Goal: Transaction & Acquisition: Purchase product/service

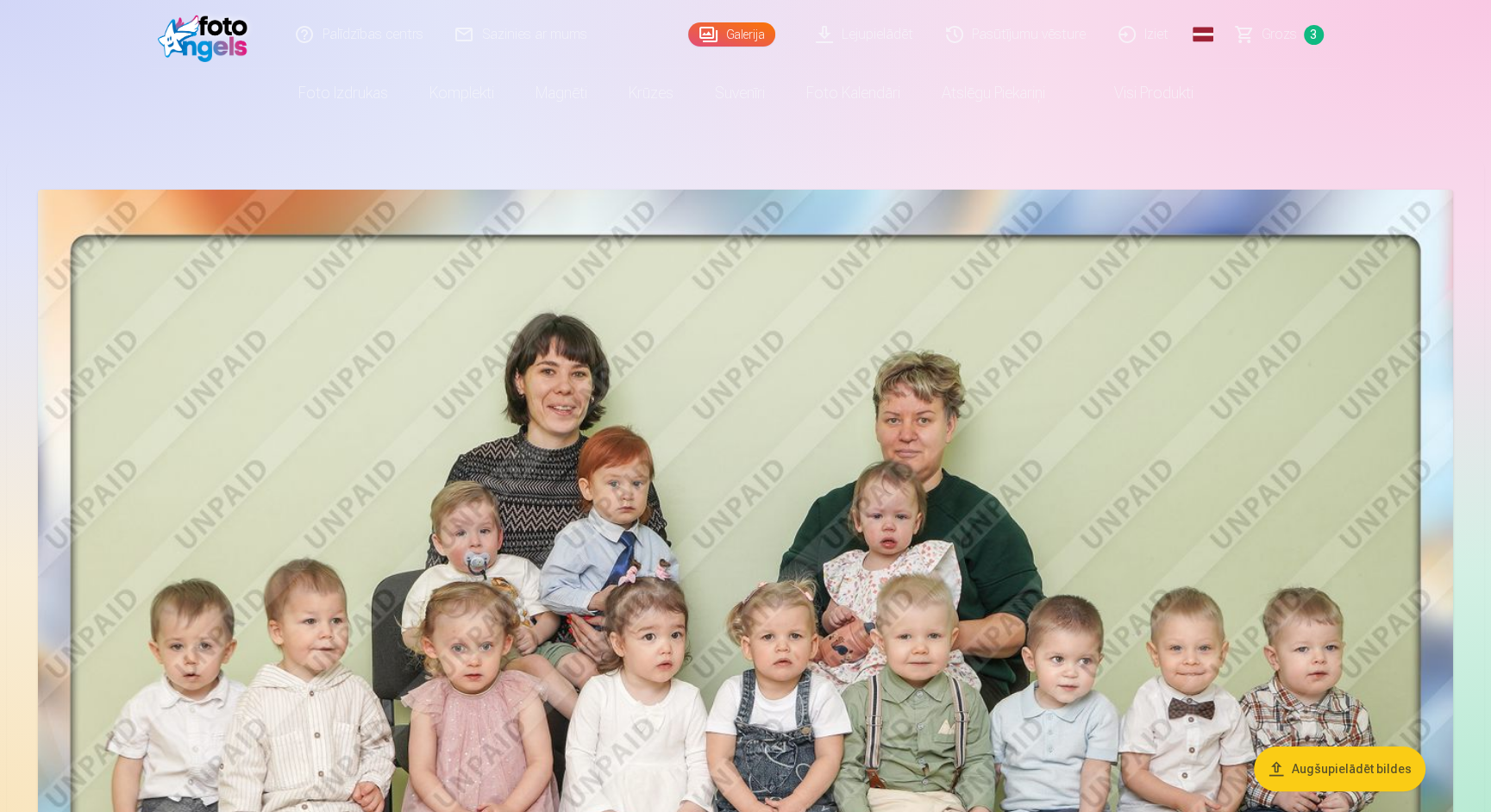
click at [1287, 31] on span "Grozs" at bounding box center [1278, 34] width 35 height 21
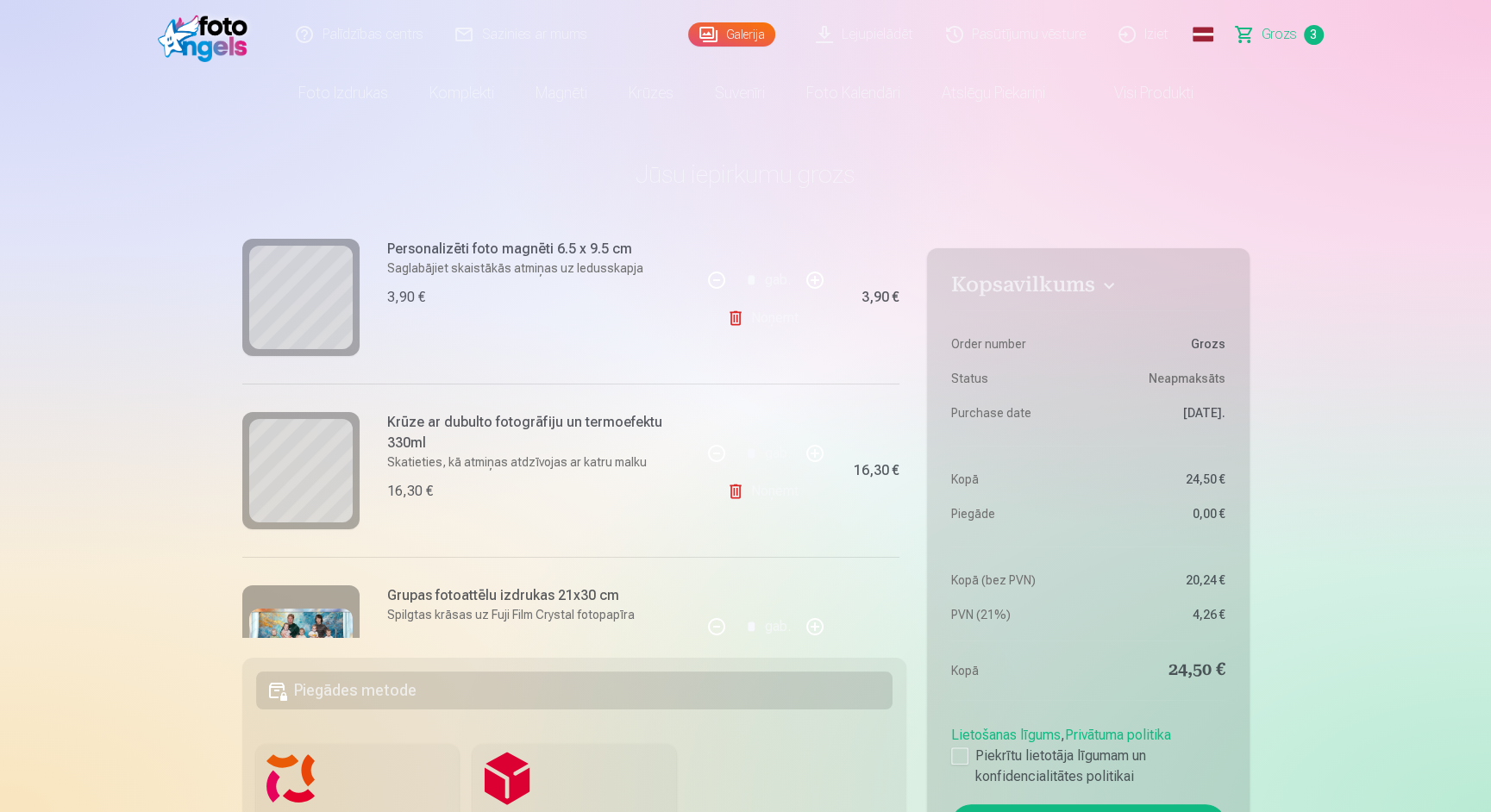
scroll to position [326, 0]
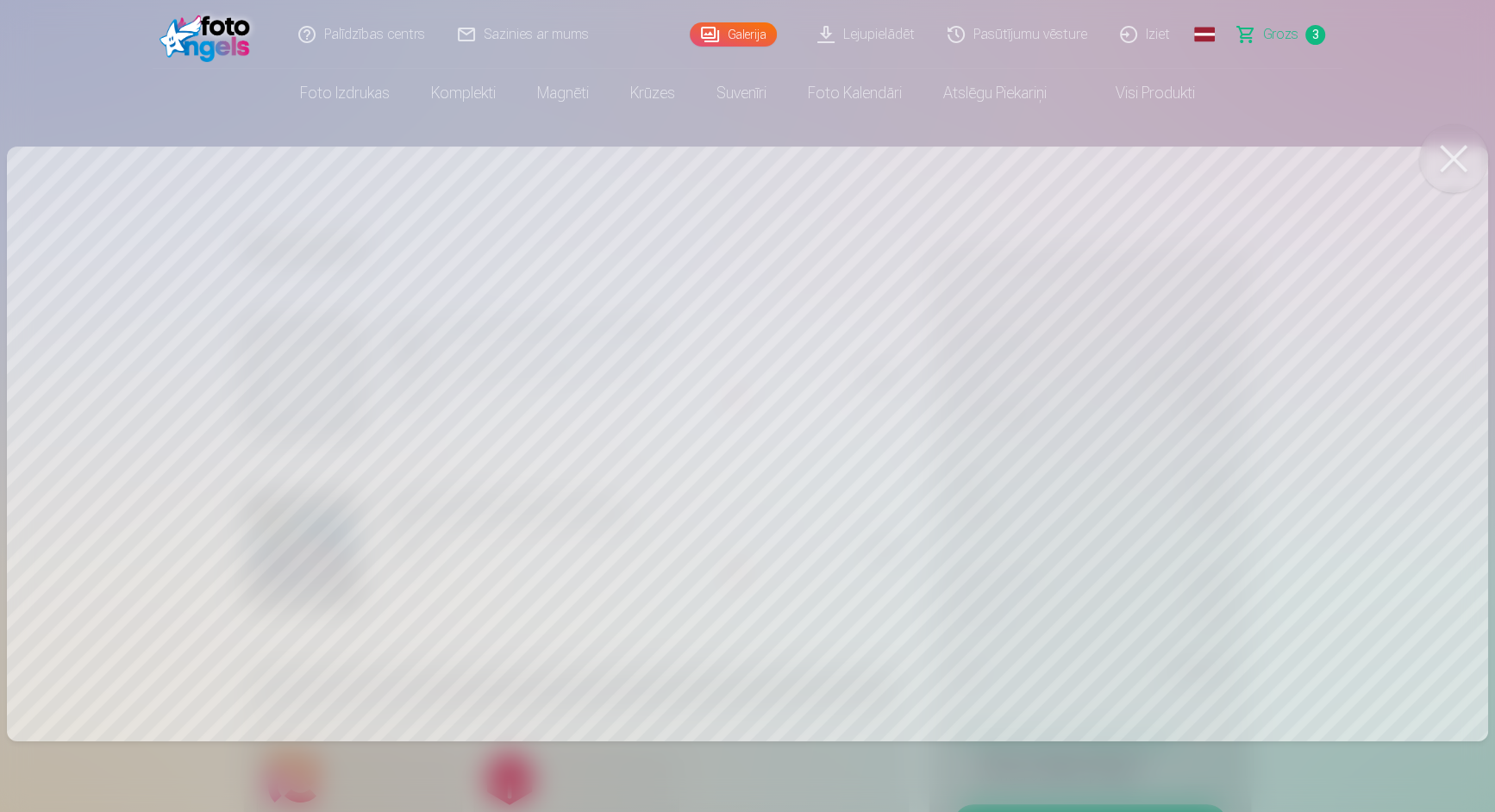
click at [1459, 152] on button at bounding box center [1454, 159] width 69 height 69
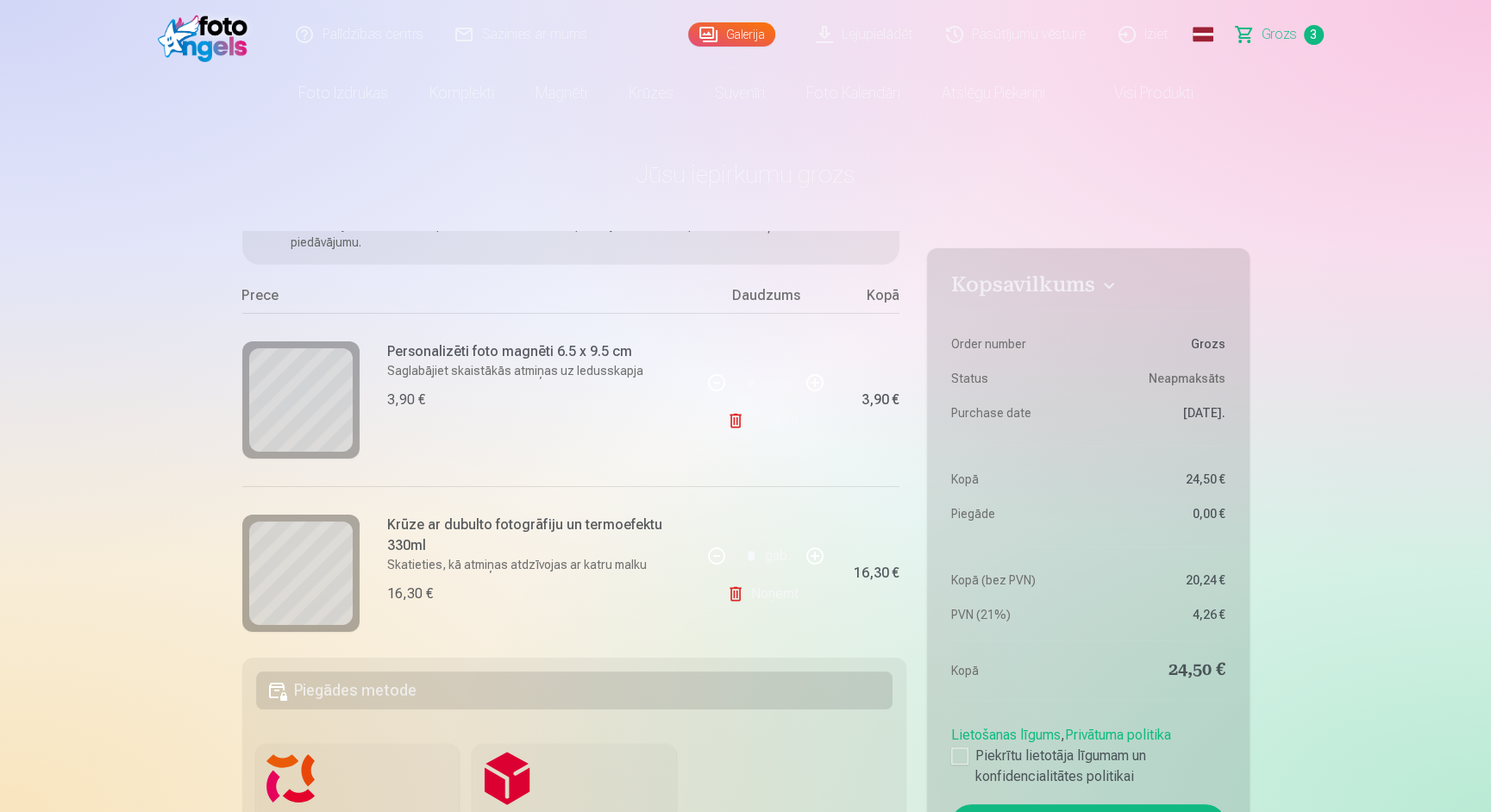
scroll to position [0, 0]
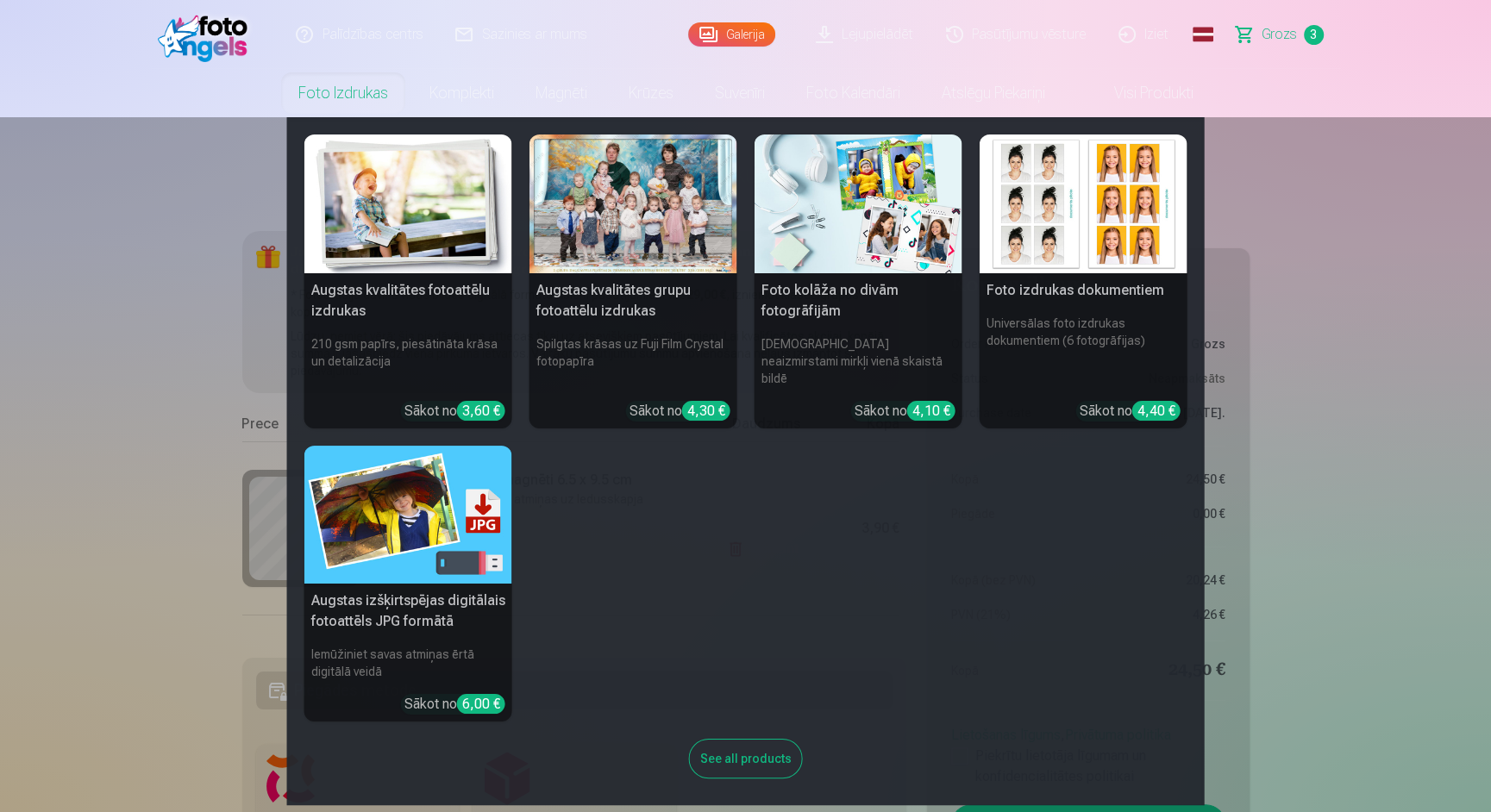
click at [398, 180] on img at bounding box center [408, 204] width 208 height 139
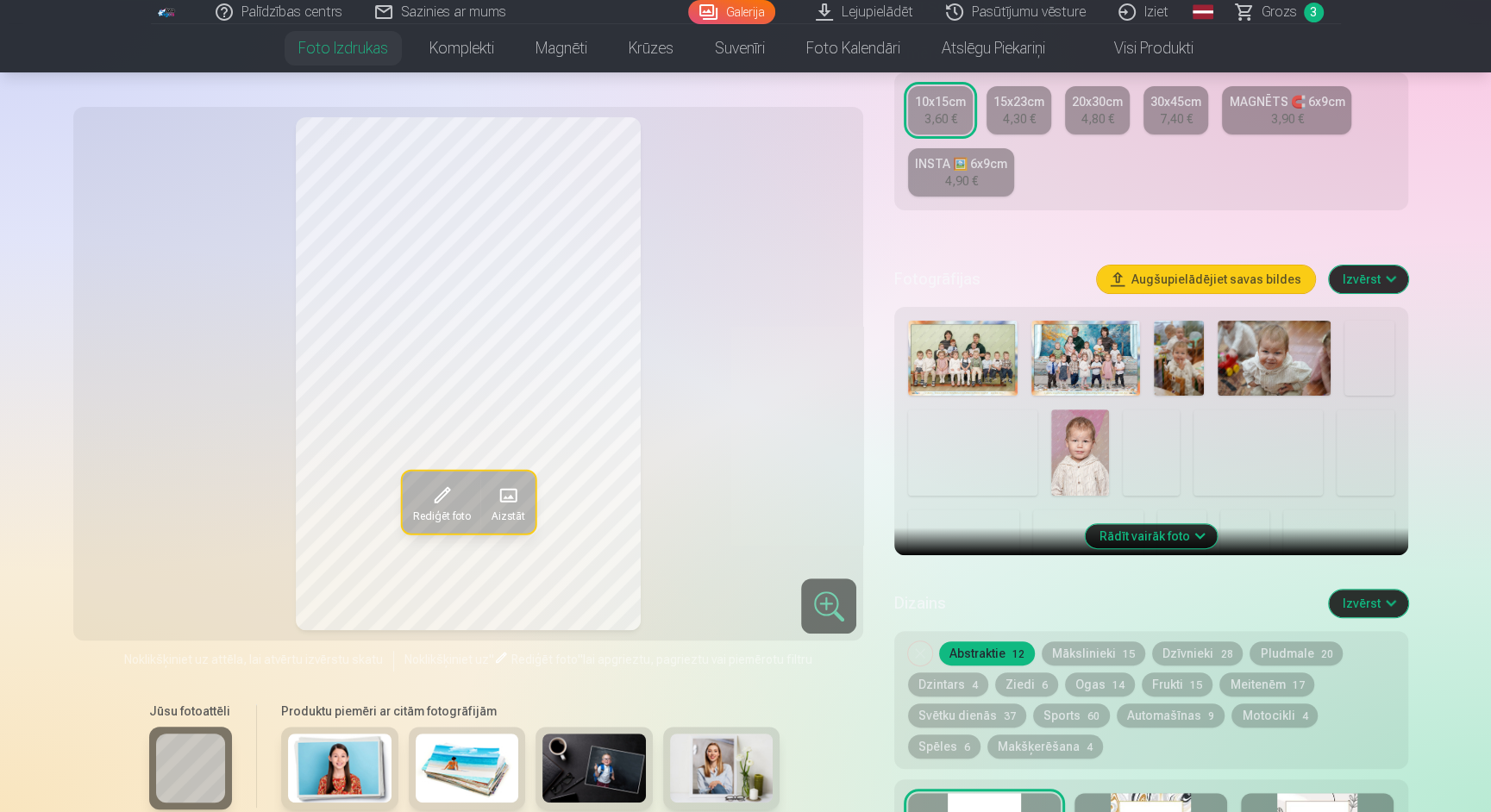
scroll to position [342, 0]
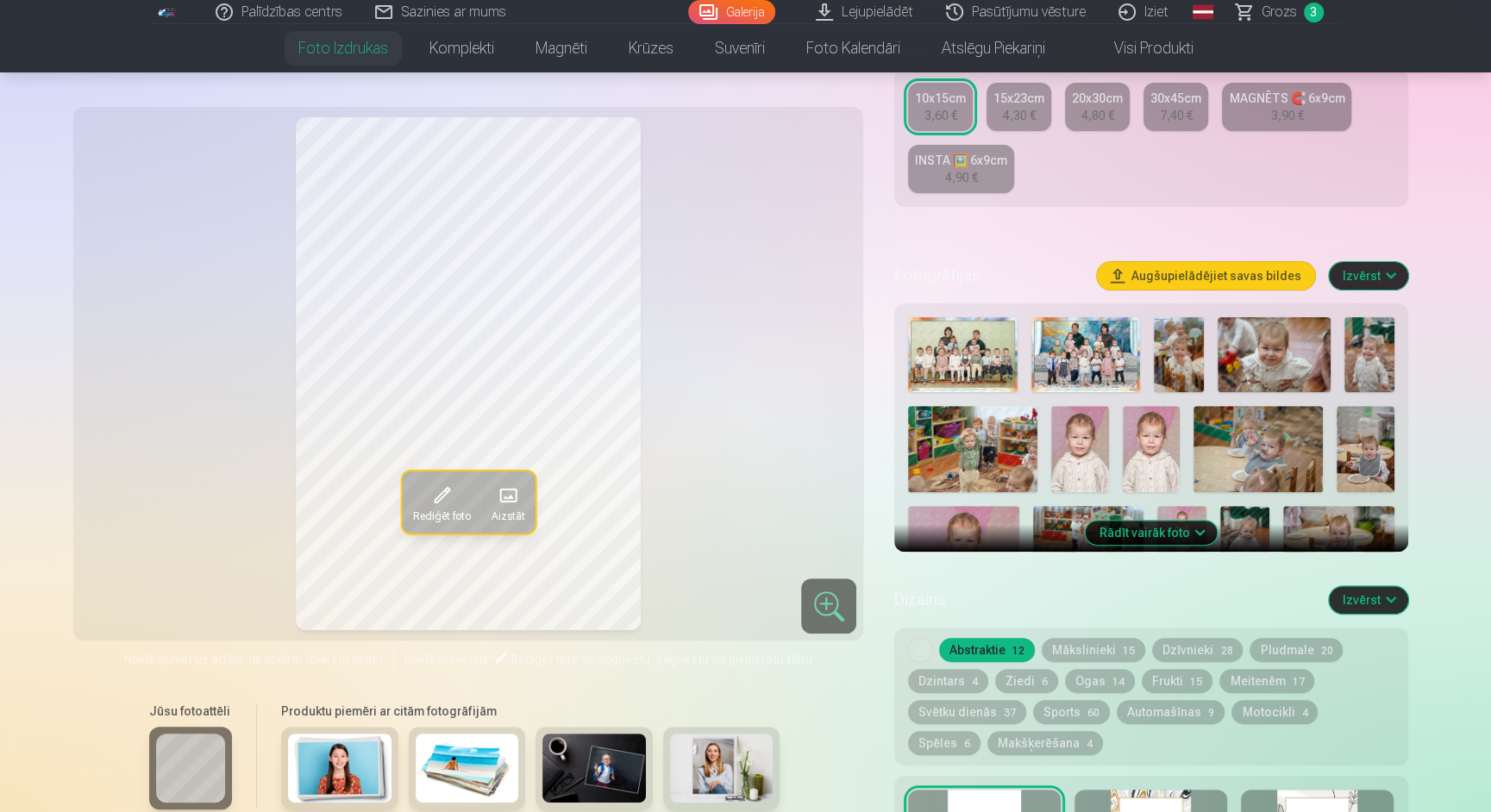
click at [1256, 367] on img at bounding box center [1274, 354] width 113 height 75
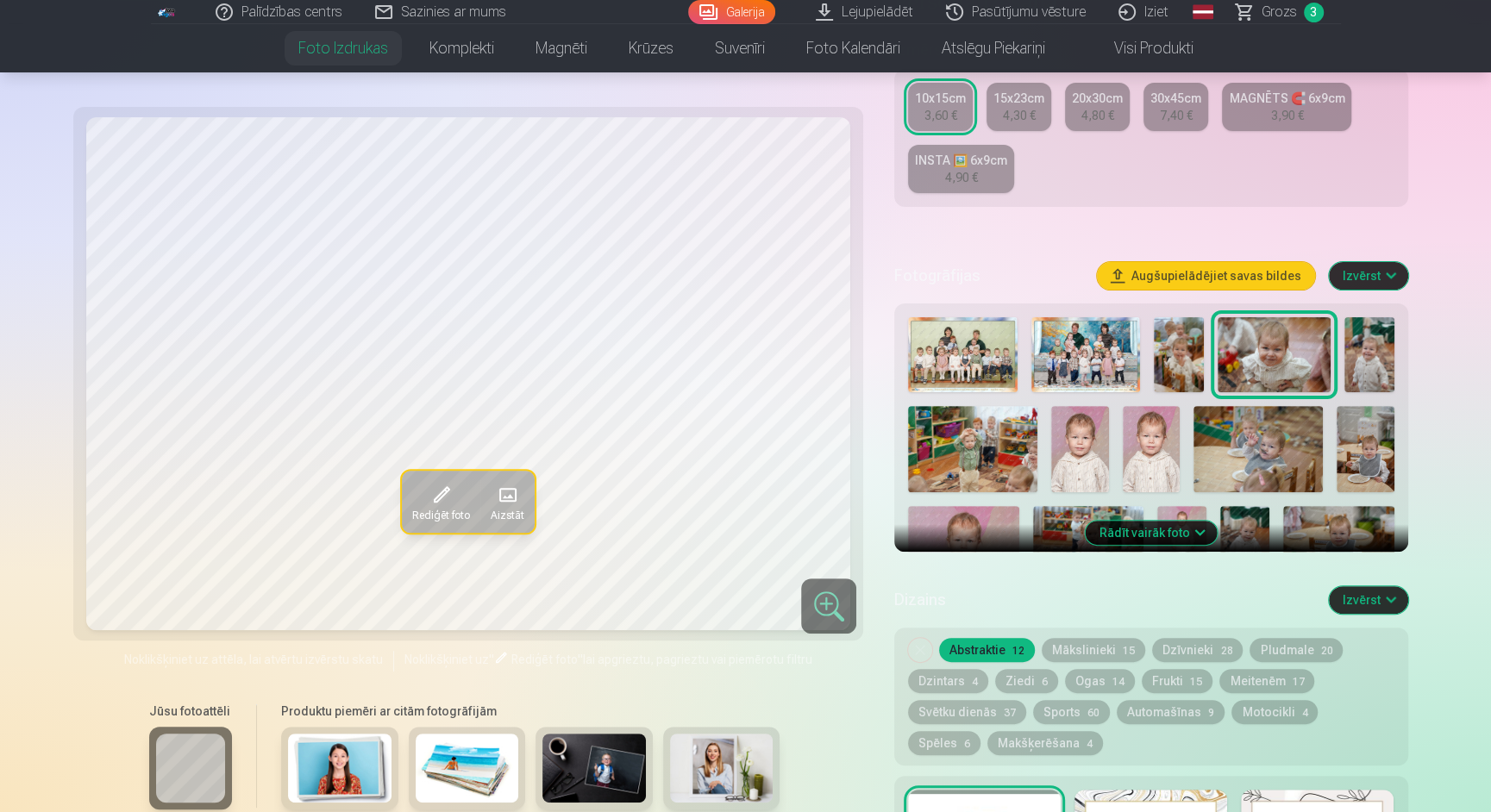
click at [1379, 351] on img at bounding box center [1368, 354] width 50 height 75
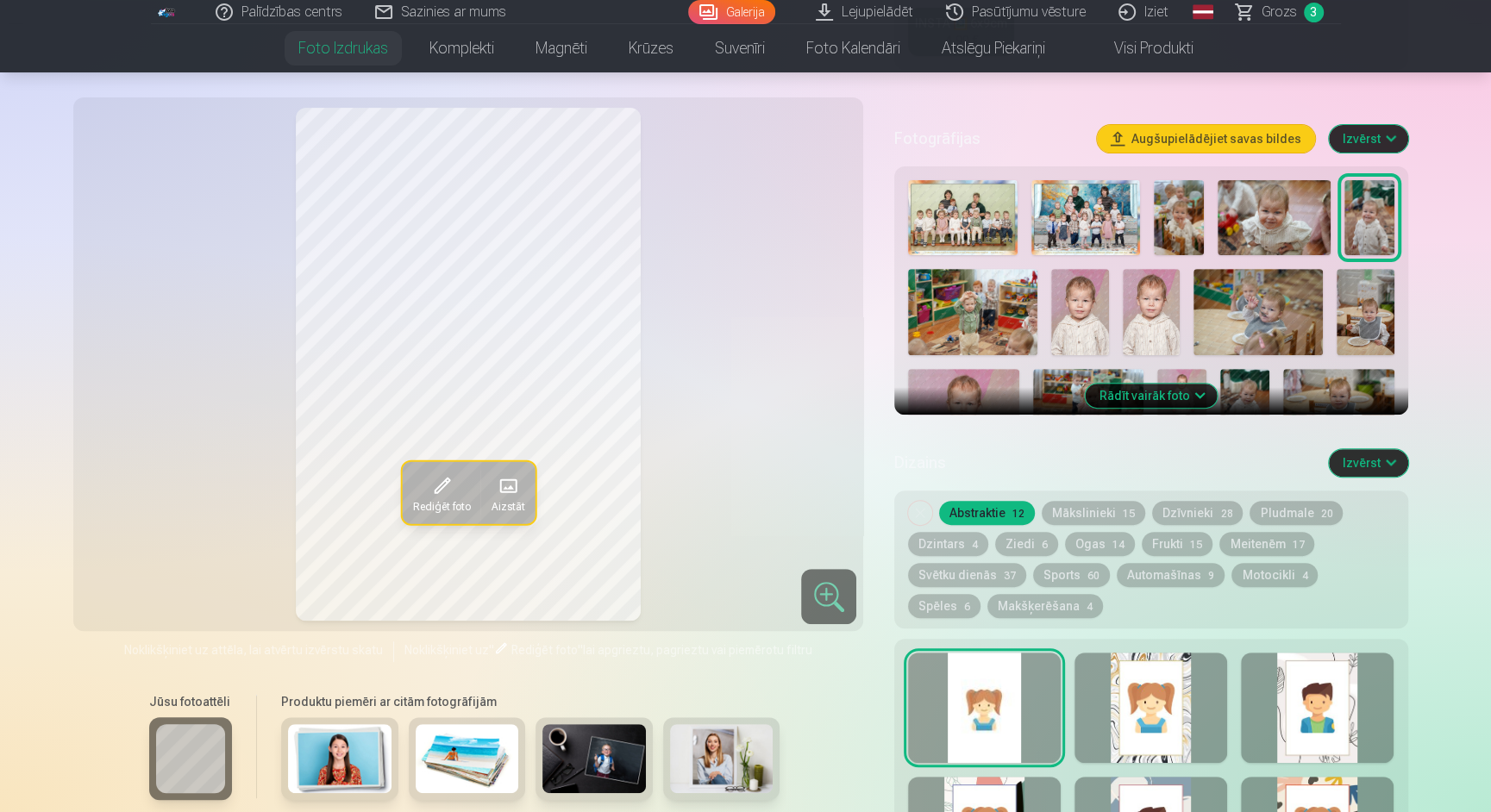
scroll to position [483, 0]
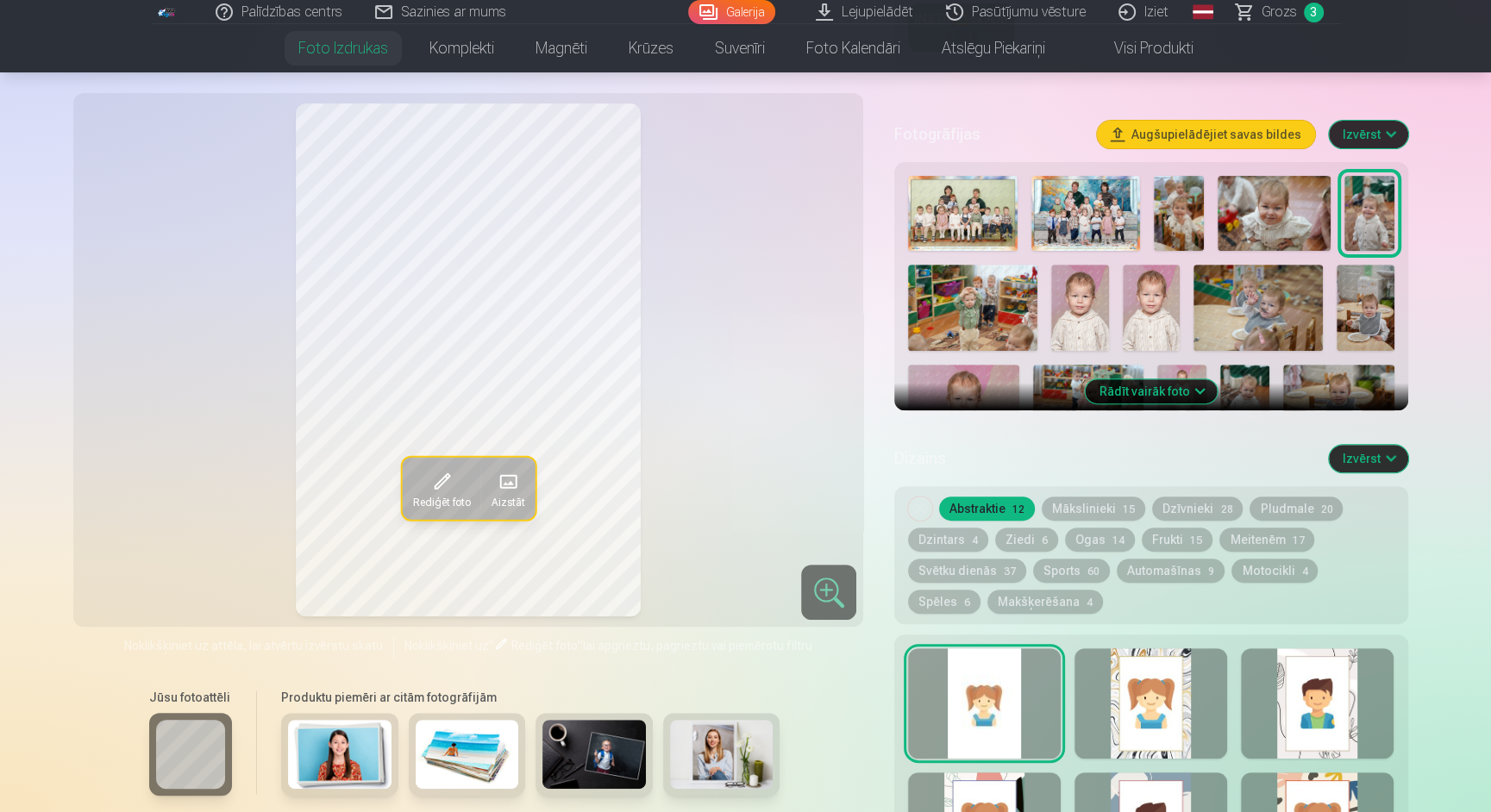
click at [1165, 392] on button "Rādīt vairāk foto" at bounding box center [1150, 391] width 132 height 24
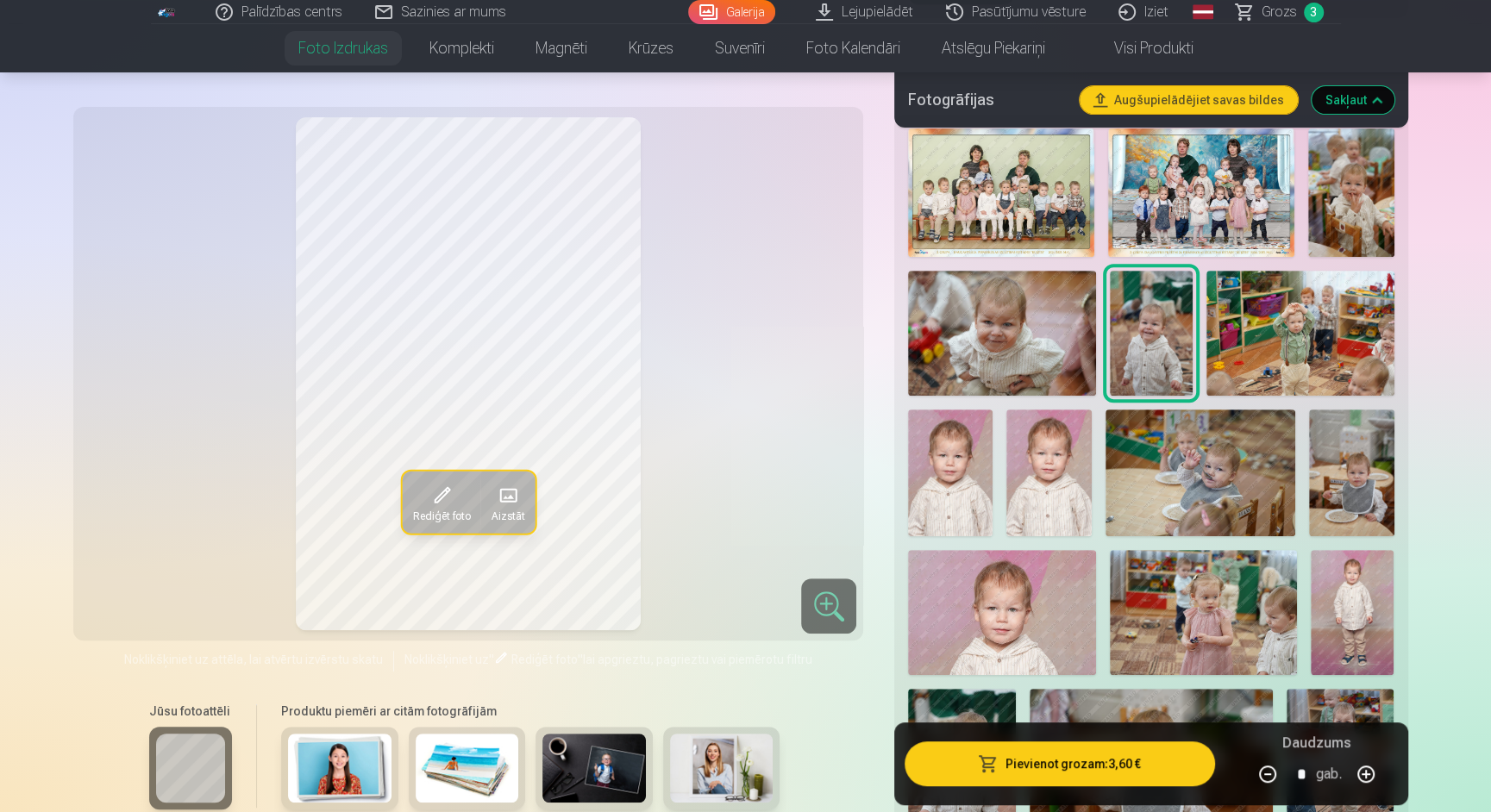
scroll to position [532, 0]
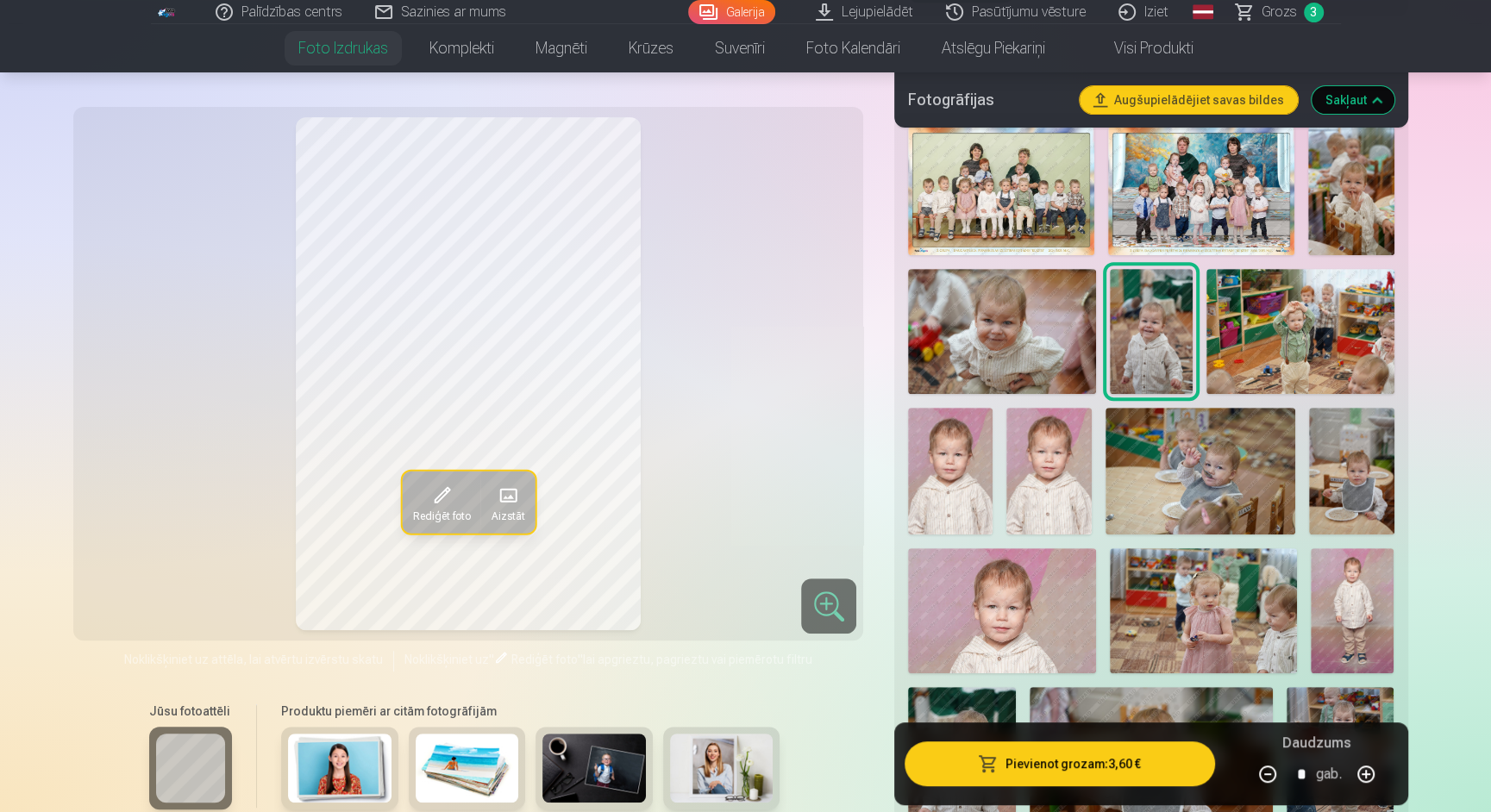
click at [1344, 456] on img at bounding box center [1351, 470] width 85 height 127
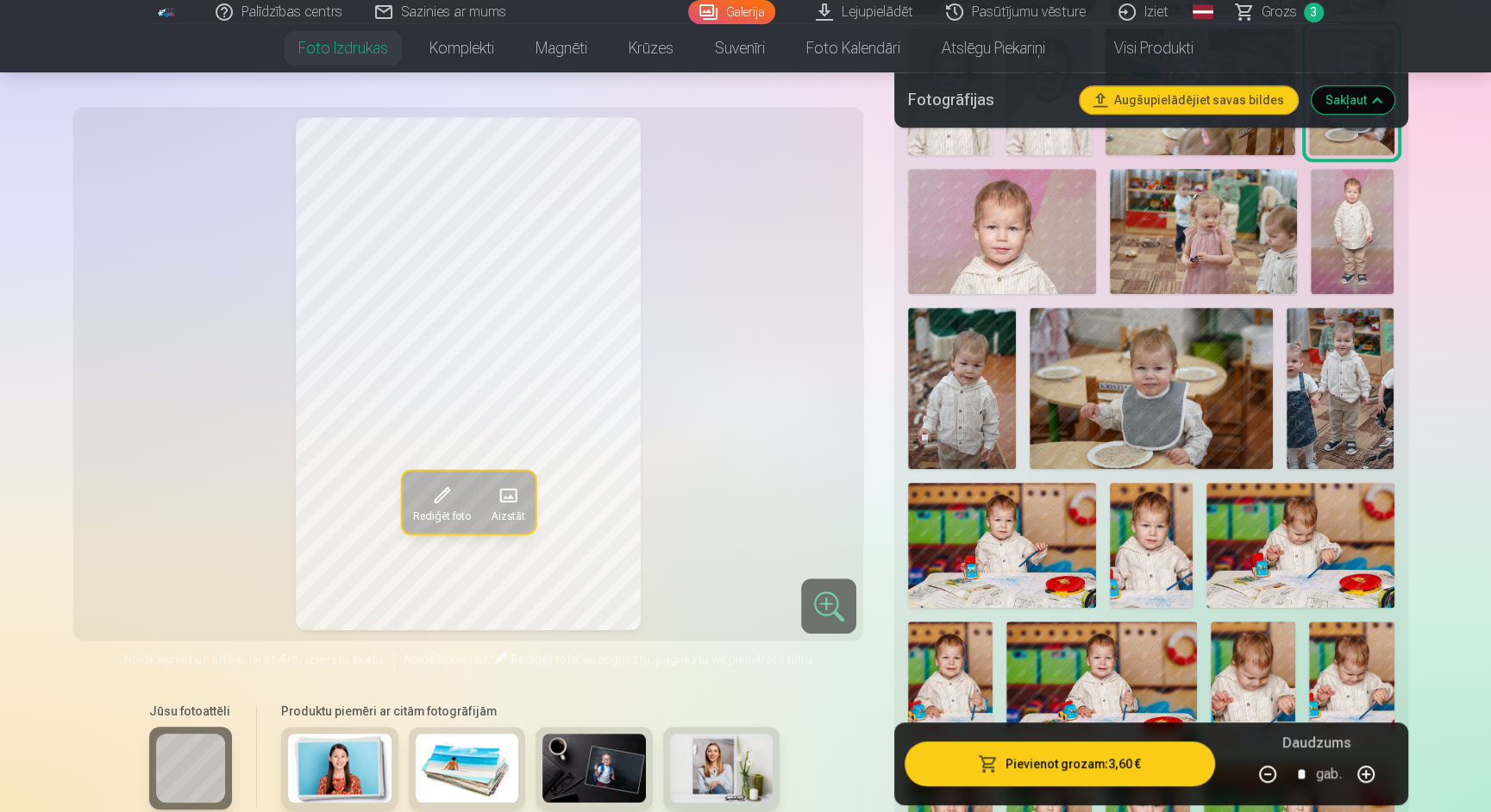
scroll to position [914, 0]
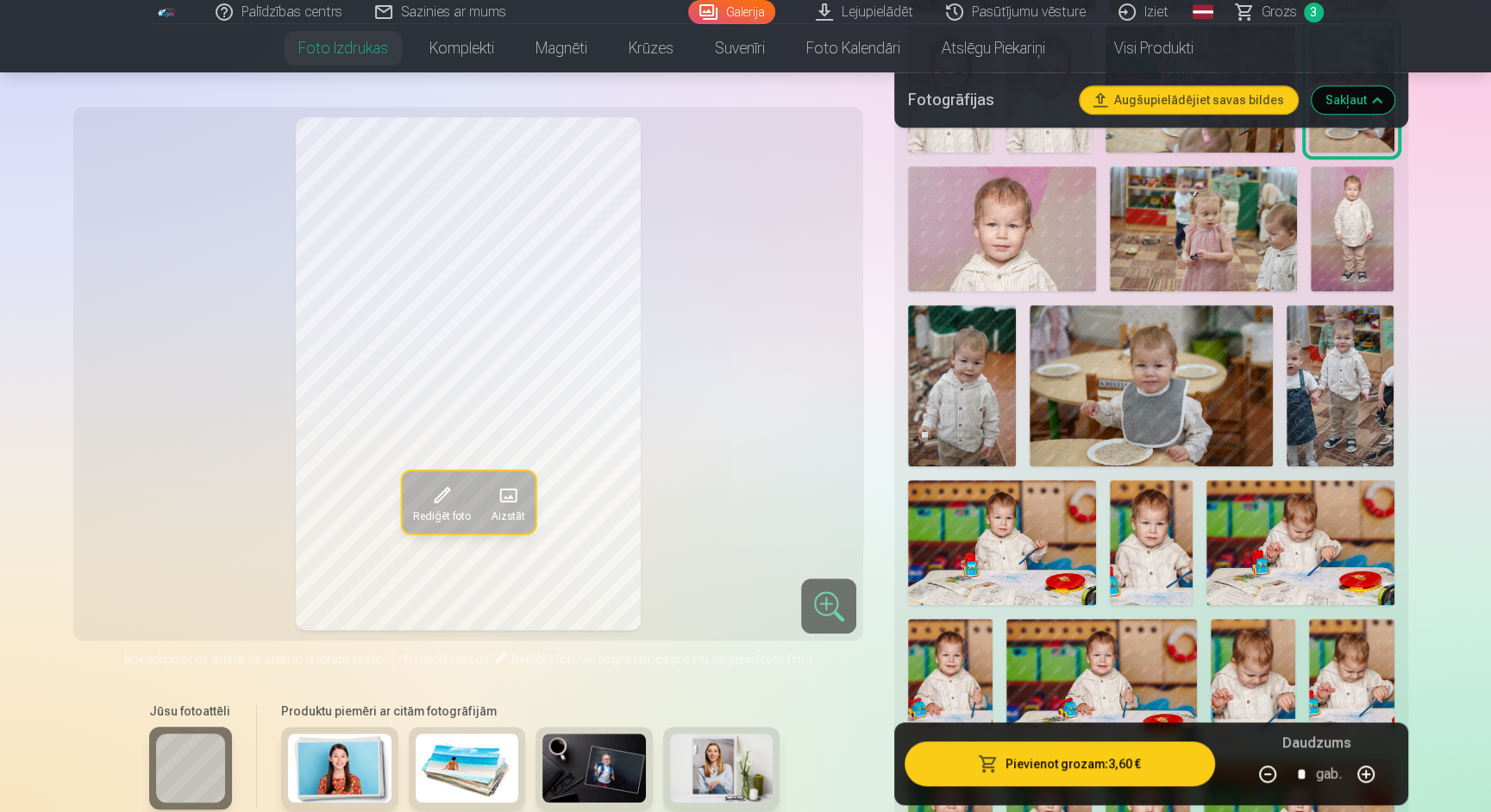
click at [993, 352] on img at bounding box center [962, 387] width 108 height 162
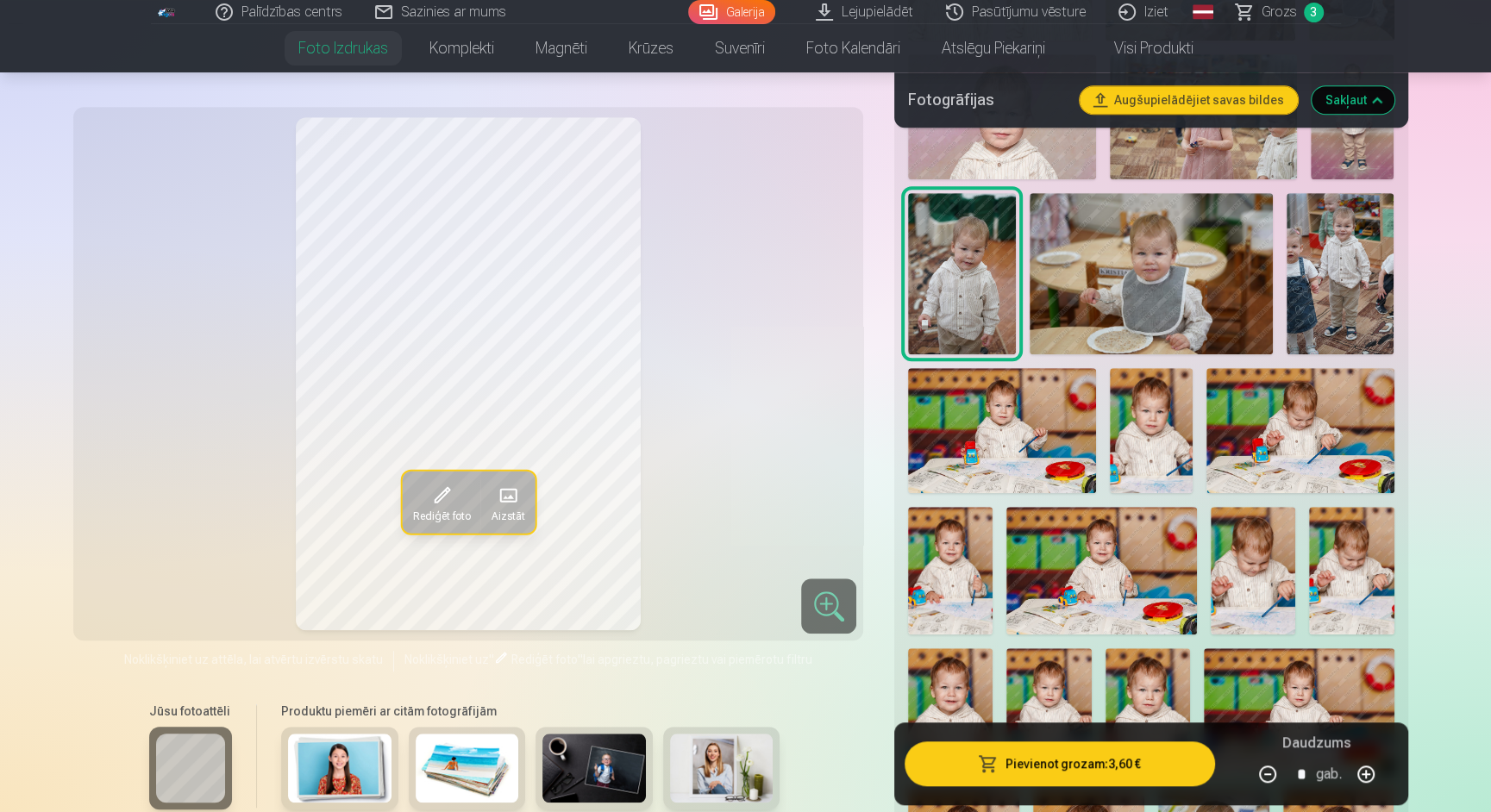
scroll to position [1028, 0]
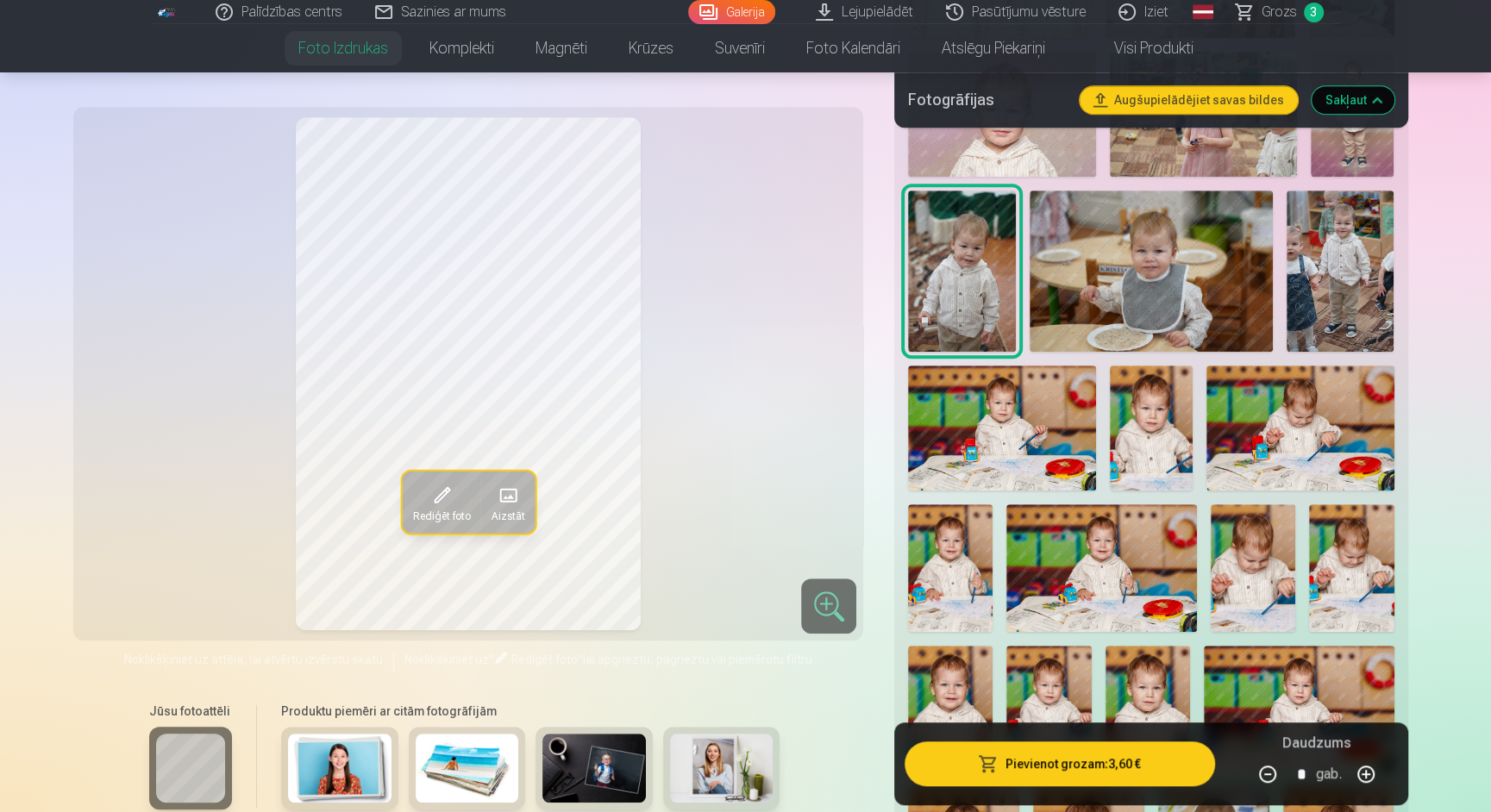
click at [1322, 259] on img at bounding box center [1340, 271] width 108 height 162
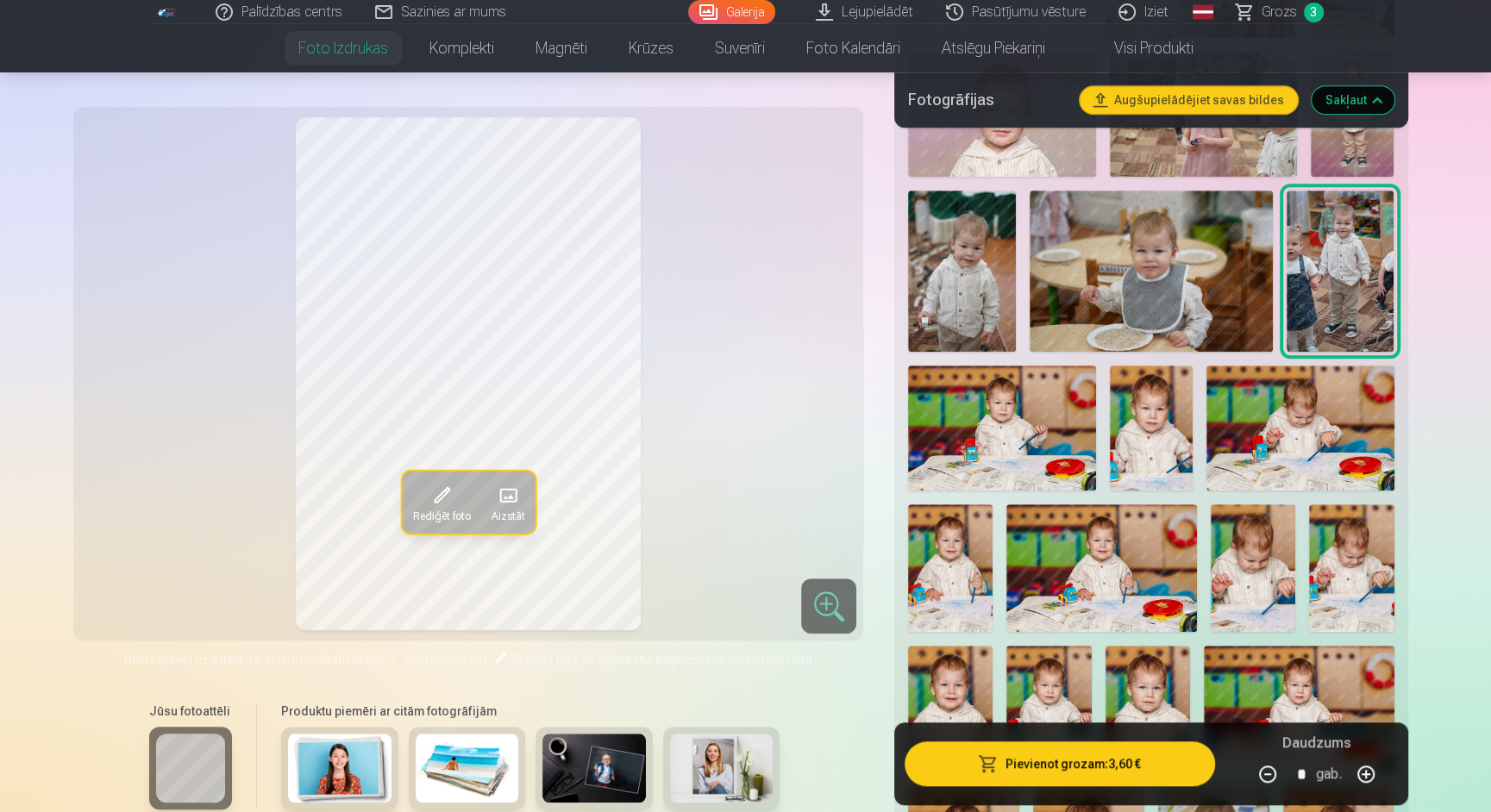
click at [1130, 404] on img at bounding box center [1151, 428] width 84 height 125
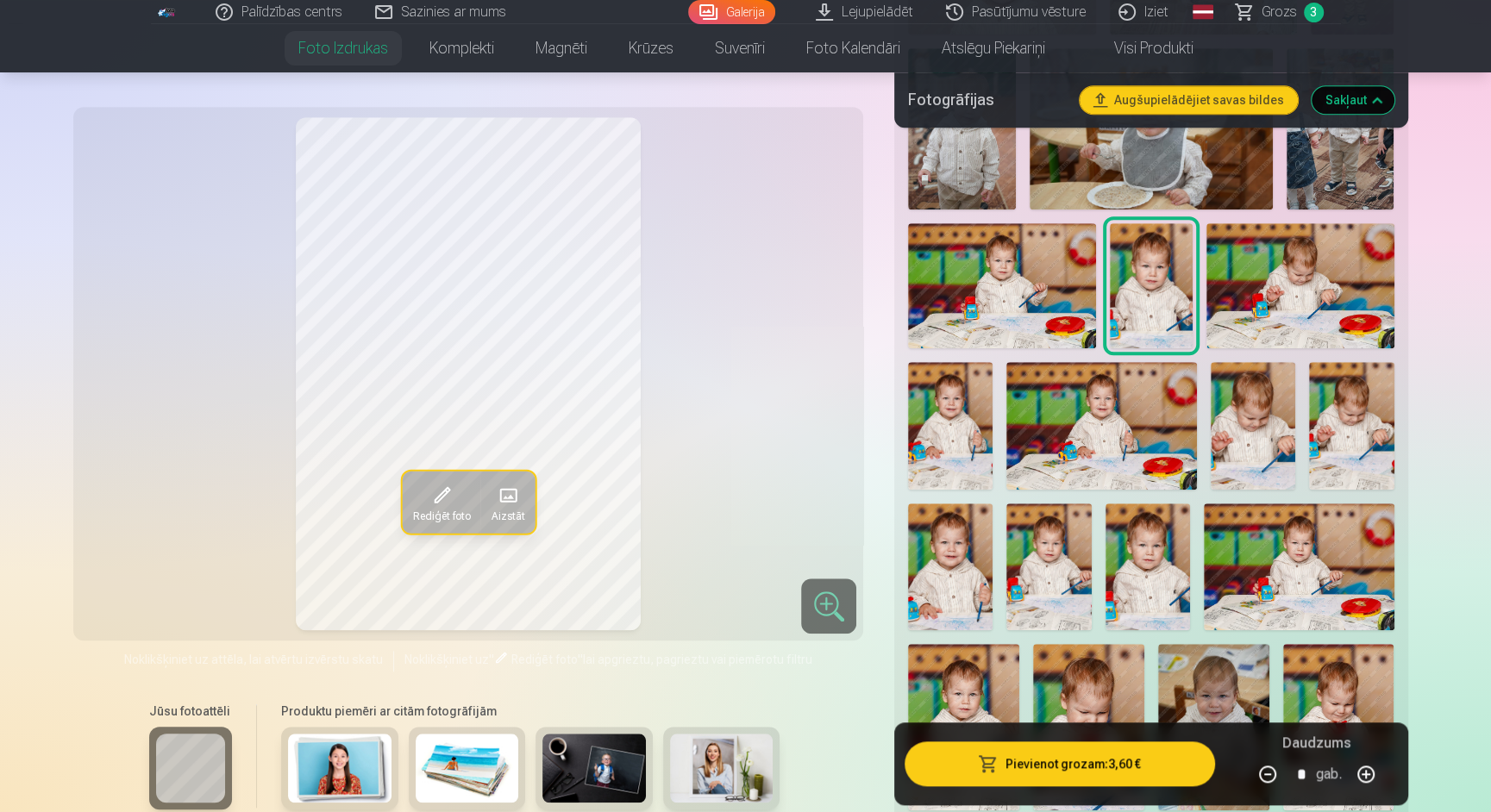
scroll to position [1177, 0]
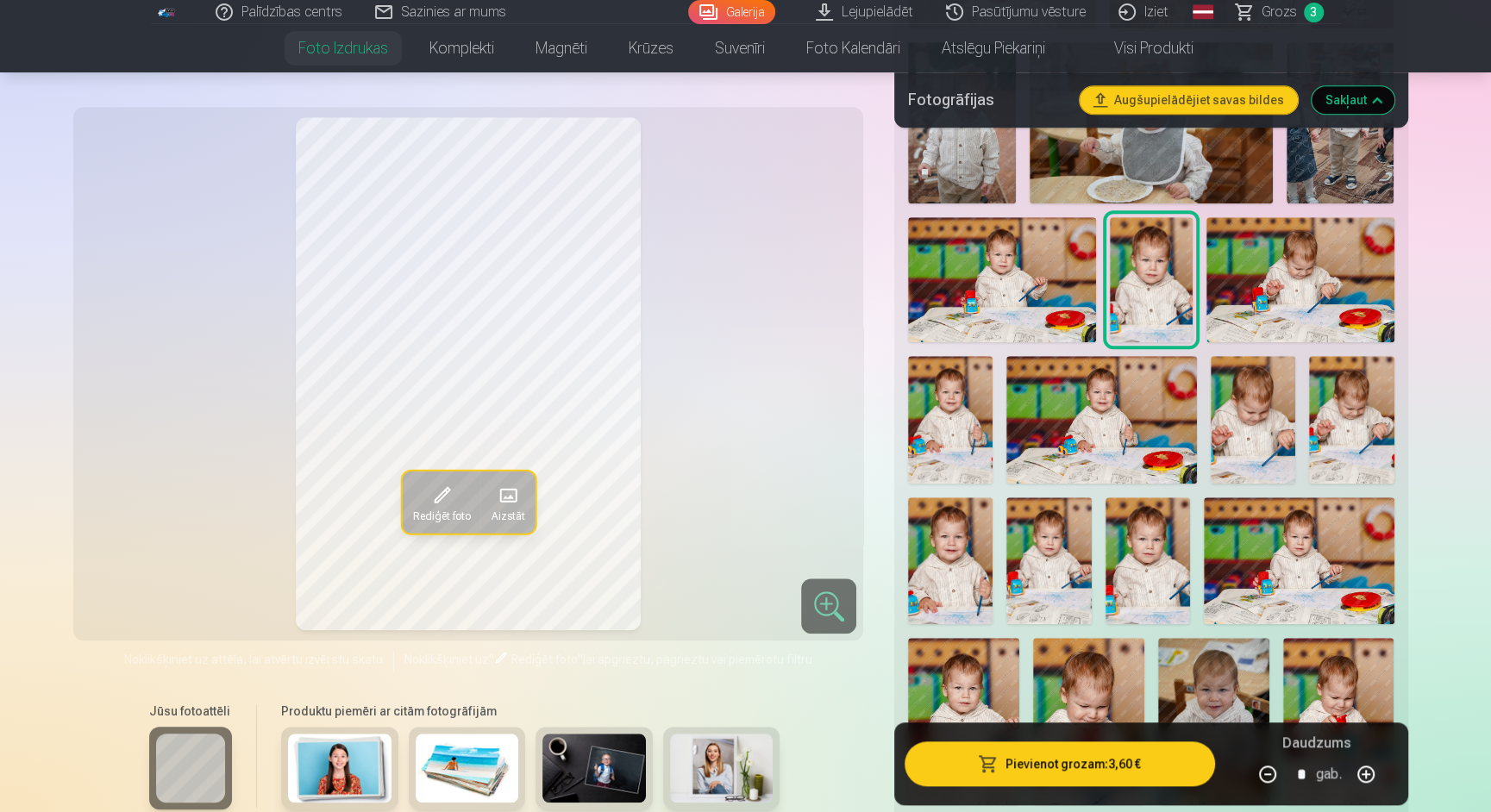
click at [1130, 404] on img at bounding box center [1101, 419] width 190 height 127
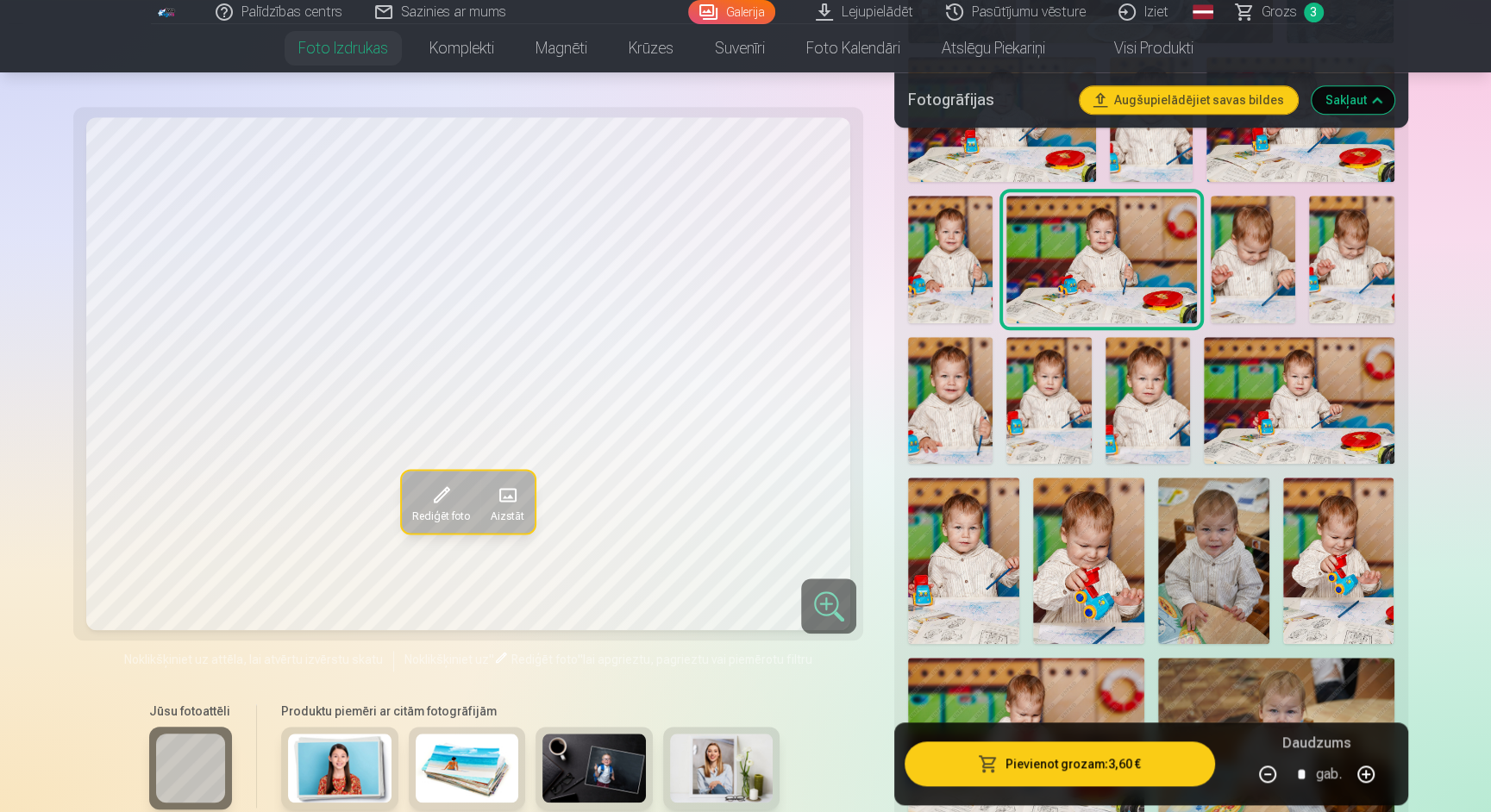
scroll to position [1340, 0]
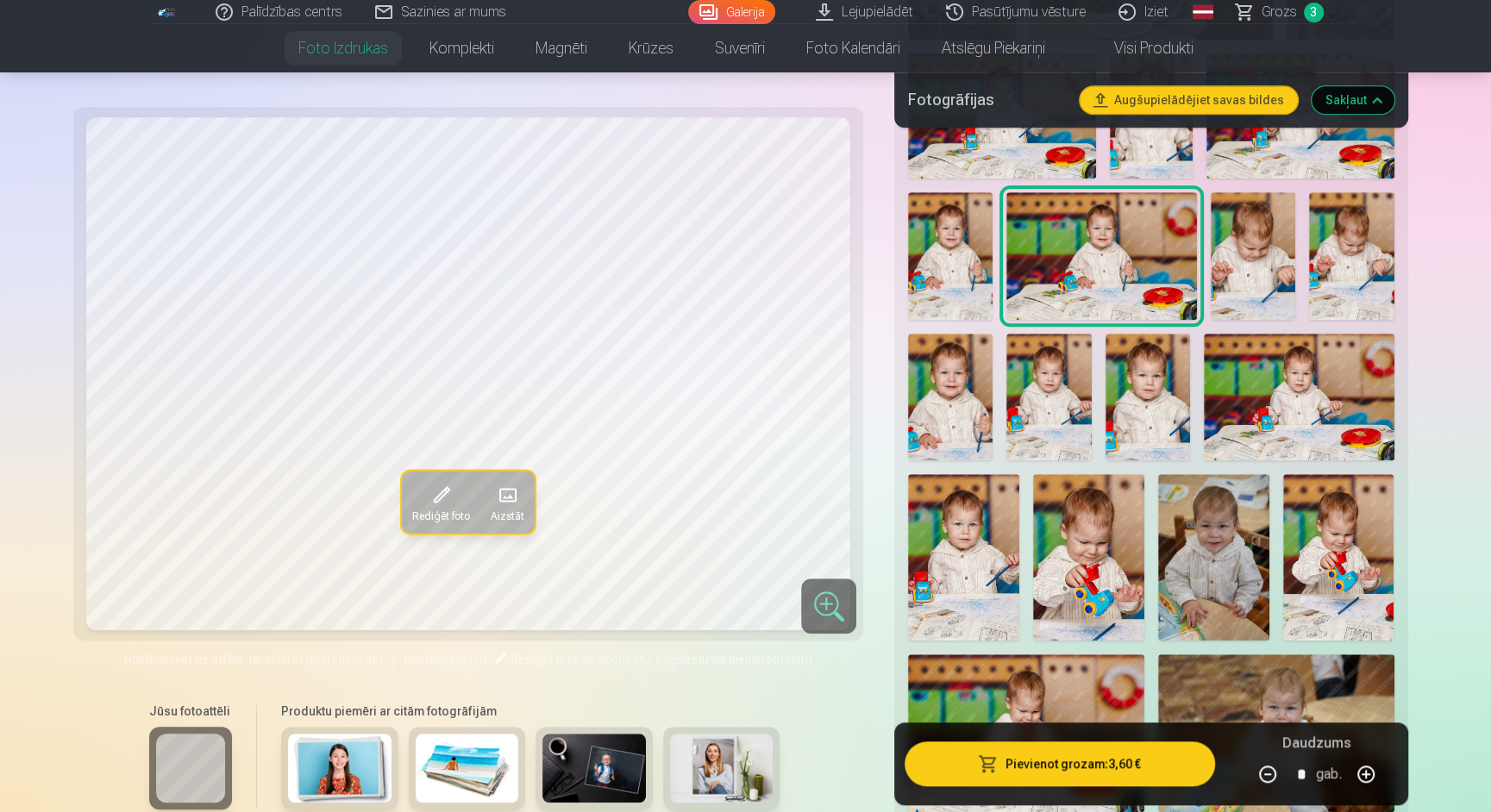
click at [1183, 396] on img at bounding box center [1148, 397] width 85 height 127
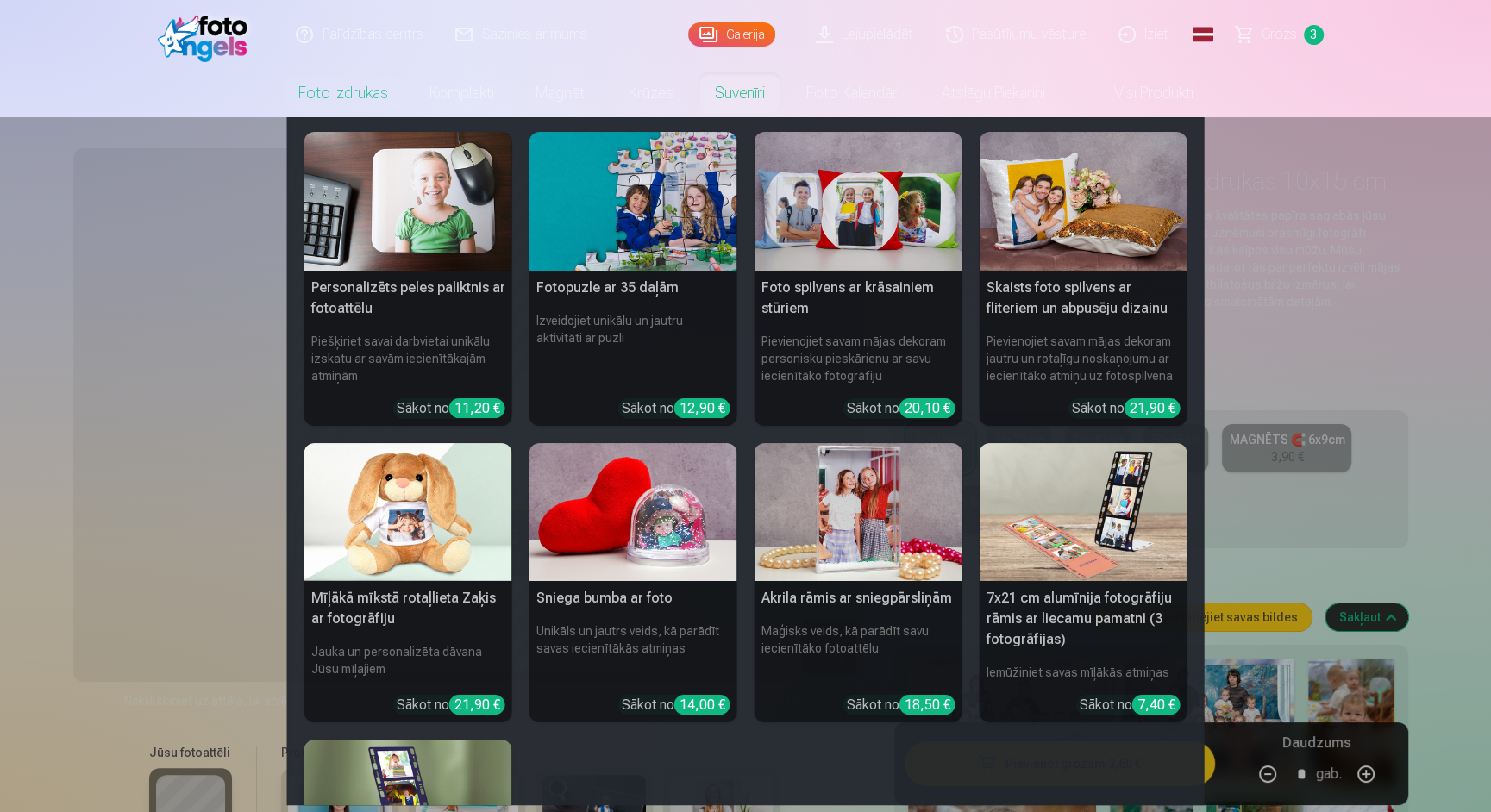
scroll to position [0, 0]
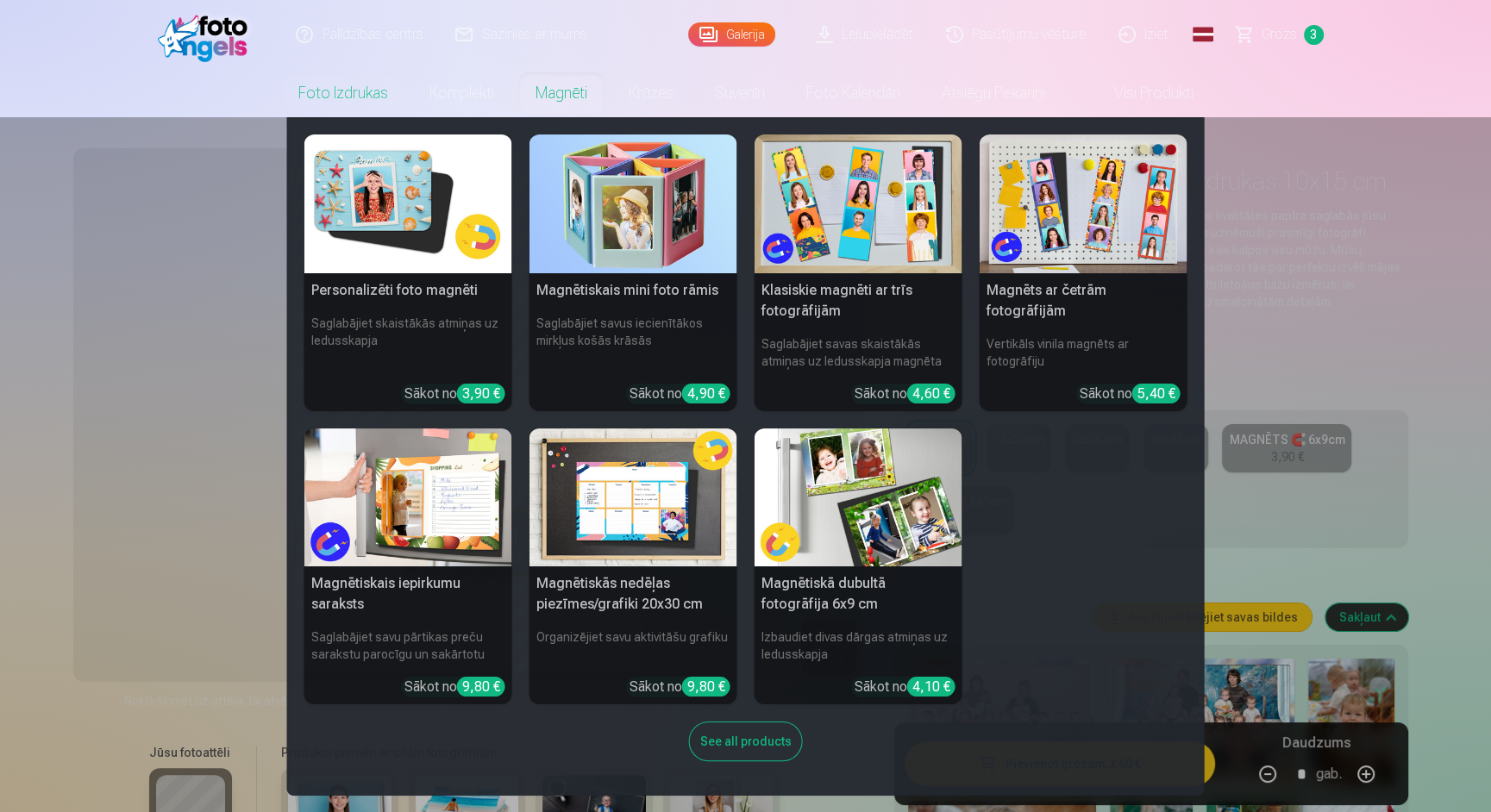
click at [589, 190] on img at bounding box center [633, 204] width 208 height 139
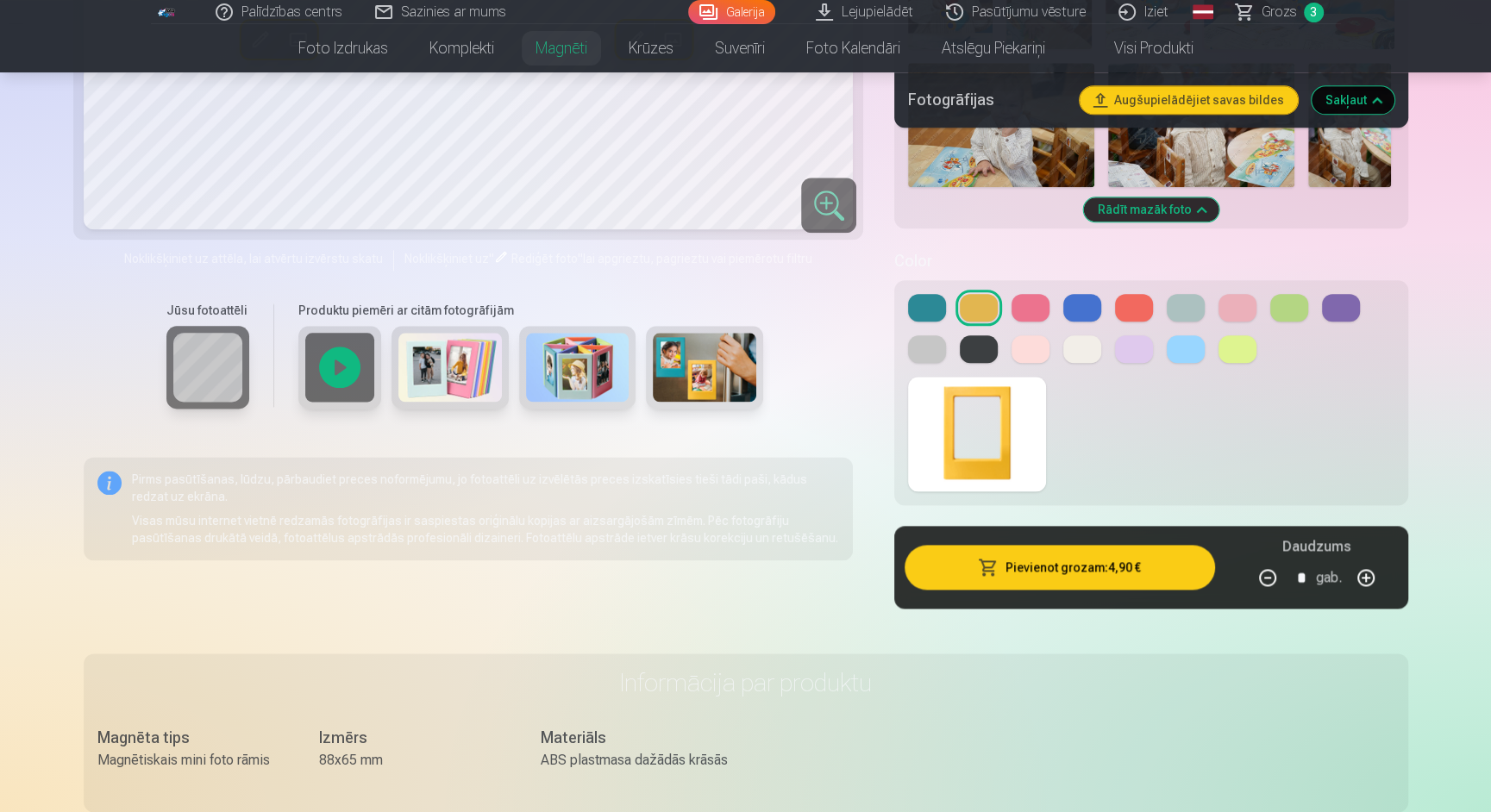
scroll to position [1841, 0]
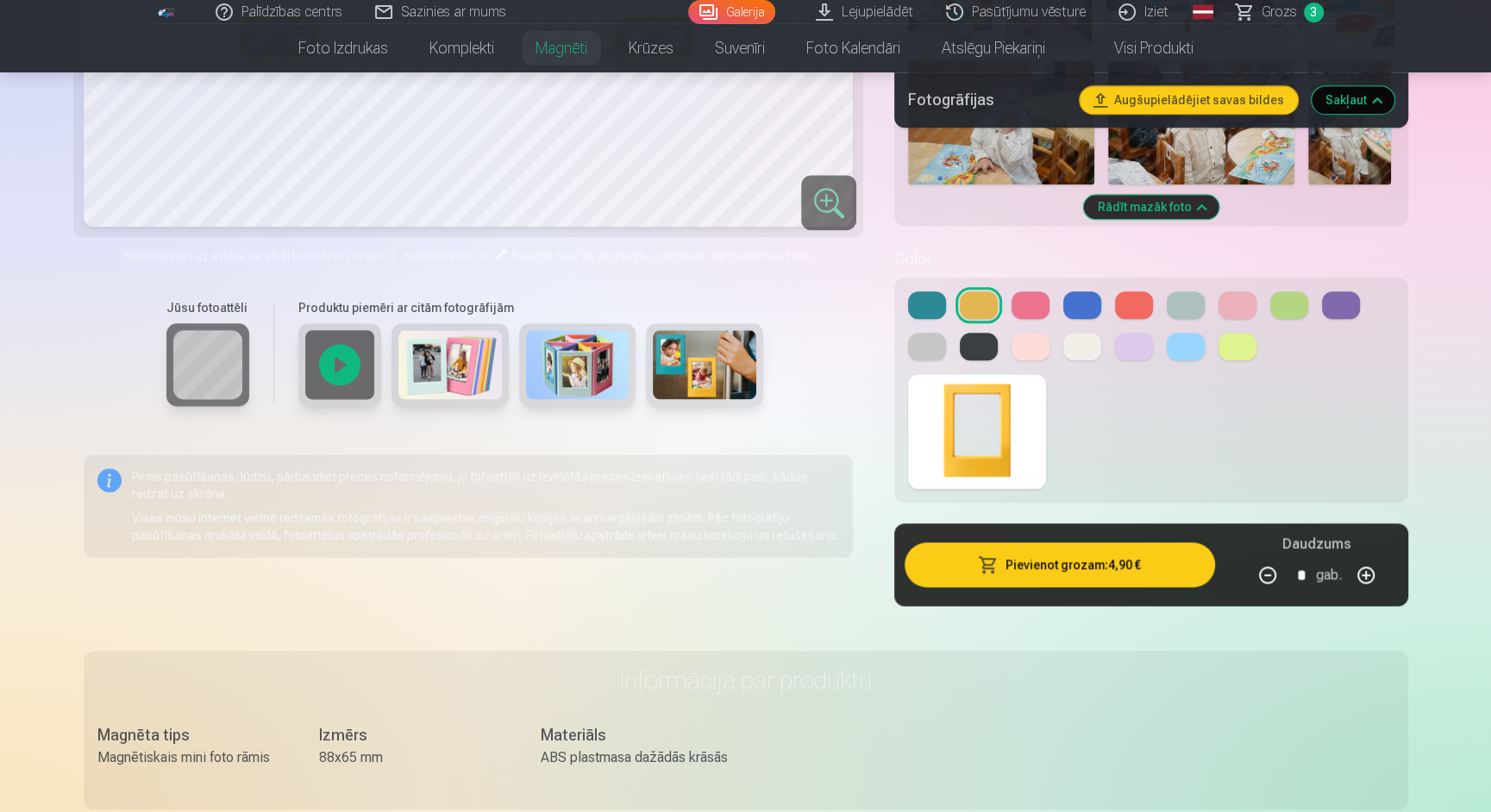
click at [1072, 306] on button at bounding box center [1082, 305] width 38 height 28
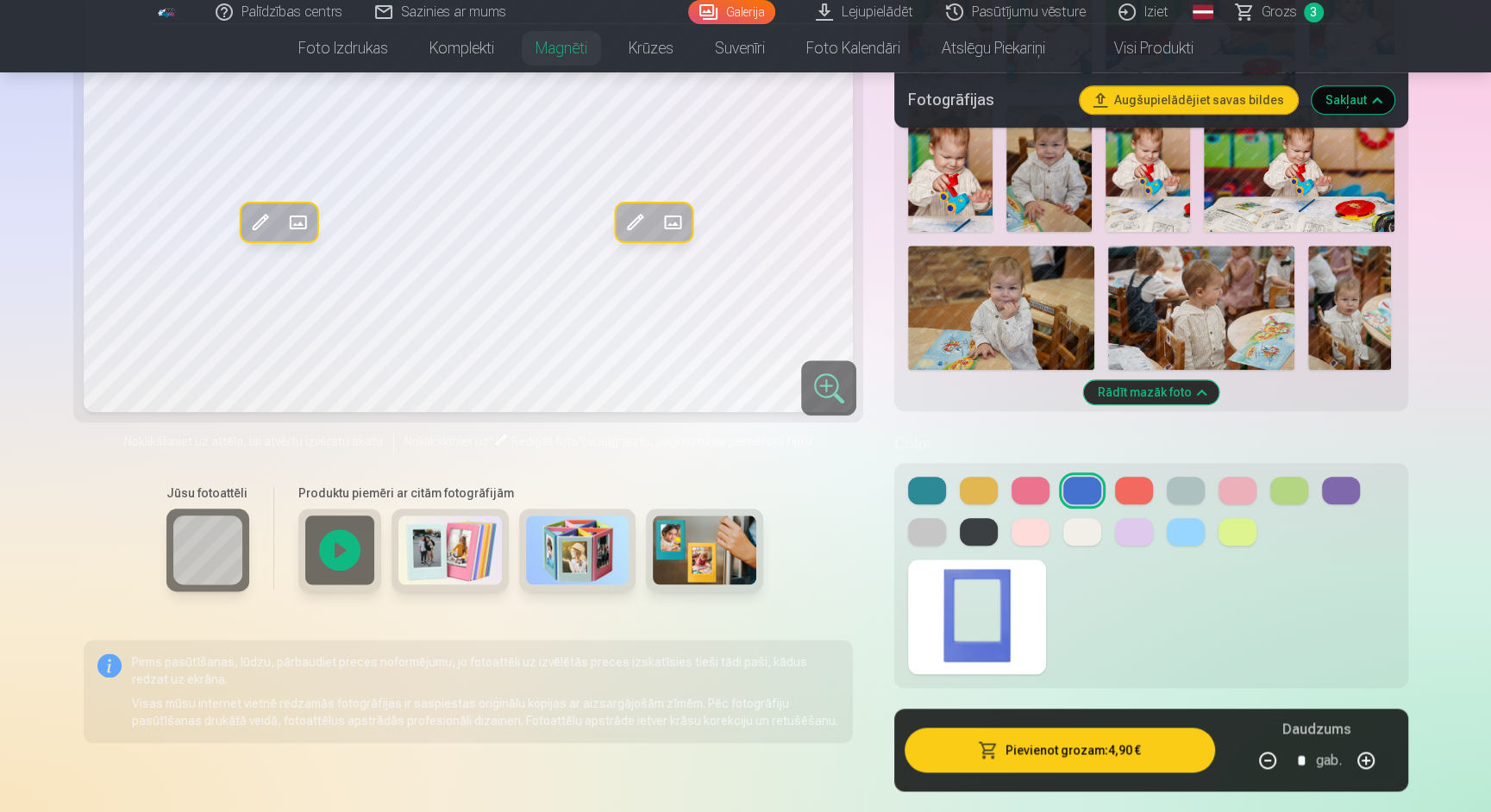
scroll to position [1648, 0]
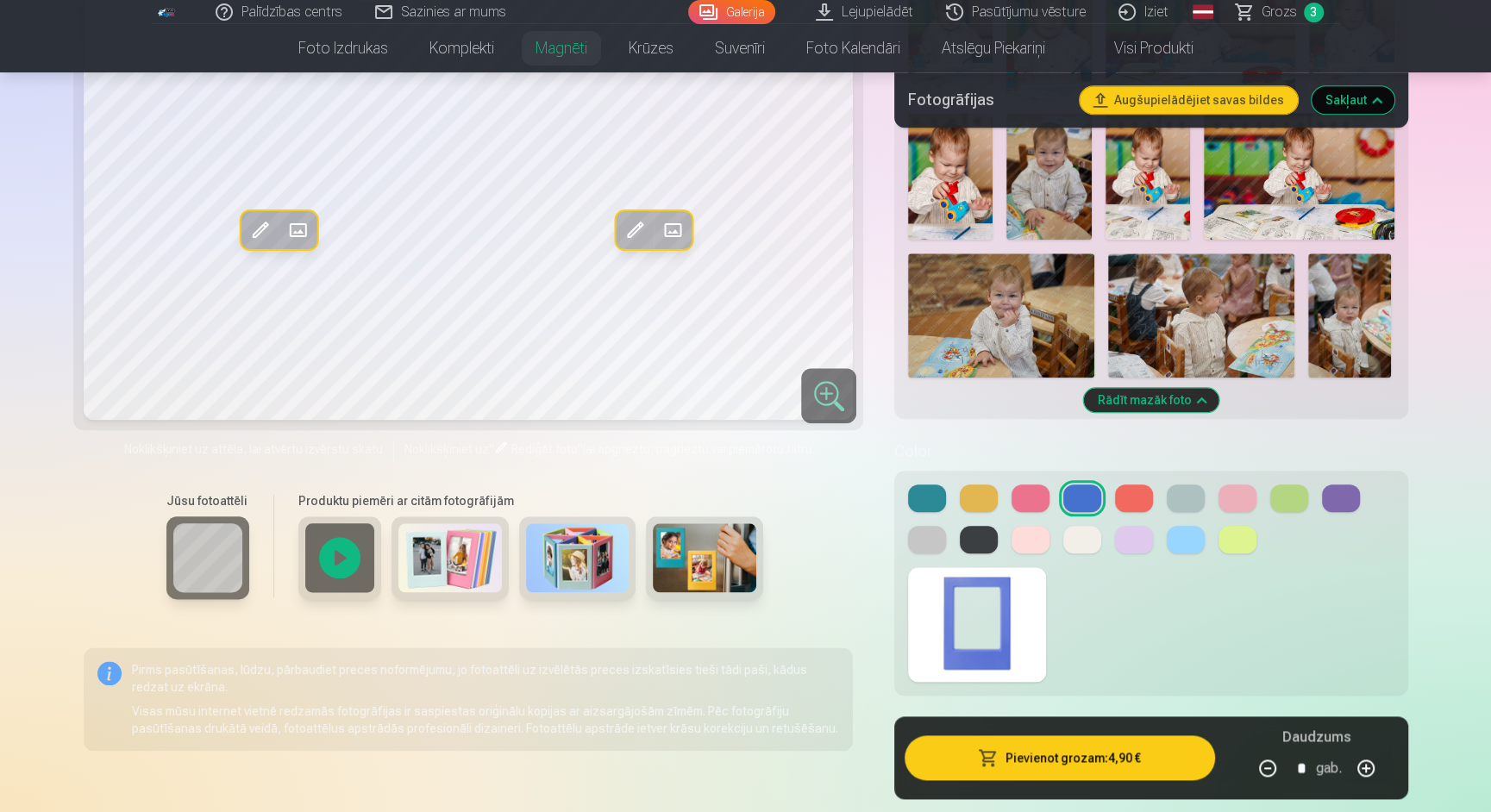
click at [1193, 499] on button at bounding box center [1185, 498] width 38 height 28
click at [1288, 491] on button at bounding box center [1289, 498] width 38 height 28
click at [1351, 492] on button at bounding box center [1340, 498] width 38 height 28
click at [919, 539] on button at bounding box center [927, 539] width 38 height 28
click at [987, 489] on button at bounding box center [979, 498] width 38 height 28
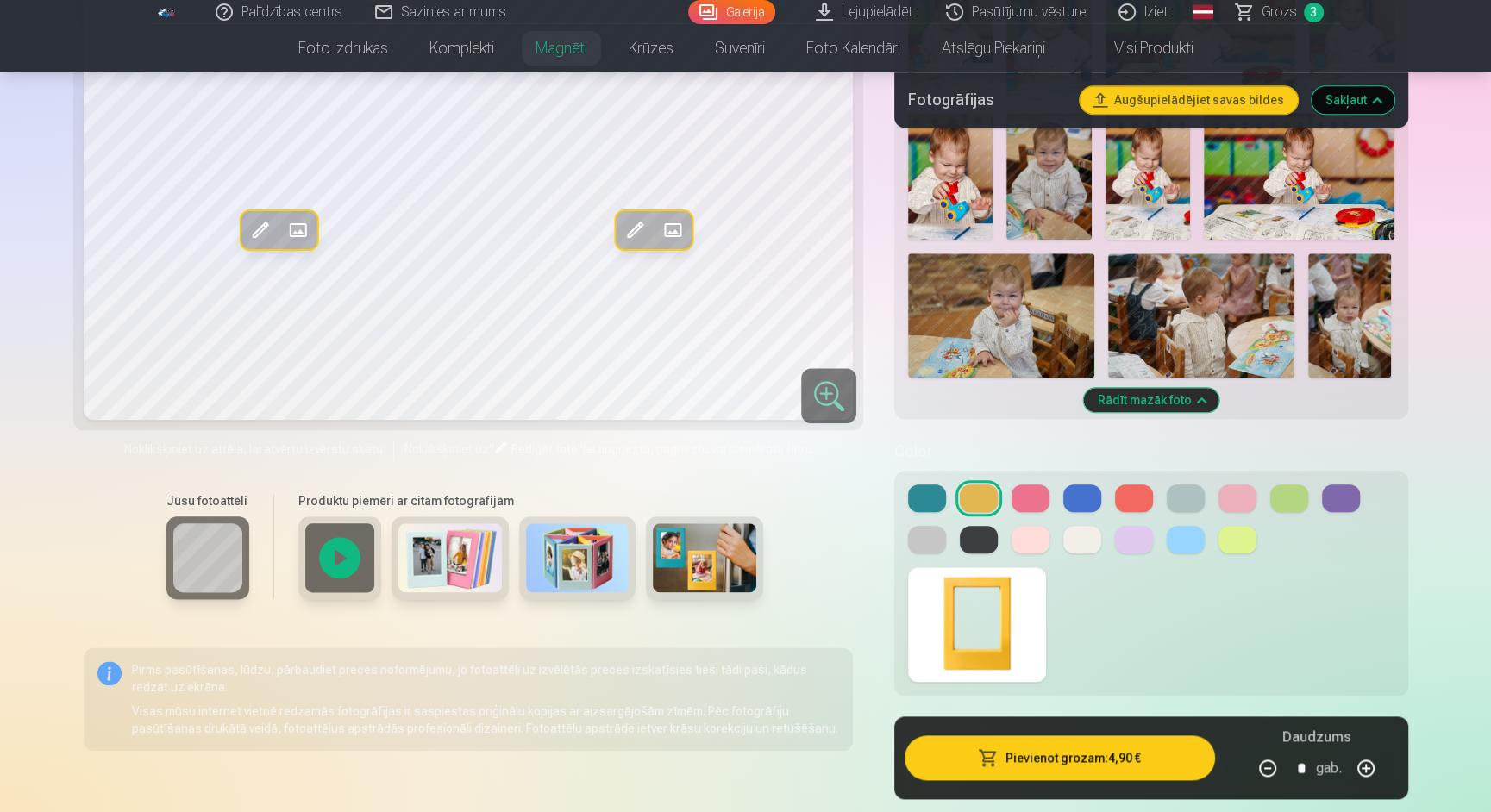
click at [1034, 541] on button at bounding box center [1030, 539] width 38 height 28
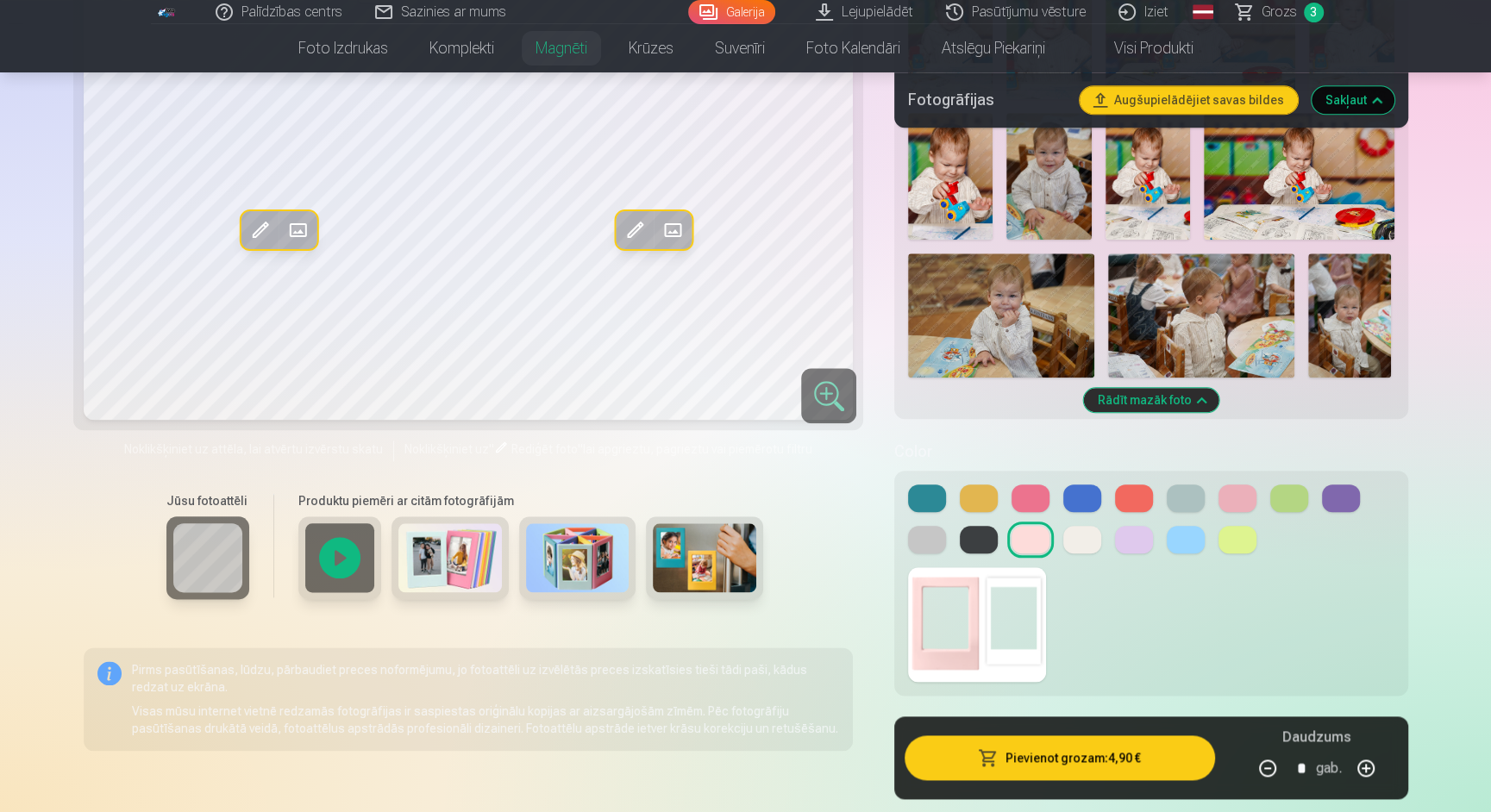
click at [1089, 533] on button at bounding box center [1082, 539] width 38 height 28
click at [929, 535] on button at bounding box center [927, 539] width 38 height 28
click at [1032, 536] on button at bounding box center [1030, 539] width 38 height 28
click at [1081, 534] on button at bounding box center [1082, 539] width 38 height 28
click at [1132, 537] on button at bounding box center [1134, 539] width 38 height 28
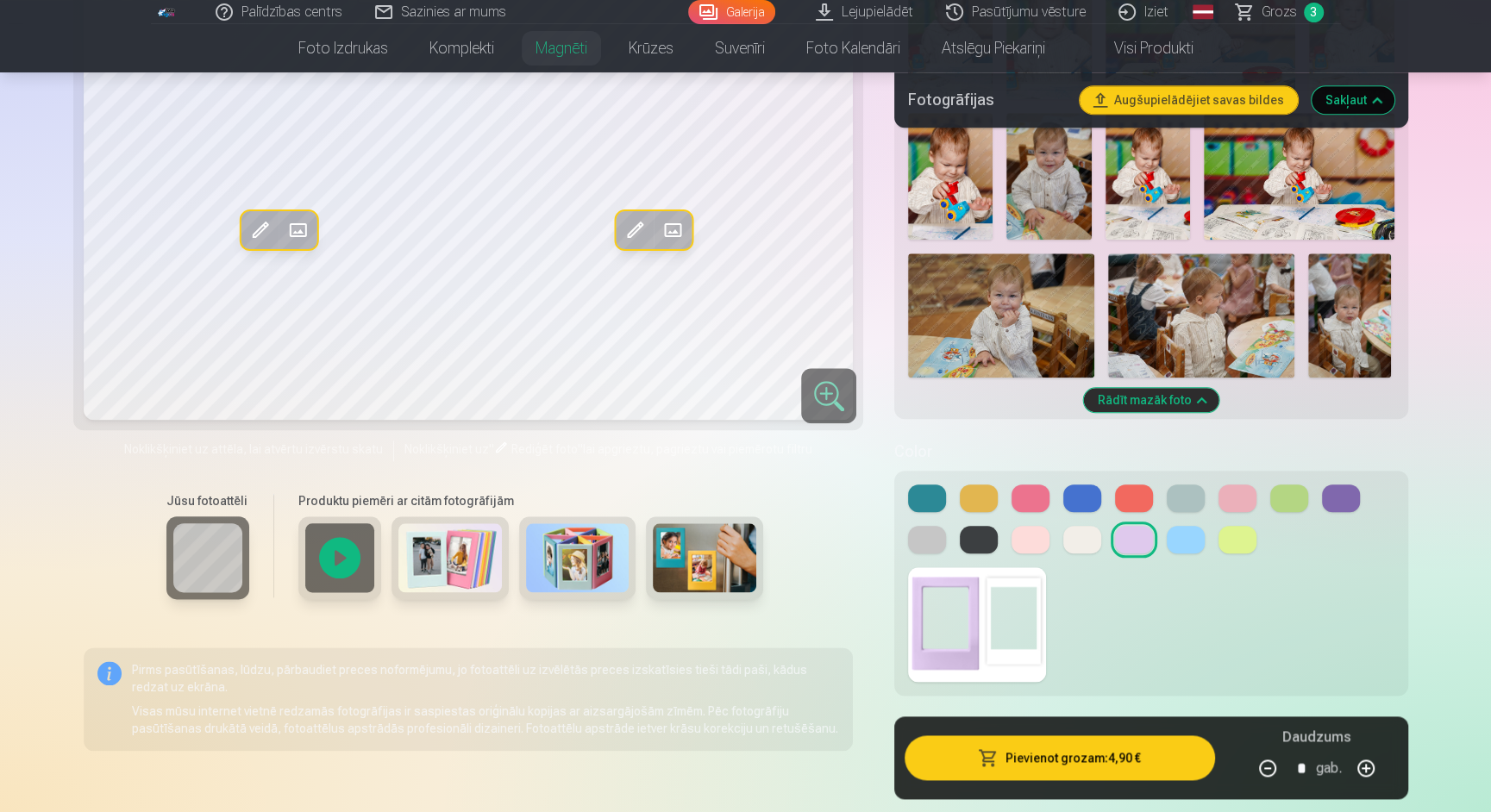
click at [1182, 536] on button at bounding box center [1185, 539] width 38 height 28
click at [1238, 534] on button at bounding box center [1237, 539] width 38 height 28
click at [935, 527] on button at bounding box center [927, 539] width 38 height 28
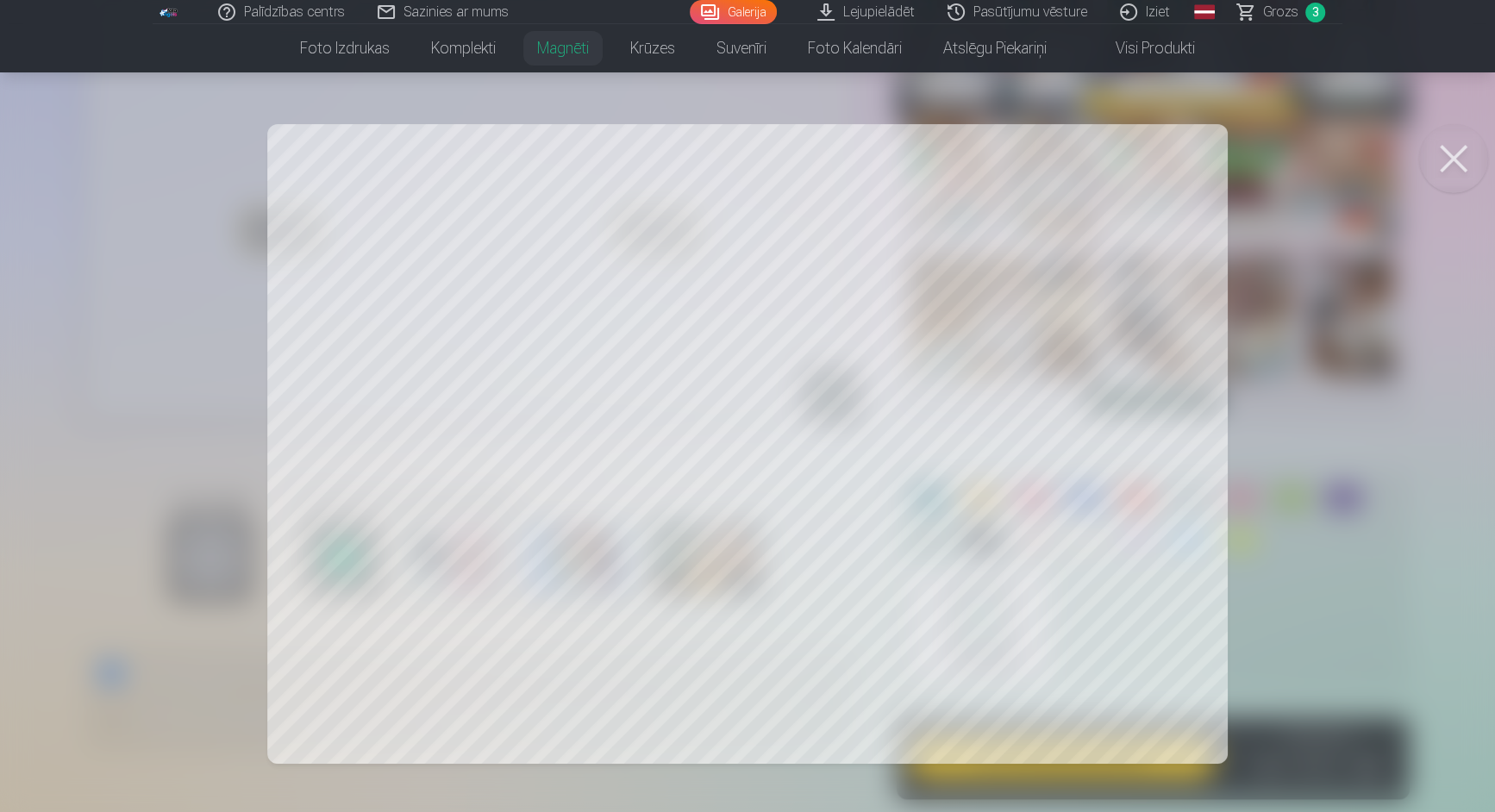
click at [1267, 307] on div at bounding box center [748, 406] width 1495 height 812
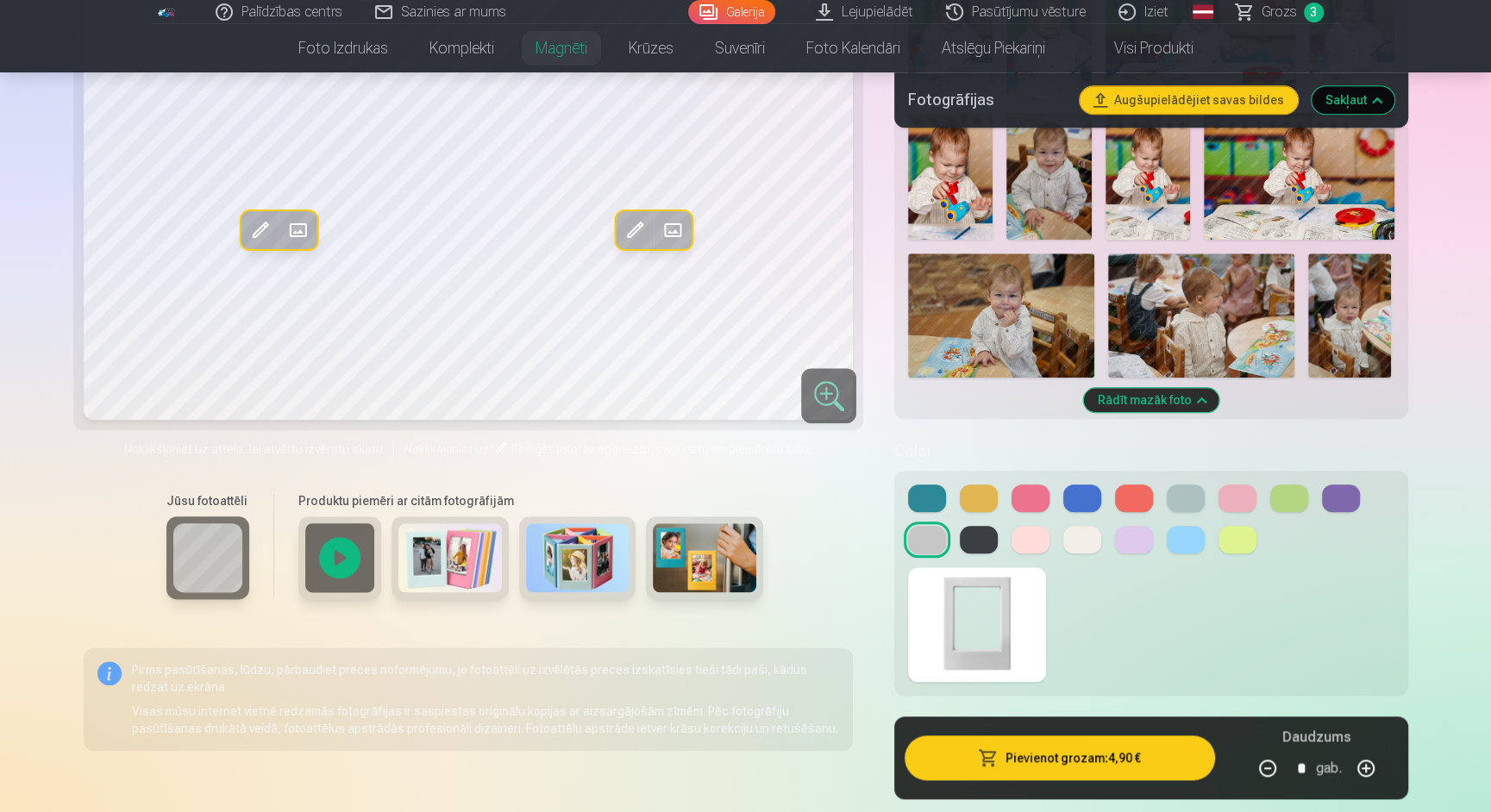
click at [632, 226] on span at bounding box center [634, 230] width 28 height 28
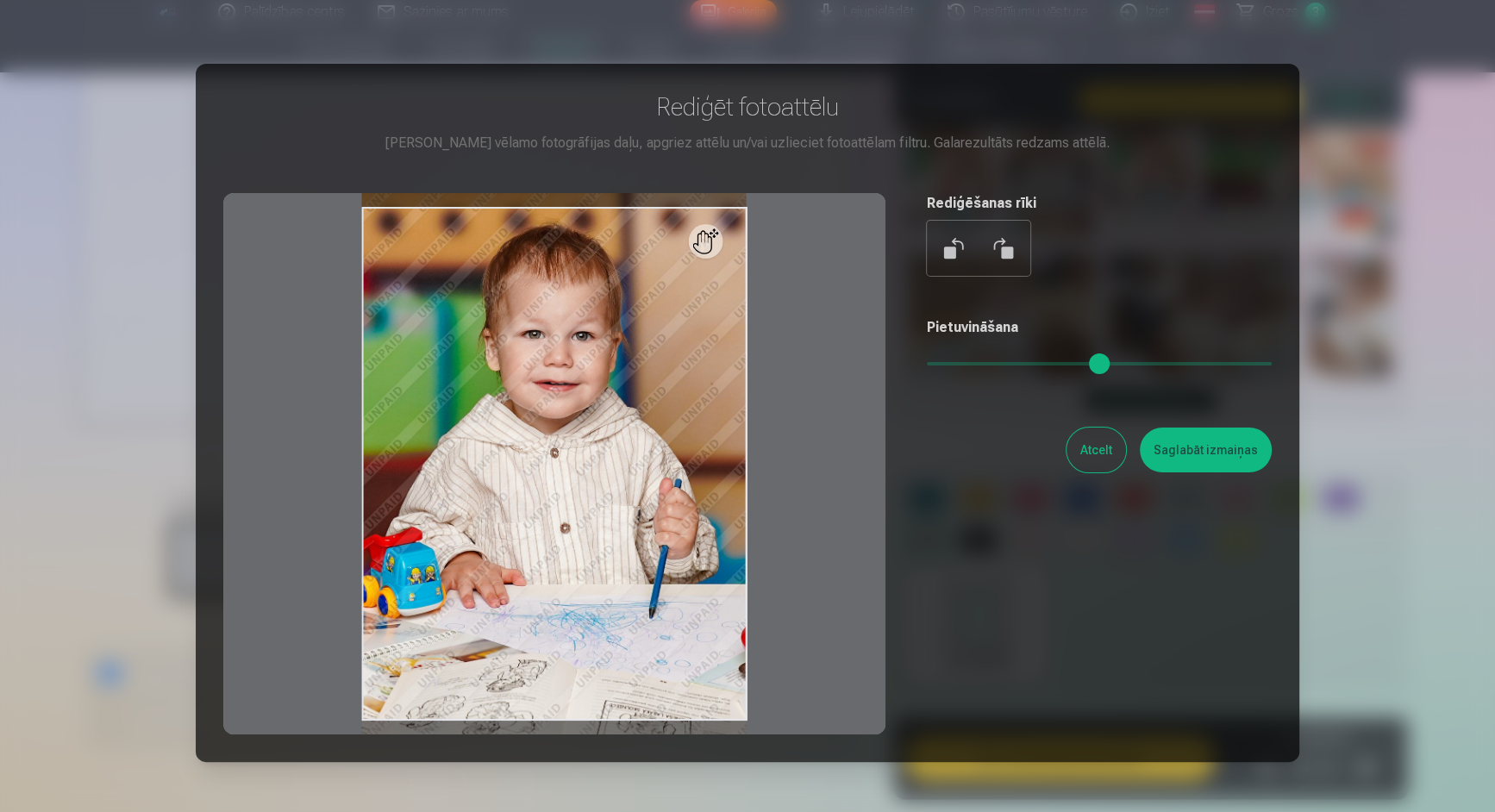
click at [1376, 169] on div at bounding box center [748, 406] width 1495 height 812
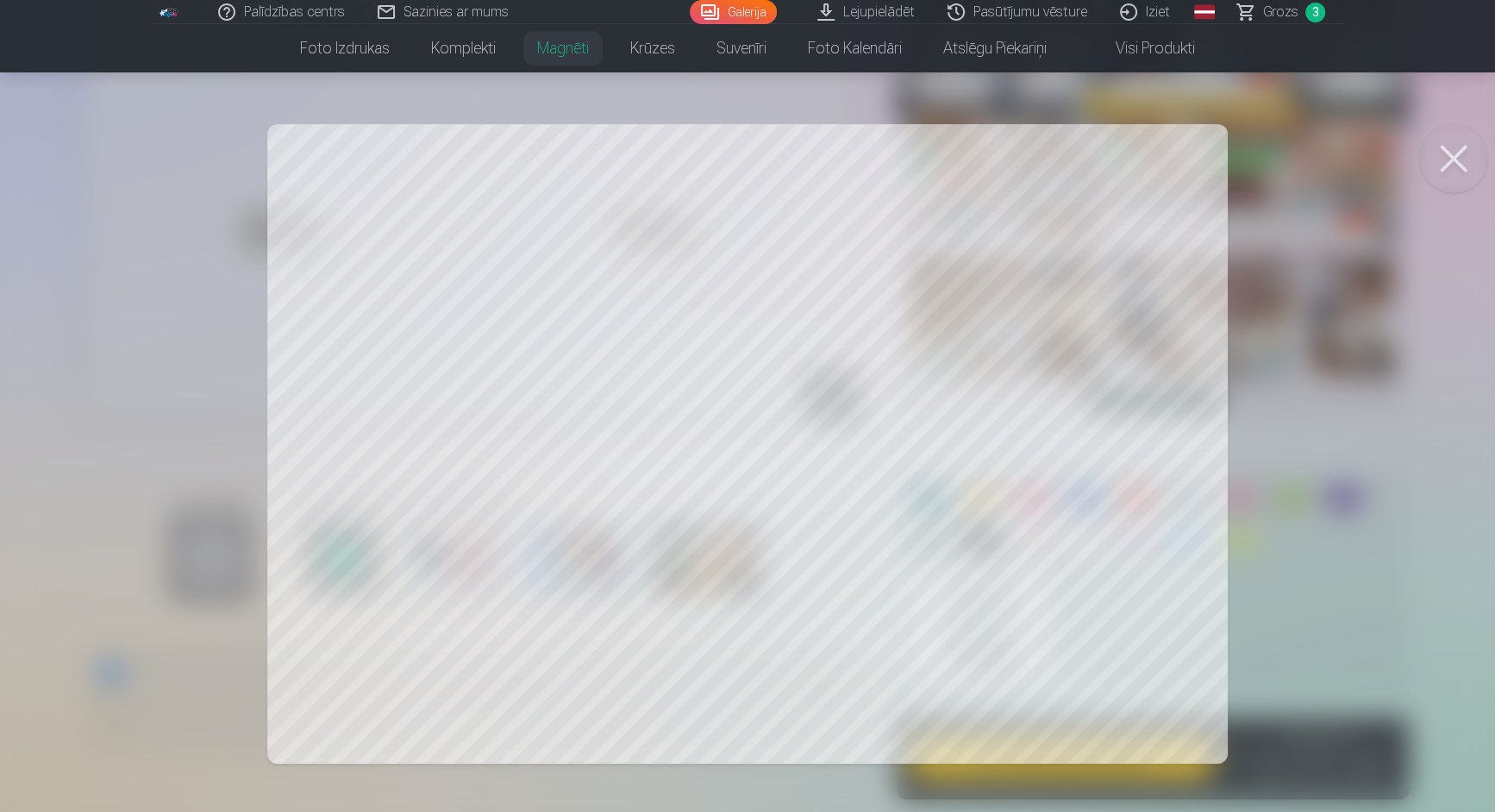
click at [1241, 270] on div at bounding box center [748, 406] width 1495 height 812
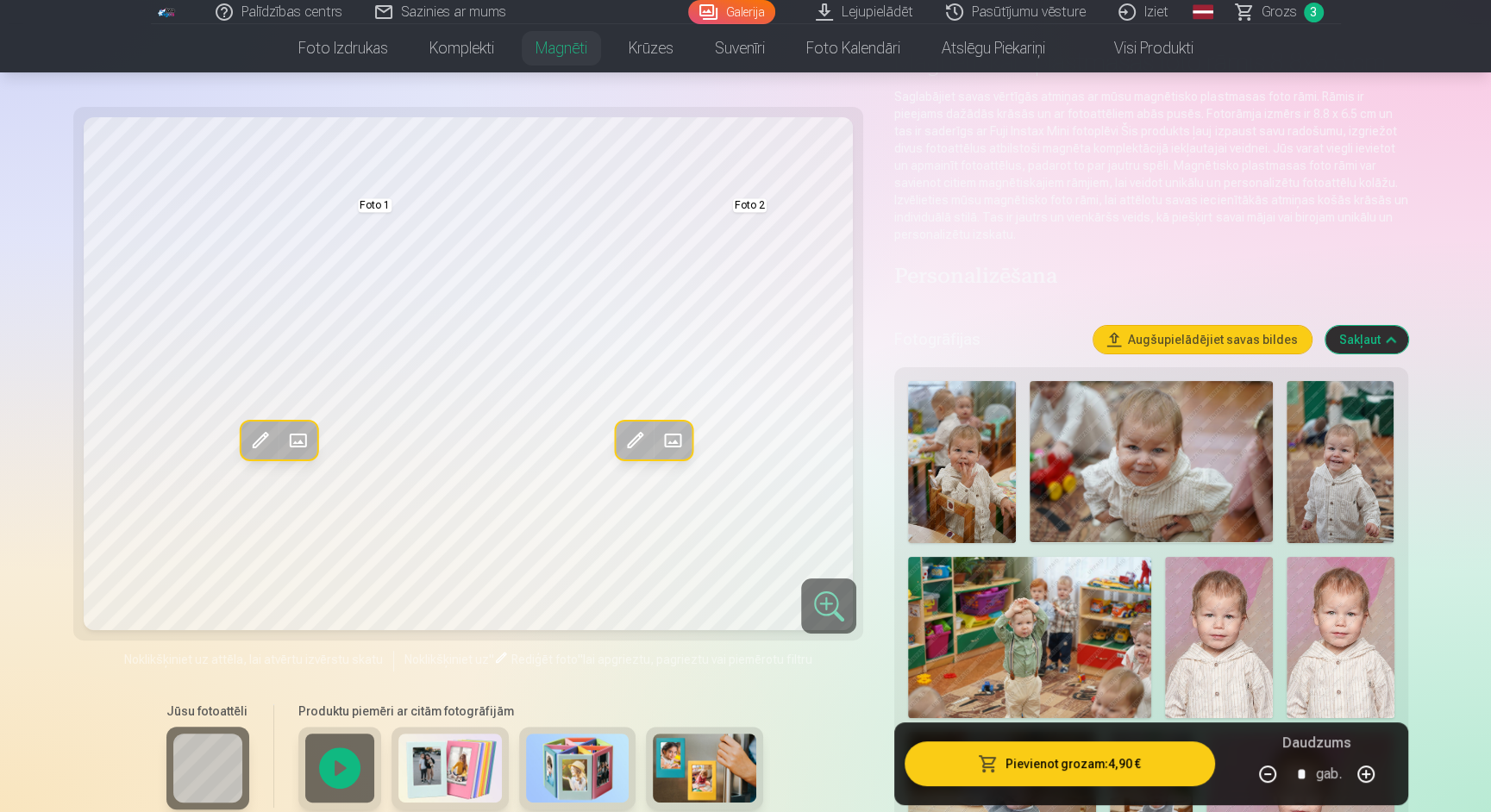
scroll to position [123, 0]
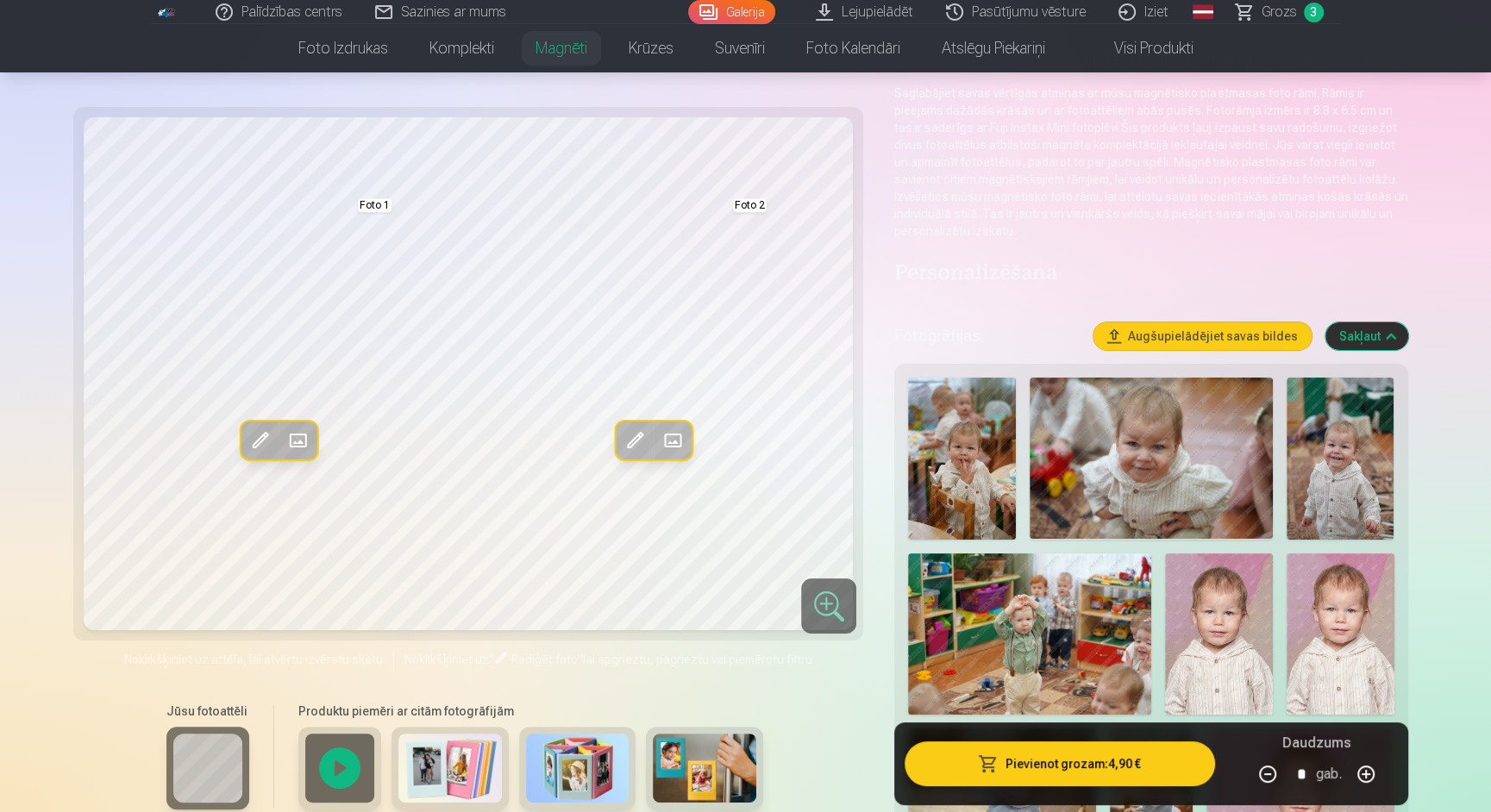
click at [955, 435] on img at bounding box center [962, 459] width 108 height 162
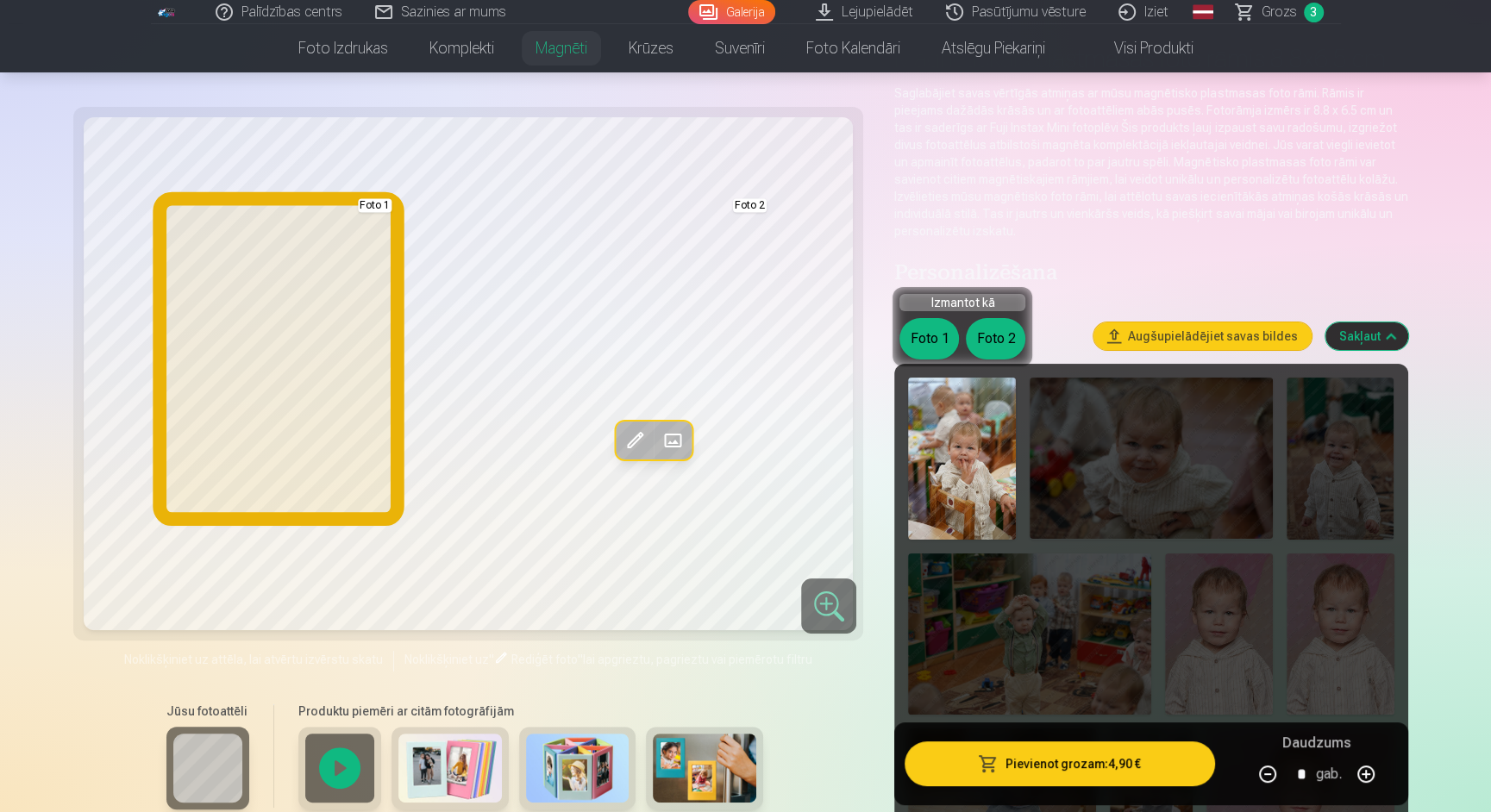
click at [930, 340] on button "Foto 1" at bounding box center [929, 339] width 59 height 41
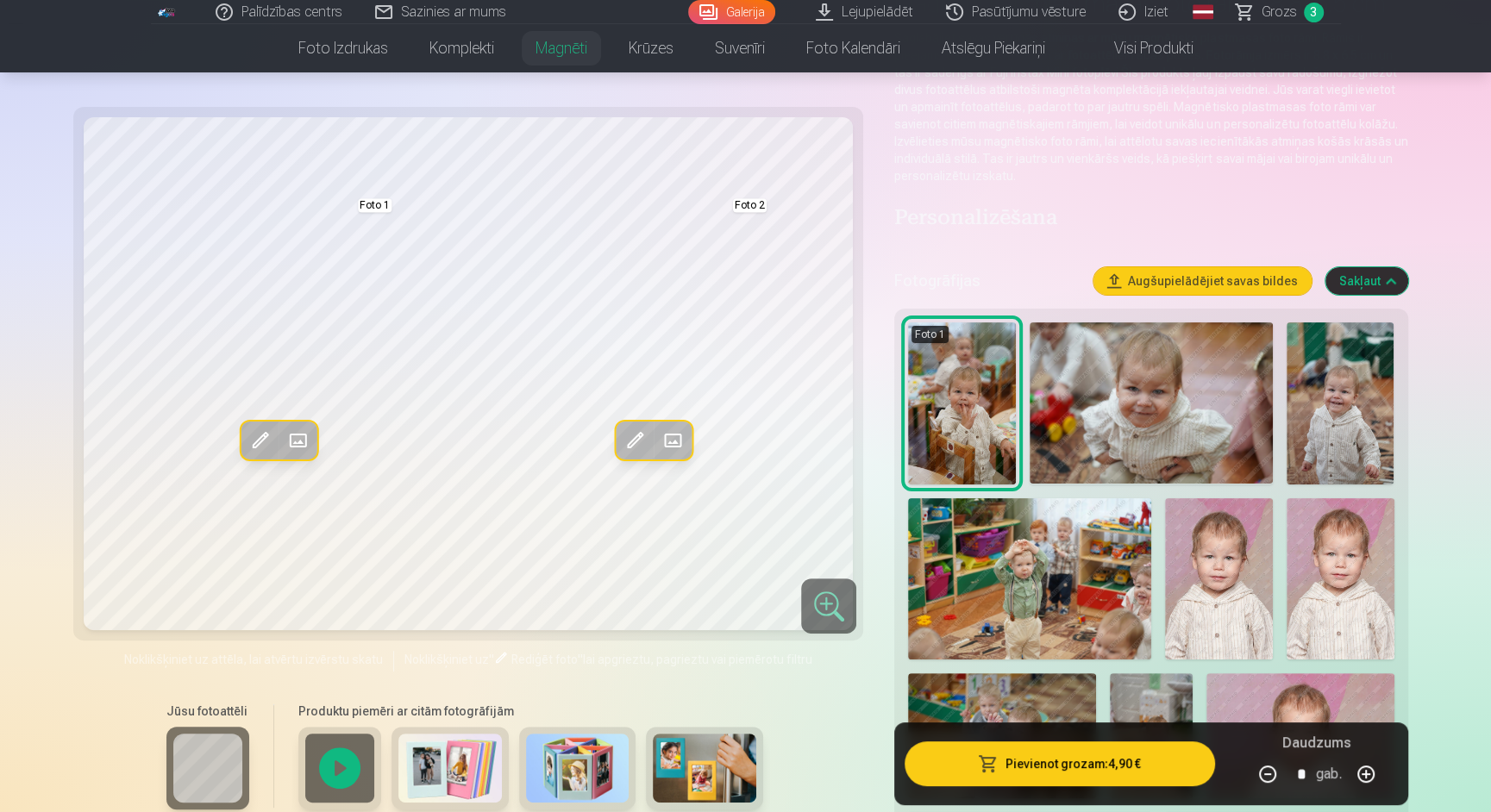
scroll to position [186, 0]
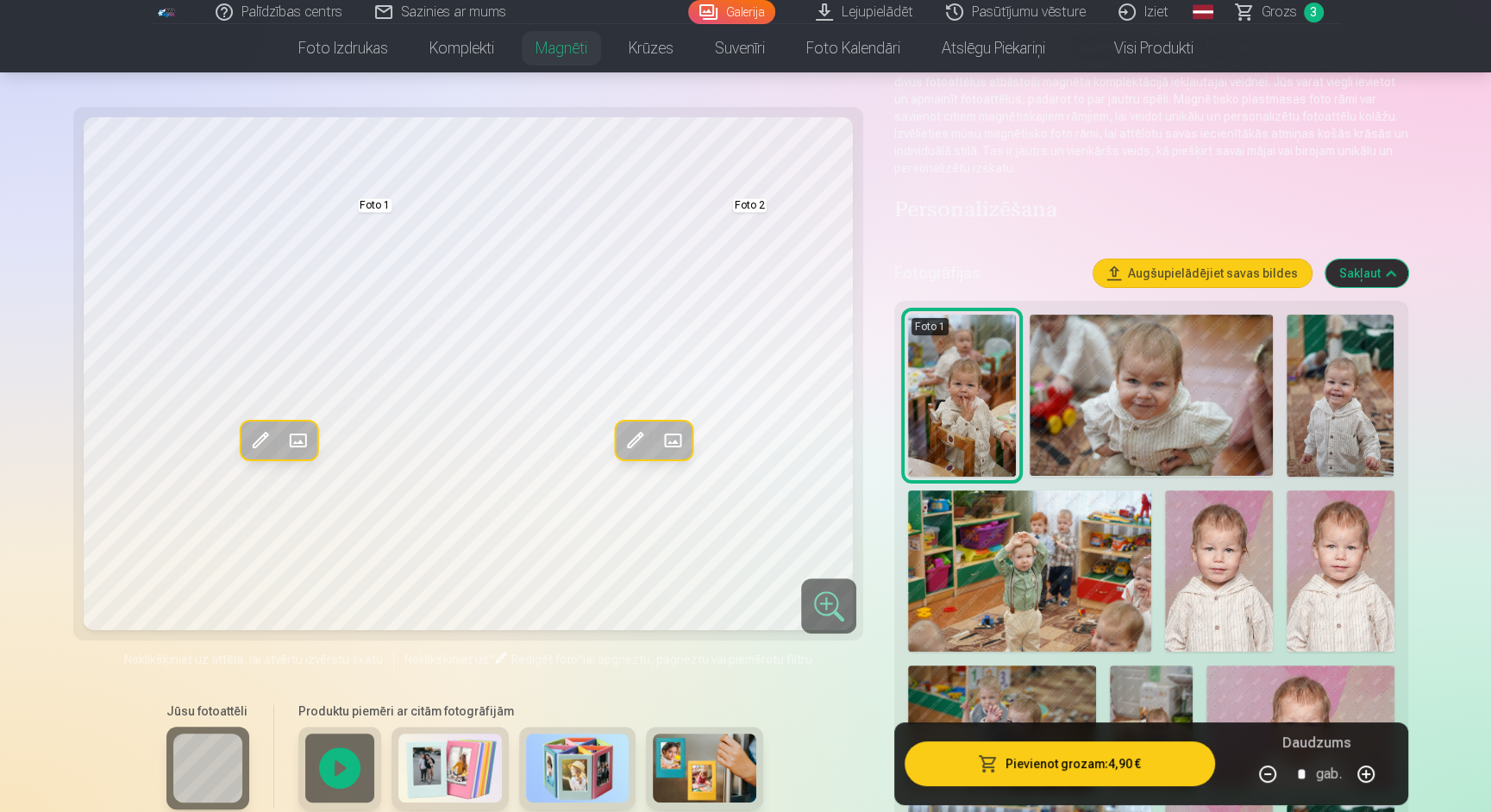
click at [1345, 413] on img at bounding box center [1340, 396] width 108 height 162
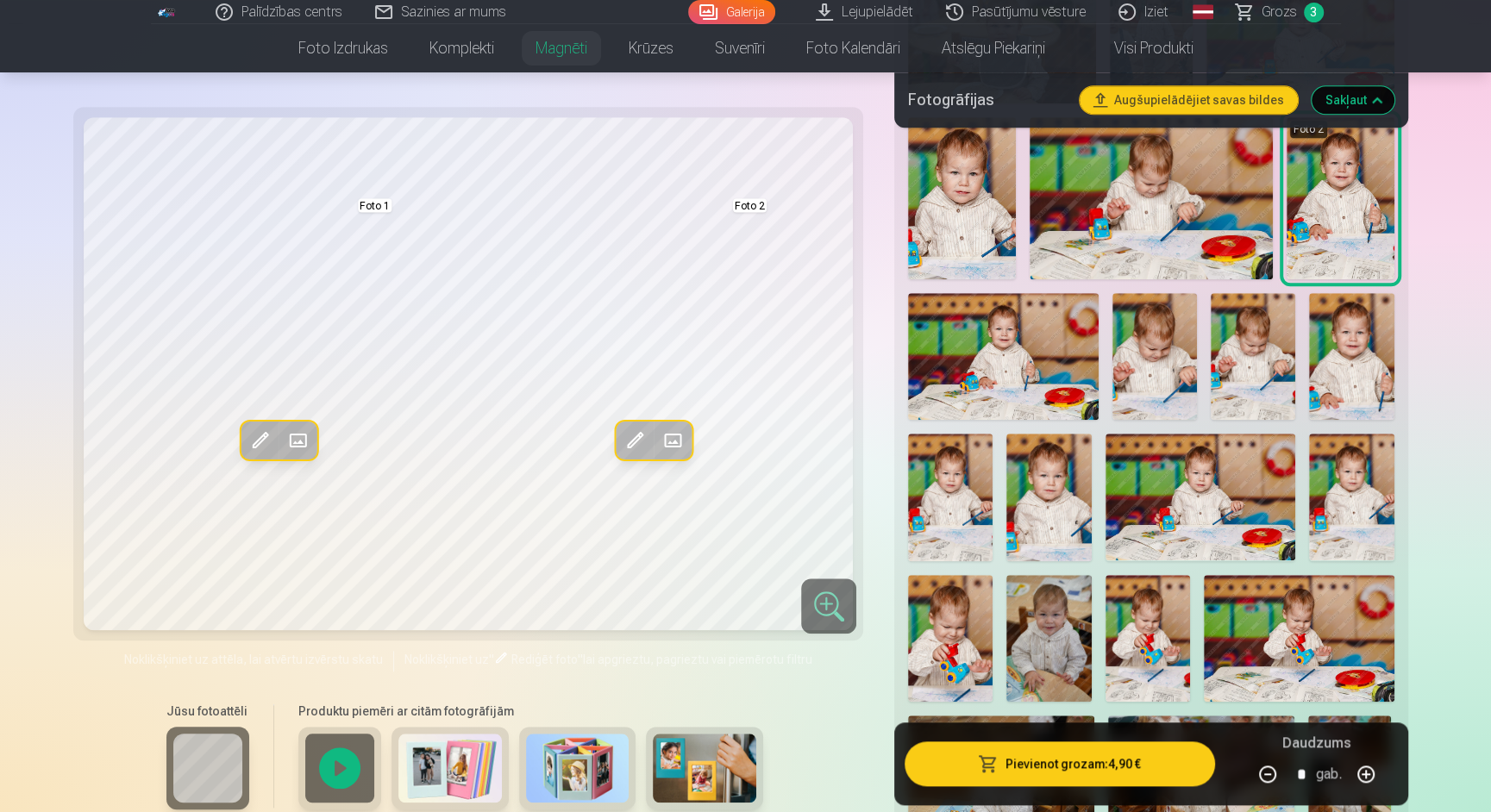
scroll to position [1191, 0]
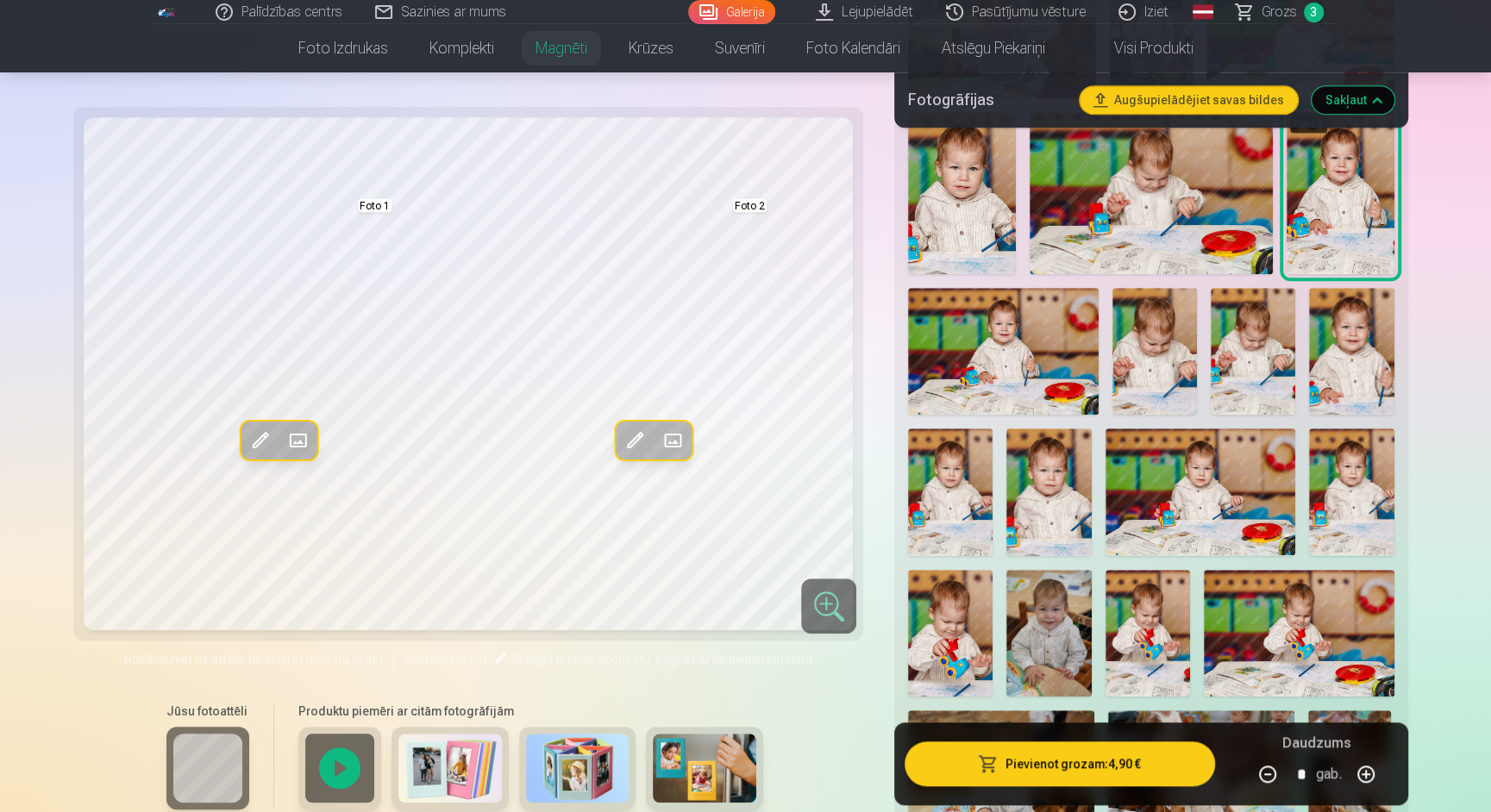
click at [1336, 351] on img at bounding box center [1351, 351] width 85 height 127
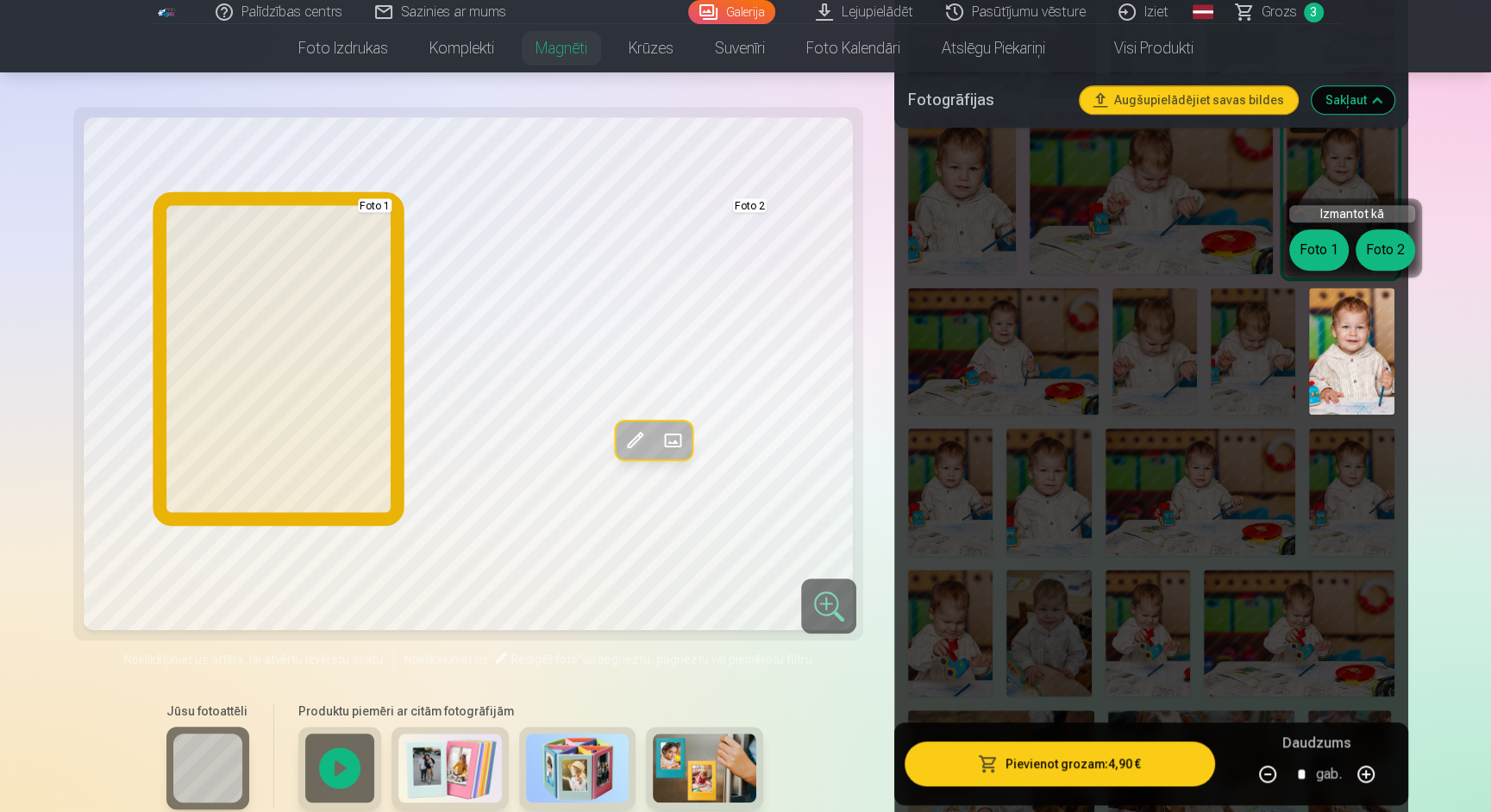
click at [1319, 257] on button "Foto 1" at bounding box center [1319, 250] width 59 height 41
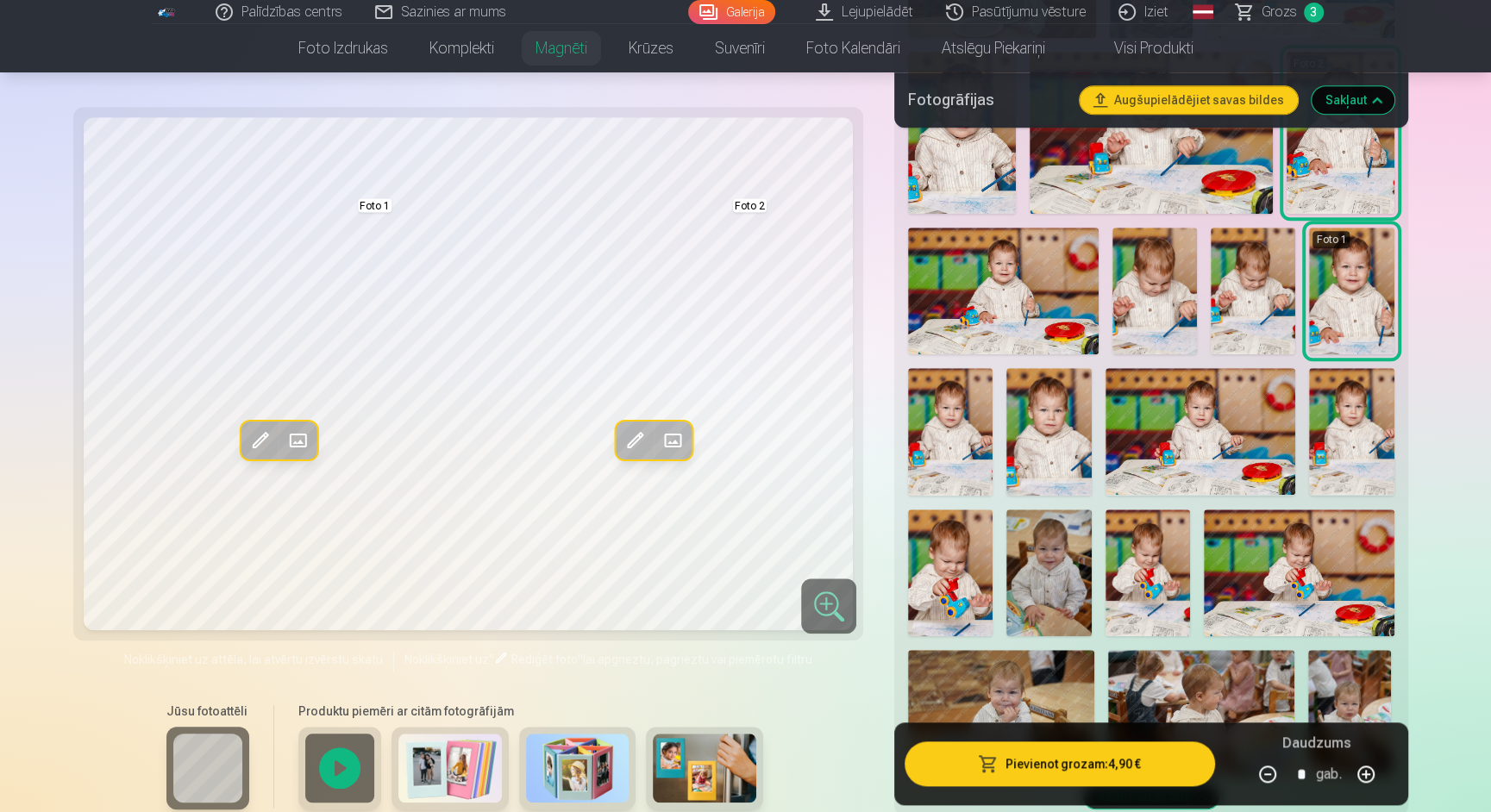
scroll to position [1270, 0]
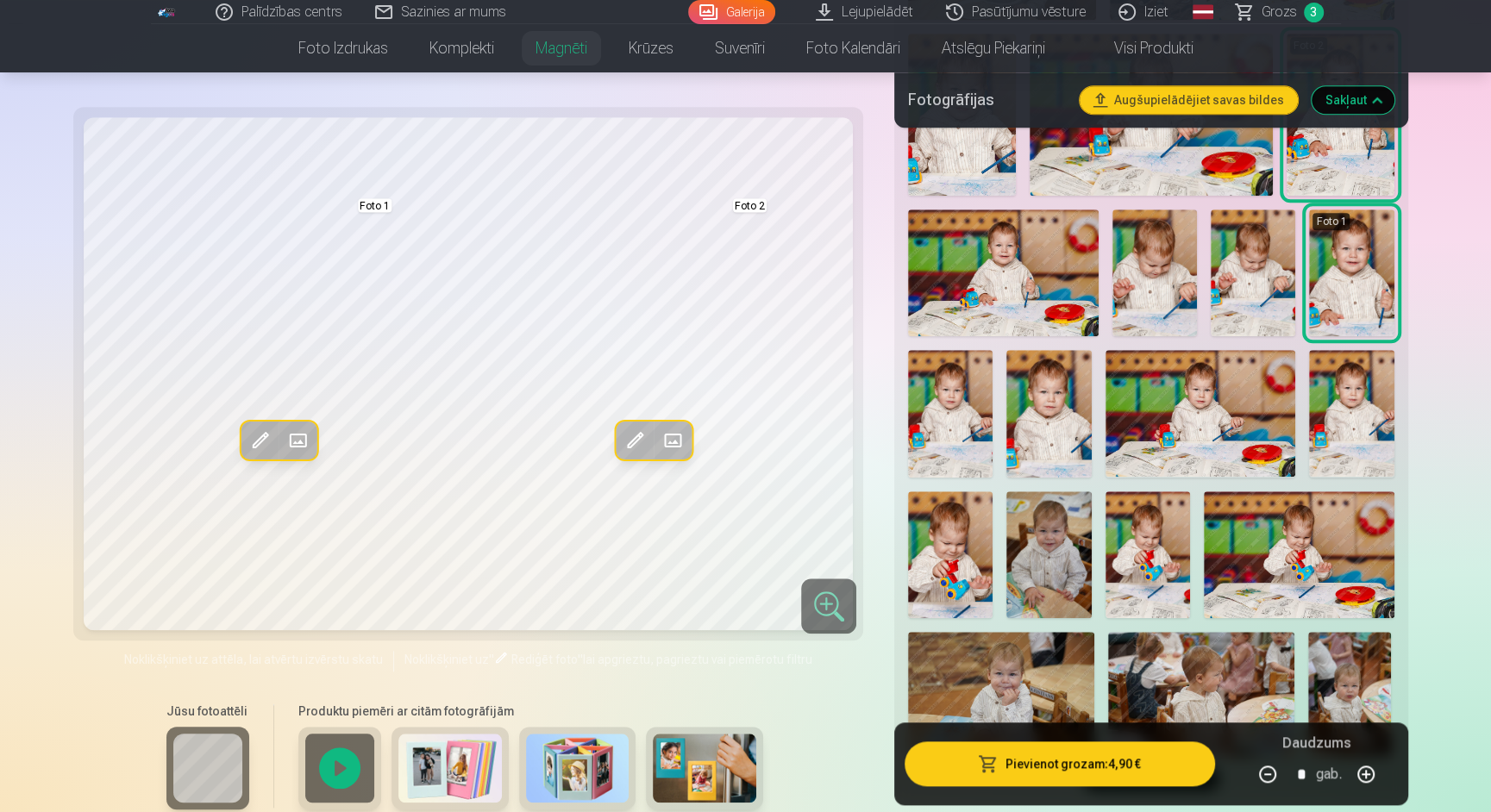
click at [1048, 438] on img at bounding box center [1048, 413] width 85 height 127
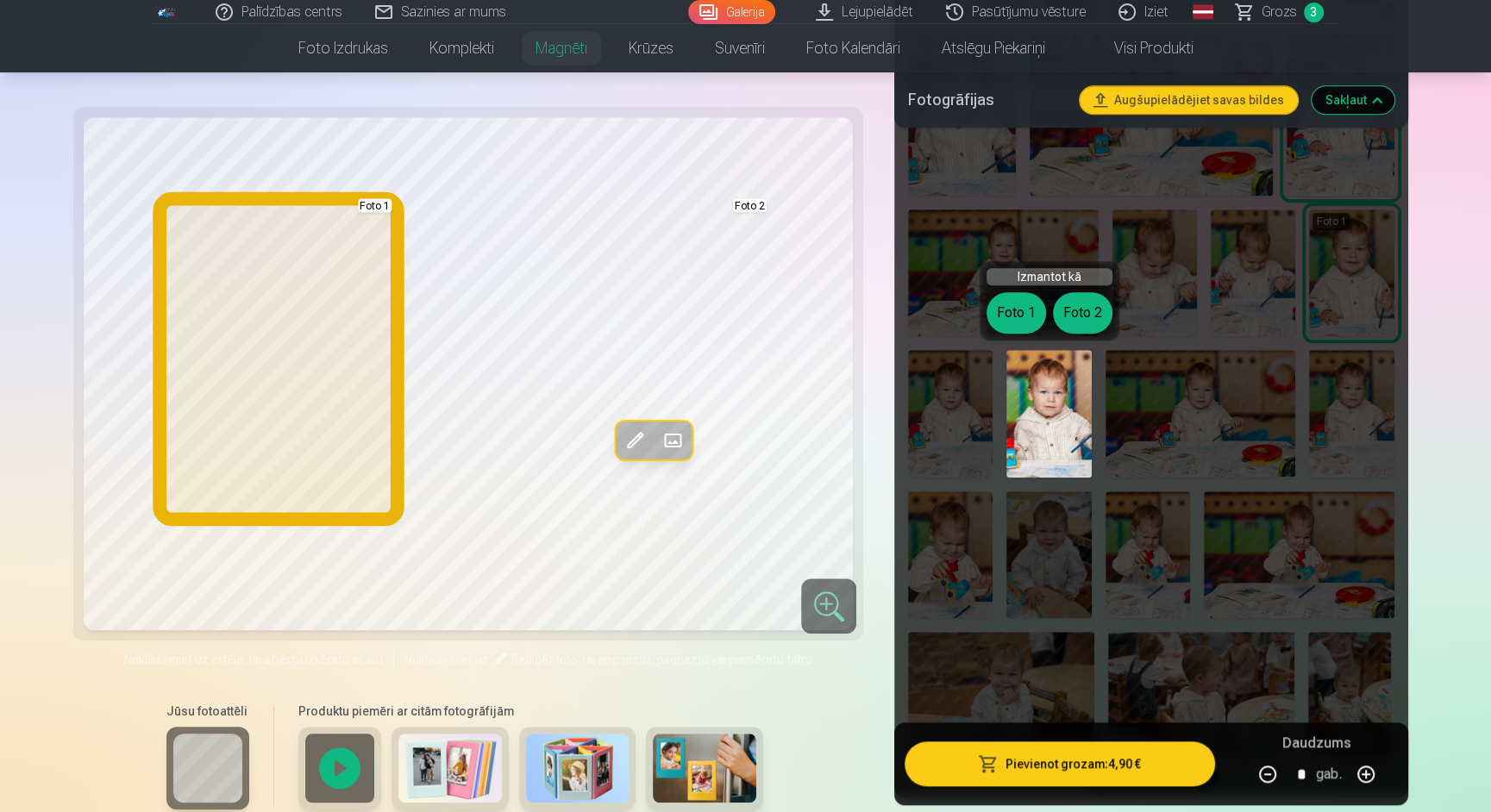
click at [1006, 308] on button "Foto 1" at bounding box center [1016, 313] width 59 height 41
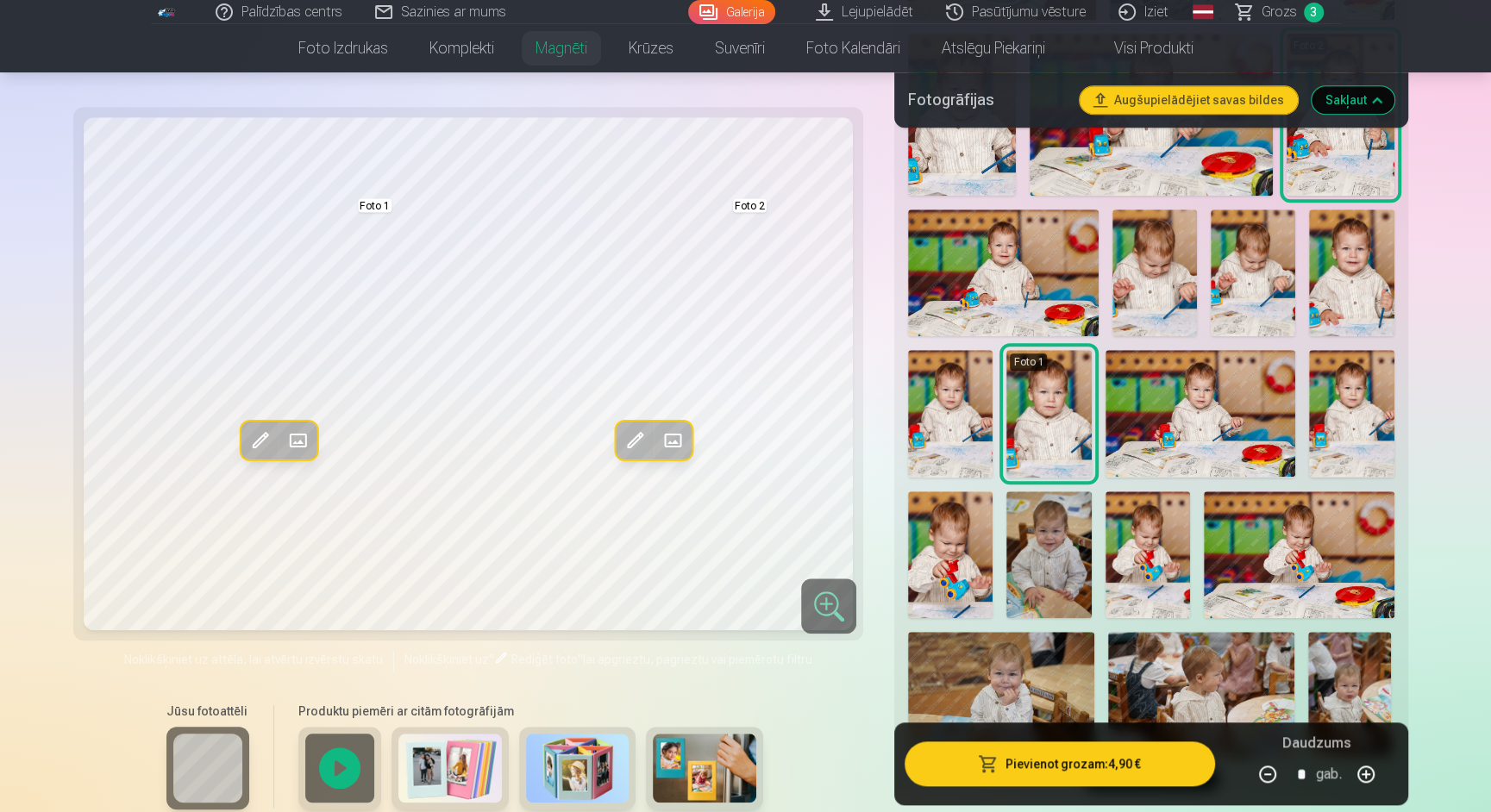
click at [953, 392] on img at bounding box center [950, 413] width 85 height 127
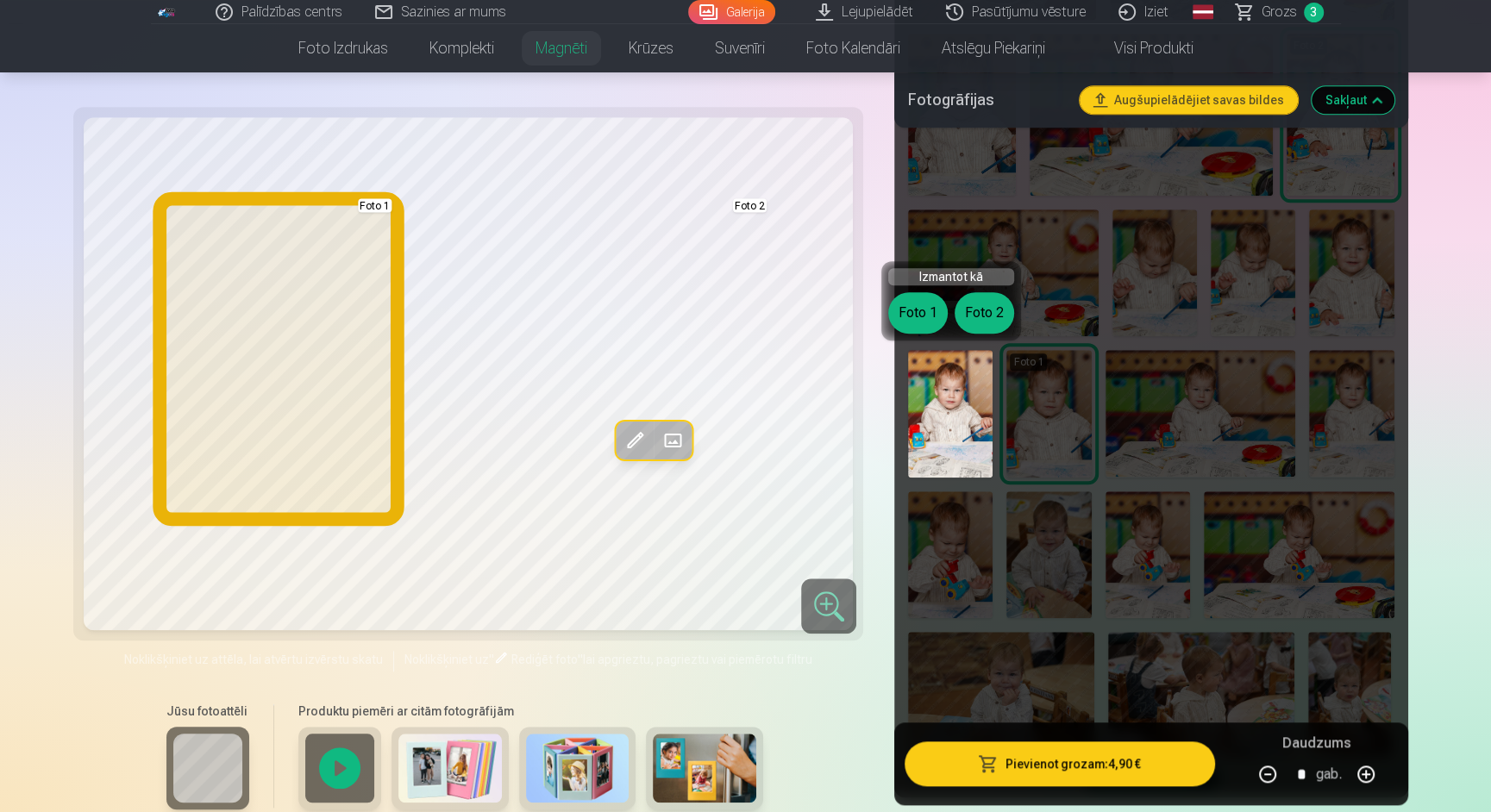
click at [928, 313] on button "Foto 1" at bounding box center [918, 313] width 59 height 41
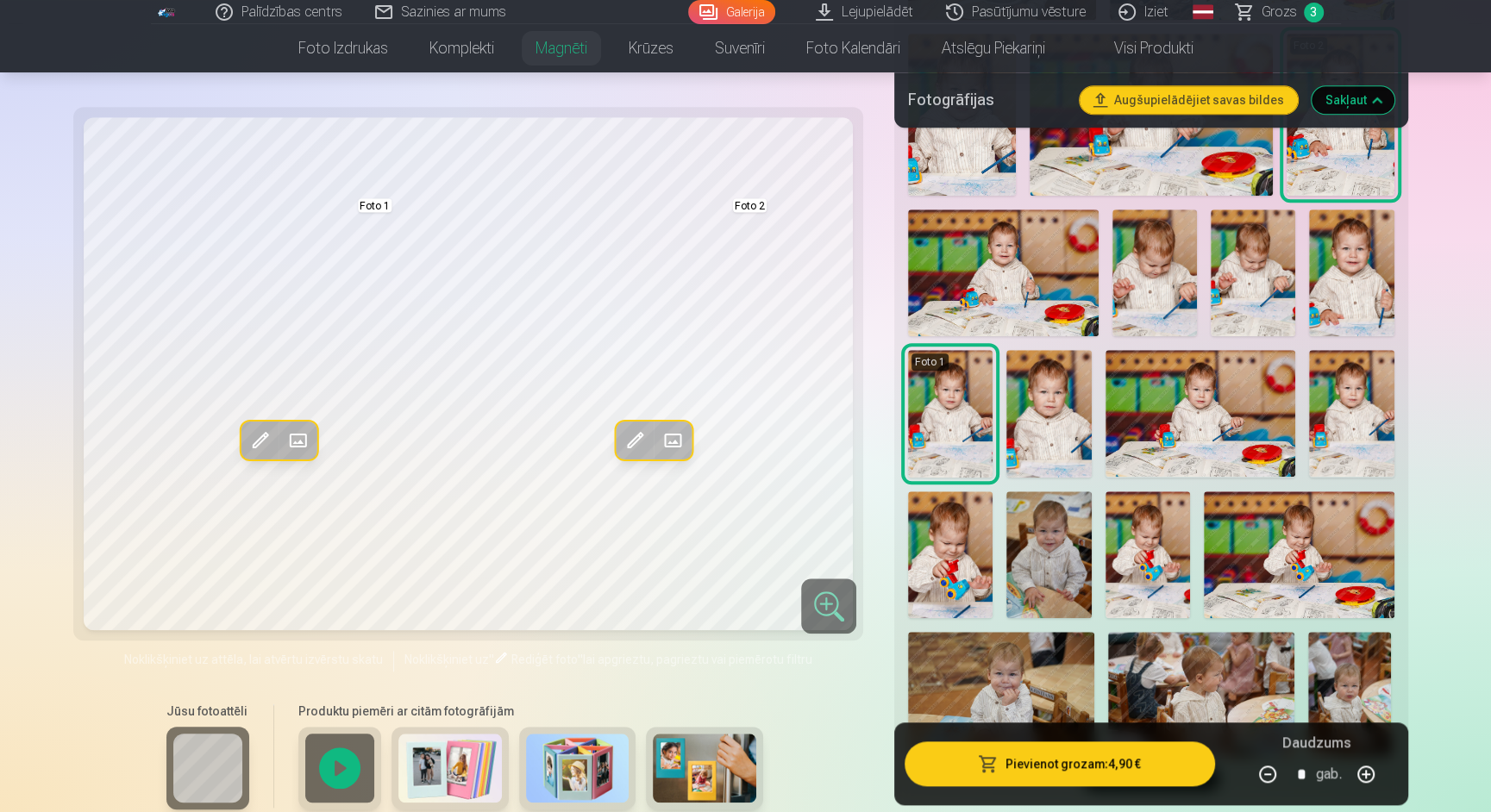
click at [1335, 407] on img at bounding box center [1351, 413] width 85 height 127
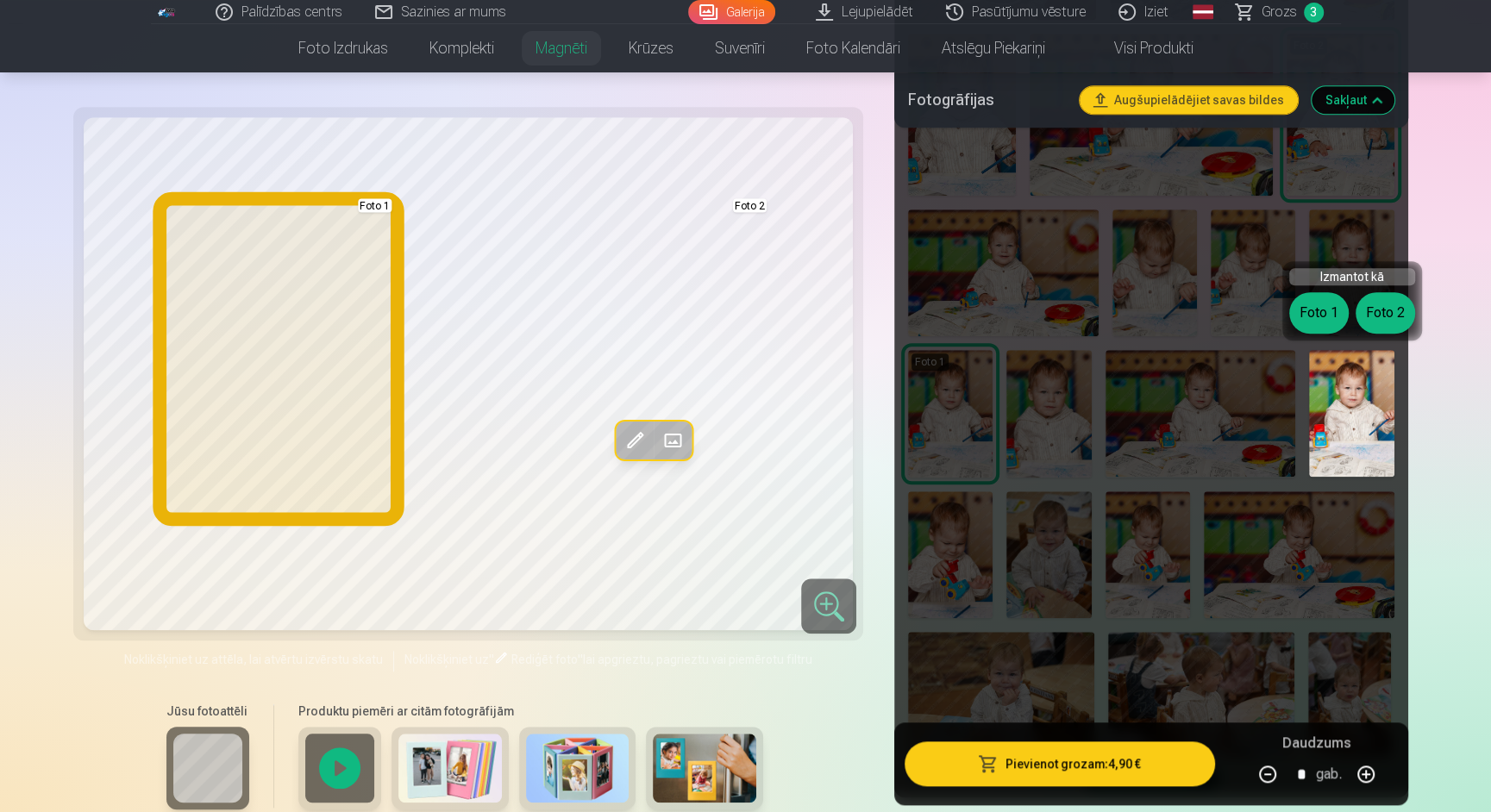
click at [1313, 319] on button "Foto 1" at bounding box center [1319, 313] width 59 height 41
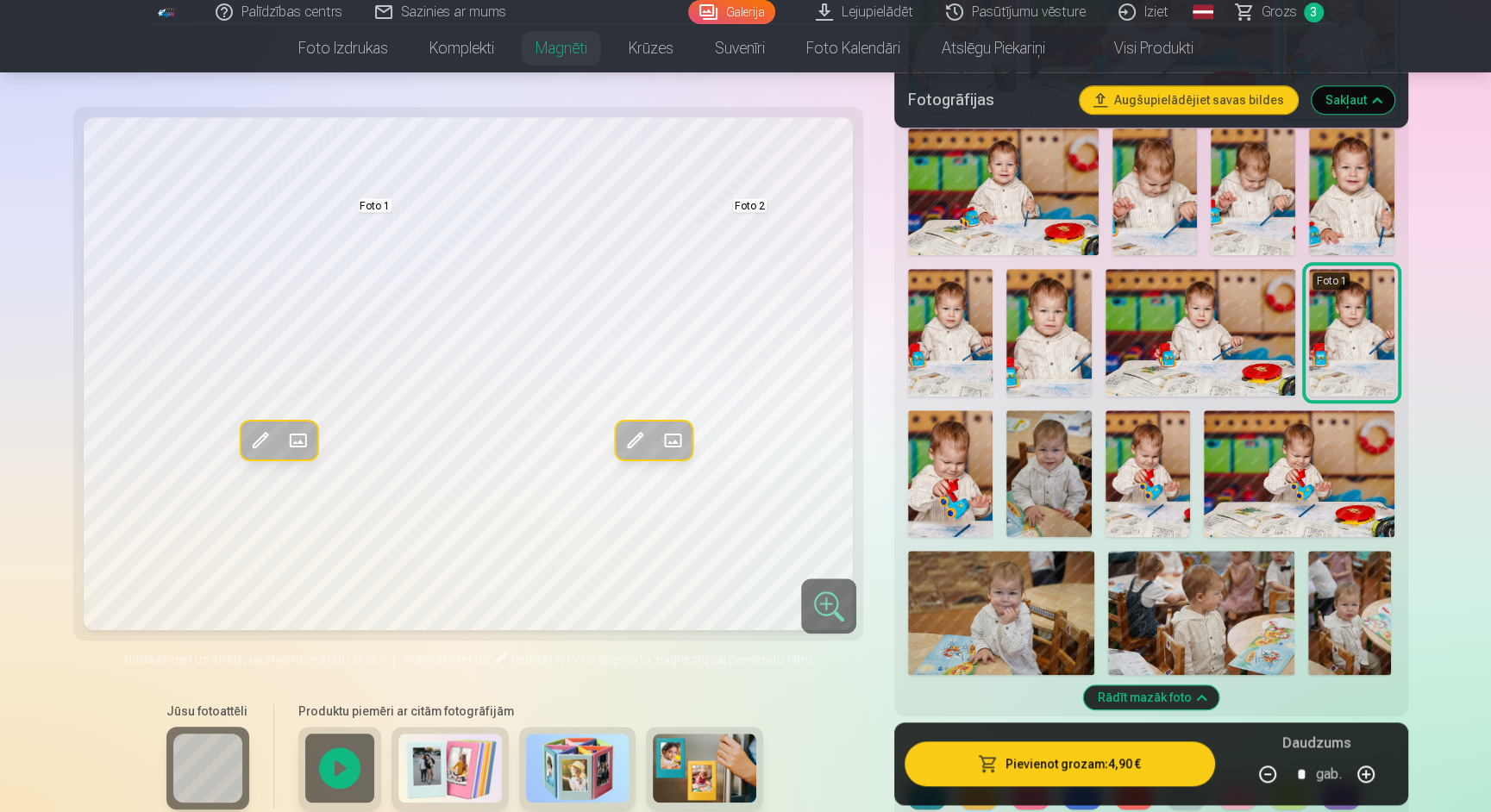
scroll to position [1354, 0]
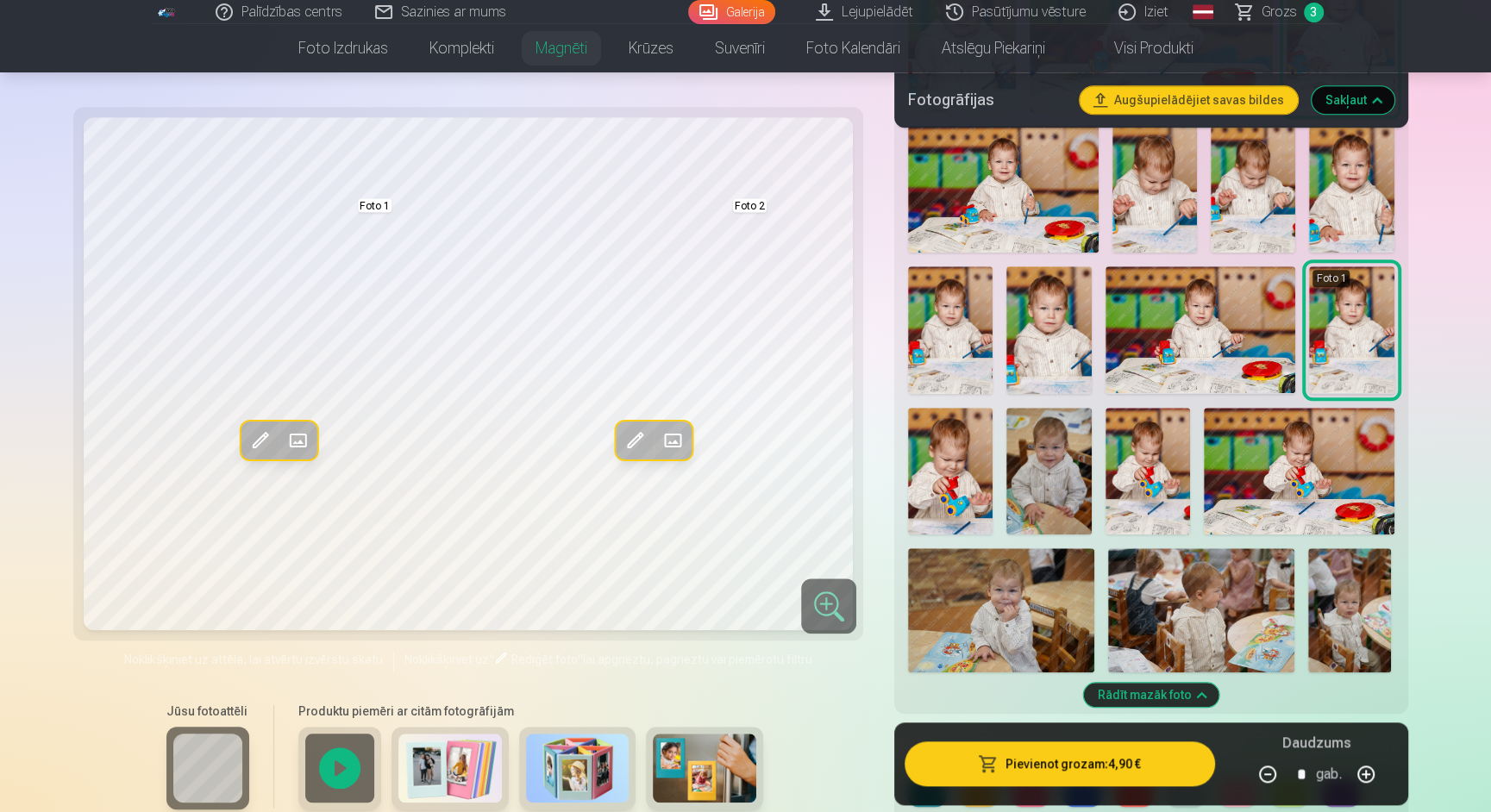
click at [1039, 336] on img at bounding box center [1048, 330] width 85 height 127
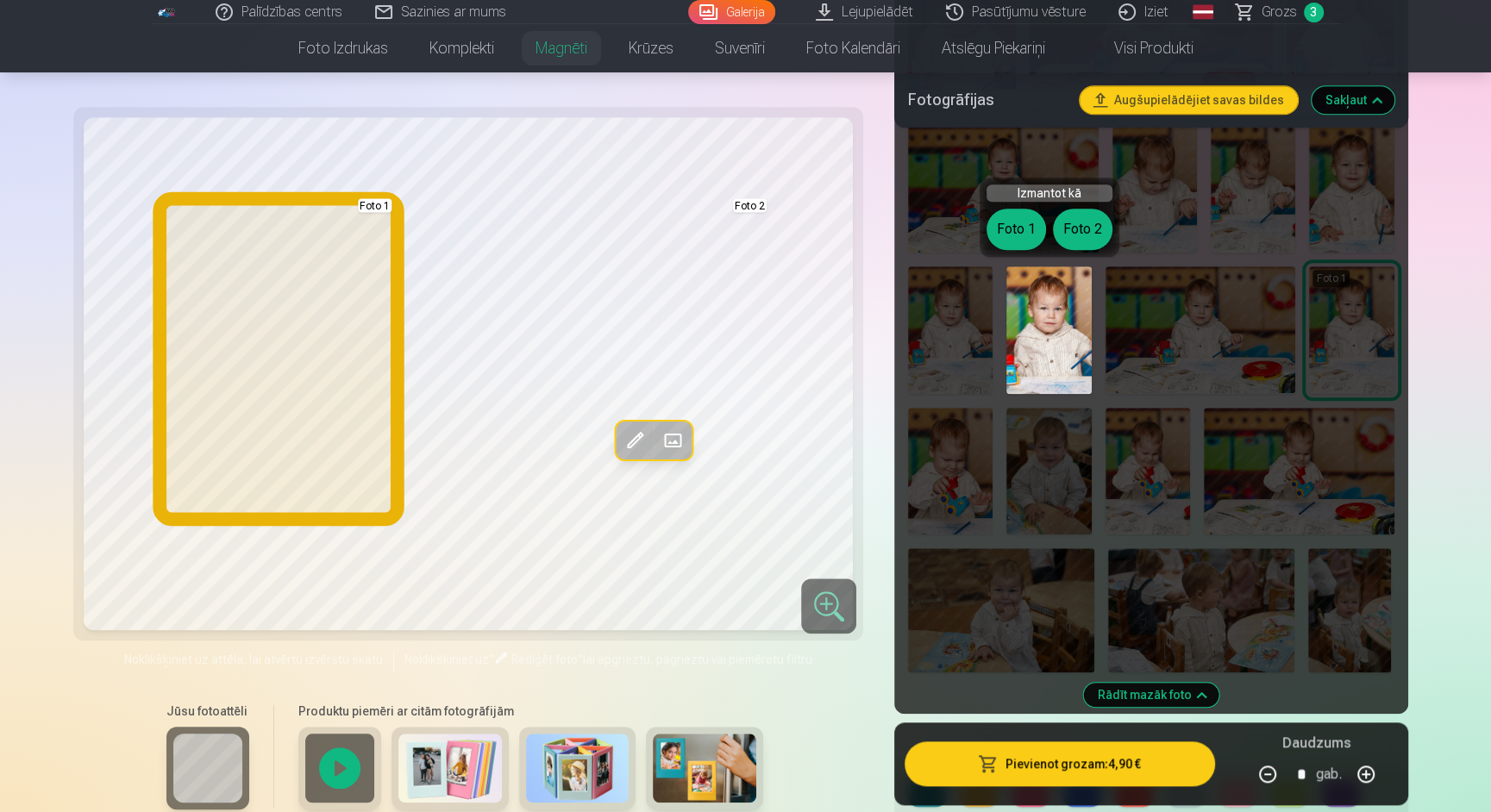
click at [1020, 237] on button "Foto 1" at bounding box center [1016, 229] width 59 height 41
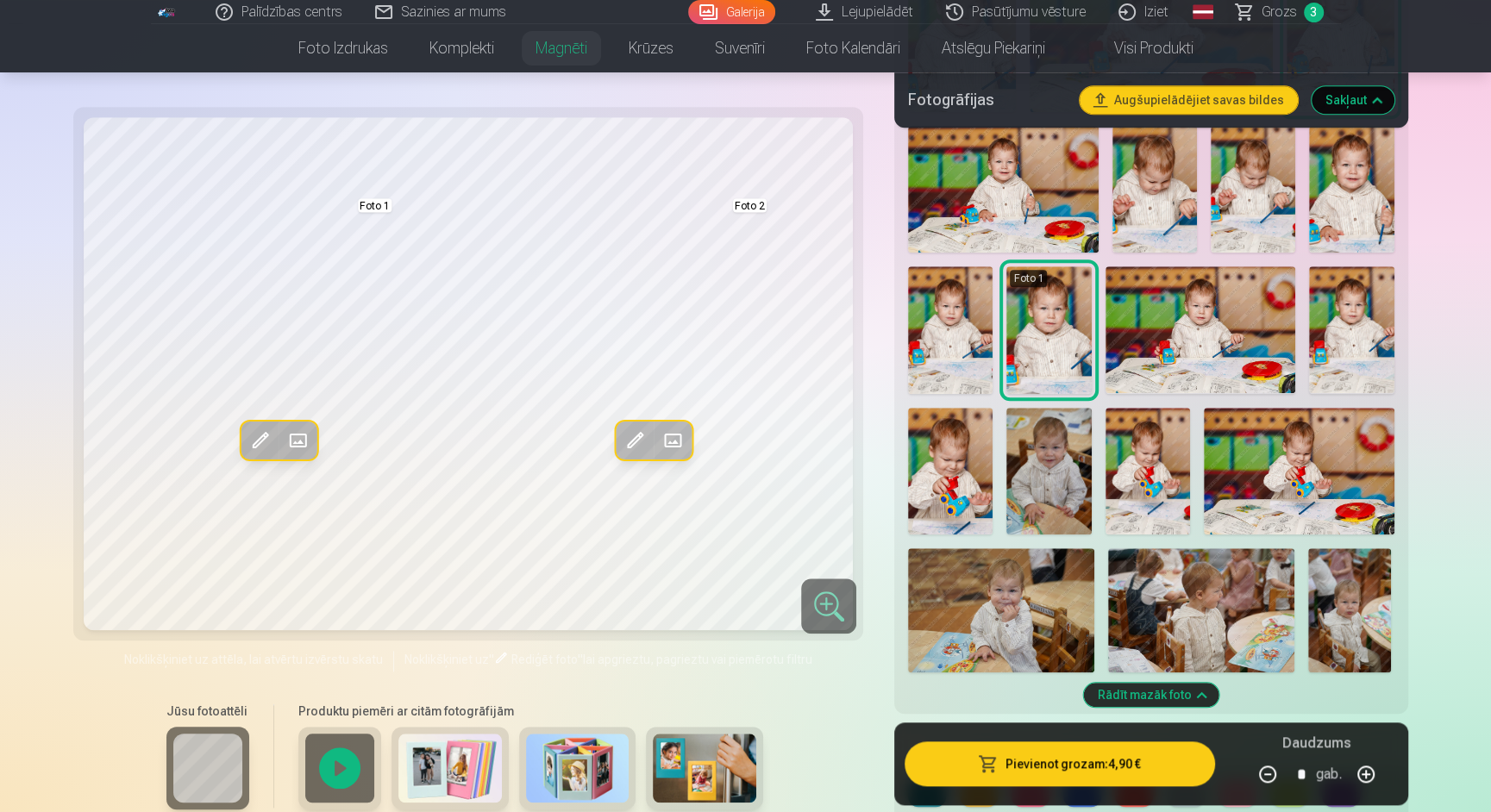
click at [262, 433] on span at bounding box center [260, 440] width 28 height 28
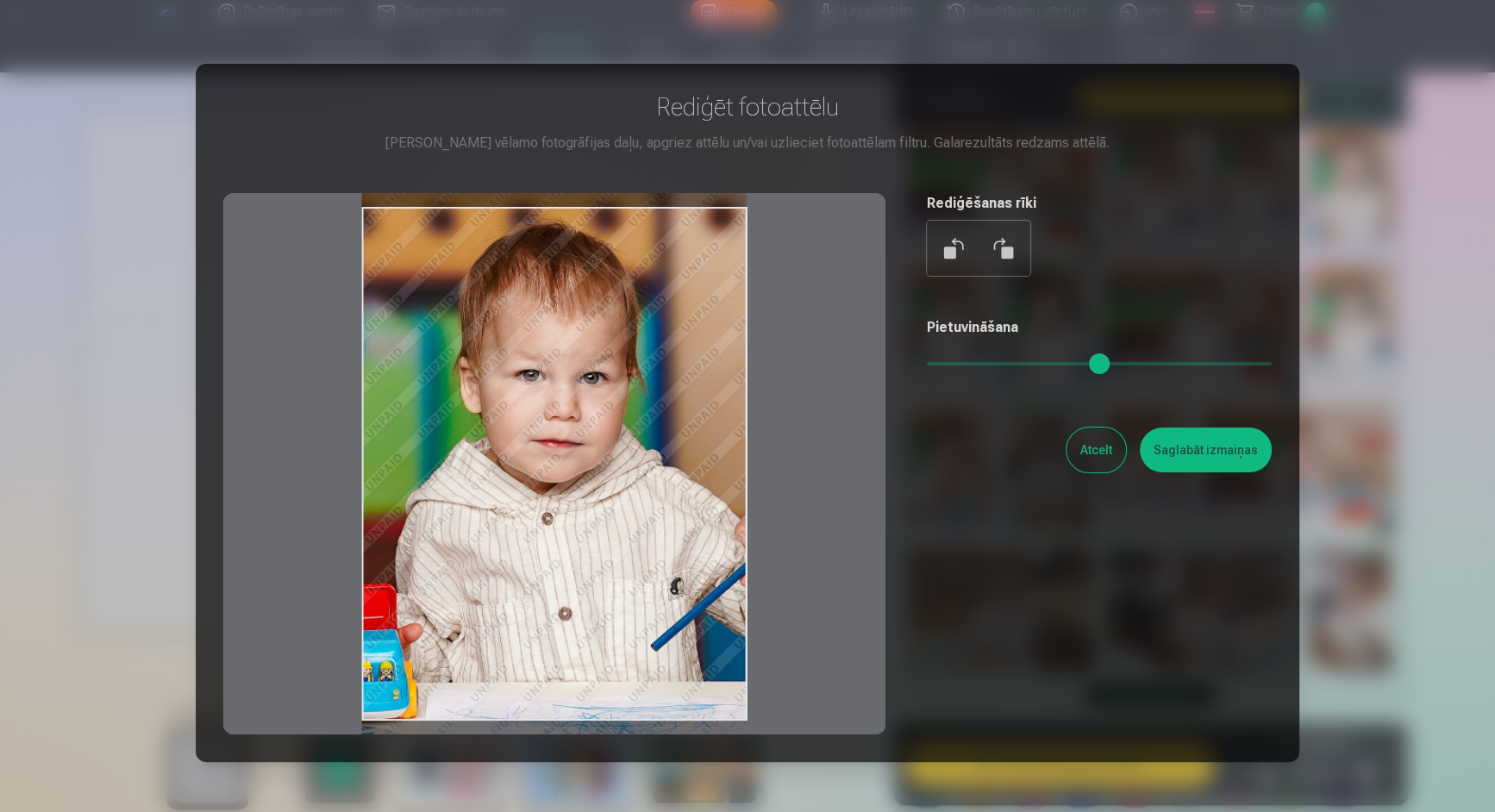
click at [580, 320] on div at bounding box center [555, 463] width 663 height 542
click at [1188, 440] on button "Saglabāt izmaiņas" at bounding box center [1206, 450] width 132 height 45
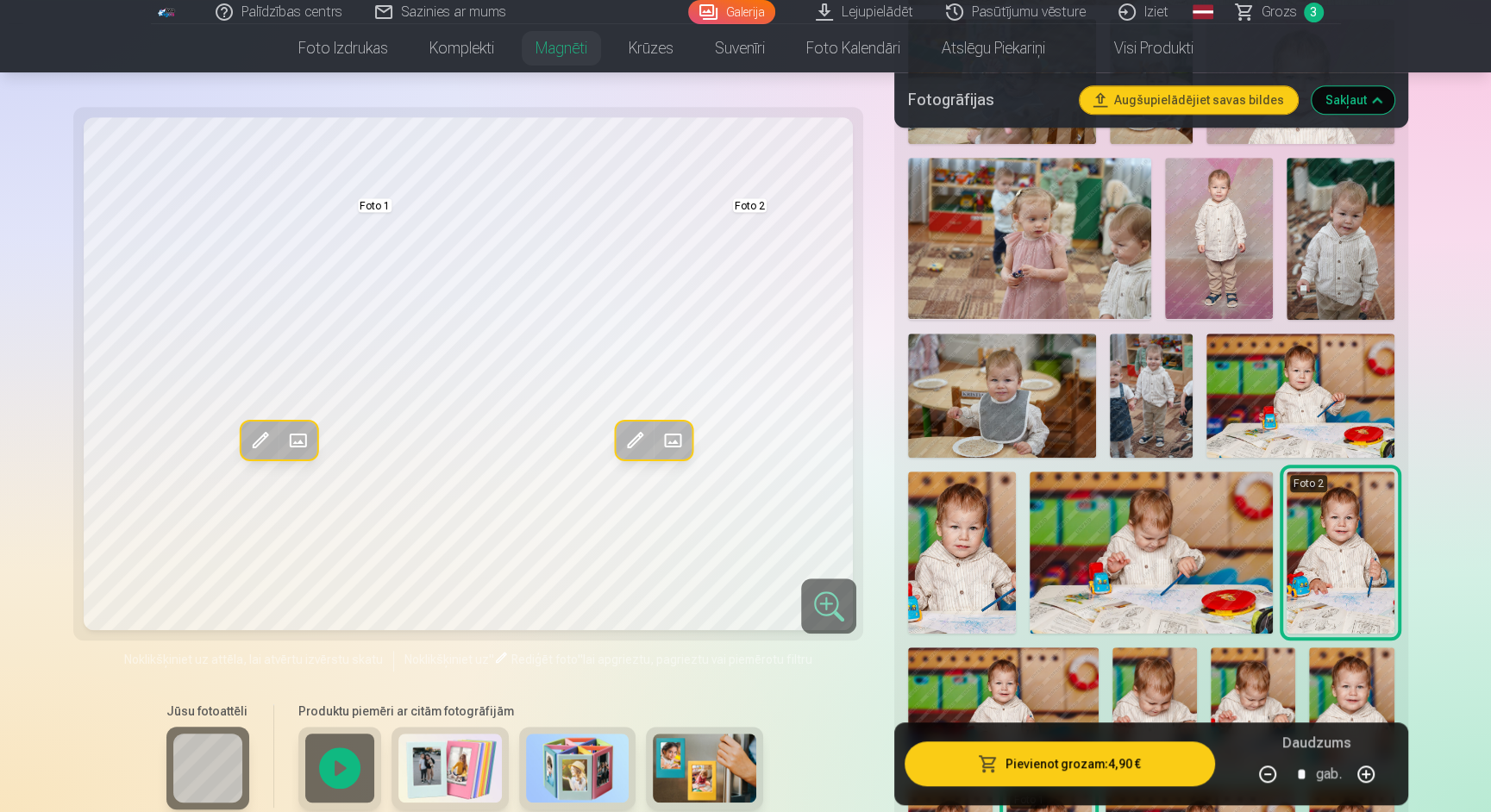
scroll to position [789, 0]
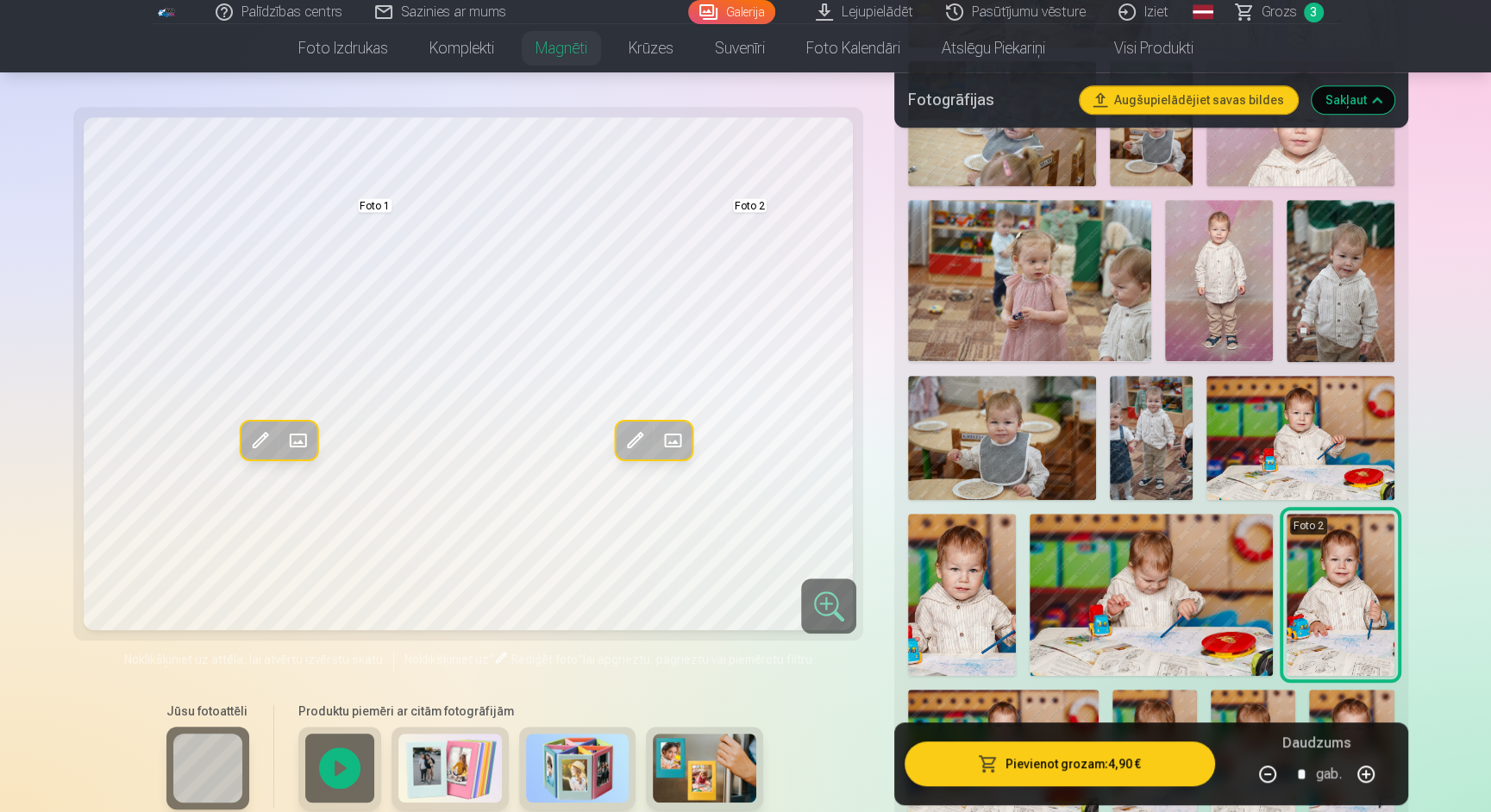
click at [1021, 445] on img at bounding box center [1002, 438] width 188 height 125
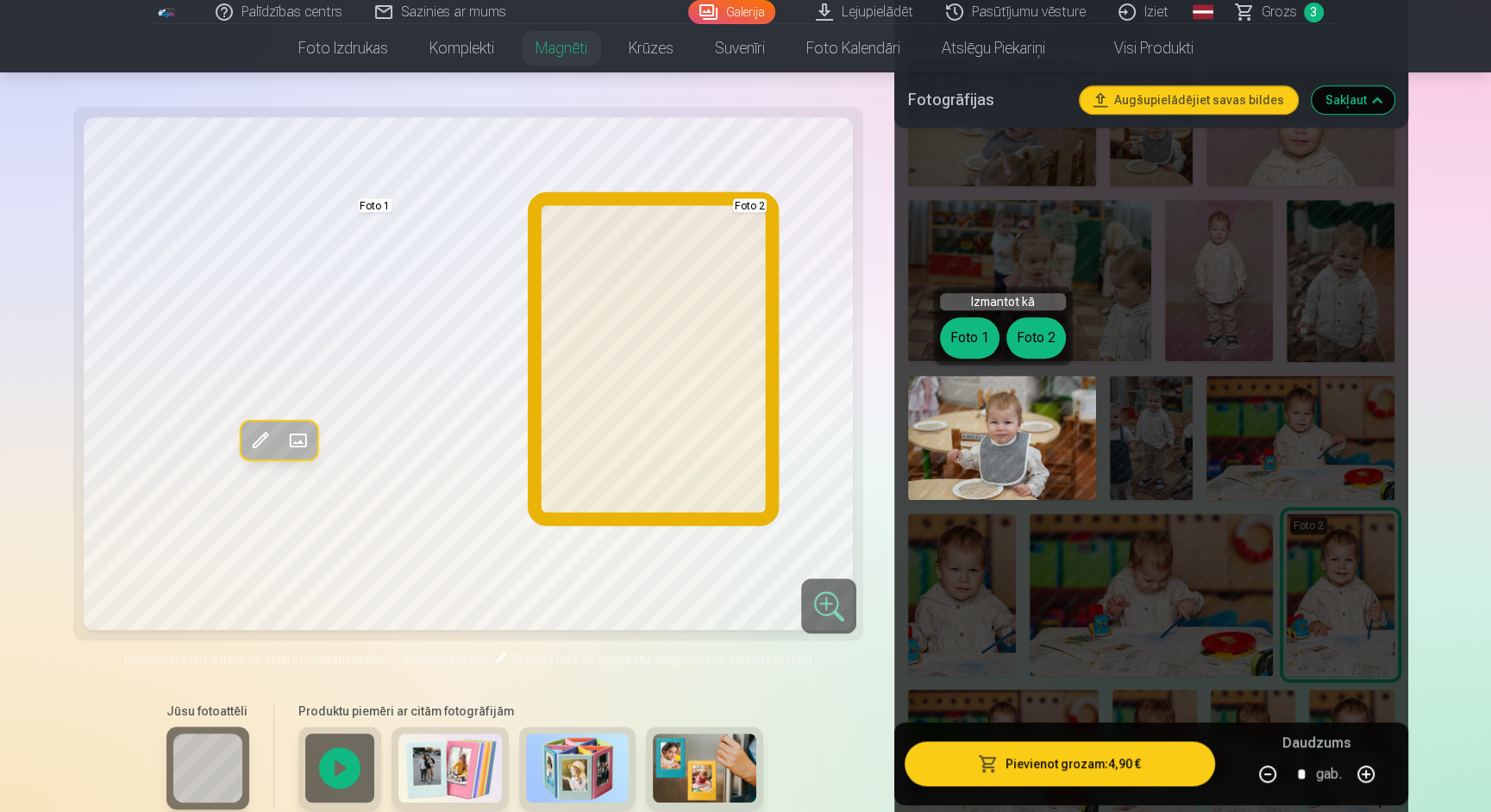
click at [1036, 326] on button "Foto 2" at bounding box center [1036, 338] width 59 height 41
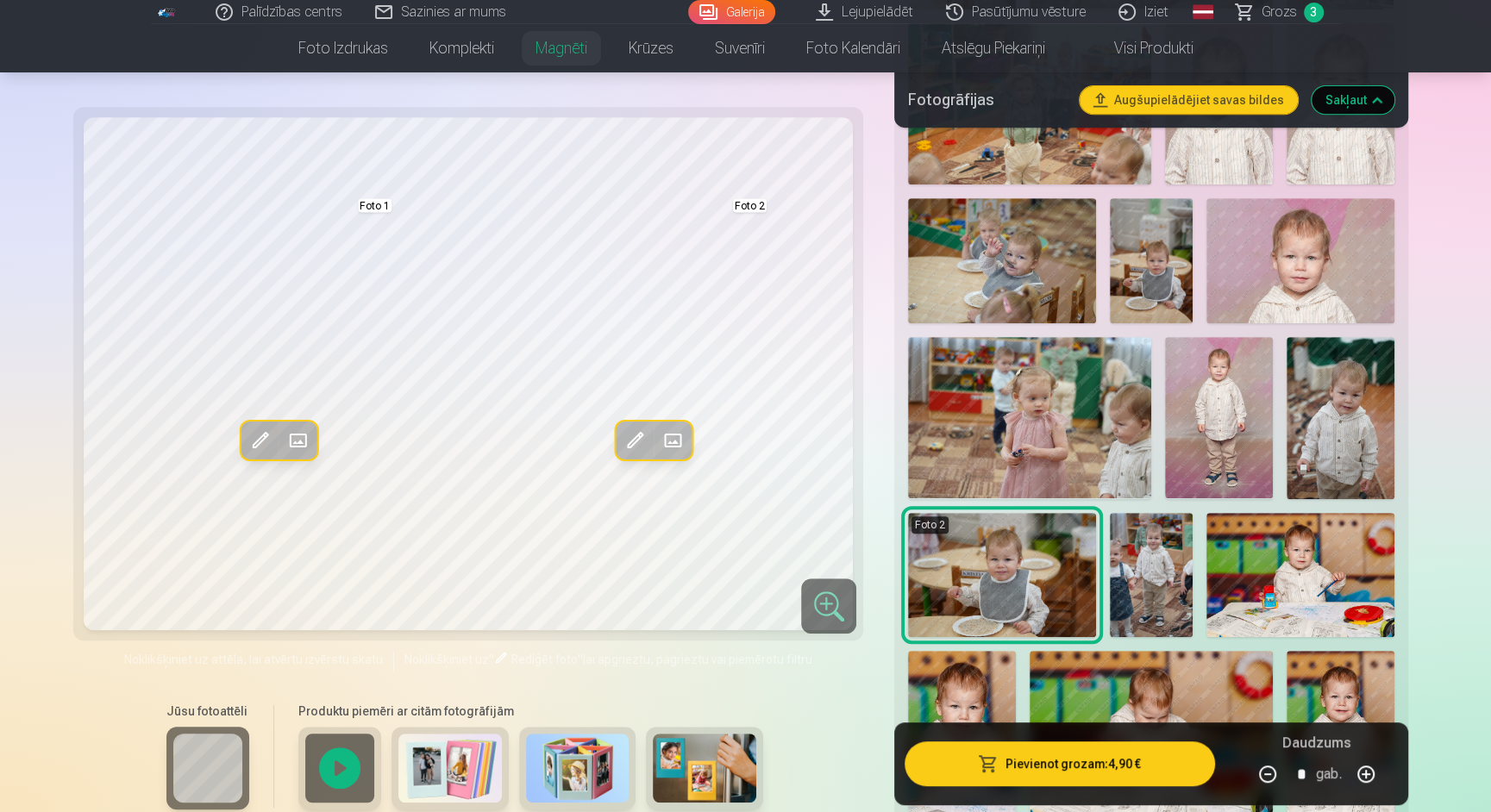
scroll to position [644, 0]
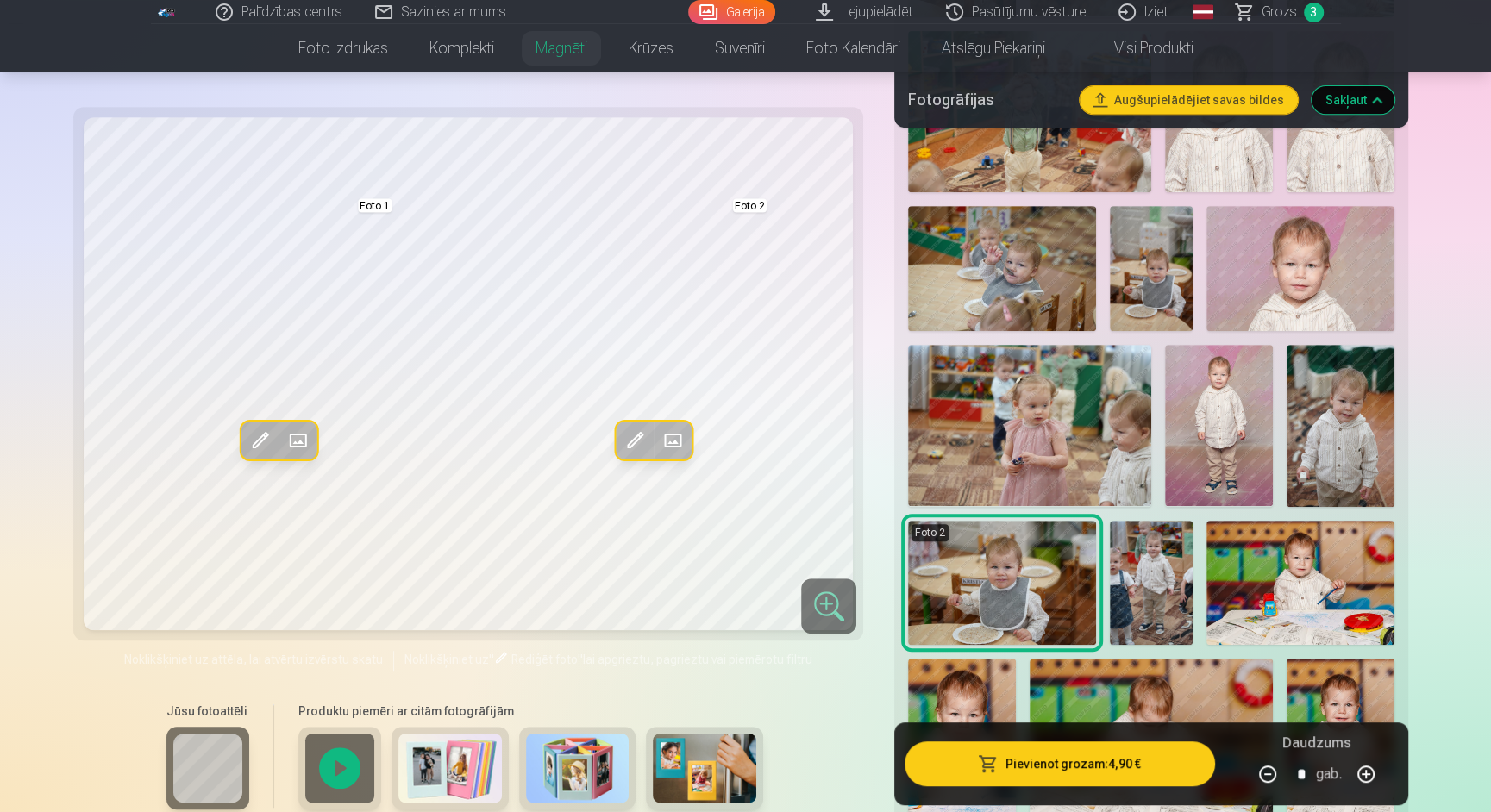
click at [1146, 293] on img at bounding box center [1151, 269] width 84 height 125
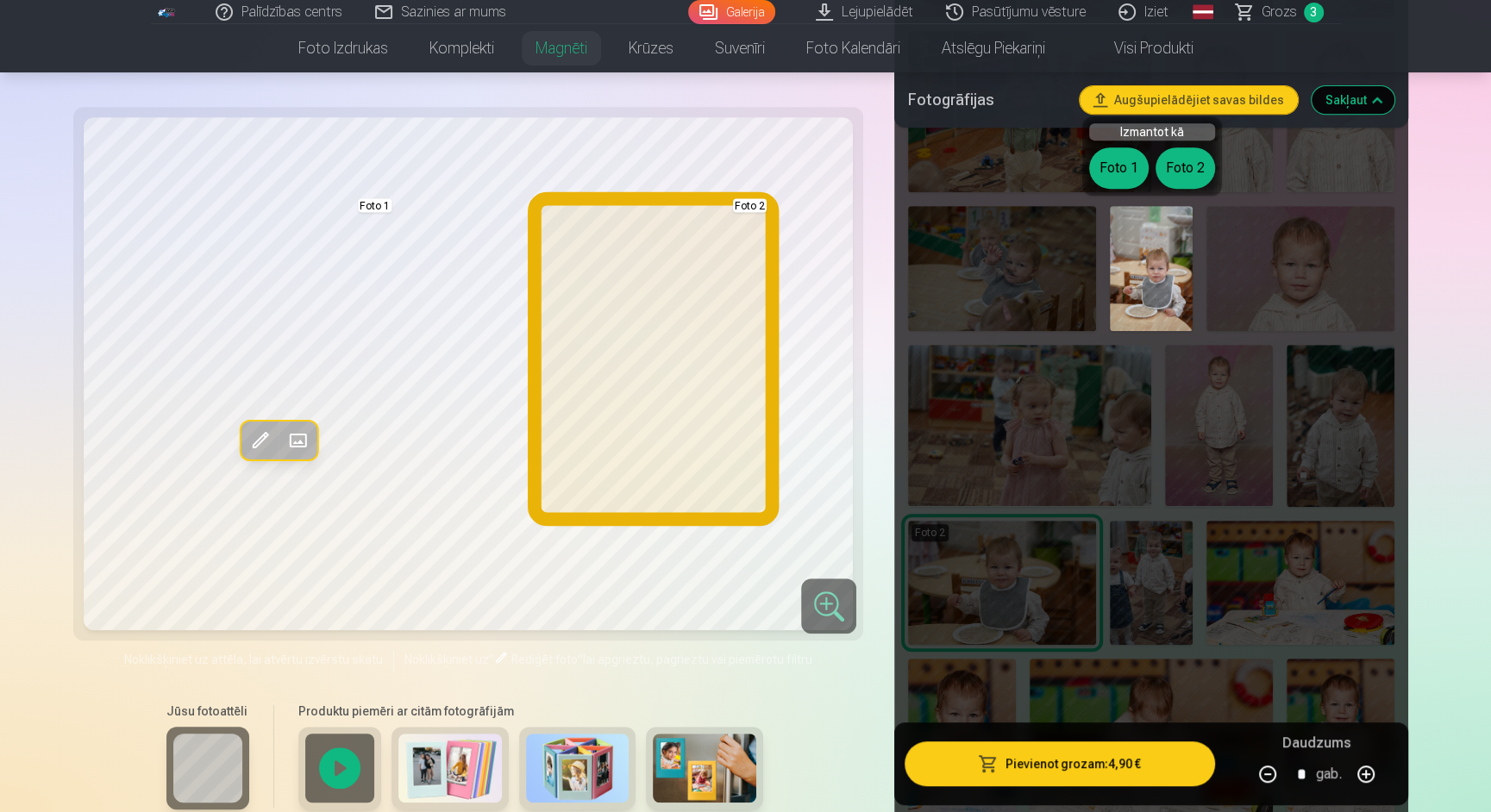
click at [1178, 169] on button "Foto 2" at bounding box center [1185, 169] width 59 height 41
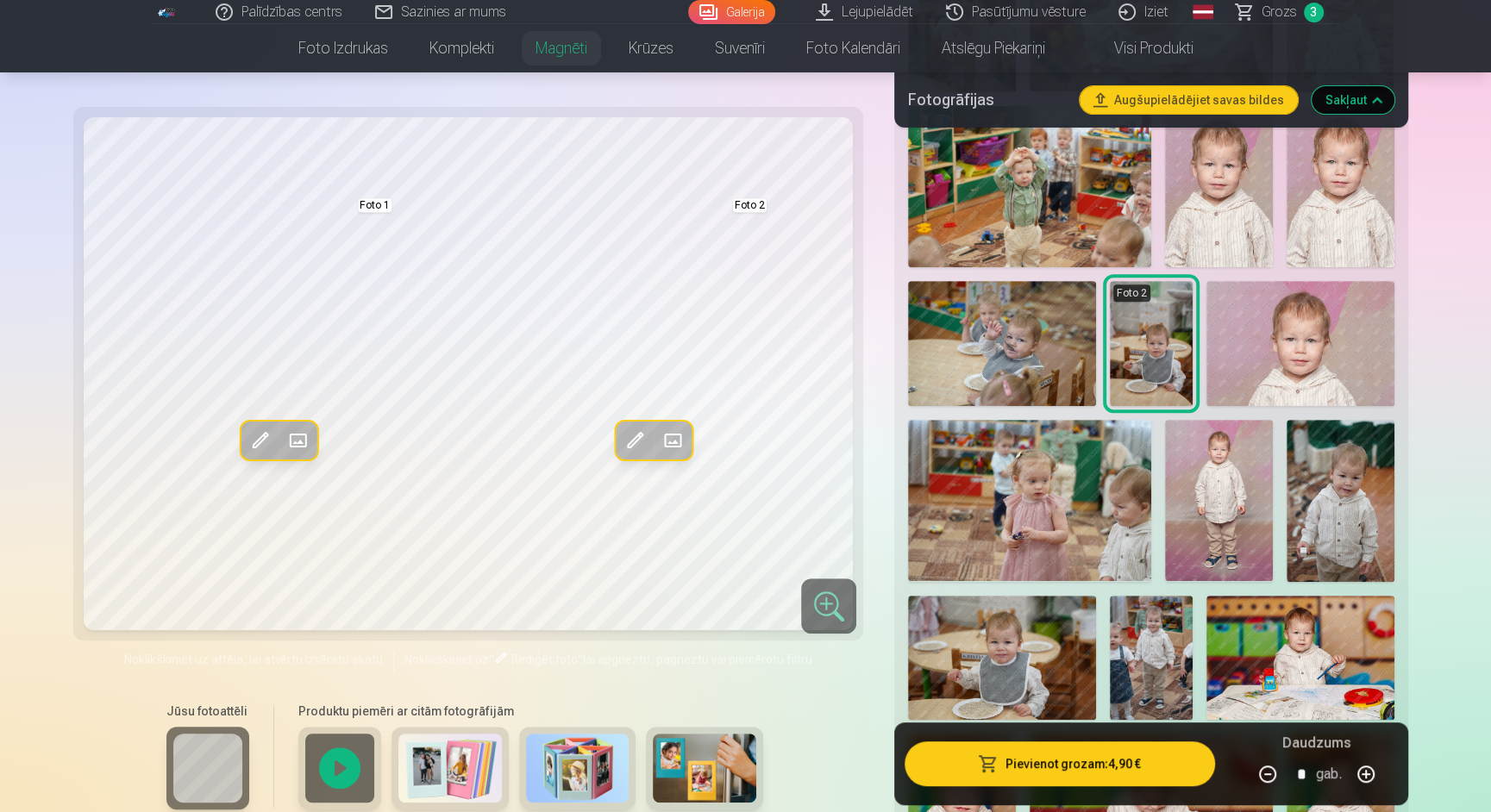
scroll to position [515, 0]
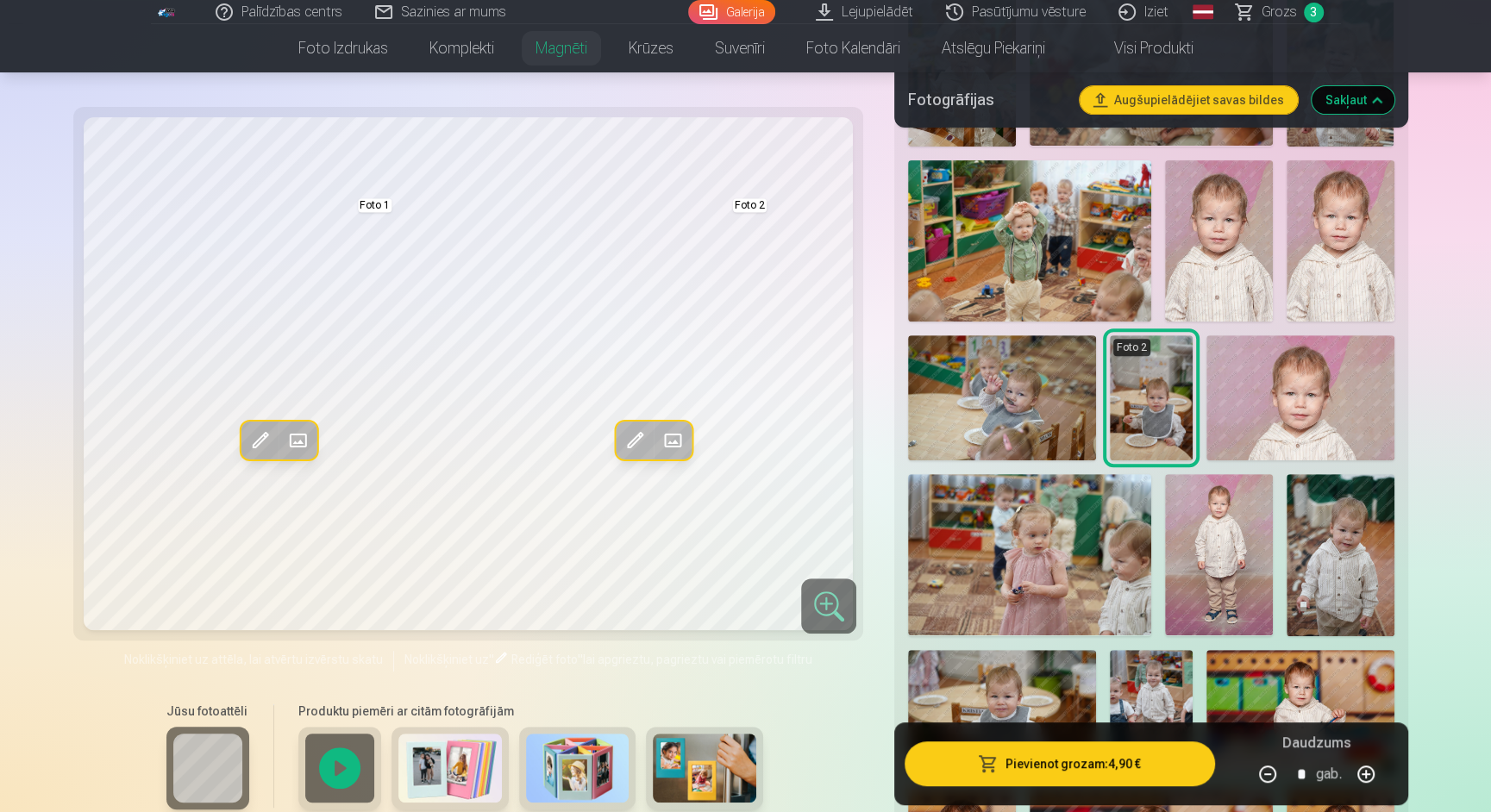
click at [979, 398] on img at bounding box center [1002, 397] width 188 height 125
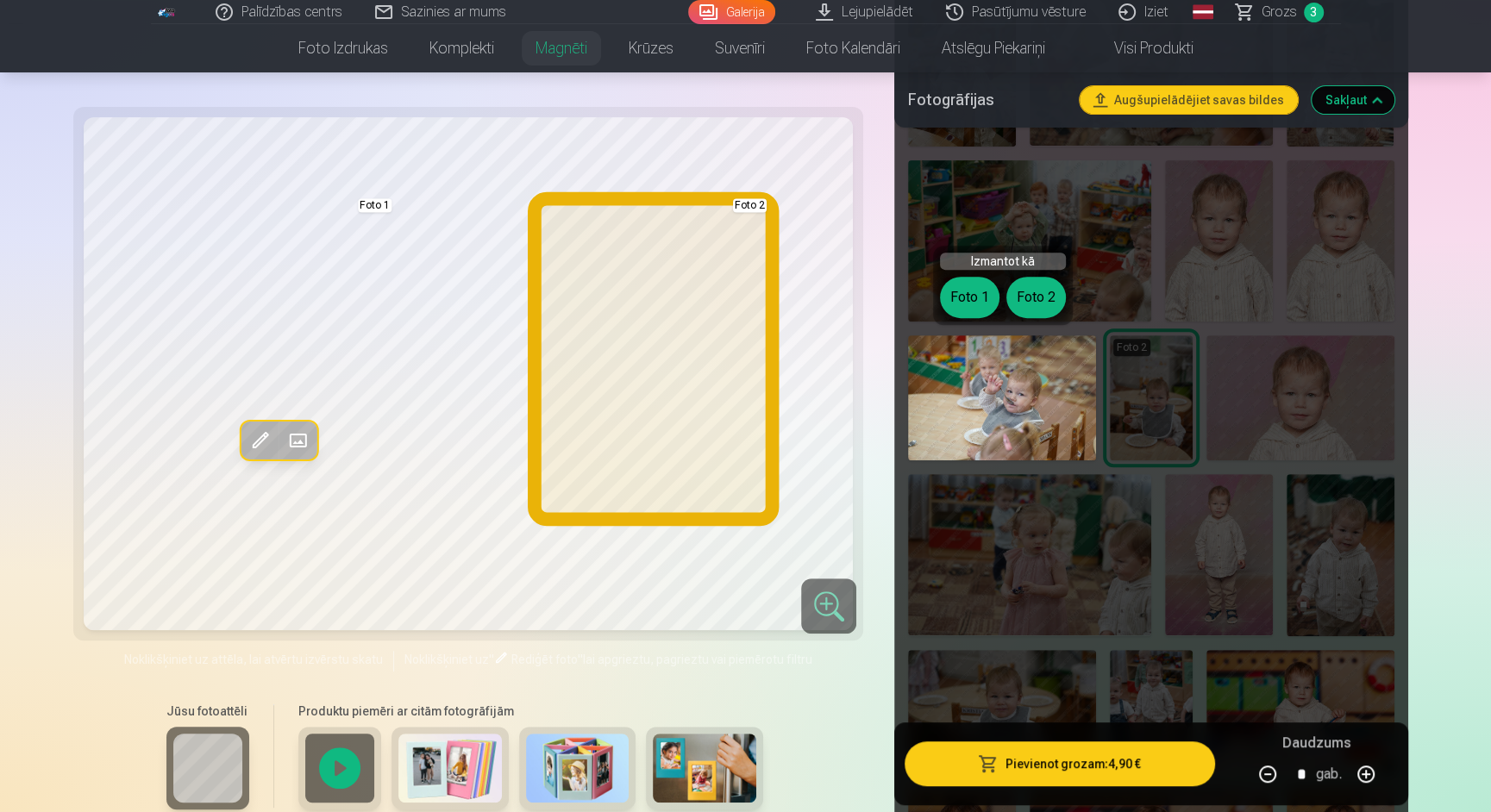
click at [1033, 284] on button "Foto 2" at bounding box center [1036, 297] width 59 height 41
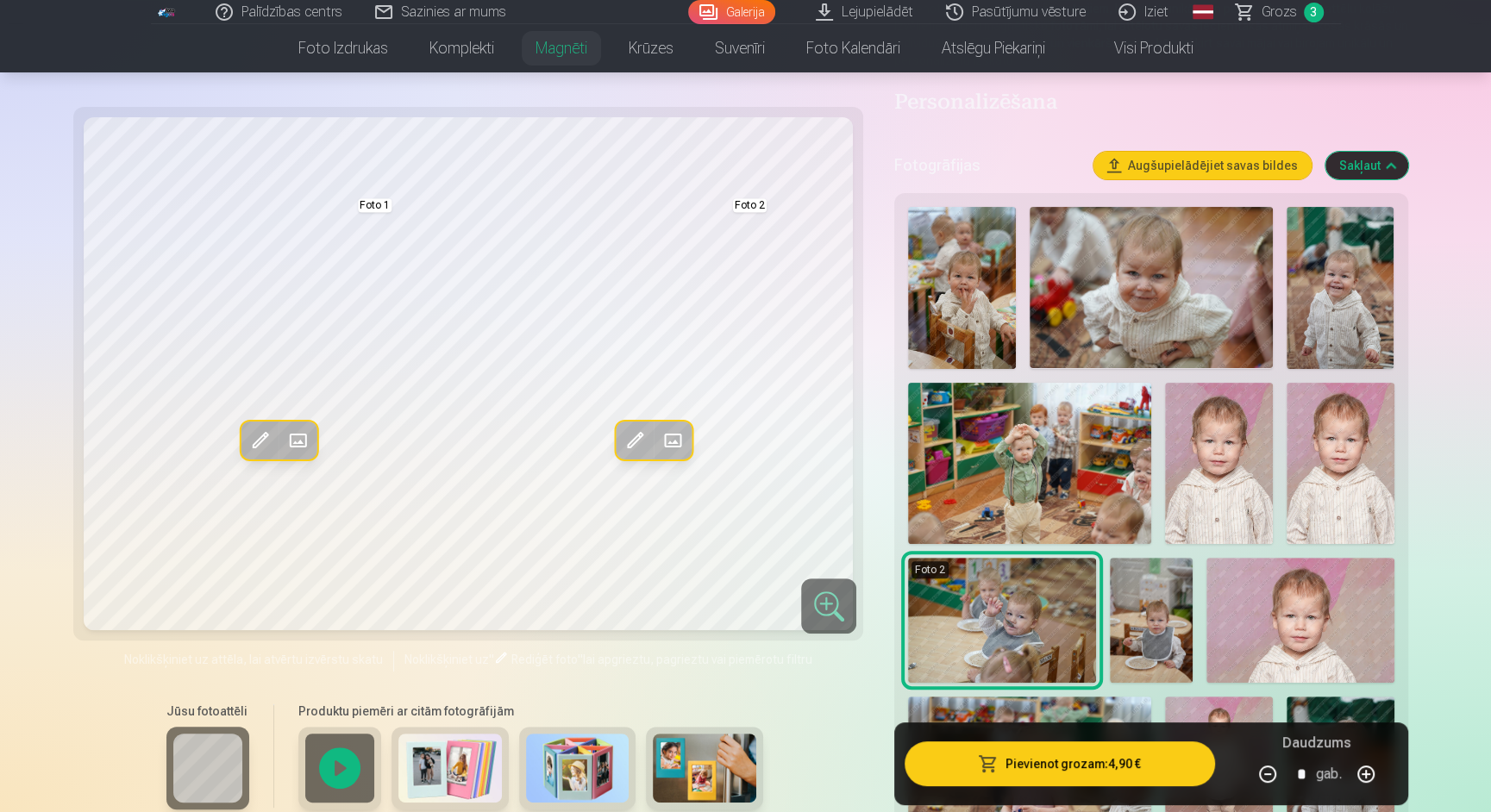
scroll to position [290, 0]
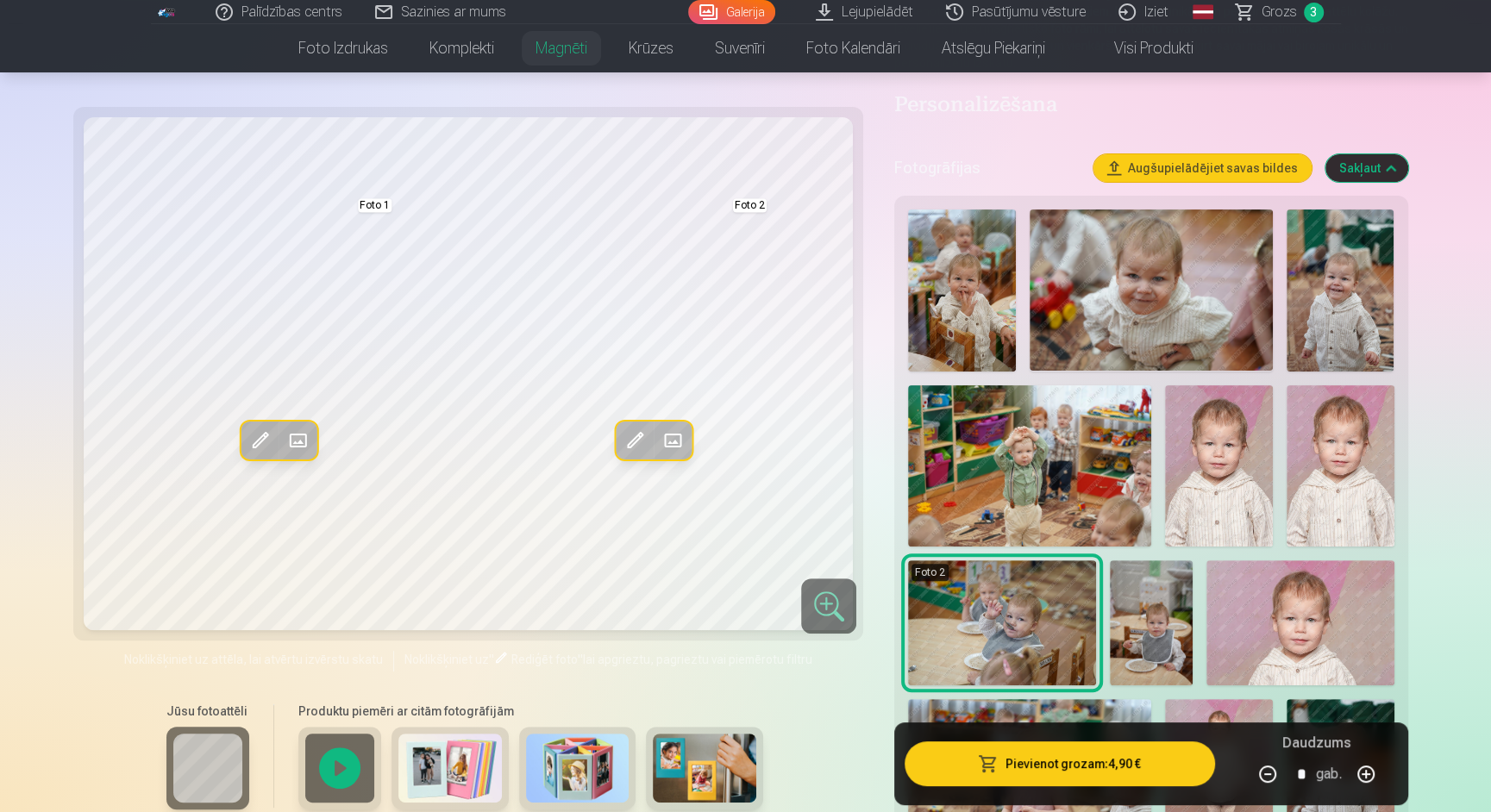
click at [1190, 293] on img at bounding box center [1150, 289] width 242 height 161
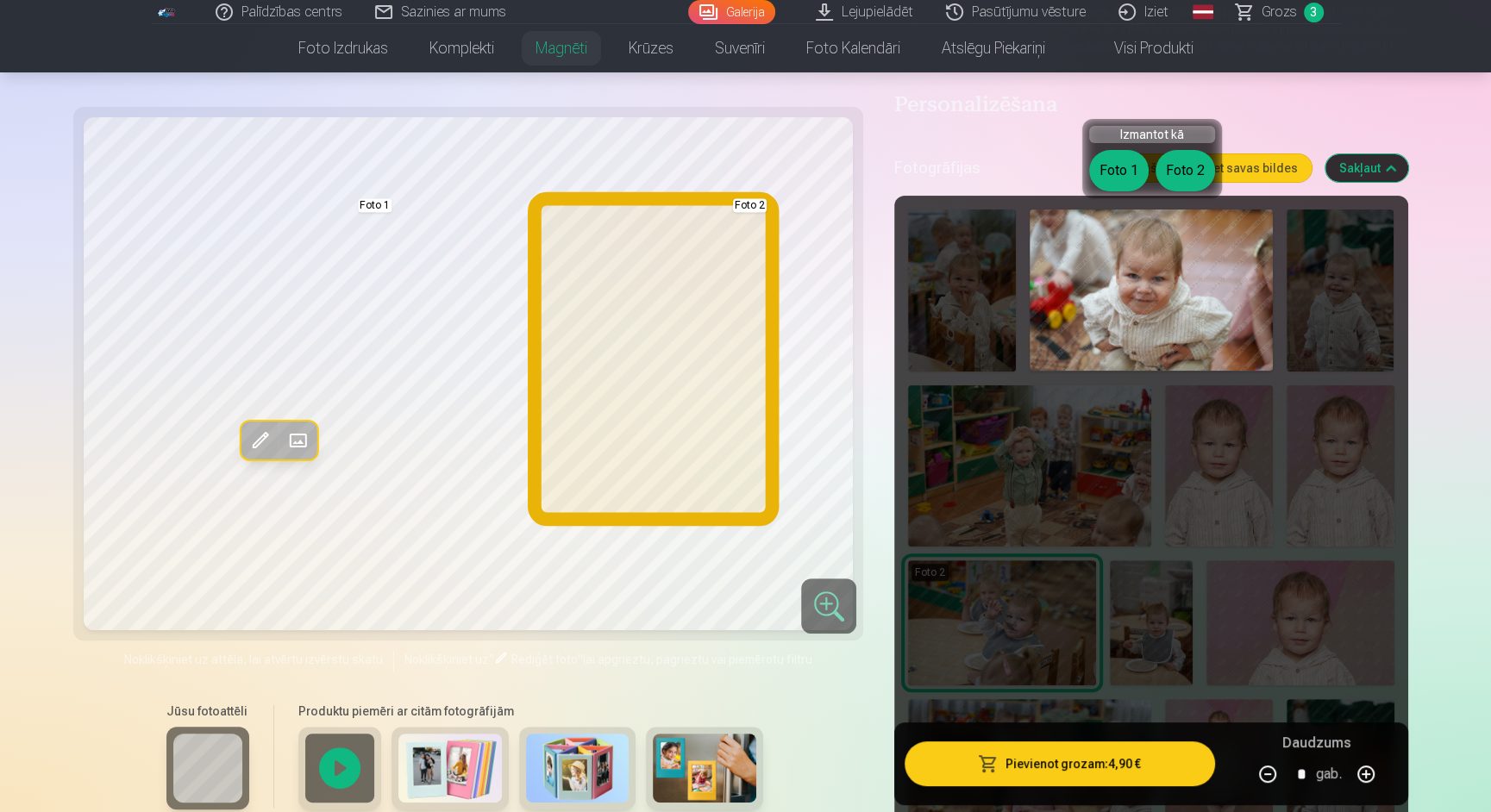
click at [1171, 173] on button "Foto 2" at bounding box center [1185, 170] width 59 height 41
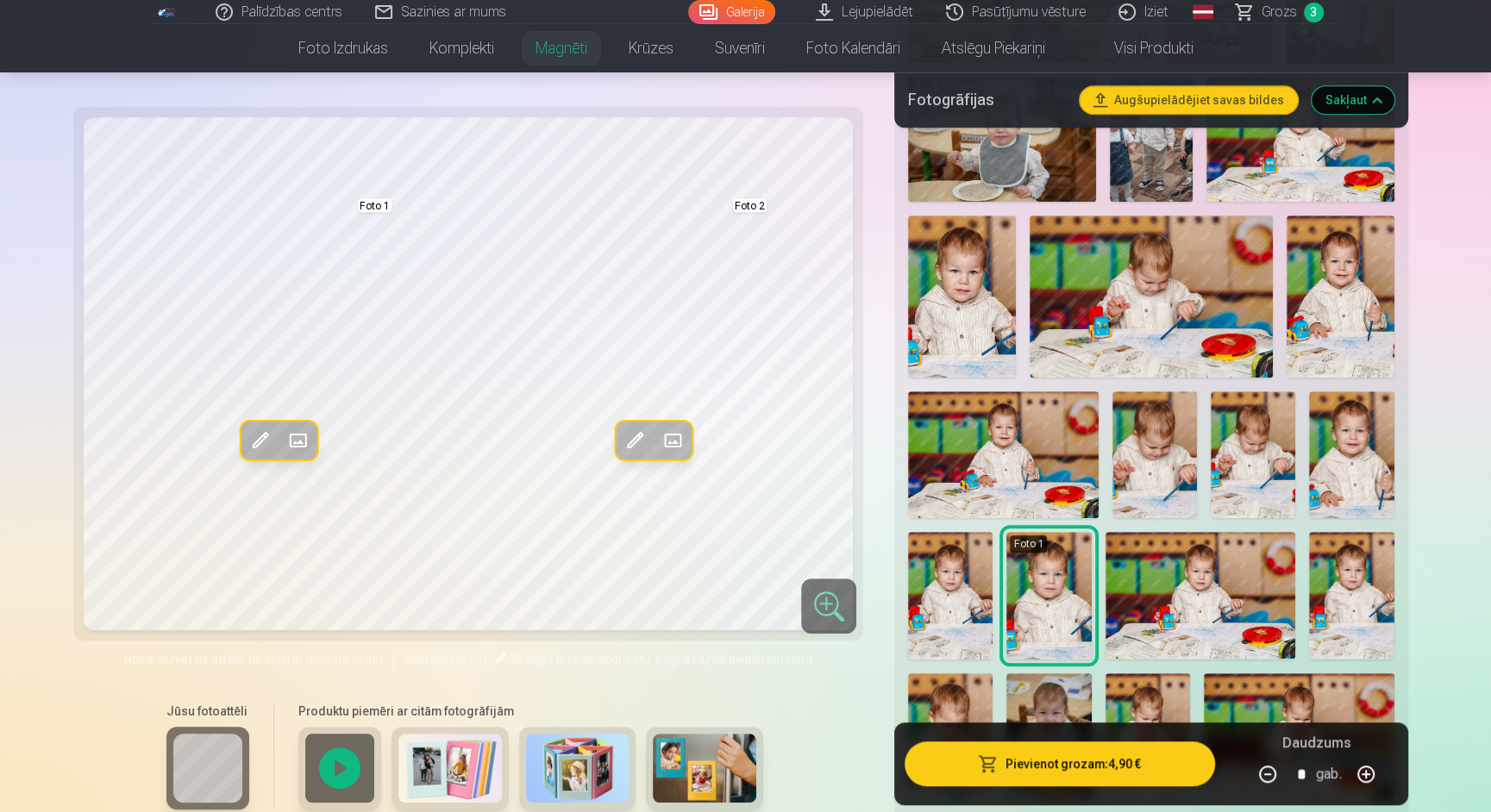
scroll to position [1109, 0]
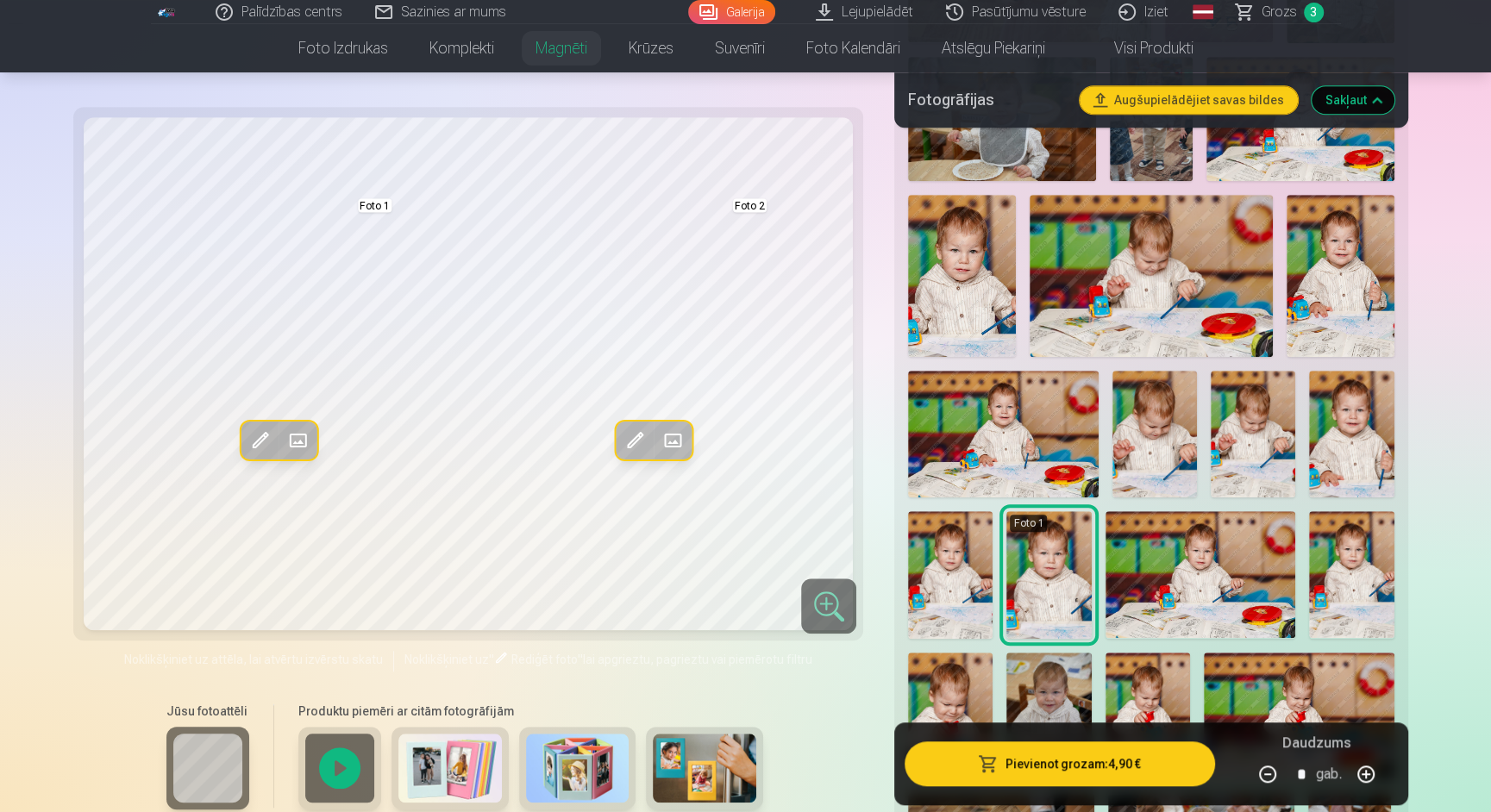
click at [1335, 279] on img at bounding box center [1340, 275] width 108 height 161
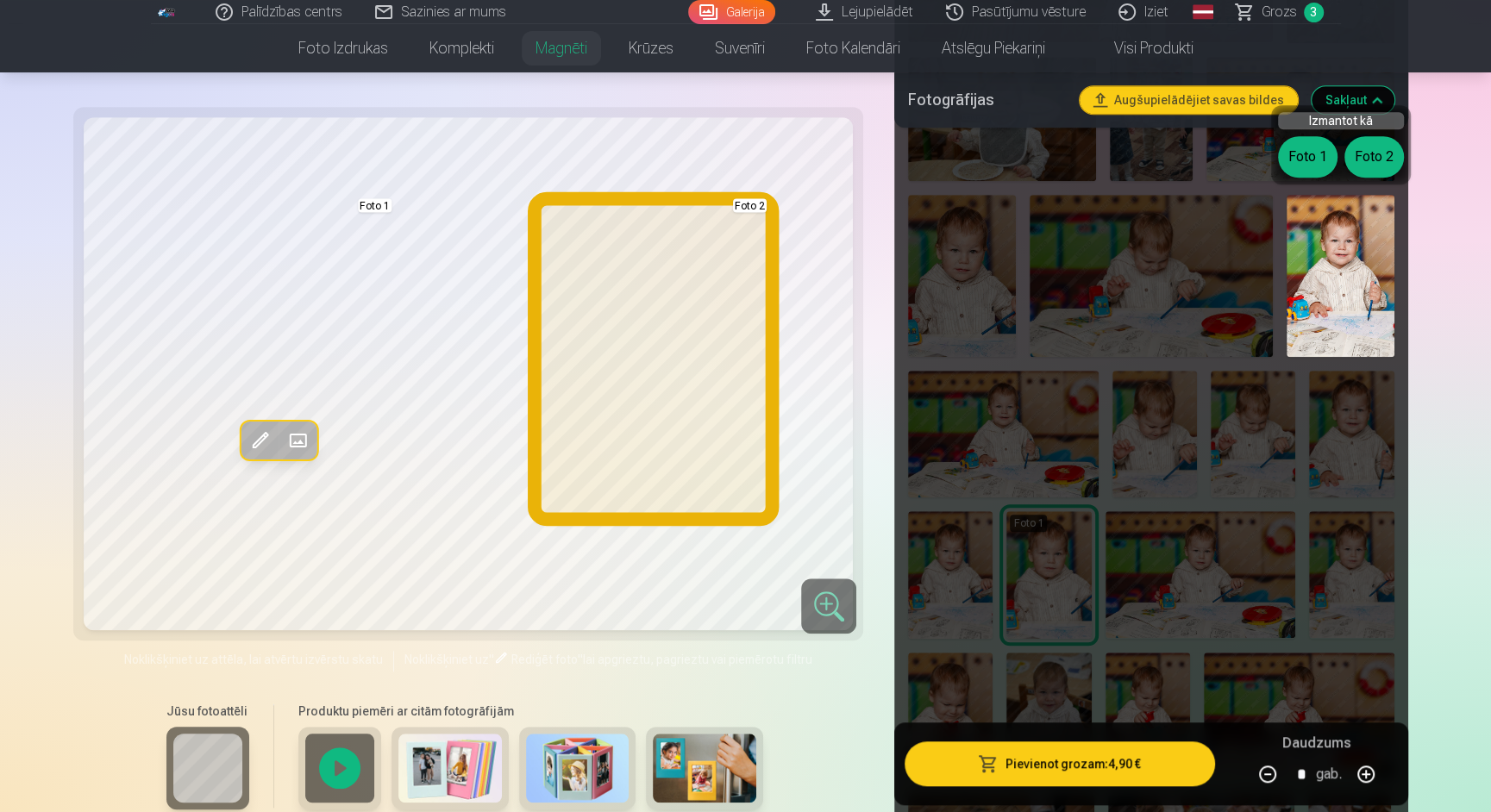
click at [1370, 151] on button "Foto 2" at bounding box center [1374, 157] width 59 height 41
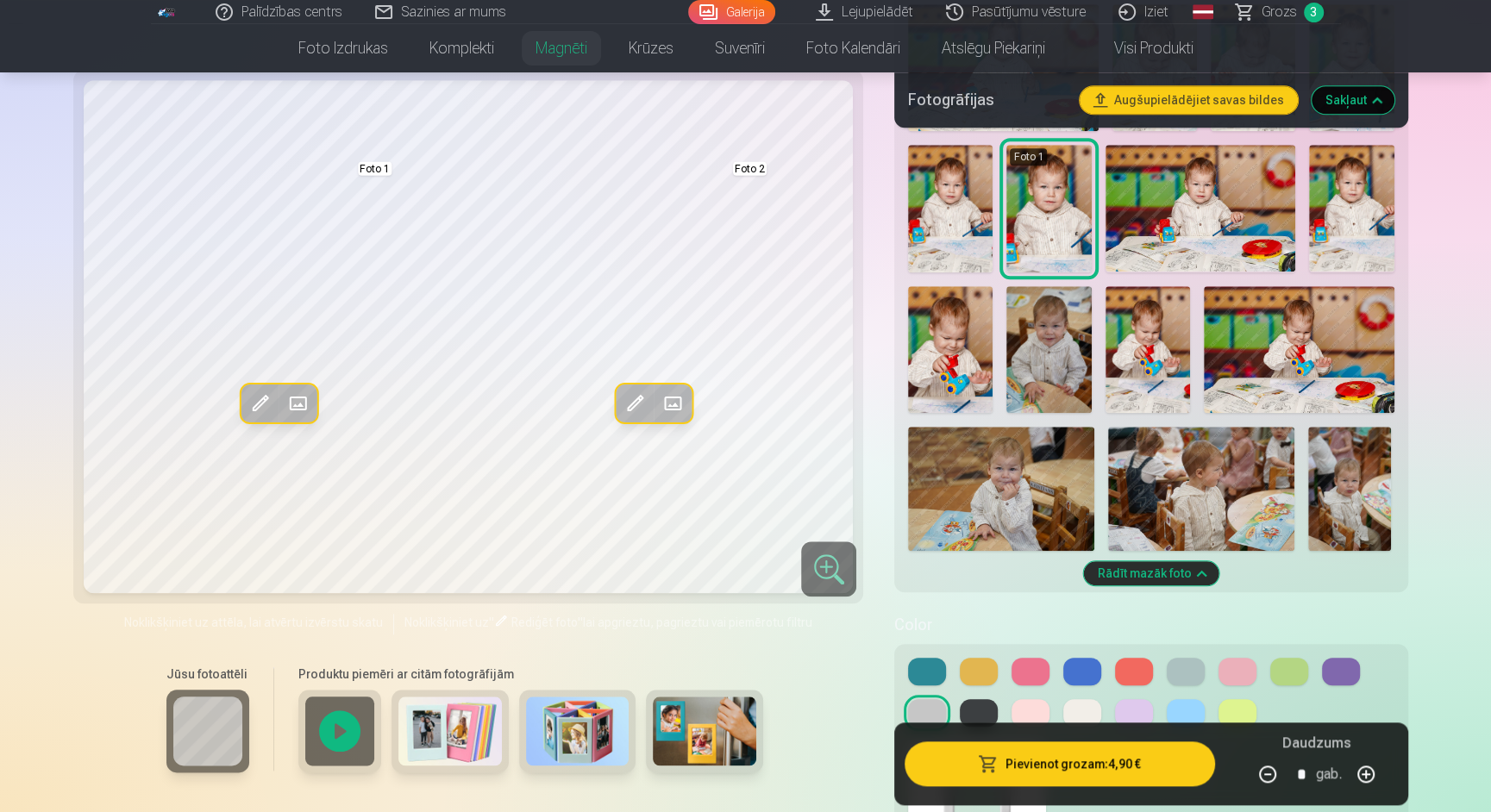
scroll to position [1500, 0]
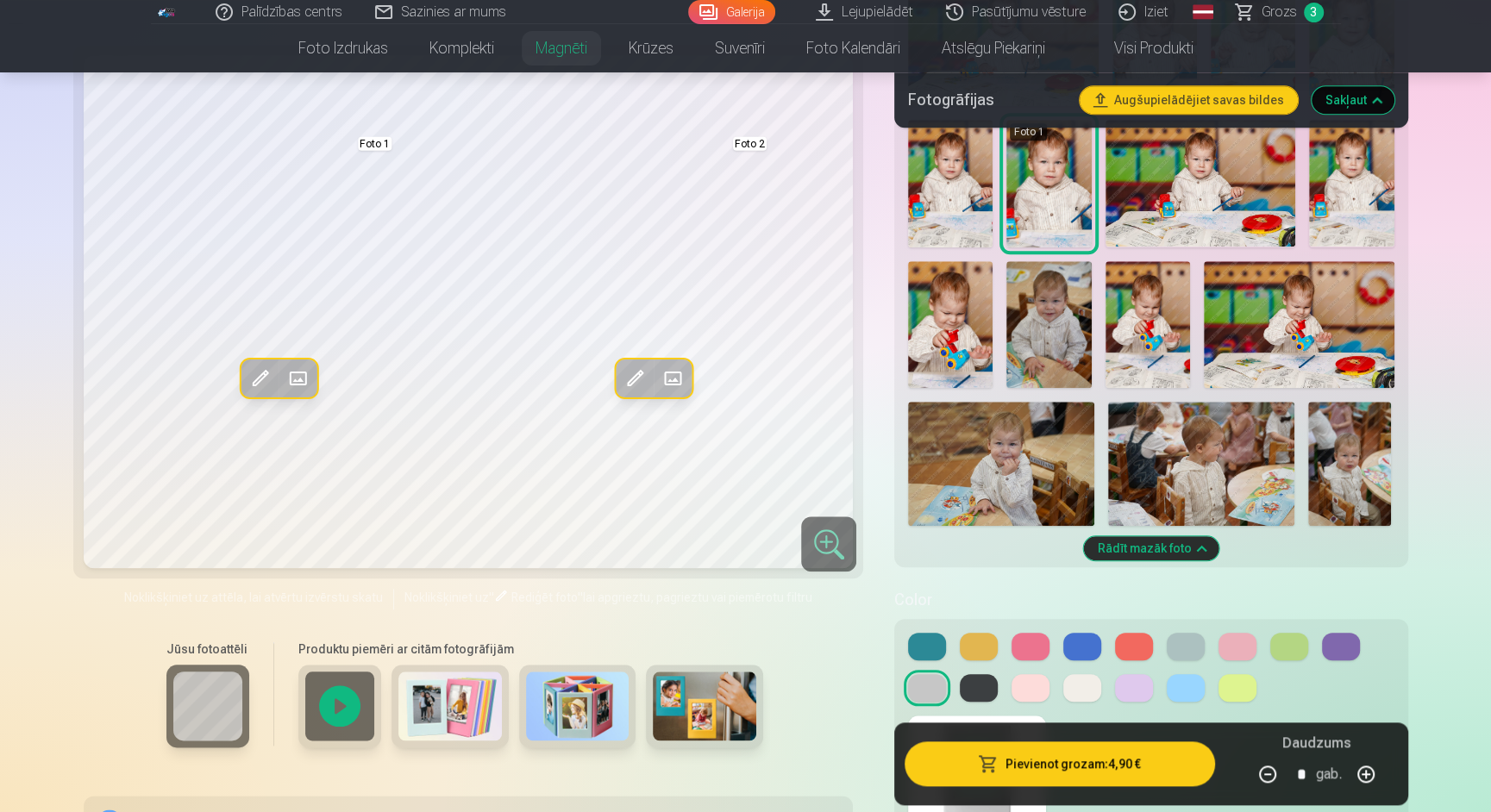
click at [1175, 313] on img at bounding box center [1148, 324] width 85 height 127
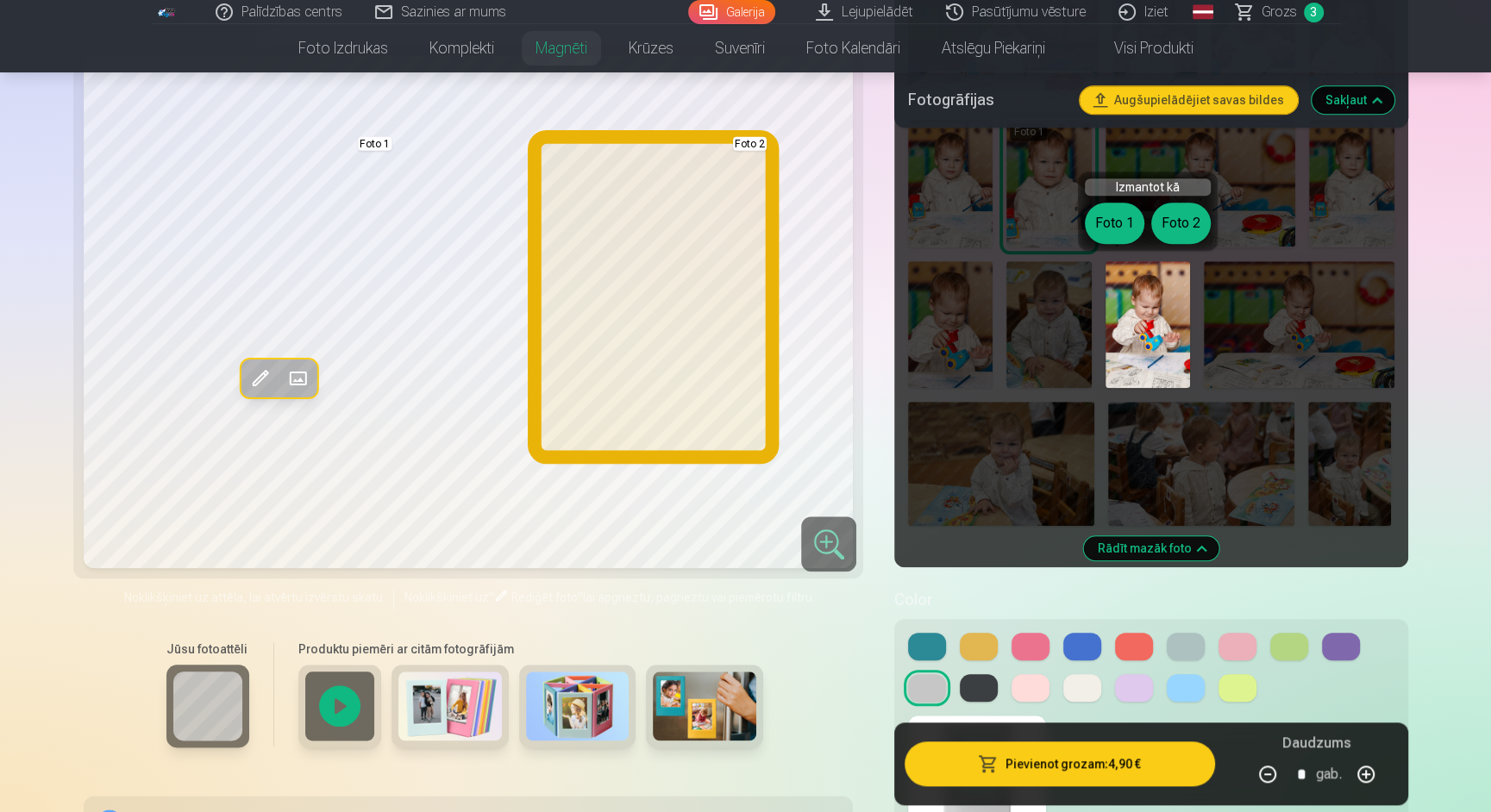
click at [1180, 208] on button "Foto 2" at bounding box center [1181, 224] width 59 height 41
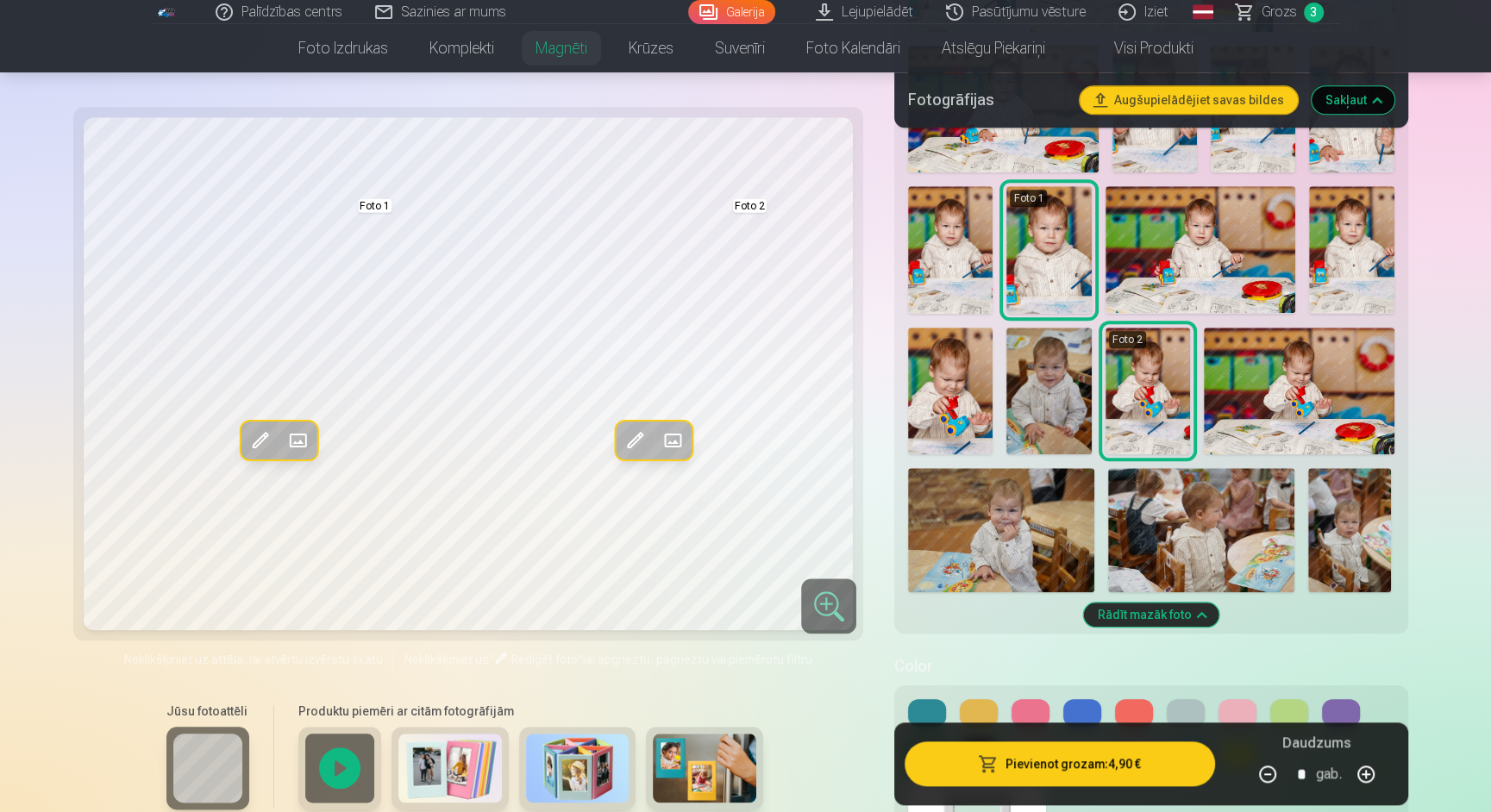
scroll to position [1425, 0]
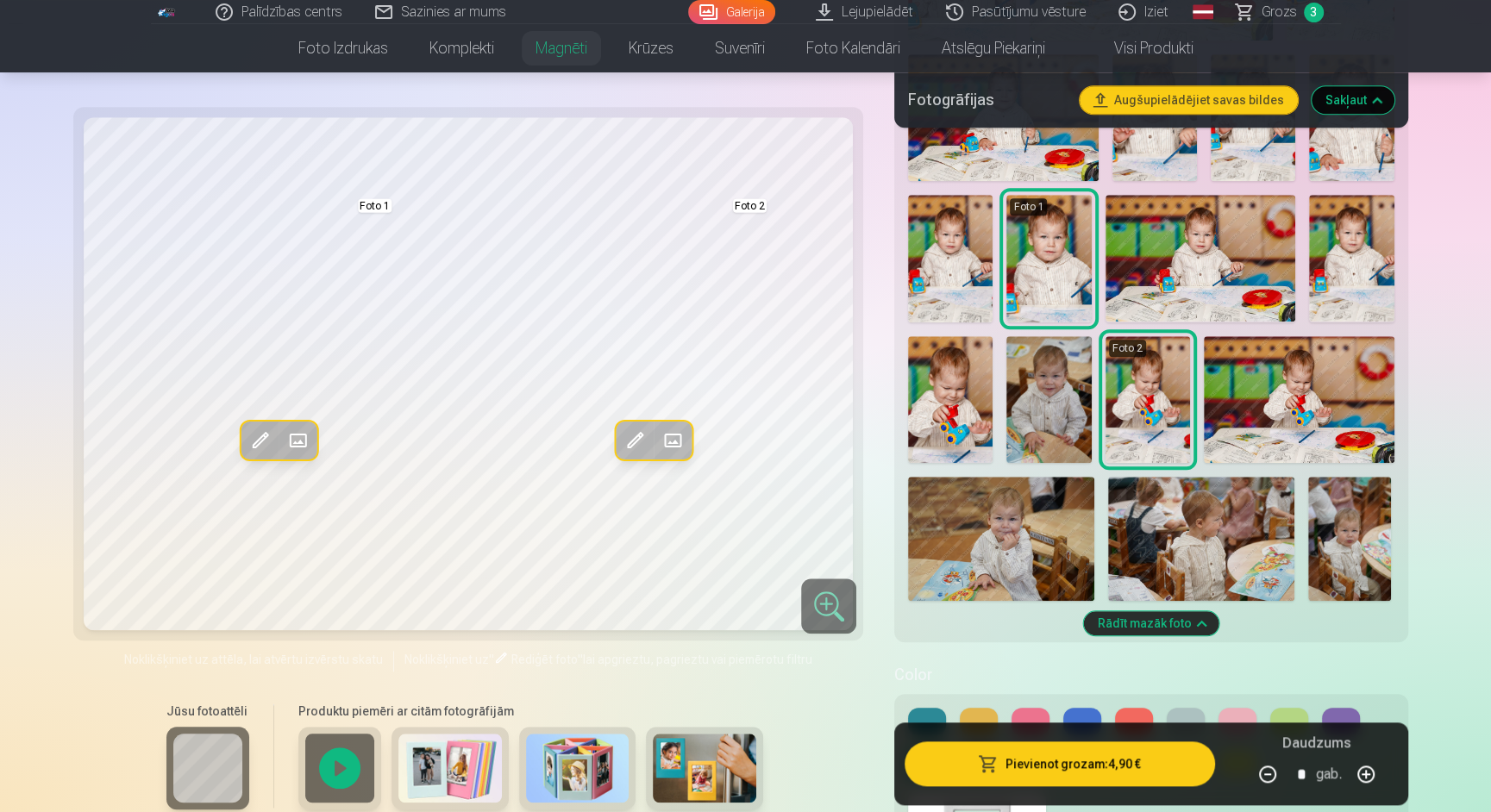
click at [940, 373] on img at bounding box center [950, 399] width 85 height 127
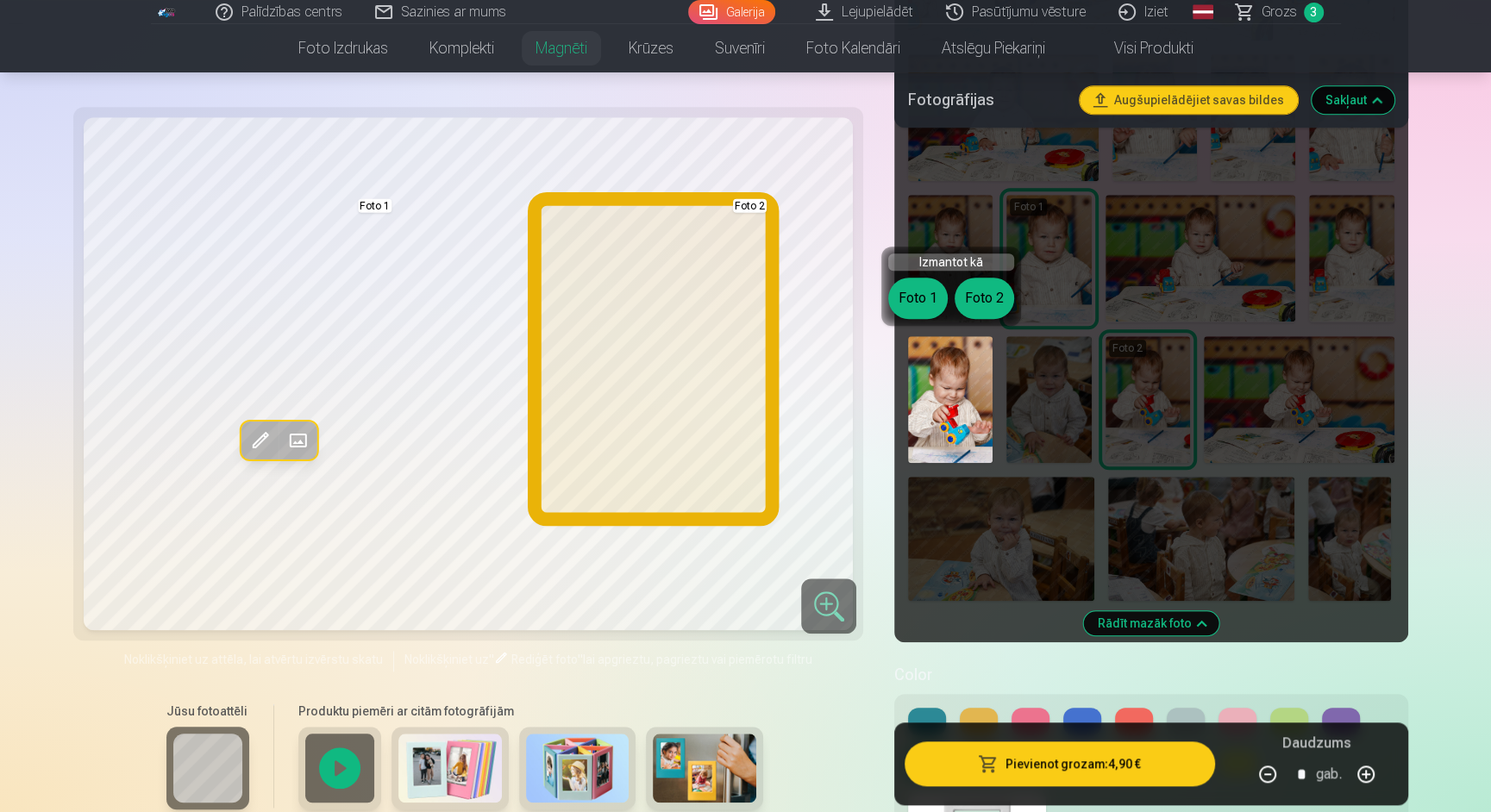
click at [993, 297] on button "Foto 2" at bounding box center [984, 298] width 59 height 41
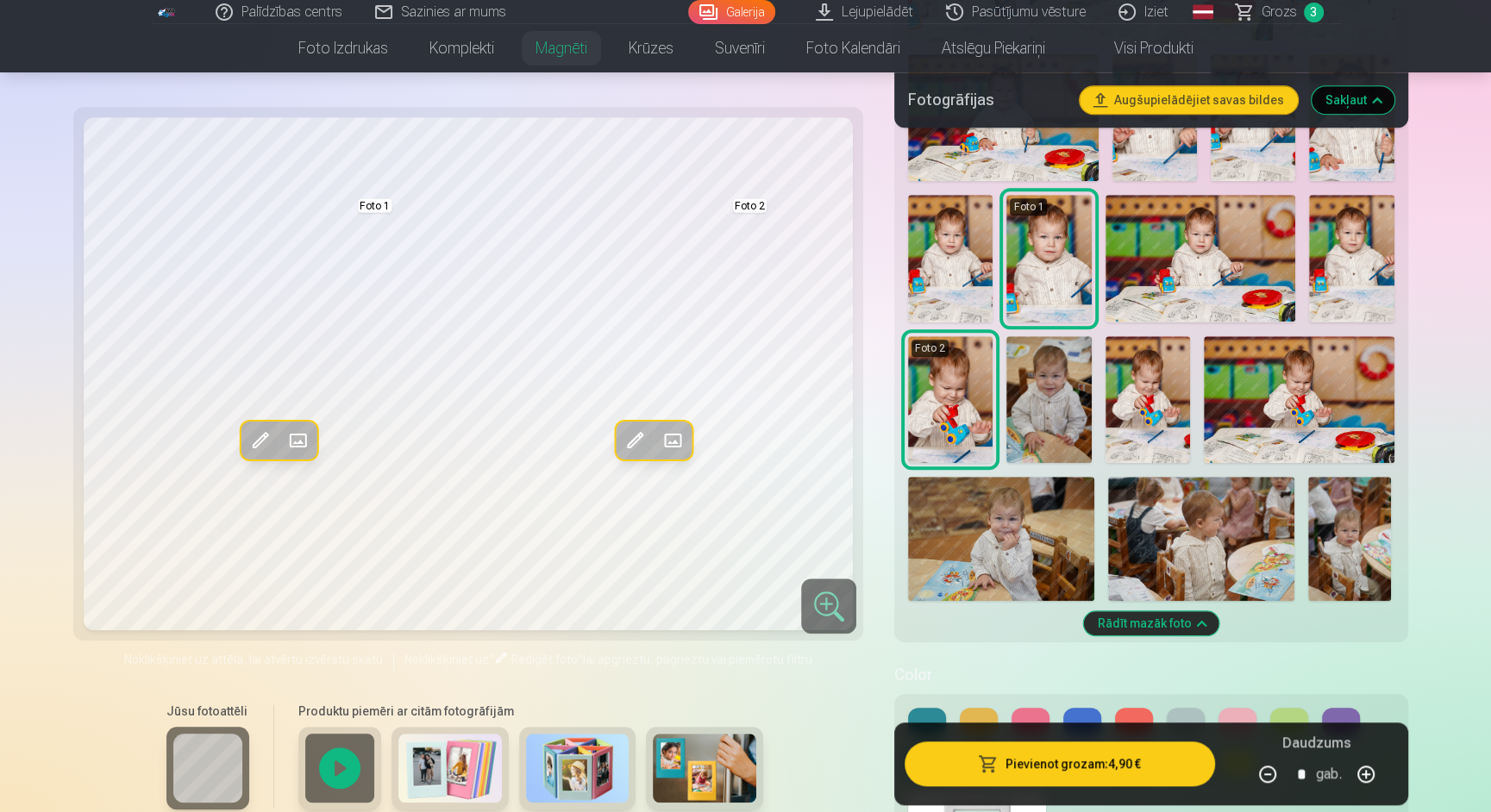
click at [1146, 386] on img at bounding box center [1148, 399] width 85 height 127
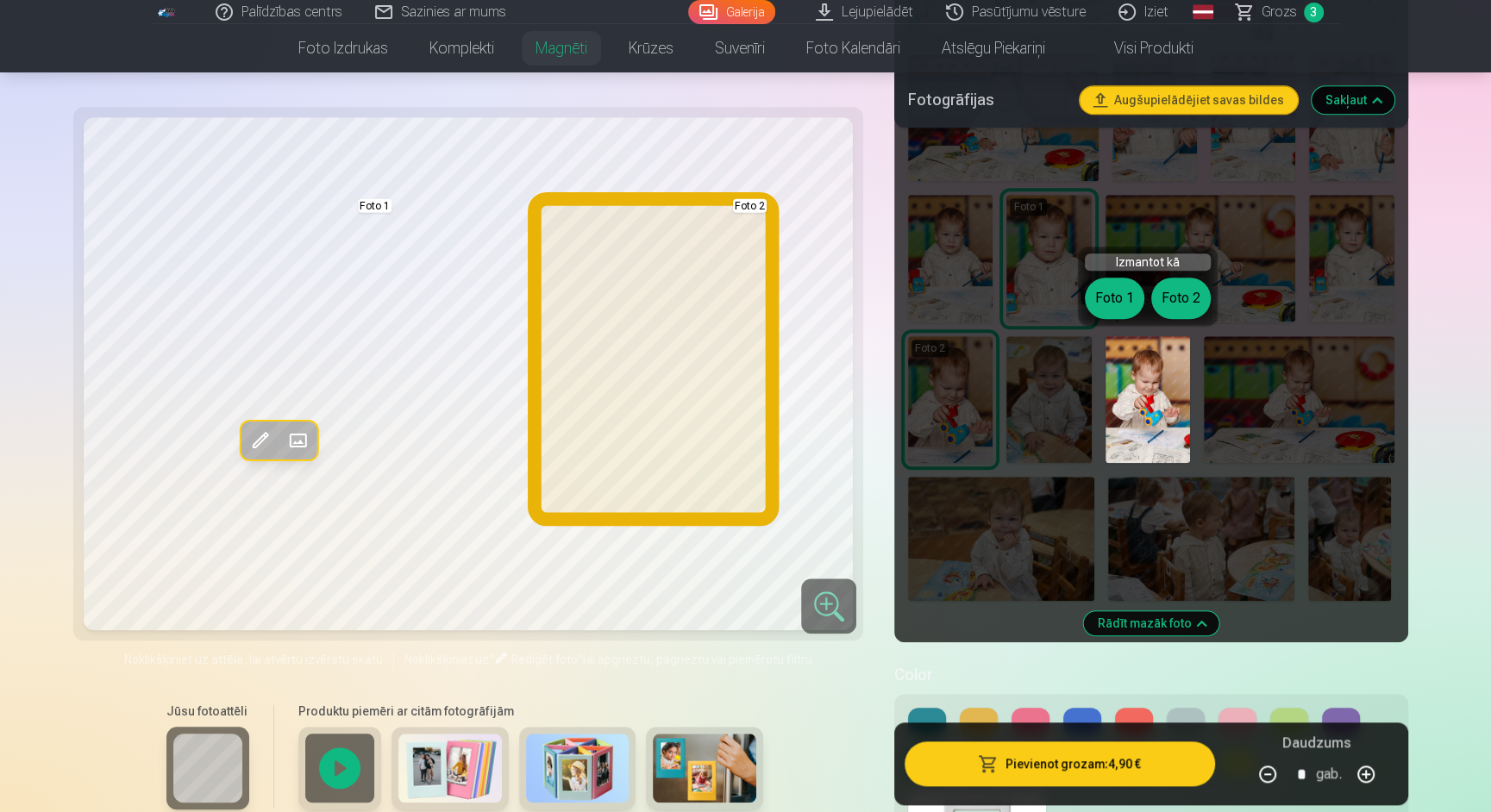
click at [1194, 289] on button "Foto 2" at bounding box center [1181, 298] width 59 height 41
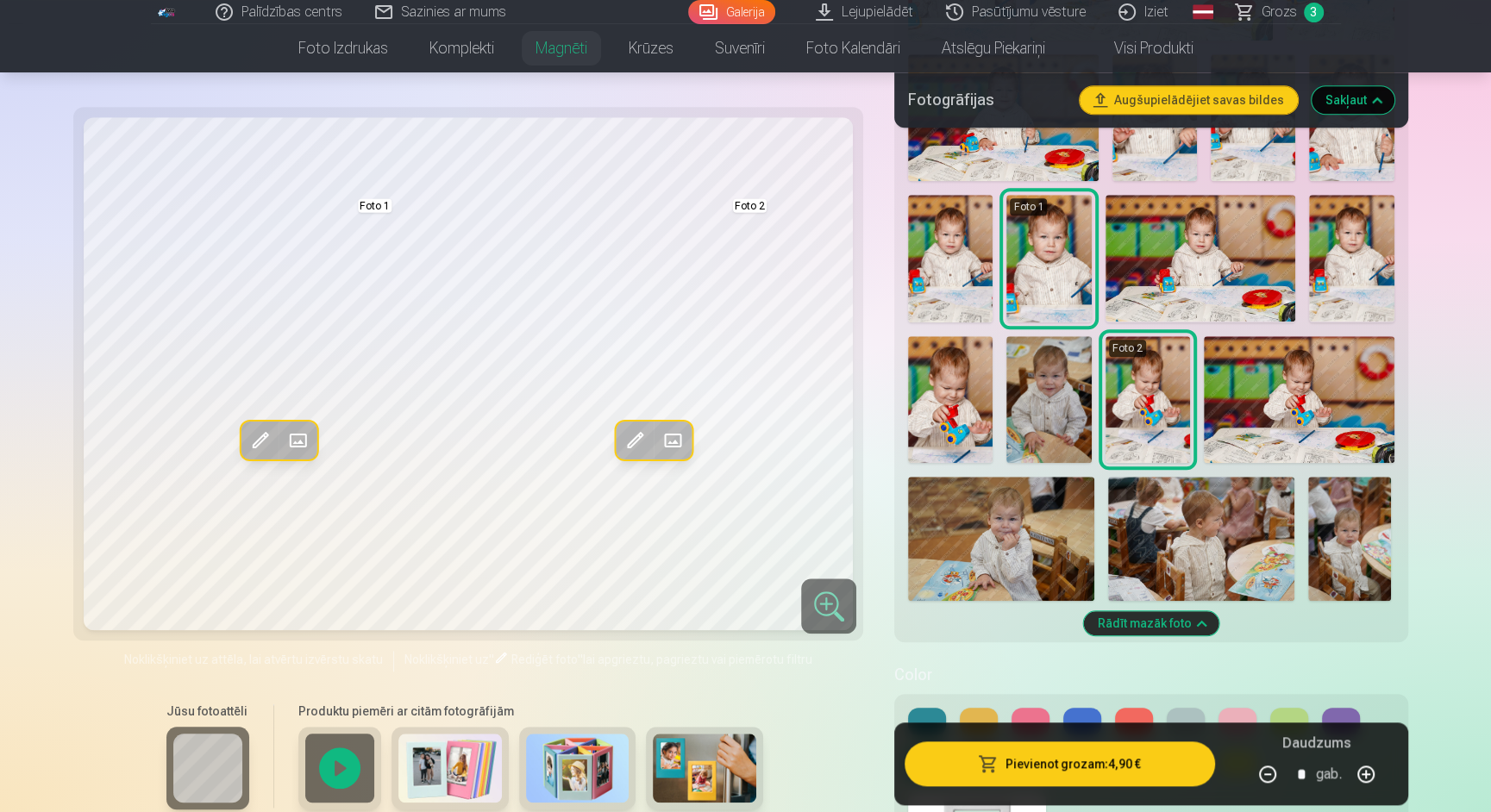
click at [1039, 386] on img at bounding box center [1048, 399] width 85 height 127
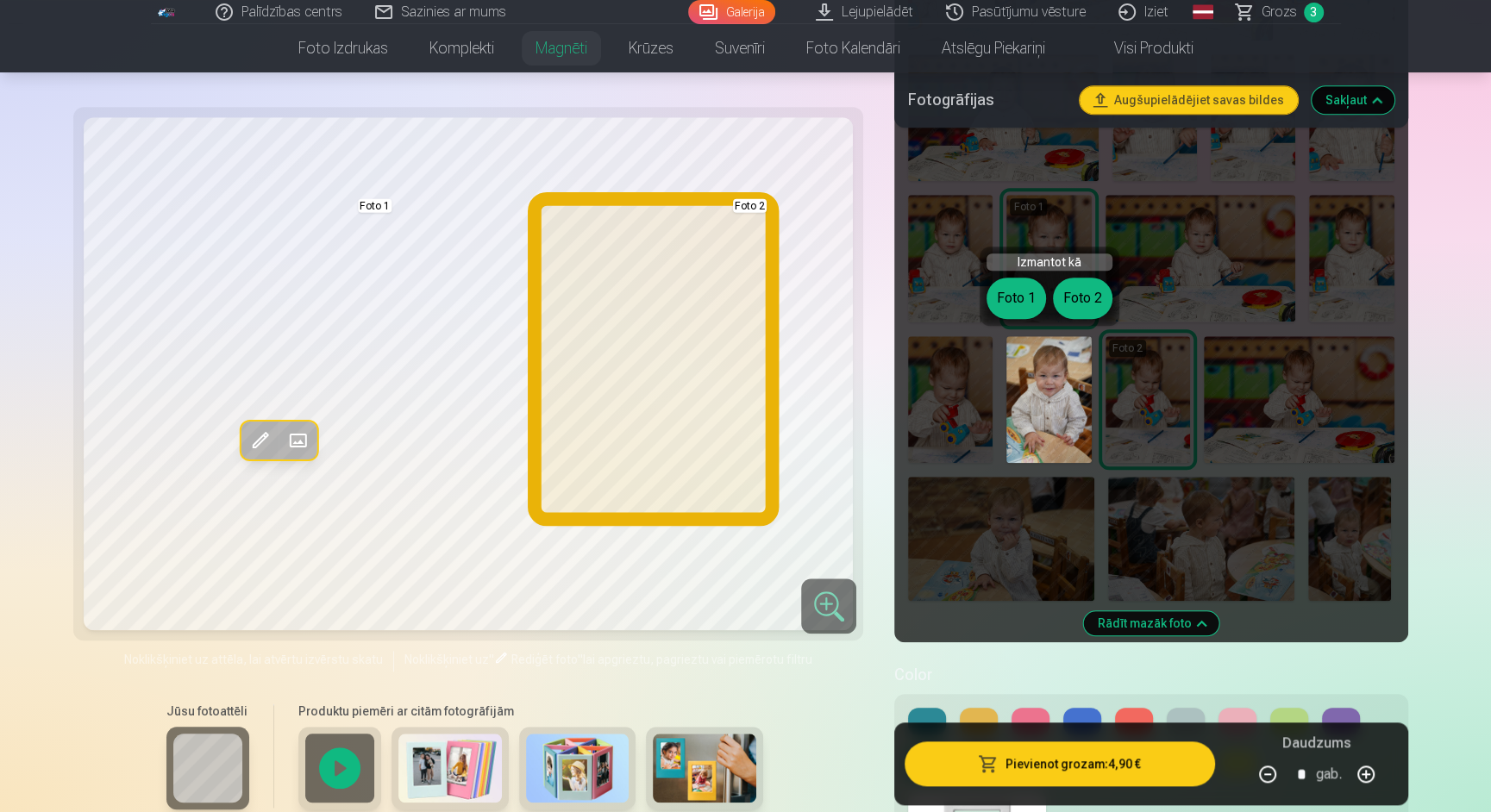
click at [1093, 295] on button "Foto 2" at bounding box center [1083, 298] width 59 height 41
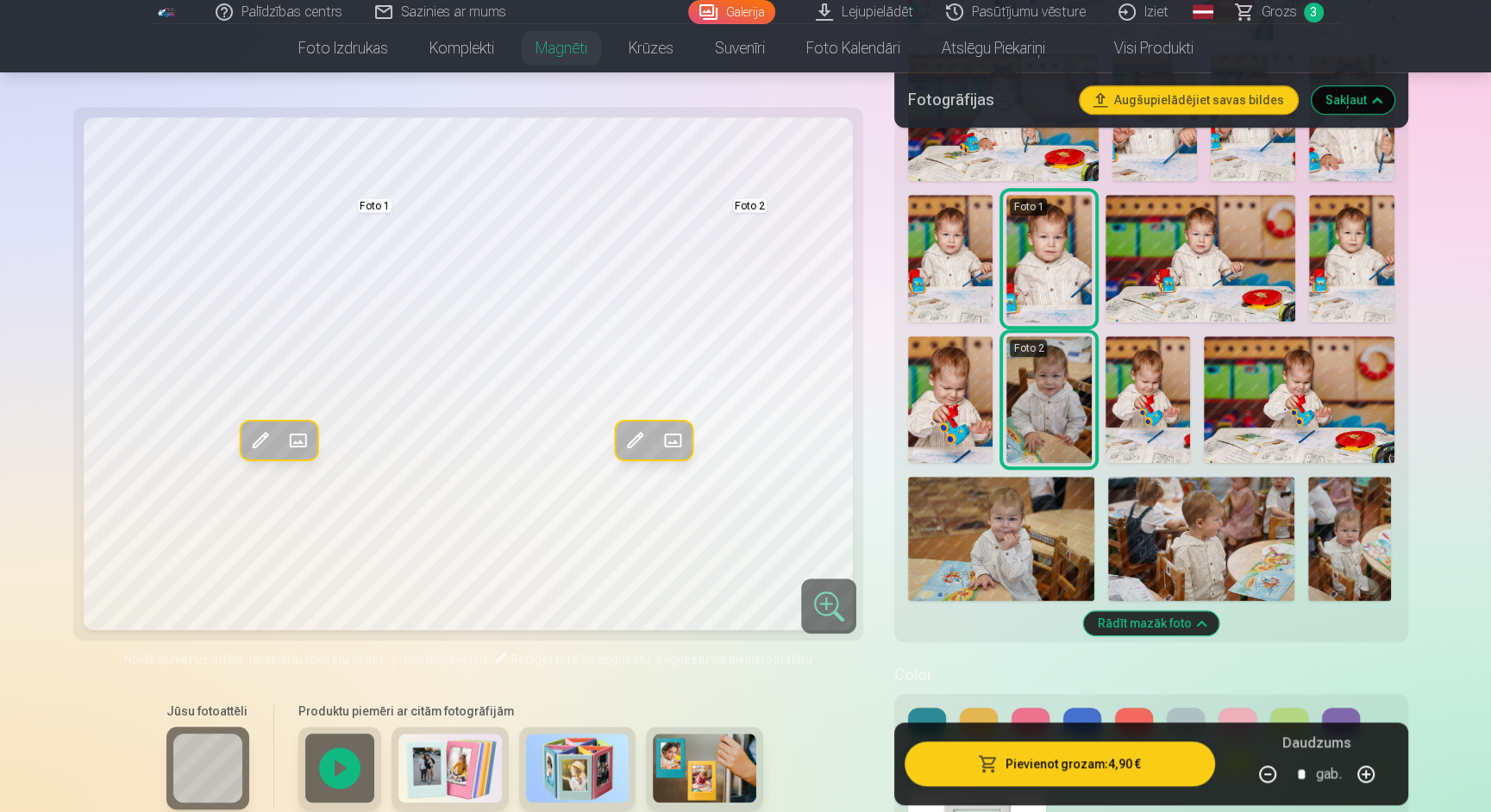
click at [1175, 401] on img at bounding box center [1148, 399] width 85 height 127
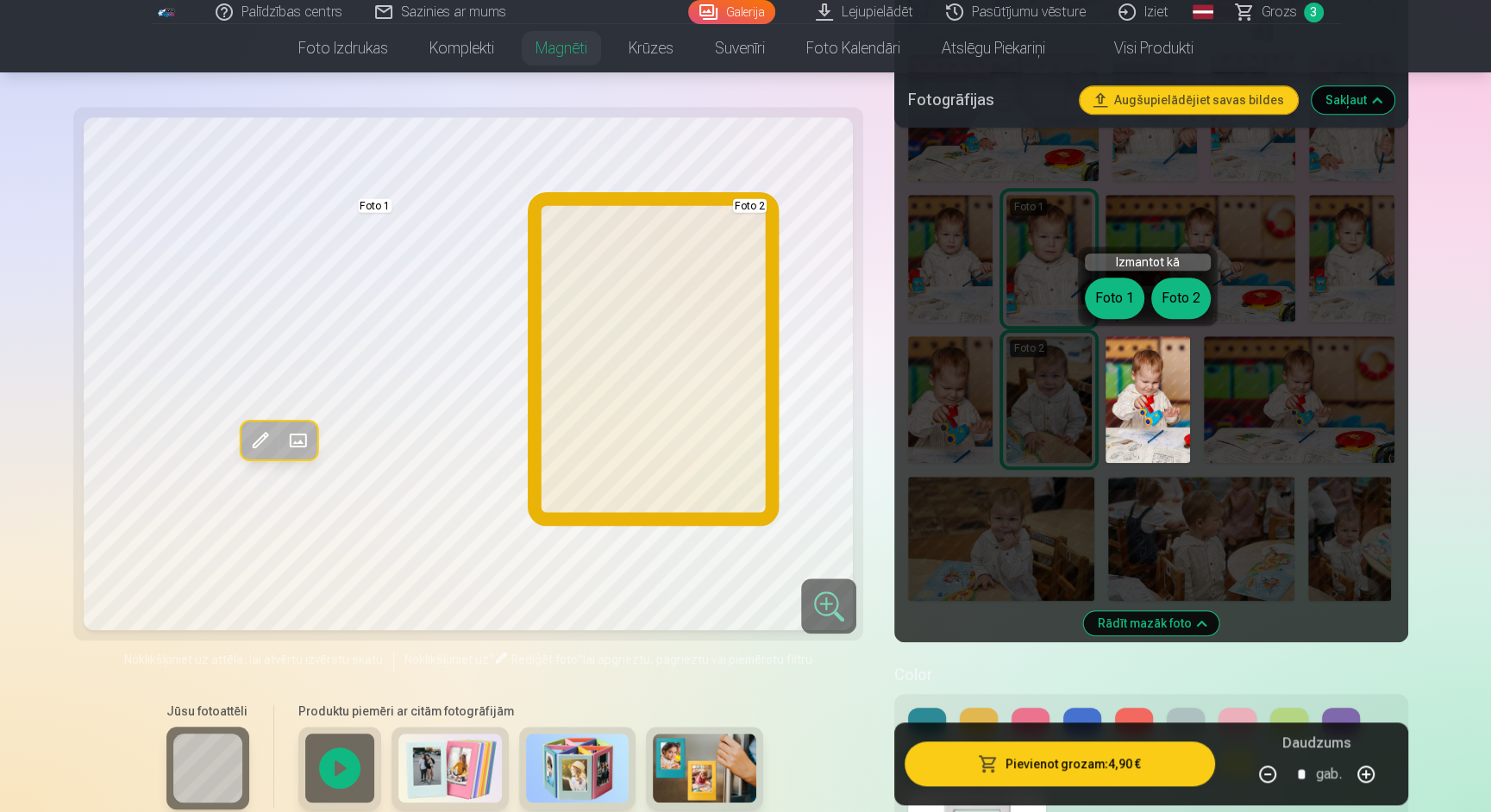
click at [1178, 288] on button "Foto 2" at bounding box center [1181, 298] width 59 height 41
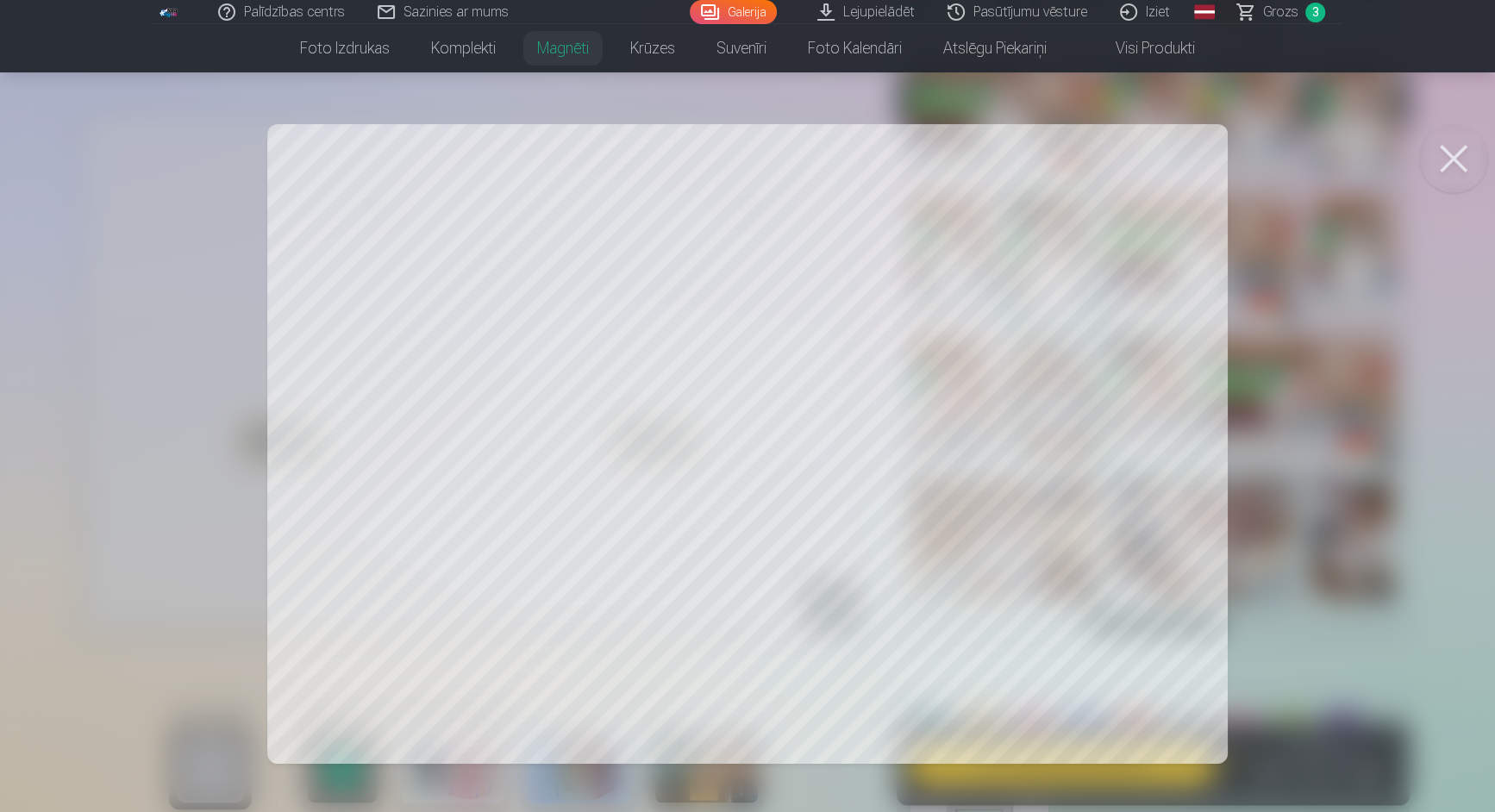
drag, startPoint x: 955, startPoint y: 360, endPoint x: 952, endPoint y: 423, distance: 63.1
click at [954, 424] on div at bounding box center [748, 406] width 1495 height 812
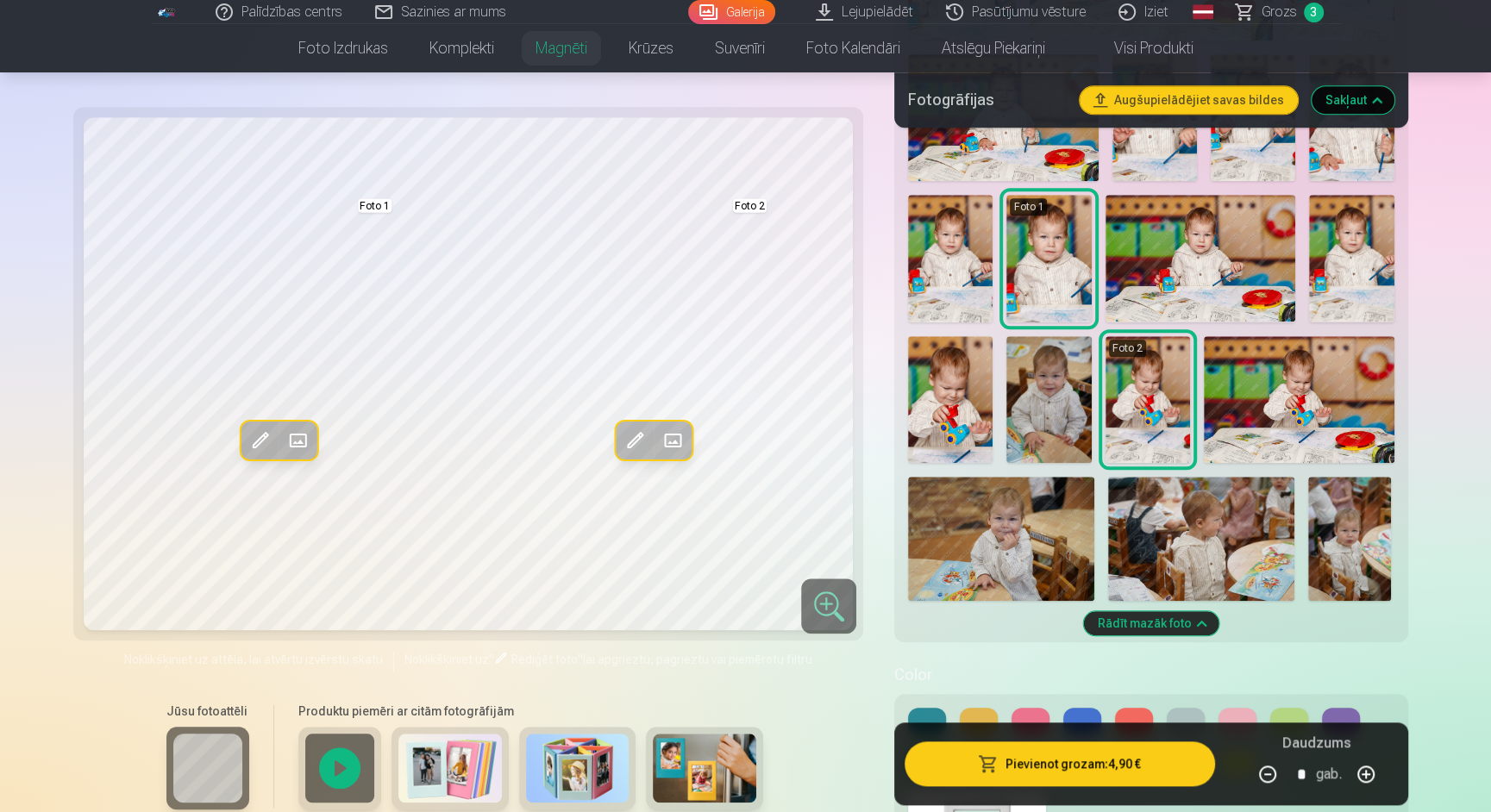
click at [639, 444] on span at bounding box center [634, 440] width 28 height 28
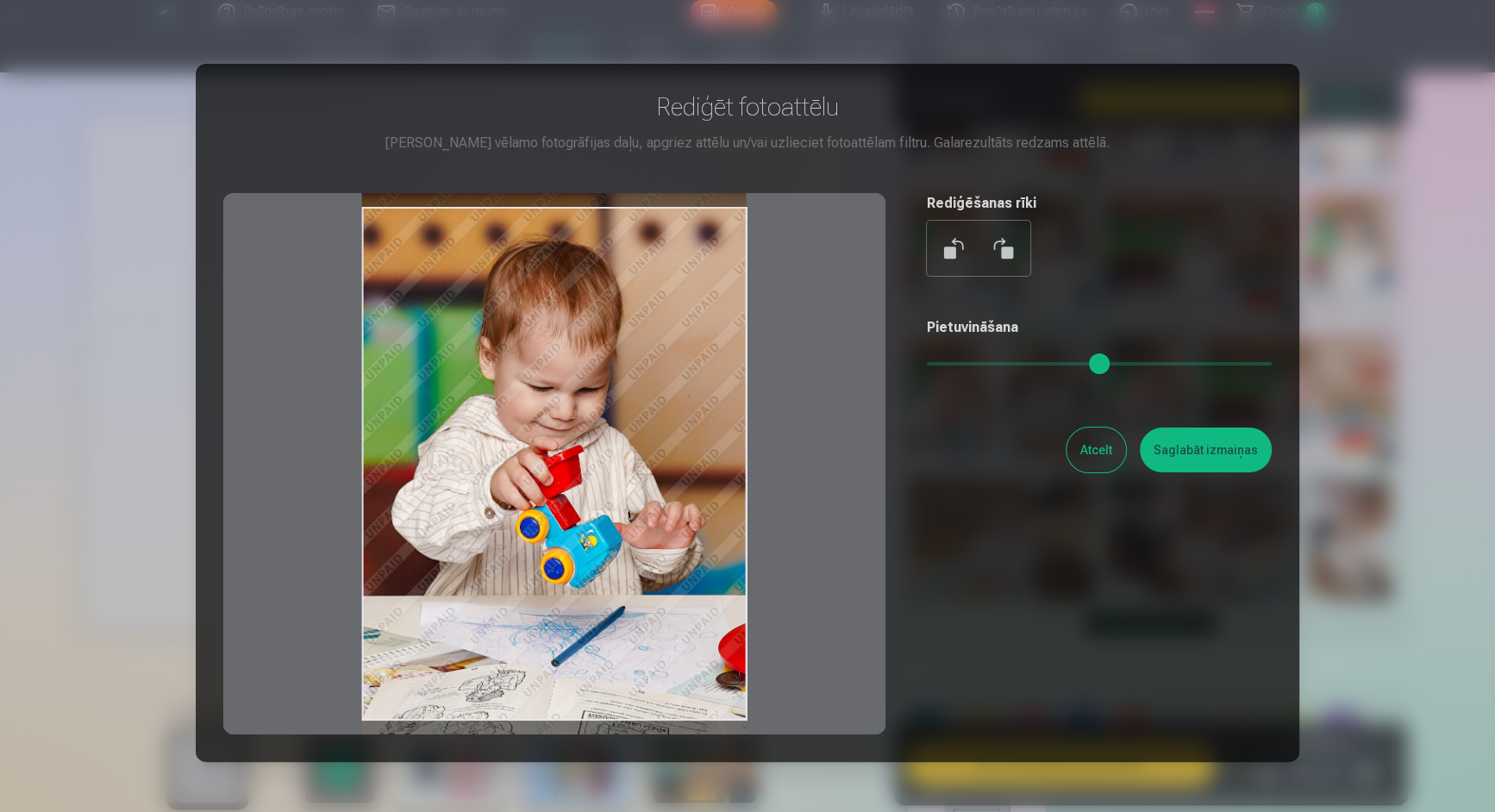
drag, startPoint x: 688, startPoint y: 350, endPoint x: 685, endPoint y: 387, distance: 37.1
click at [685, 387] on div at bounding box center [555, 463] width 663 height 542
click at [1179, 451] on button "Saglabāt izmaiņas" at bounding box center [1206, 450] width 132 height 45
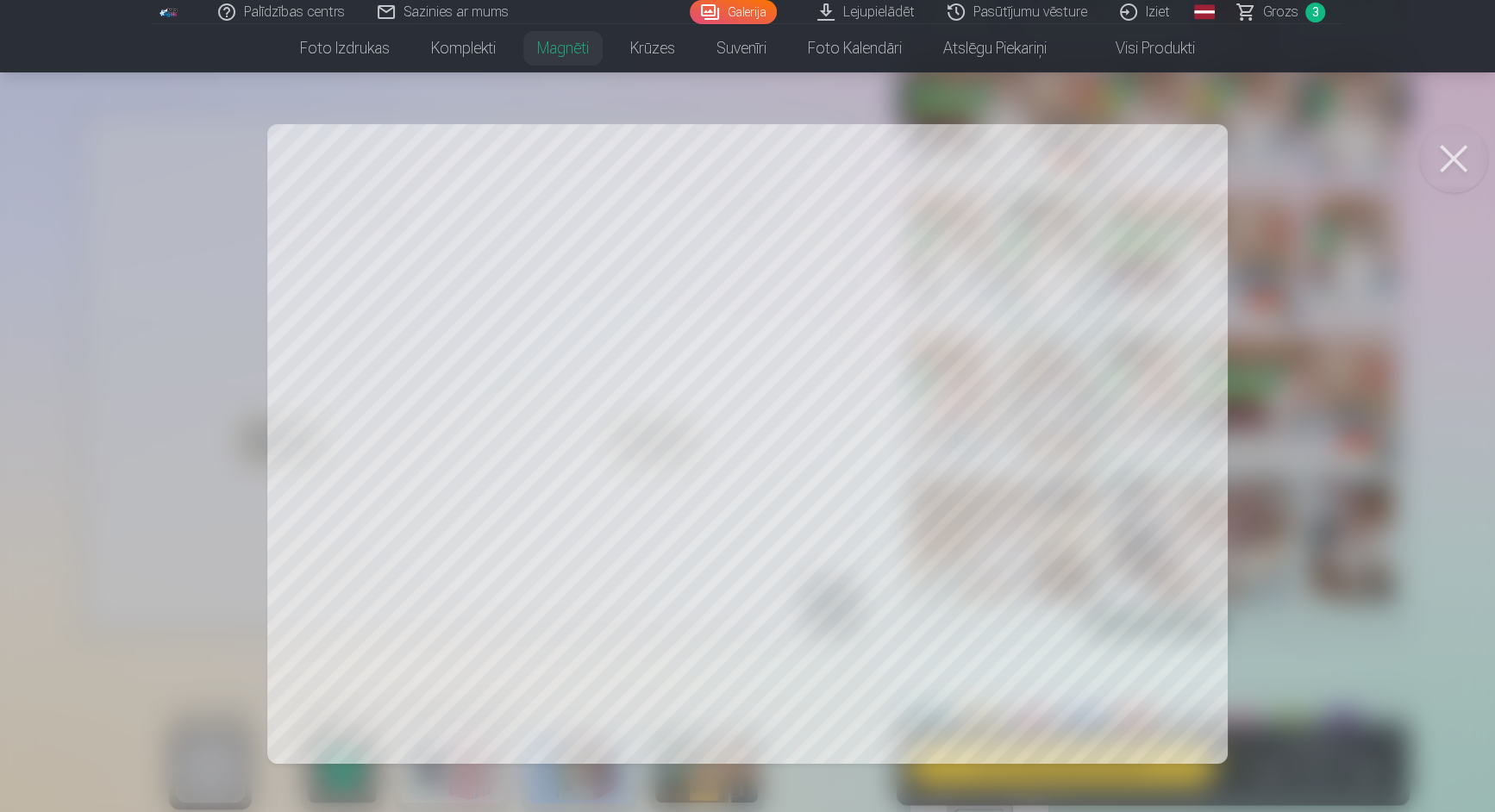
click at [1278, 376] on div at bounding box center [748, 406] width 1495 height 812
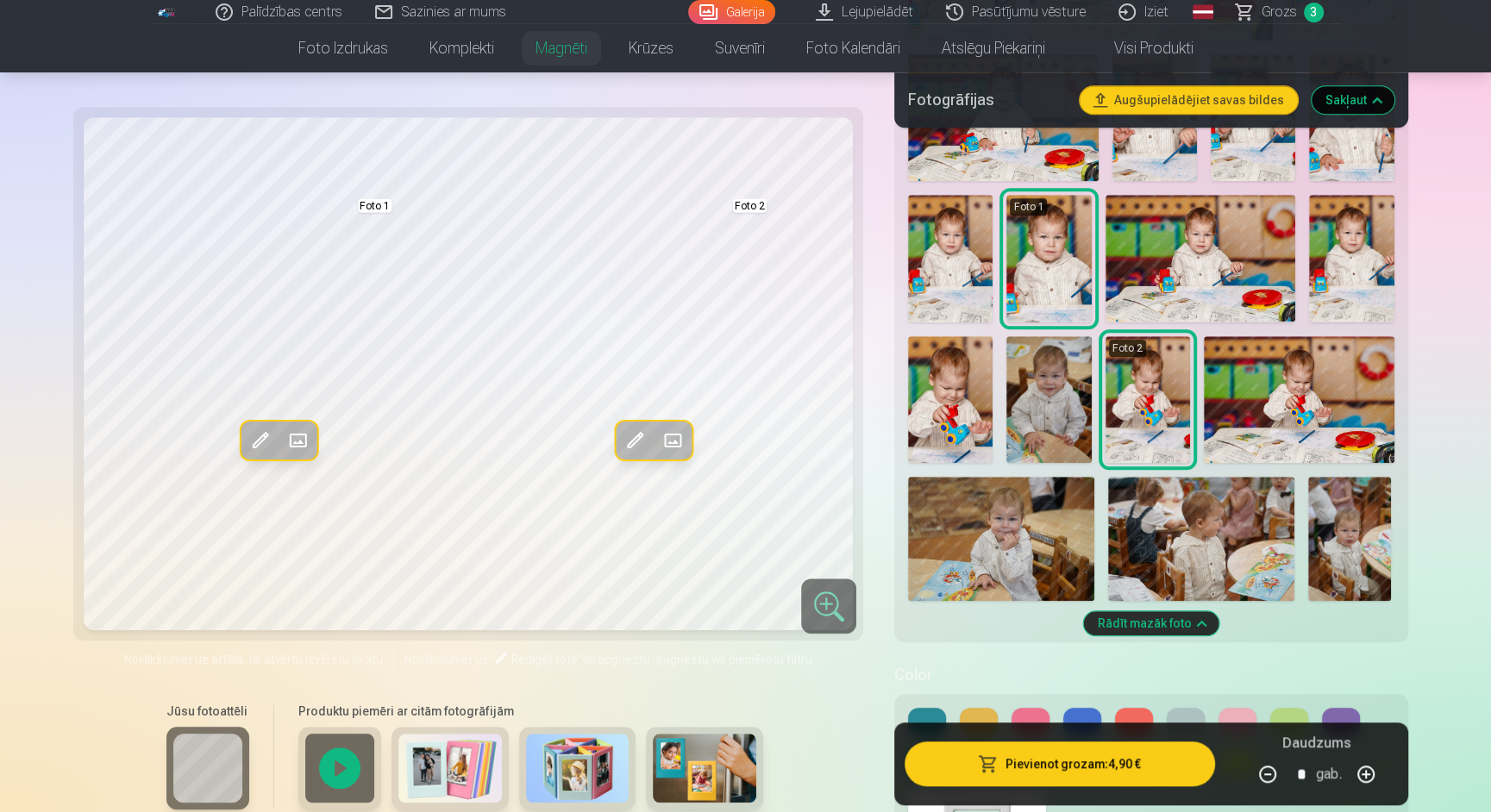
click at [250, 435] on span at bounding box center [260, 440] width 28 height 28
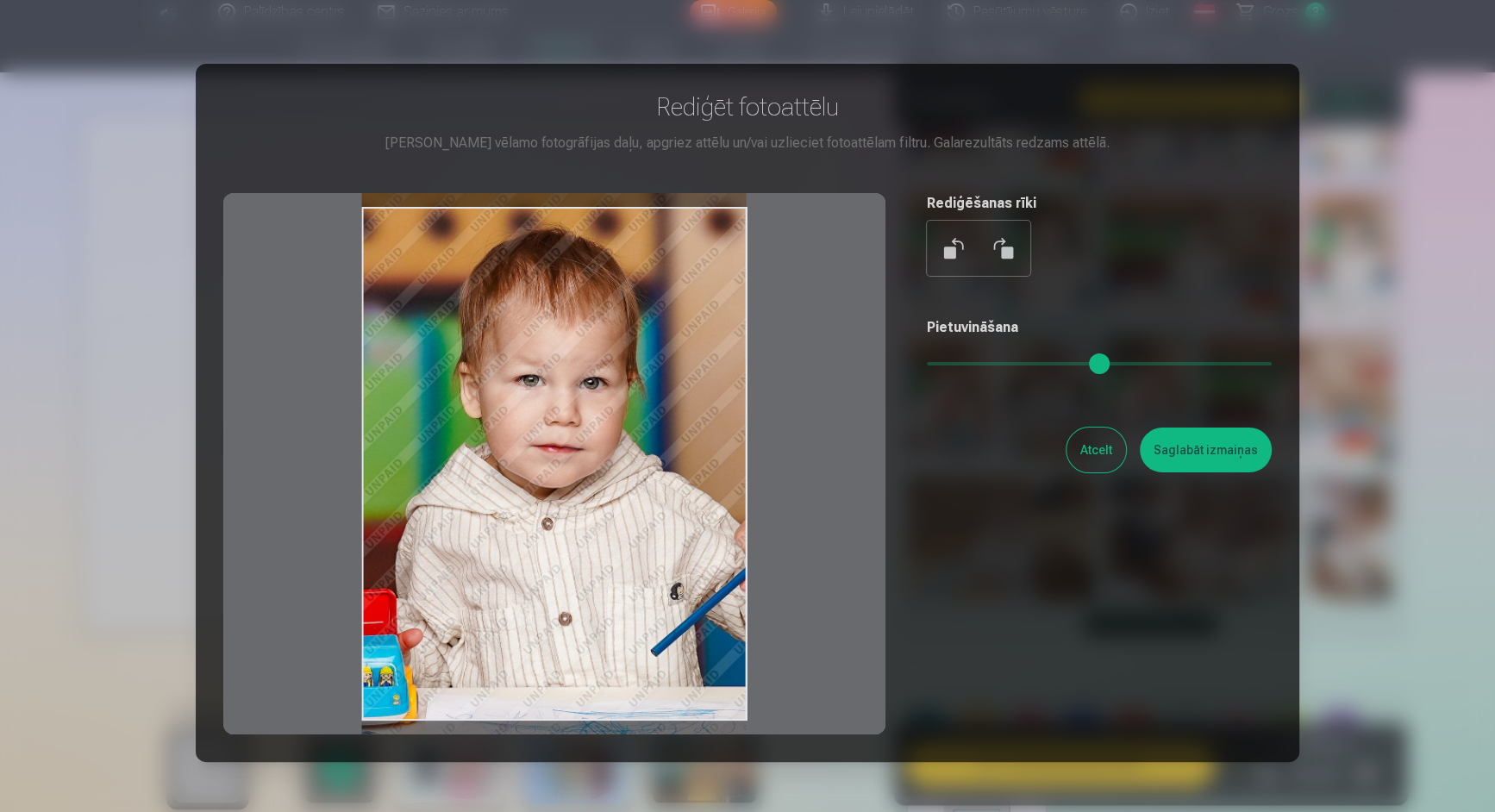
drag, startPoint x: 597, startPoint y: 362, endPoint x: 597, endPoint y: 375, distance: 13.0
click at [597, 375] on div at bounding box center [555, 463] width 663 height 542
click at [1233, 455] on button "Saglabāt izmaiņas" at bounding box center [1206, 450] width 132 height 45
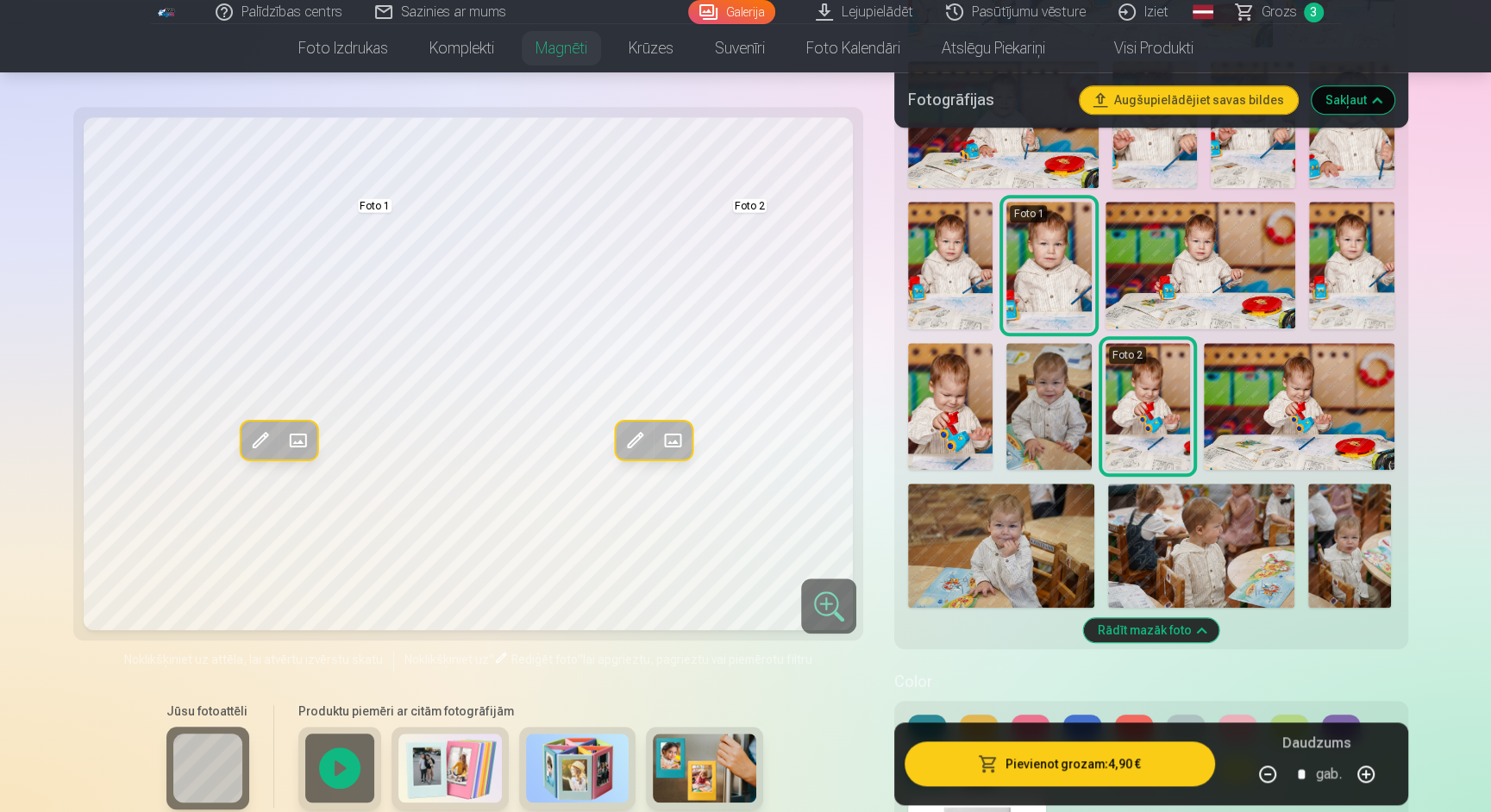
scroll to position [1416, 0]
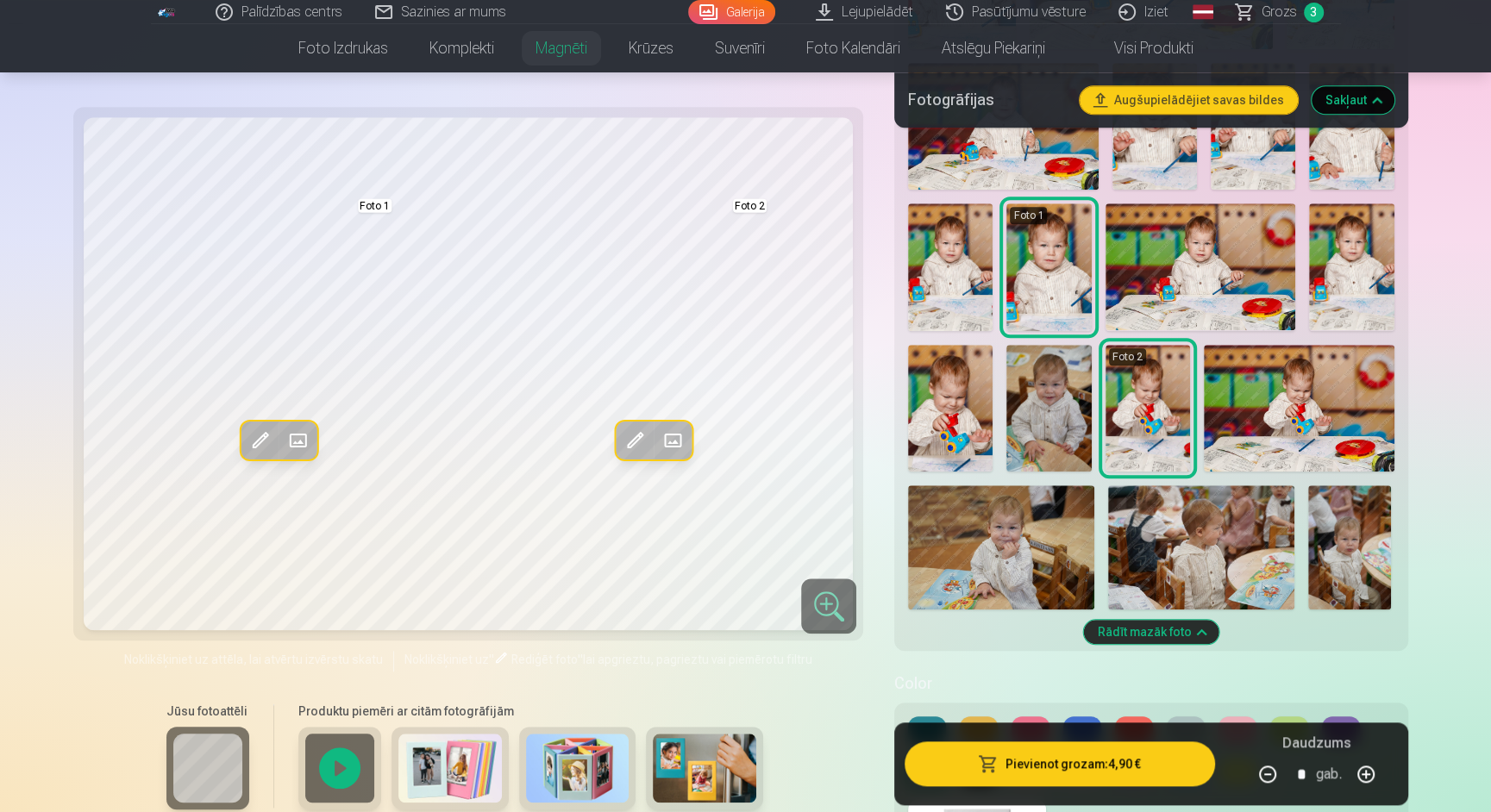
click at [1075, 425] on img at bounding box center [1048, 408] width 85 height 127
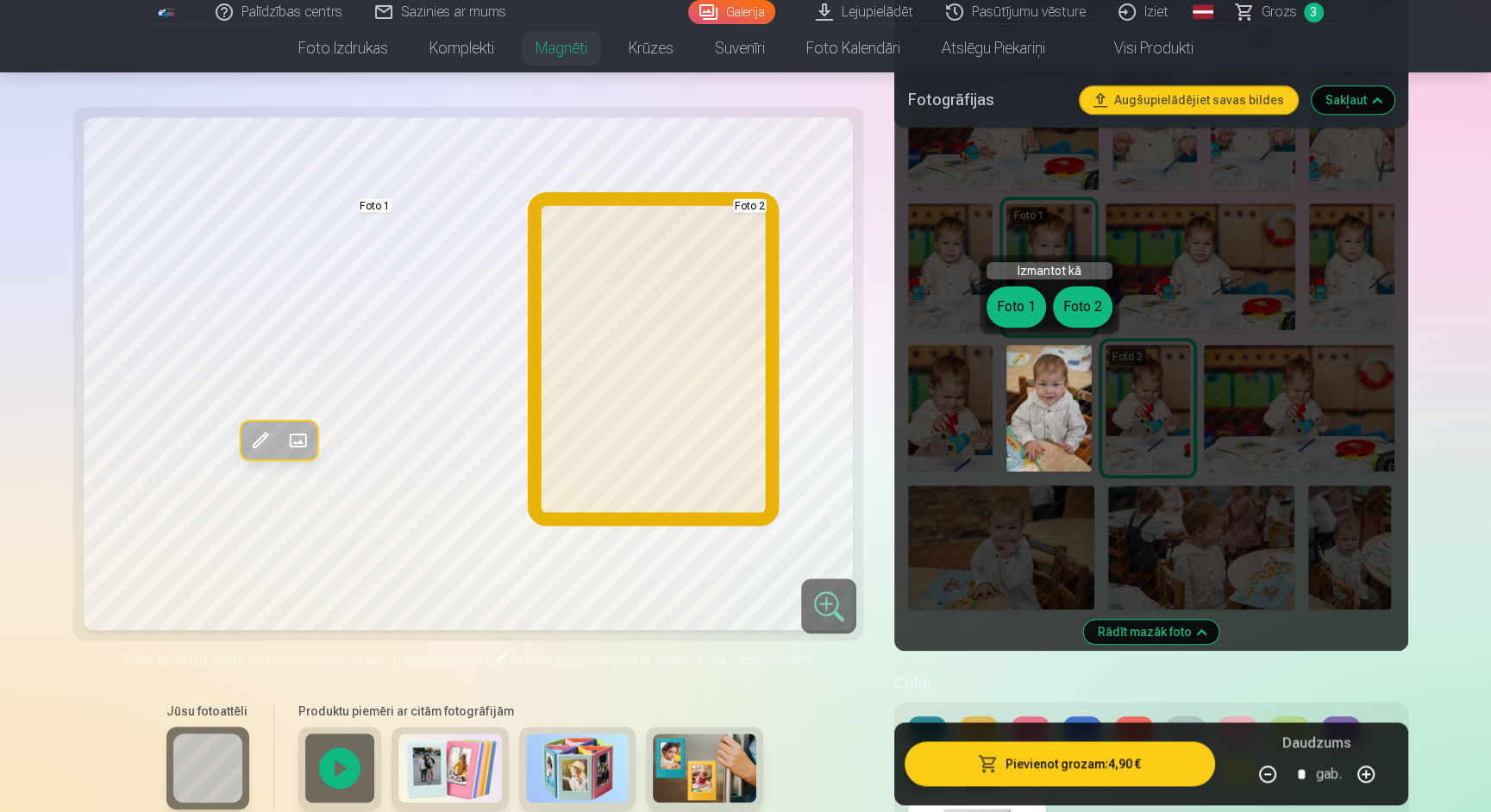
click at [1085, 306] on button "Foto 2" at bounding box center [1083, 307] width 59 height 41
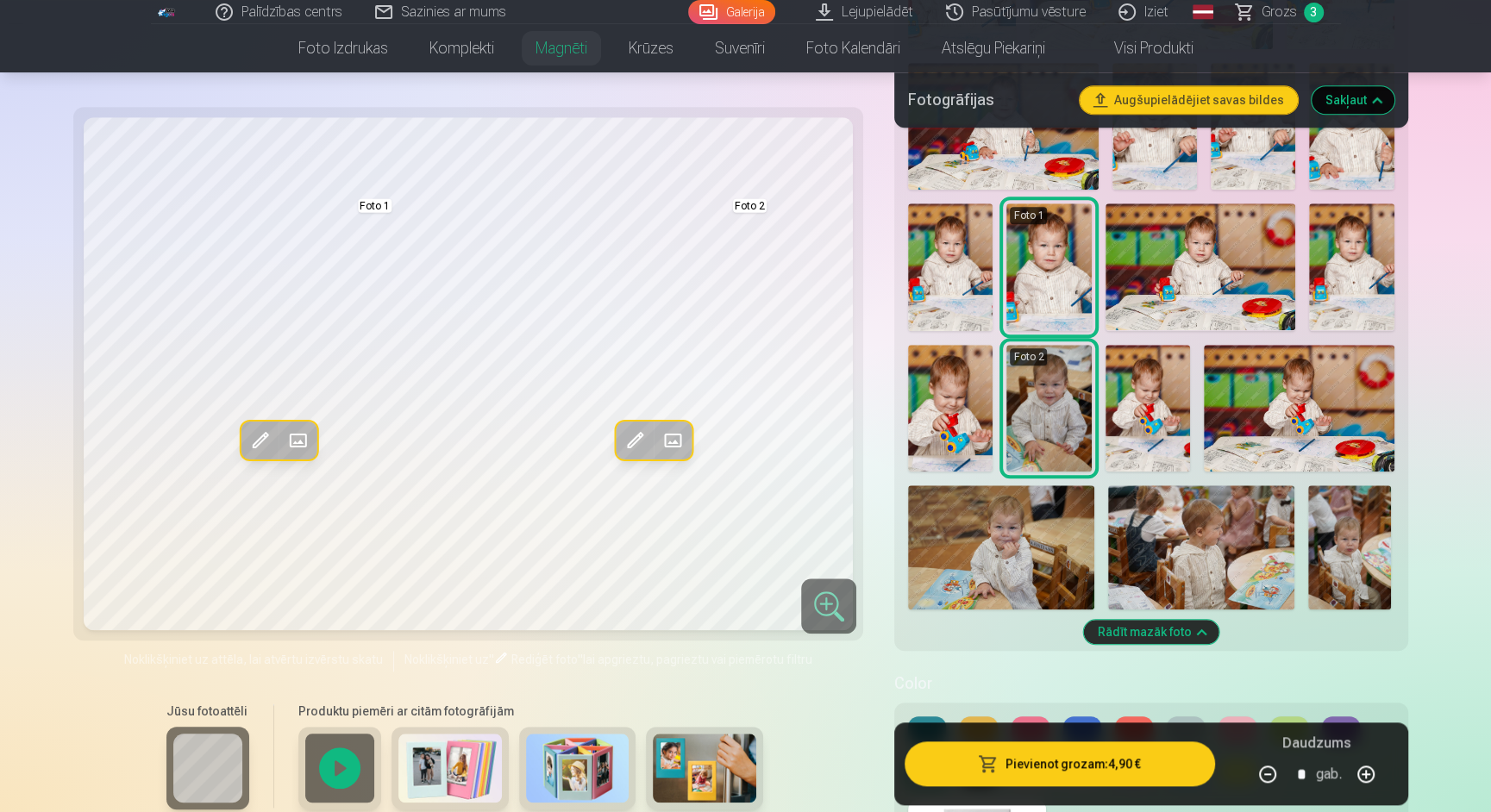
click at [982, 555] on img at bounding box center [1001, 547] width 187 height 124
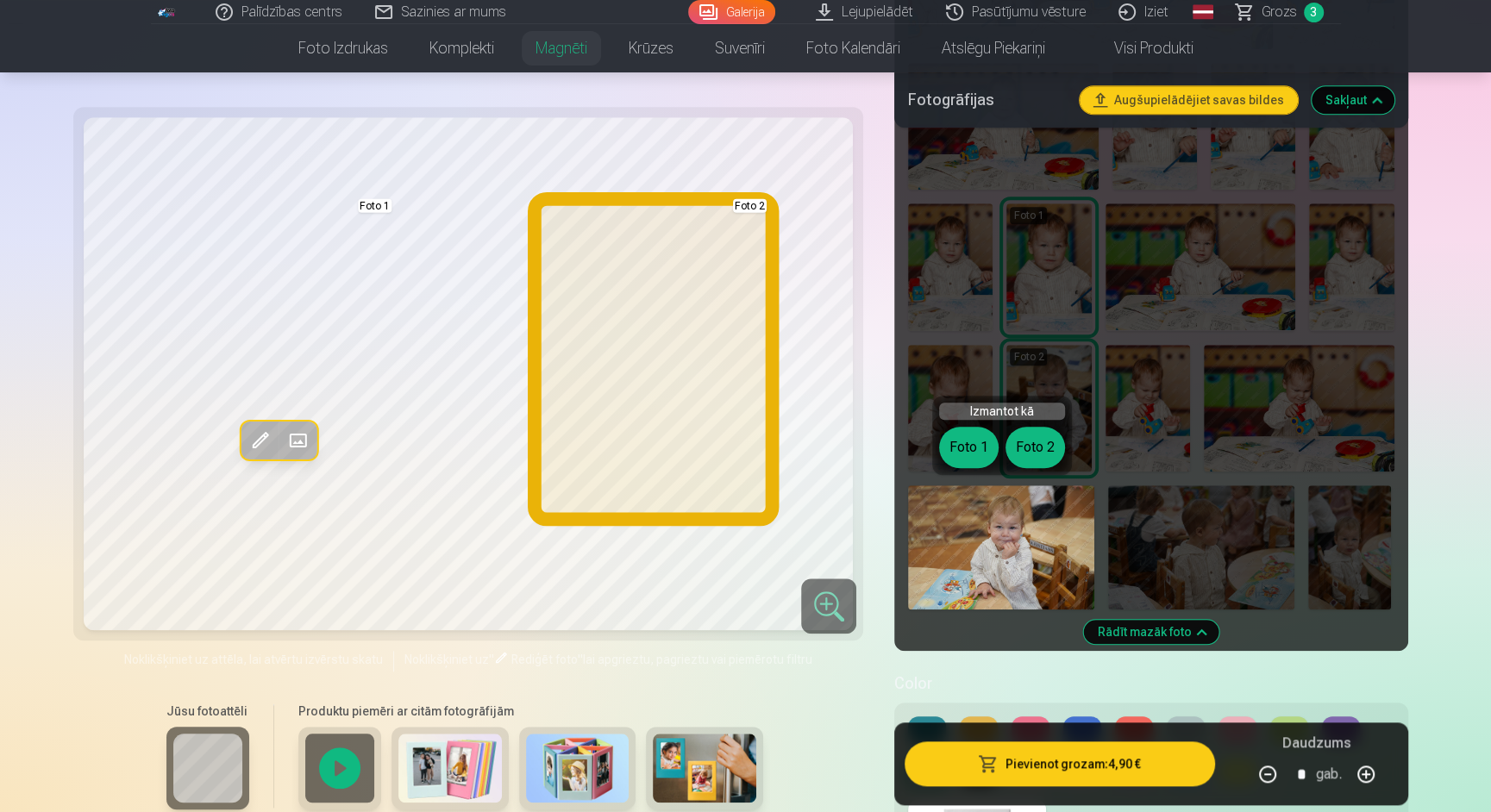
click at [1042, 449] on button "Foto 2" at bounding box center [1035, 447] width 59 height 41
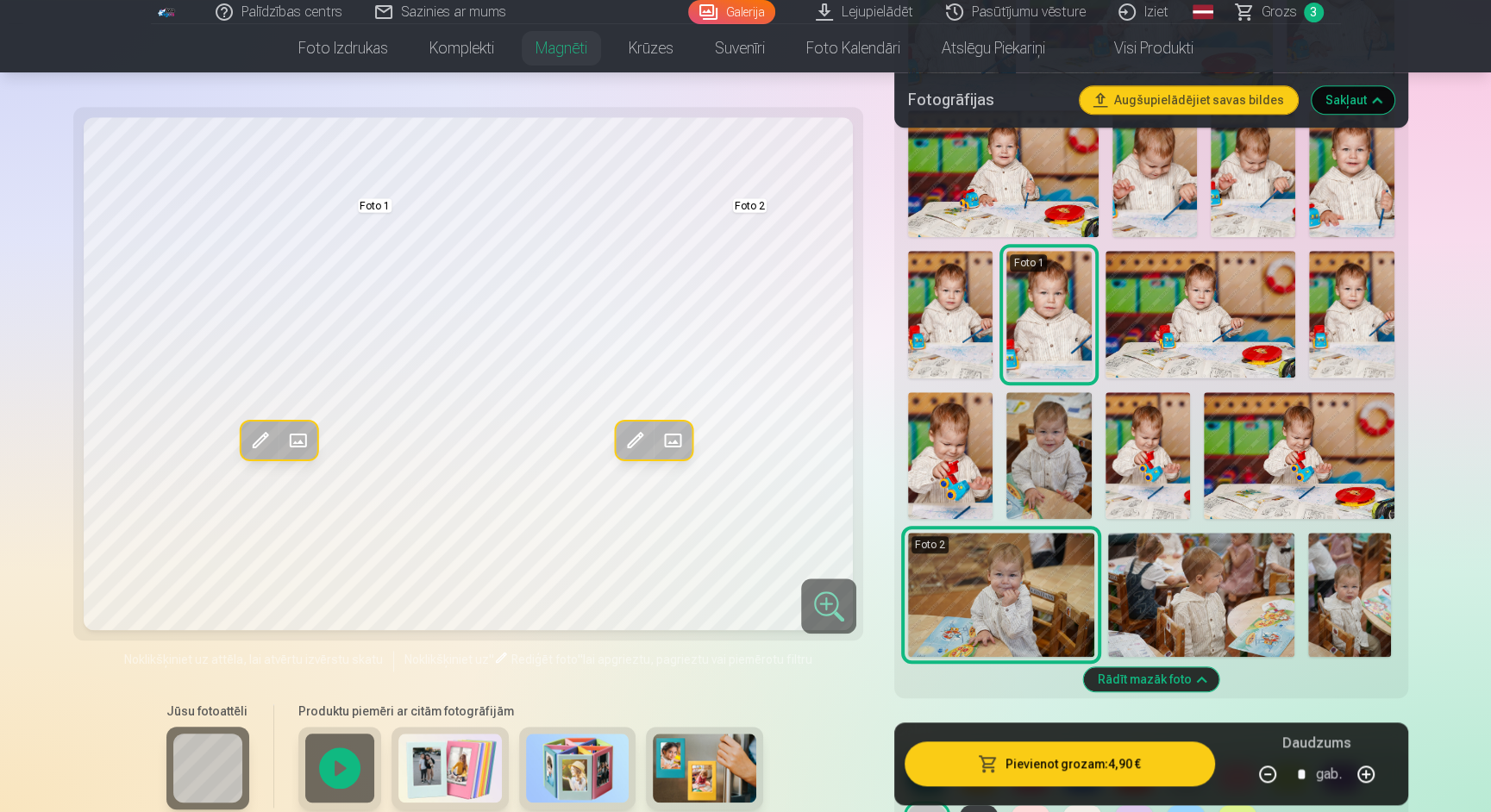
scroll to position [1345, 0]
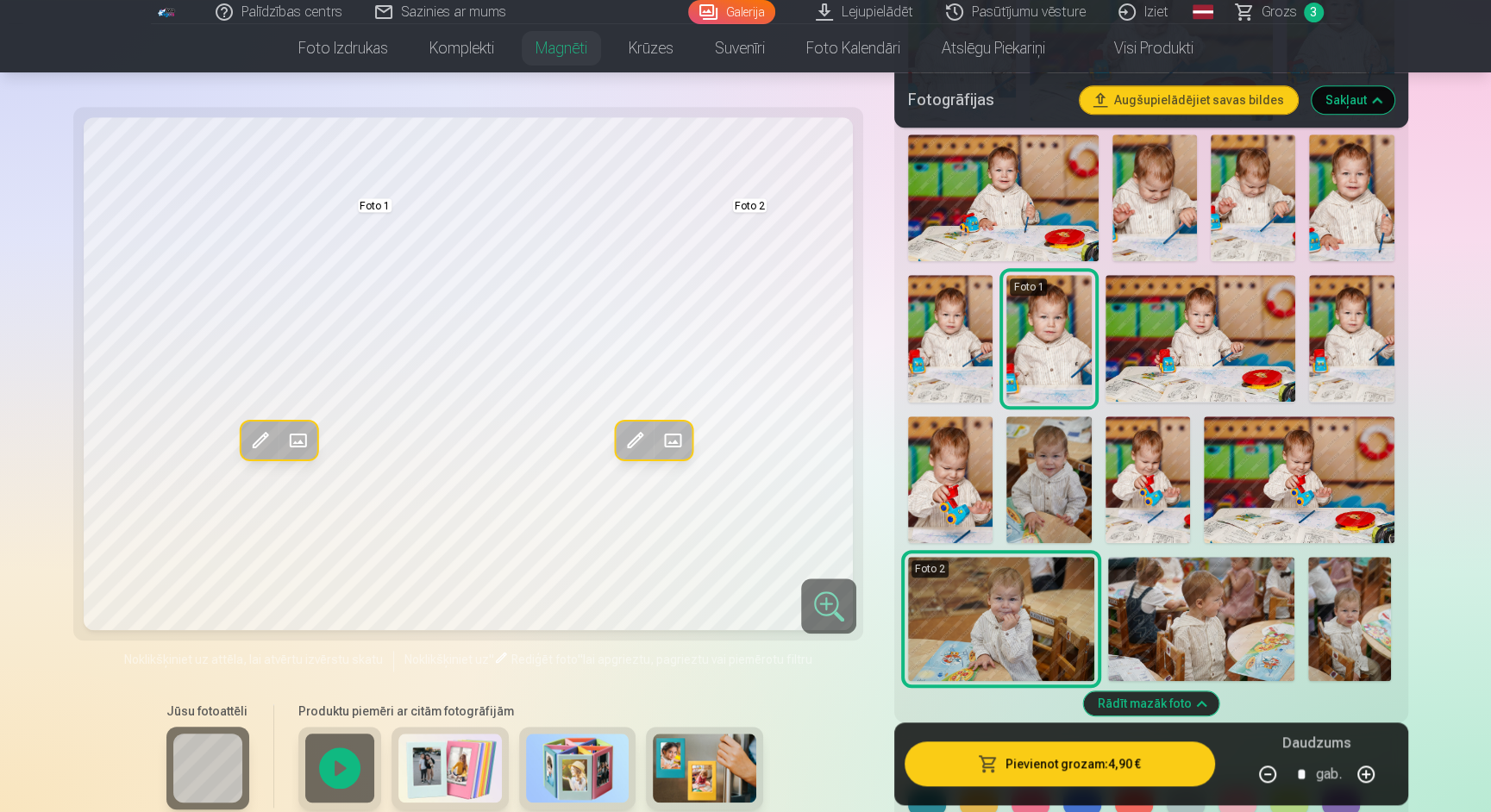
click at [1038, 475] on img at bounding box center [1048, 479] width 85 height 127
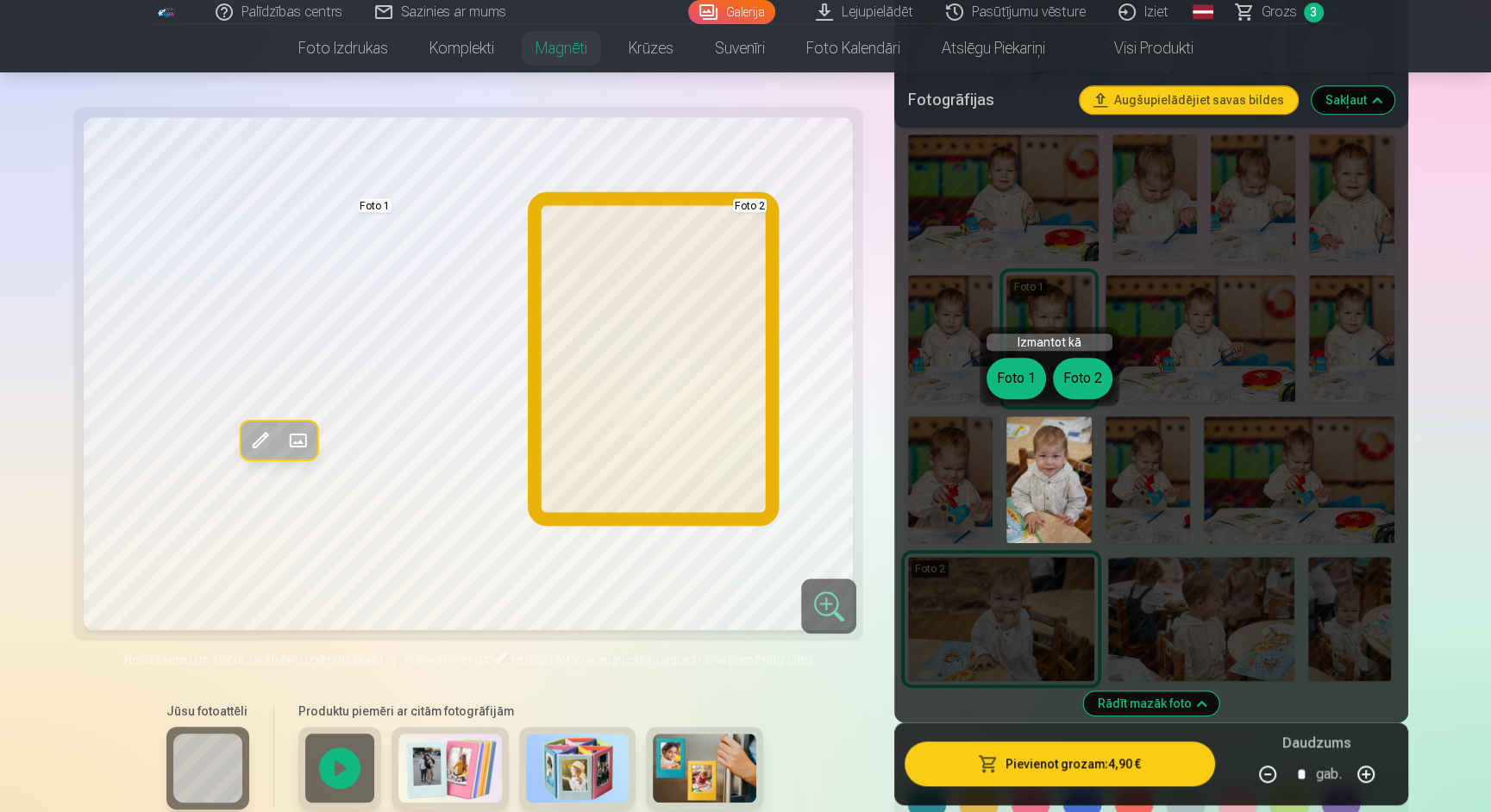
click at [1082, 370] on button "Foto 2" at bounding box center [1083, 379] width 59 height 41
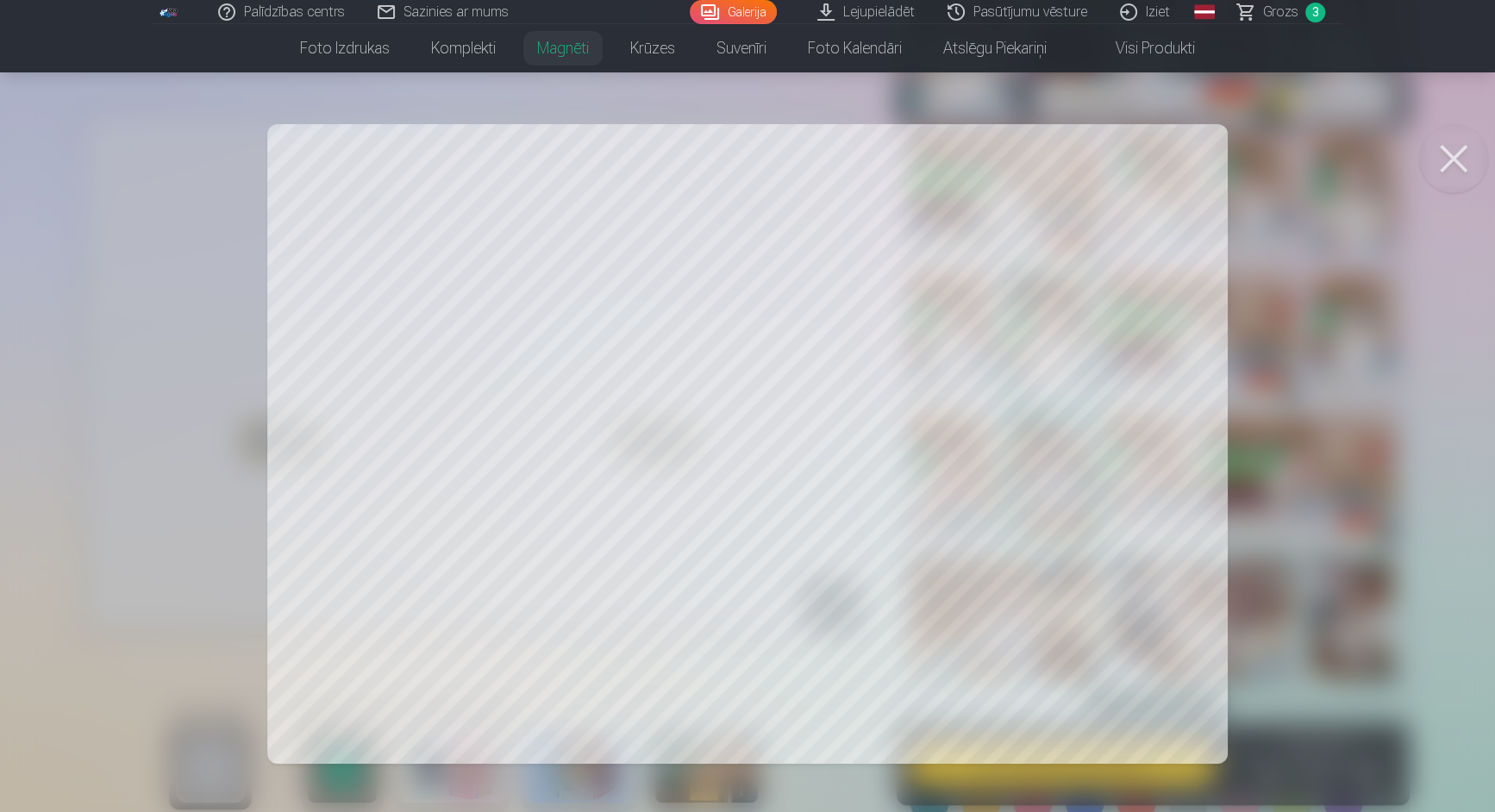
click at [1020, 349] on div at bounding box center [748, 406] width 1495 height 812
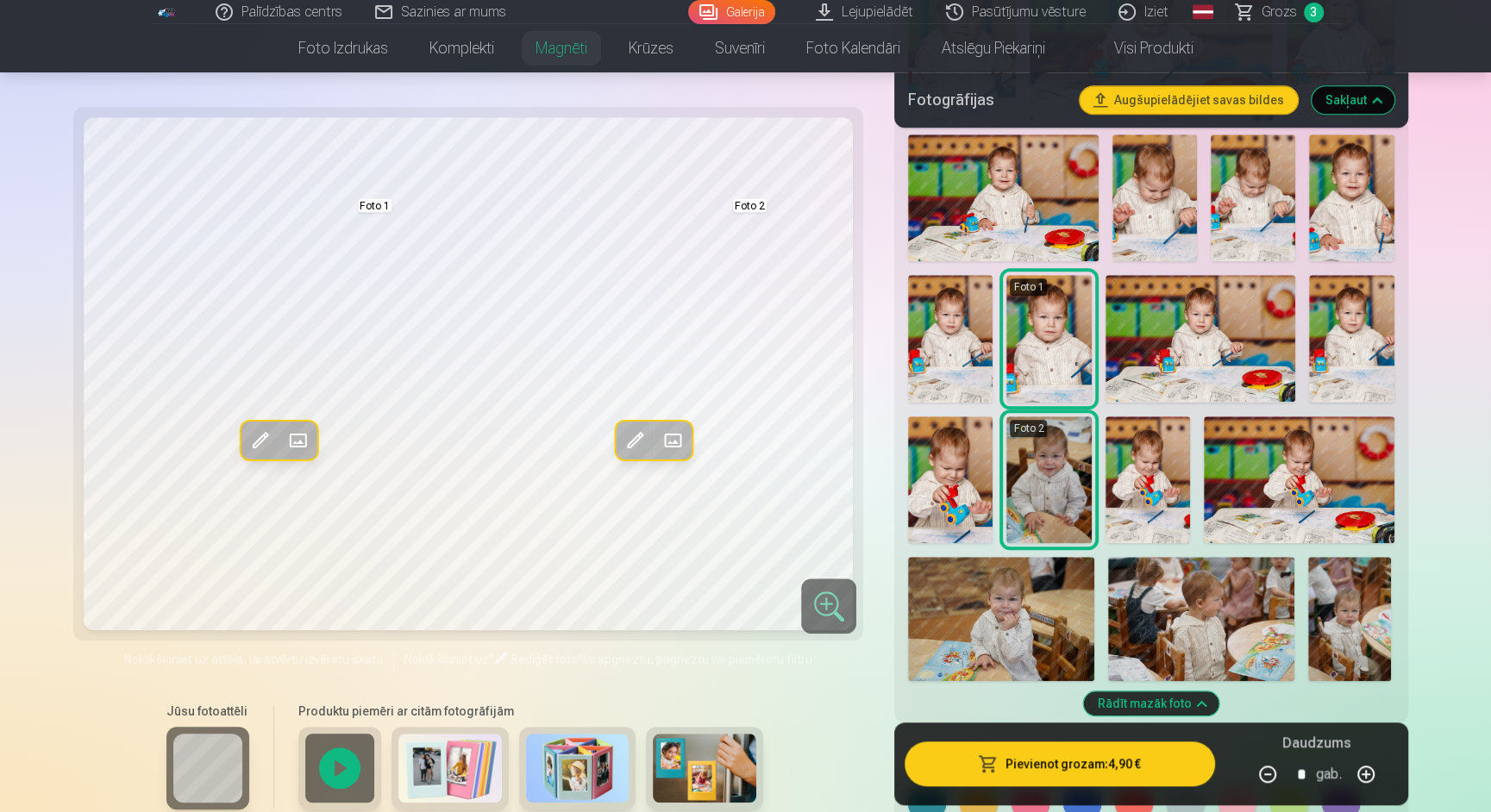
click at [640, 432] on span at bounding box center [634, 440] width 28 height 28
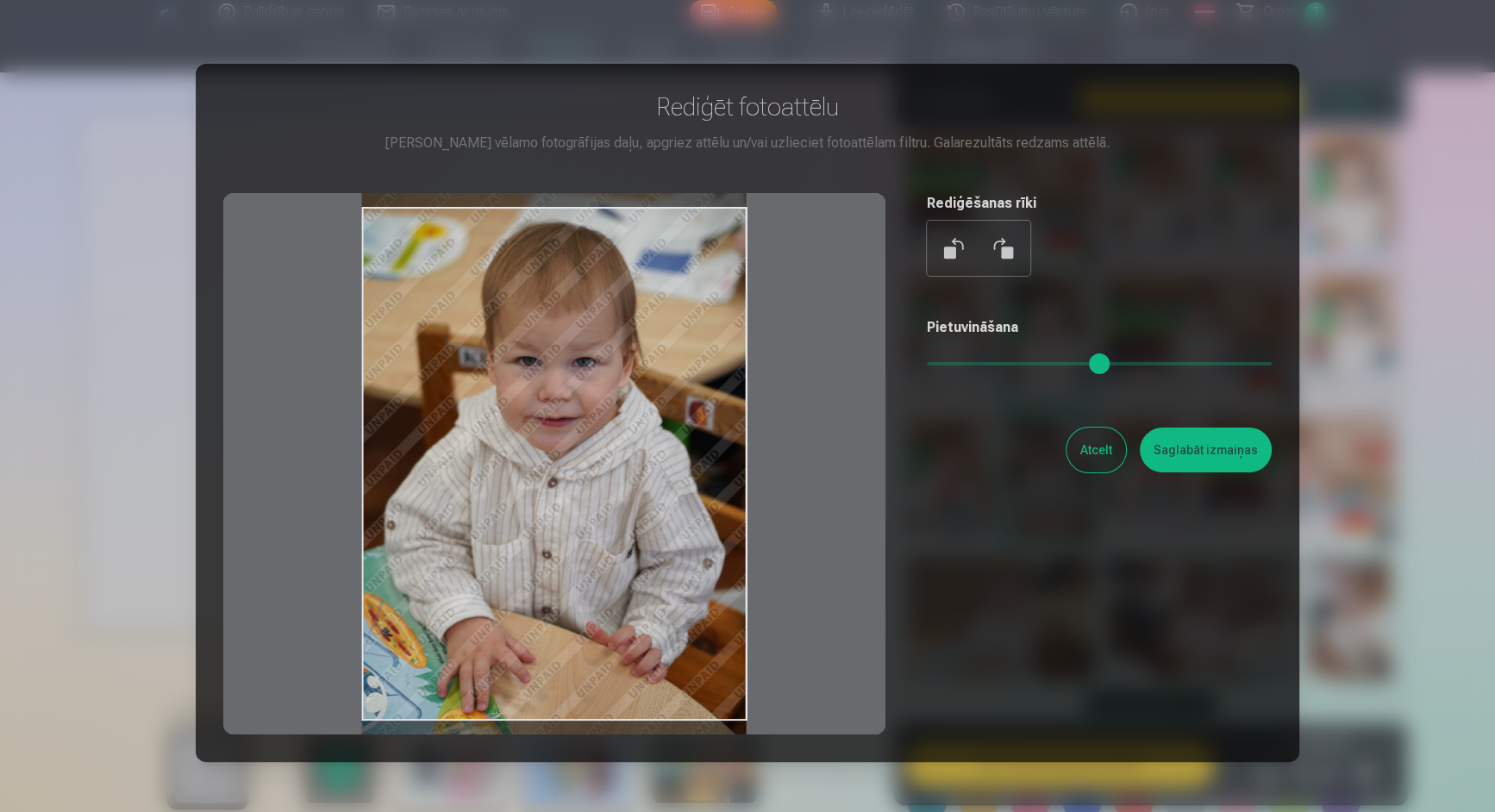
drag, startPoint x: 664, startPoint y: 401, endPoint x: 666, endPoint y: 411, distance: 10.2
click at [666, 411] on div at bounding box center [555, 463] width 663 height 542
click at [1437, 196] on div at bounding box center [748, 406] width 1495 height 812
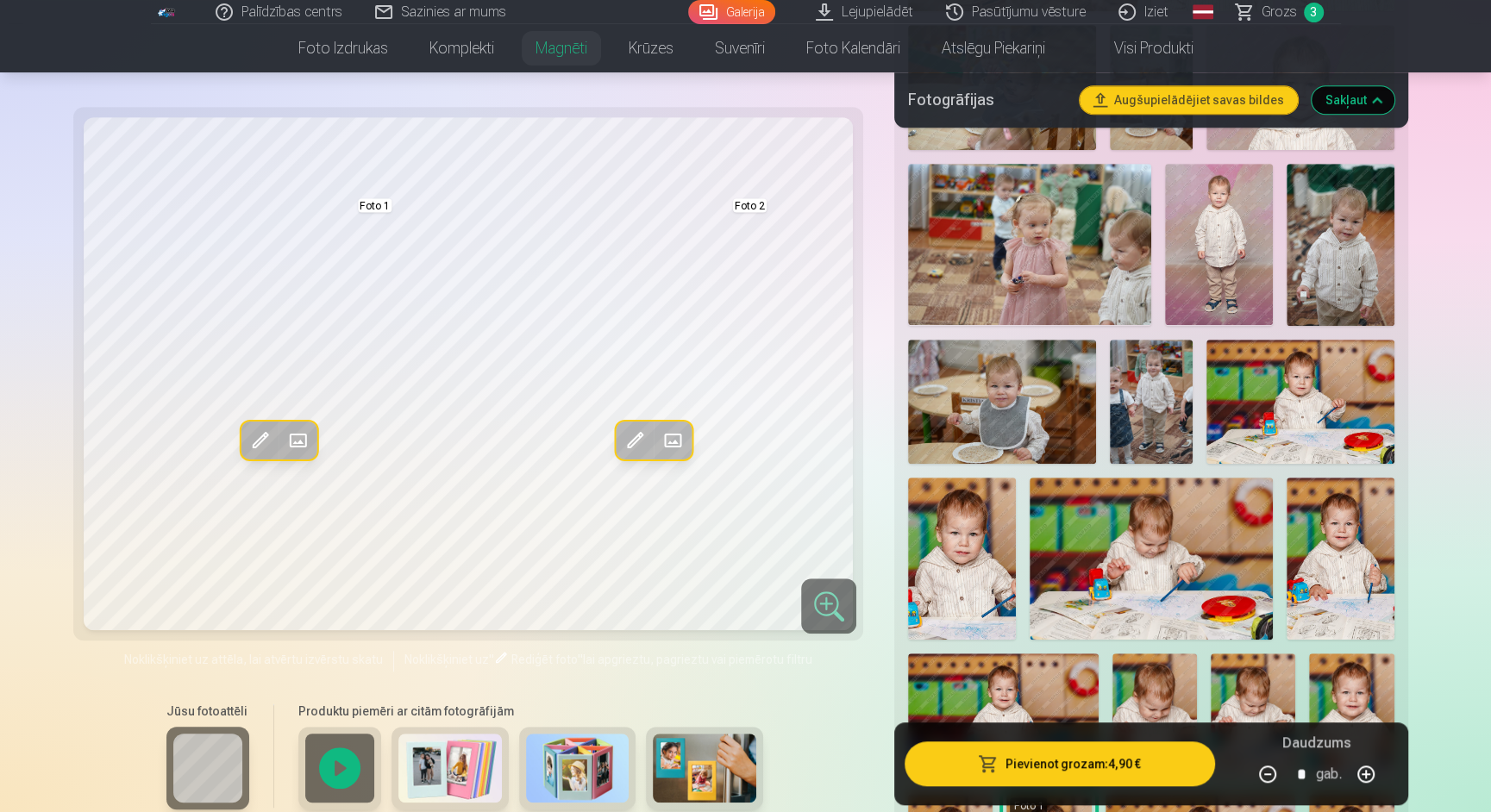
scroll to position [825, 0]
click at [1006, 414] on img at bounding box center [1002, 403] width 188 height 125
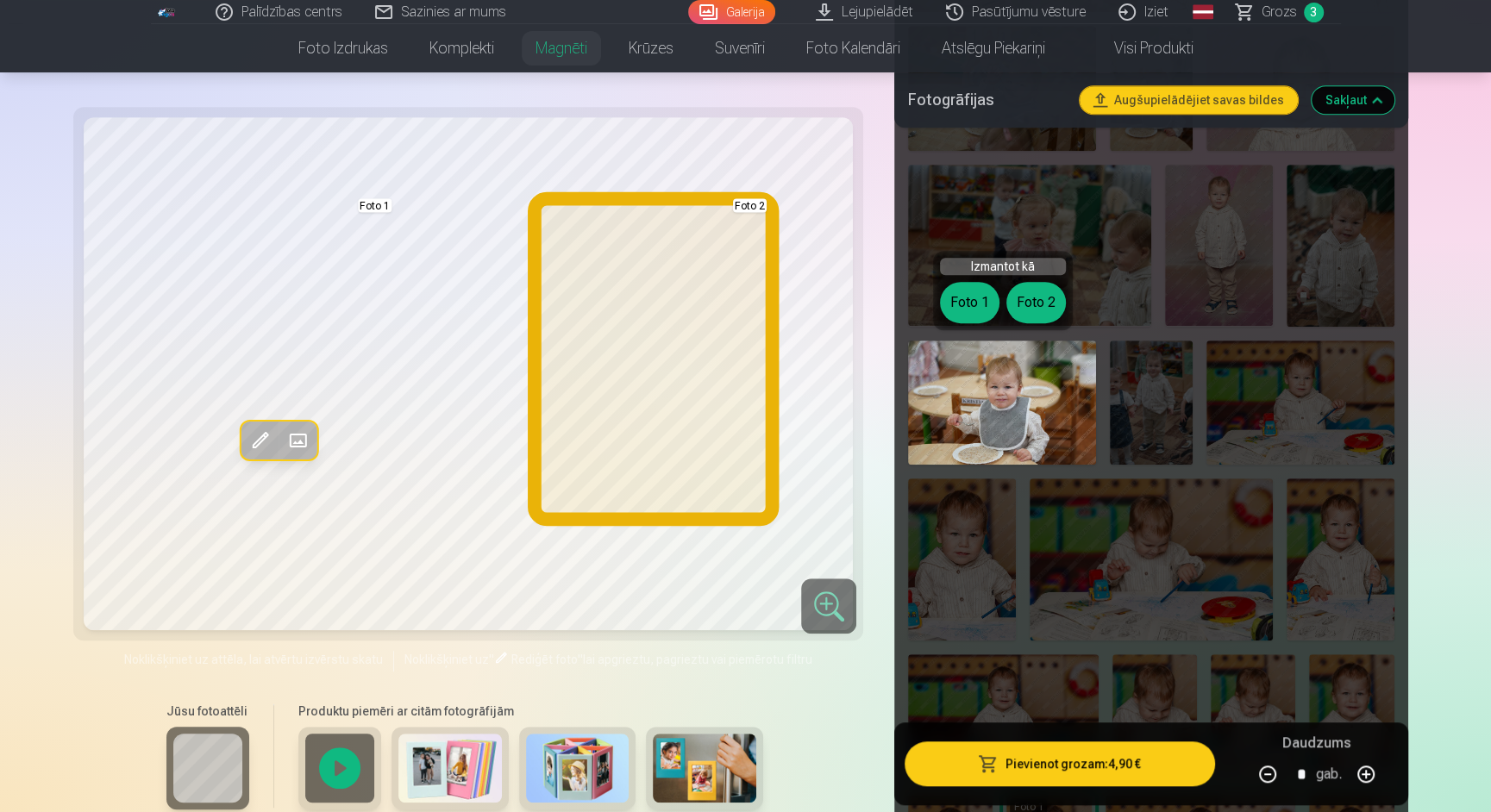
click at [1038, 306] on button "Foto 2" at bounding box center [1036, 303] width 59 height 41
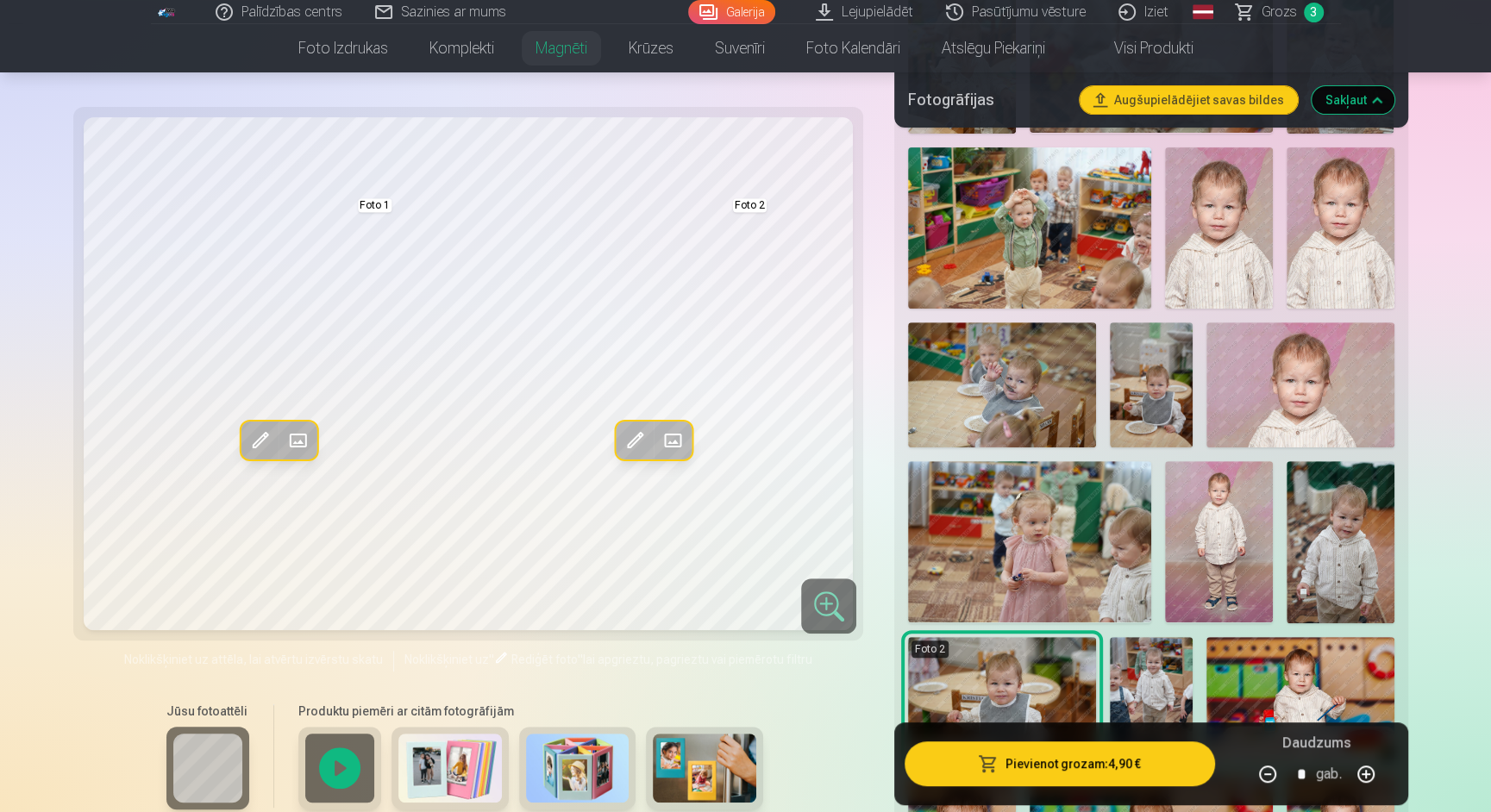
scroll to position [502, 0]
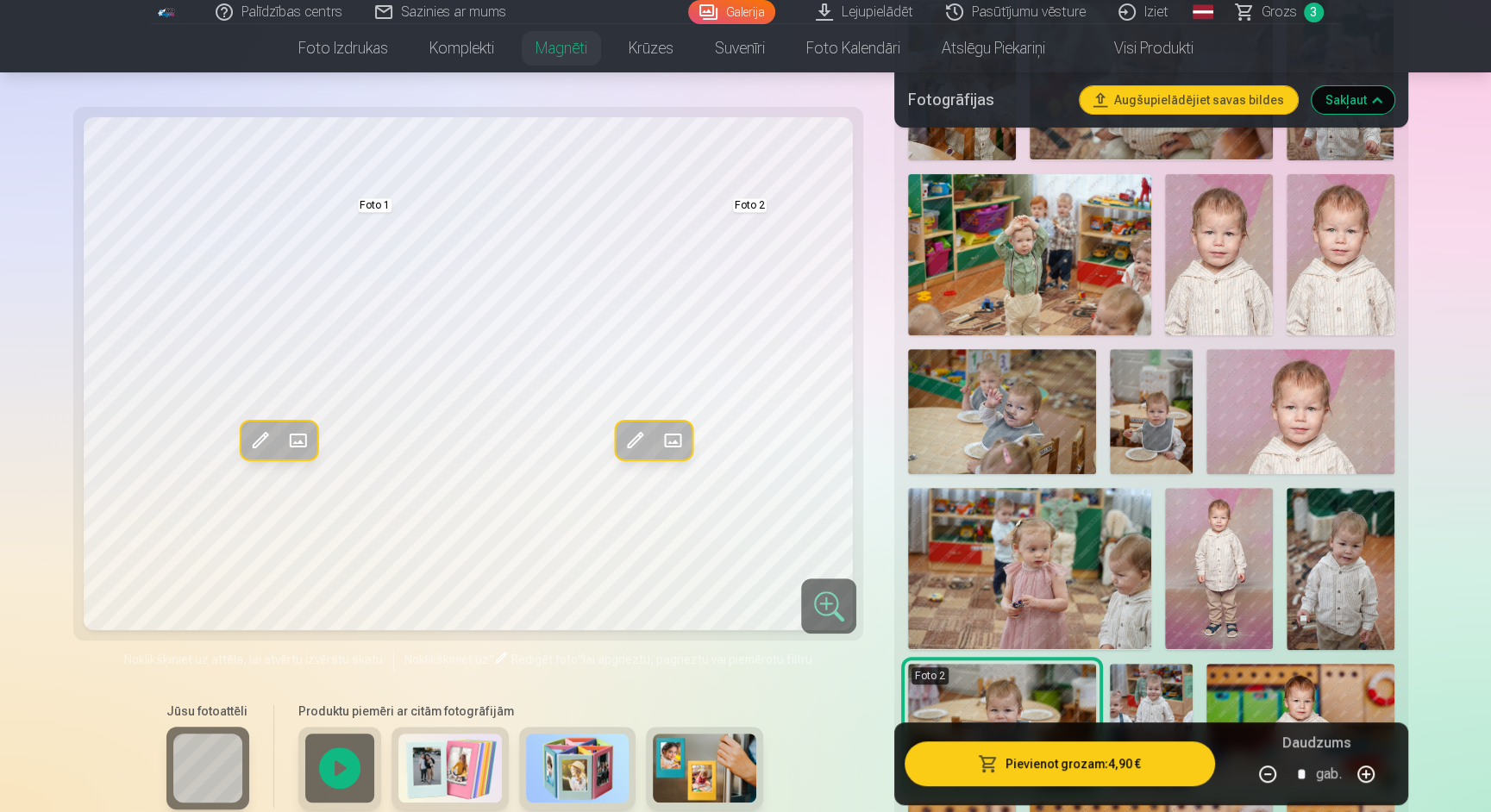
click at [1156, 402] on img at bounding box center [1151, 411] width 84 height 125
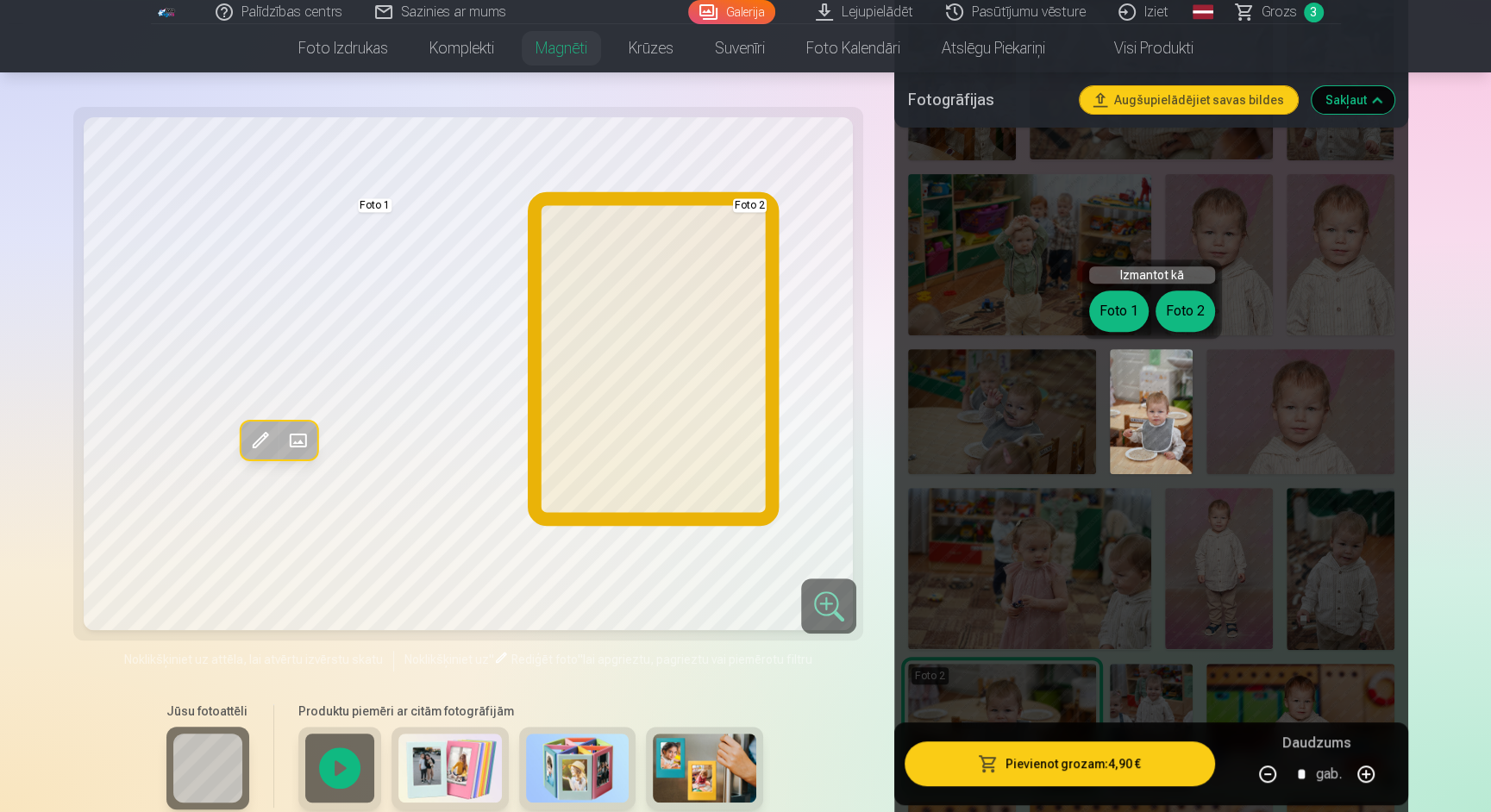
click at [1195, 297] on button "Foto 2" at bounding box center [1185, 311] width 59 height 41
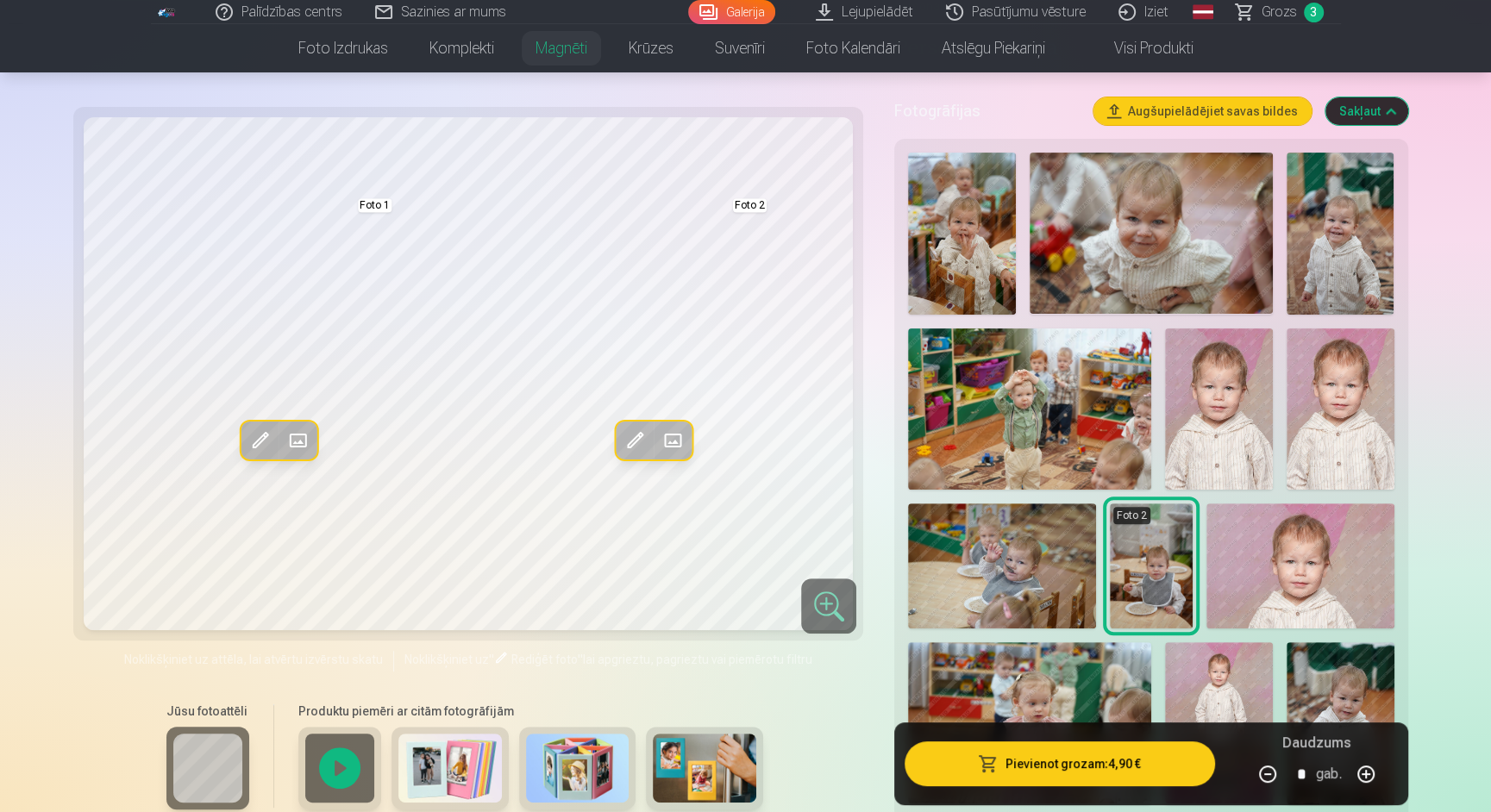
scroll to position [322, 0]
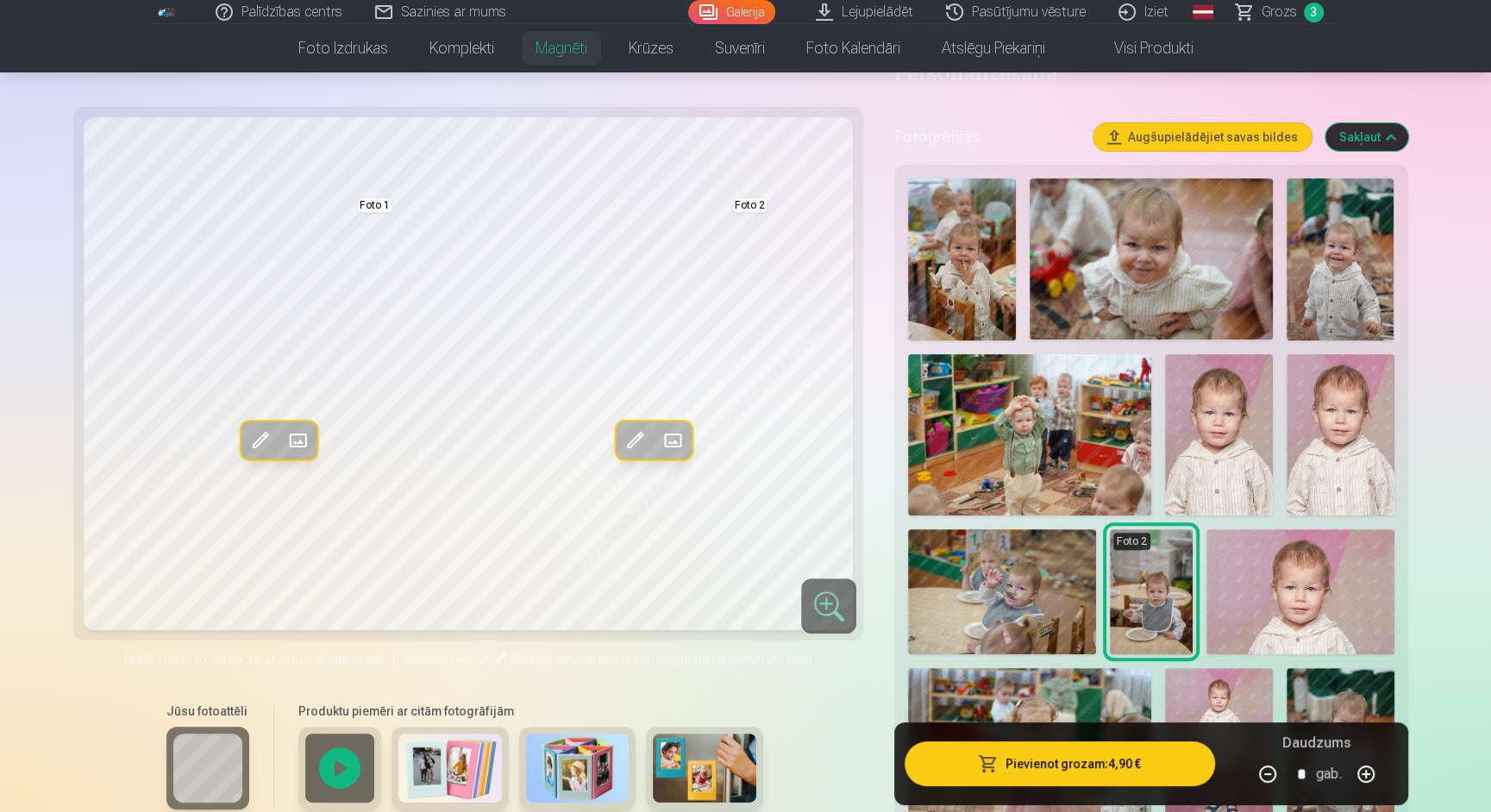
click at [1336, 267] on img at bounding box center [1340, 260] width 108 height 162
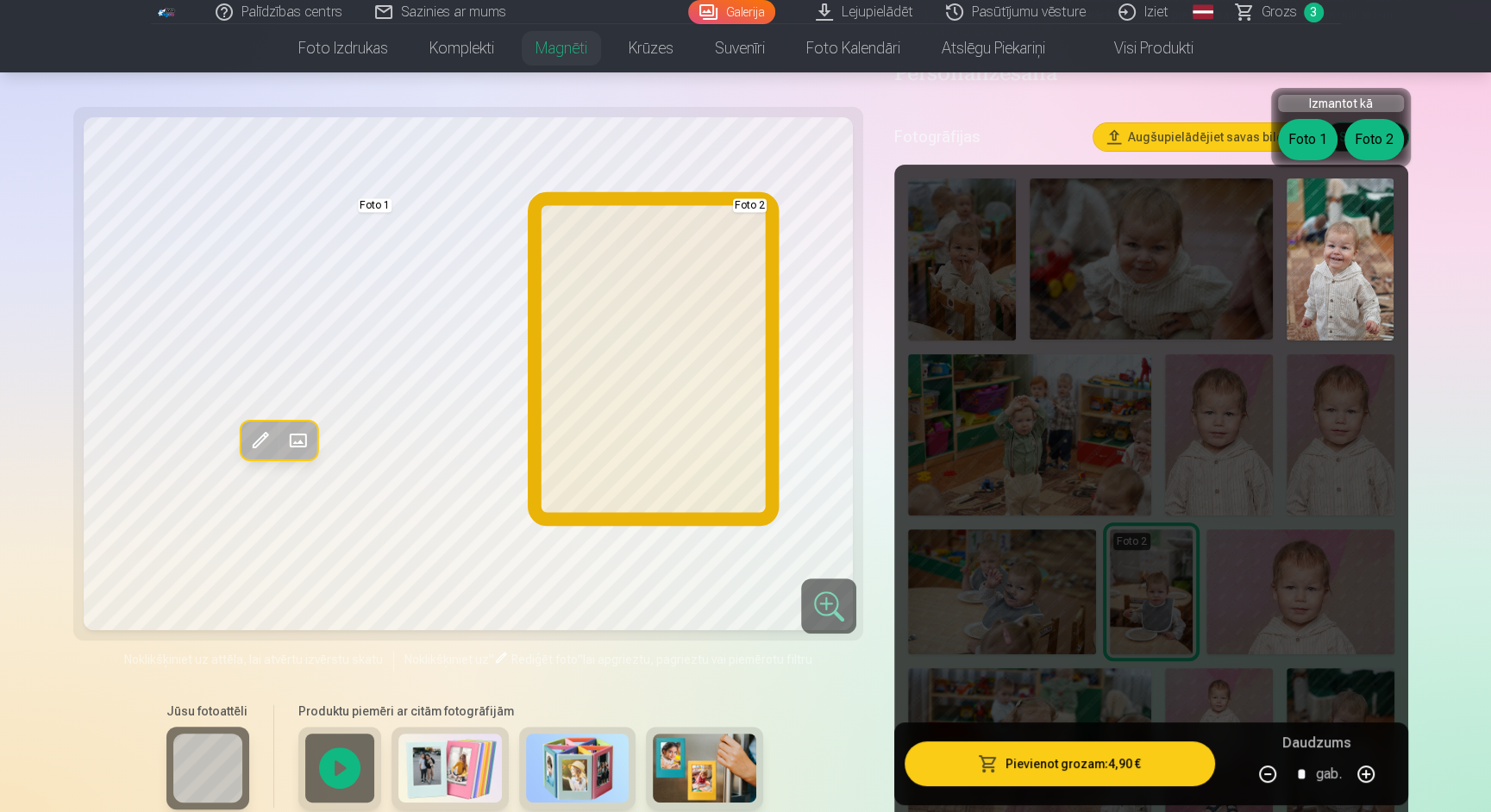
click at [1364, 136] on button "Foto 2" at bounding box center [1374, 140] width 59 height 41
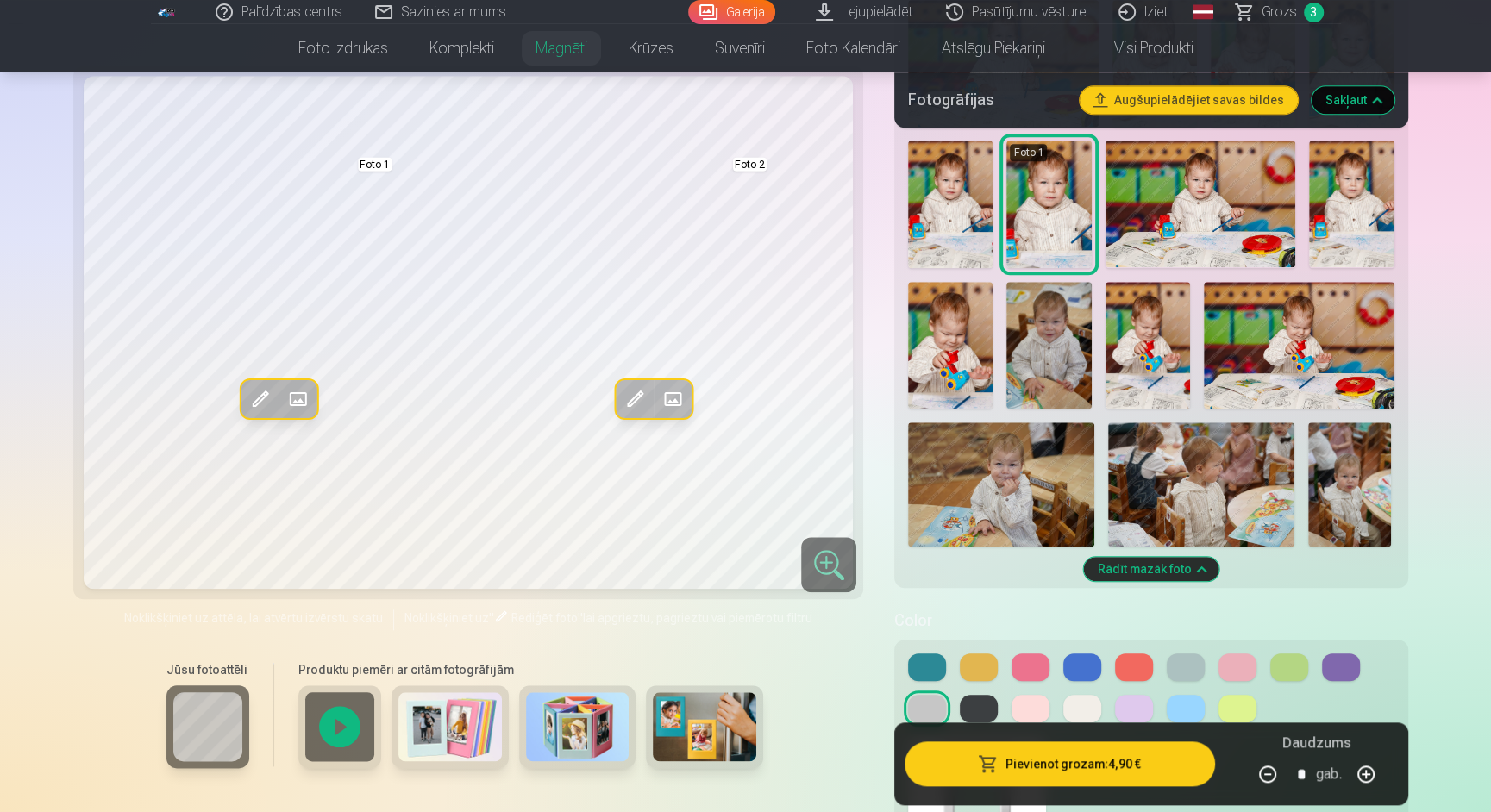
scroll to position [1451, 0]
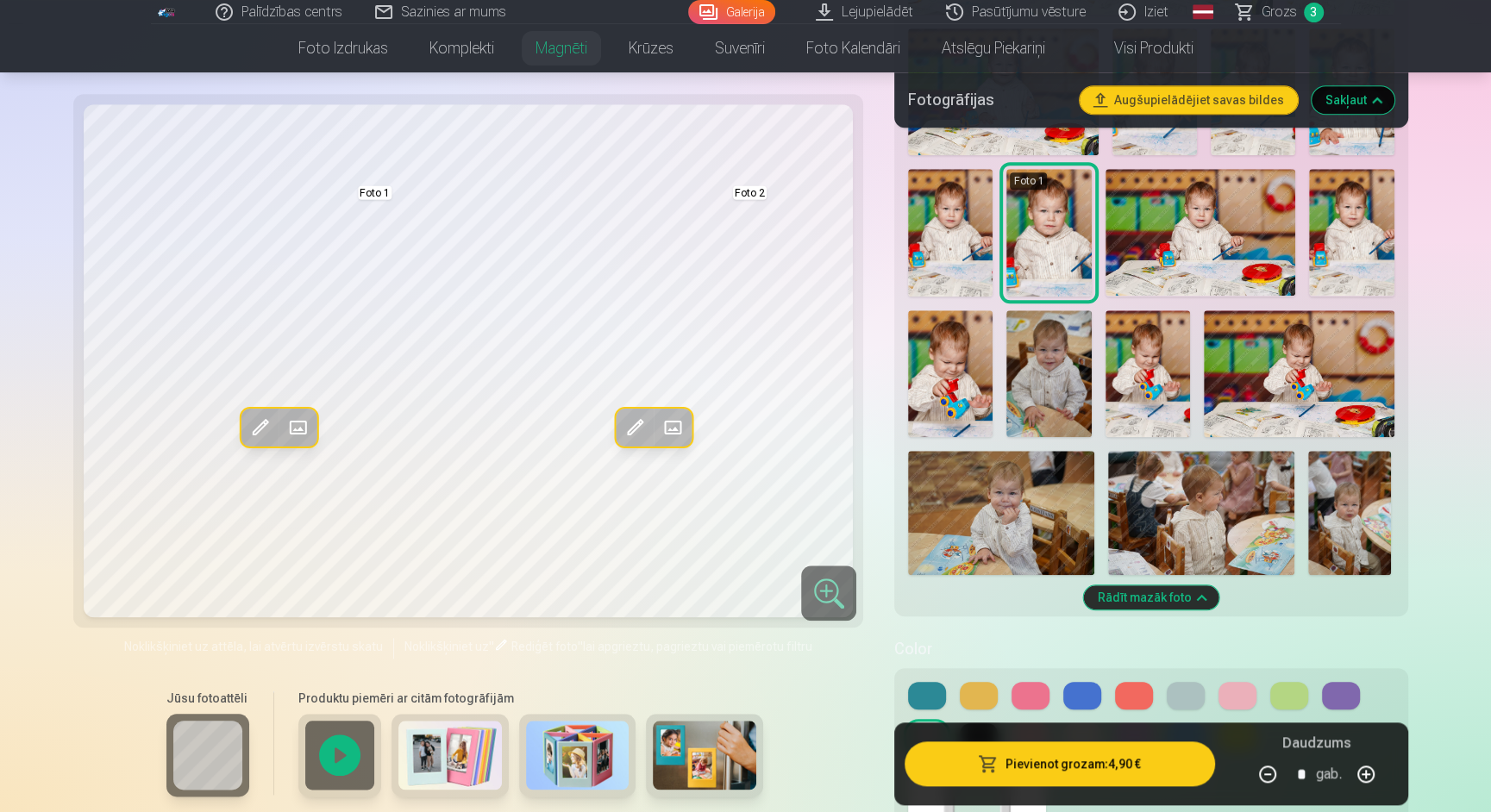
click at [1066, 360] on img at bounding box center [1048, 373] width 85 height 127
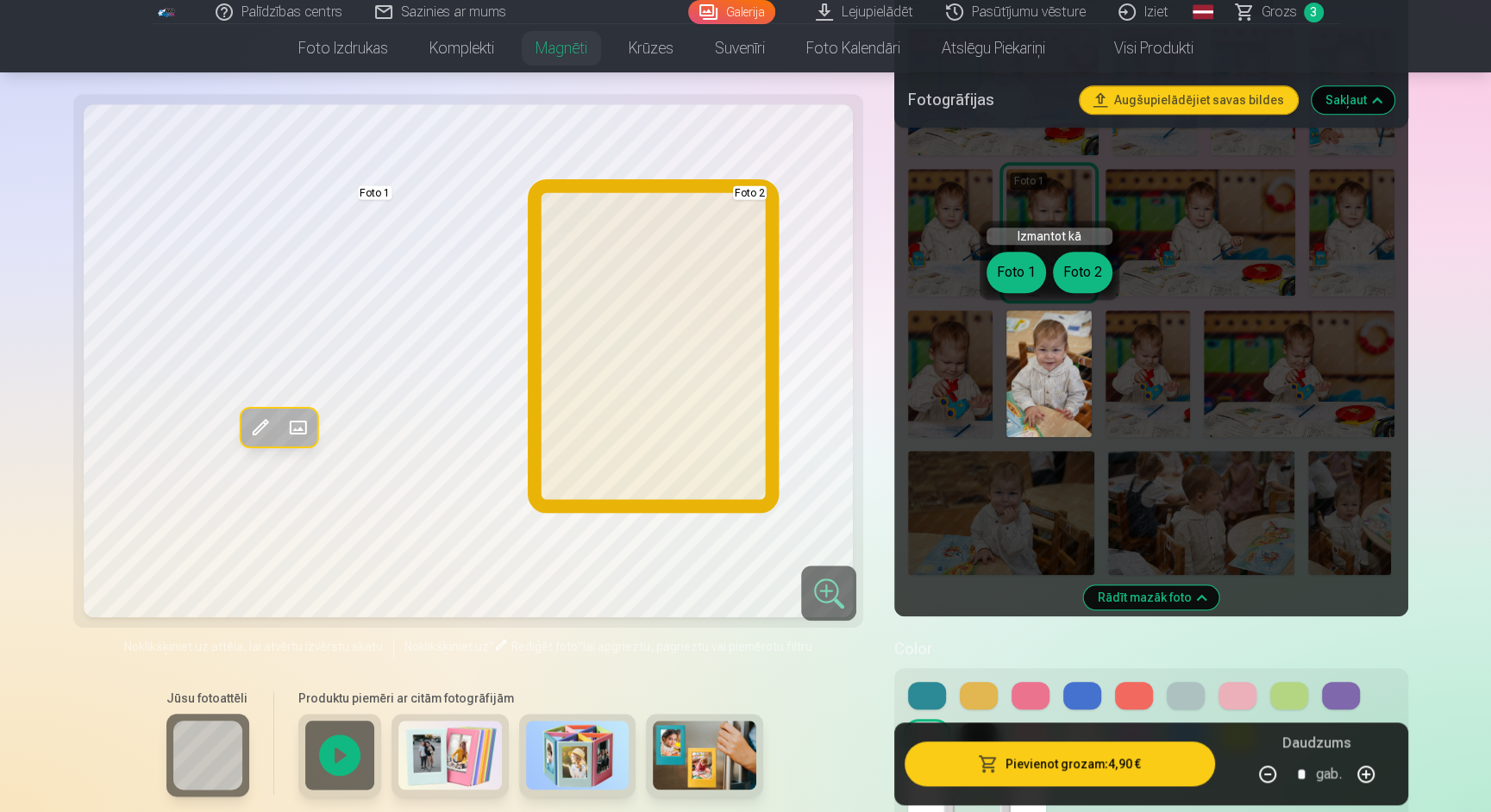
click at [1077, 273] on button "Foto 2" at bounding box center [1083, 272] width 59 height 41
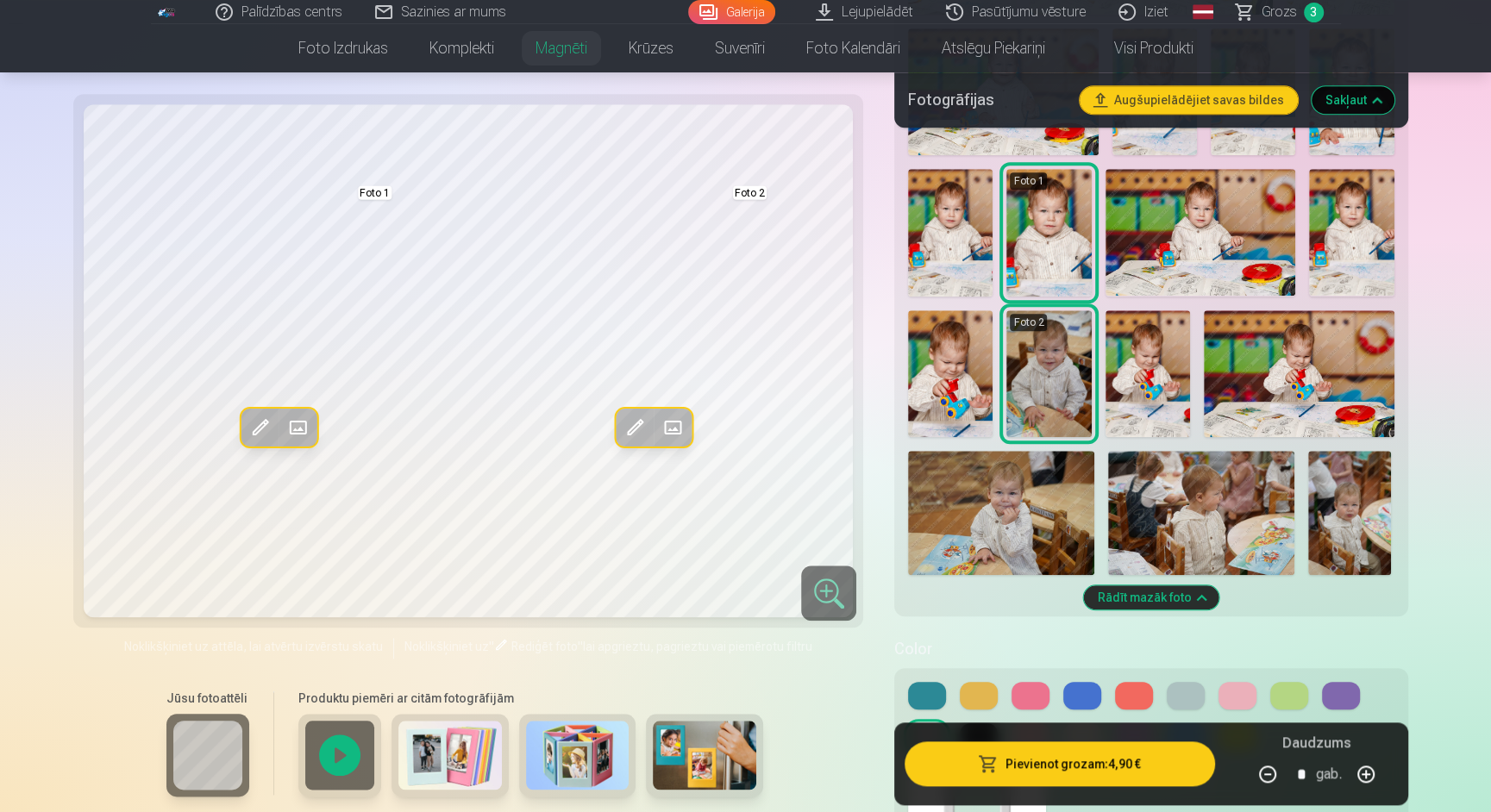
click at [989, 493] on img at bounding box center [1001, 513] width 187 height 124
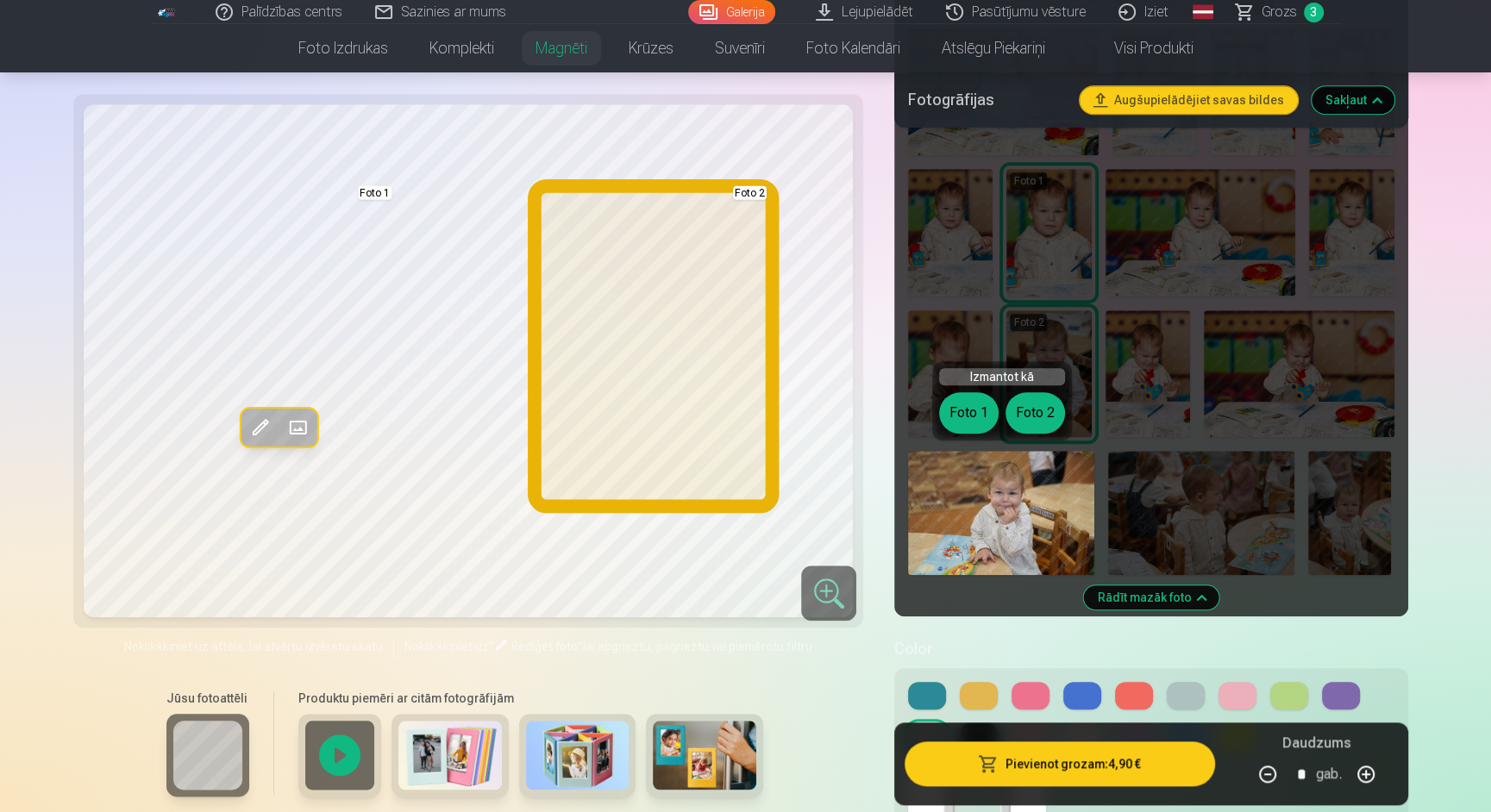
click at [1033, 418] on button "Foto 2" at bounding box center [1035, 413] width 59 height 41
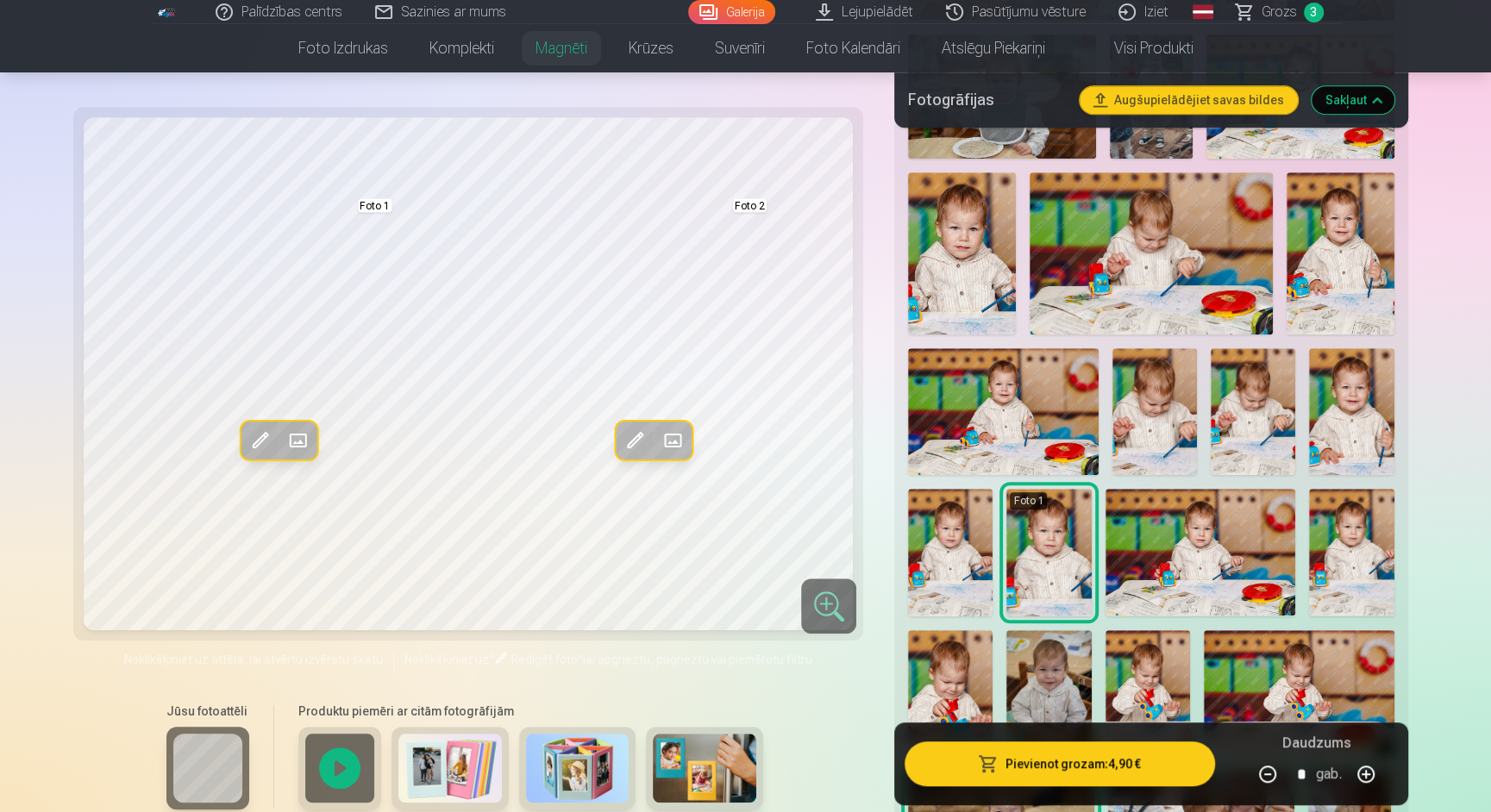
scroll to position [1118, 0]
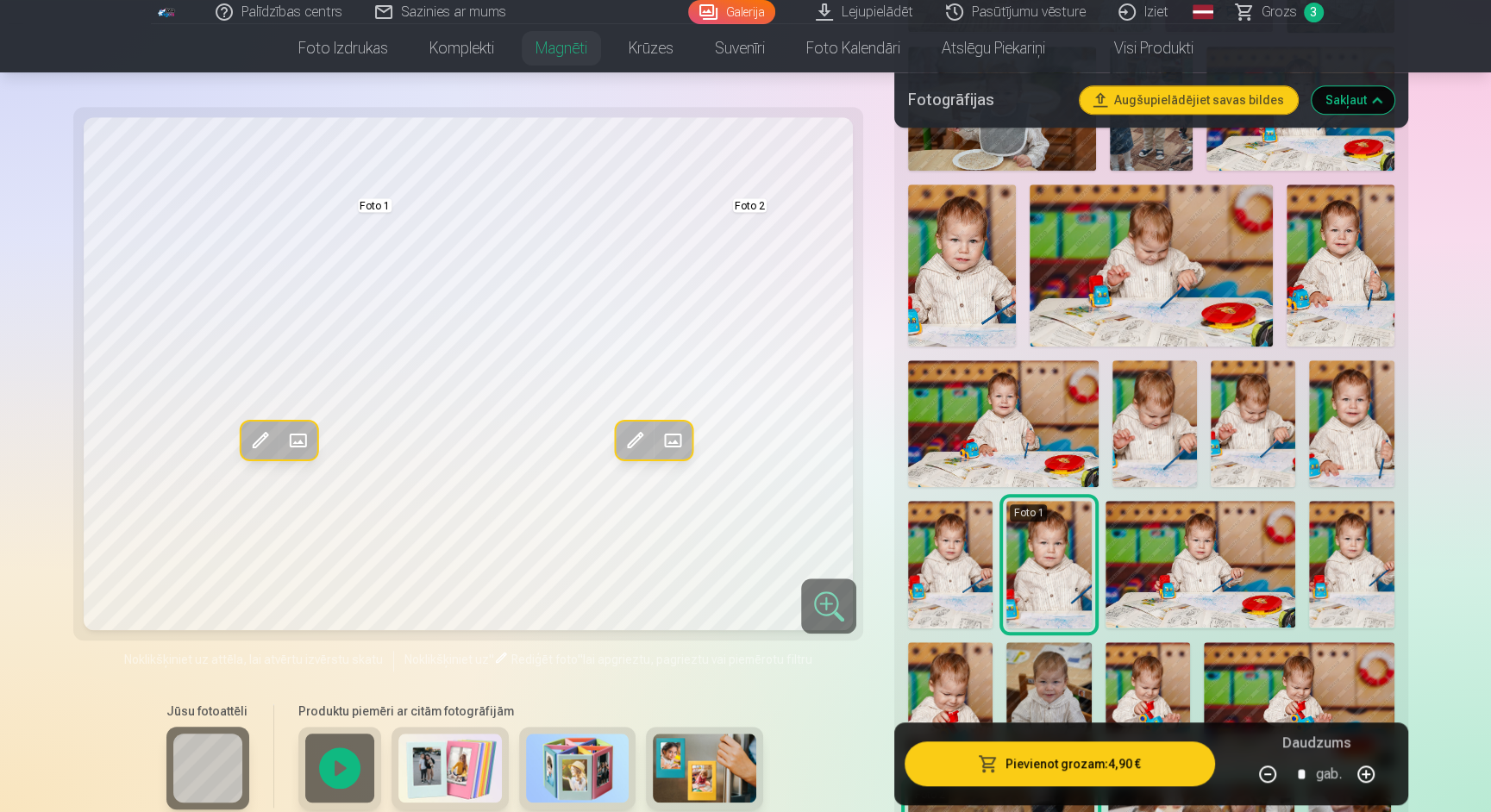
click at [1332, 294] on img at bounding box center [1340, 265] width 108 height 161
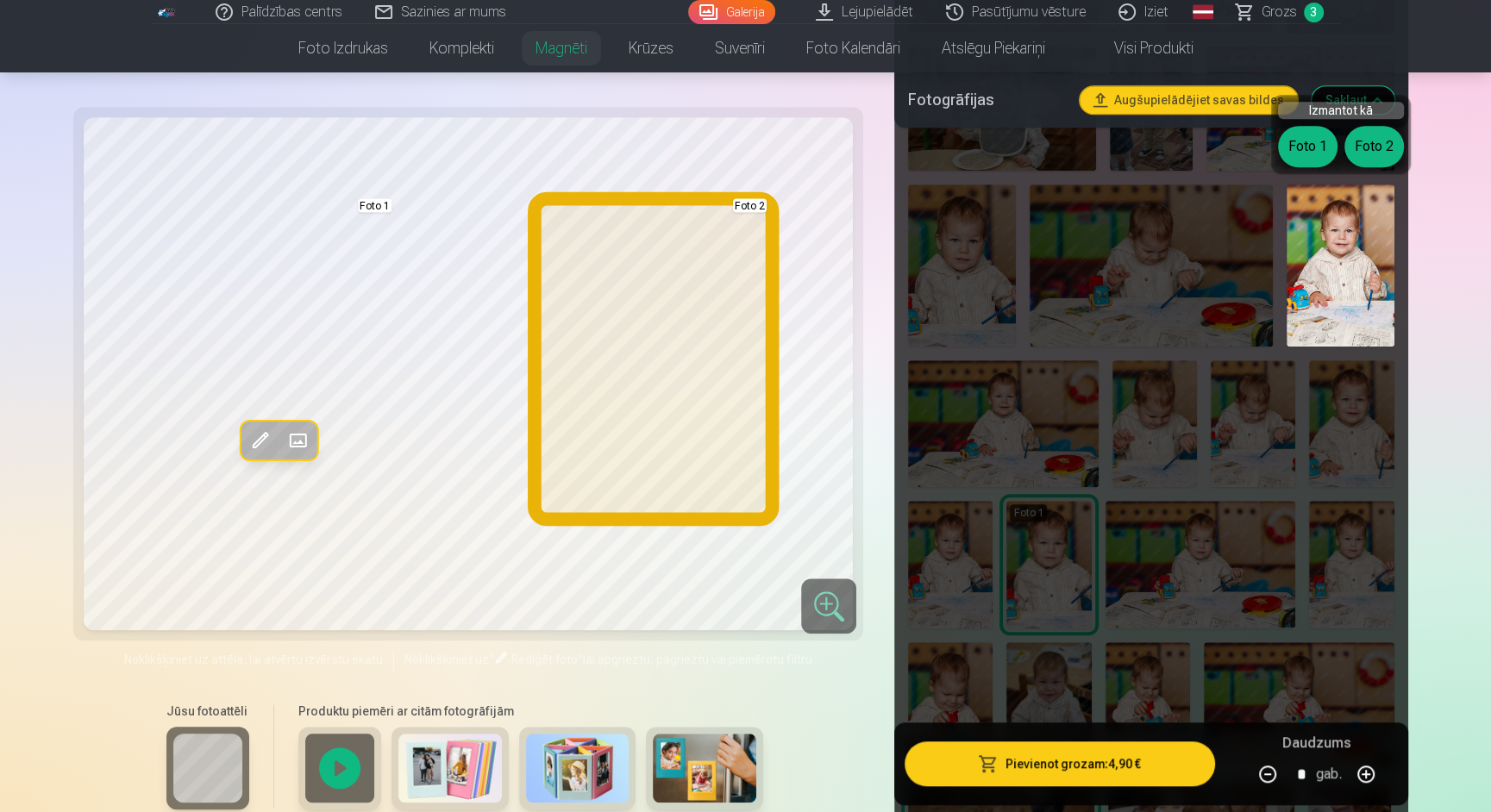
click at [1377, 132] on button "Foto 2" at bounding box center [1374, 147] width 59 height 41
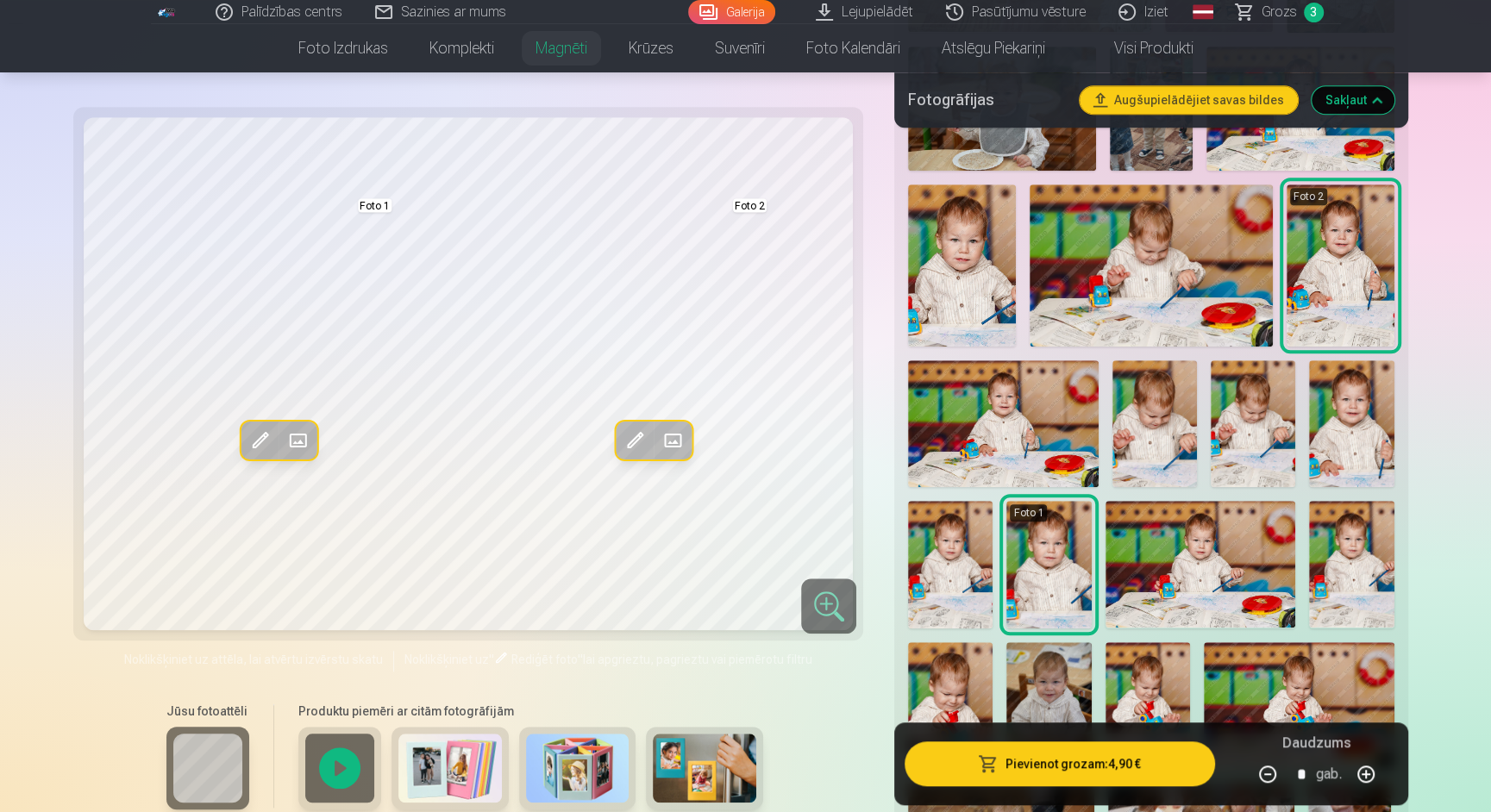
click at [1013, 406] on img at bounding box center [1002, 424] width 190 height 127
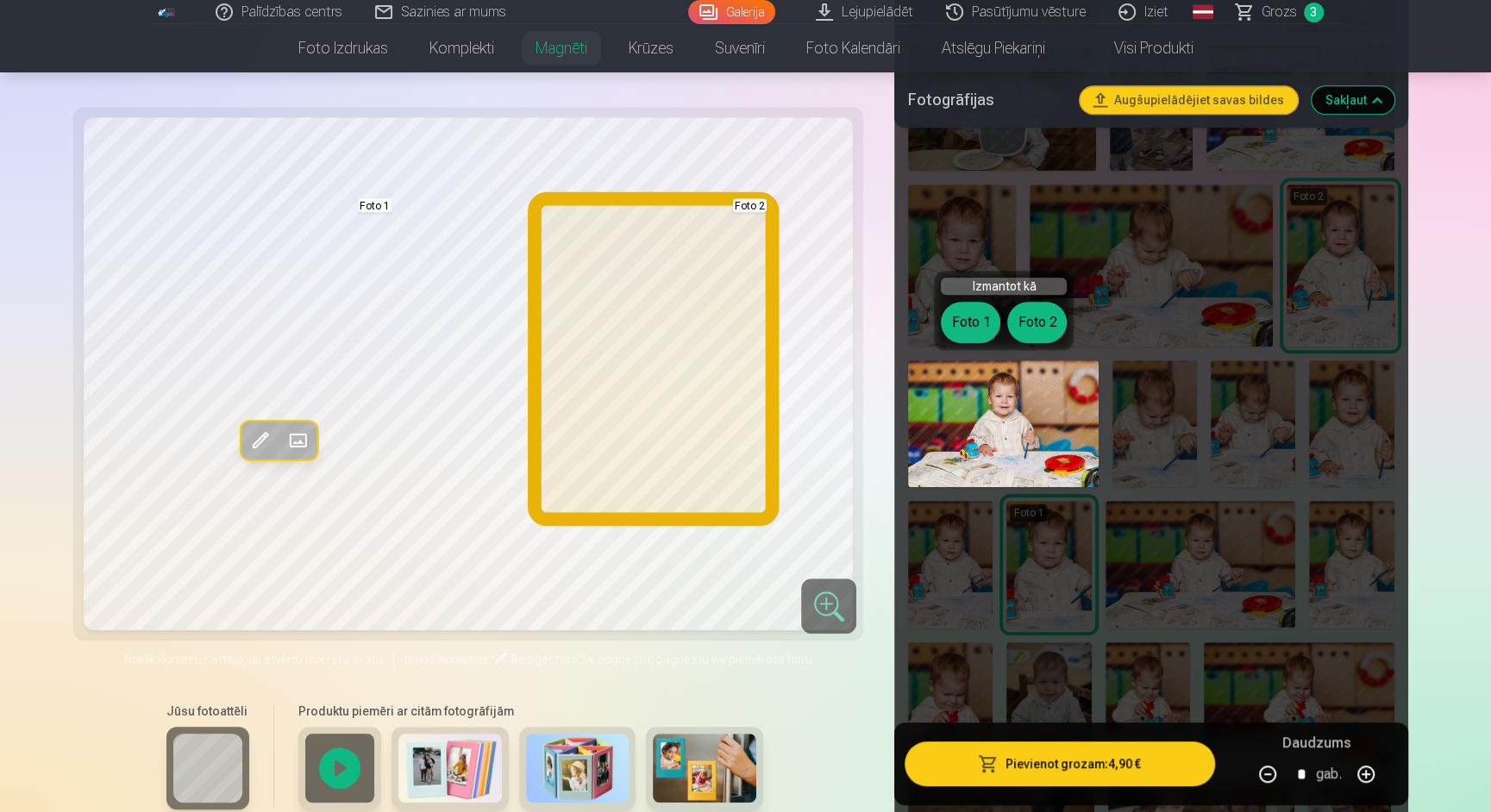
click at [1049, 311] on button "Foto 2" at bounding box center [1037, 323] width 59 height 41
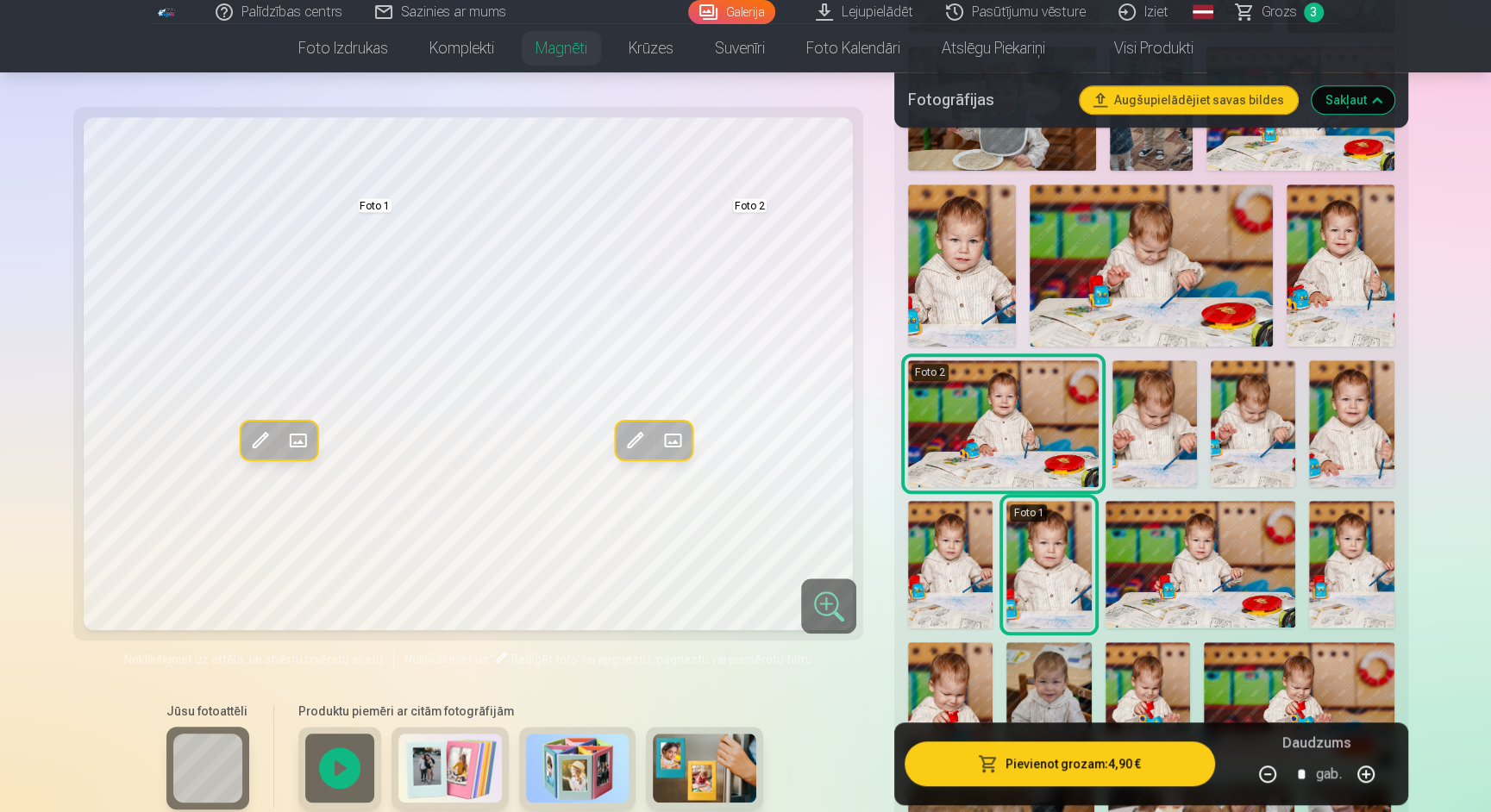
click at [1331, 433] on img at bounding box center [1351, 424] width 85 height 127
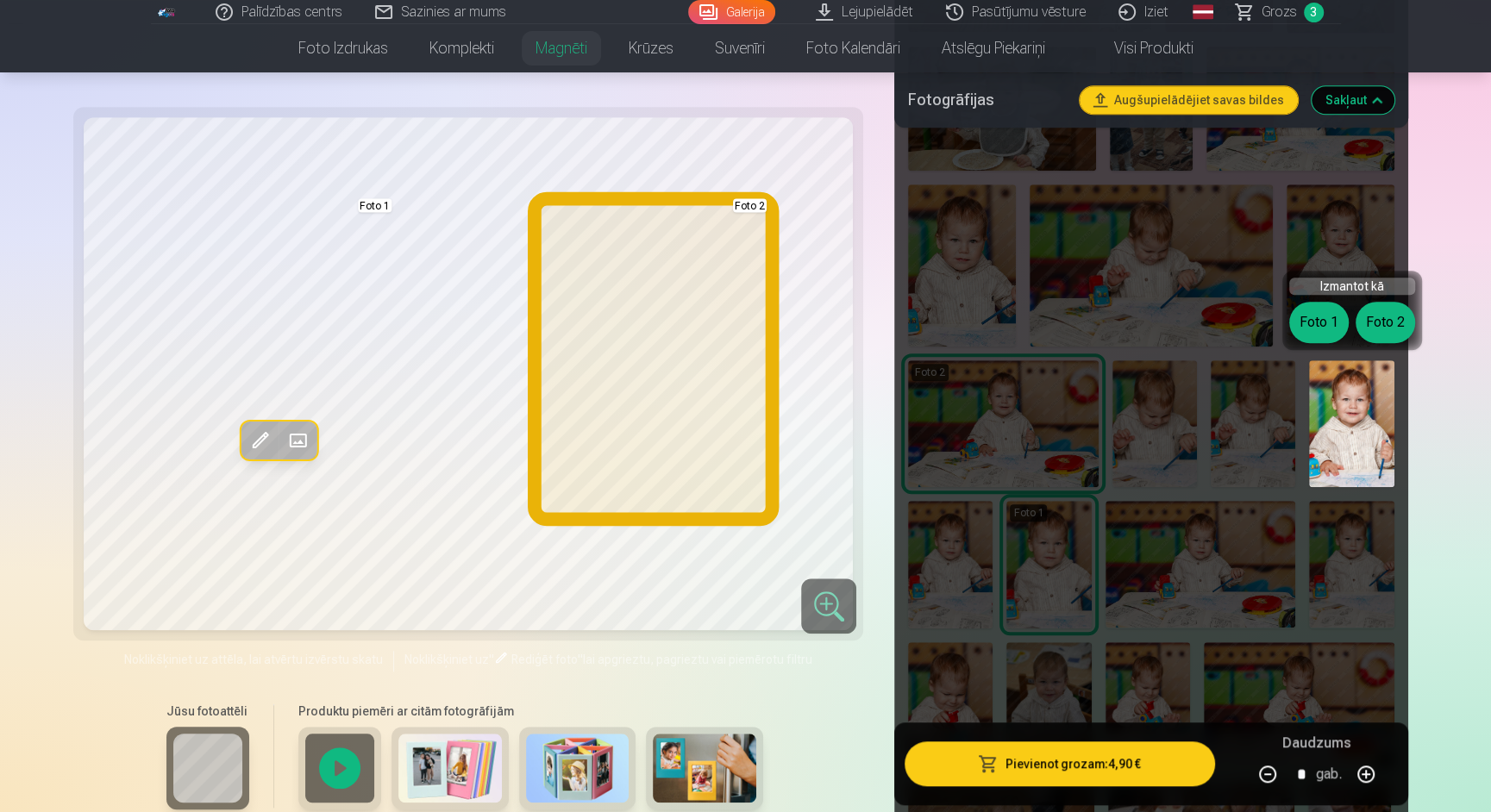
click at [1390, 312] on button "Foto 2" at bounding box center [1386, 323] width 59 height 41
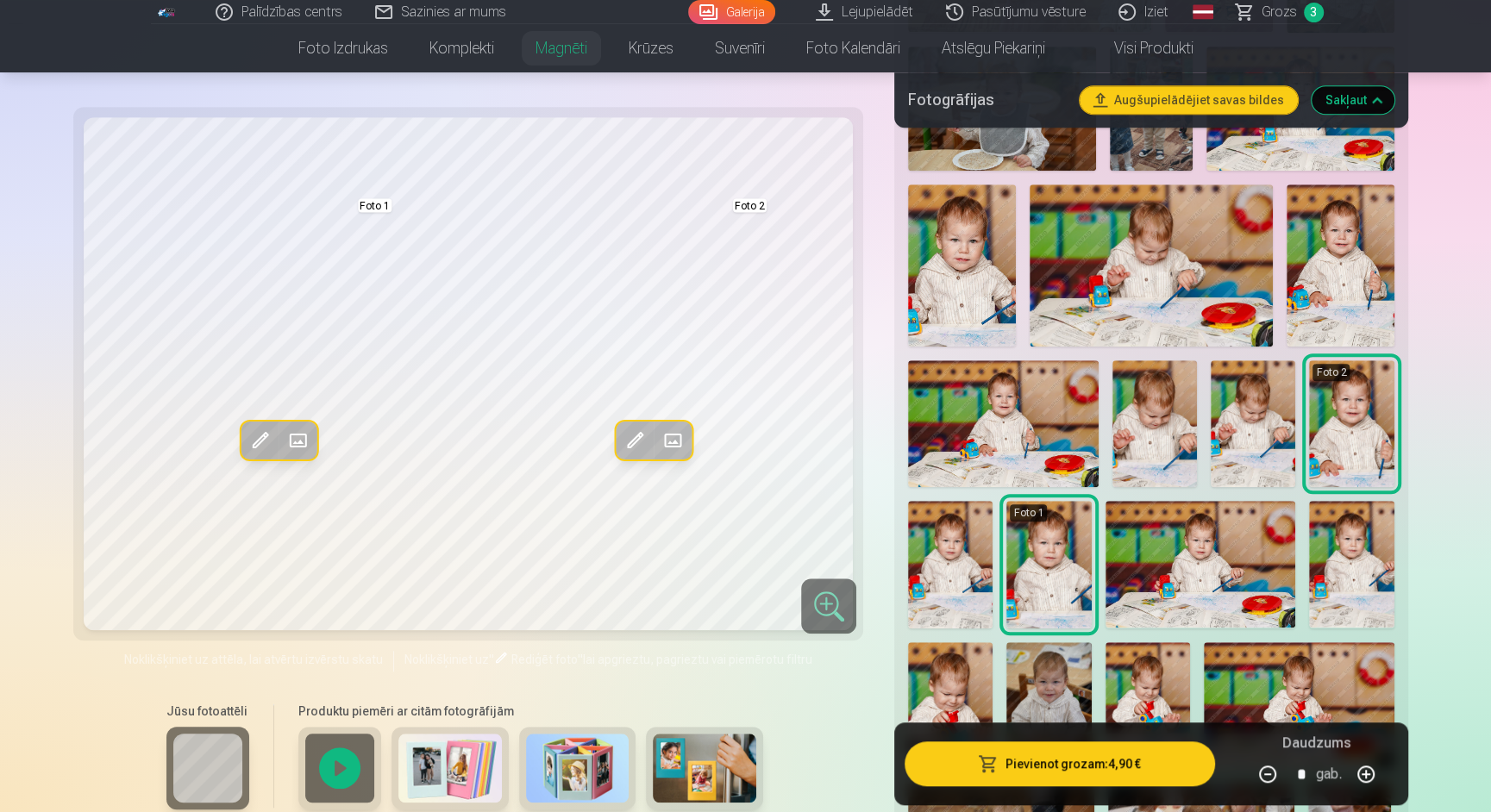
click at [1344, 266] on img at bounding box center [1340, 265] width 108 height 161
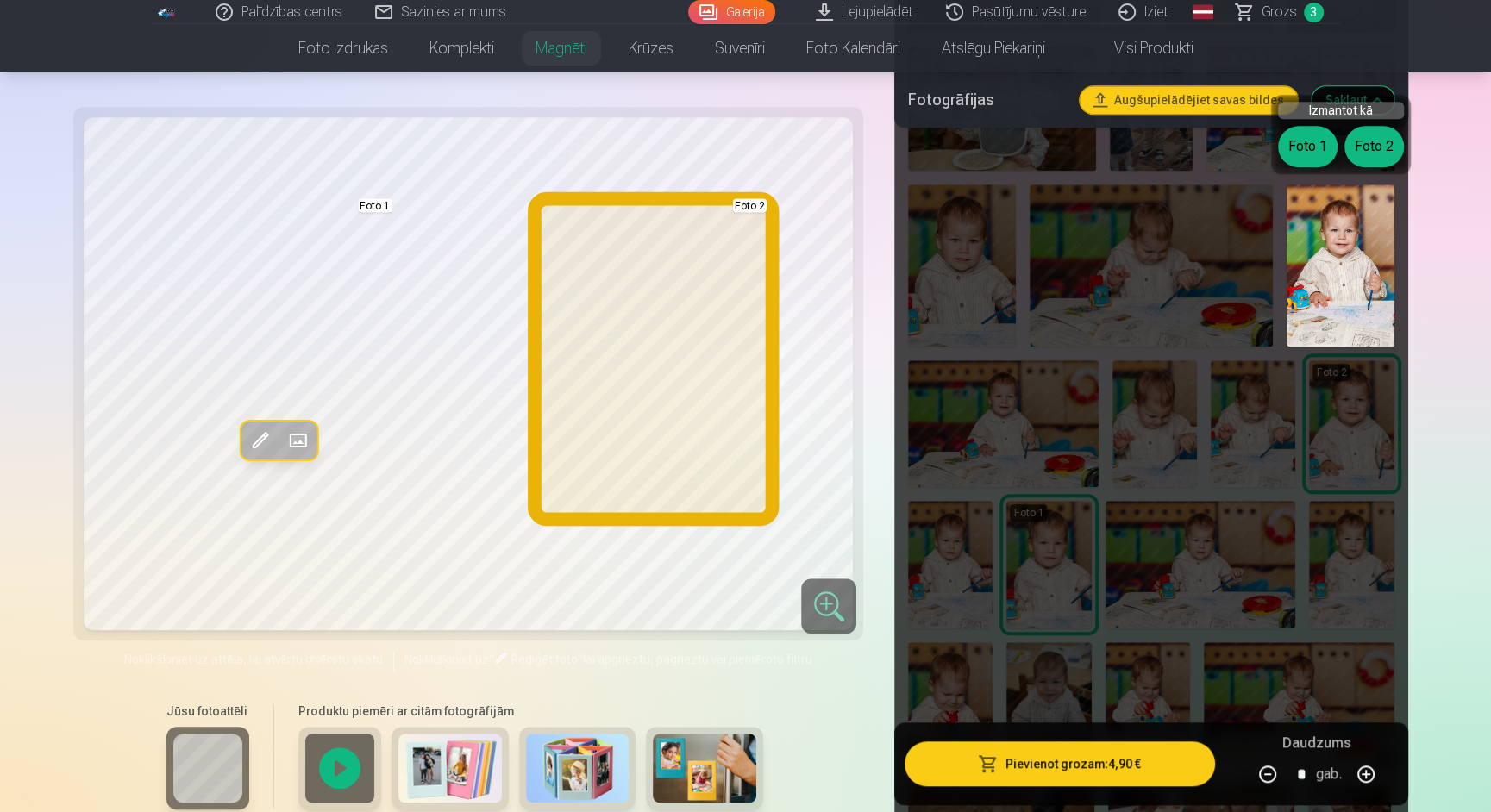
click at [1363, 148] on button "Foto 2" at bounding box center [1374, 147] width 59 height 41
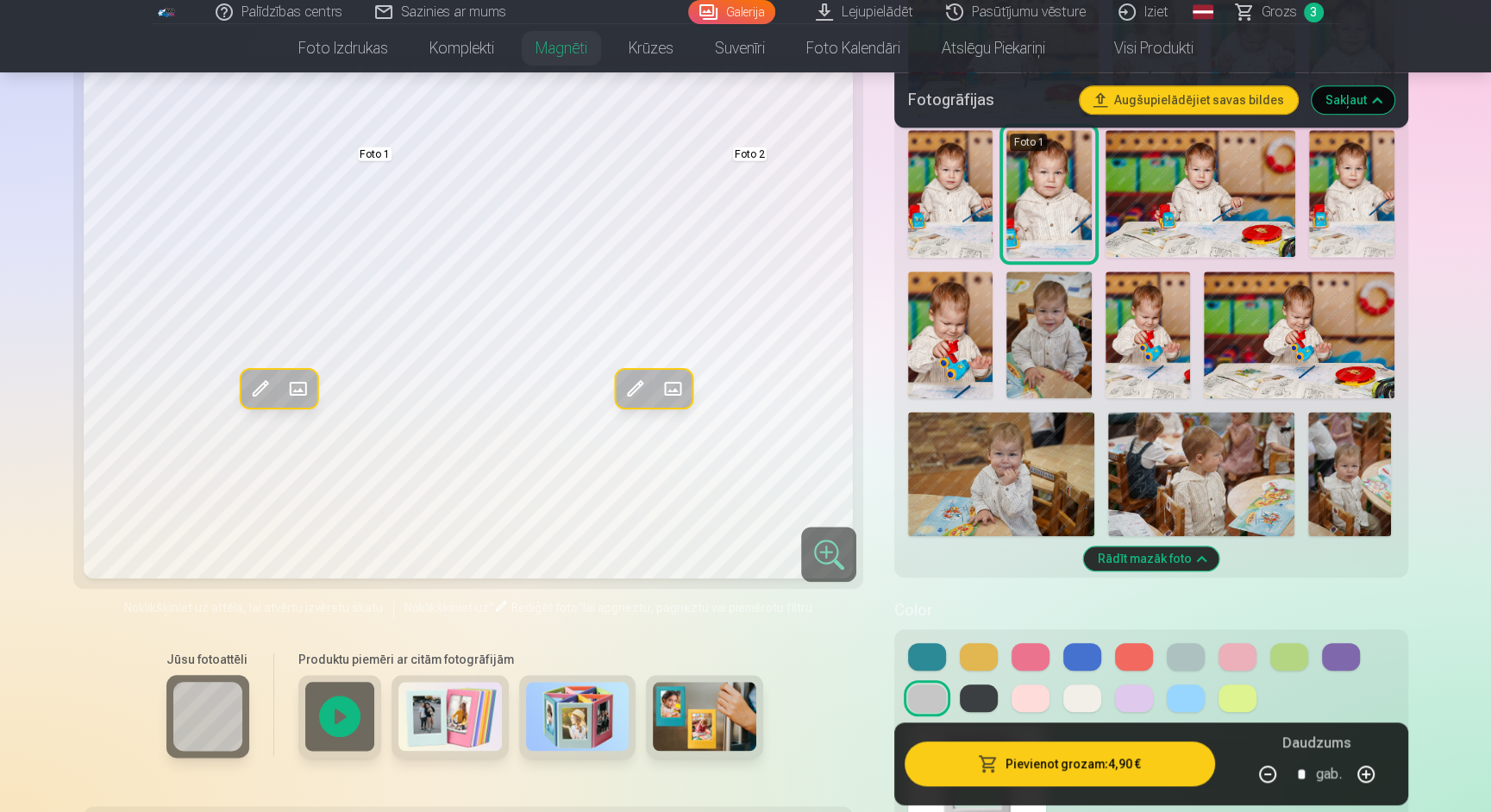
scroll to position [1492, 0]
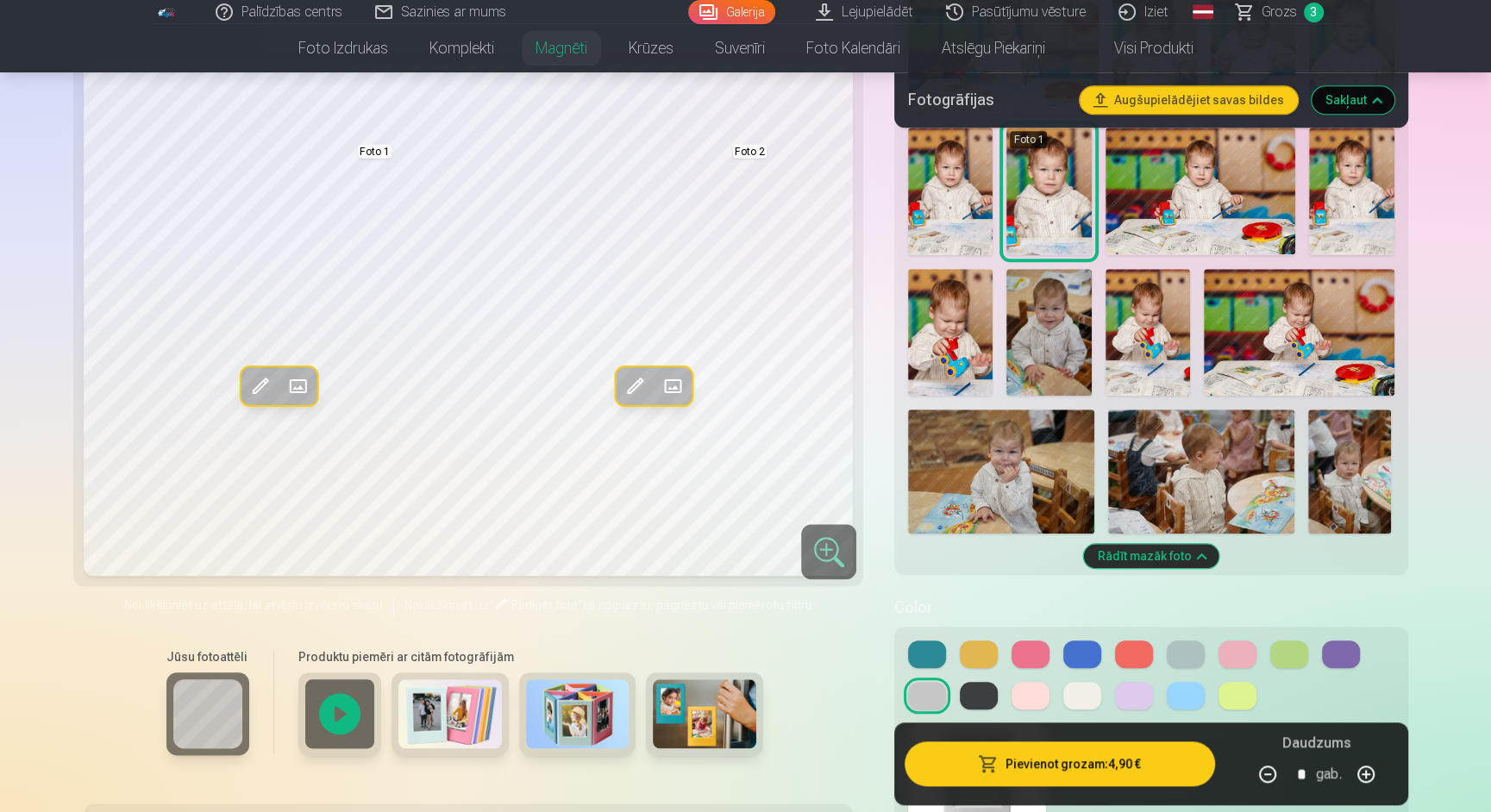
click at [1362, 473] on img at bounding box center [1349, 471] width 83 height 124
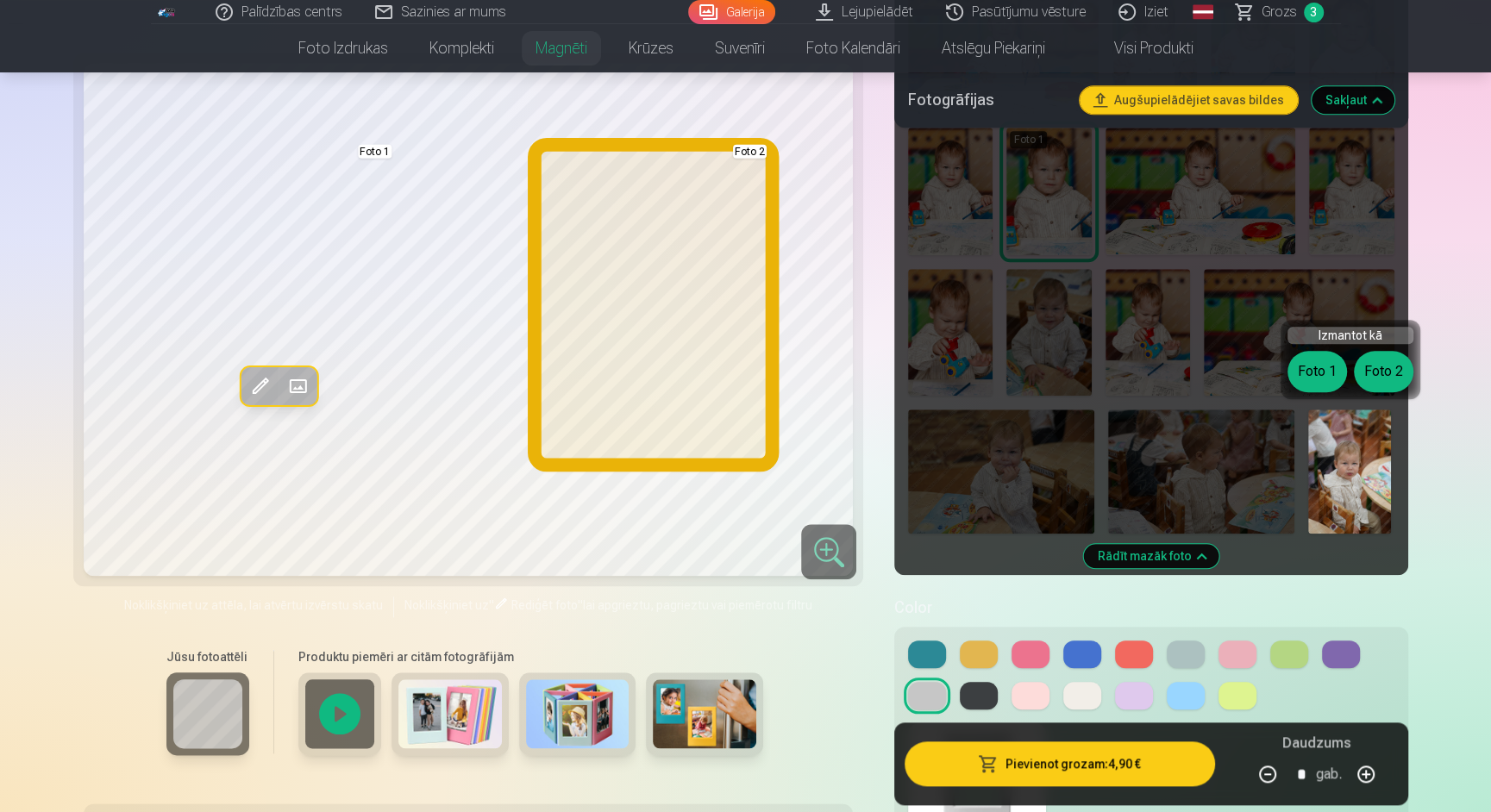
click at [1377, 365] on button "Foto 2" at bounding box center [1384, 371] width 59 height 41
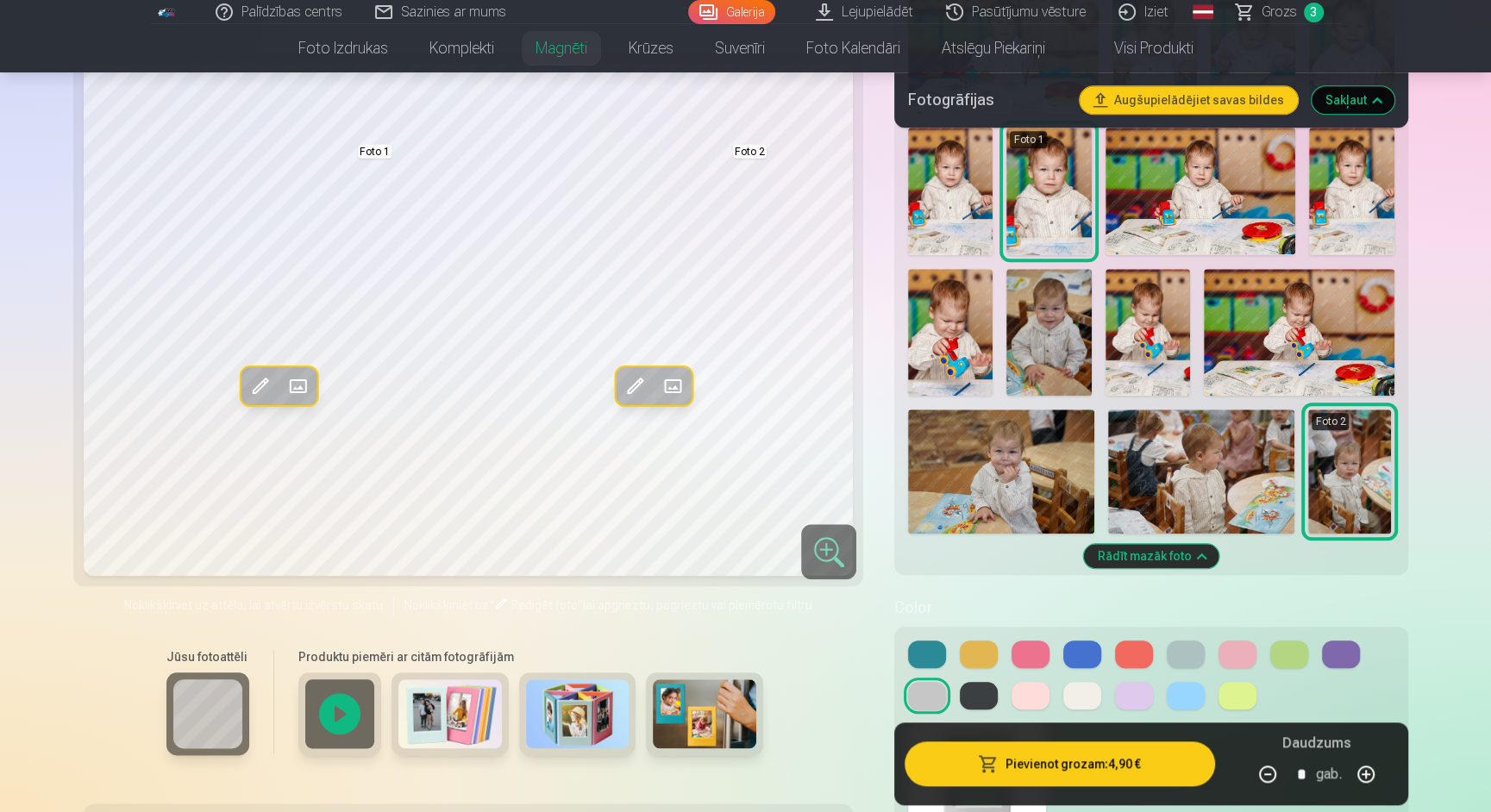
click at [1073, 460] on img at bounding box center [1001, 471] width 187 height 124
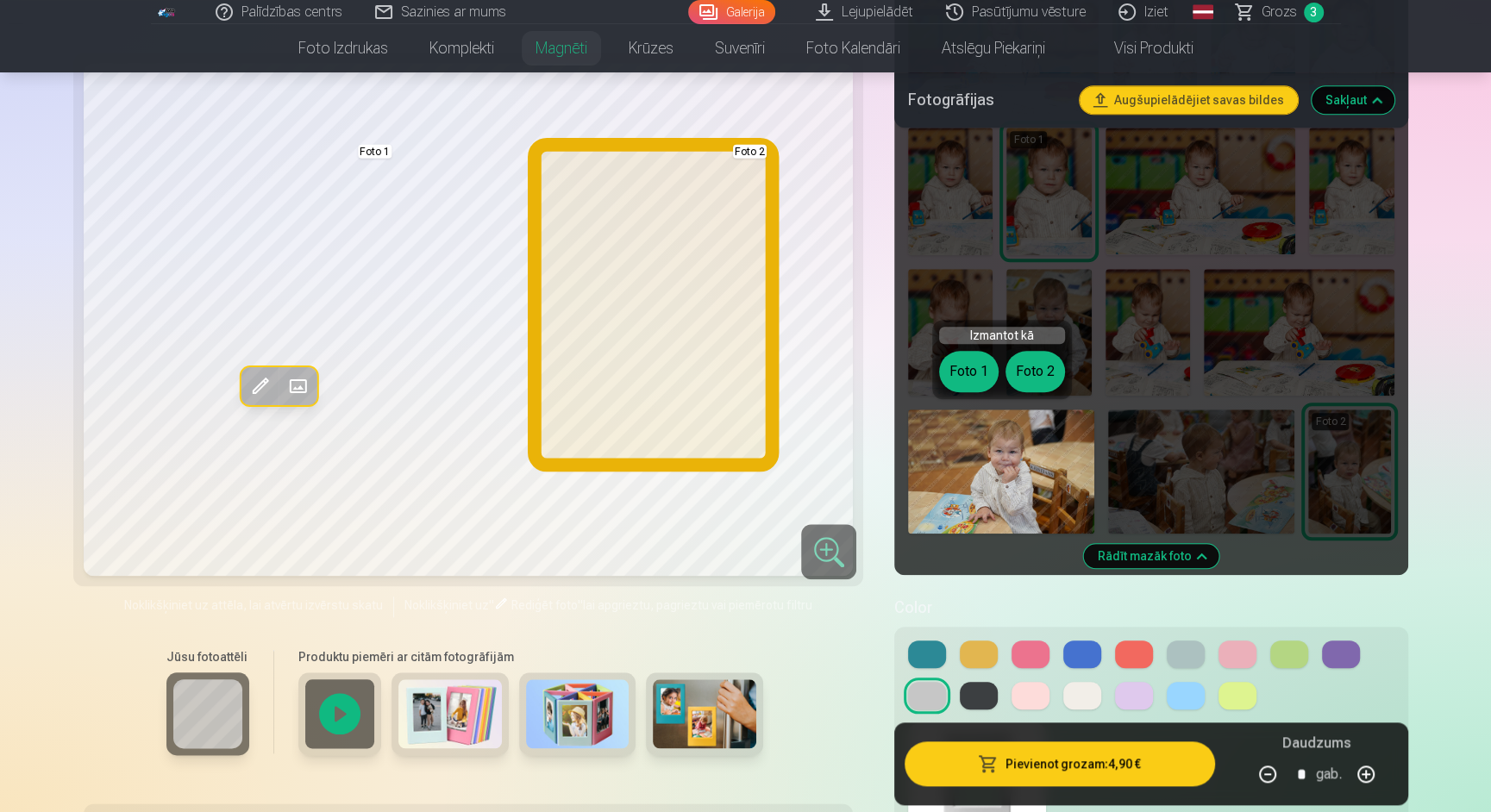
click at [1053, 376] on button "Foto 2" at bounding box center [1035, 371] width 59 height 41
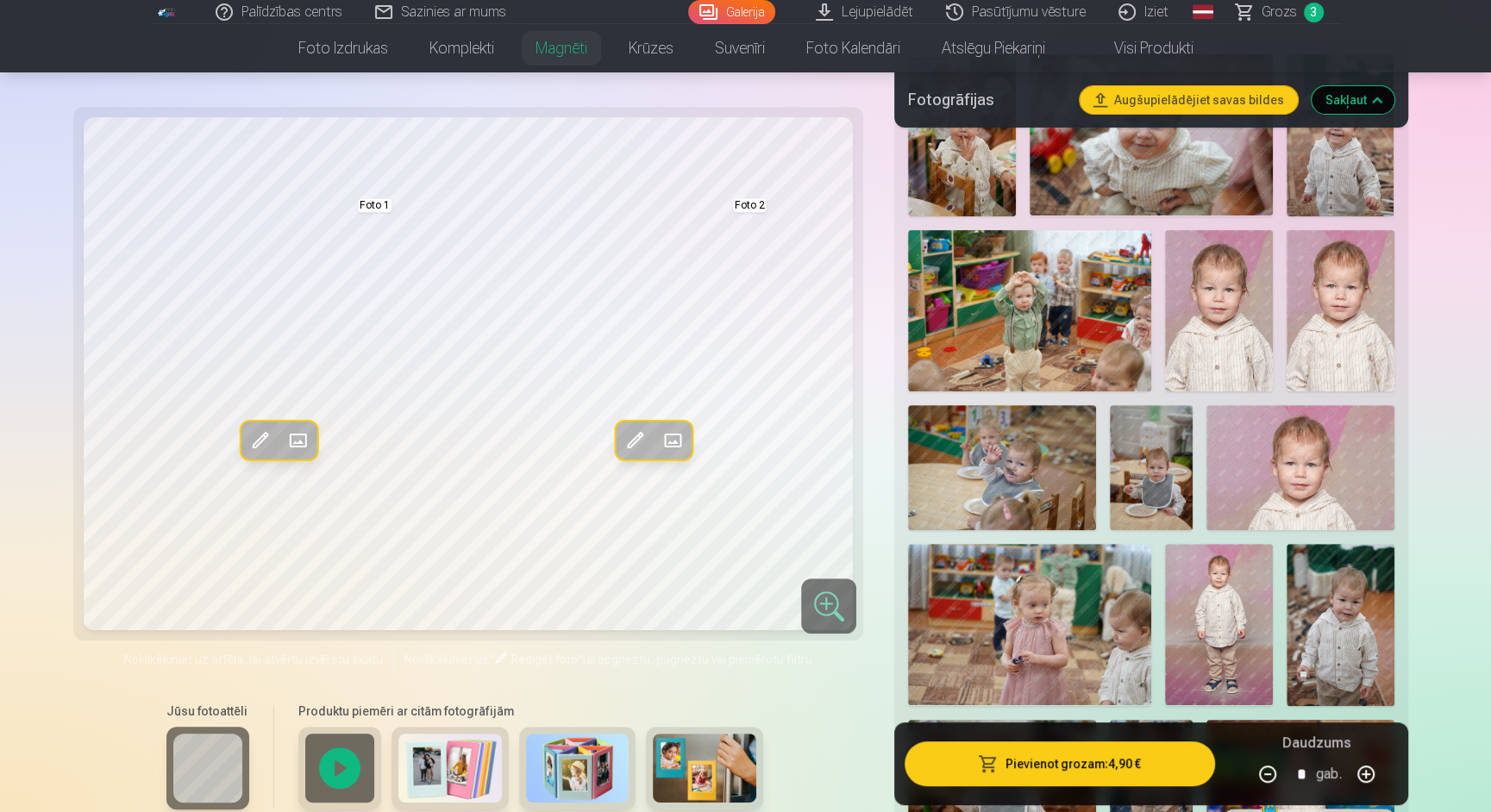
scroll to position [444, 0]
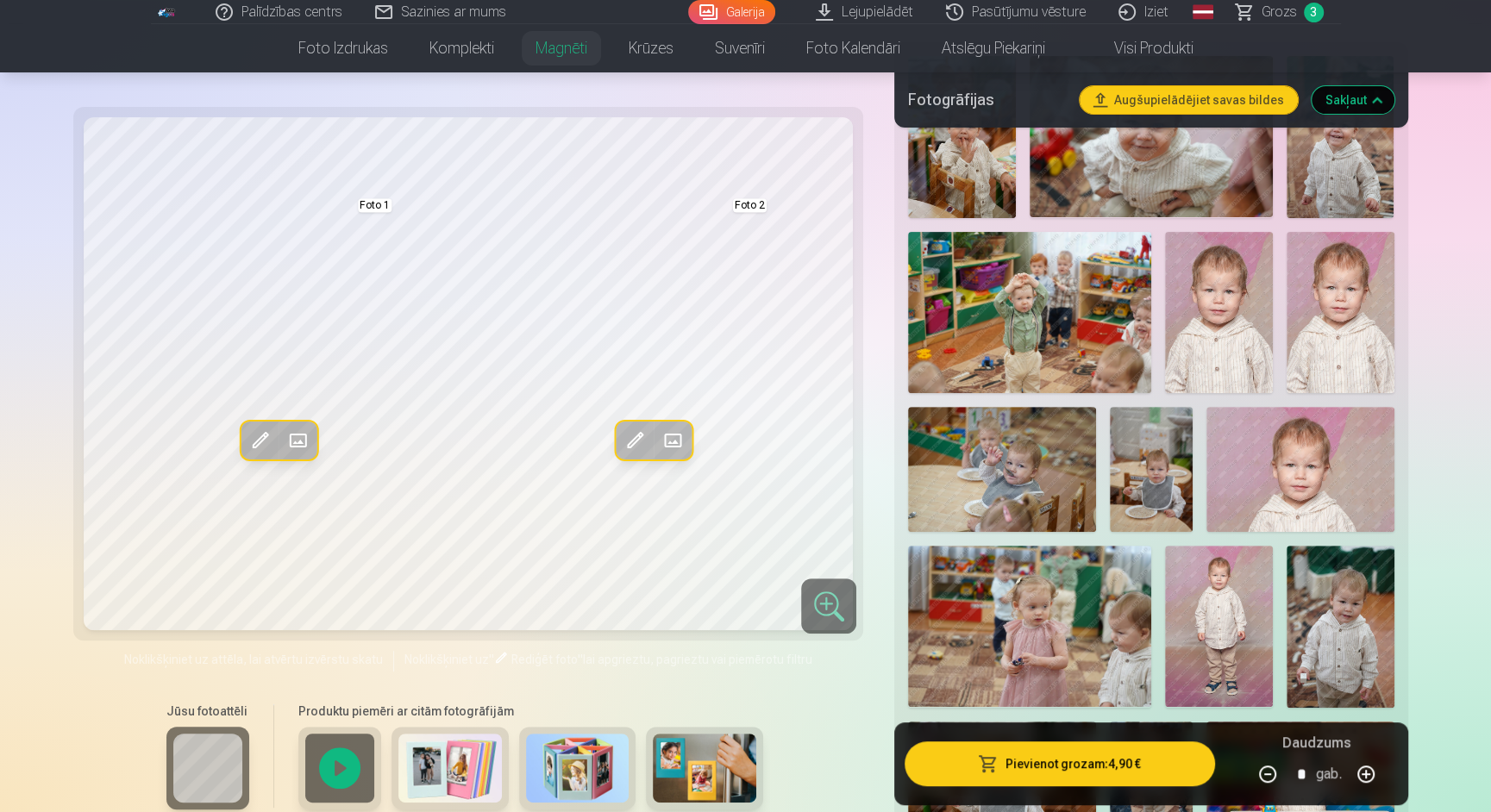
click at [1319, 339] on img at bounding box center [1340, 313] width 108 height 162
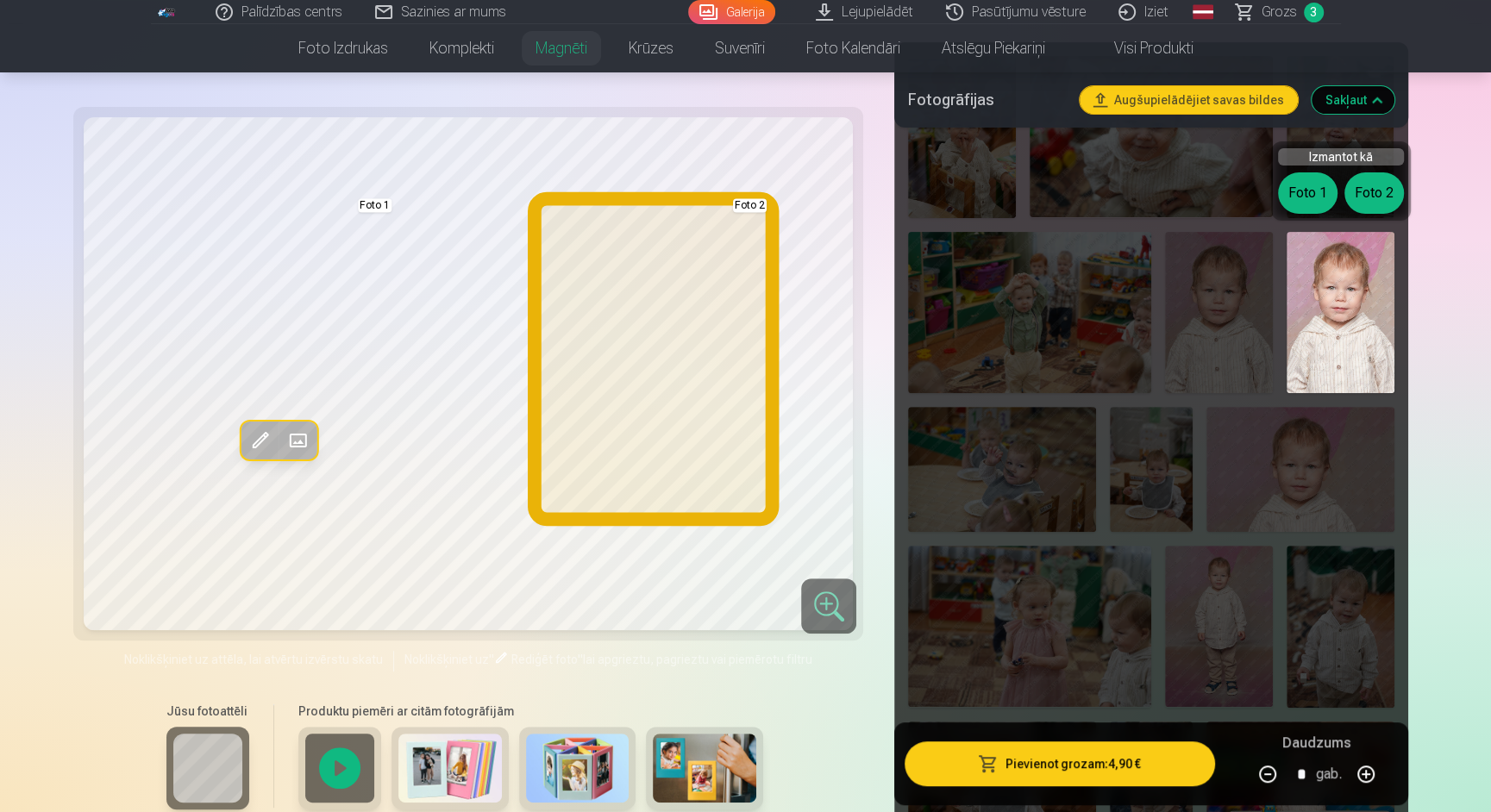
click at [1378, 183] on button "Foto 2" at bounding box center [1374, 193] width 59 height 41
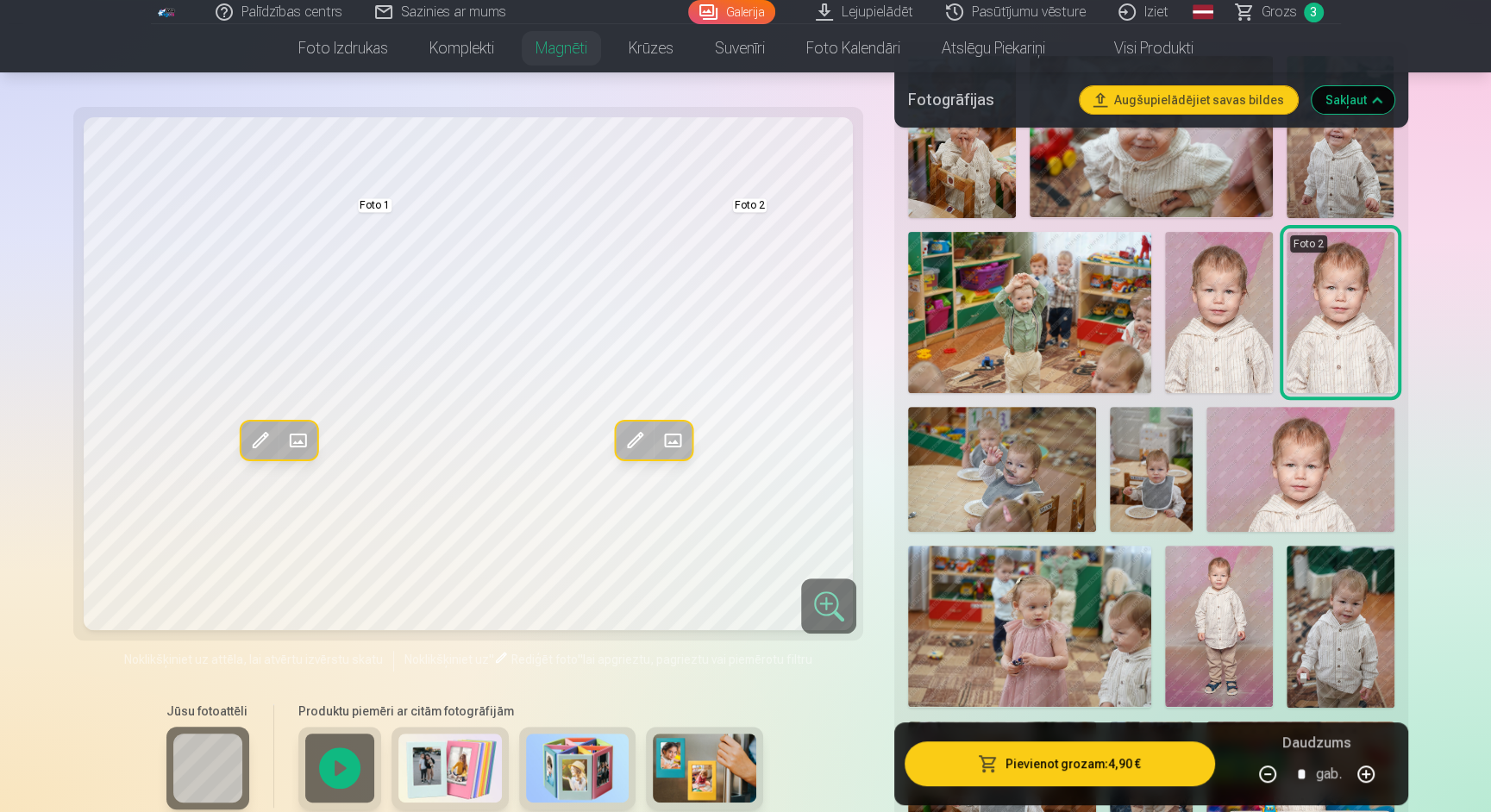
scroll to position [485, 0]
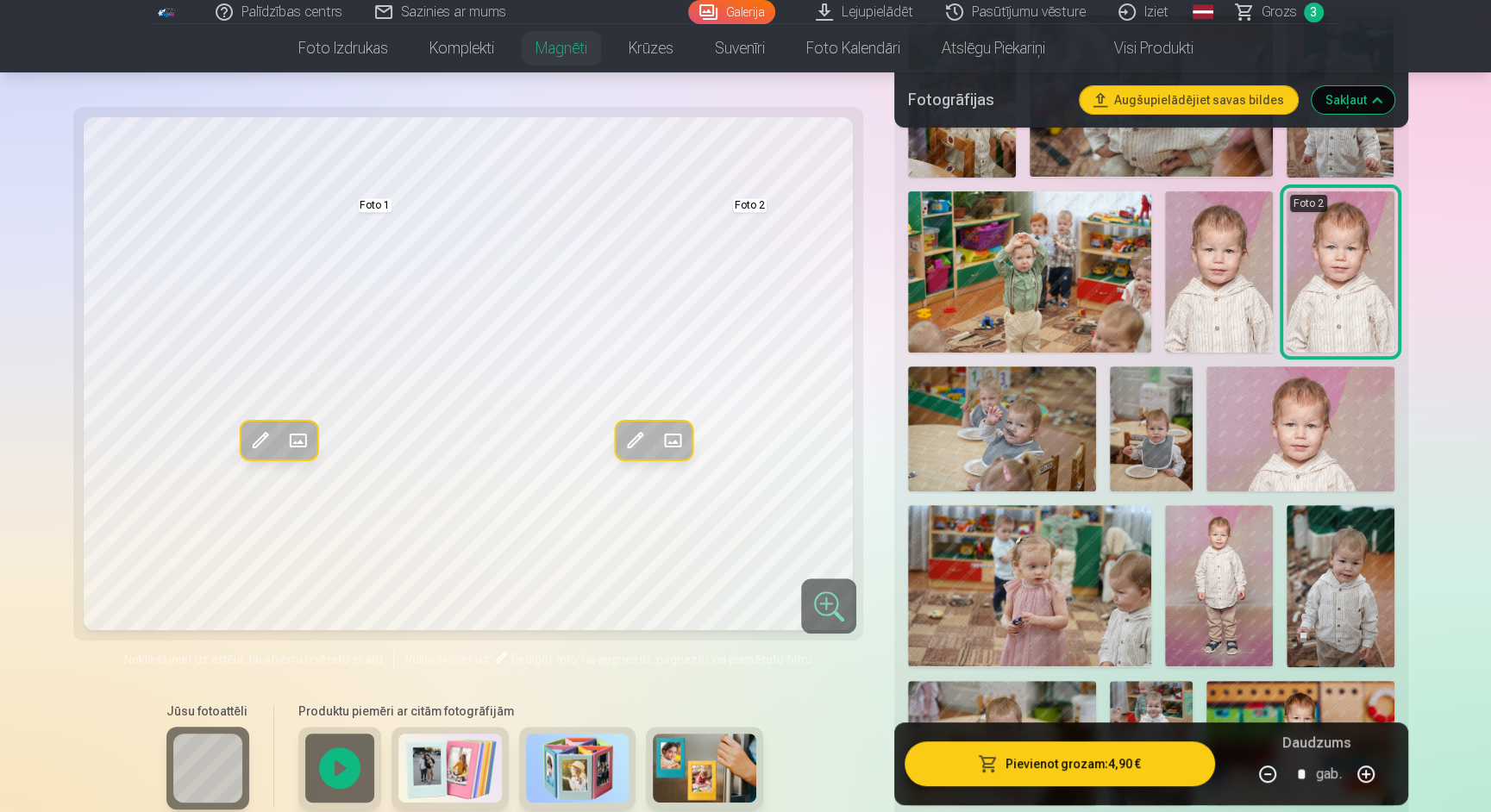
click at [1248, 548] on img at bounding box center [1219, 586] width 108 height 162
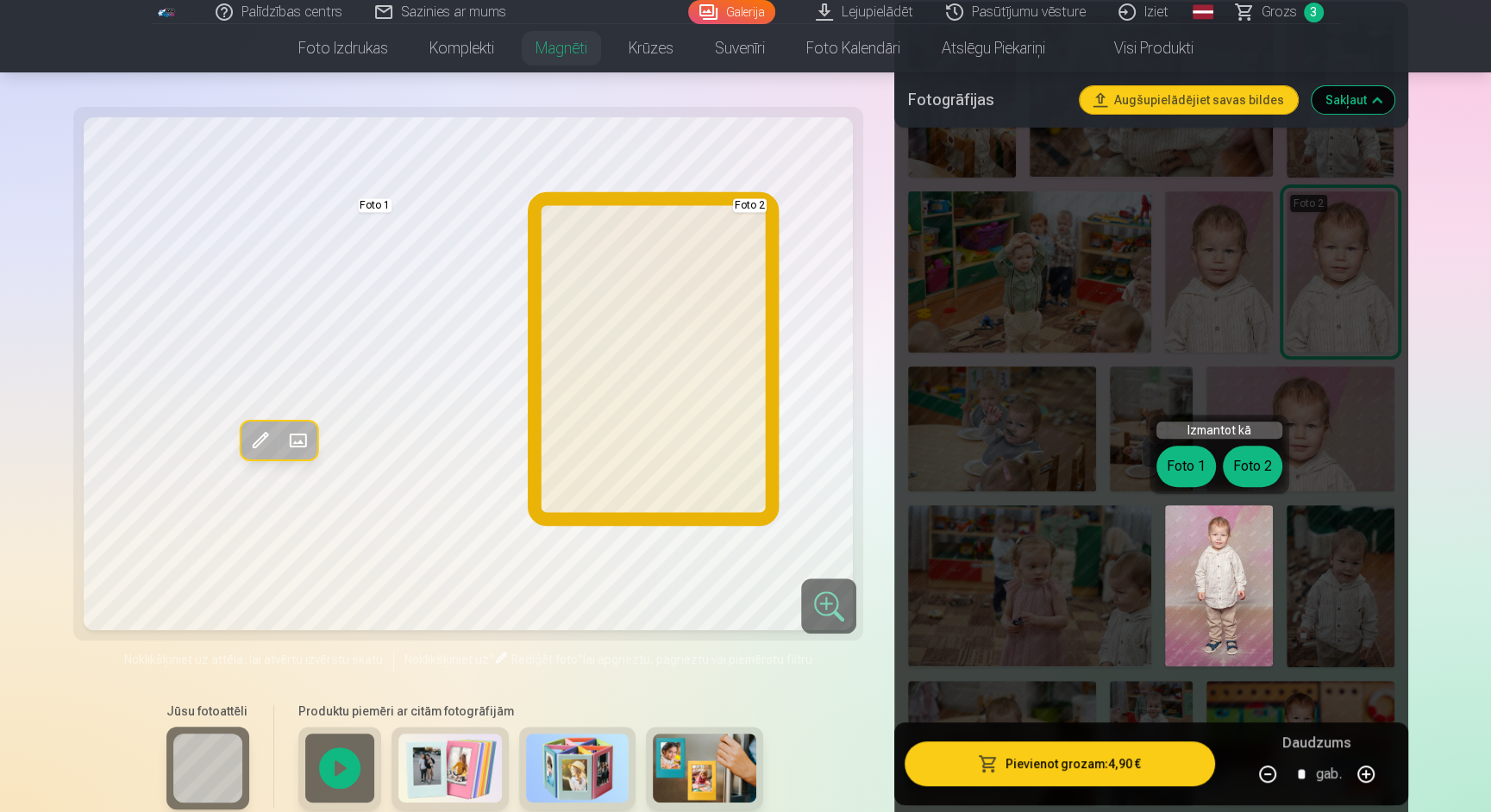
click at [1252, 461] on button "Foto 2" at bounding box center [1252, 466] width 59 height 41
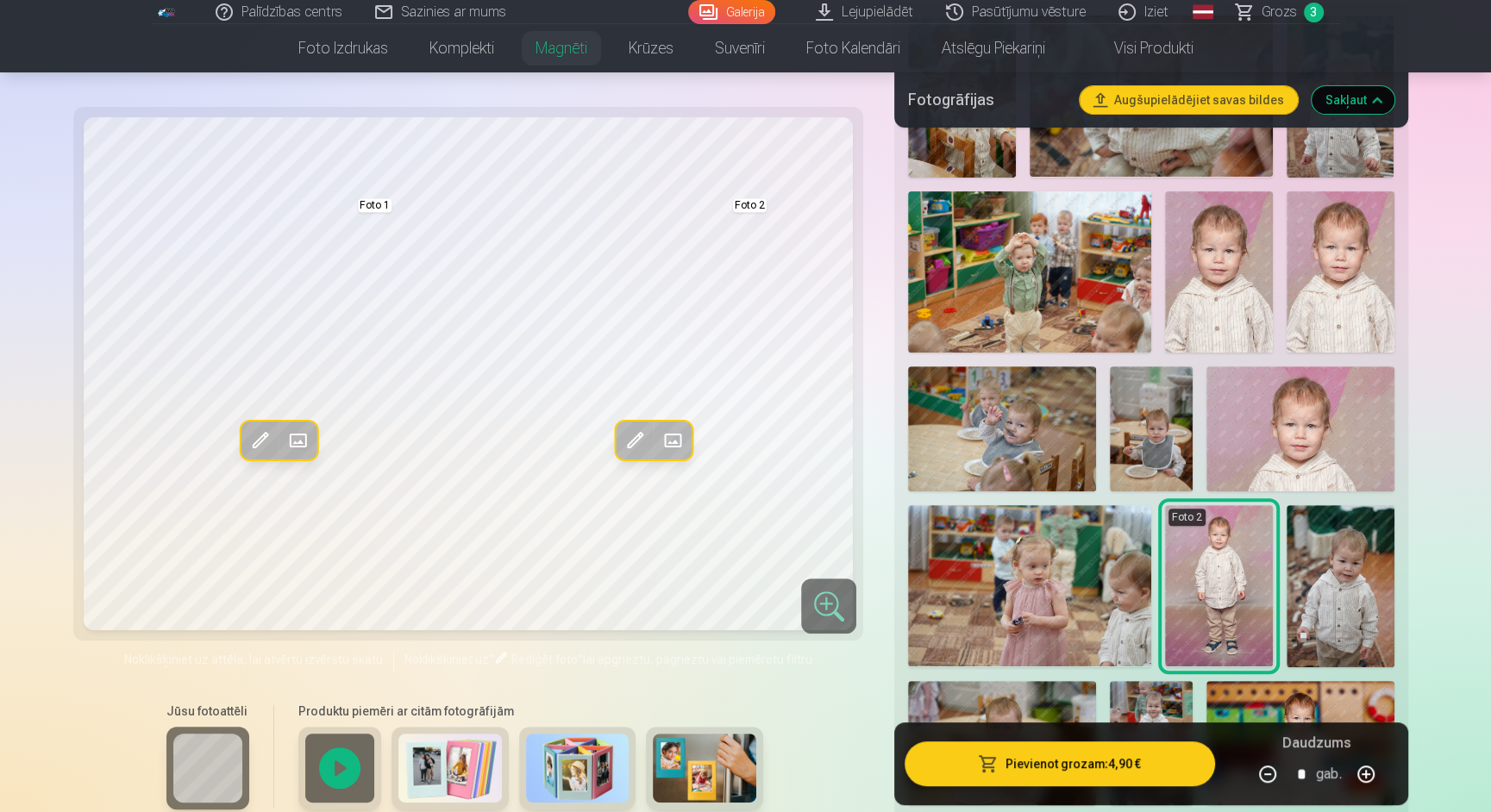
click at [1258, 403] on img at bounding box center [1300, 428] width 188 height 125
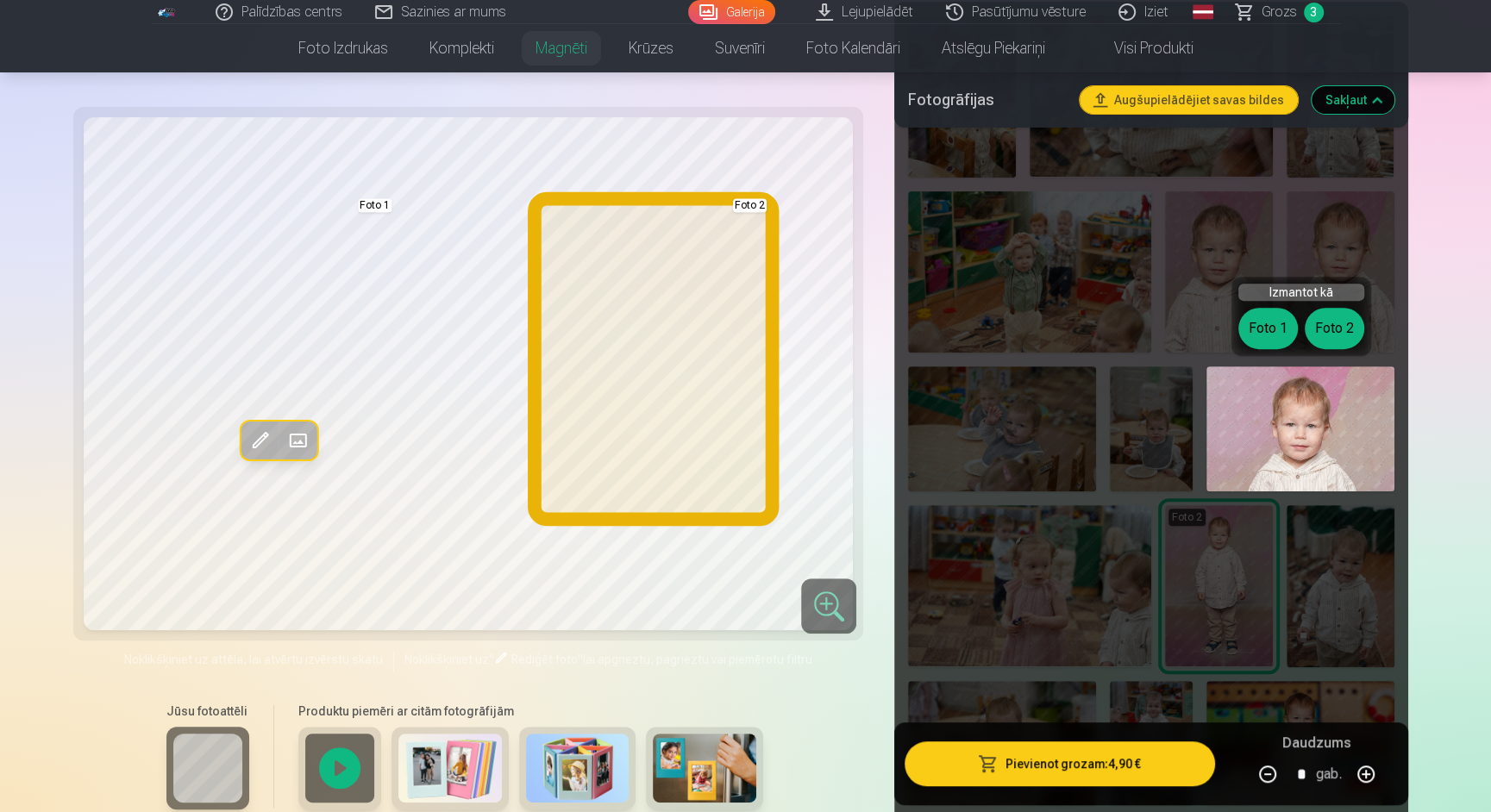
click at [1339, 326] on button "Foto 2" at bounding box center [1334, 328] width 59 height 41
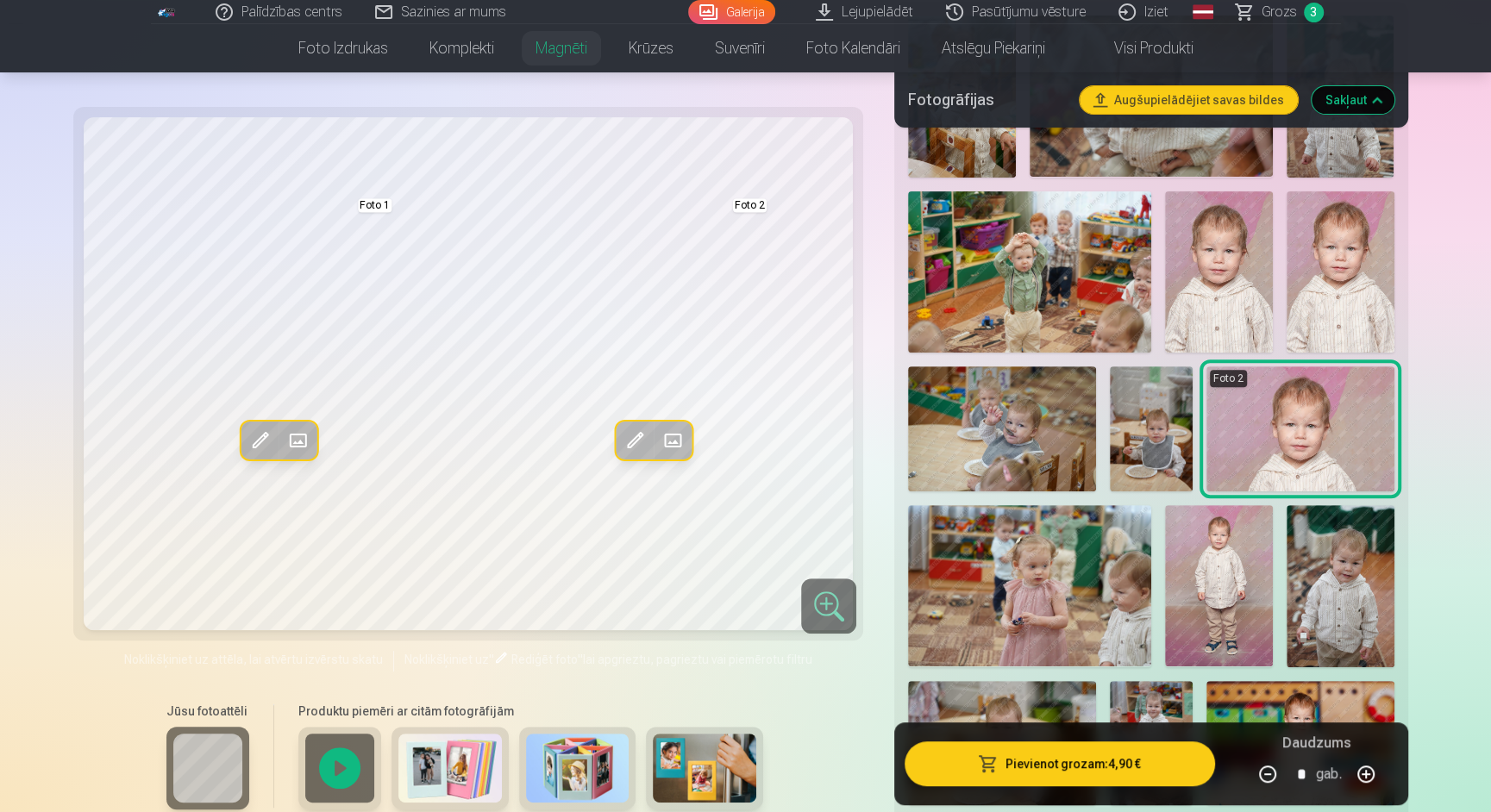
click at [1208, 248] on img at bounding box center [1219, 271] width 108 height 161
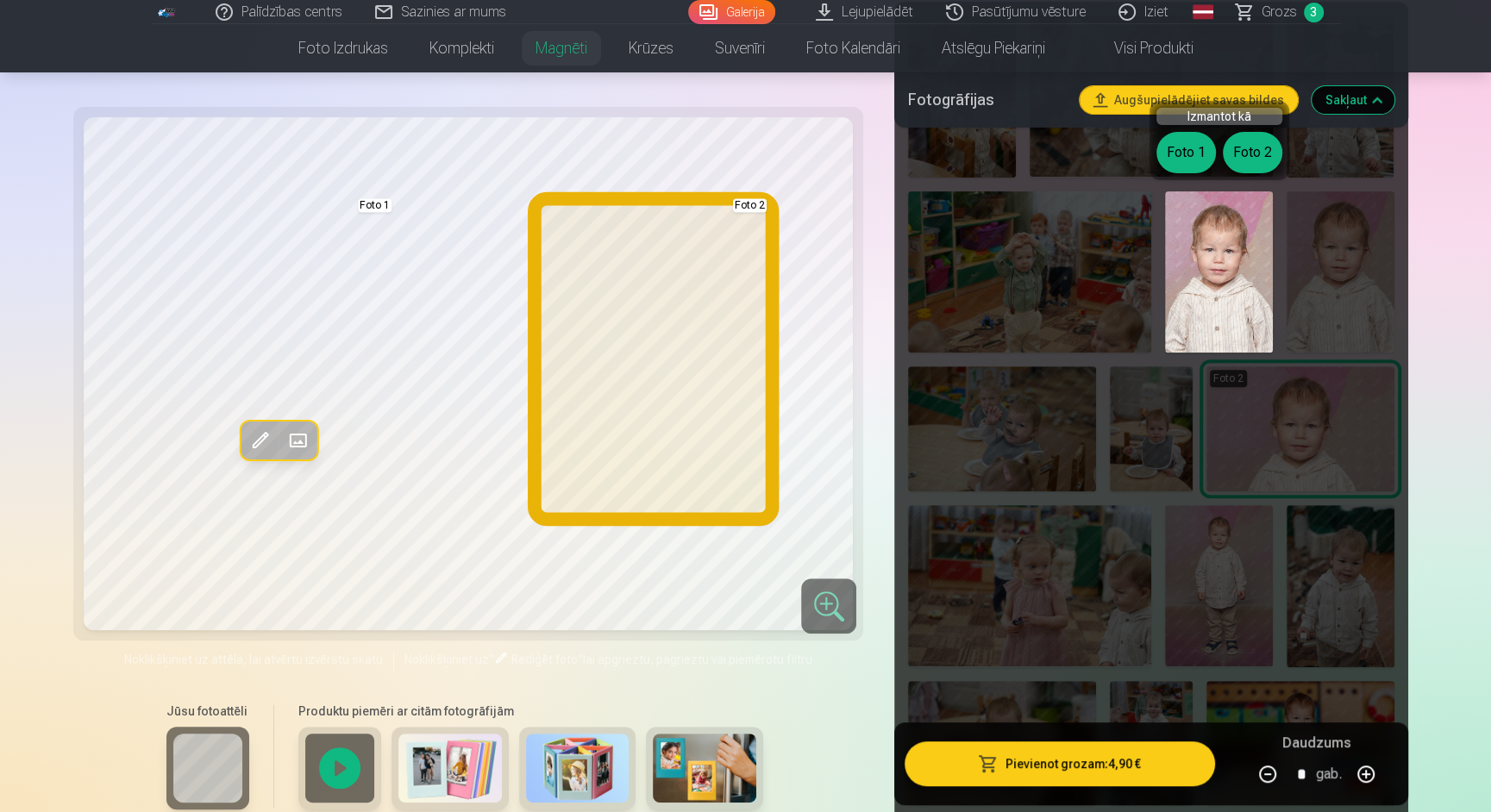
click at [1243, 159] on button "Foto 2" at bounding box center [1252, 152] width 59 height 41
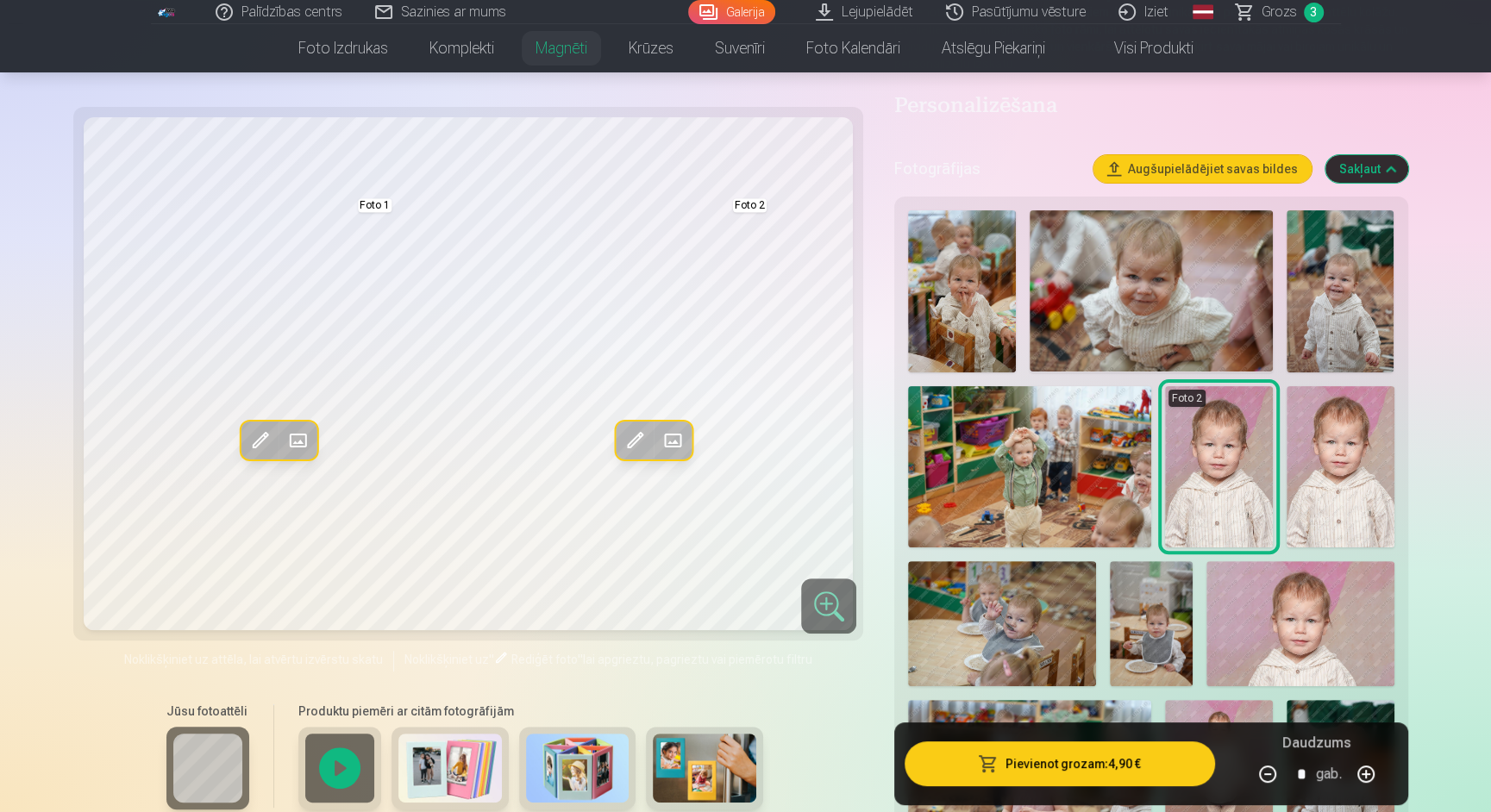
scroll to position [271, 0]
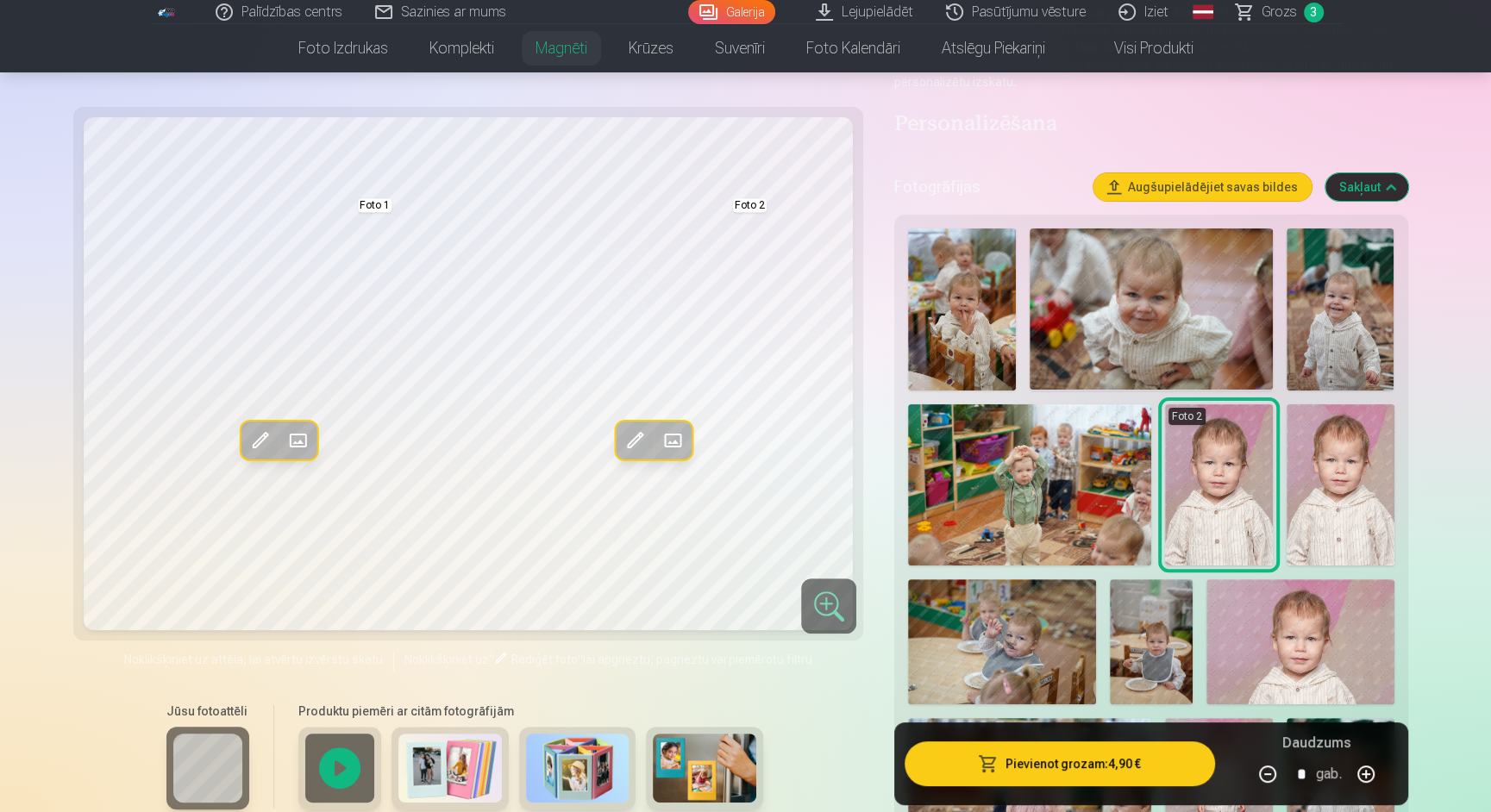
click at [1187, 338] on img at bounding box center [1150, 308] width 242 height 161
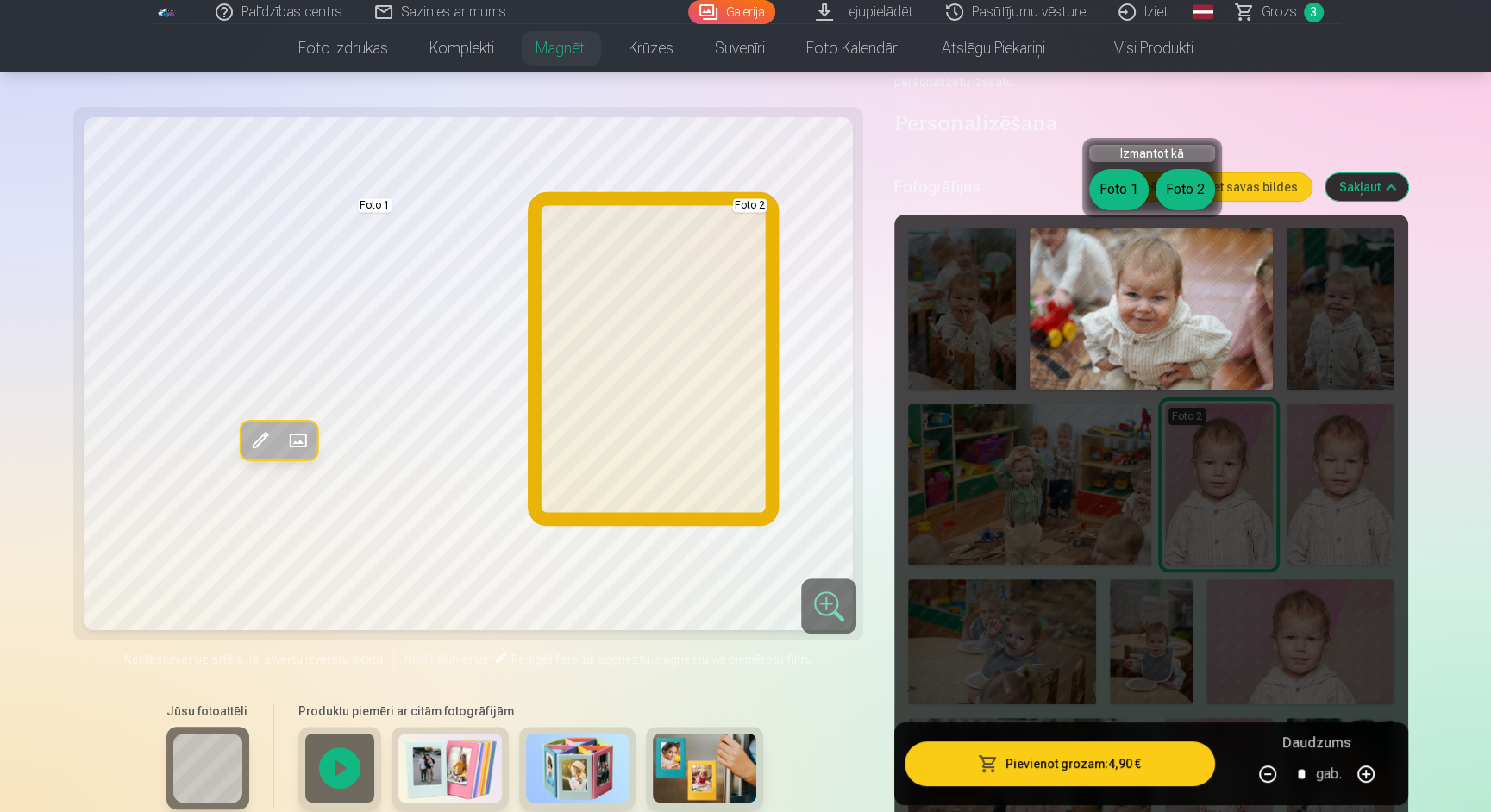
click at [1178, 183] on button "Foto 2" at bounding box center [1185, 189] width 59 height 41
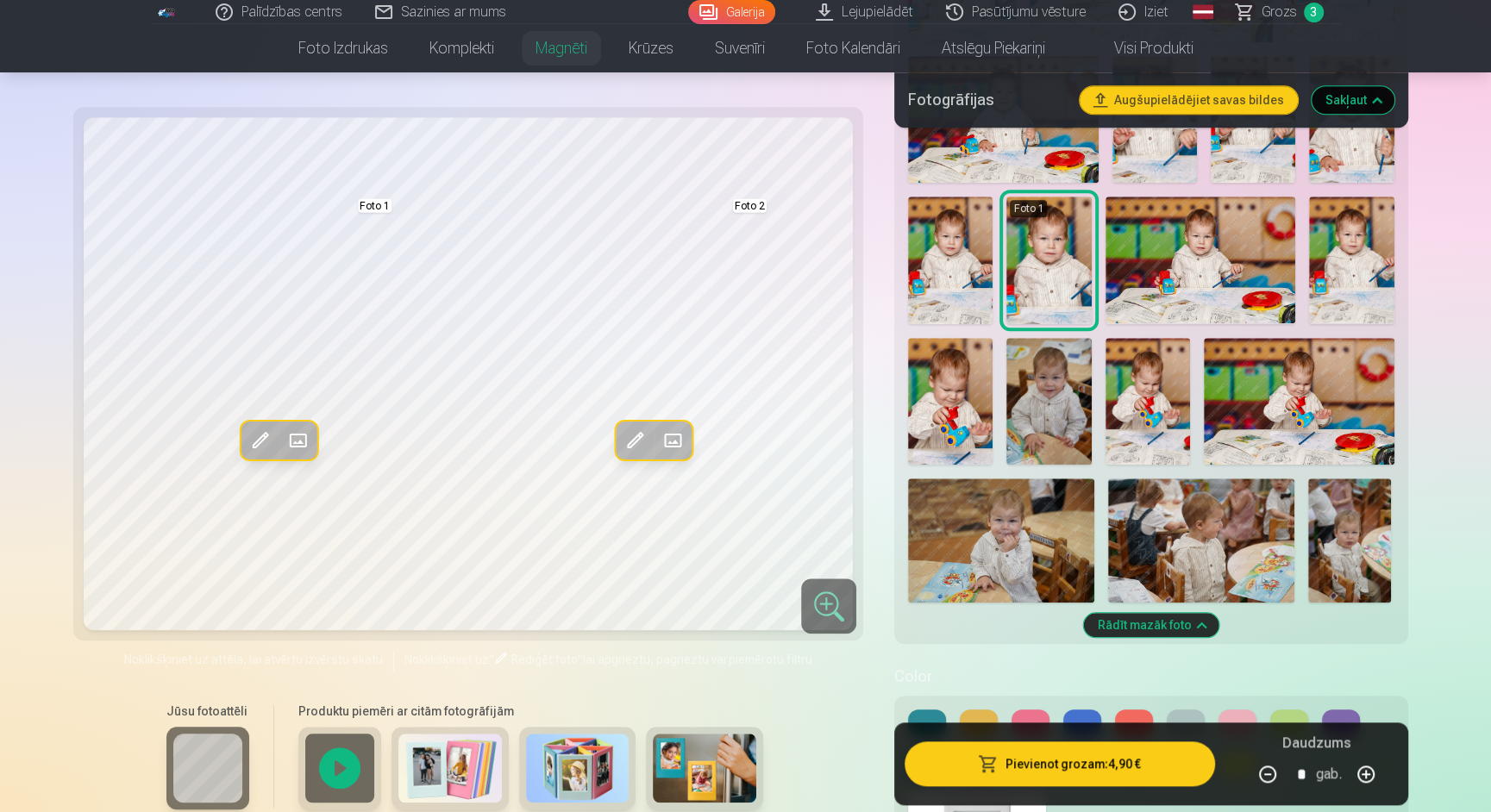
scroll to position [1449, 0]
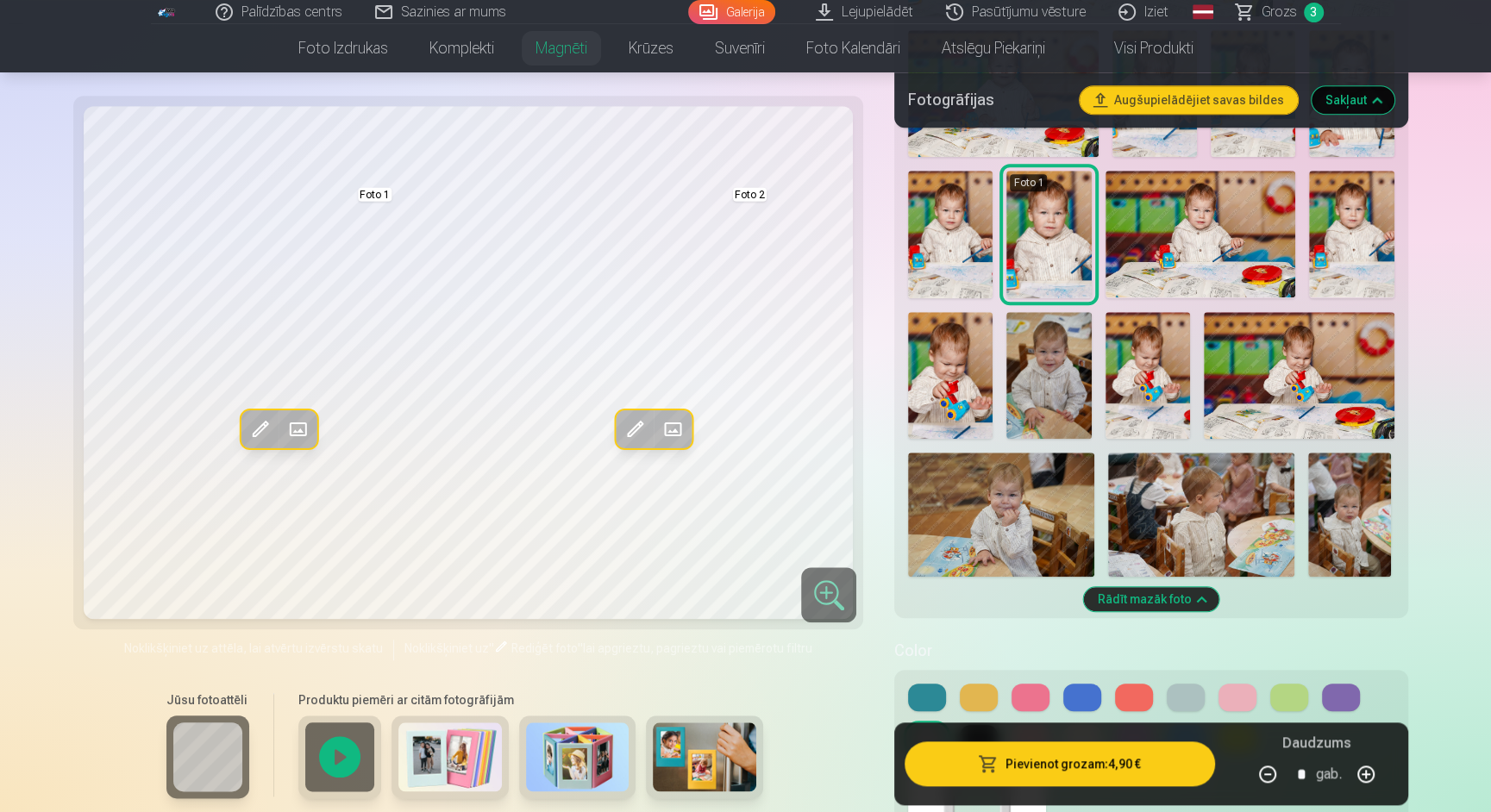
click at [1053, 371] on img at bounding box center [1048, 375] width 85 height 127
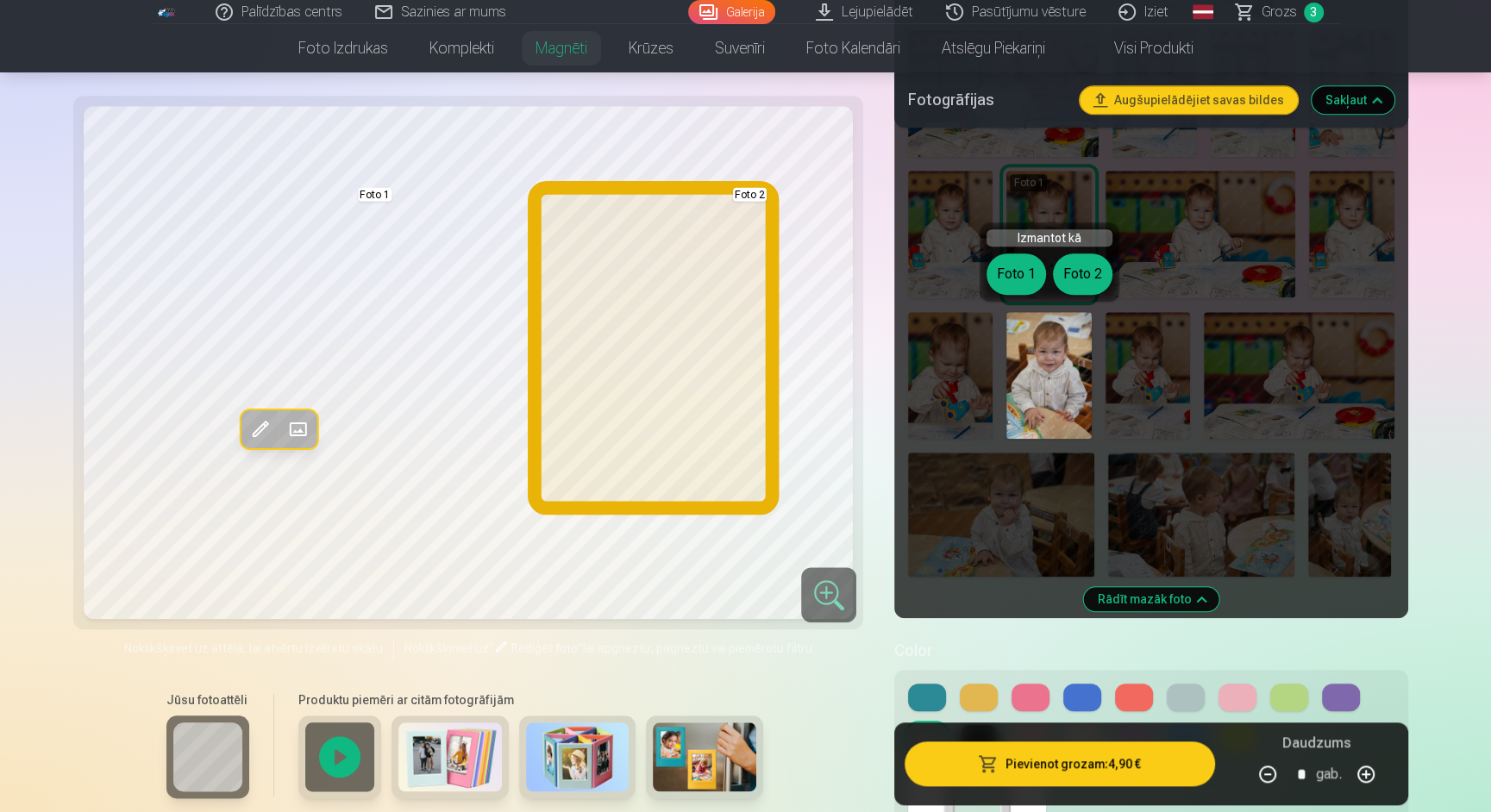
click at [1080, 283] on button "Foto 2" at bounding box center [1083, 274] width 59 height 41
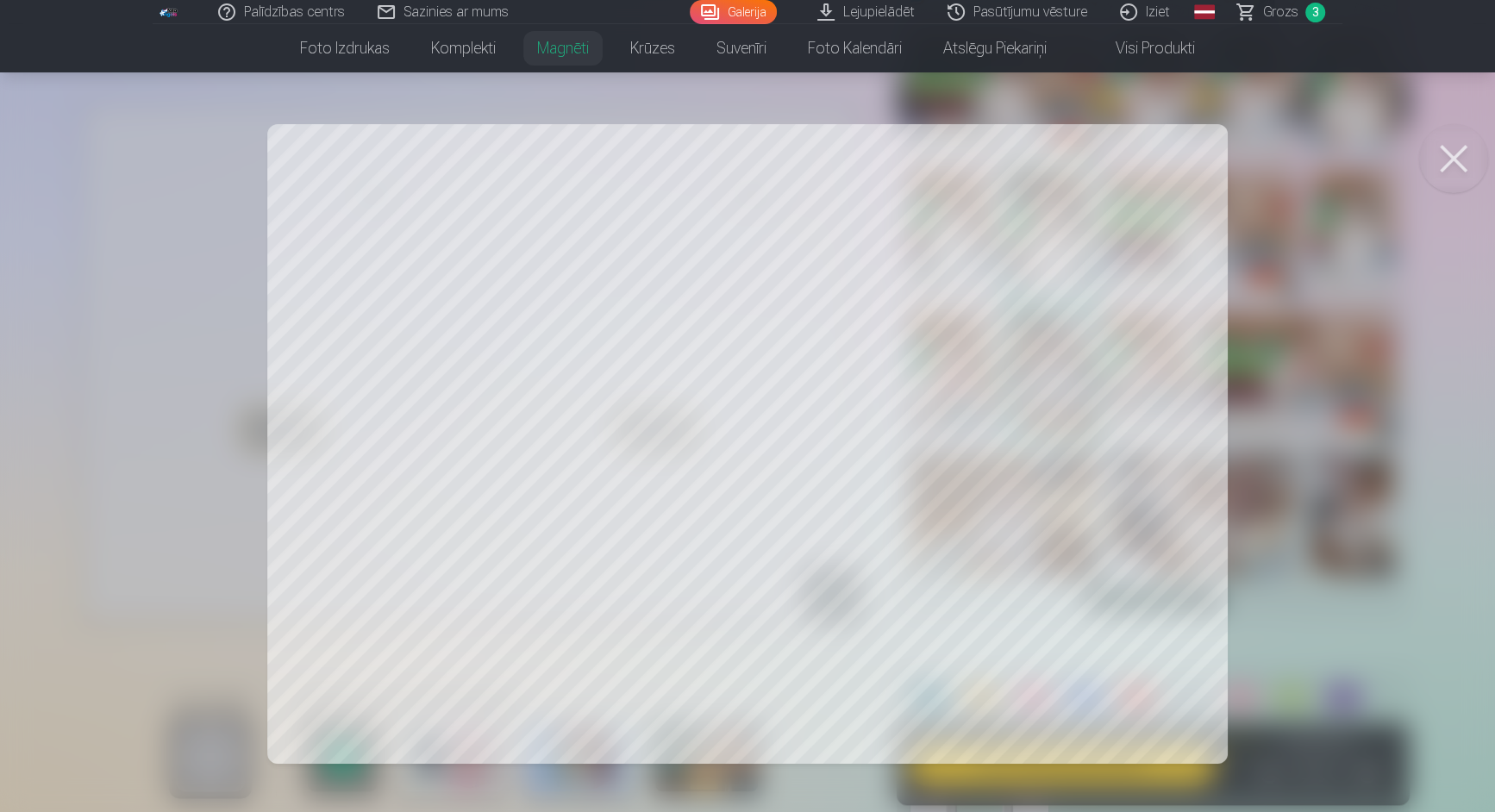
click at [1327, 305] on div at bounding box center [748, 406] width 1495 height 812
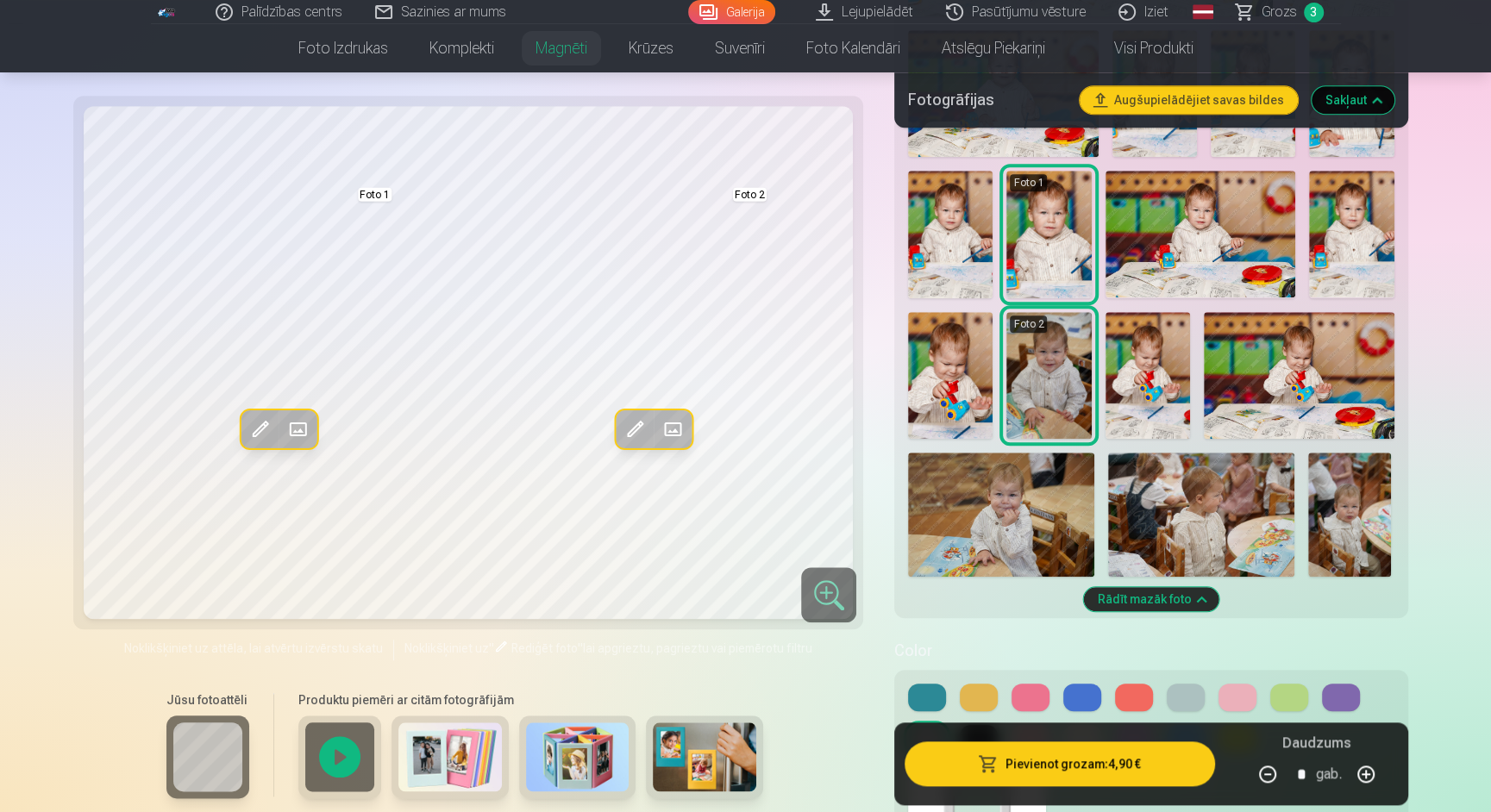
click at [626, 429] on span at bounding box center [634, 429] width 28 height 28
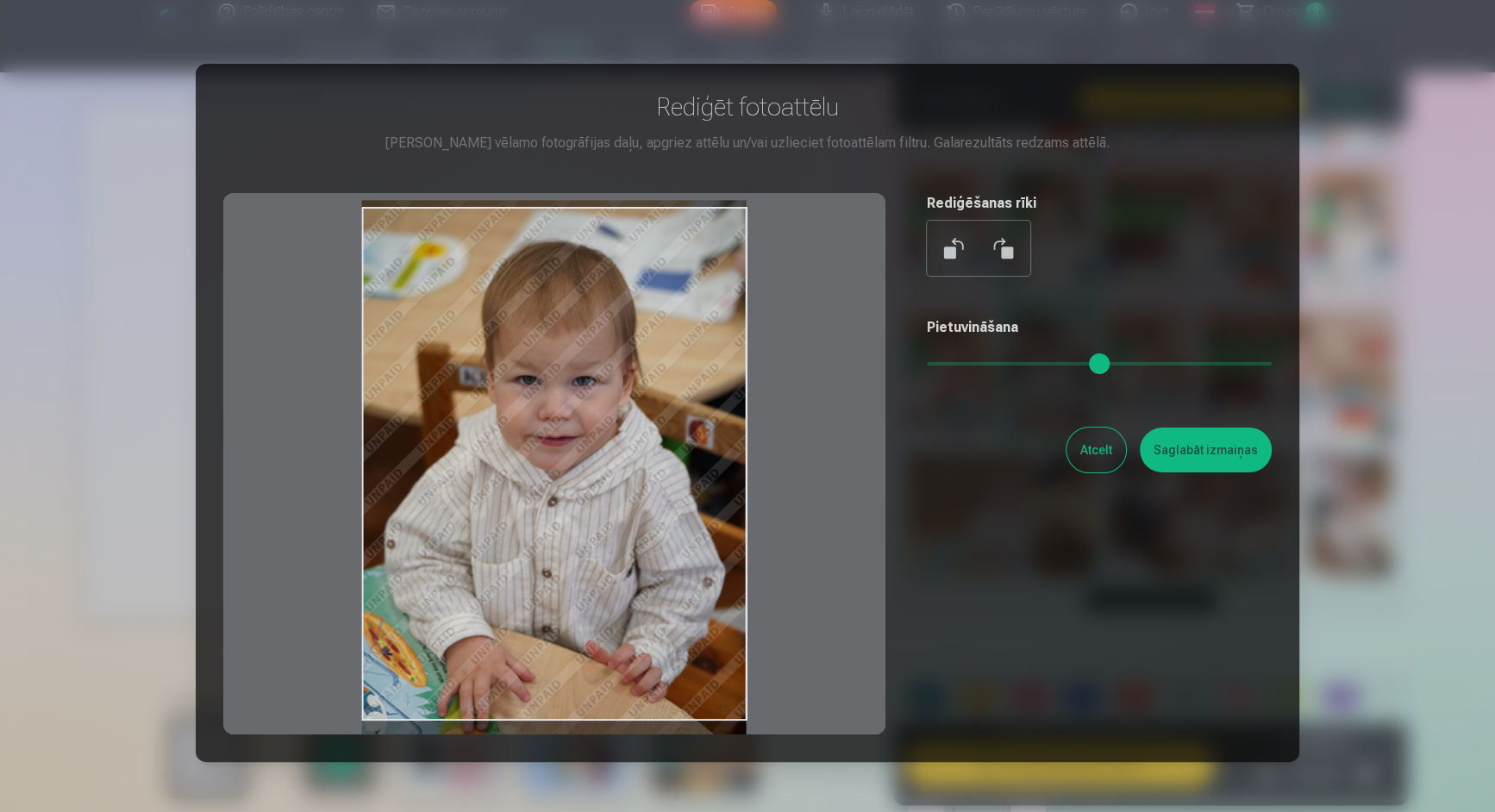
drag, startPoint x: 641, startPoint y: 406, endPoint x: 639, endPoint y: 432, distance: 26.1
click at [639, 432] on div at bounding box center [555, 463] width 663 height 542
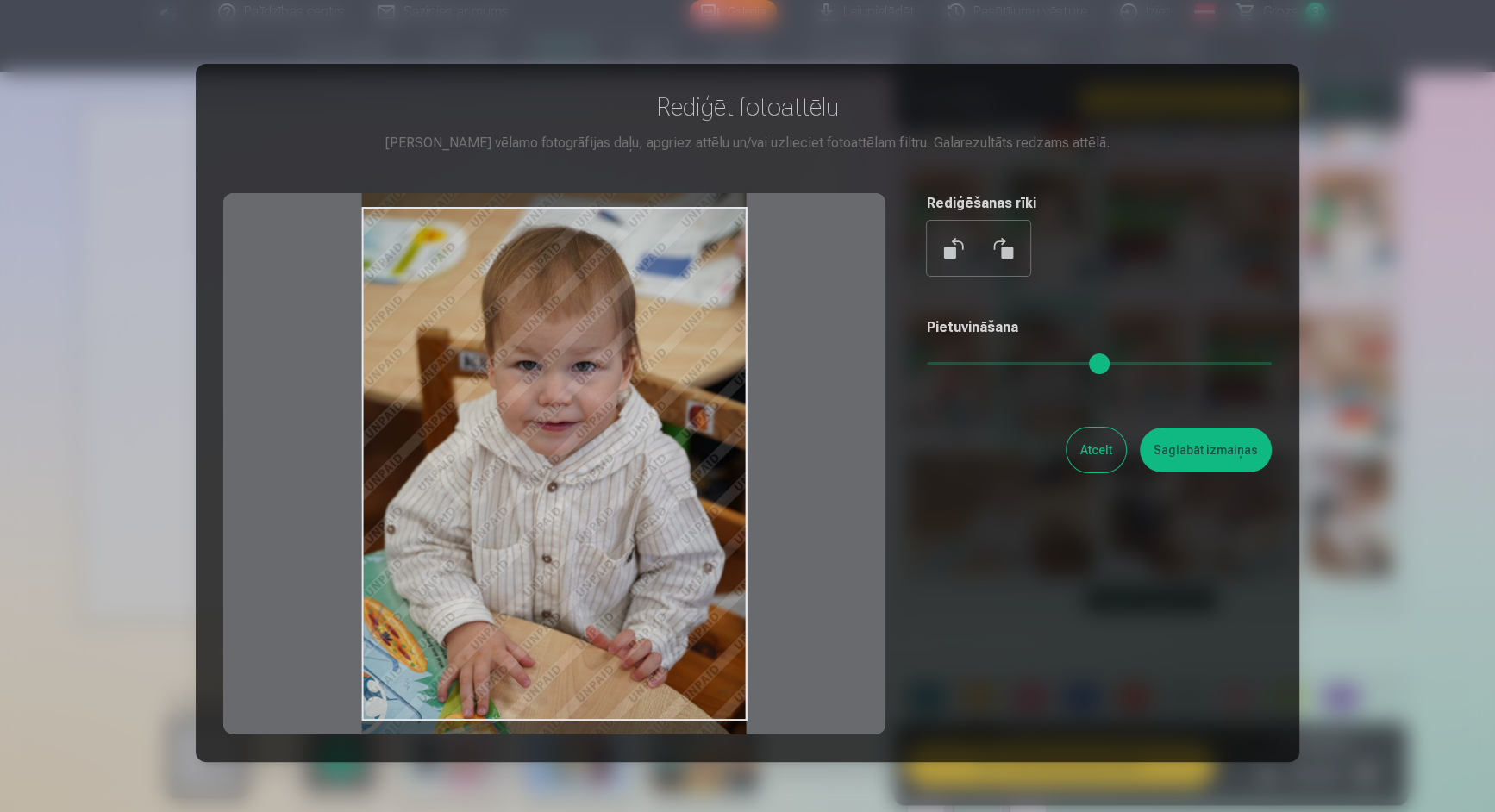
drag, startPoint x: 642, startPoint y: 505, endPoint x: 637, endPoint y: 494, distance: 12.1
click at [637, 493] on div at bounding box center [555, 463] width 663 height 542
click at [637, 492] on div at bounding box center [555, 463] width 663 height 542
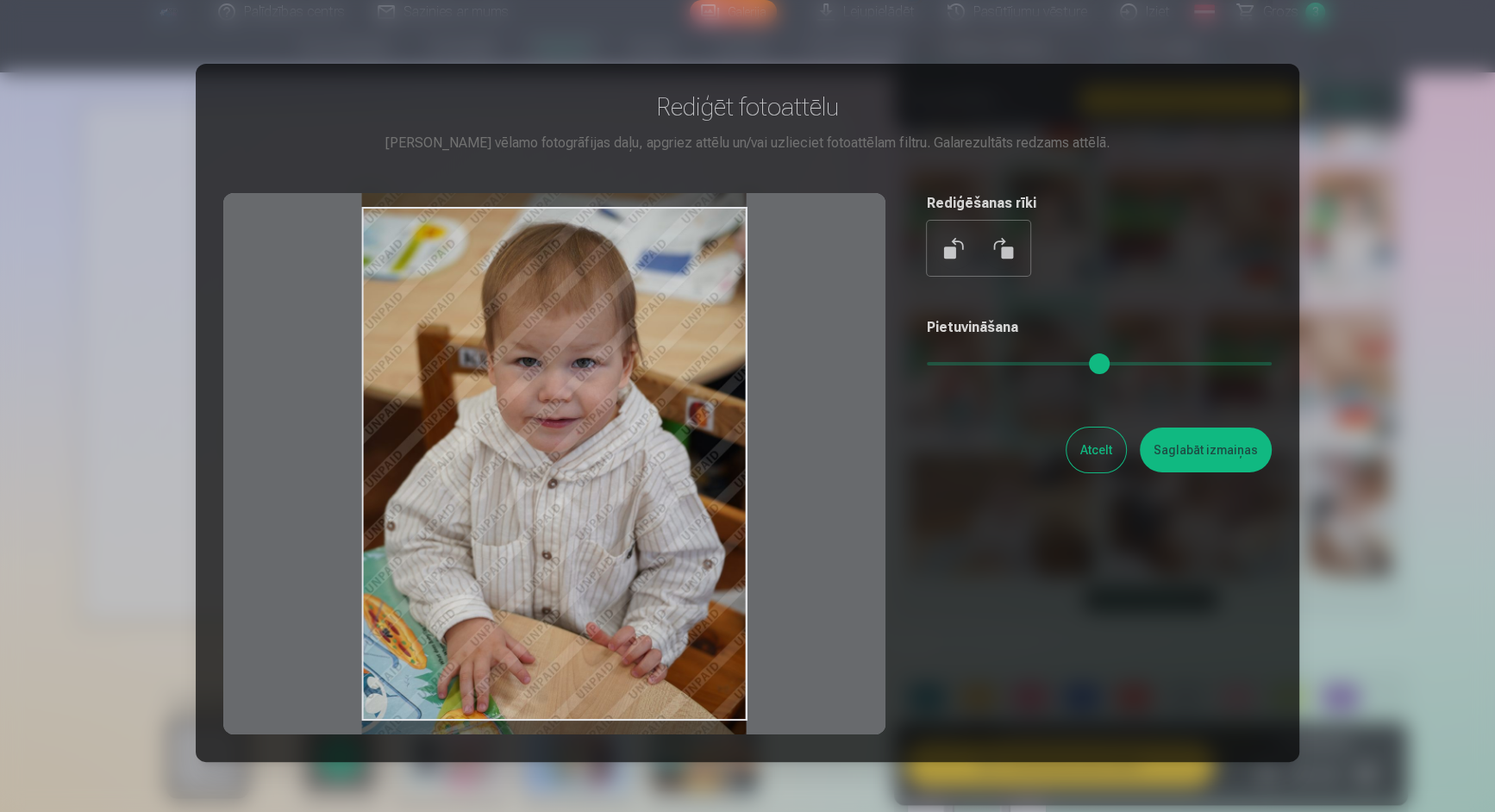
click at [690, 549] on div at bounding box center [555, 463] width 663 height 542
click at [1184, 439] on button "Saglabāt izmaiņas" at bounding box center [1206, 450] width 132 height 45
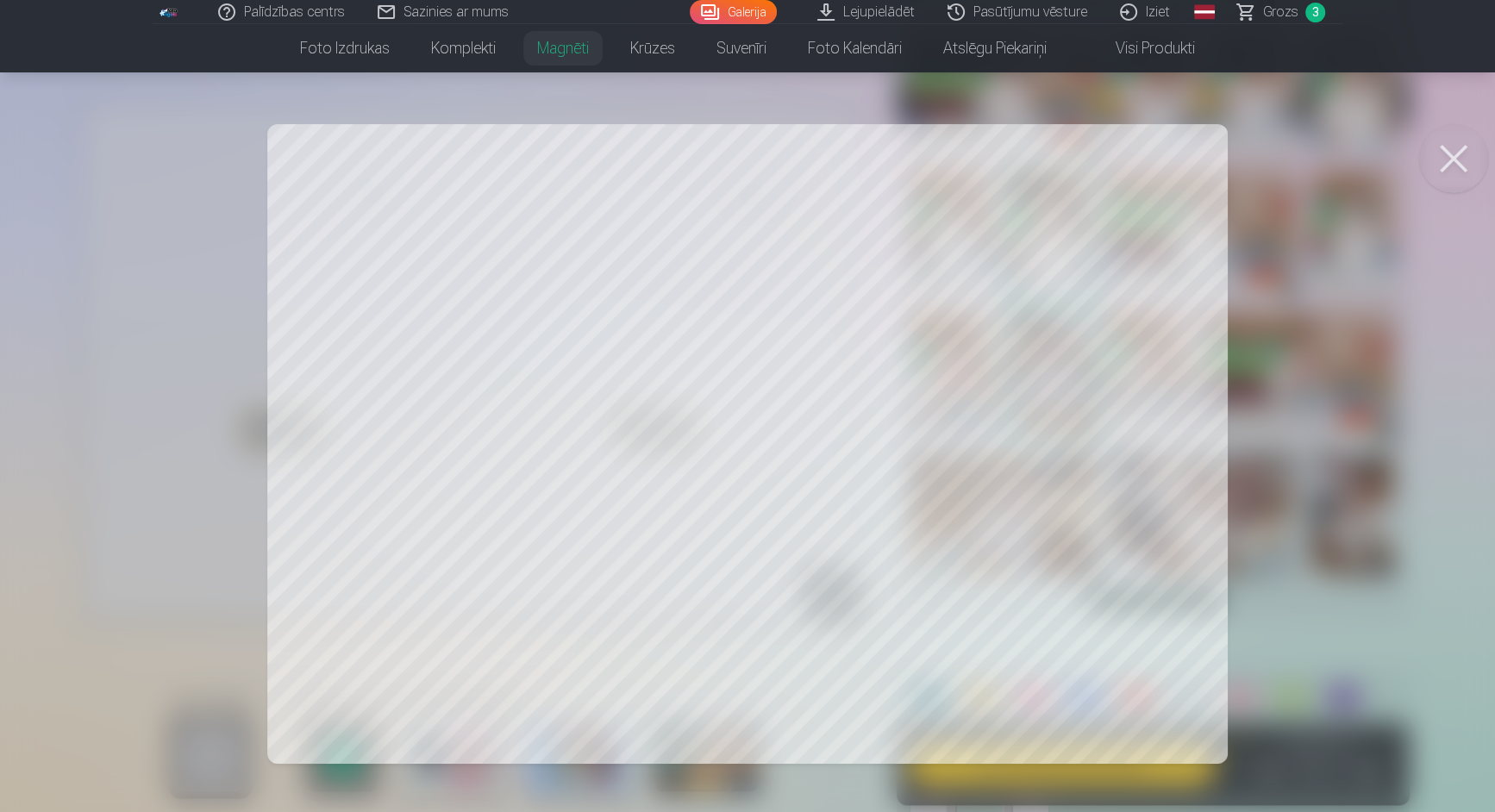
click at [1387, 330] on div at bounding box center [748, 406] width 1495 height 812
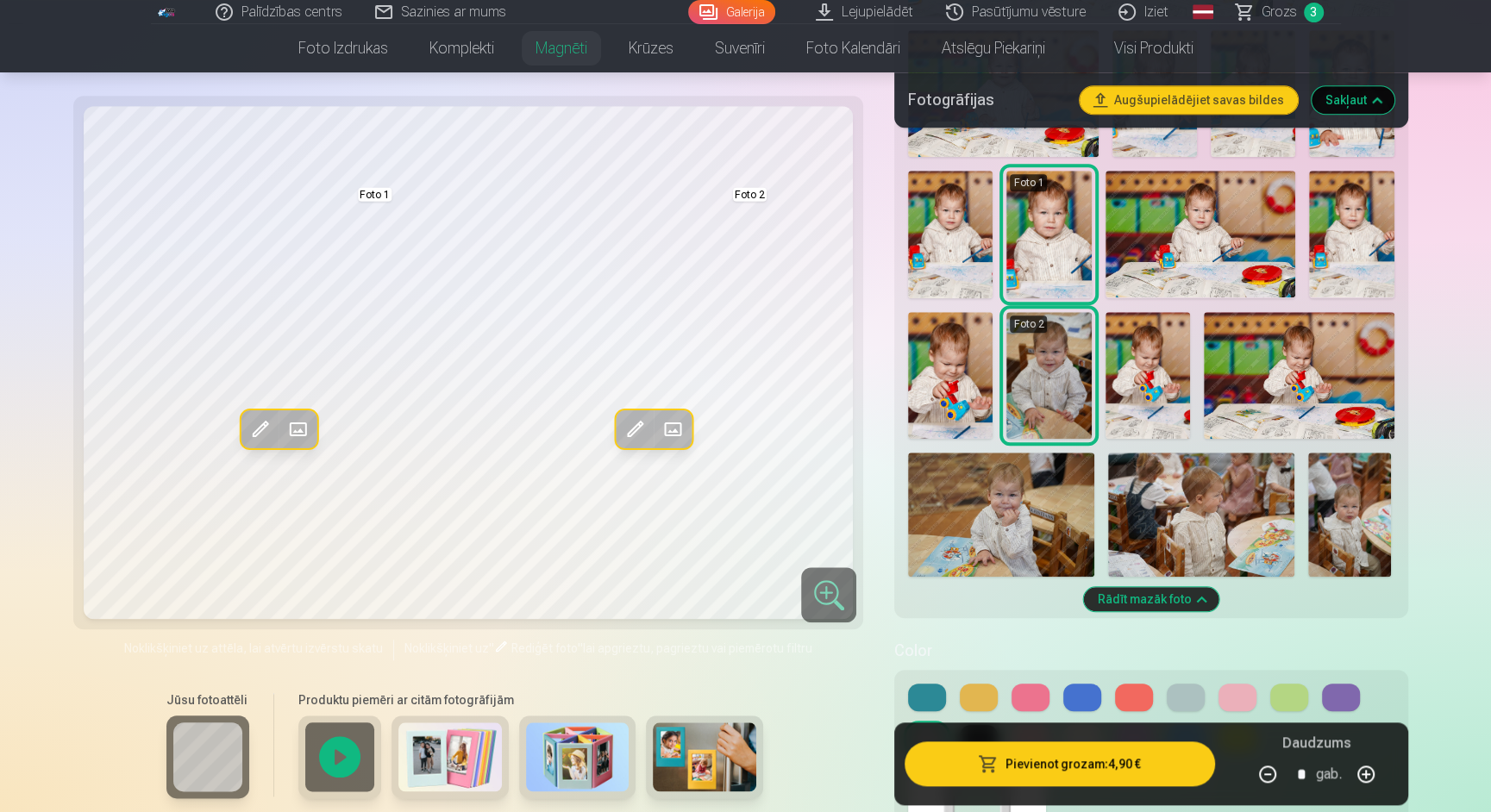
click at [627, 429] on span at bounding box center [634, 429] width 28 height 28
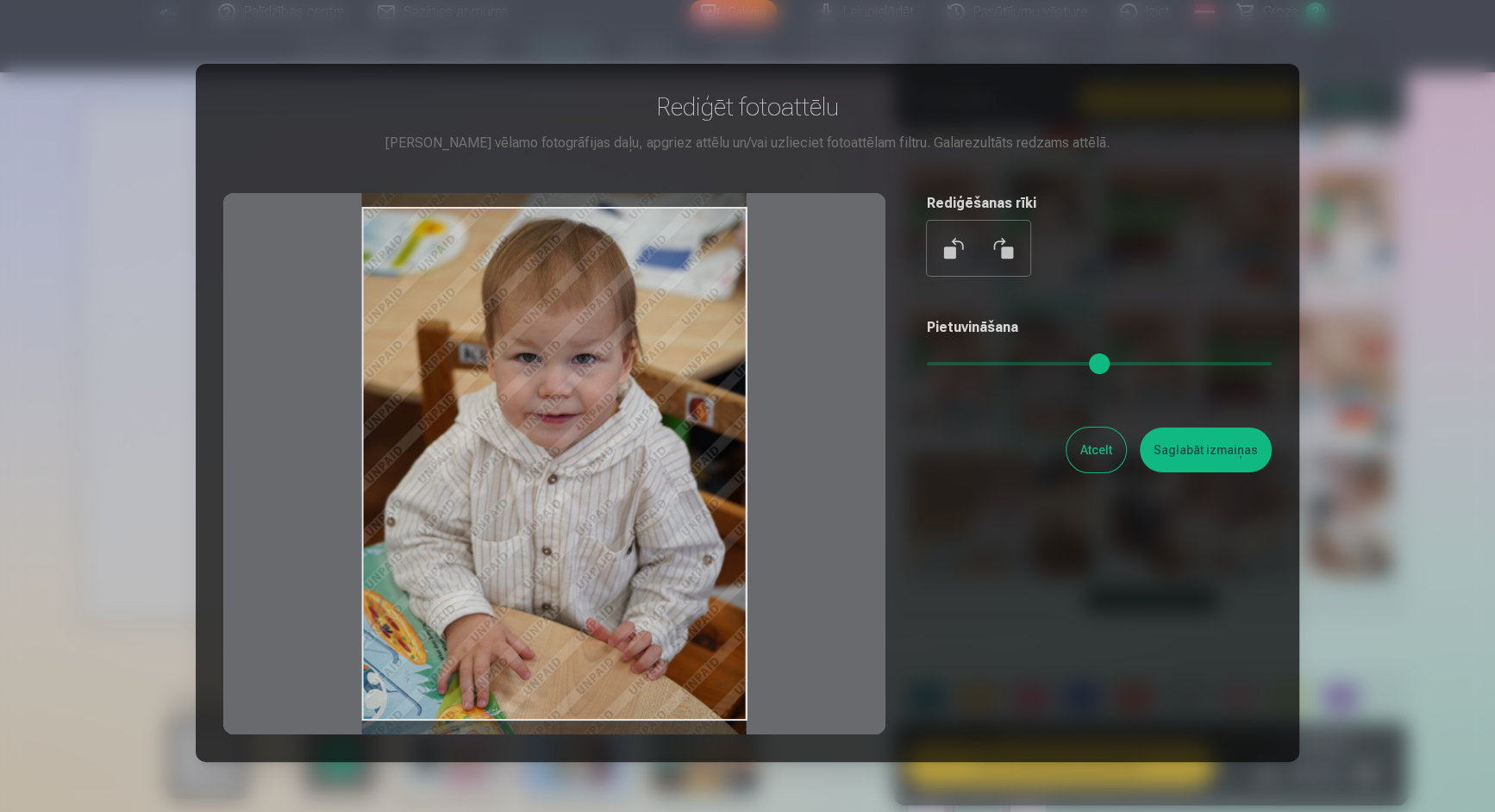
click at [621, 472] on div at bounding box center [555, 463] width 663 height 542
click at [1181, 464] on button "Saglabāt izmaiņas" at bounding box center [1206, 450] width 132 height 45
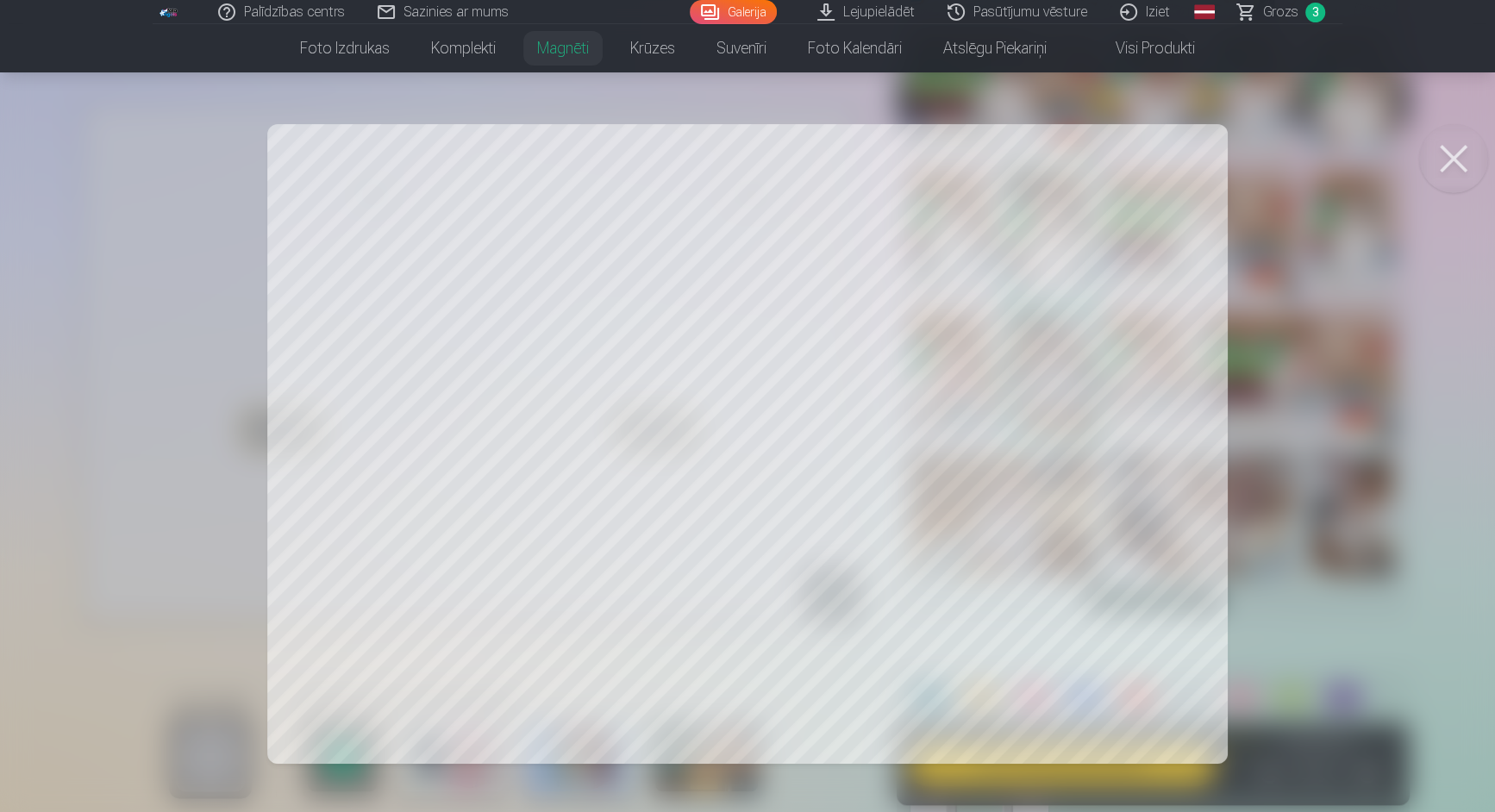
click at [1429, 346] on div at bounding box center [748, 406] width 1495 height 812
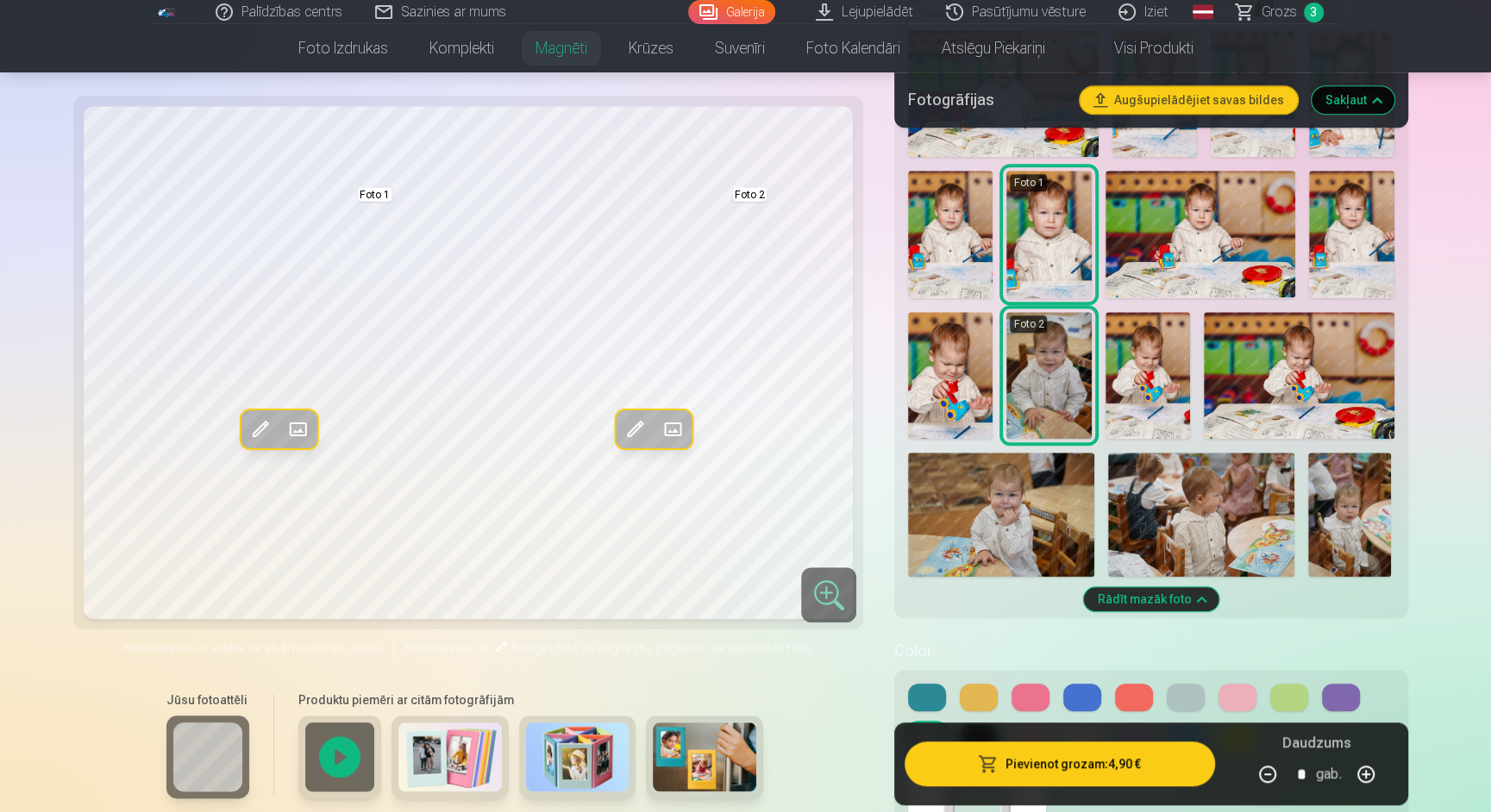
click at [635, 415] on span at bounding box center [634, 429] width 28 height 28
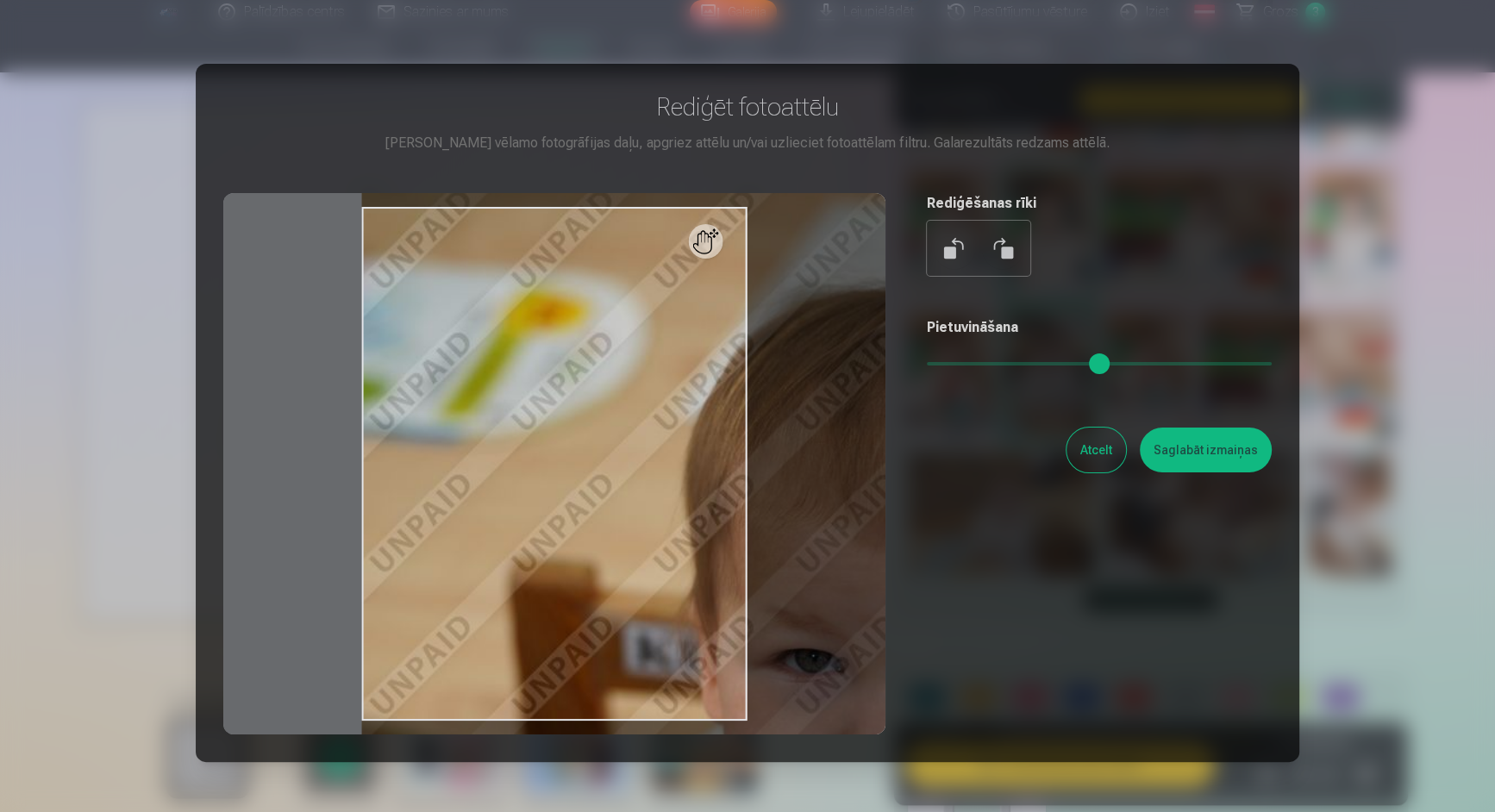
type input "*"
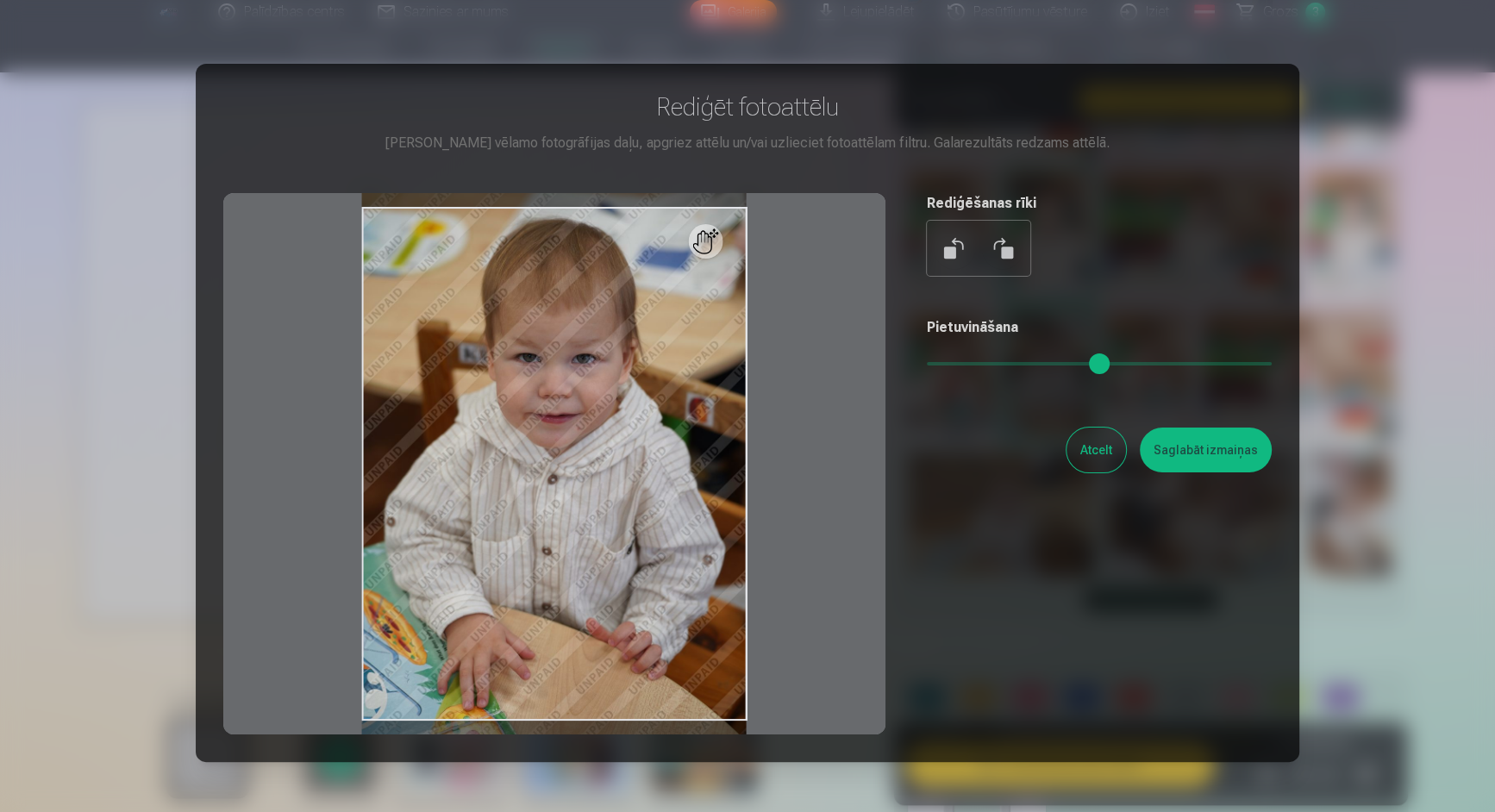
drag, startPoint x: 940, startPoint y: 360, endPoint x: 876, endPoint y: 354, distance: 64.3
click at [876, 354] on div "Rediģēt fotoattēlu Pietuvini vēlamo fotogrāfijas daļu, apgriez attēlu un/vai uz…" at bounding box center [748, 413] width 1049 height 643
click at [1179, 448] on button "Saglabāt izmaiņas" at bounding box center [1206, 450] width 132 height 45
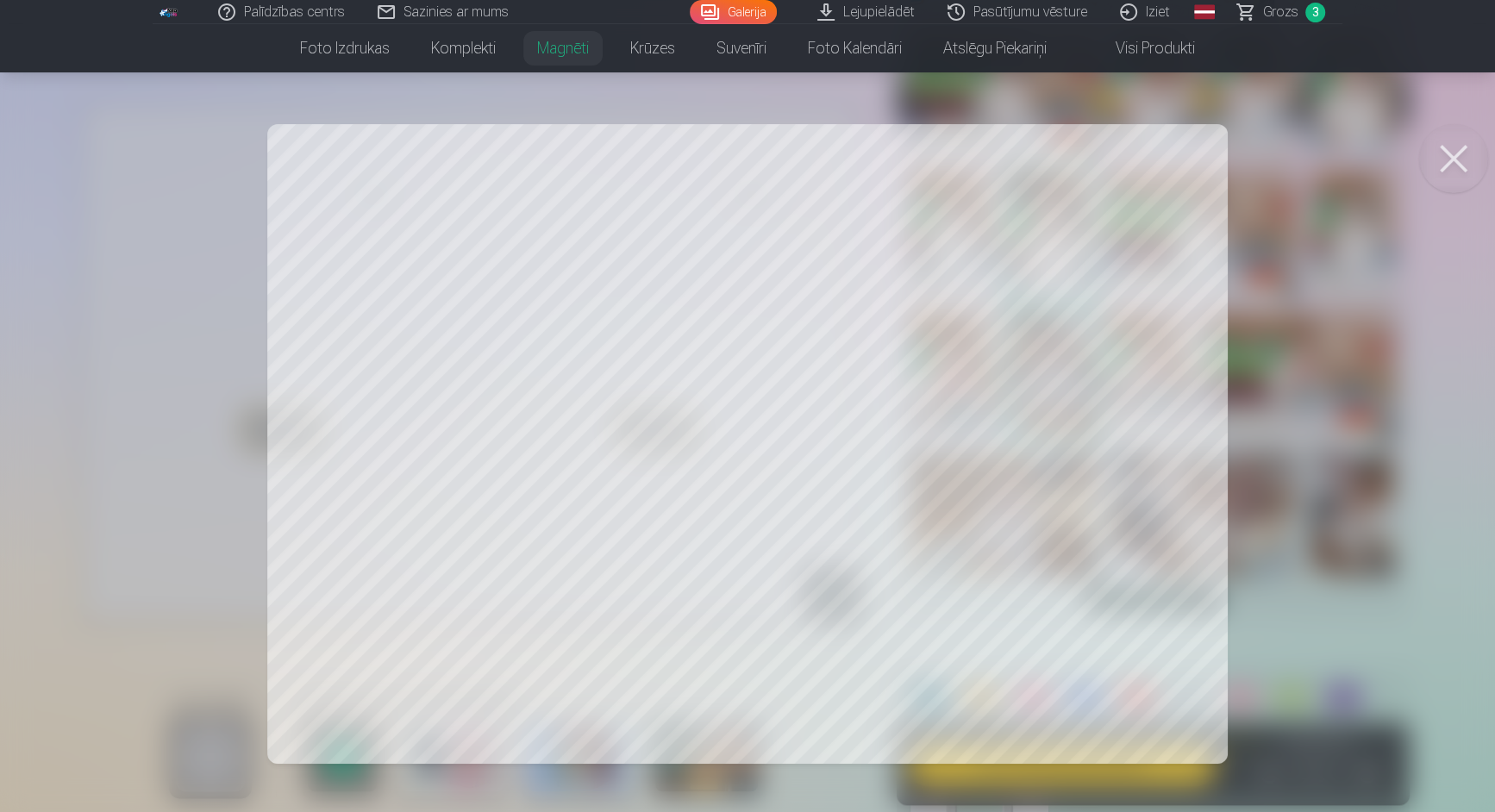
click at [1319, 269] on div at bounding box center [748, 406] width 1495 height 812
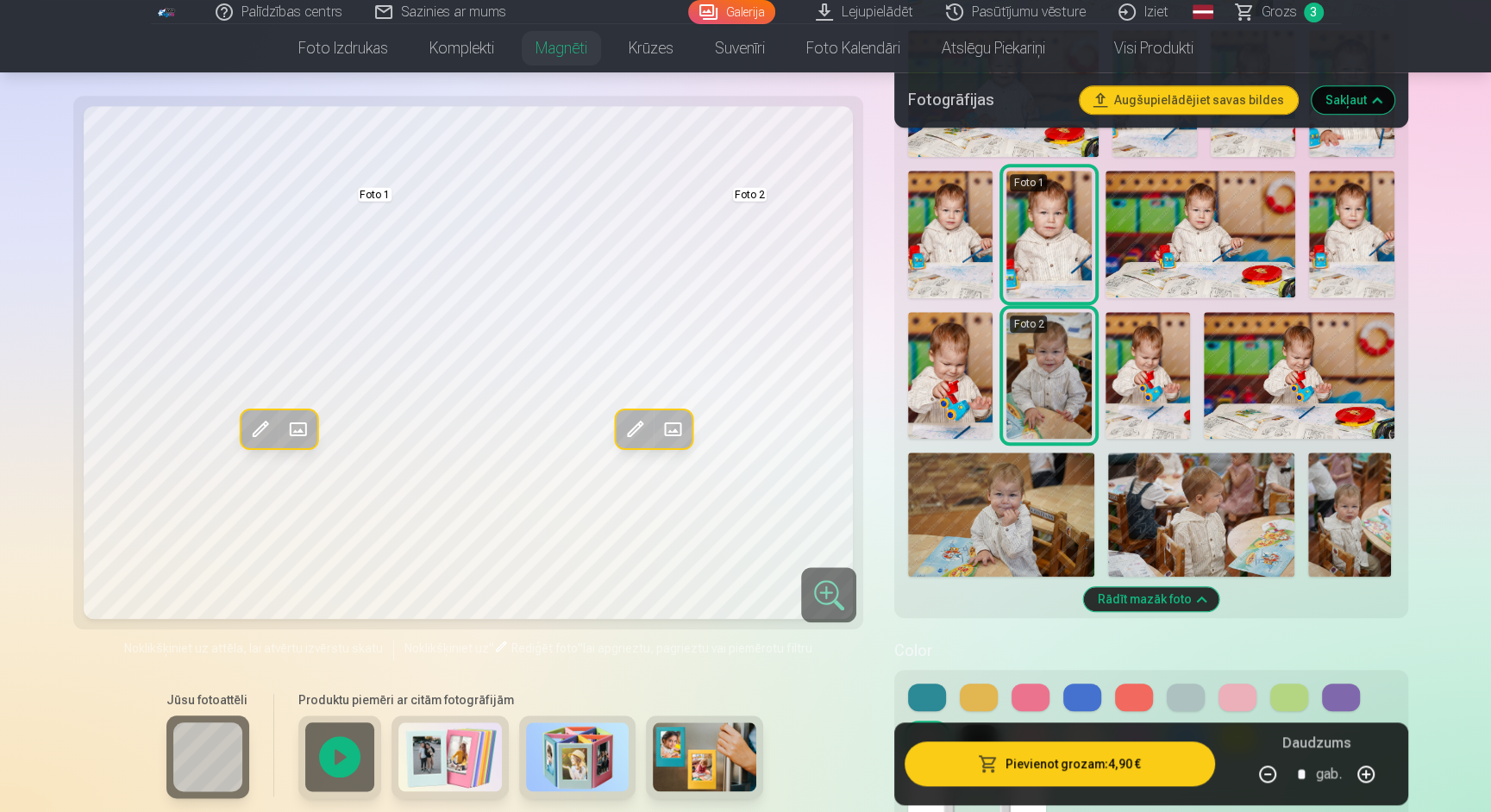
click at [258, 430] on span at bounding box center [260, 429] width 28 height 28
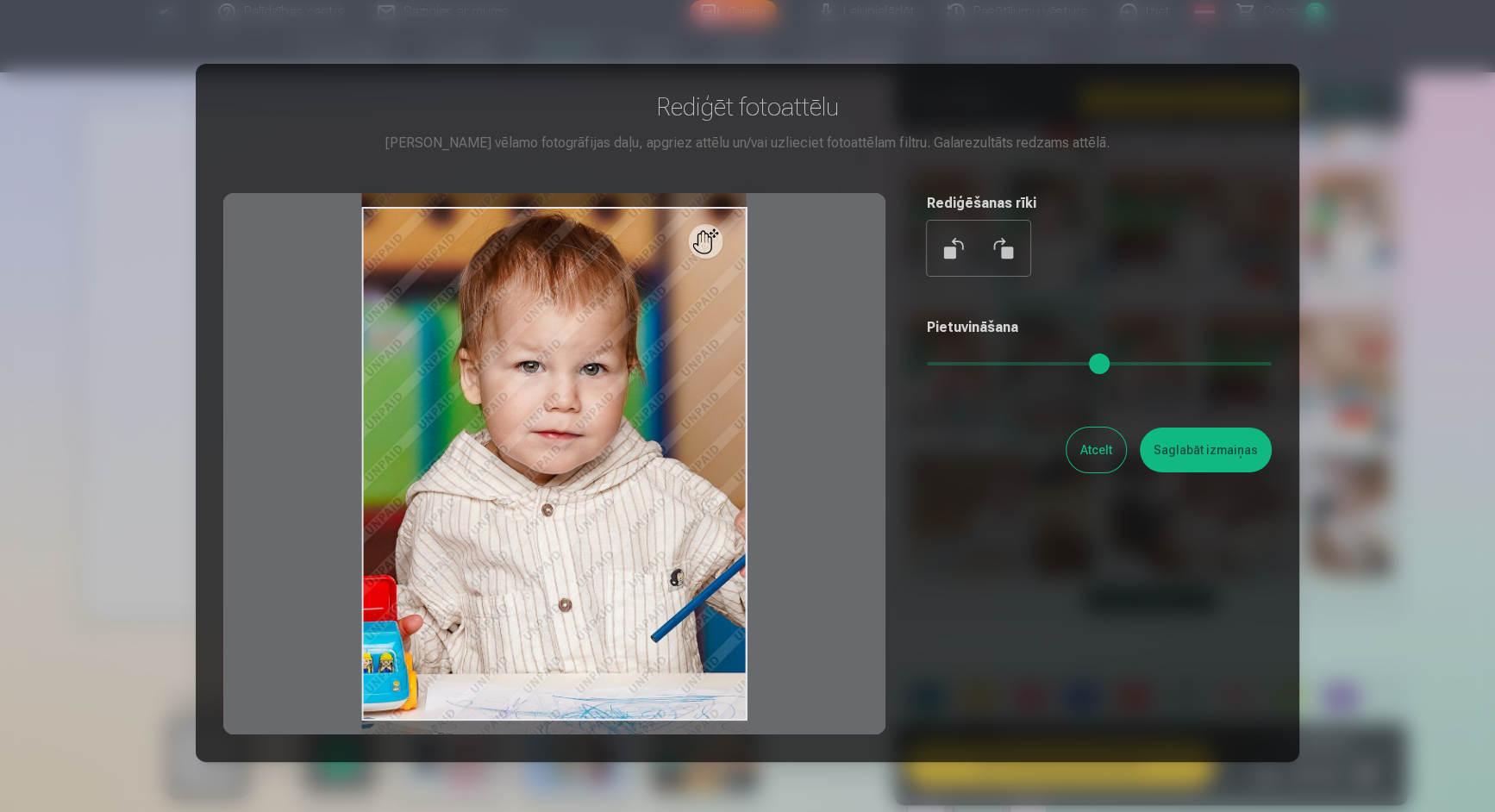
type input "*"
drag, startPoint x: 940, startPoint y: 366, endPoint x: 893, endPoint y: 366, distance: 47.0
click at [927, 366] on input "range" at bounding box center [1099, 364] width 345 height 4
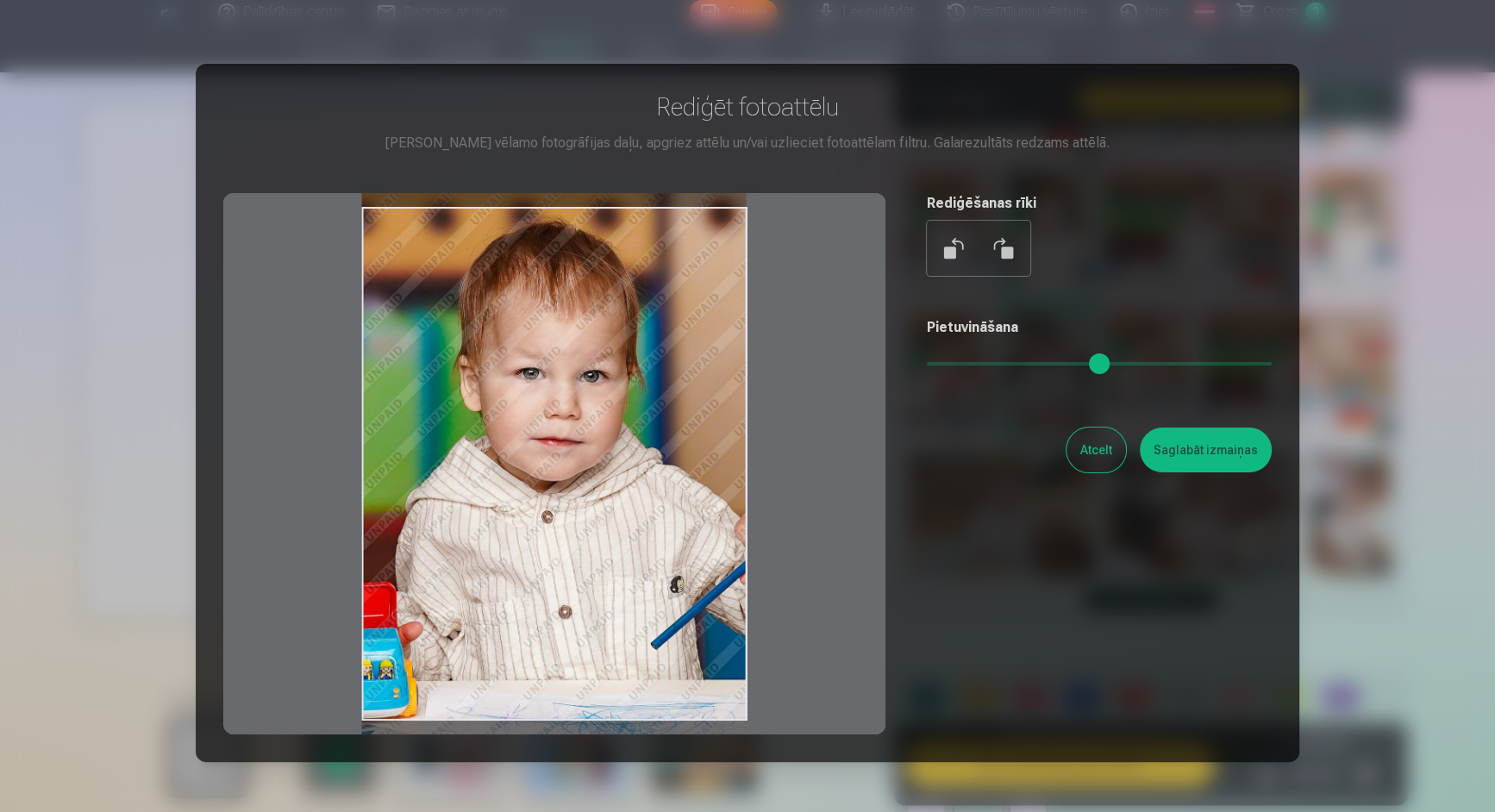
click at [647, 483] on div at bounding box center [555, 463] width 663 height 542
click at [1200, 448] on button "Saglabāt izmaiņas" at bounding box center [1206, 450] width 132 height 45
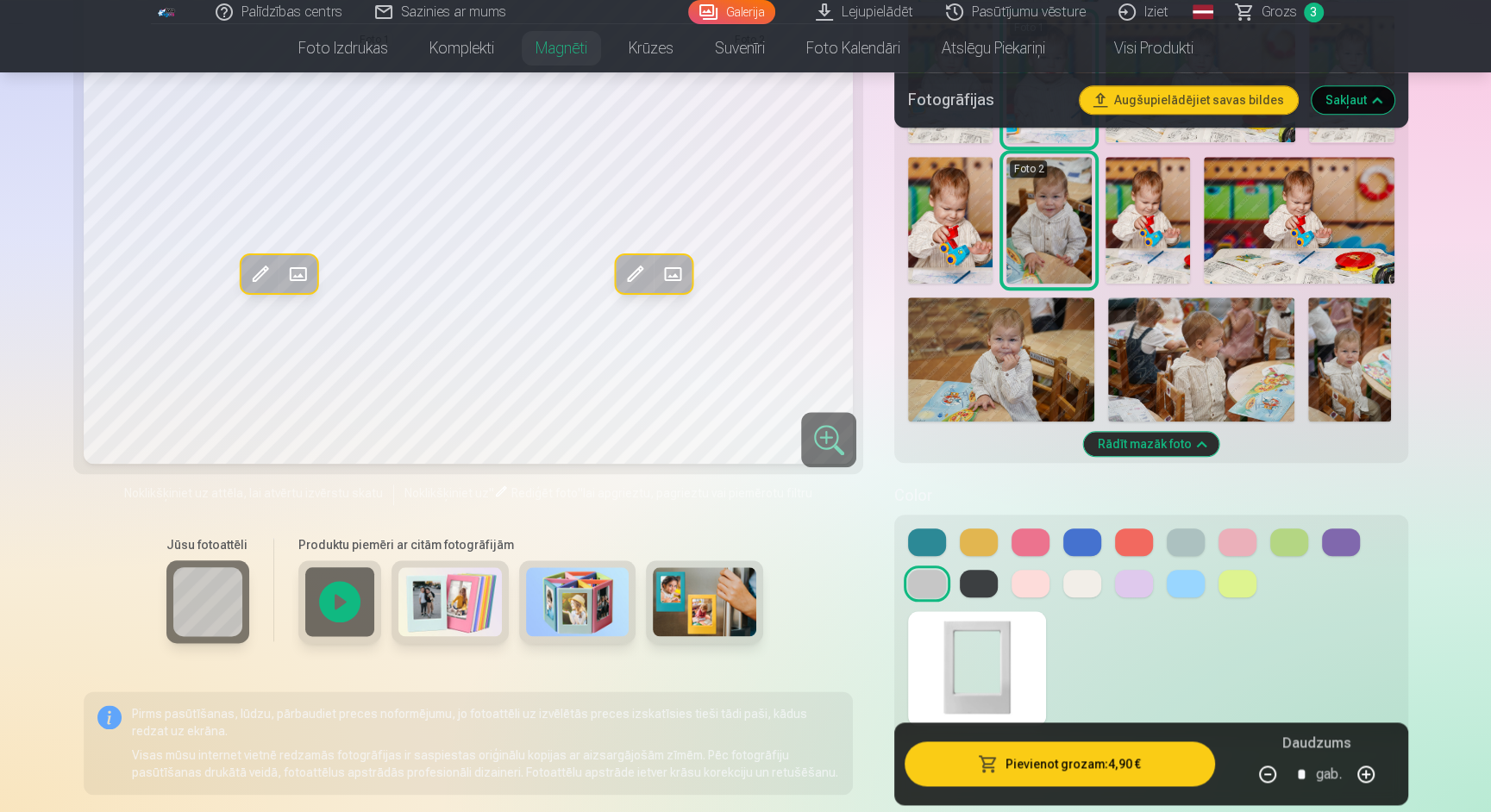
scroll to position [1617, 0]
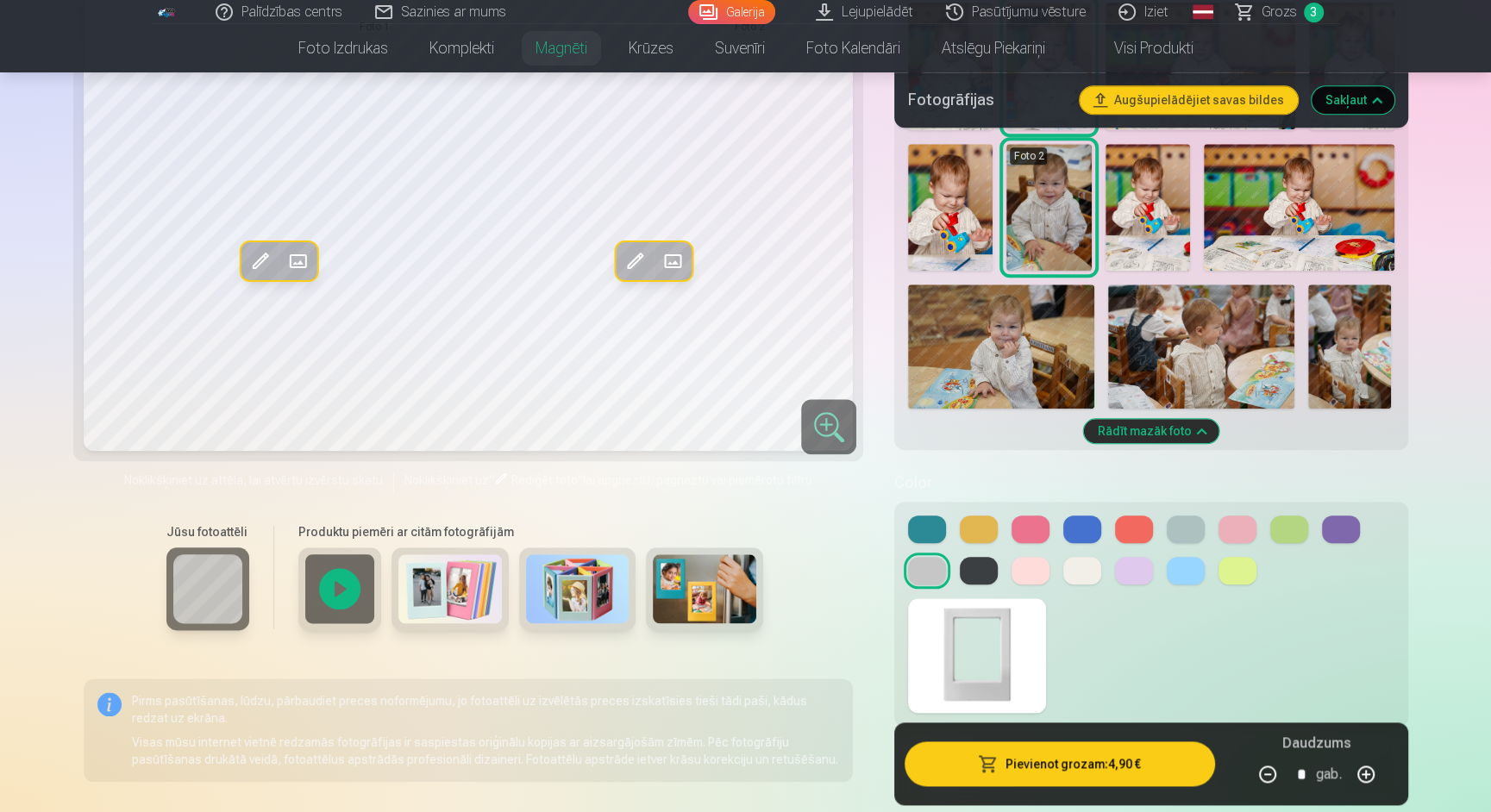
click at [1030, 569] on button at bounding box center [1030, 570] width 38 height 28
click at [1093, 565] on button at bounding box center [1082, 570] width 38 height 28
click at [920, 573] on button at bounding box center [927, 570] width 38 height 28
click at [1075, 569] on button at bounding box center [1082, 570] width 38 height 28
click at [1134, 565] on button at bounding box center [1134, 570] width 38 height 28
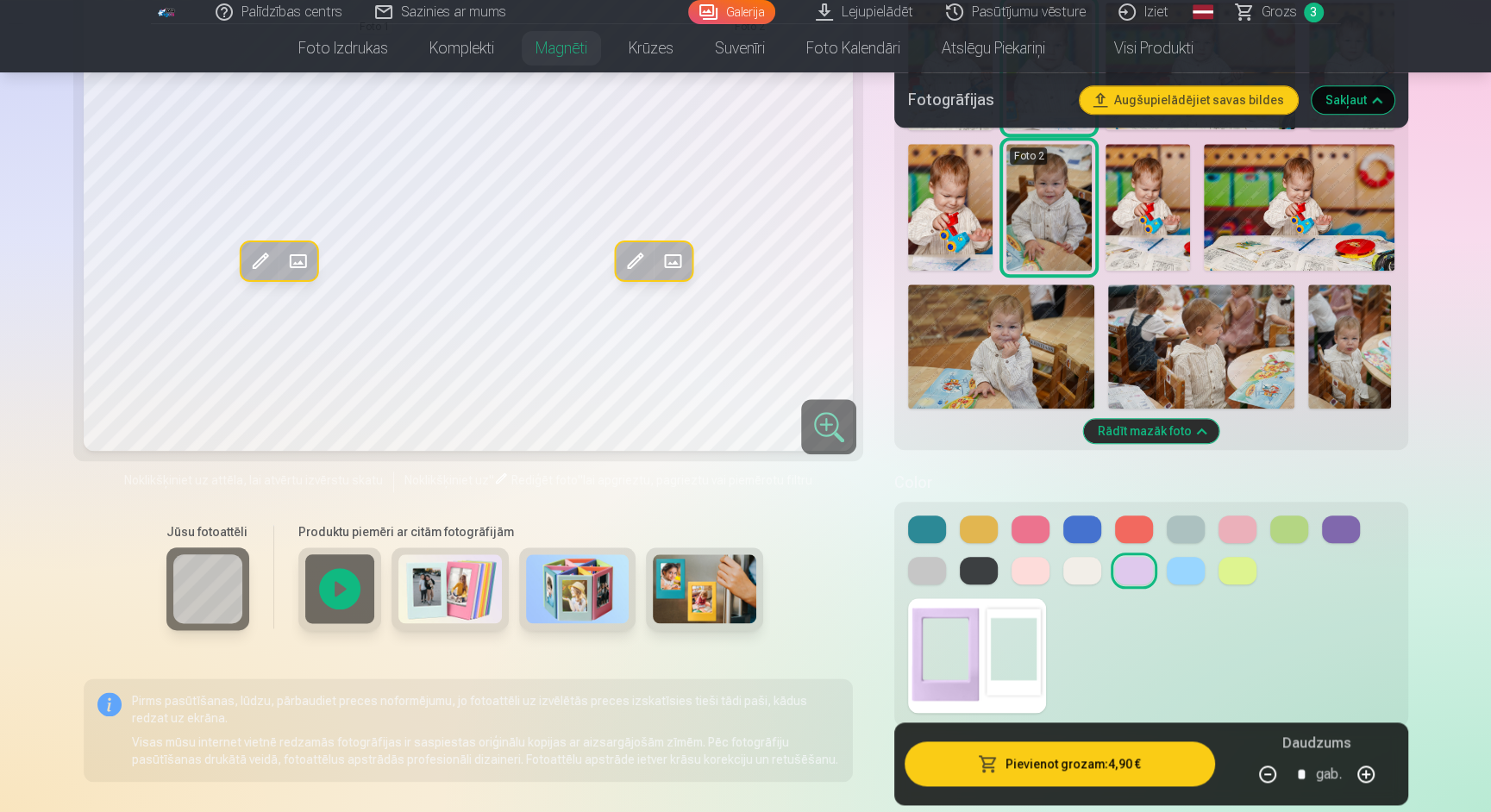
click at [1177, 564] on button at bounding box center [1185, 570] width 38 height 28
click at [1241, 565] on button at bounding box center [1237, 570] width 38 height 28
click at [1339, 522] on button at bounding box center [1340, 529] width 38 height 28
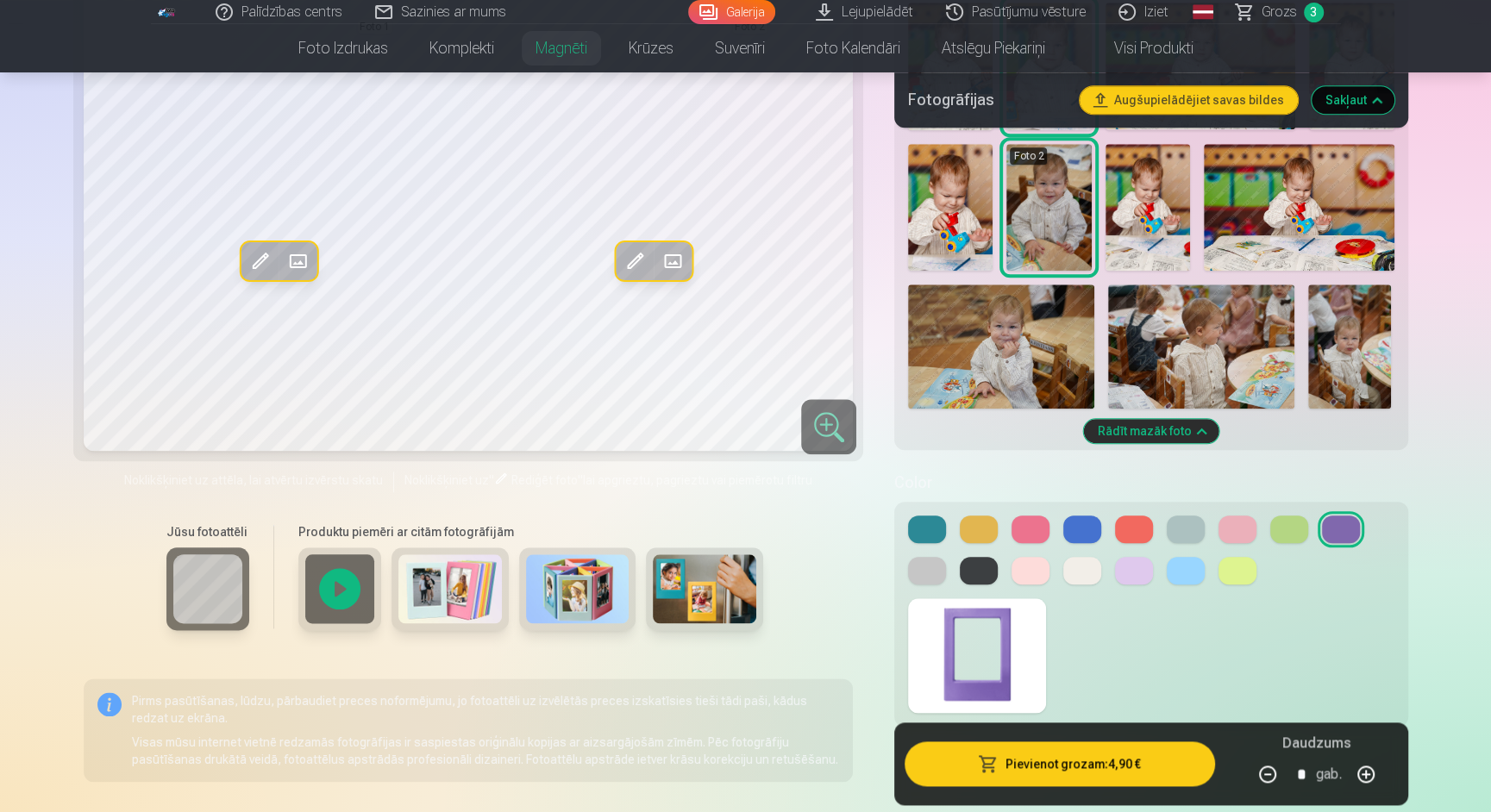
click at [1279, 521] on button at bounding box center [1289, 529] width 38 height 28
click at [1227, 528] on button at bounding box center [1237, 529] width 38 height 28
click at [1175, 529] on button at bounding box center [1185, 529] width 38 height 28
click at [1140, 523] on button at bounding box center [1134, 529] width 38 height 28
click at [1079, 527] on button at bounding box center [1082, 529] width 38 height 28
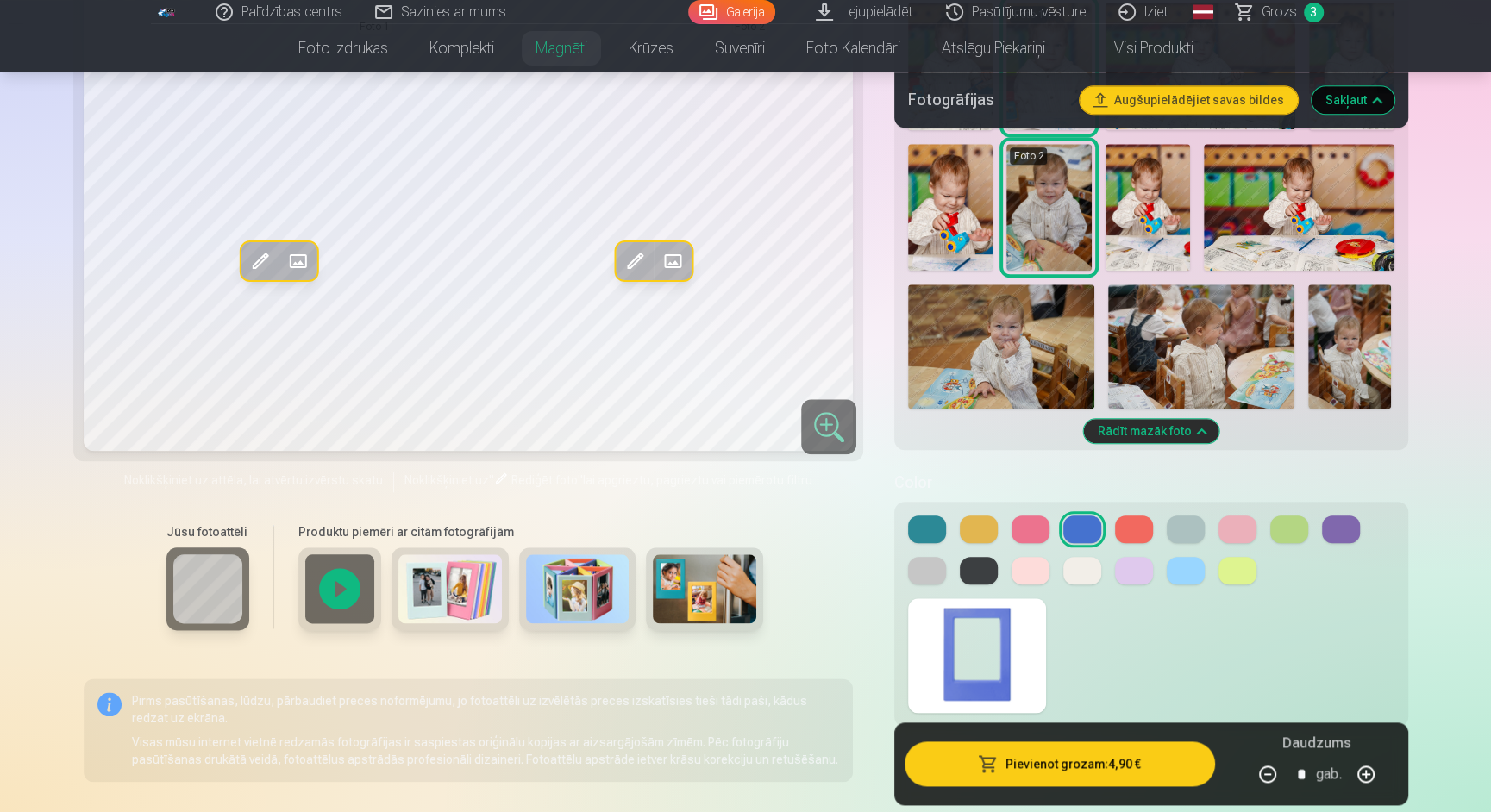
click at [1020, 526] on button at bounding box center [1030, 529] width 38 height 28
click at [968, 530] on button at bounding box center [979, 529] width 38 height 28
click at [922, 527] on button at bounding box center [927, 529] width 38 height 28
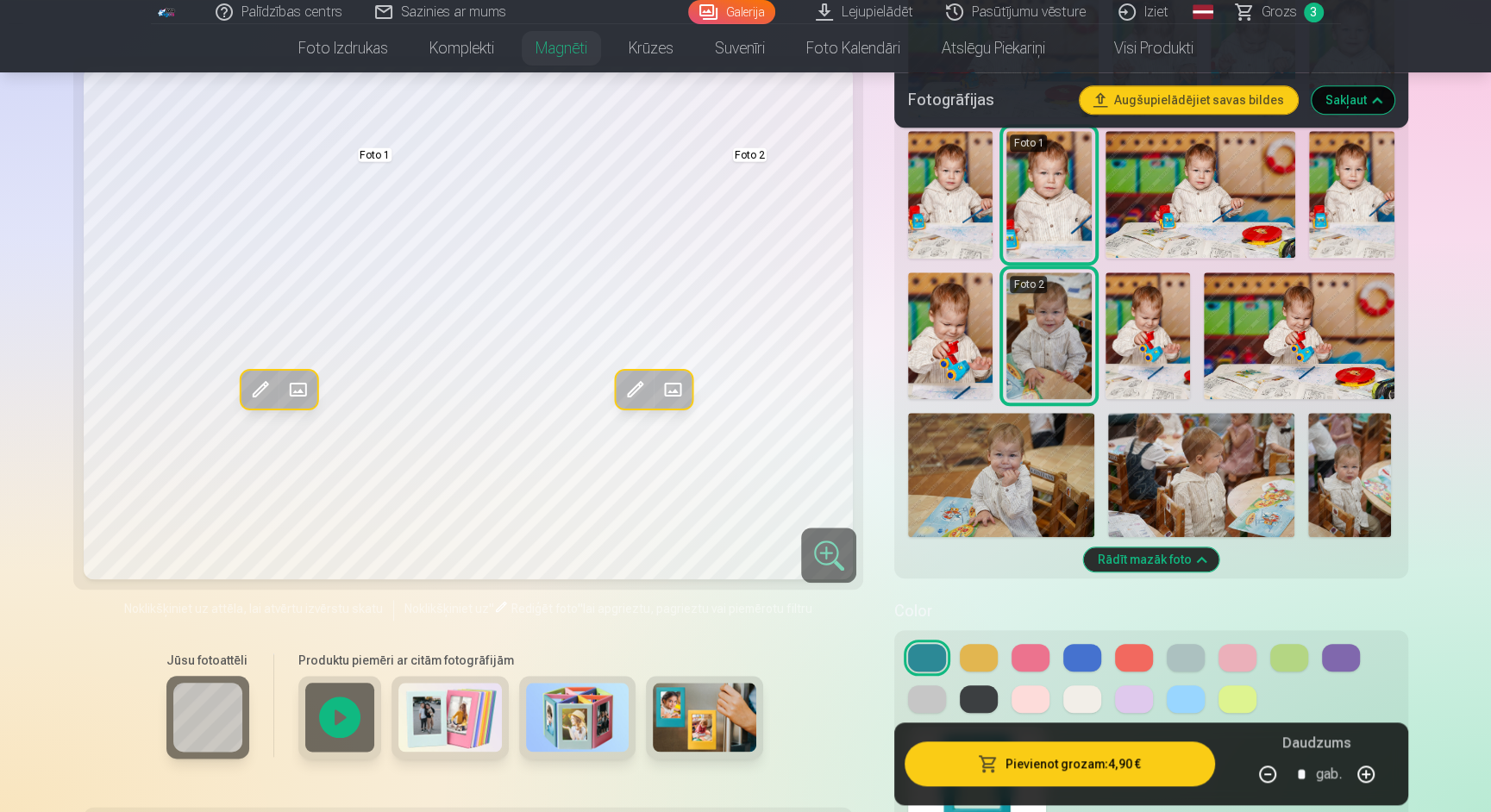
scroll to position [1483, 0]
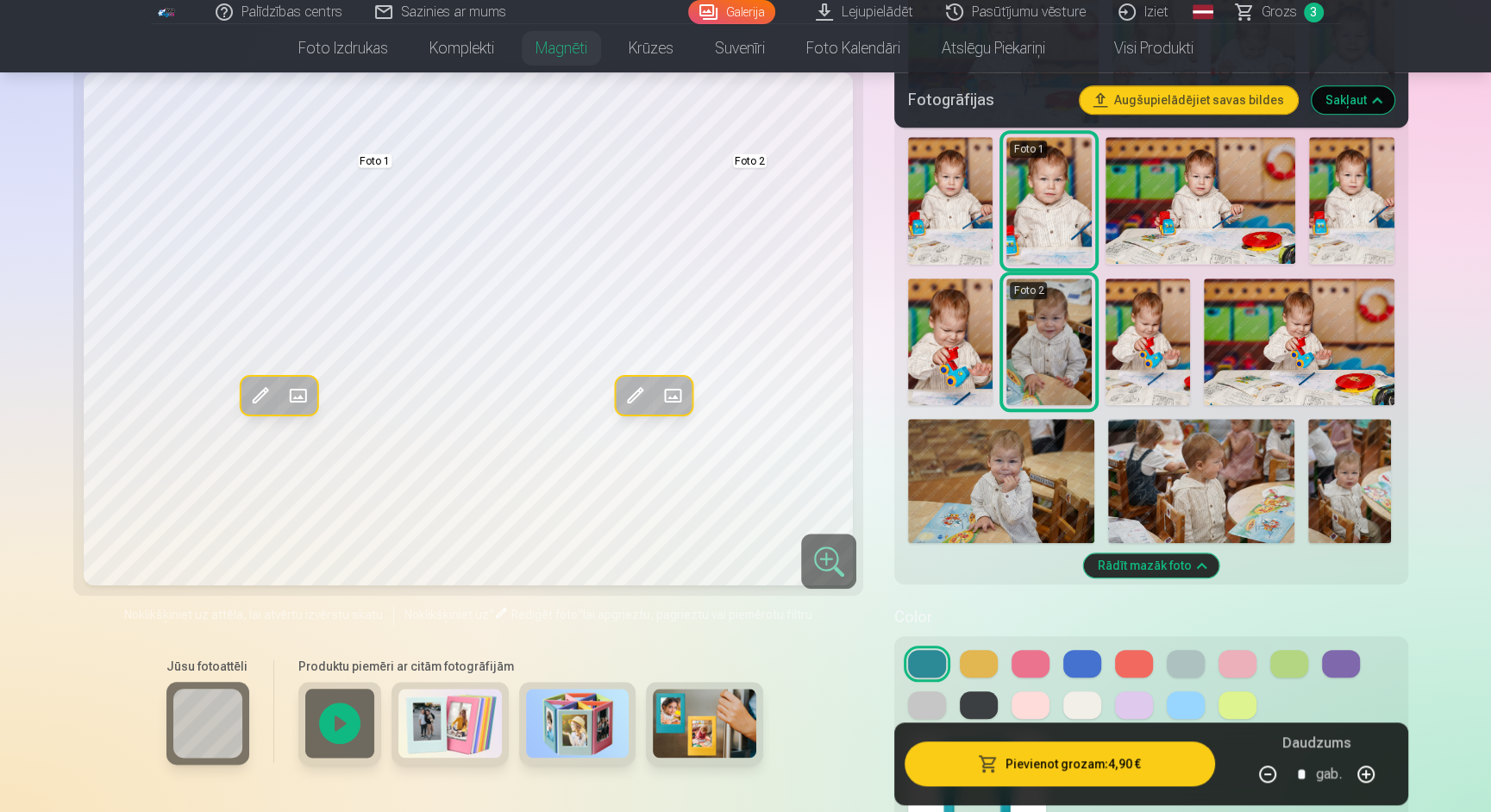
click at [919, 707] on button at bounding box center [927, 705] width 38 height 28
click at [926, 648] on div at bounding box center [1150, 749] width 513 height 225
click at [927, 661] on button at bounding box center [927, 663] width 38 height 28
click at [1091, 661] on button at bounding box center [1082, 663] width 38 height 28
click at [928, 660] on button at bounding box center [927, 663] width 38 height 28
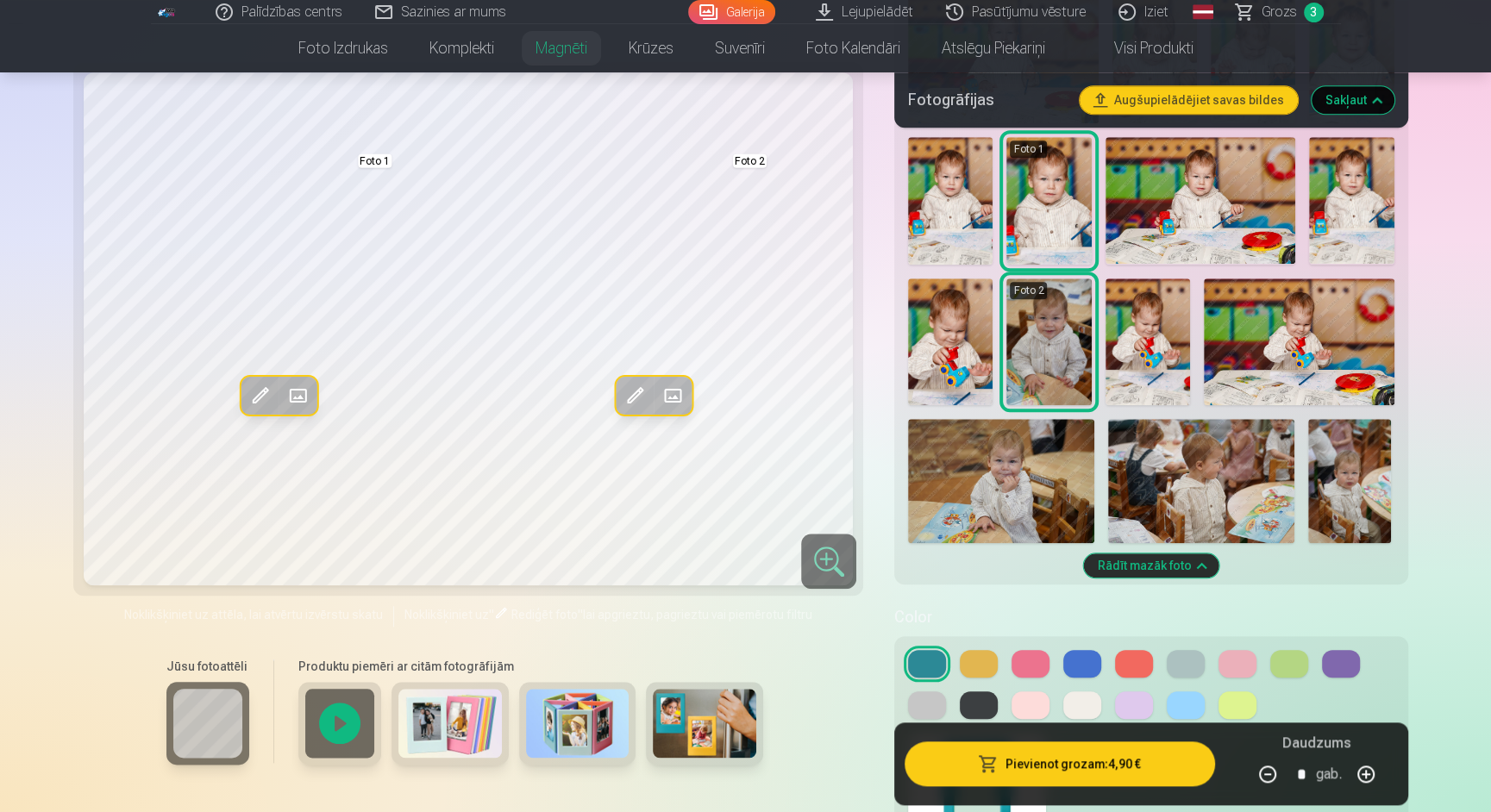
click at [629, 395] on span at bounding box center [634, 396] width 28 height 28
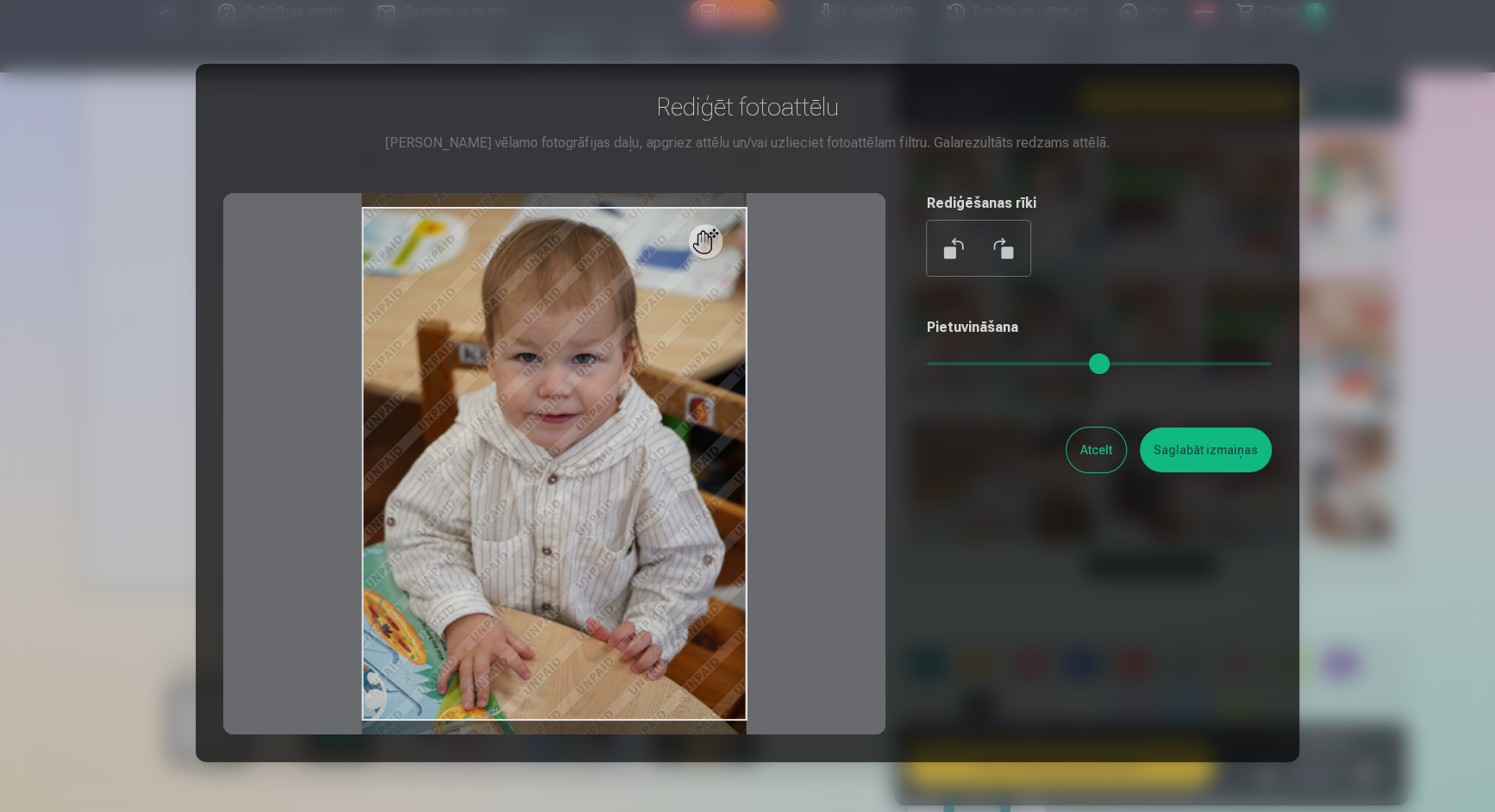
click at [1114, 452] on button "Atcelt" at bounding box center [1096, 450] width 60 height 45
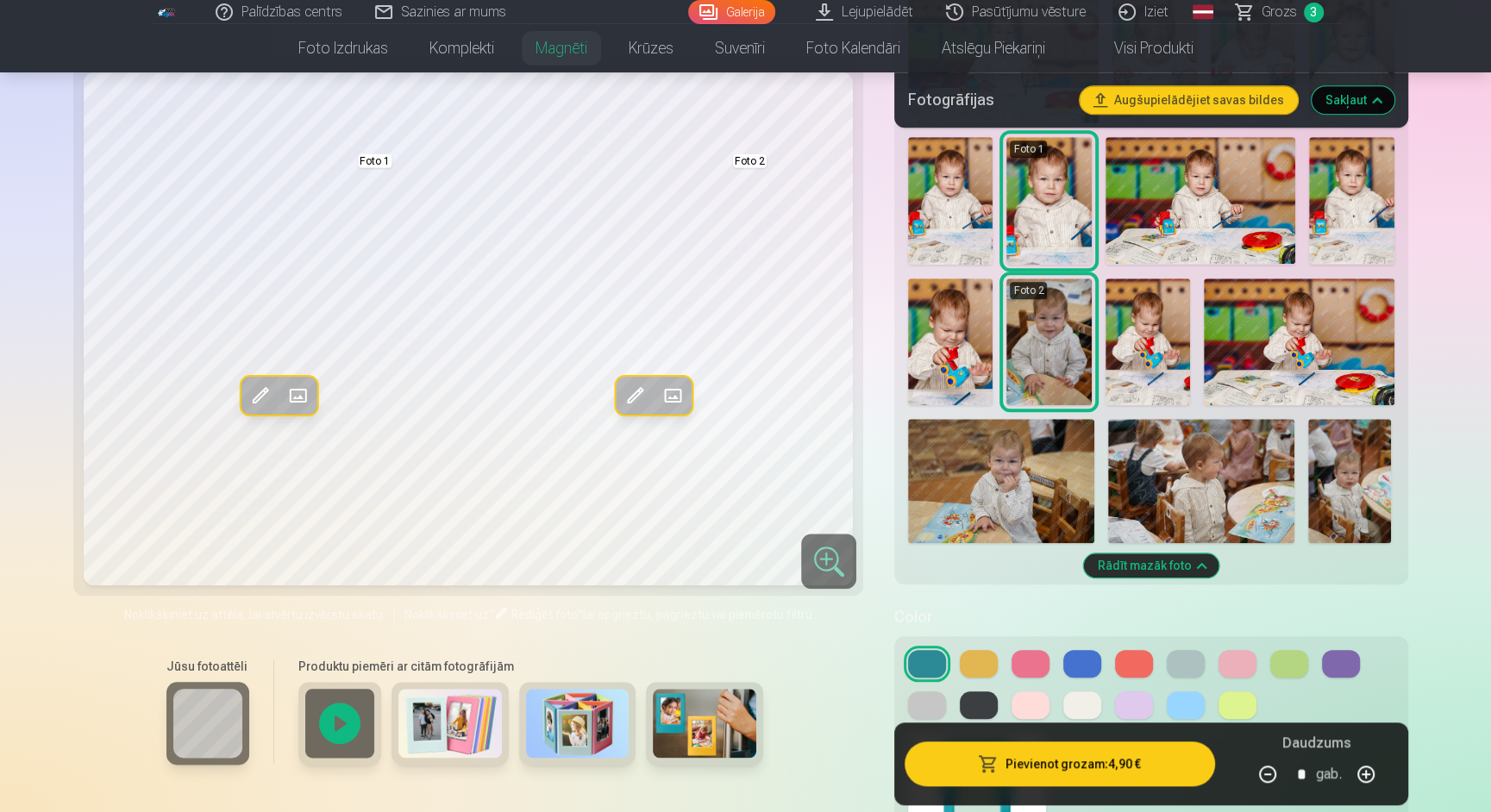
click at [1005, 465] on img at bounding box center [1001, 481] width 187 height 124
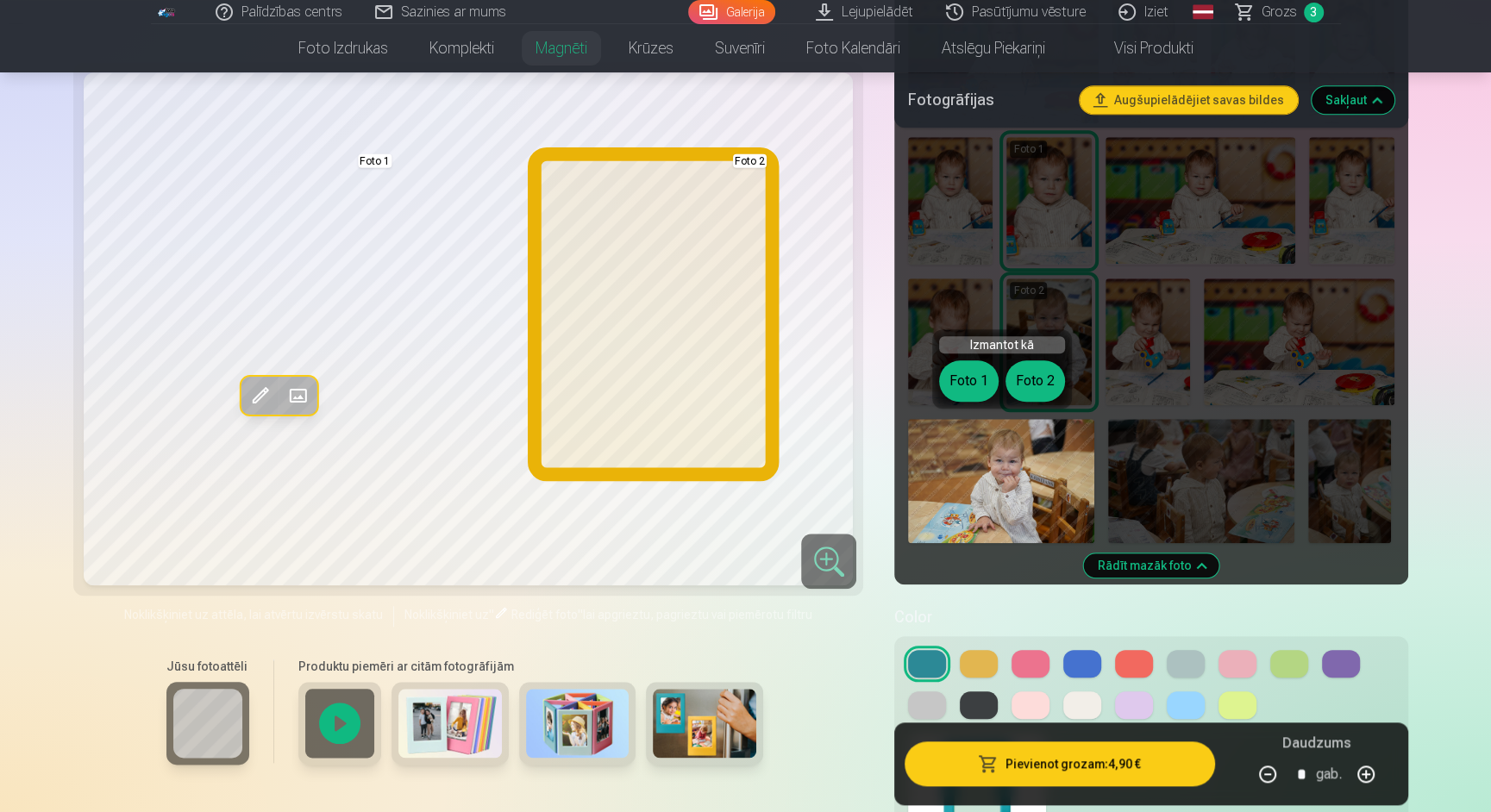
click at [1034, 389] on button "Foto 2" at bounding box center [1035, 381] width 59 height 41
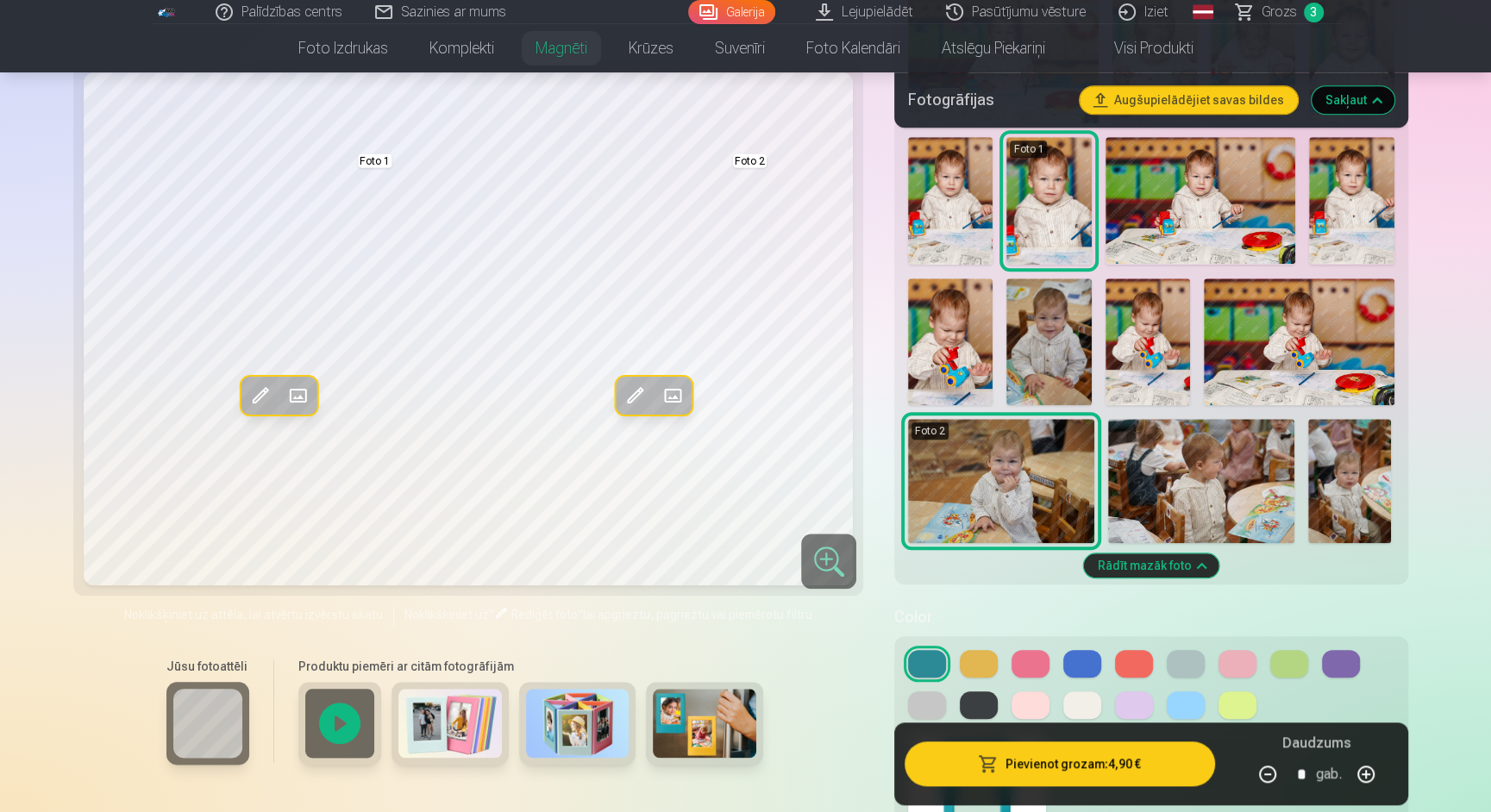
click at [639, 395] on span at bounding box center [634, 396] width 28 height 28
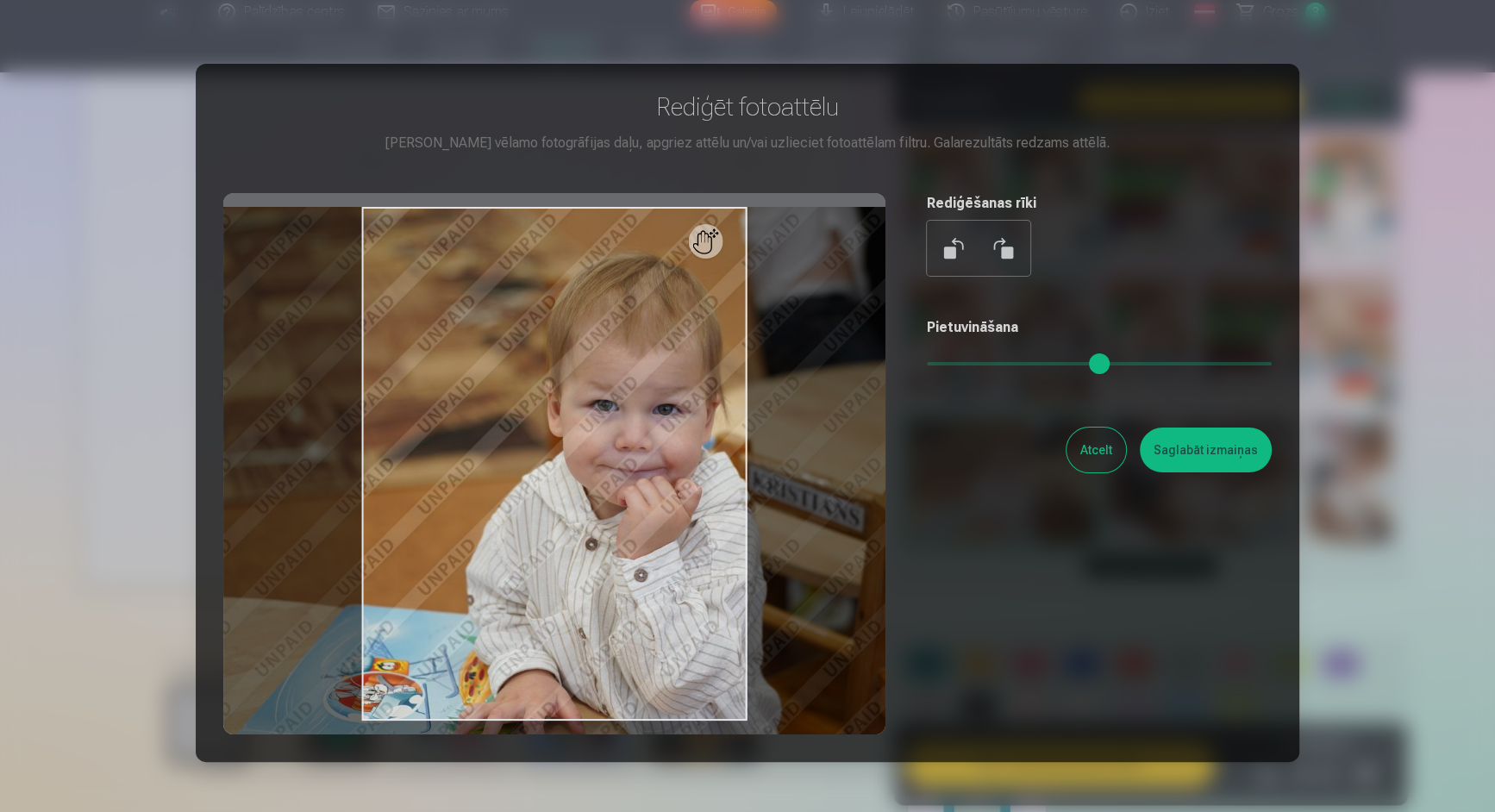
type input "****"
click at [947, 362] on input "range" at bounding box center [1099, 364] width 345 height 4
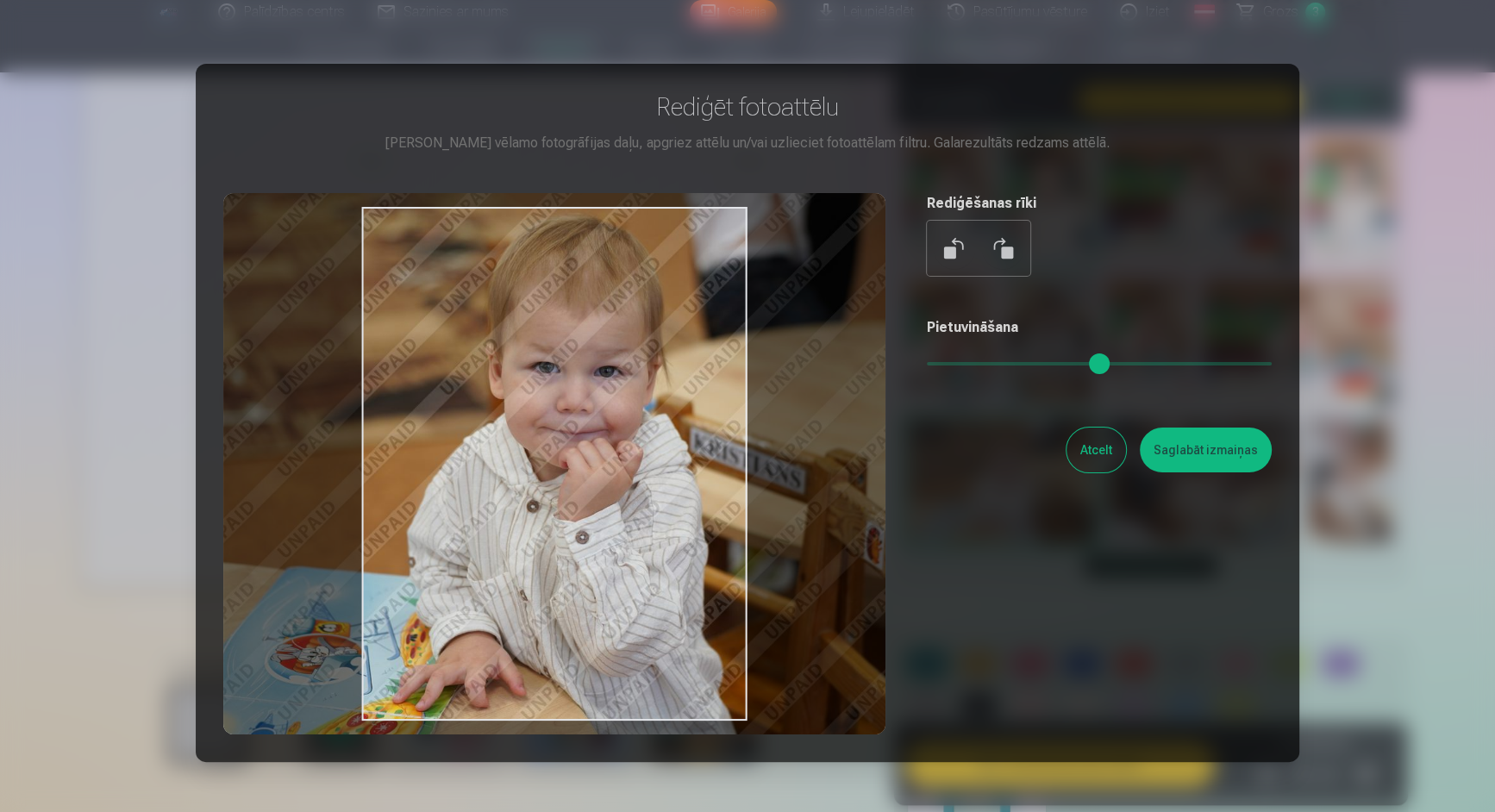
drag, startPoint x: 560, startPoint y: 465, endPoint x: 501, endPoint y: 427, distance: 70.2
click at [501, 427] on div at bounding box center [555, 463] width 663 height 542
click at [601, 423] on div at bounding box center [555, 463] width 663 height 542
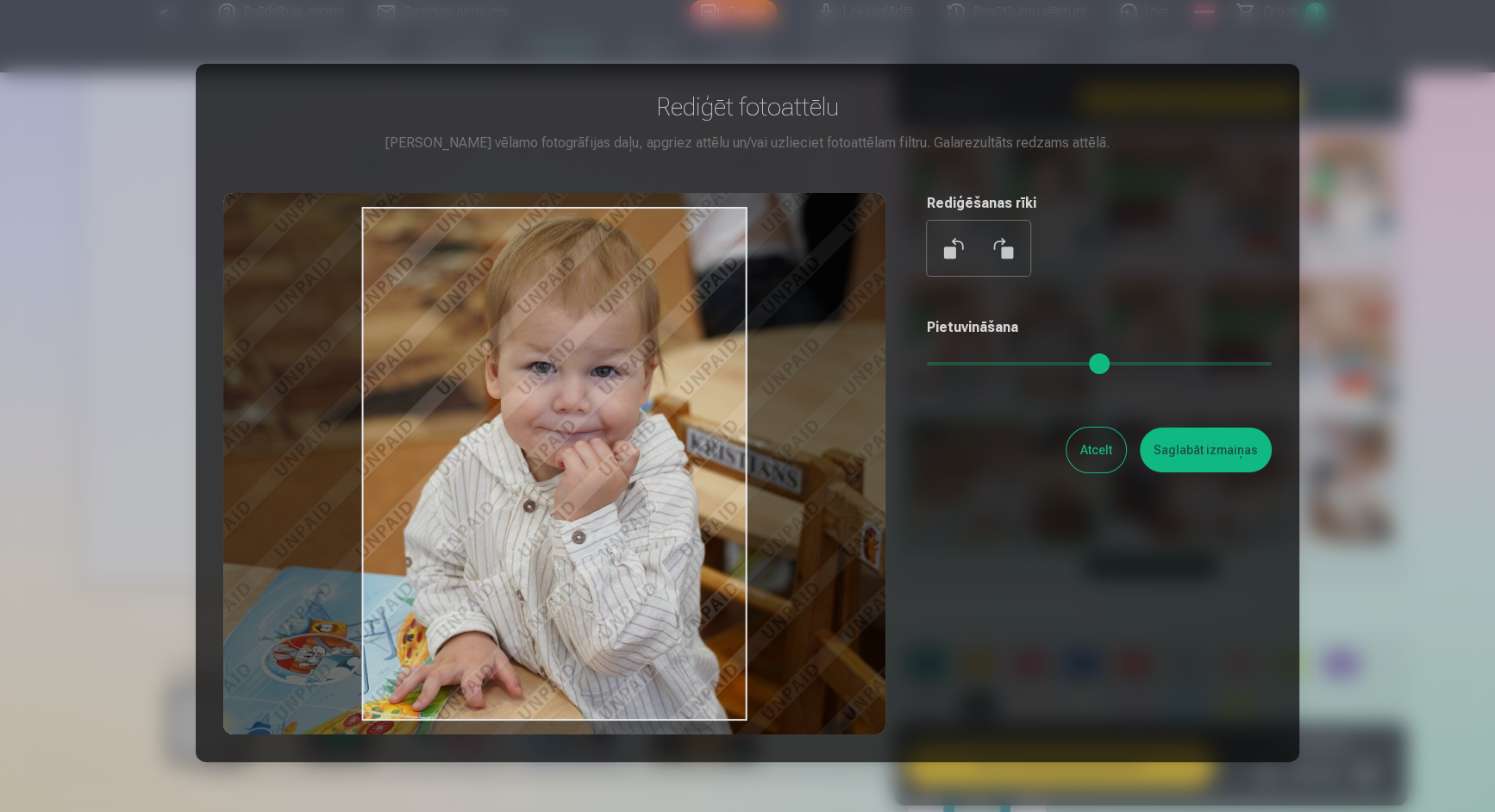
click at [599, 423] on div at bounding box center [555, 463] width 663 height 542
click at [1197, 452] on button "Saglabāt izmaiņas" at bounding box center [1206, 450] width 132 height 45
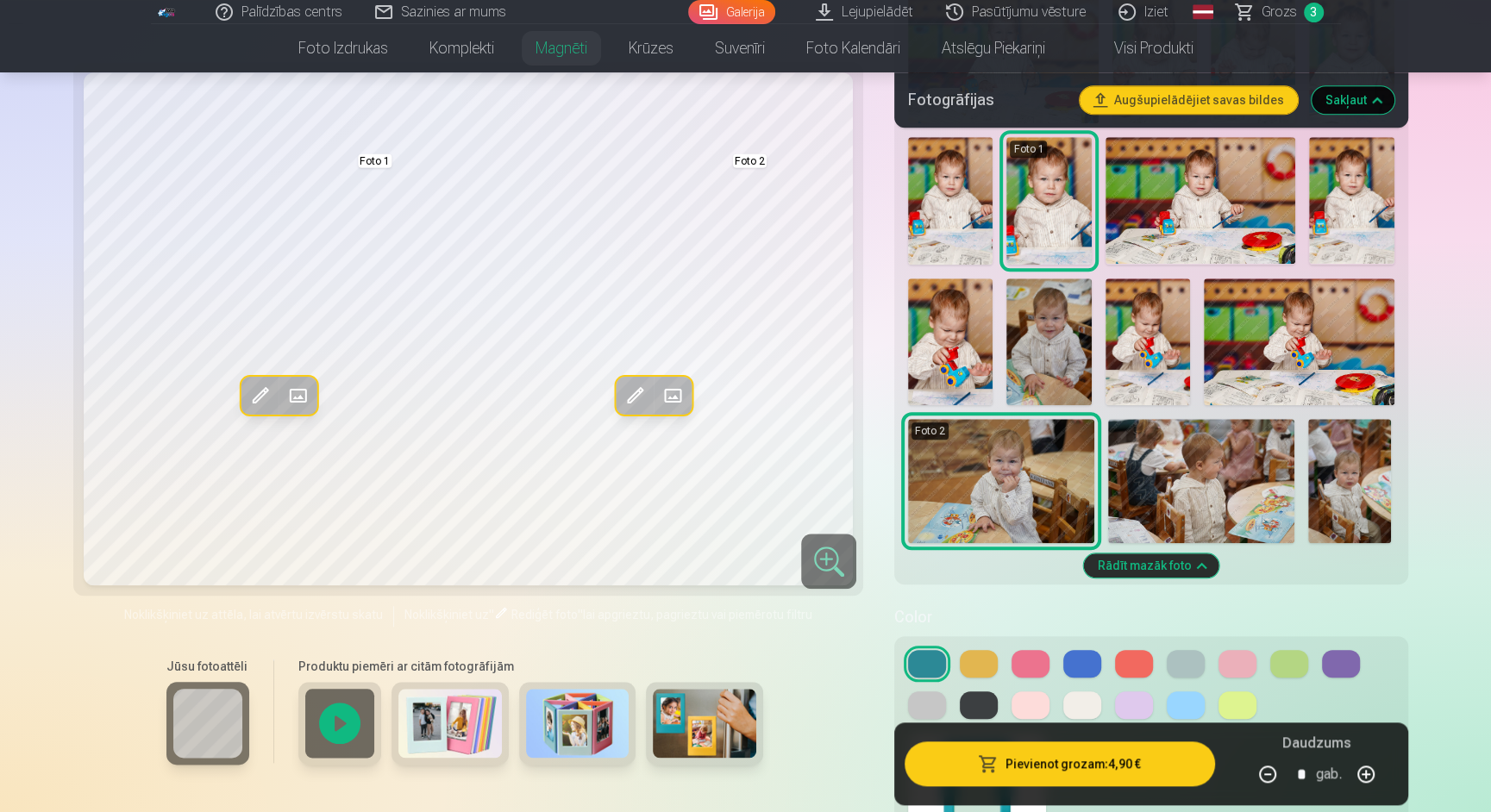
click at [1038, 348] on img at bounding box center [1048, 342] width 85 height 127
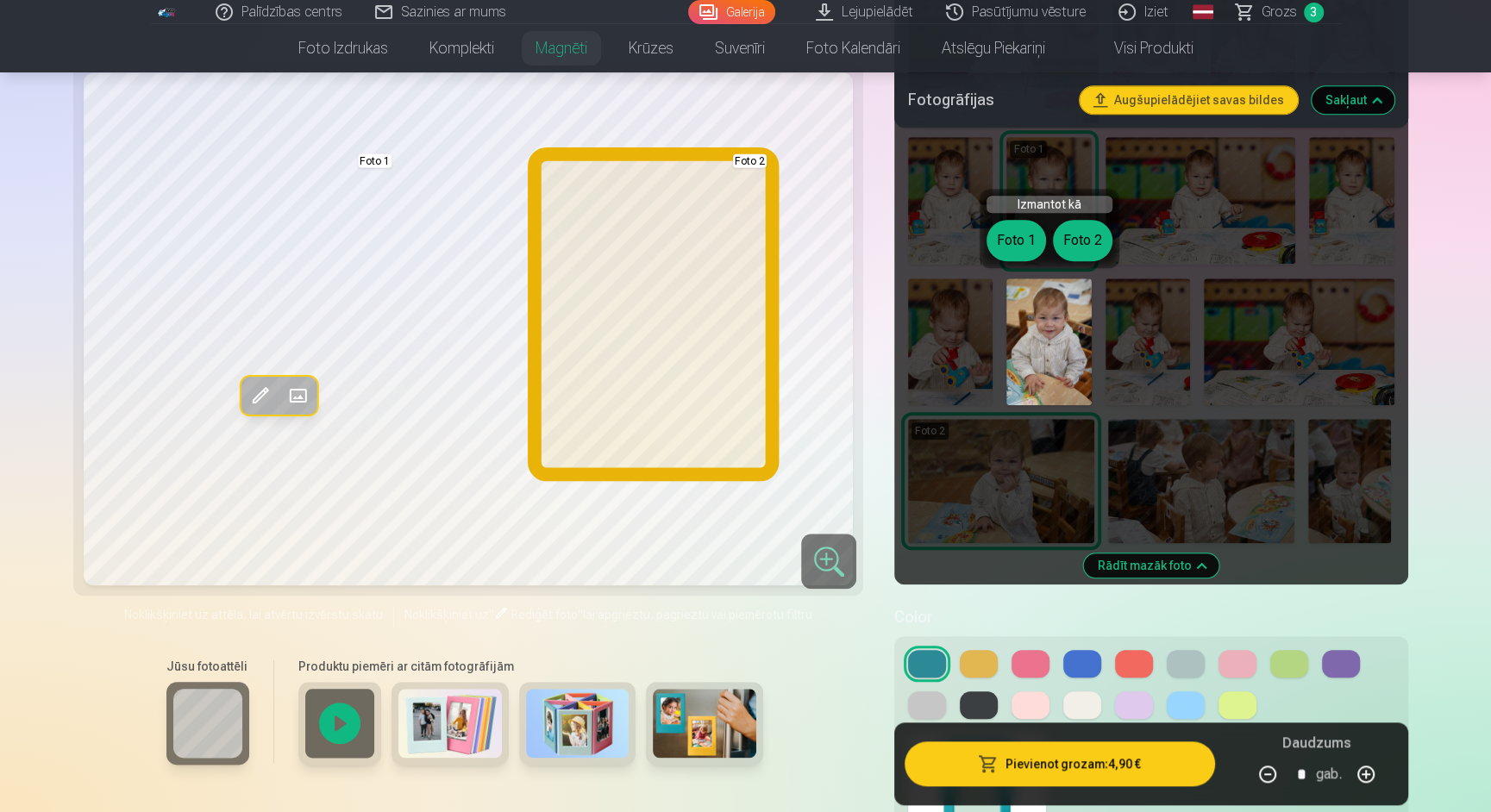
click at [1079, 249] on button "Foto 2" at bounding box center [1083, 241] width 59 height 41
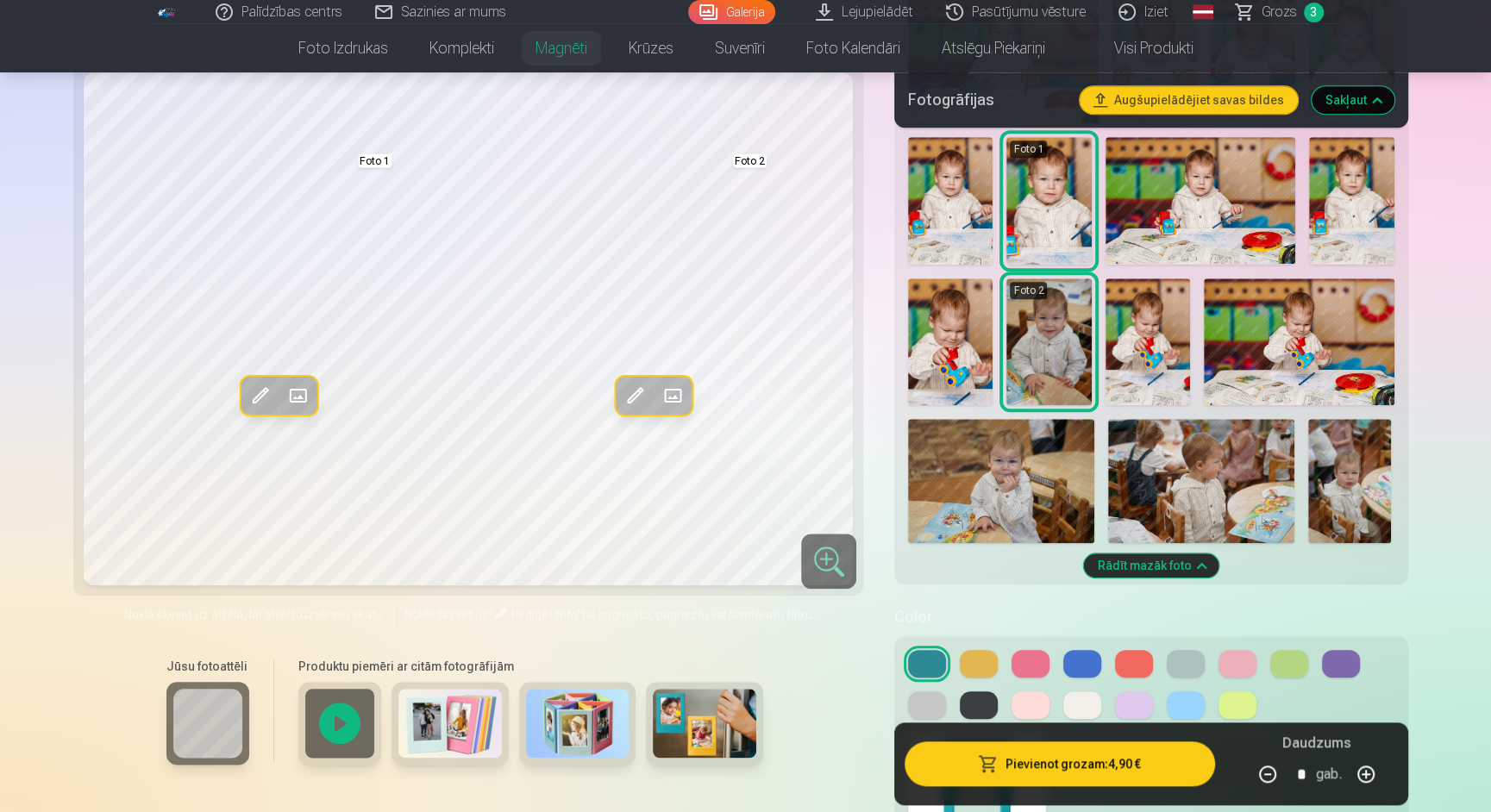
click at [641, 388] on span at bounding box center [634, 396] width 28 height 28
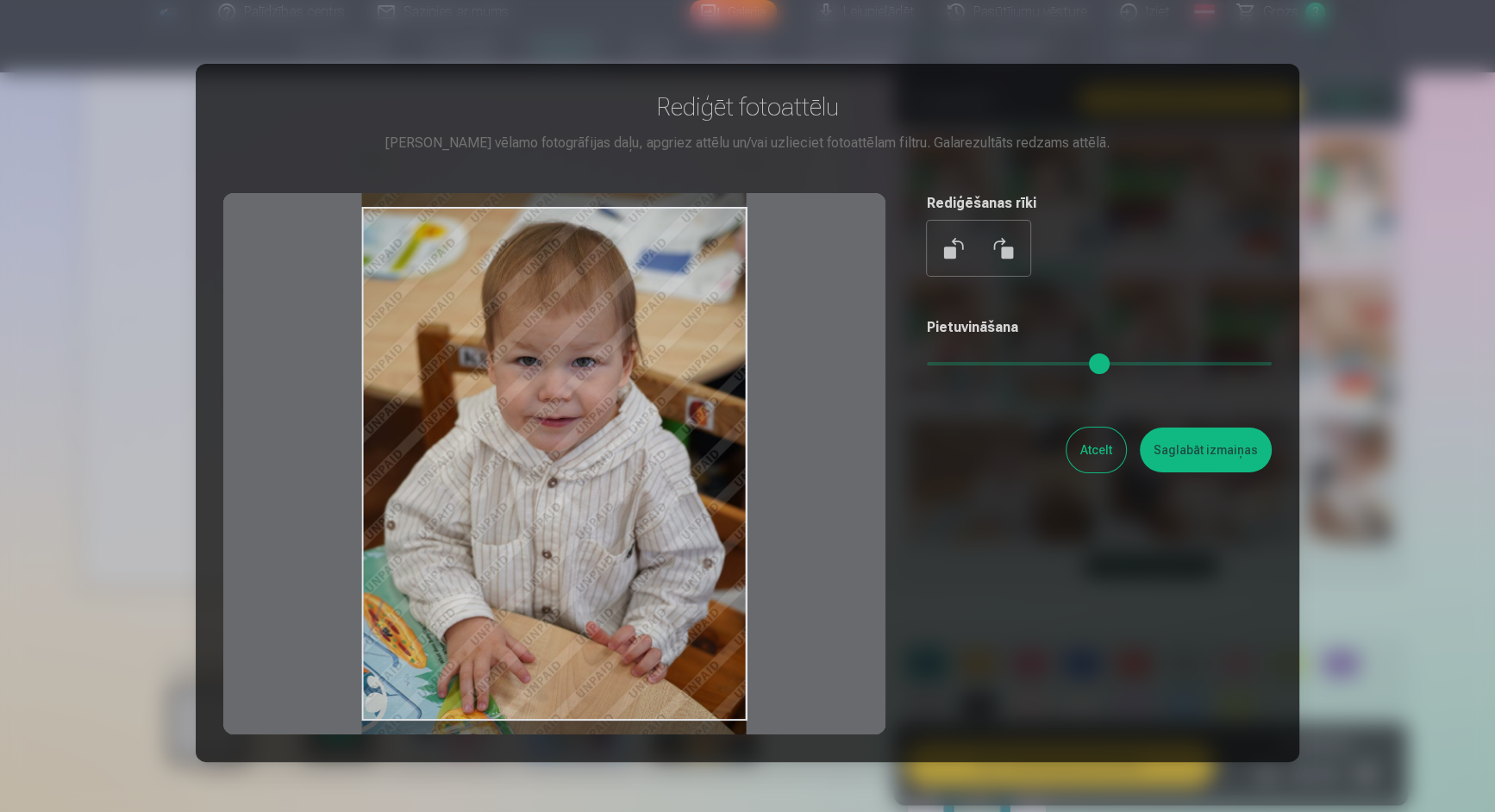
drag, startPoint x: 652, startPoint y: 386, endPoint x: 652, endPoint y: 396, distance: 10.0
click at [652, 396] on div at bounding box center [555, 463] width 663 height 542
click at [652, 394] on div at bounding box center [555, 463] width 663 height 542
click at [1188, 455] on button "Saglabāt izmaiņas" at bounding box center [1206, 450] width 132 height 45
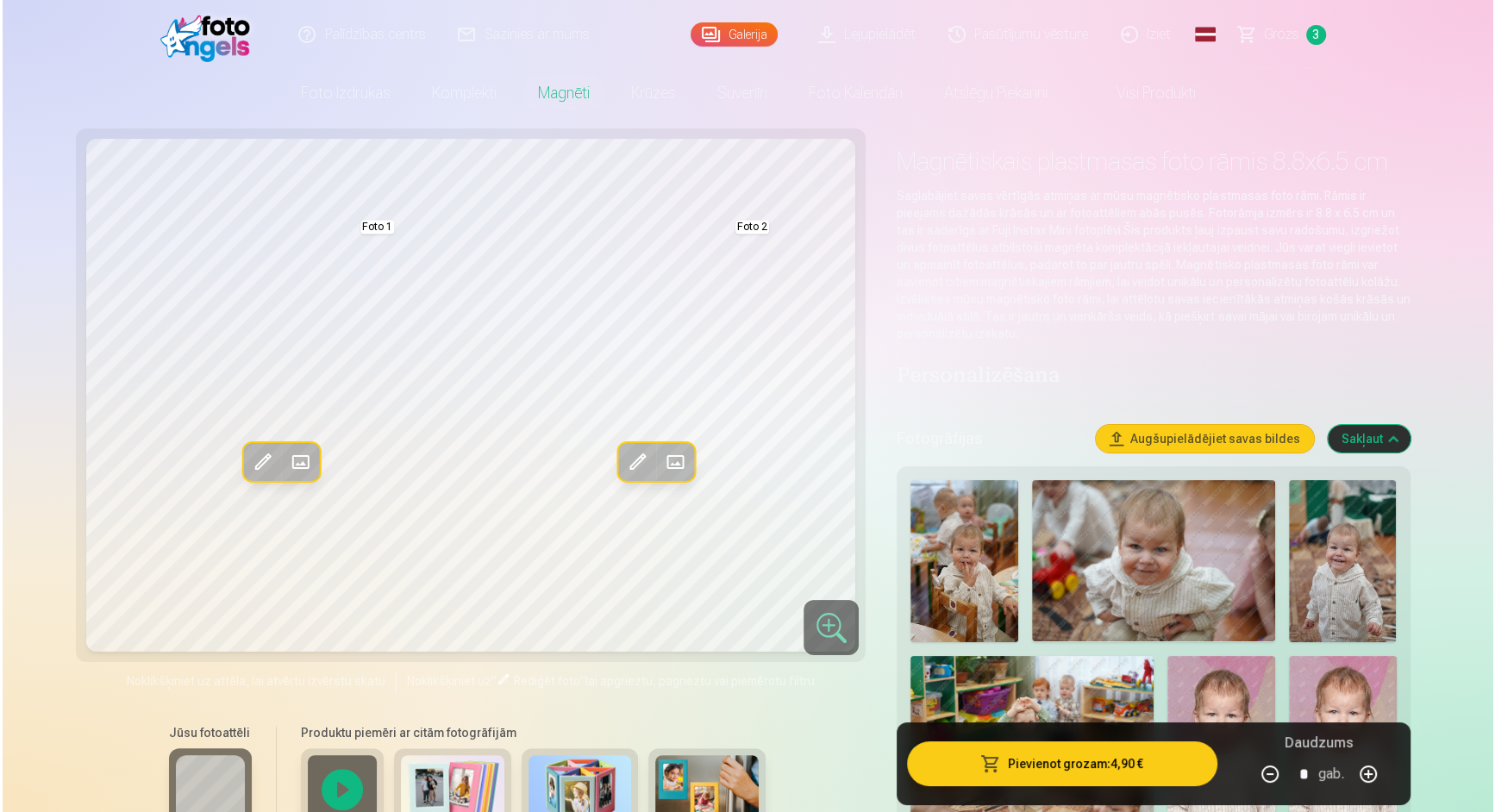
scroll to position [0, 0]
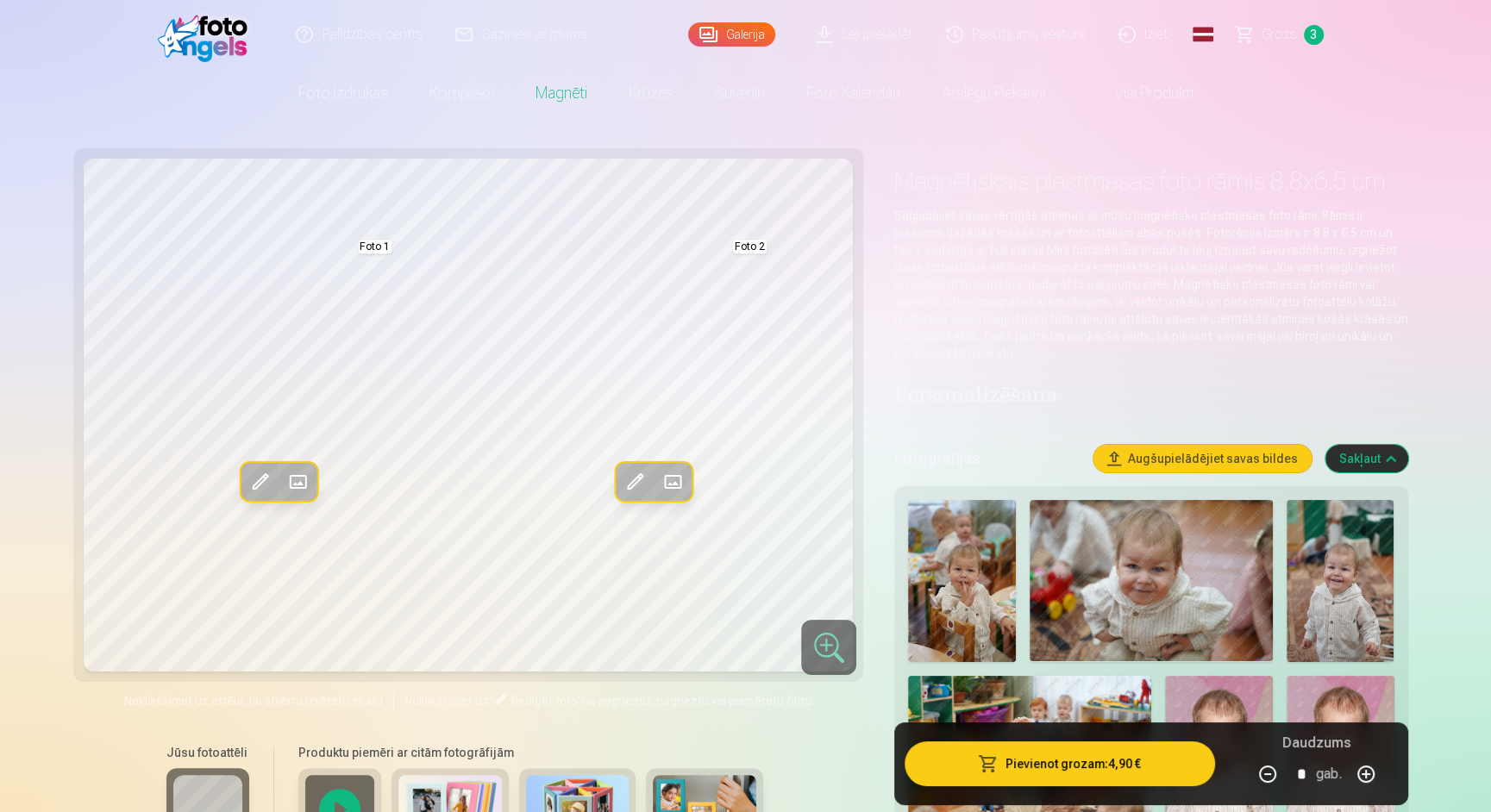
click at [1068, 775] on button "Pievienot grozam : 4,90 €" at bounding box center [1058, 764] width 309 height 45
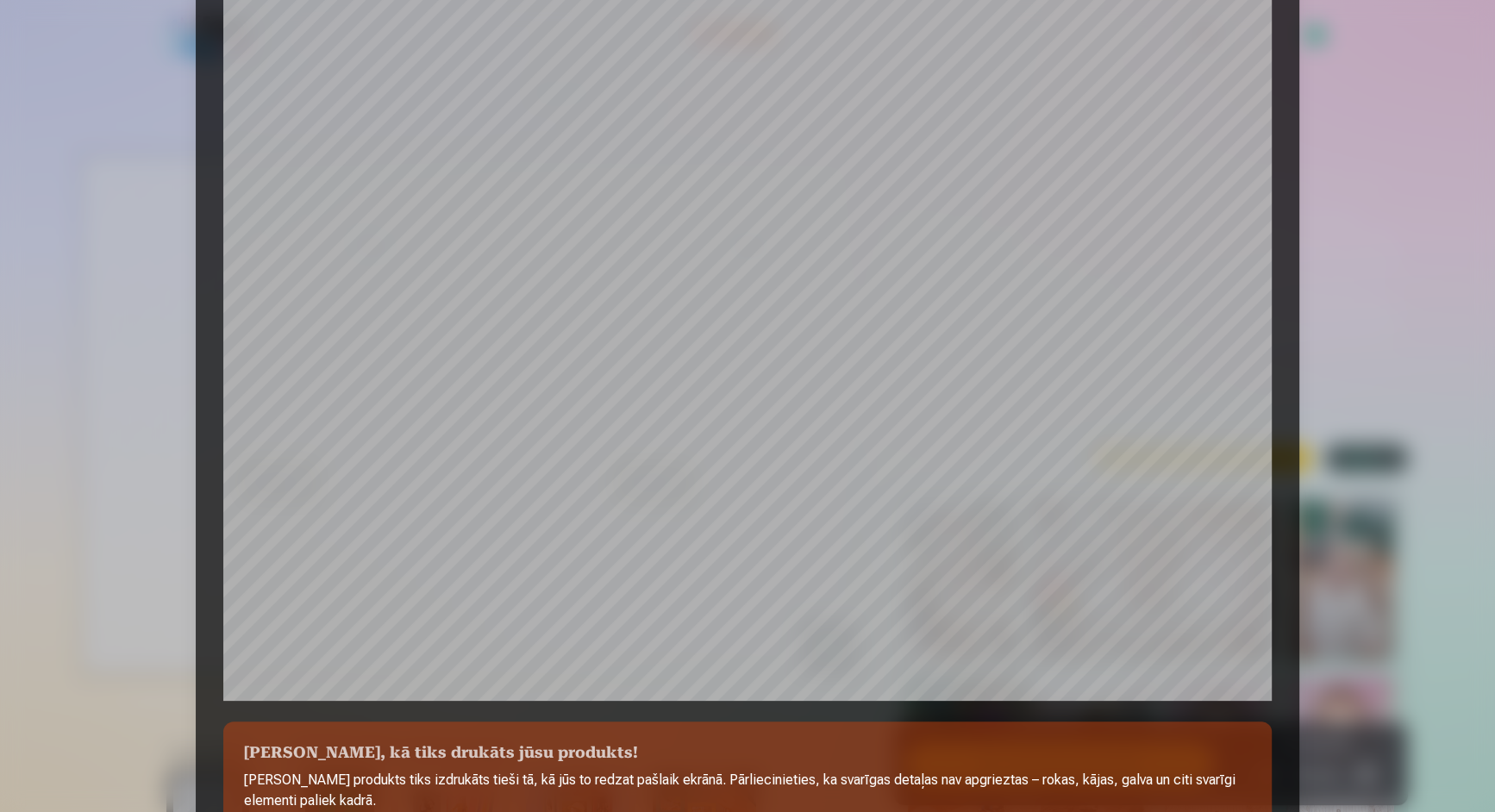
scroll to position [144, 0]
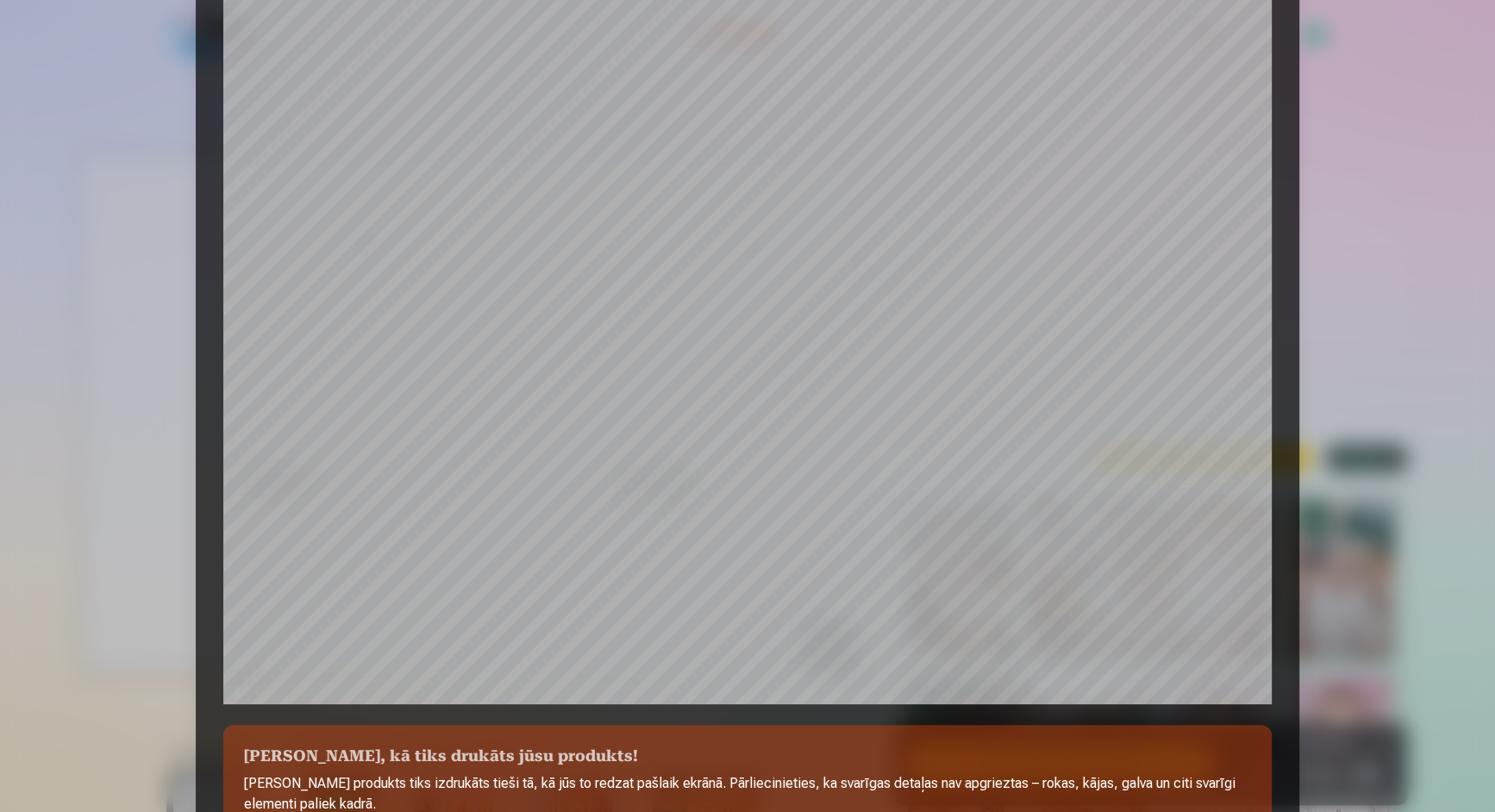
click at [1331, 397] on div at bounding box center [748, 406] width 1495 height 812
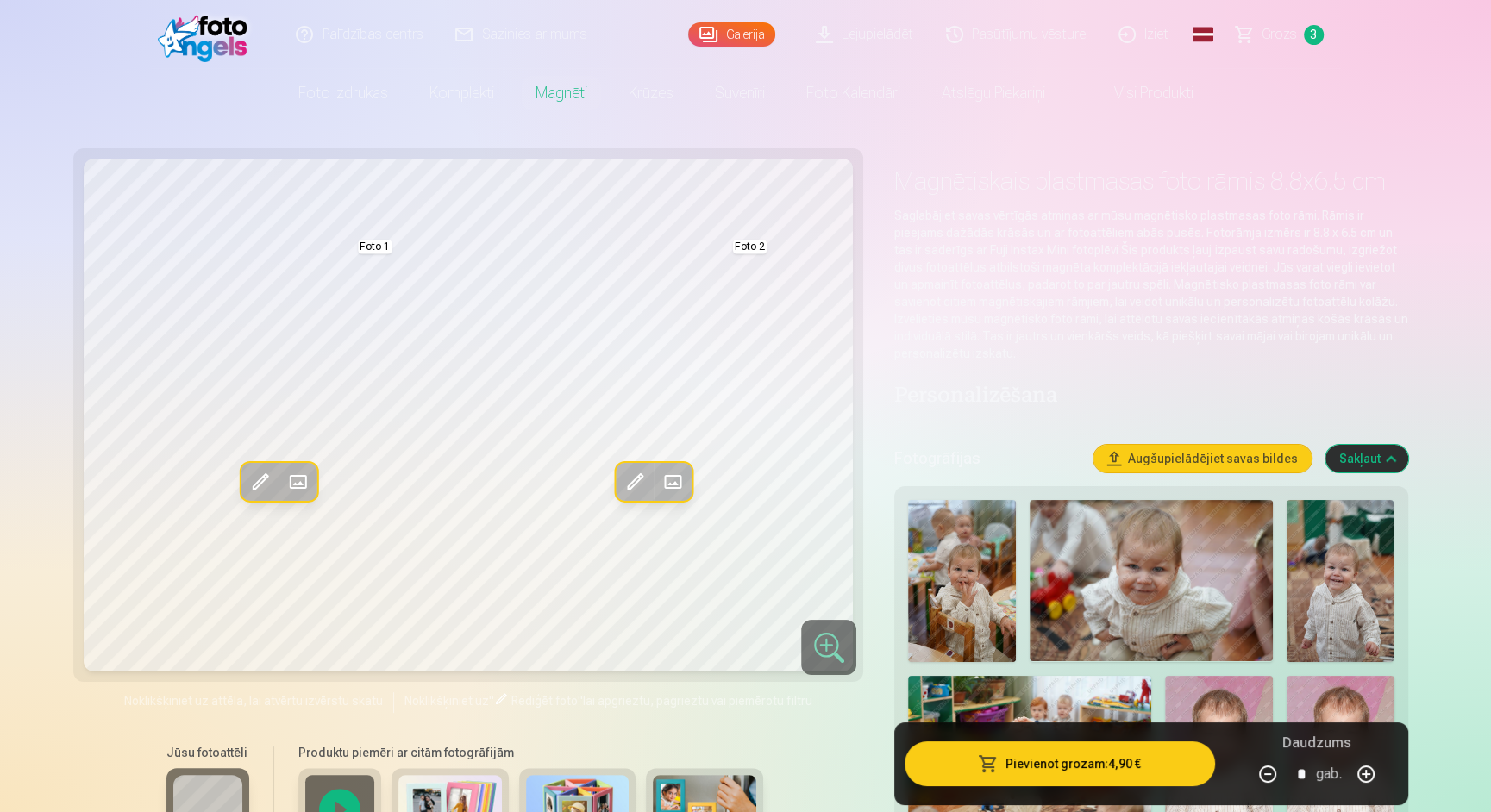
click at [262, 493] on span at bounding box center [260, 481] width 28 height 28
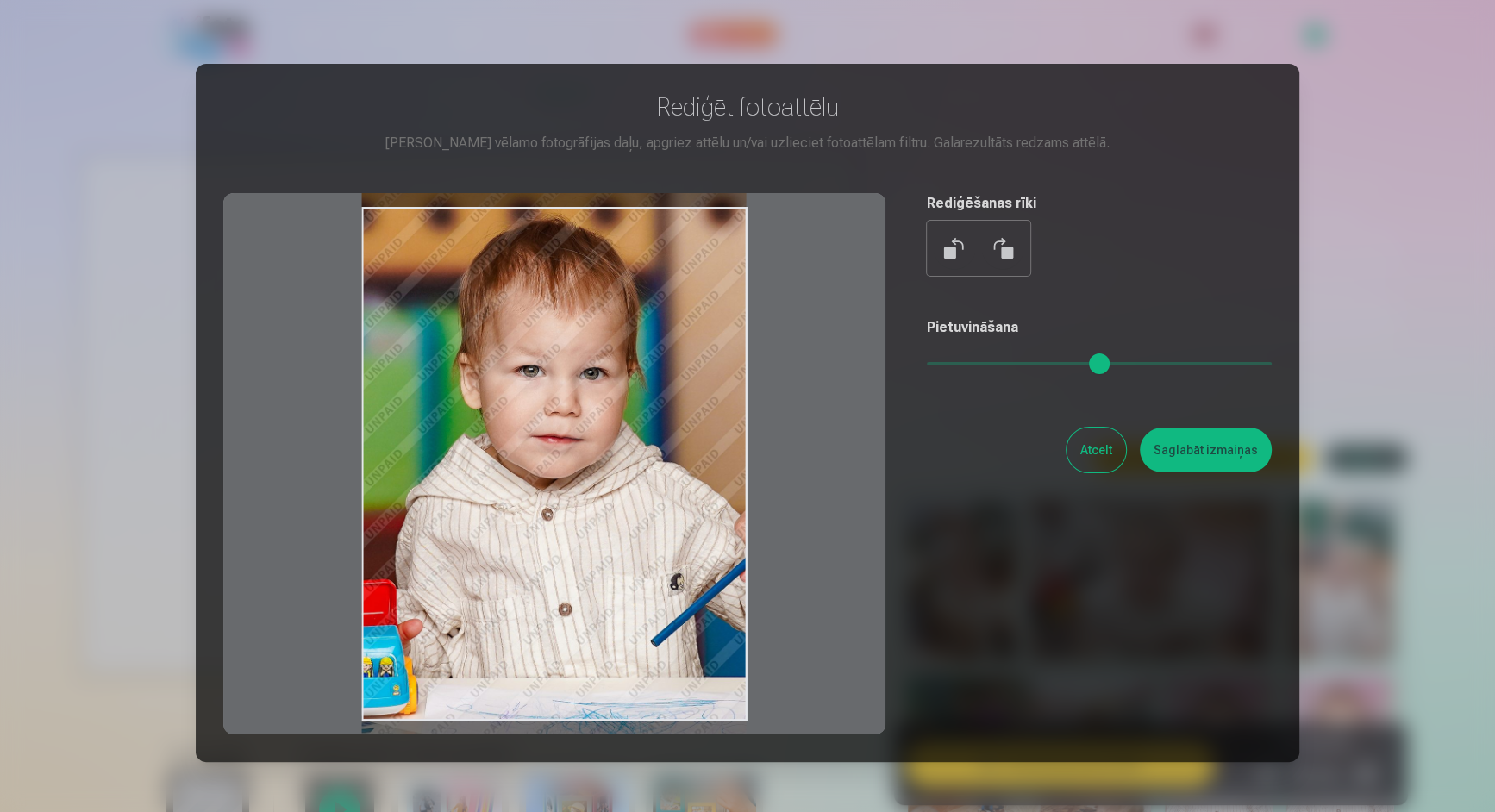
click at [521, 462] on div at bounding box center [555, 463] width 663 height 542
click at [521, 461] on div at bounding box center [555, 463] width 663 height 542
click at [1243, 461] on button "Saglabāt izmaiņas" at bounding box center [1206, 450] width 132 height 45
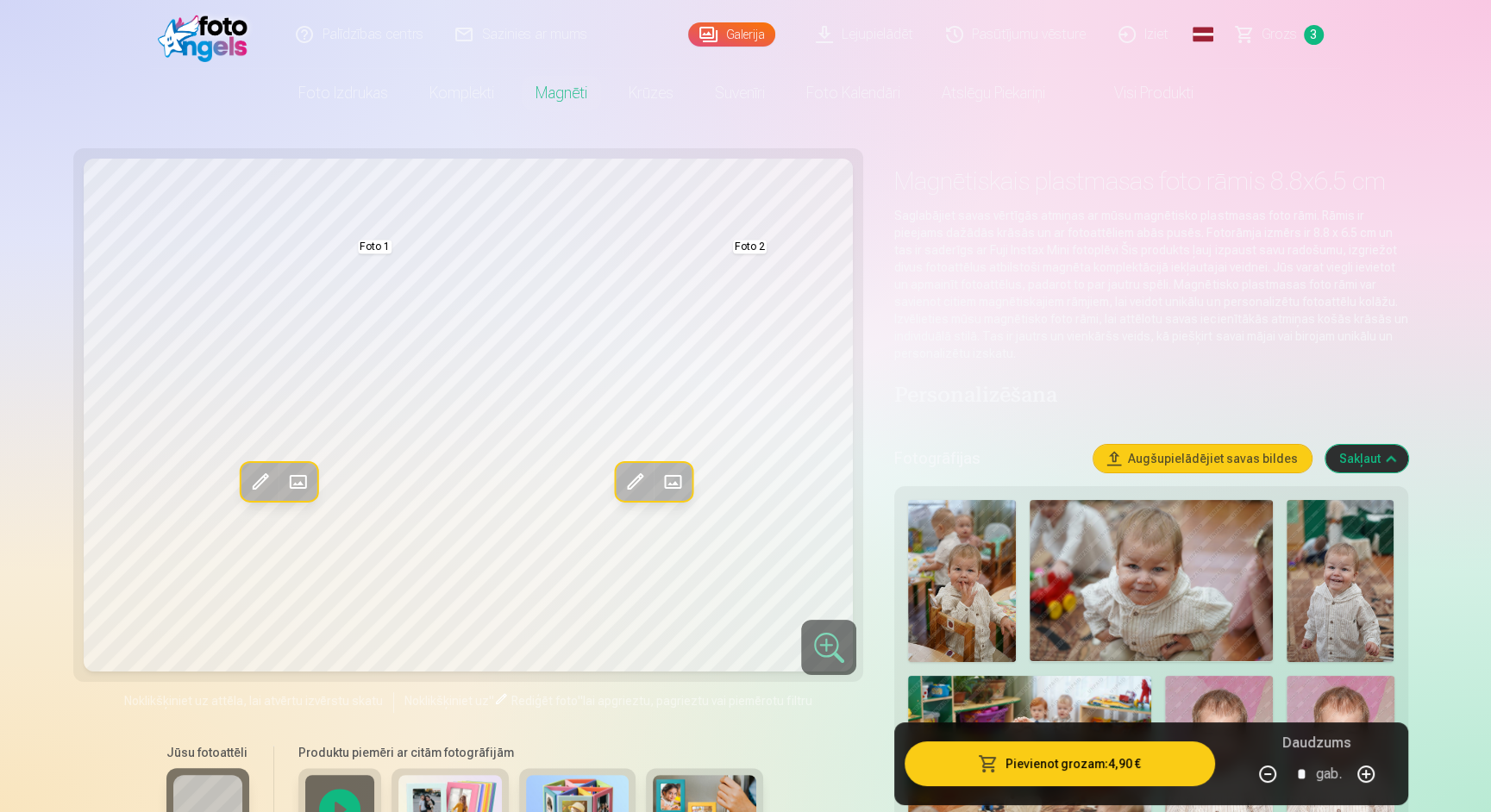
click at [1075, 773] on button "Pievienot grozam : 4,90 €" at bounding box center [1058, 764] width 309 height 45
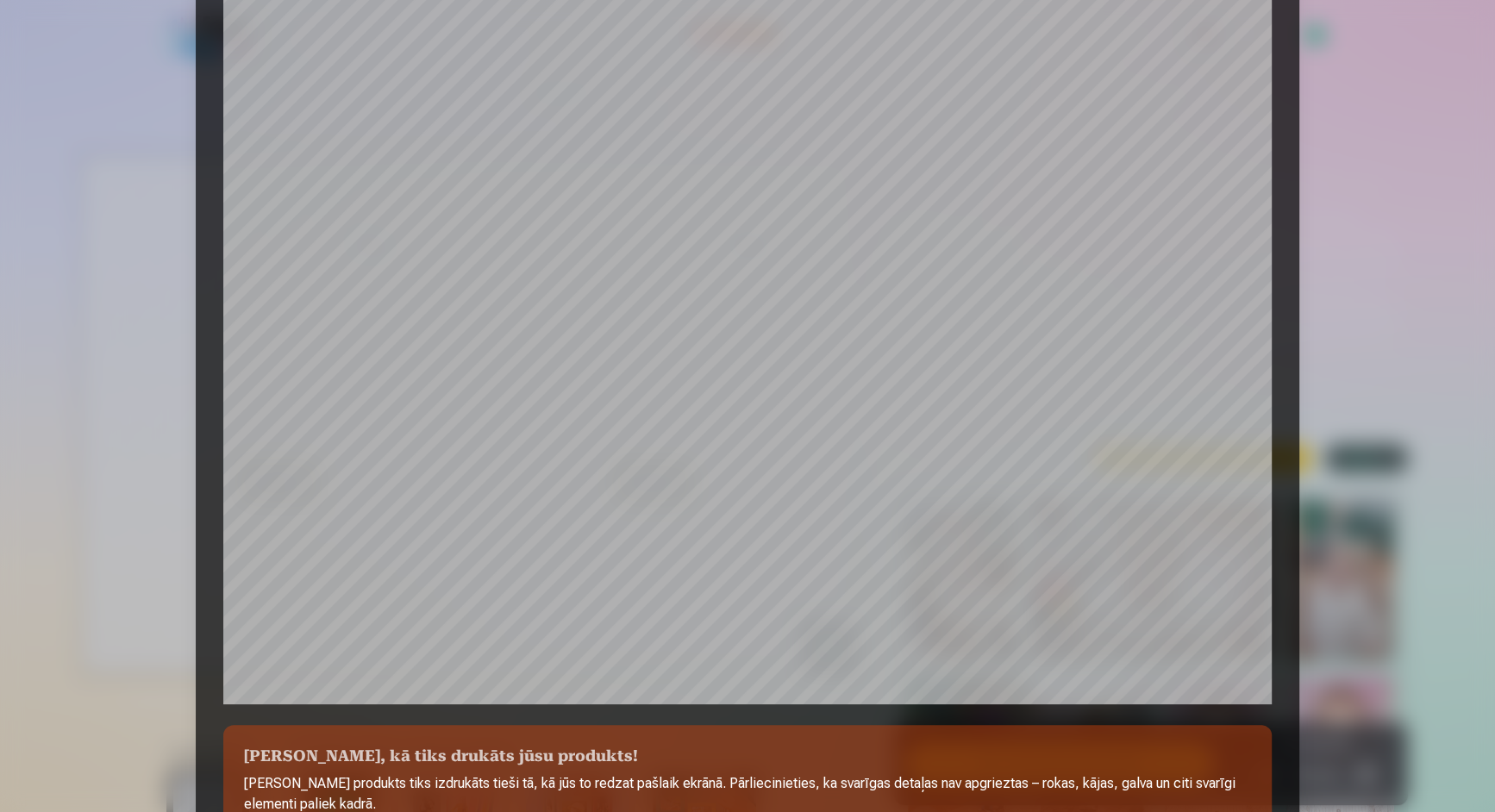
click at [1386, 331] on div at bounding box center [748, 406] width 1495 height 812
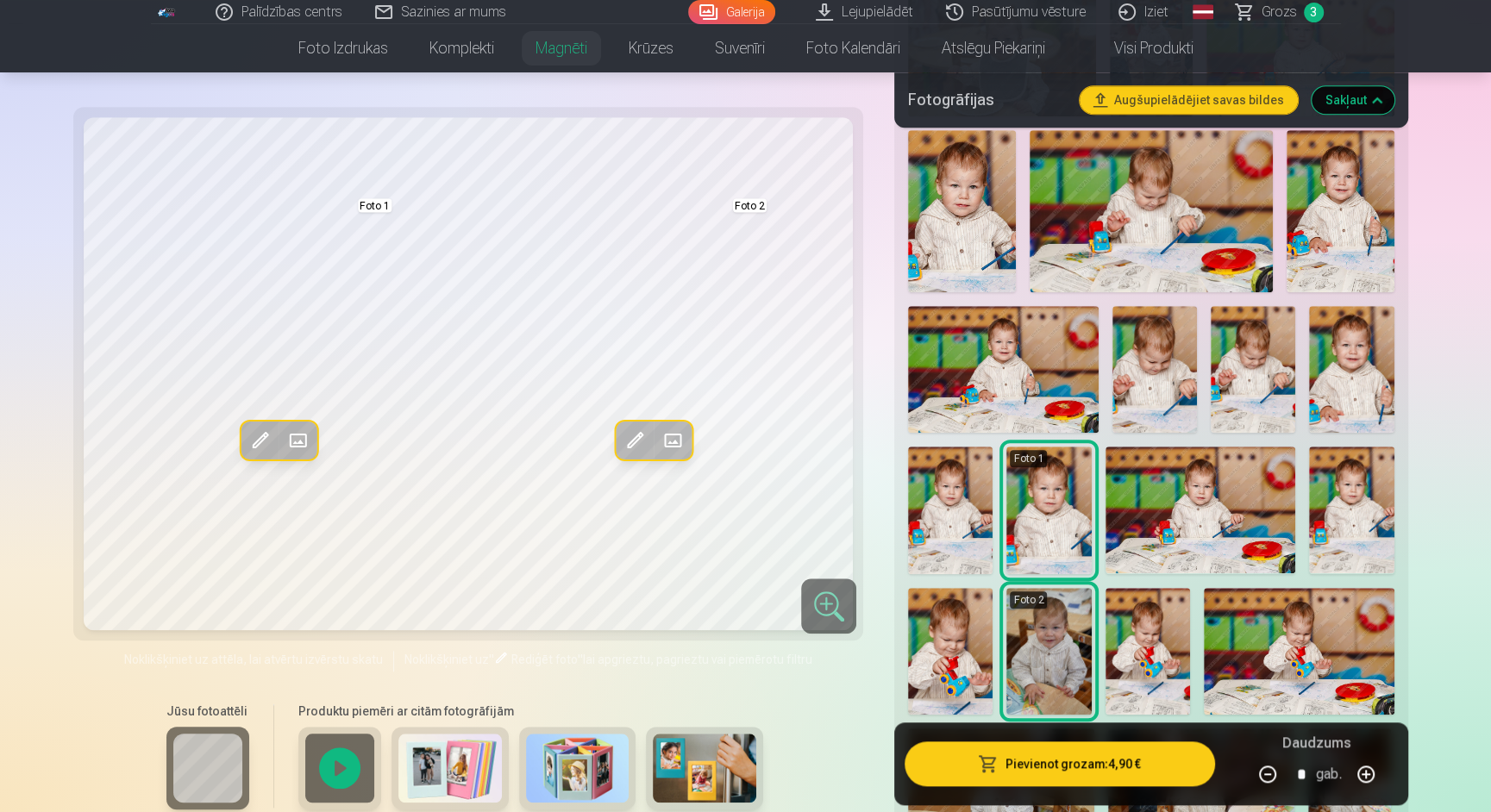
scroll to position [1147, 0]
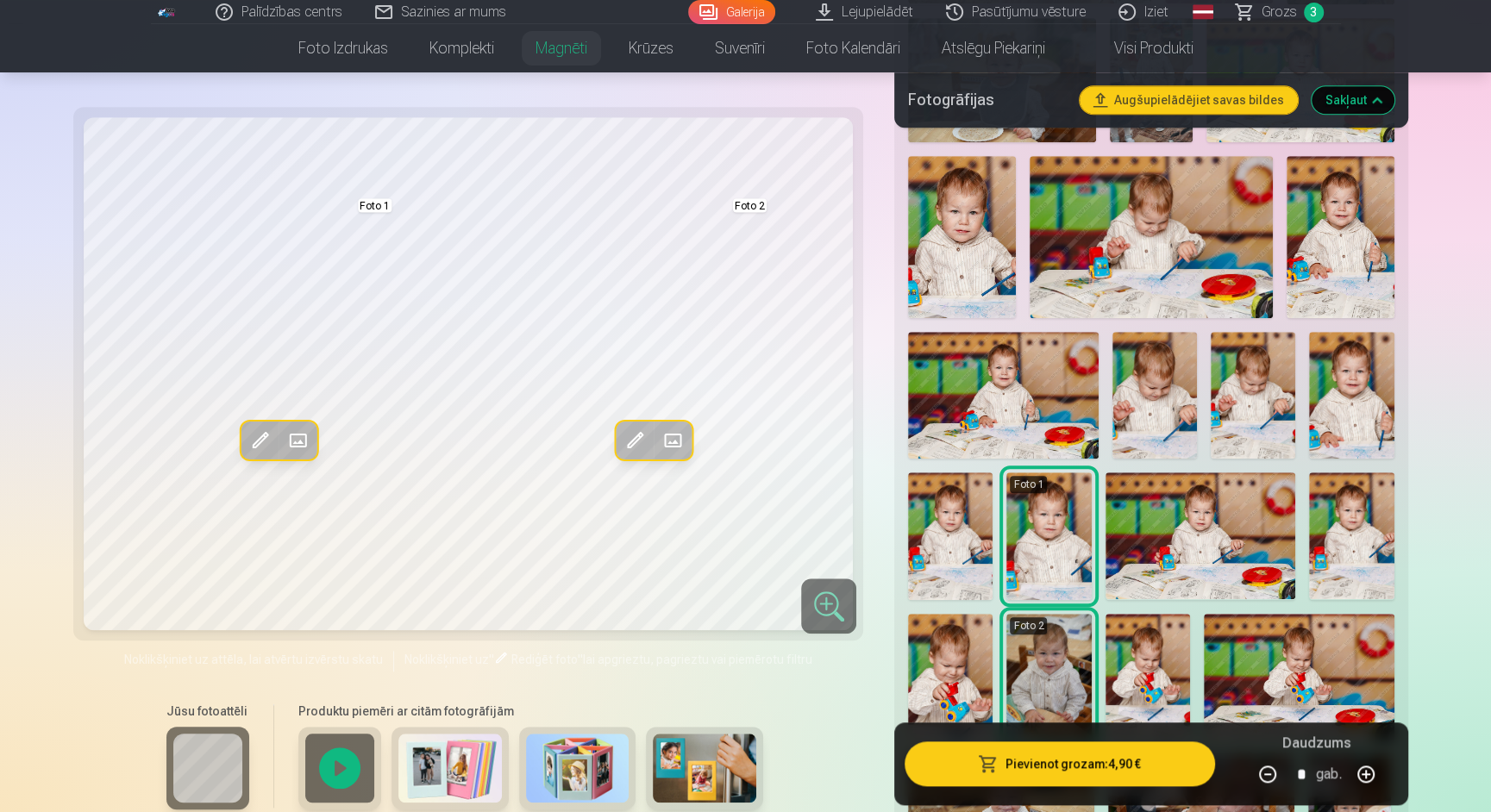
click at [943, 370] on img at bounding box center [1002, 395] width 190 height 127
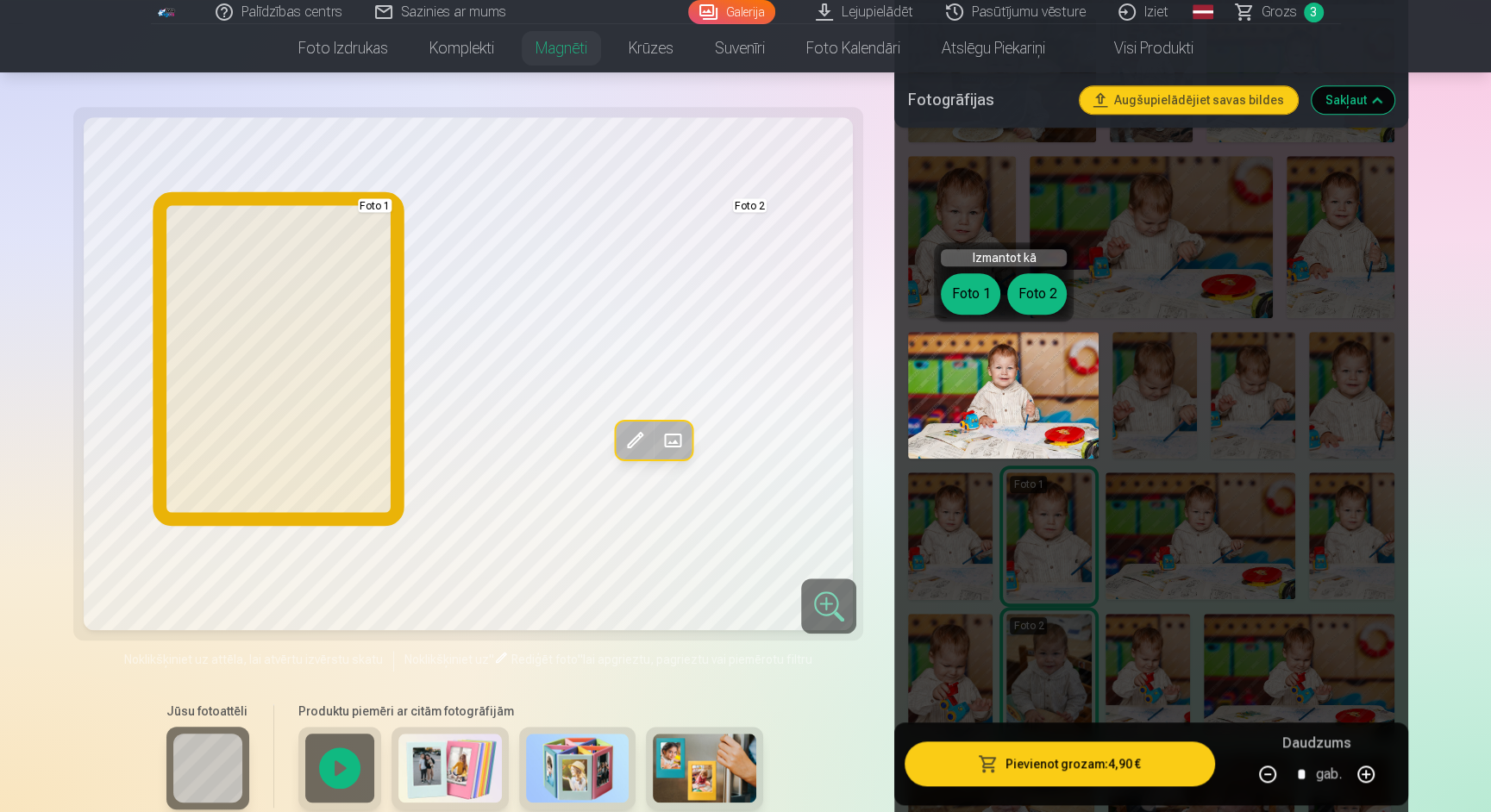
click at [954, 286] on button "Foto 1" at bounding box center [970, 294] width 59 height 41
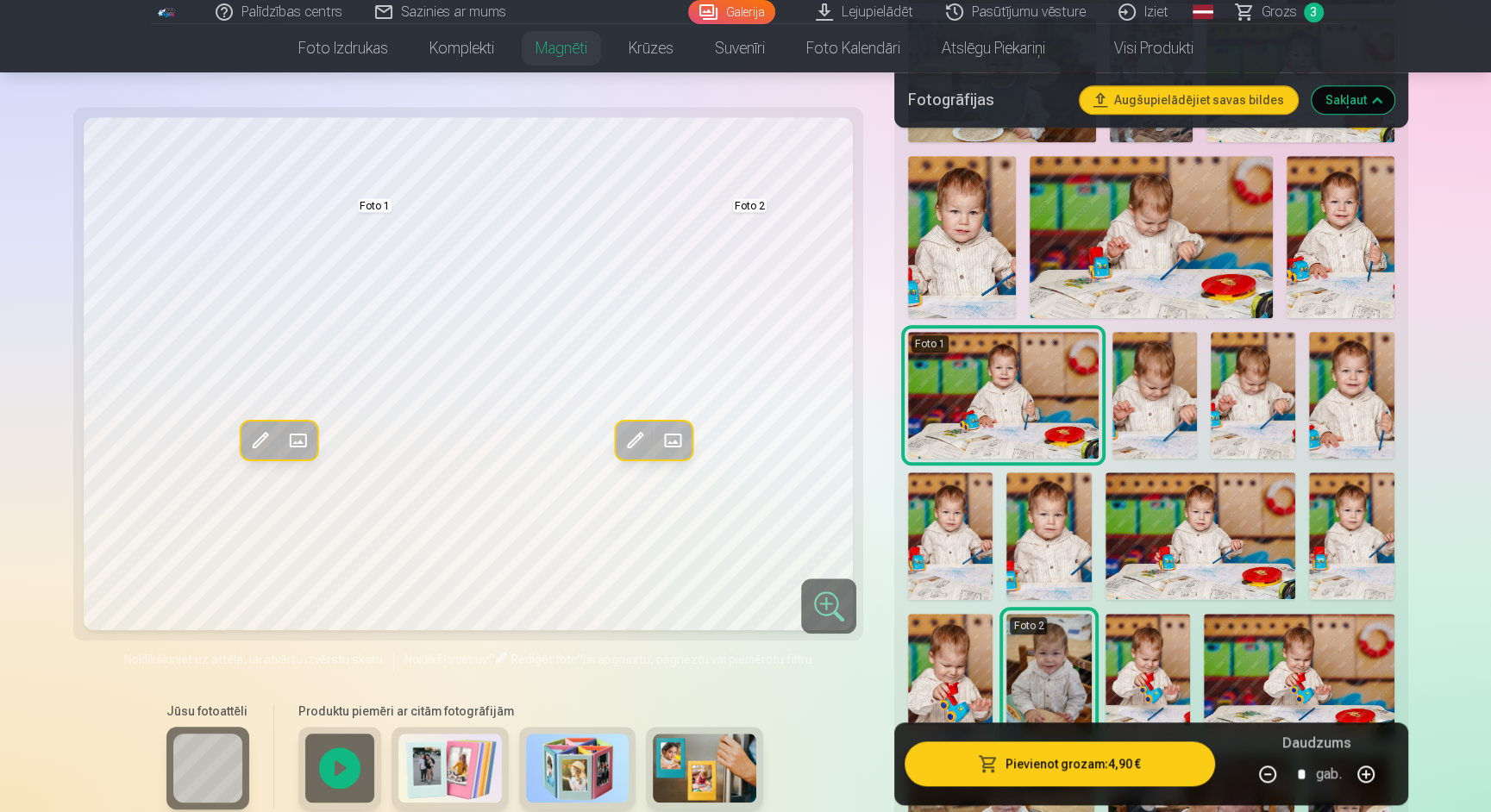
click at [1371, 207] on img at bounding box center [1340, 236] width 108 height 161
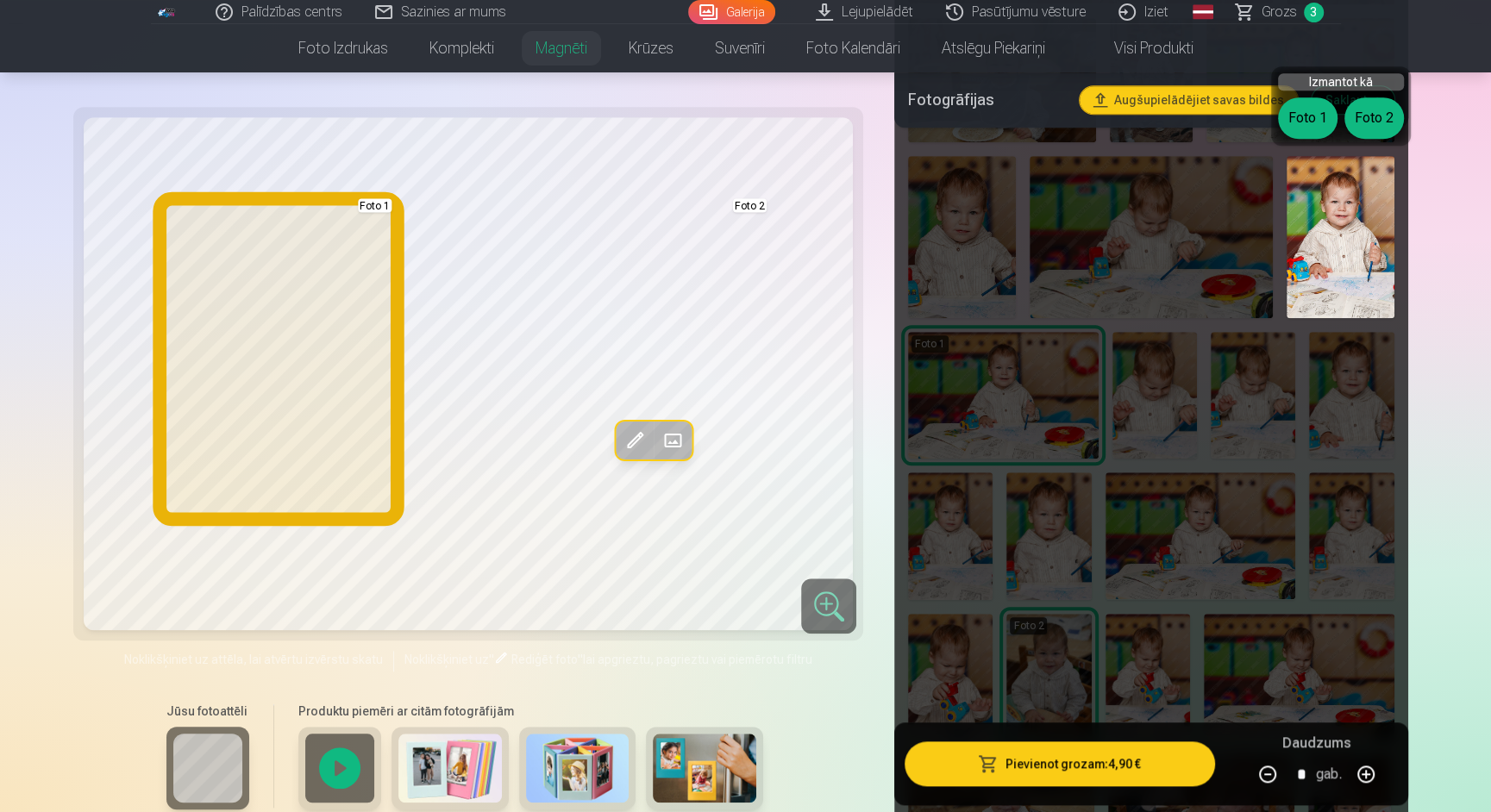
click at [1296, 113] on button "Foto 1" at bounding box center [1307, 118] width 59 height 41
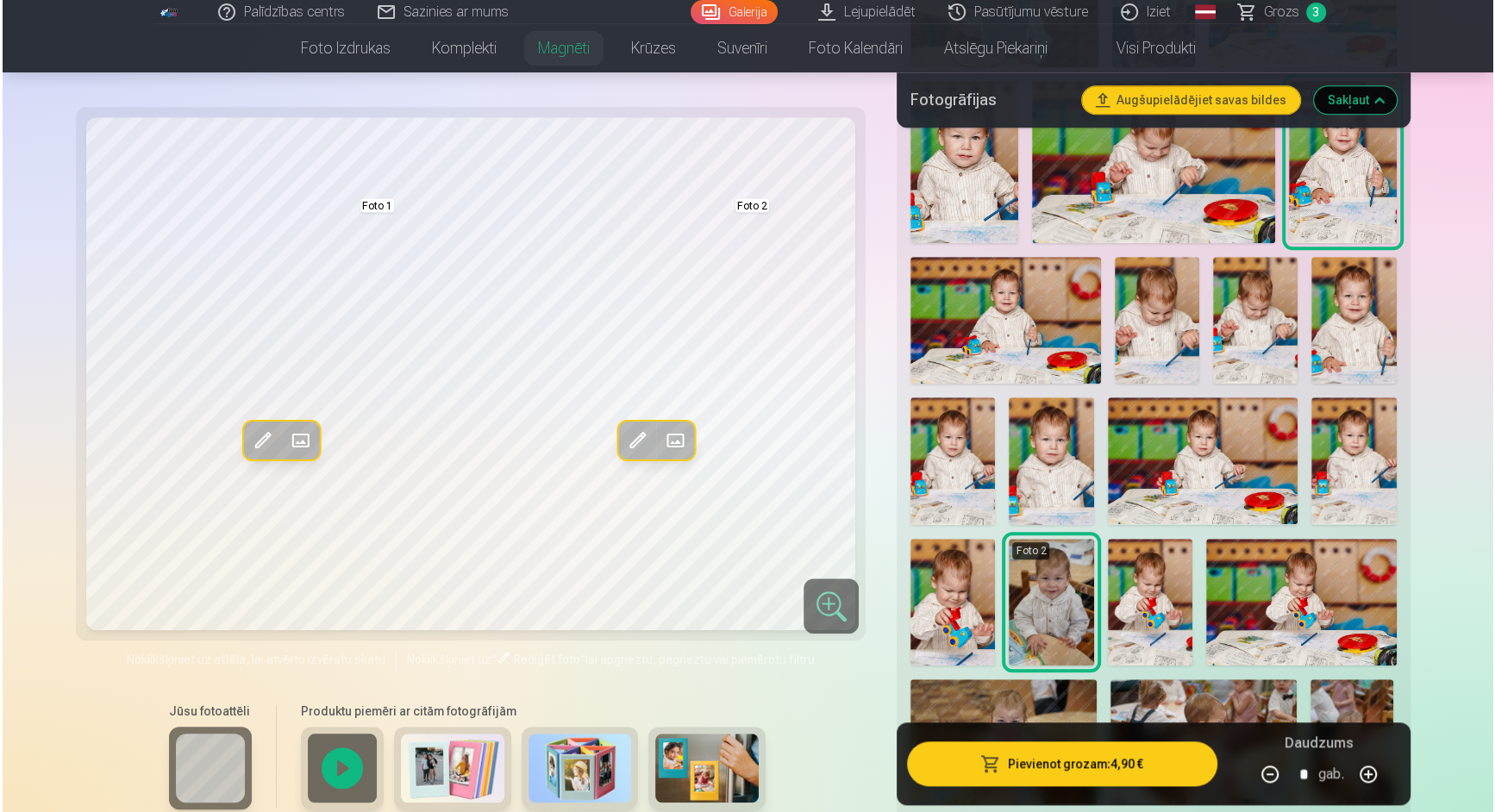
scroll to position [1231, 0]
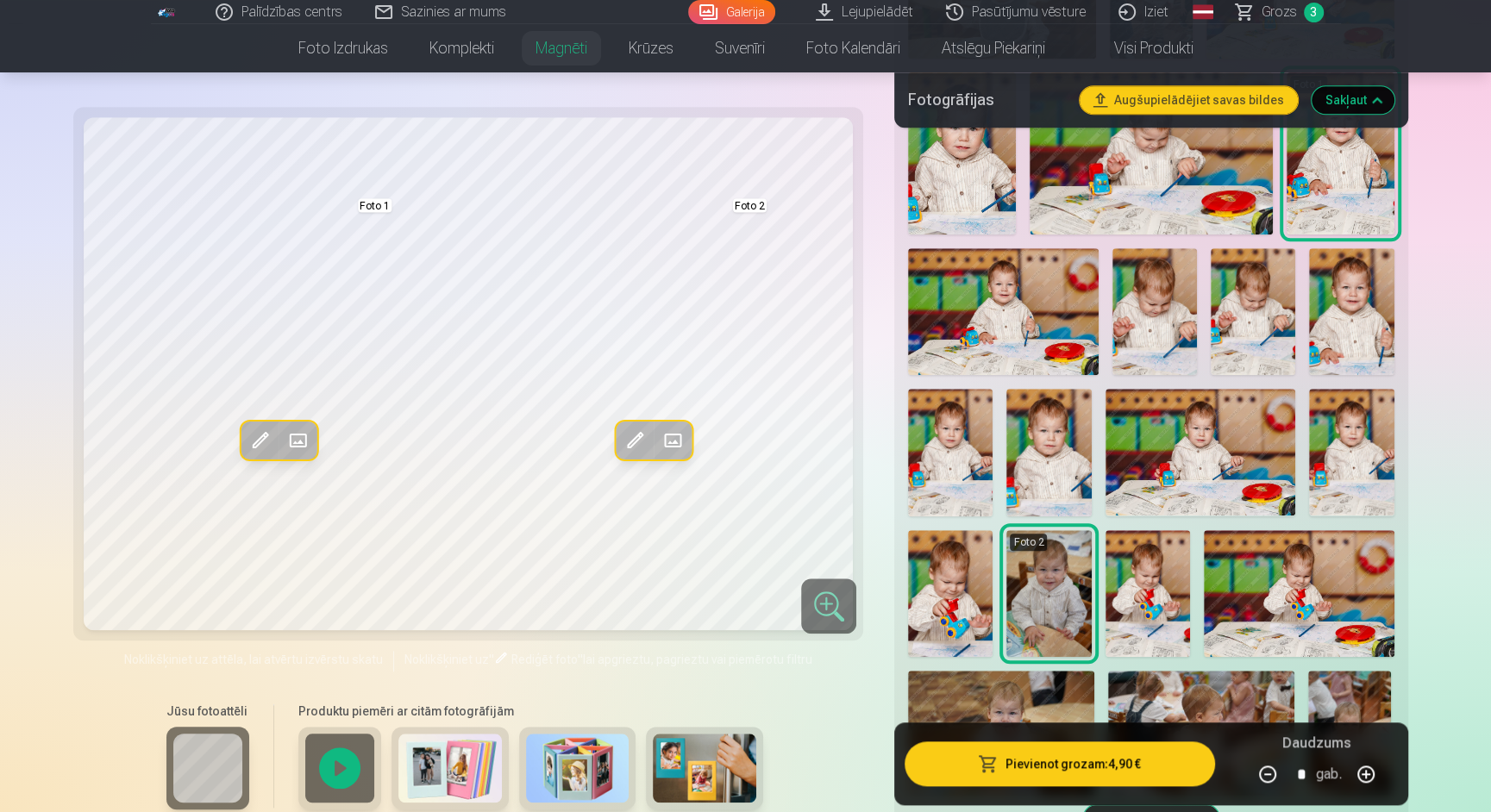
click at [1394, 477] on img at bounding box center [1351, 452] width 85 height 127
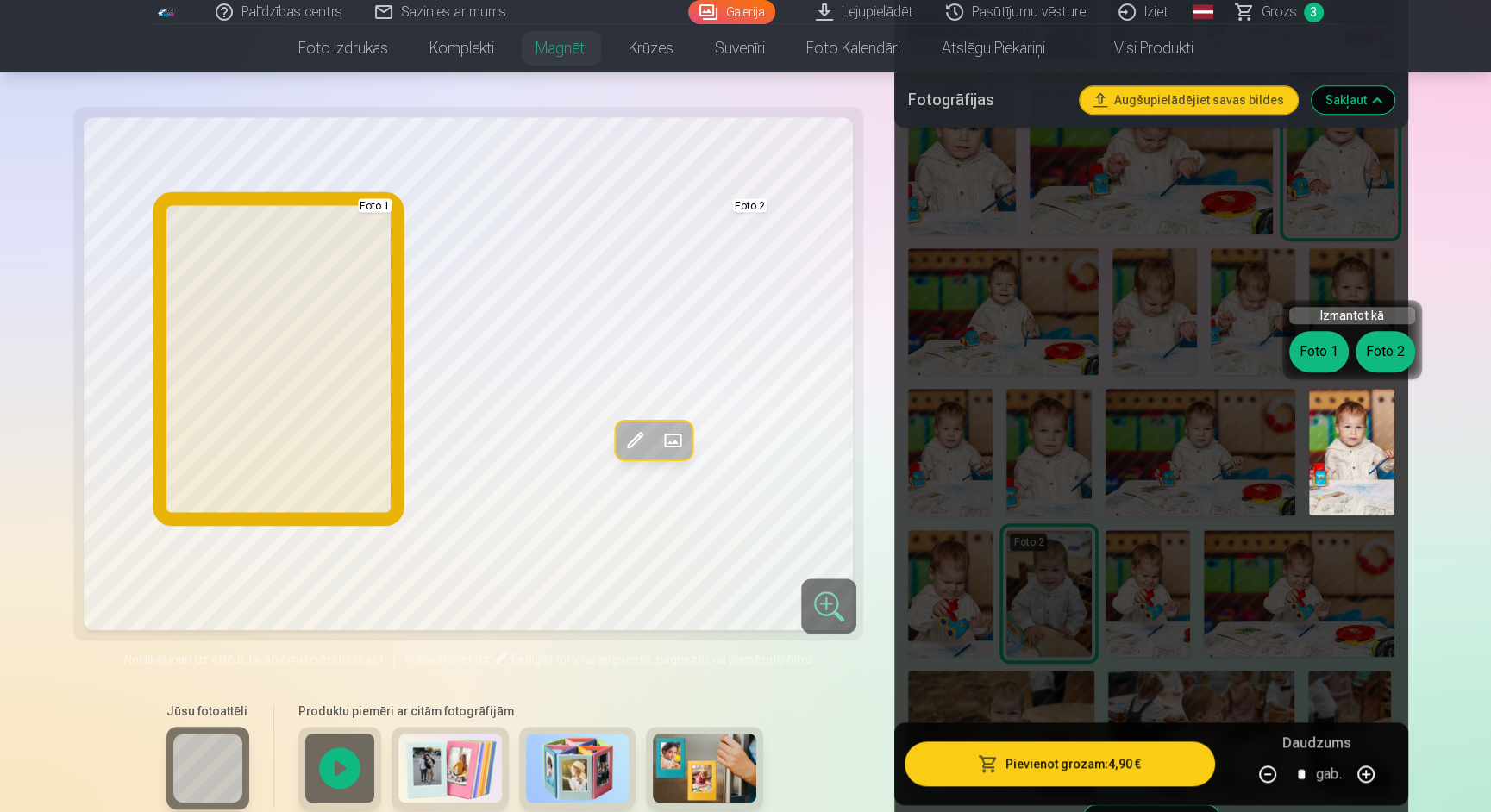
click at [1321, 353] on button "Foto 1" at bounding box center [1319, 351] width 59 height 41
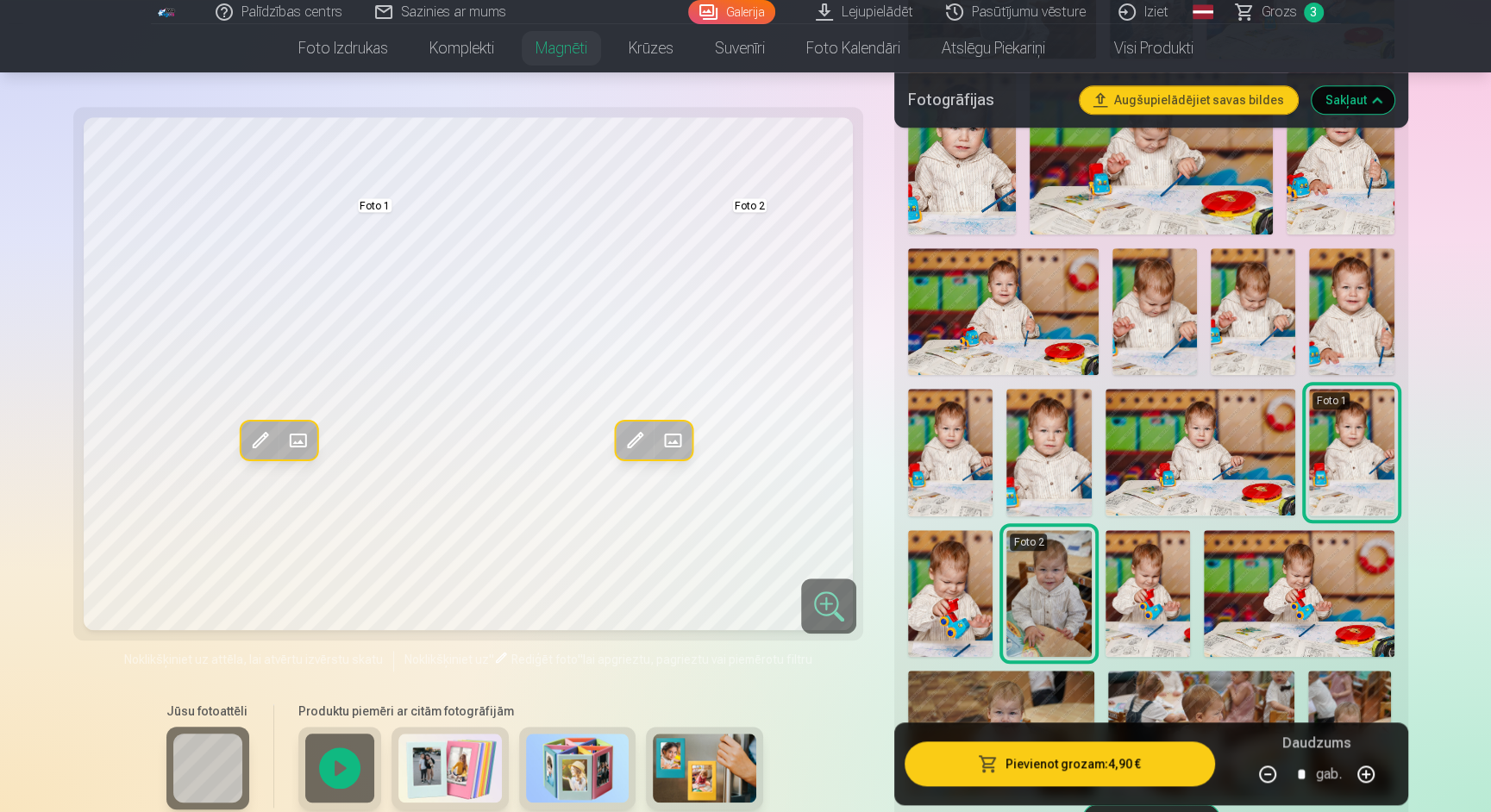
click at [268, 442] on span at bounding box center [260, 440] width 28 height 28
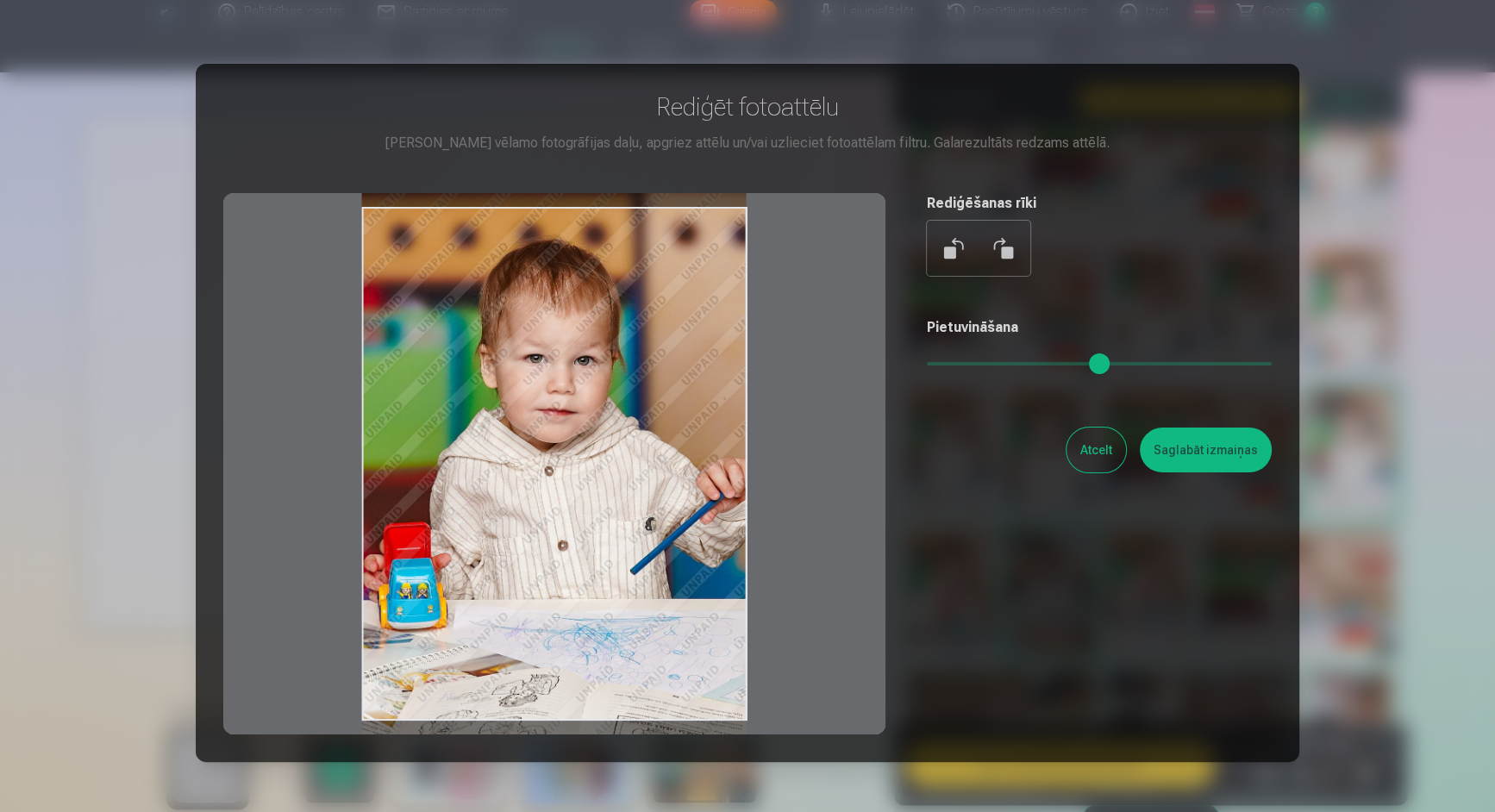
drag, startPoint x: 570, startPoint y: 436, endPoint x: 573, endPoint y: 460, distance: 24.2
click at [573, 460] on div at bounding box center [555, 463] width 663 height 542
click at [1198, 451] on button "Saglabāt izmaiņas" at bounding box center [1206, 450] width 132 height 45
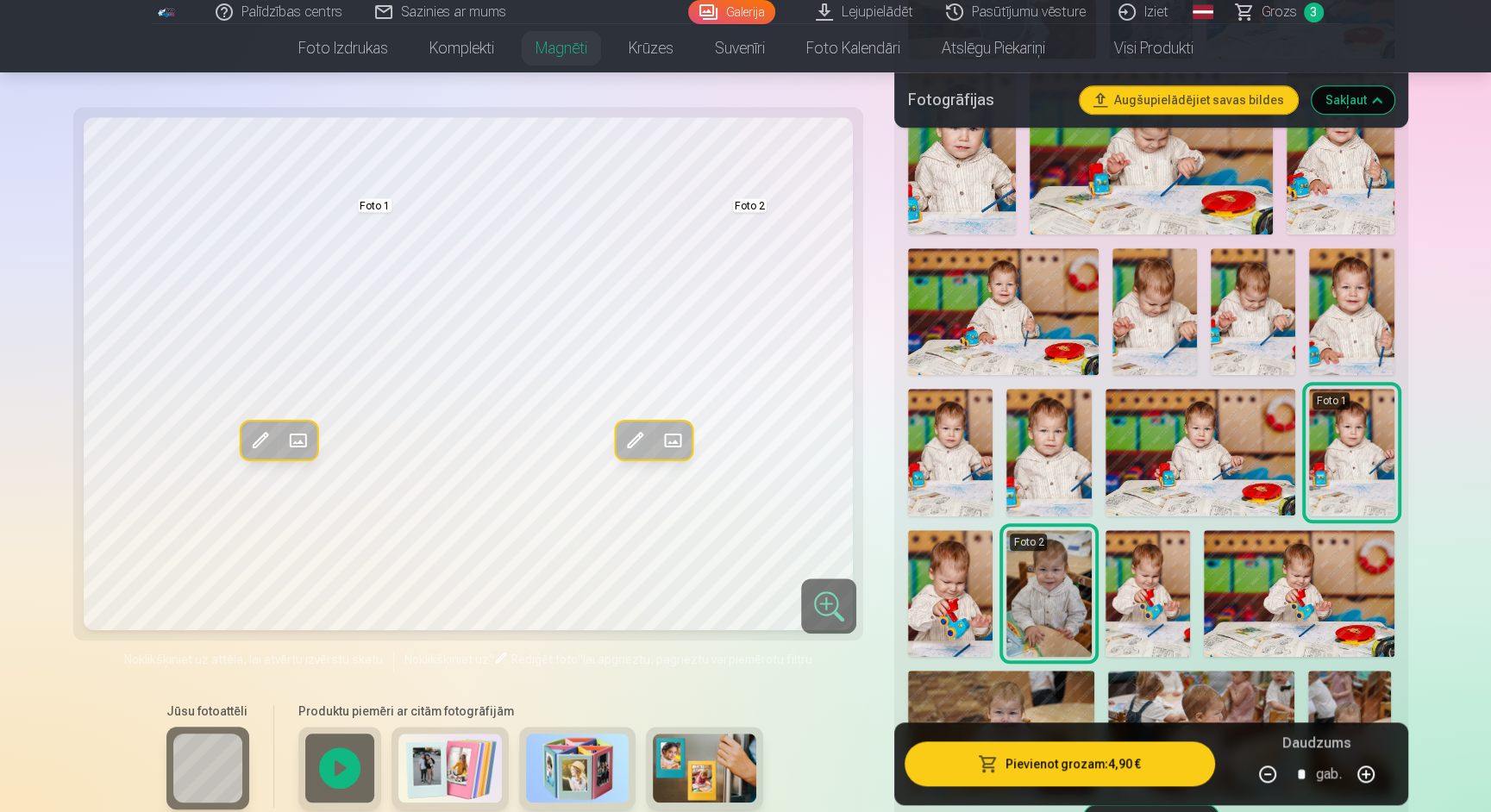
click at [633, 441] on span at bounding box center [634, 440] width 28 height 28
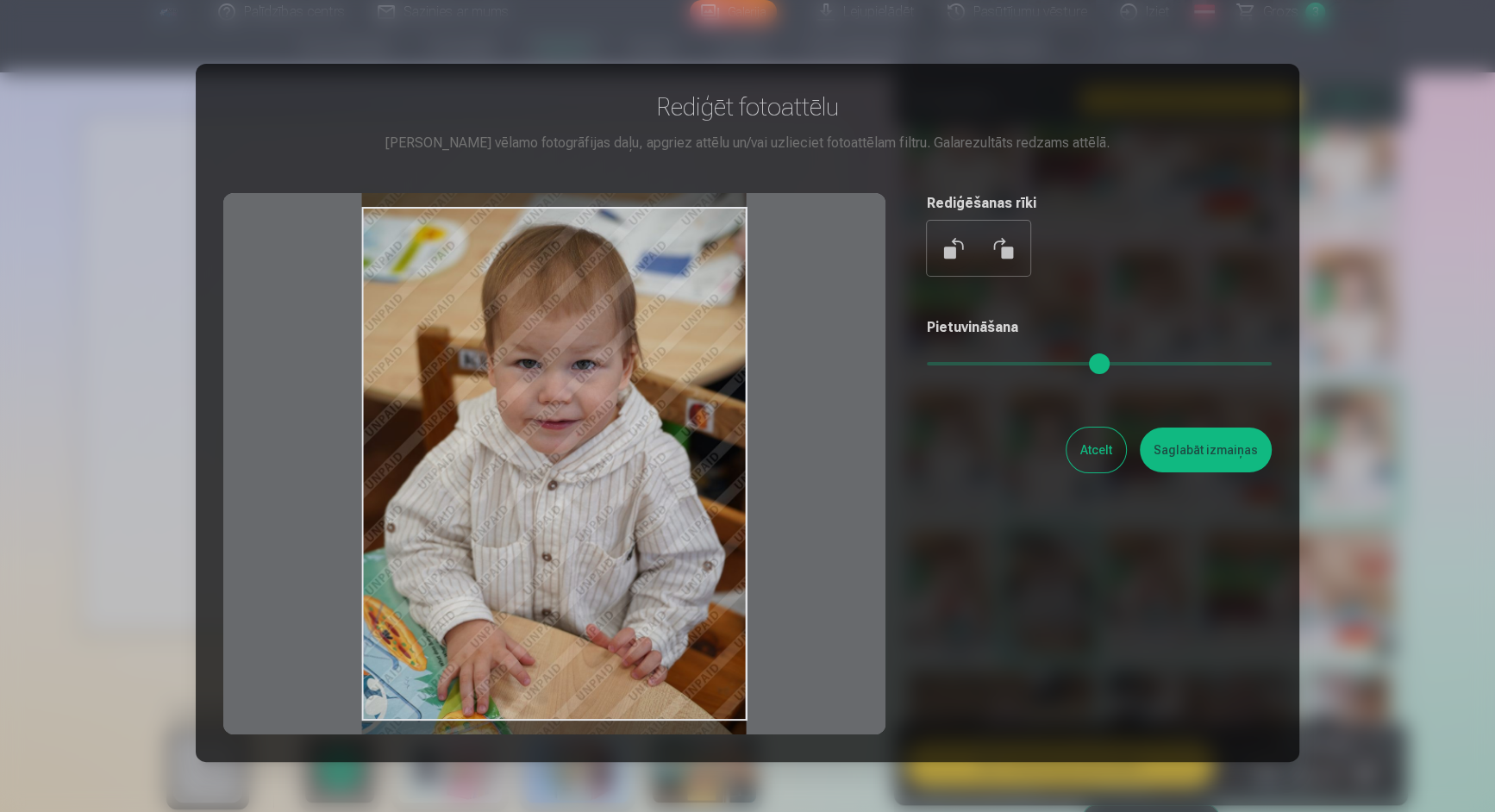
drag, startPoint x: 646, startPoint y: 398, endPoint x: 648, endPoint y: 412, distance: 14.1
click at [648, 412] on div at bounding box center [555, 463] width 663 height 542
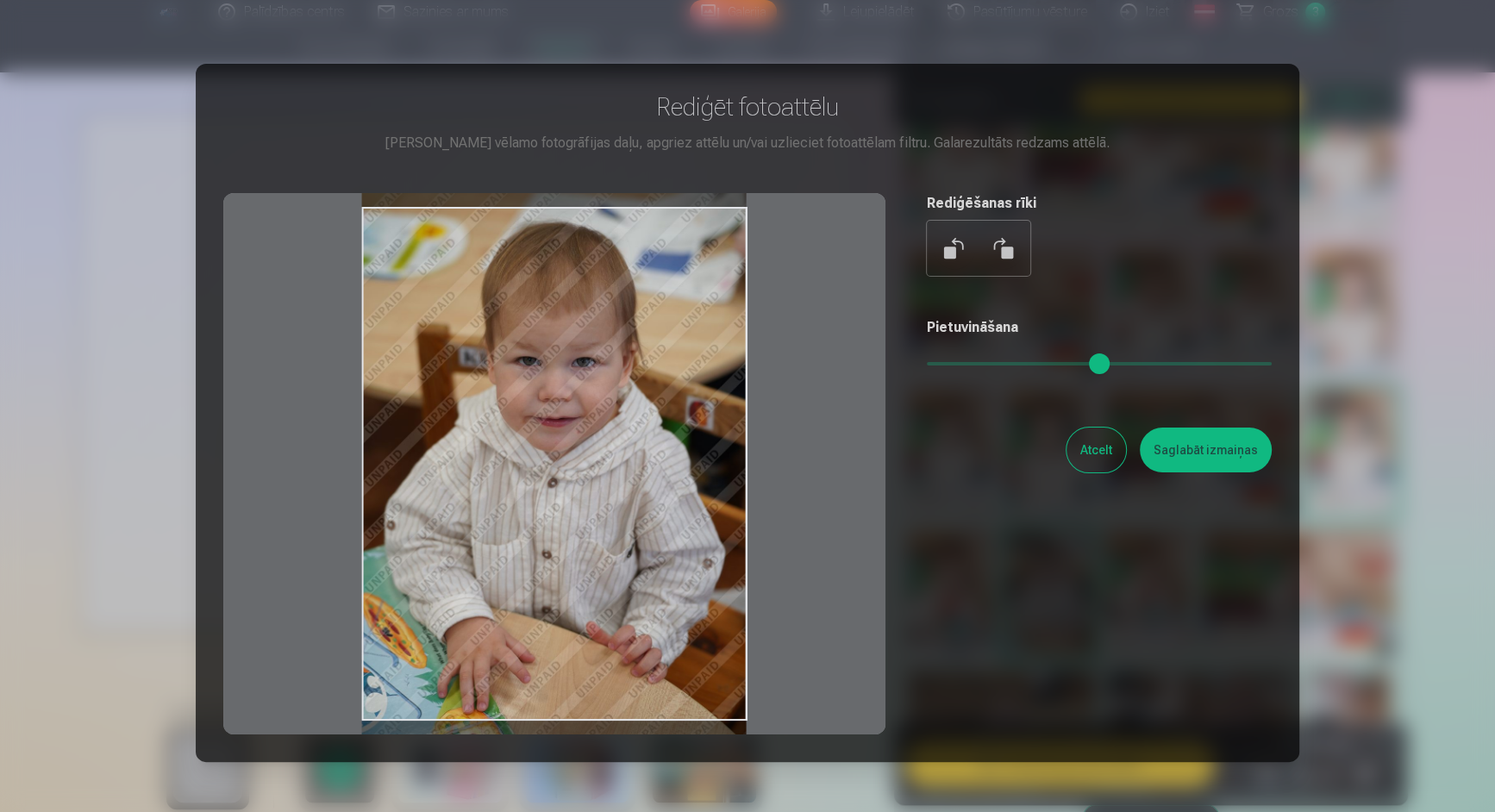
click at [648, 409] on div at bounding box center [555, 463] width 663 height 542
type input "*"
drag, startPoint x: 943, startPoint y: 364, endPoint x: 905, endPoint y: 365, distance: 38.0
click at [927, 365] on input "range" at bounding box center [1099, 364] width 345 height 4
click at [1163, 439] on button "Saglabāt izmaiņas" at bounding box center [1206, 450] width 132 height 45
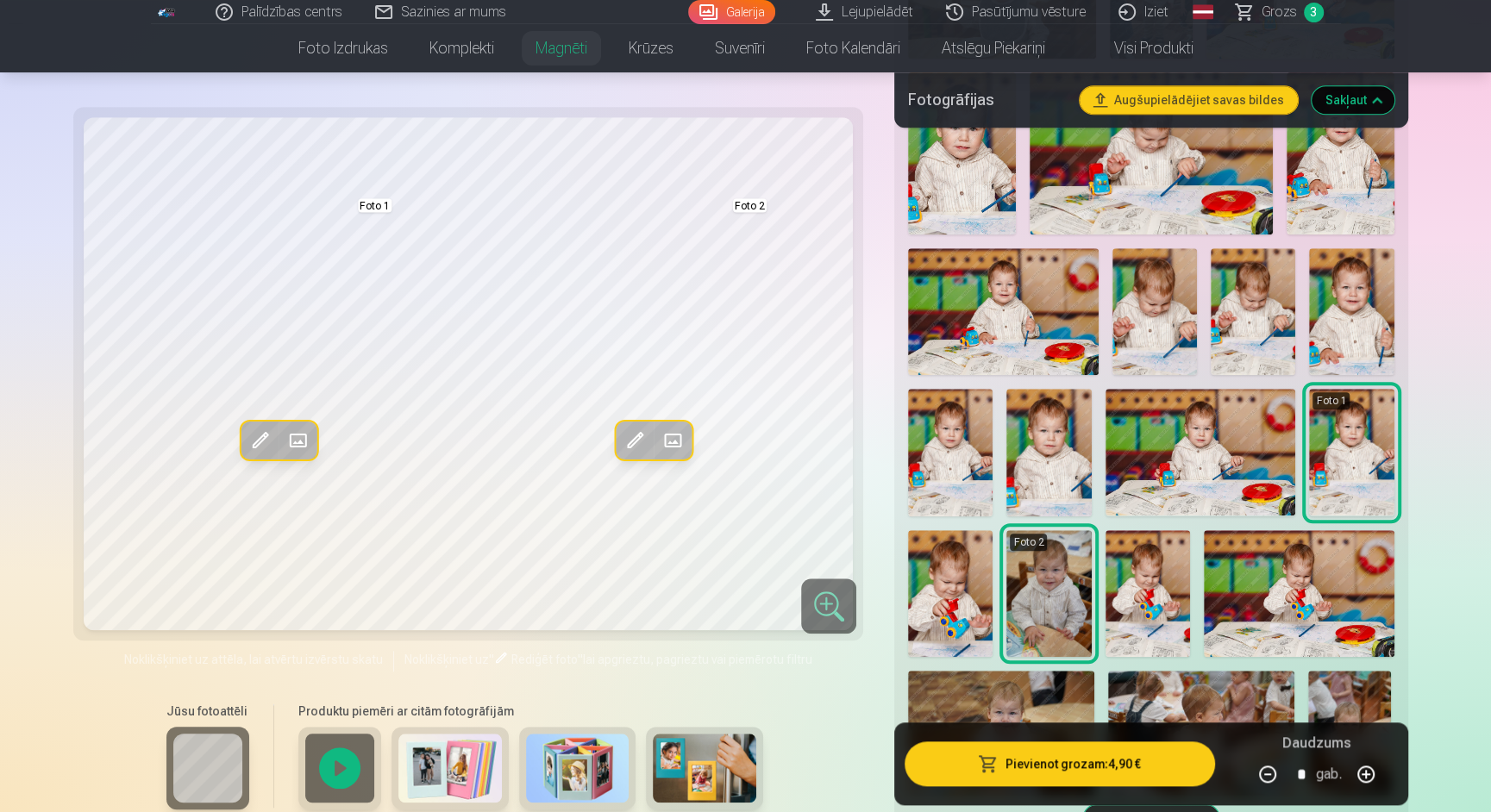
click at [1041, 771] on button "Pievienot grozam : 4,90 €" at bounding box center [1058, 764] width 309 height 45
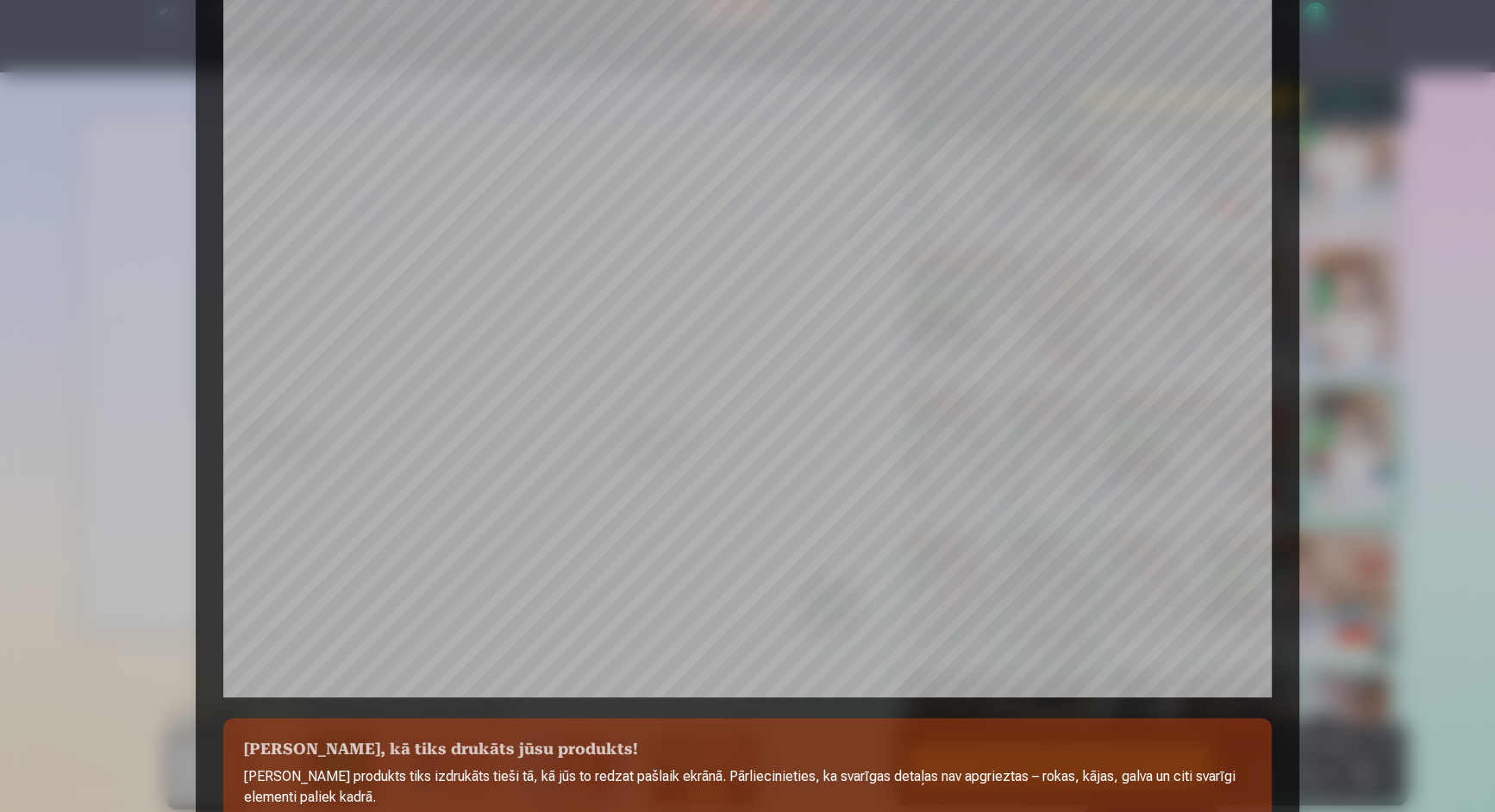
scroll to position [147, 0]
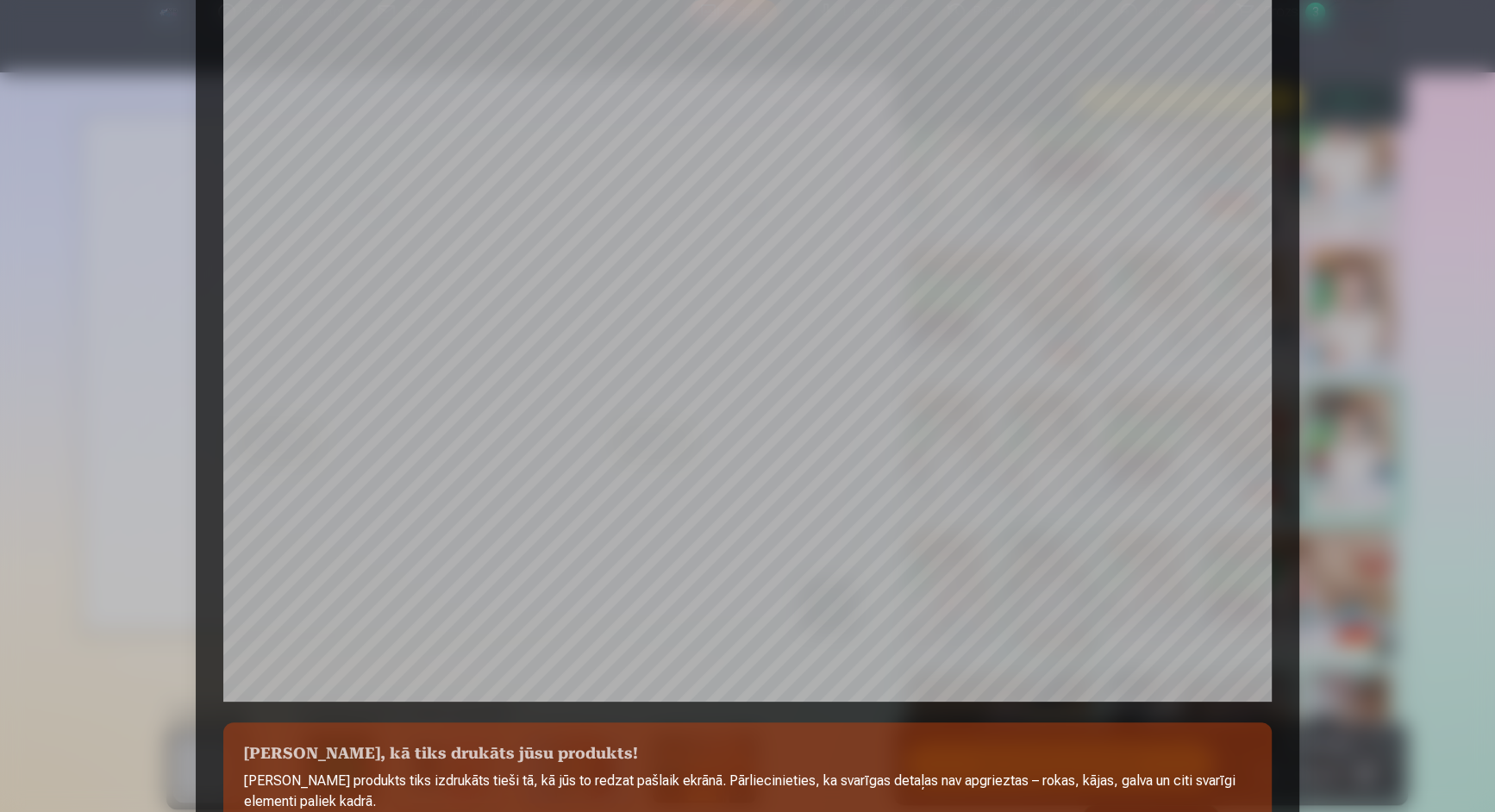
click at [1418, 252] on div at bounding box center [748, 406] width 1495 height 812
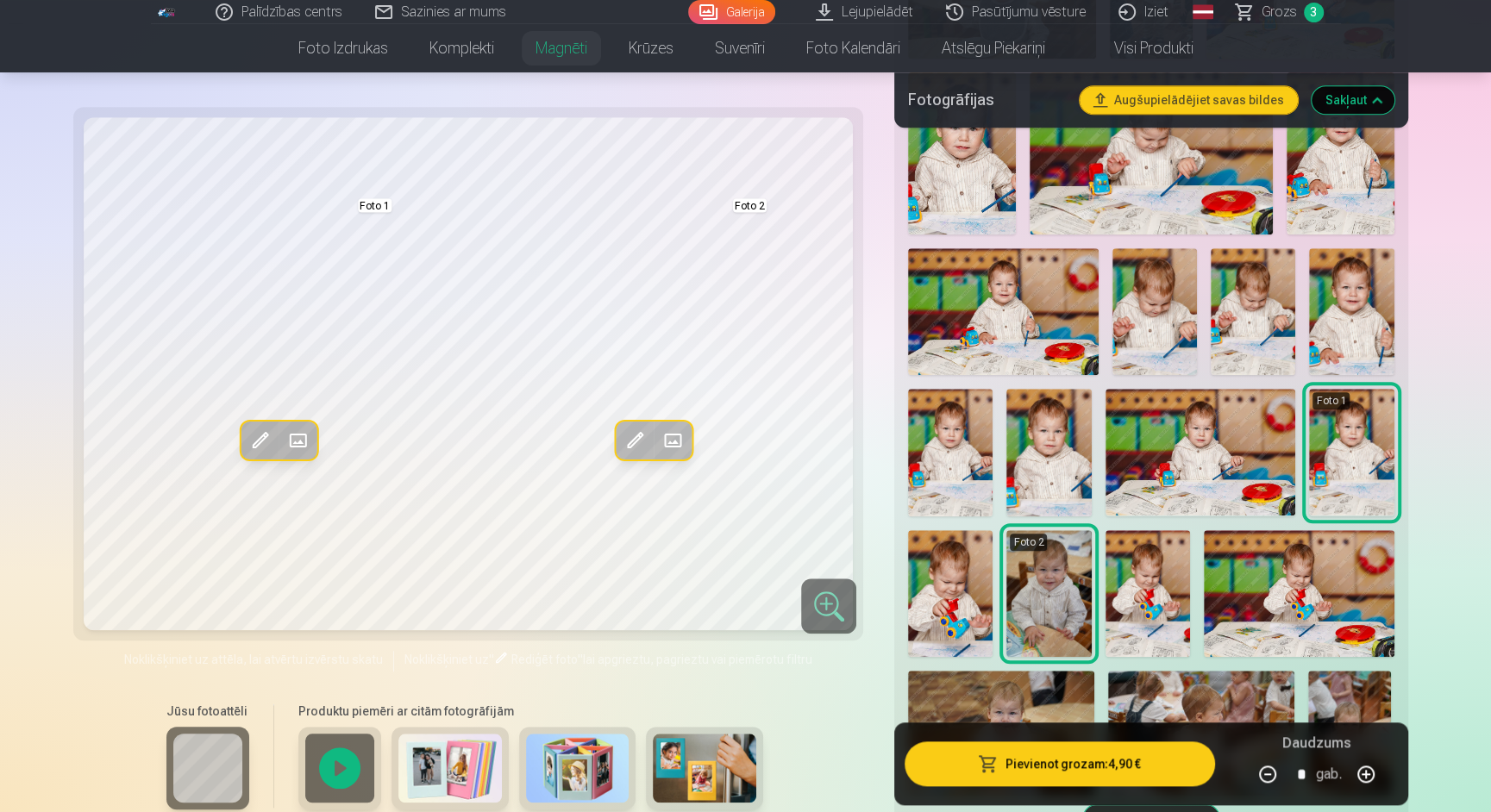
click at [635, 441] on span at bounding box center [634, 440] width 28 height 28
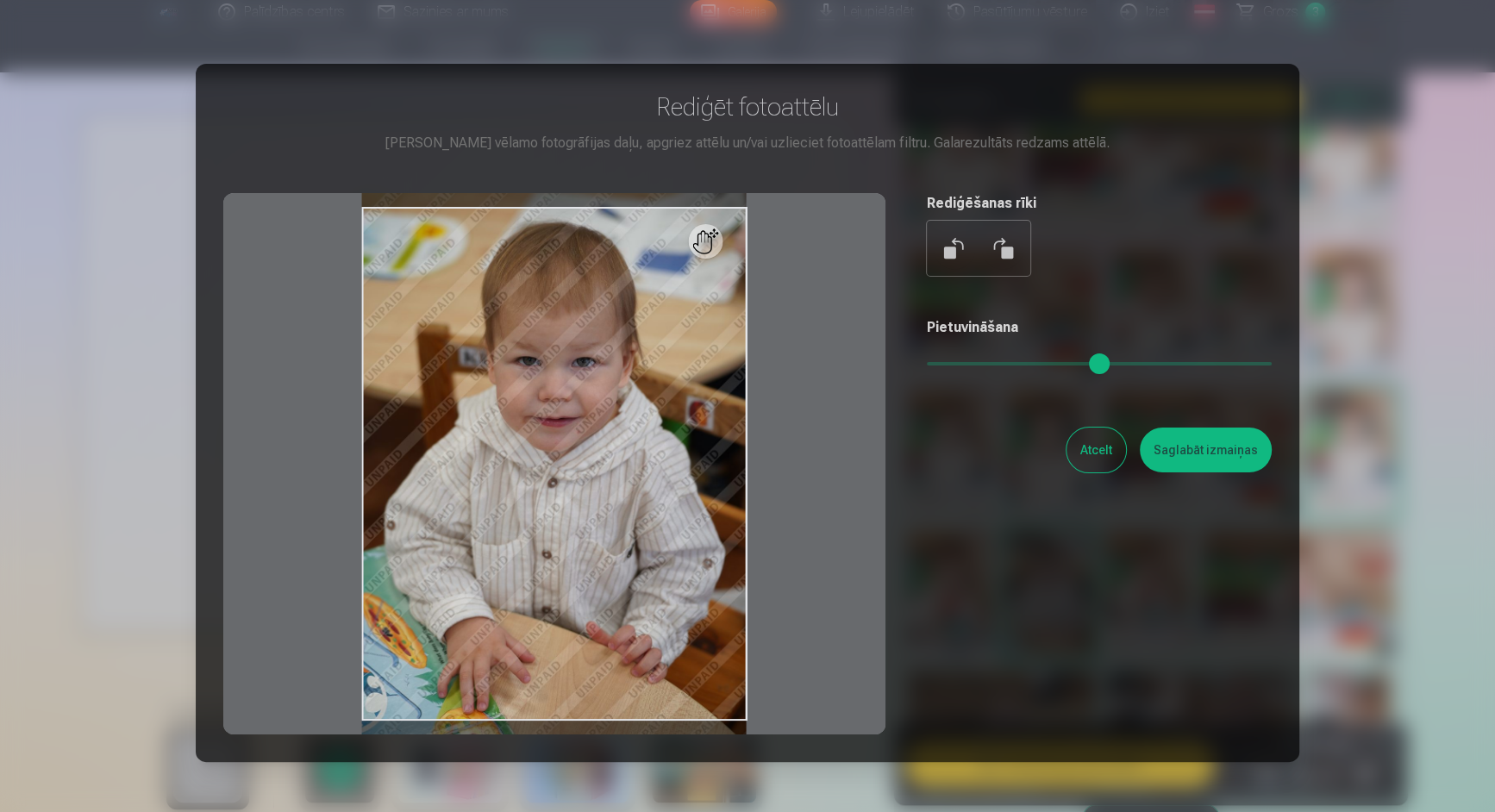
click at [1393, 283] on div at bounding box center [748, 406] width 1495 height 812
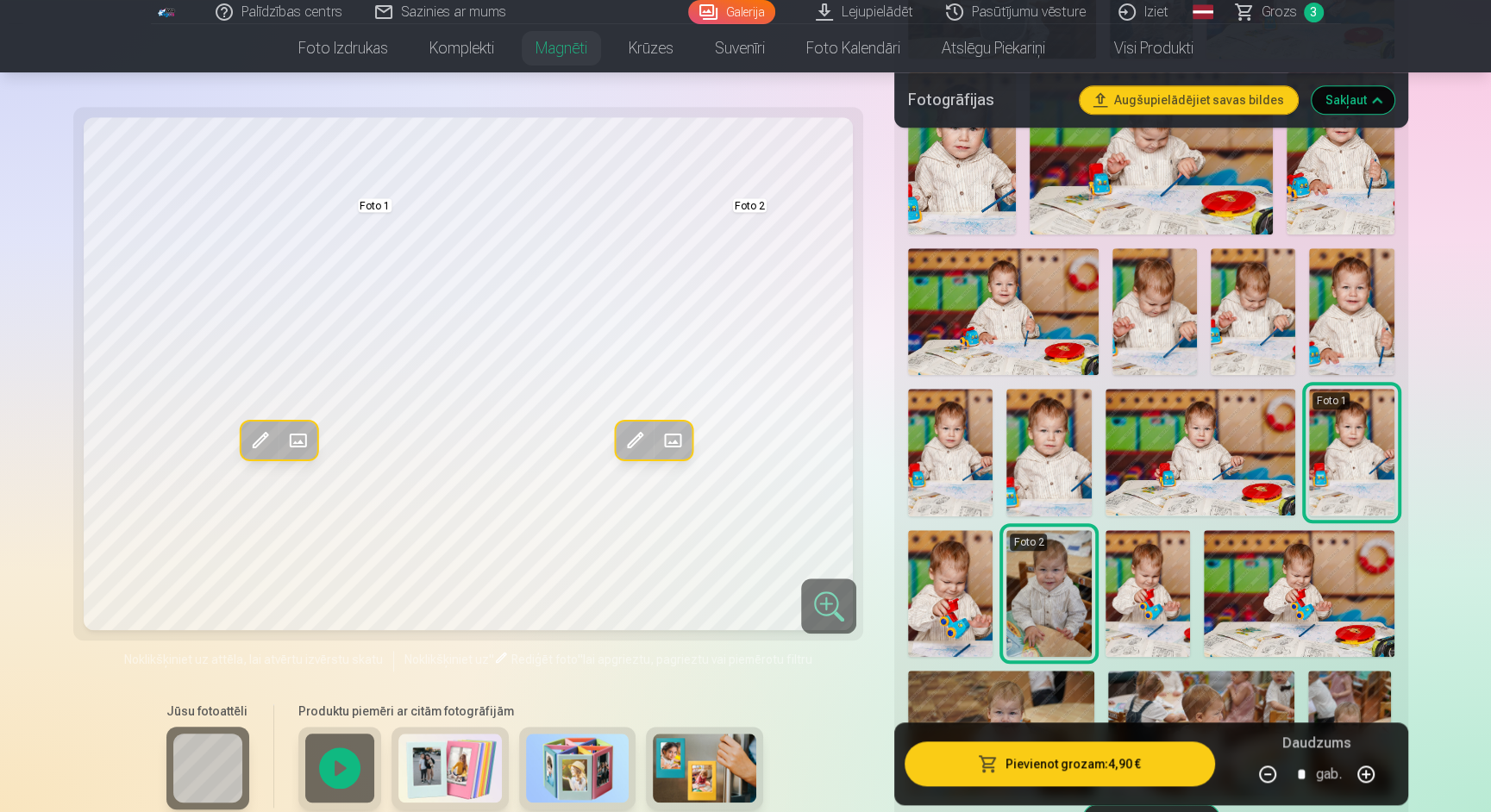
click at [1018, 757] on button "Pievienot grozam : 4,90 €" at bounding box center [1058, 764] width 309 height 45
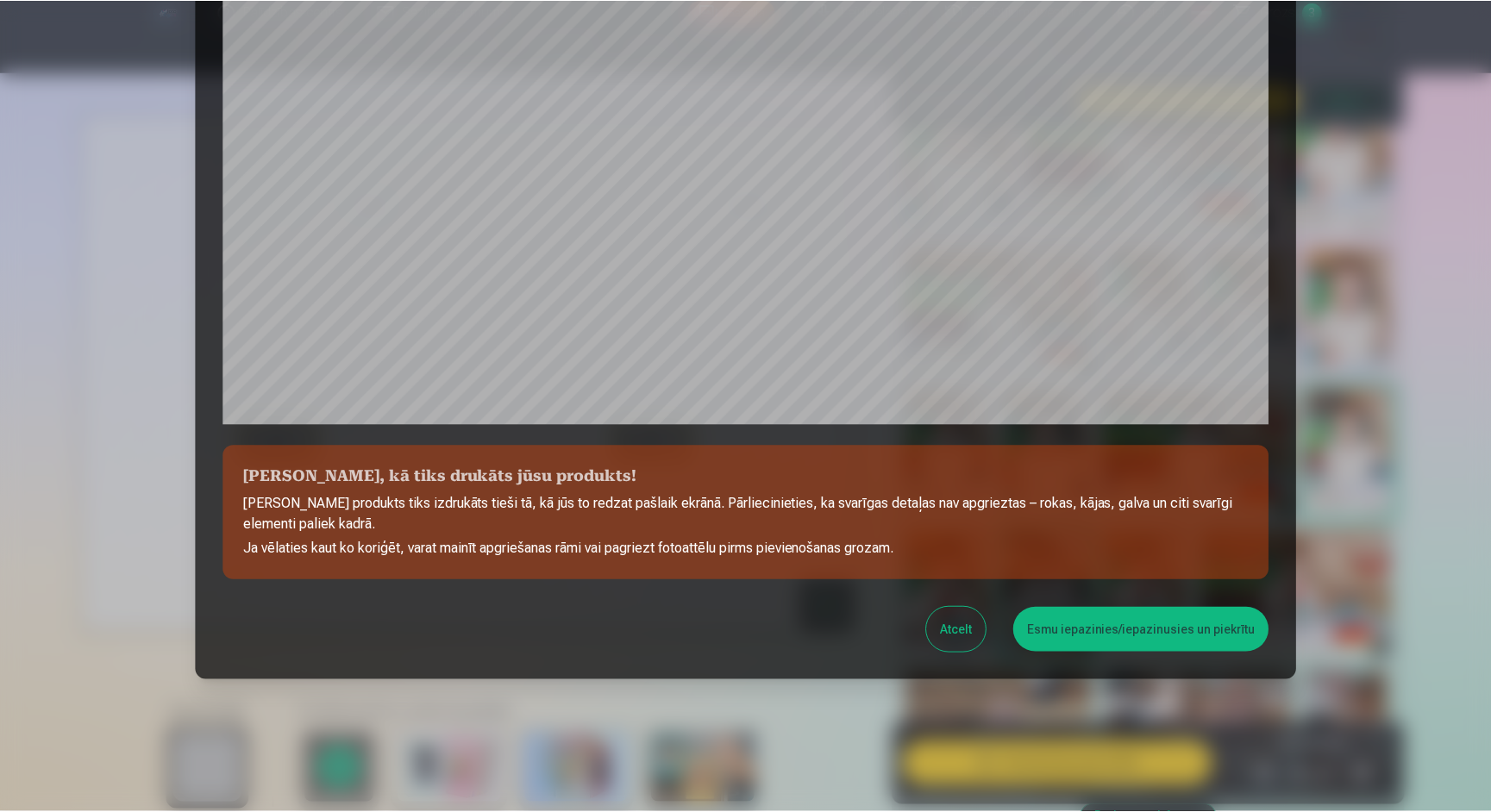
scroll to position [428, 0]
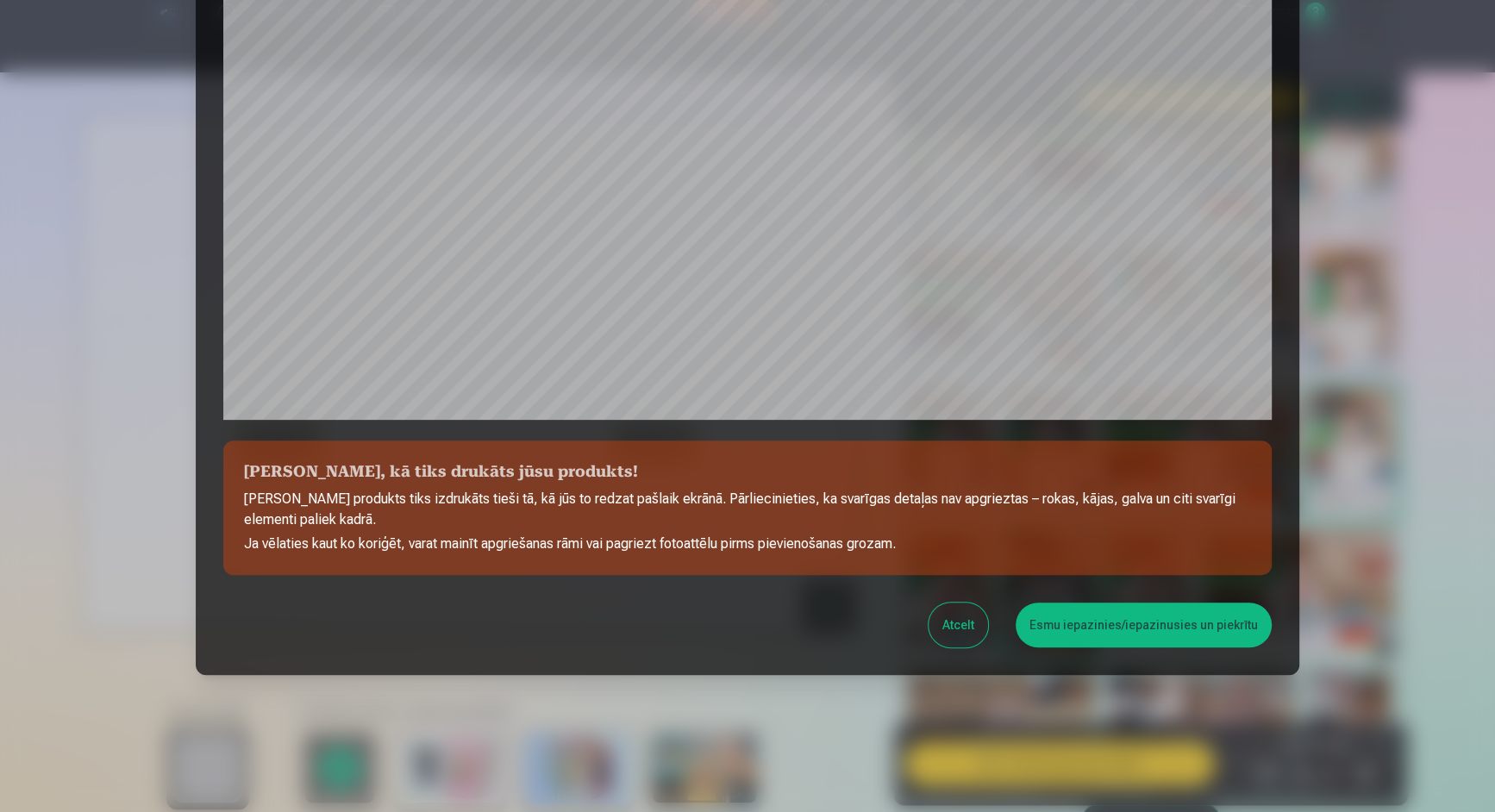
click at [1419, 273] on div at bounding box center [748, 406] width 1495 height 812
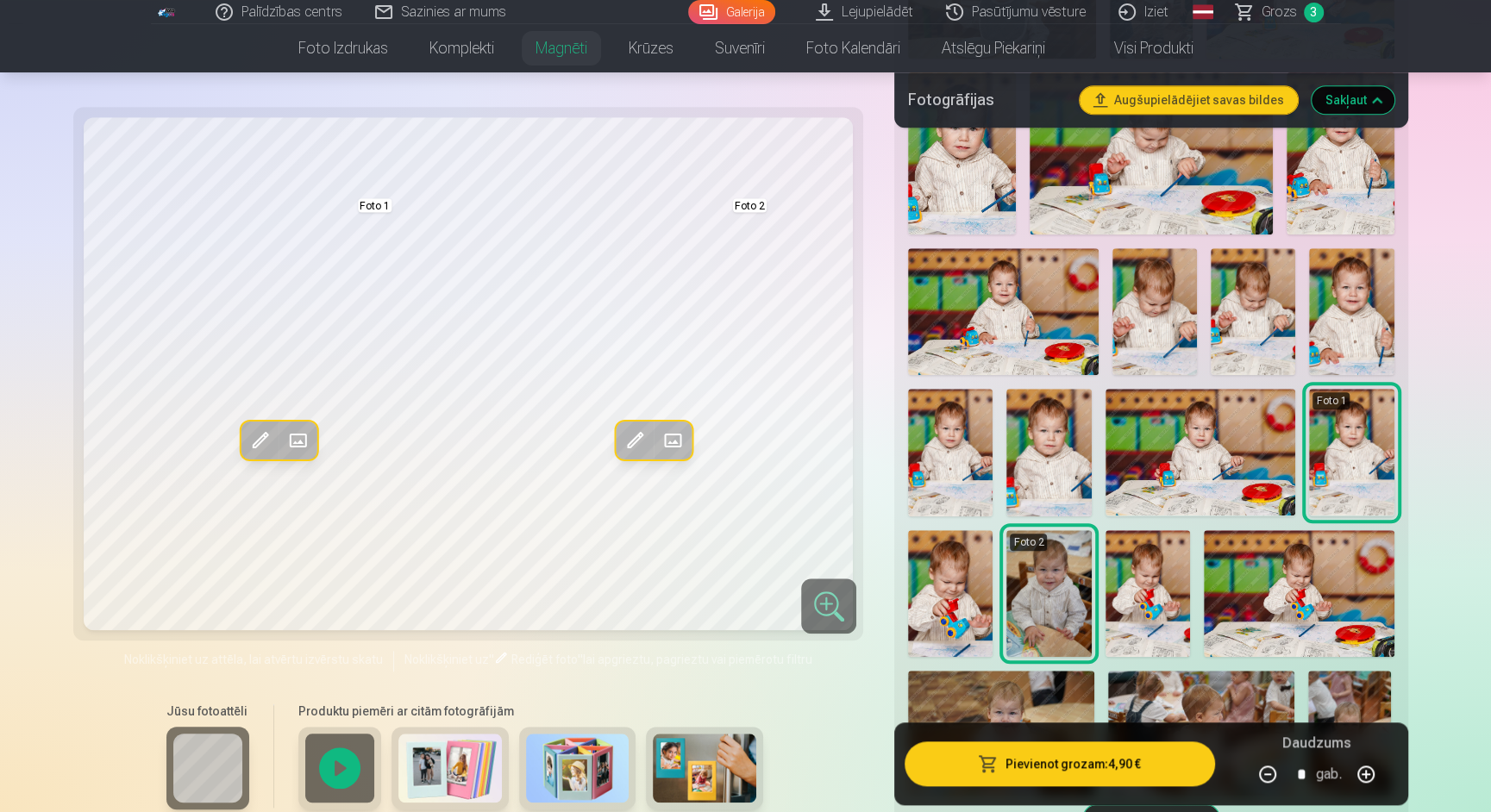
click at [265, 432] on span at bounding box center [260, 440] width 28 height 28
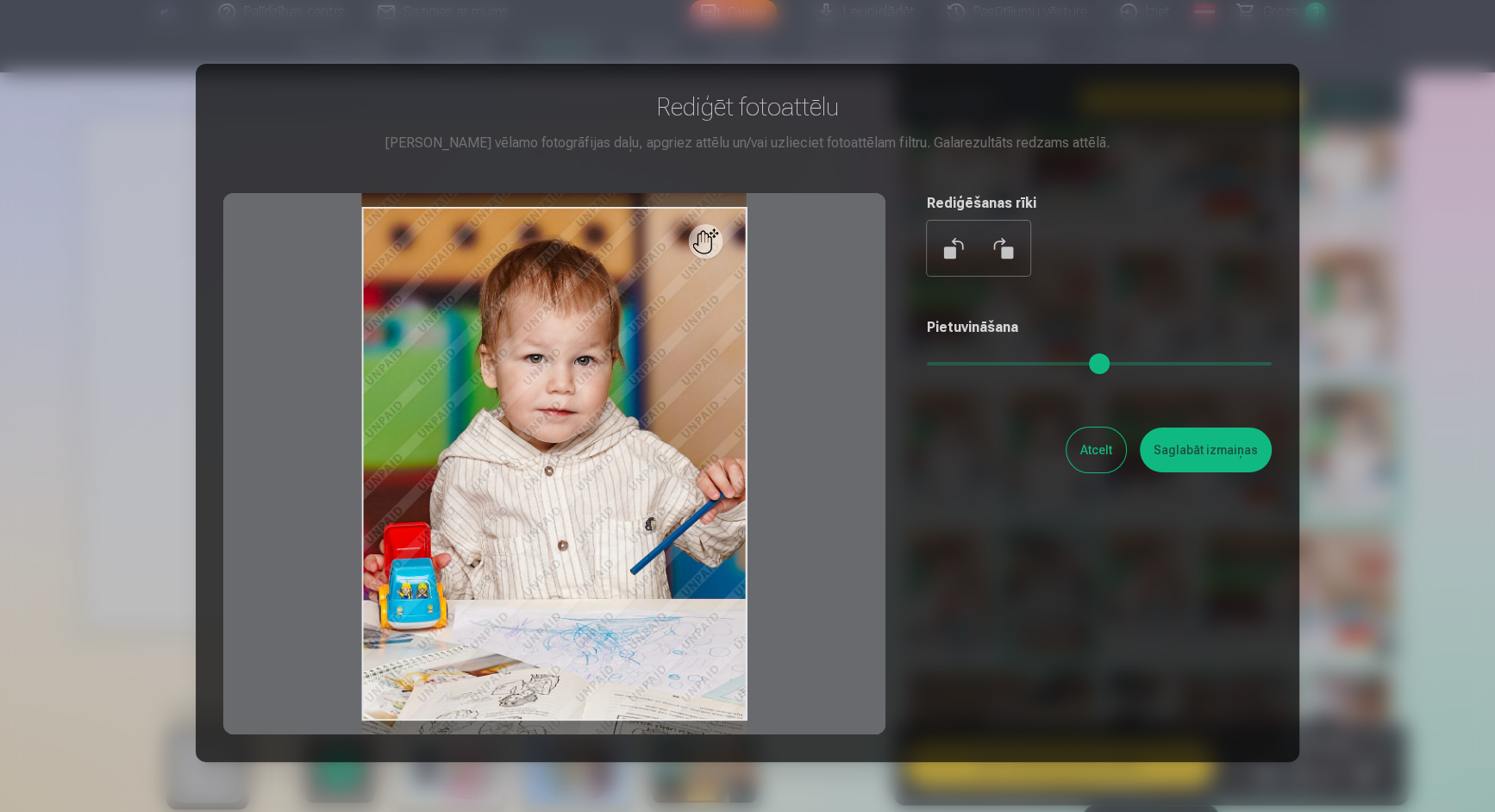
click at [927, 365] on input "range" at bounding box center [1099, 364] width 345 height 4
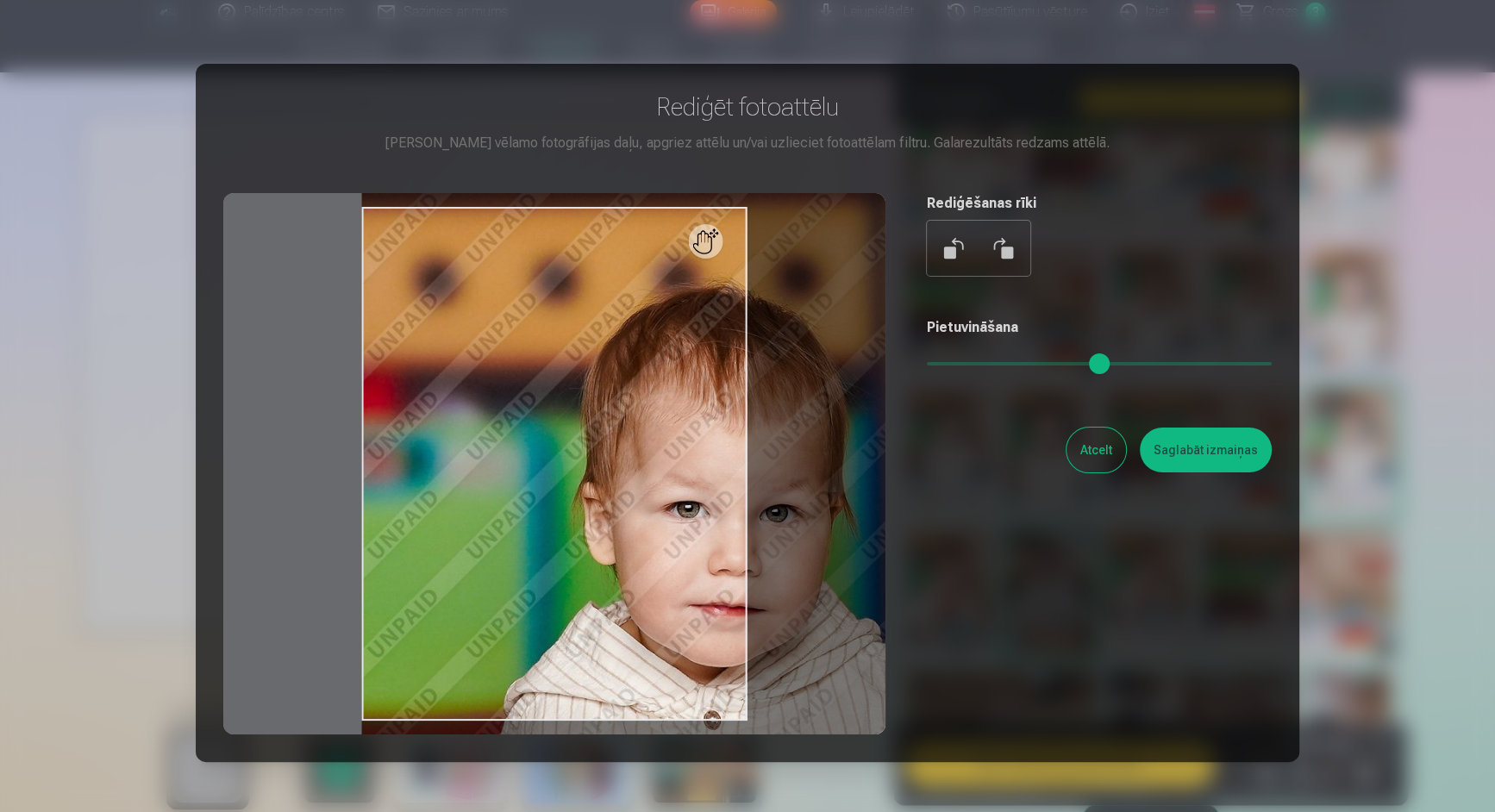
drag, startPoint x: 932, startPoint y: 364, endPoint x: 1121, endPoint y: 357, distance: 189.1
click at [1122, 362] on input "range" at bounding box center [1099, 364] width 345 height 4
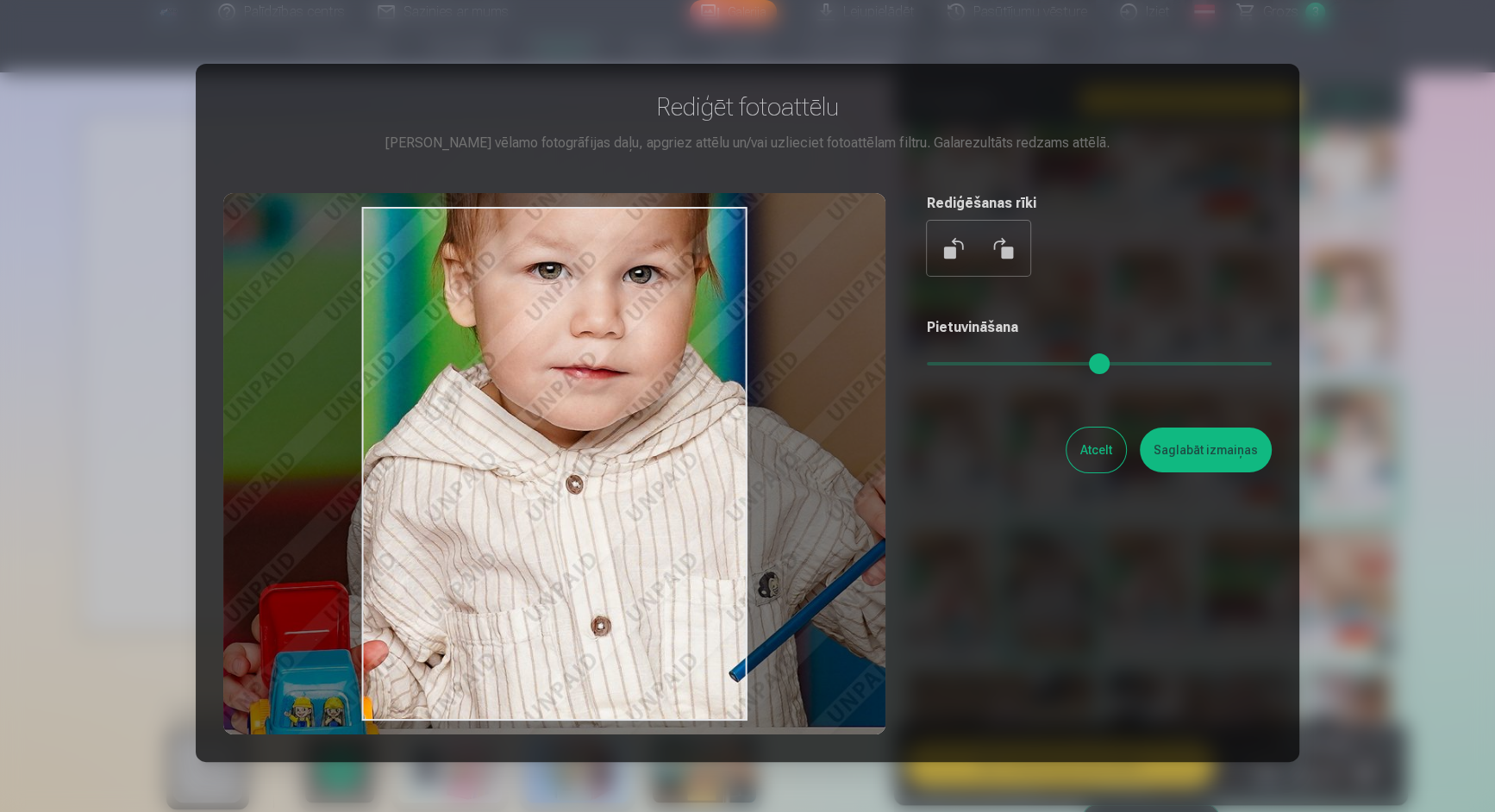
drag, startPoint x: 617, startPoint y: 514, endPoint x: 466, endPoint y: 255, distance: 299.8
click at [466, 254] on div at bounding box center [555, 463] width 663 height 542
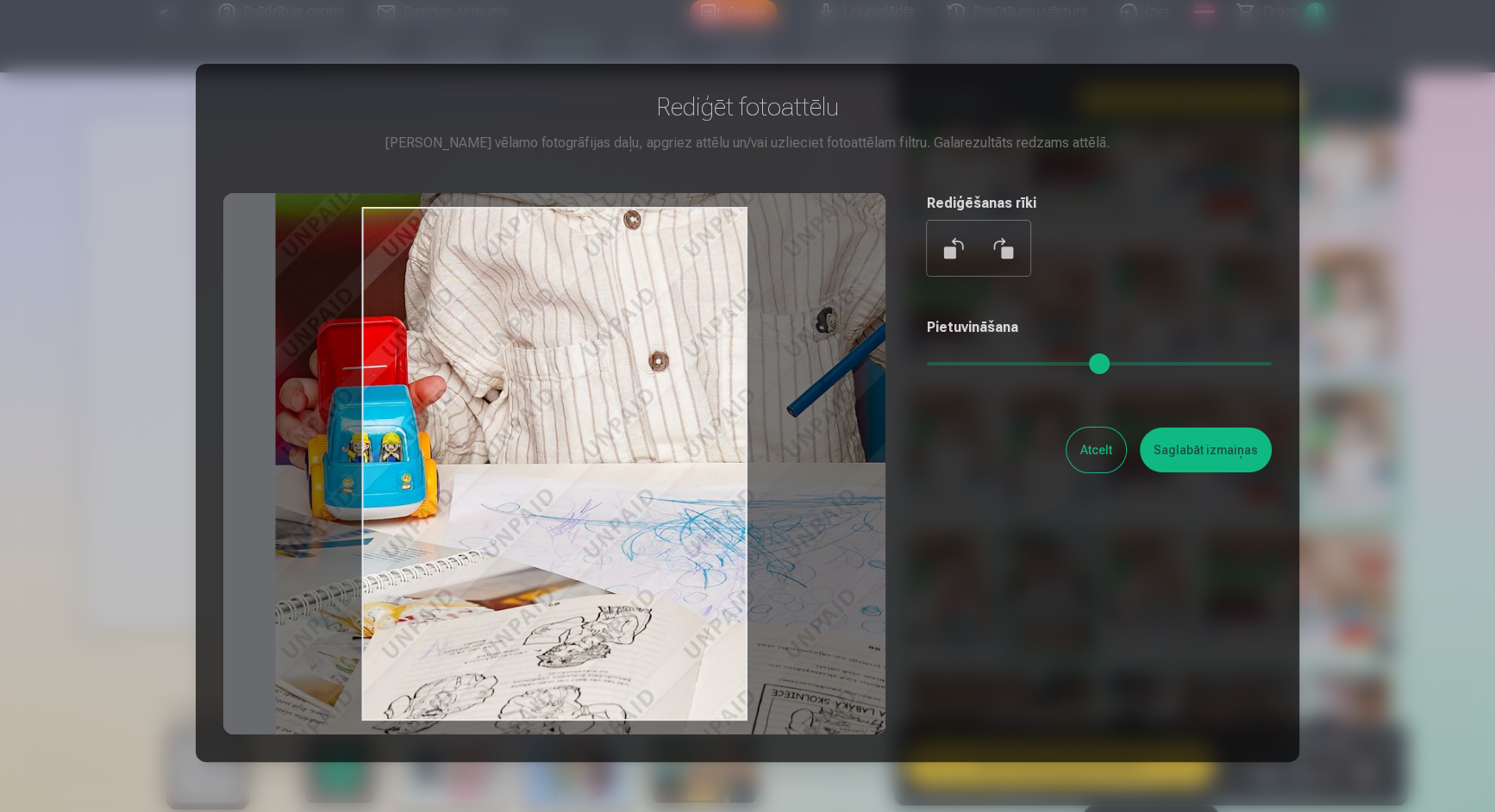
drag, startPoint x: 557, startPoint y: 602, endPoint x: 645, endPoint y: 288, distance: 326.1
click at [644, 289] on div at bounding box center [555, 463] width 663 height 542
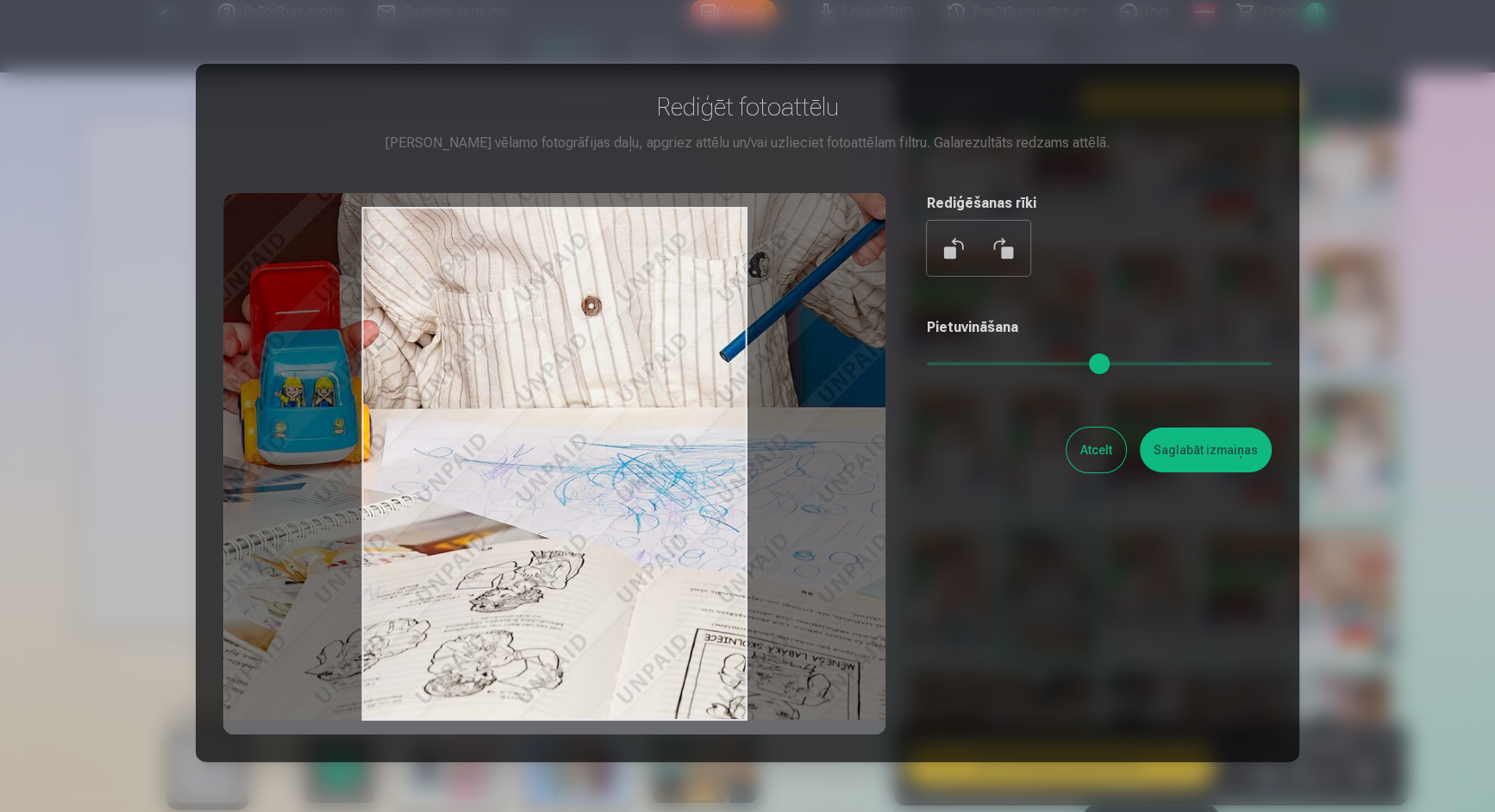
drag, startPoint x: 552, startPoint y: 623, endPoint x: 456, endPoint y: 604, distance: 97.9
click at [456, 604] on div at bounding box center [555, 463] width 663 height 542
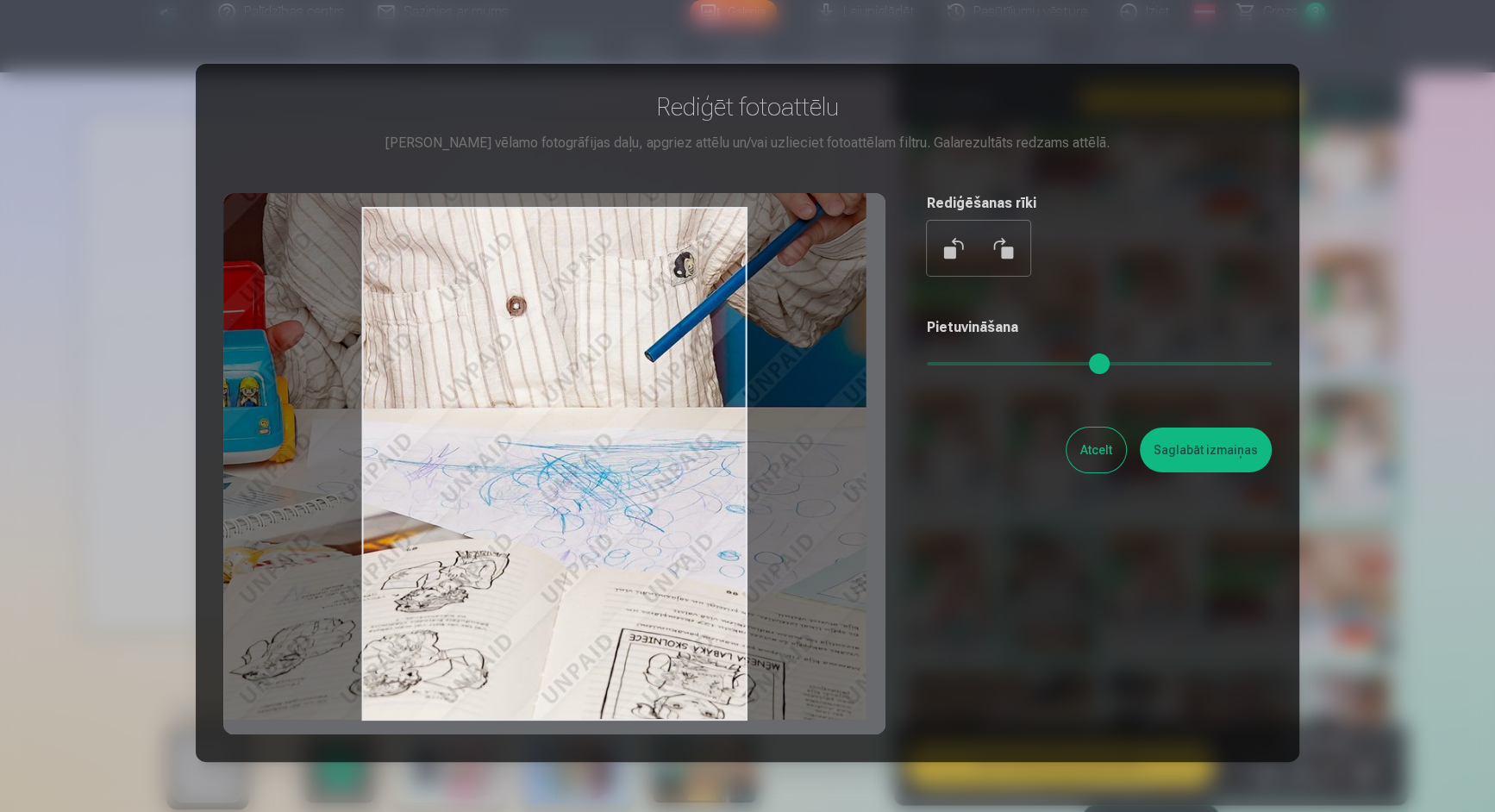
type input "****"
drag, startPoint x: 600, startPoint y: 657, endPoint x: 557, endPoint y: 619, distance: 57.4
click at [557, 619] on div at bounding box center [555, 463] width 663 height 542
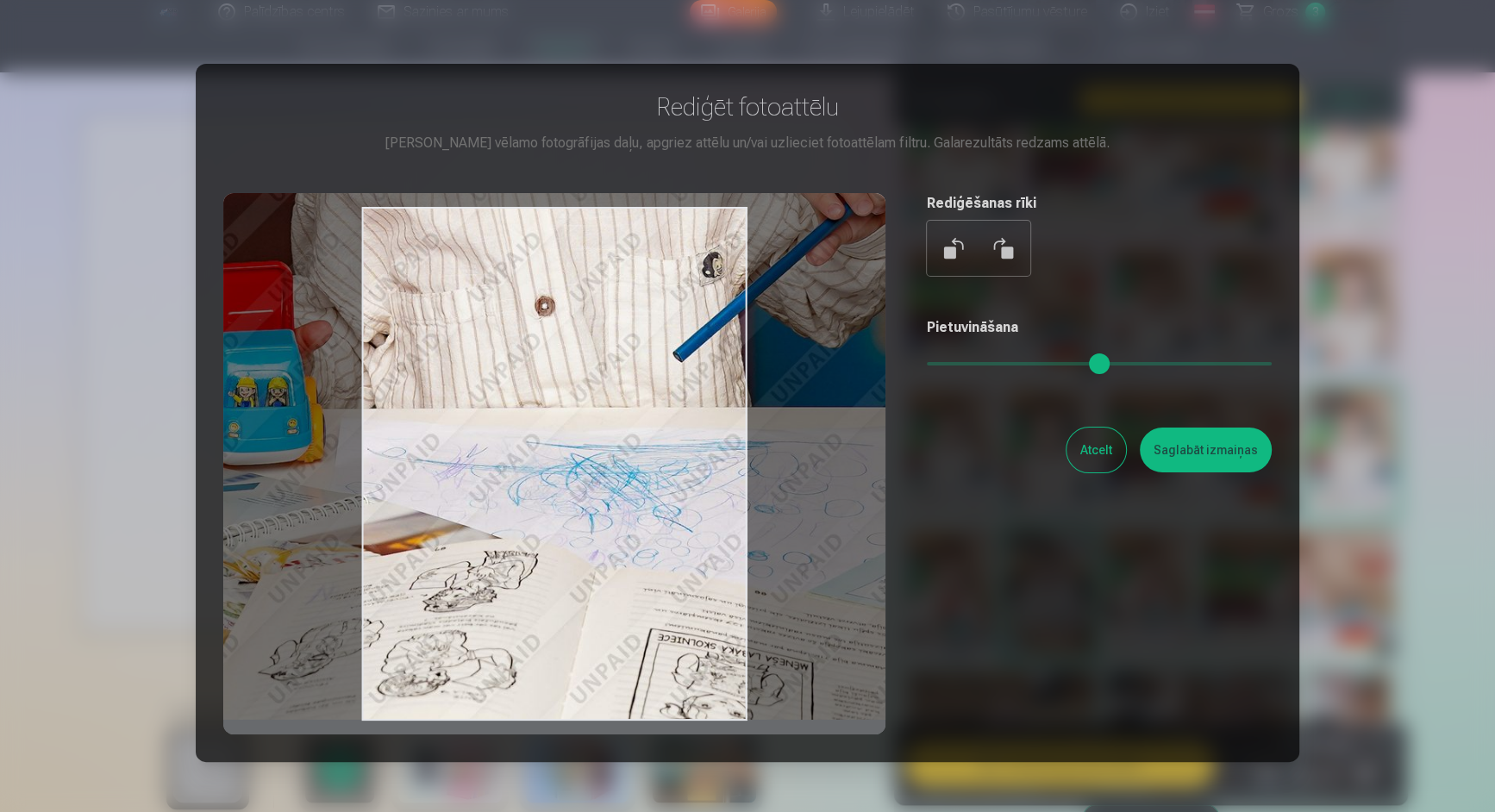
click at [1085, 437] on button "Atcelt" at bounding box center [1096, 450] width 60 height 45
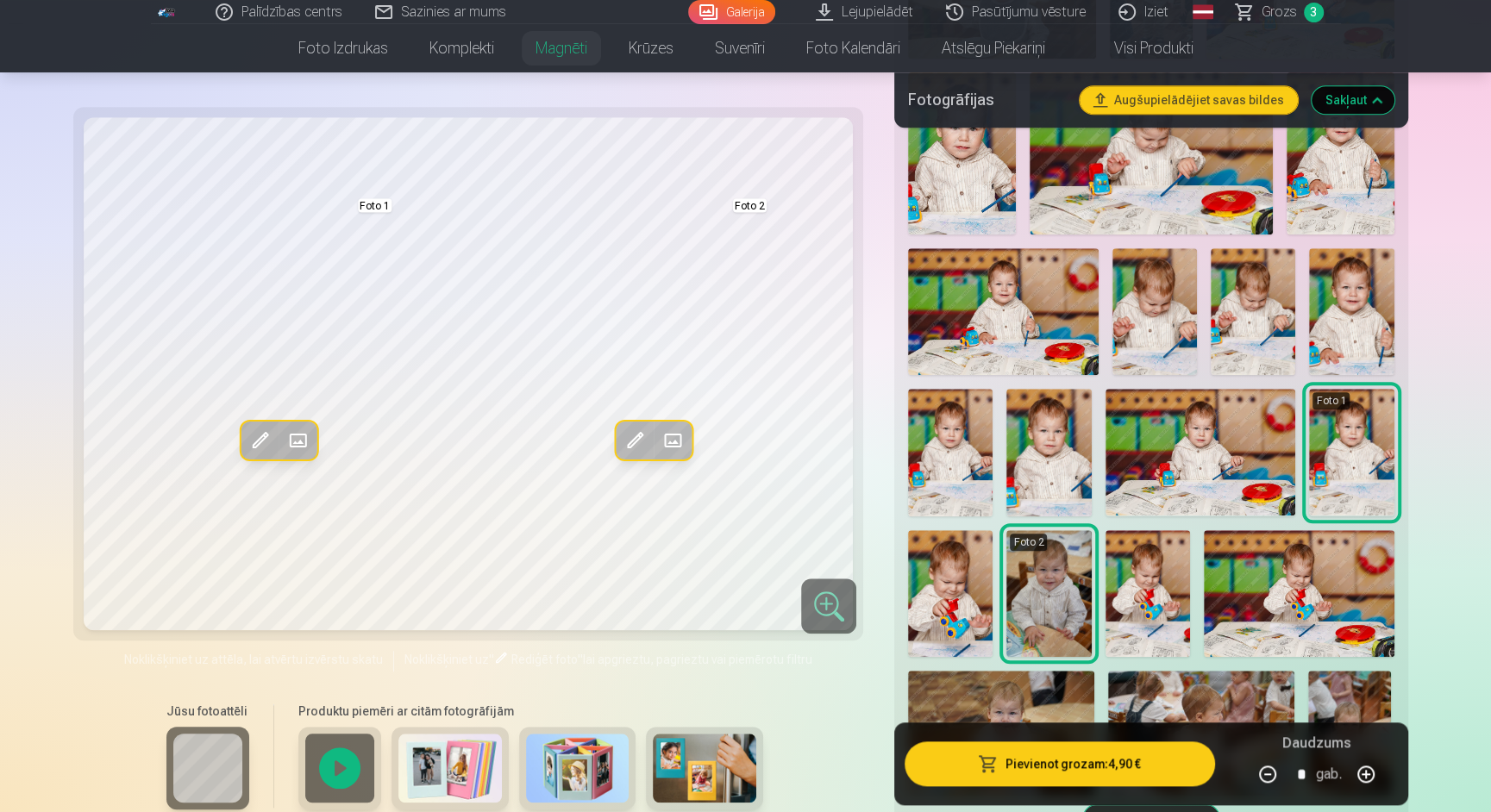
click at [1149, 304] on img at bounding box center [1155, 311] width 85 height 127
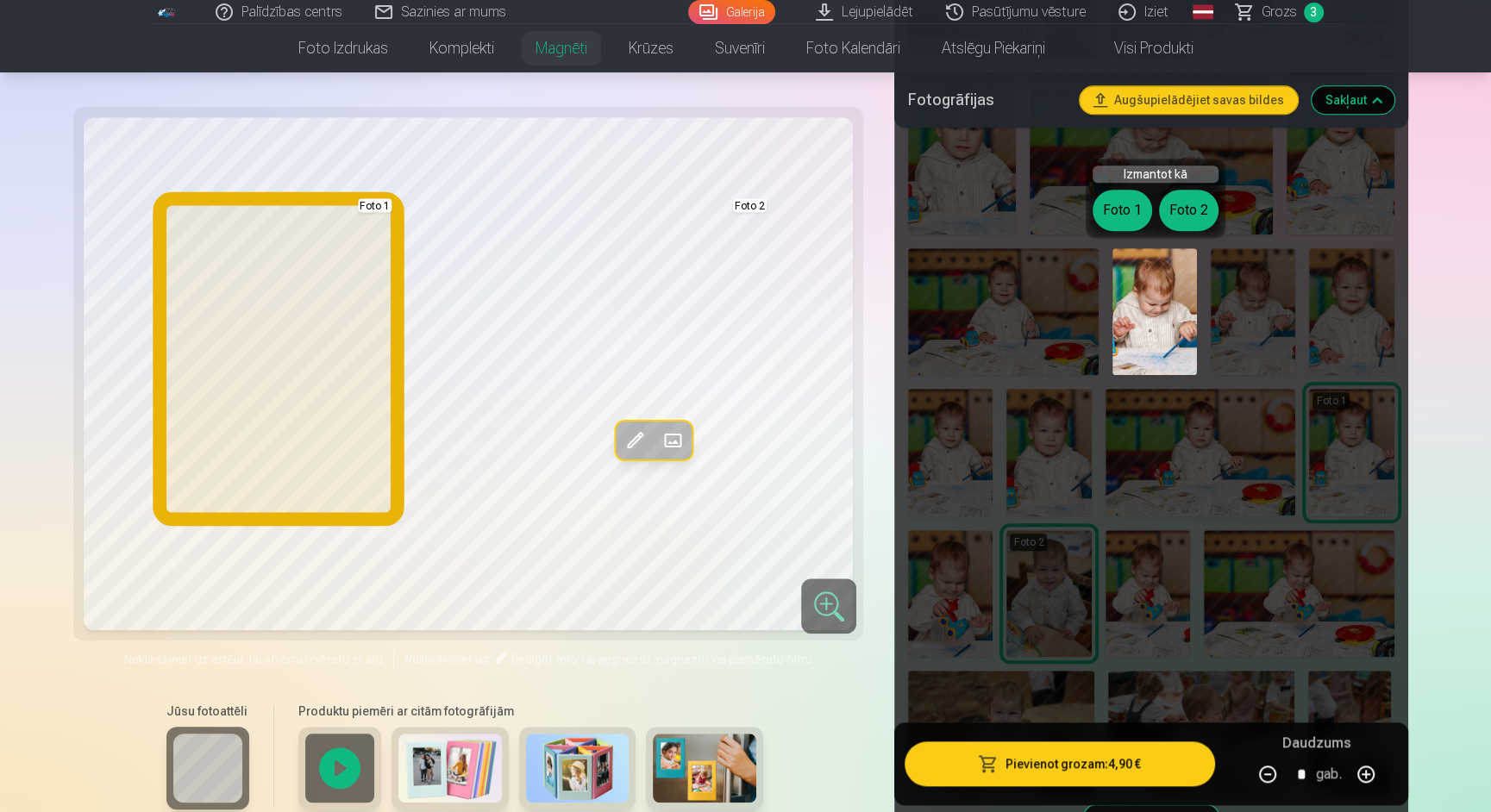
click at [1121, 210] on button "Foto 1" at bounding box center [1122, 210] width 59 height 41
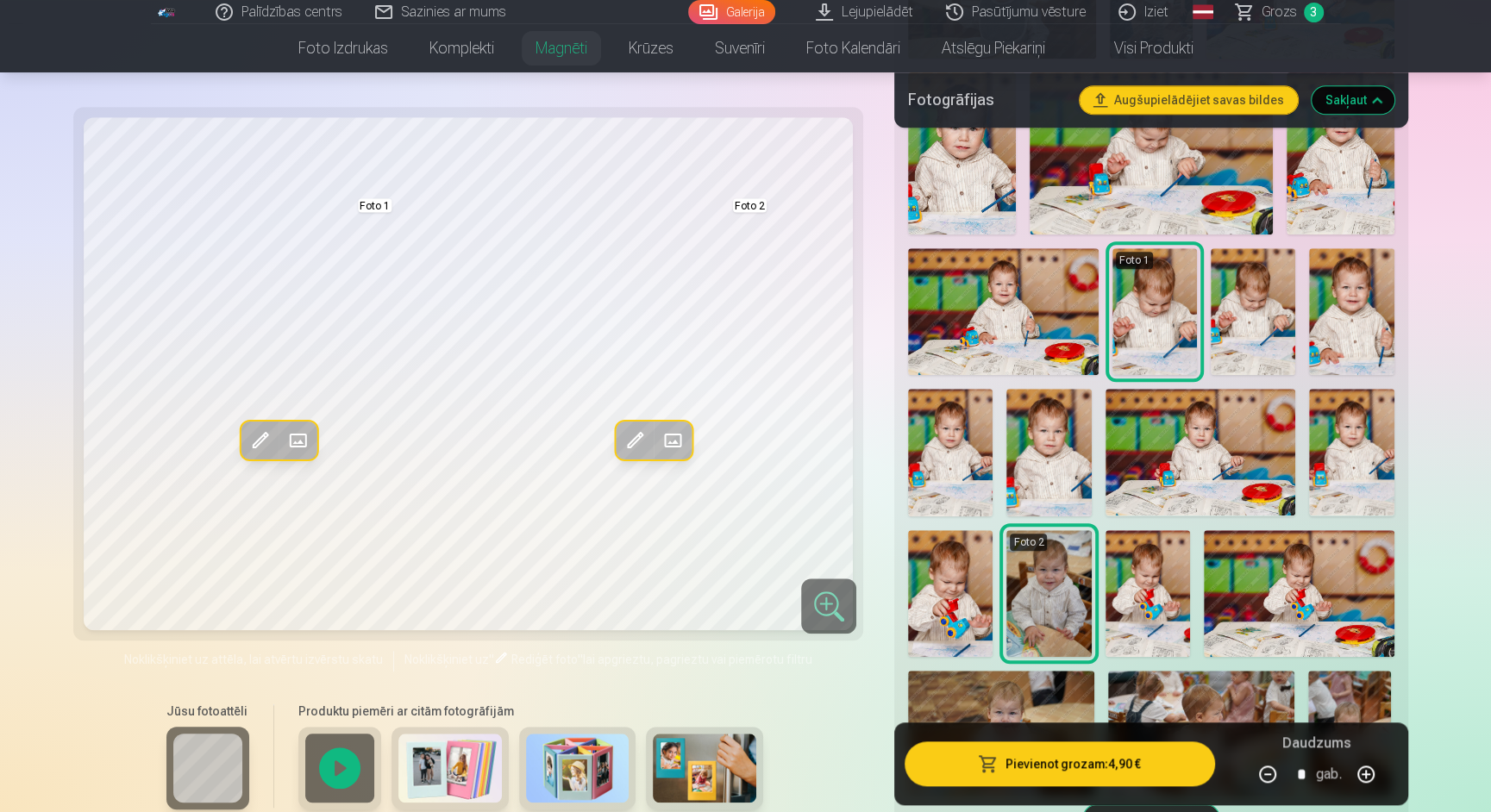
click at [1263, 299] on img at bounding box center [1253, 311] width 85 height 127
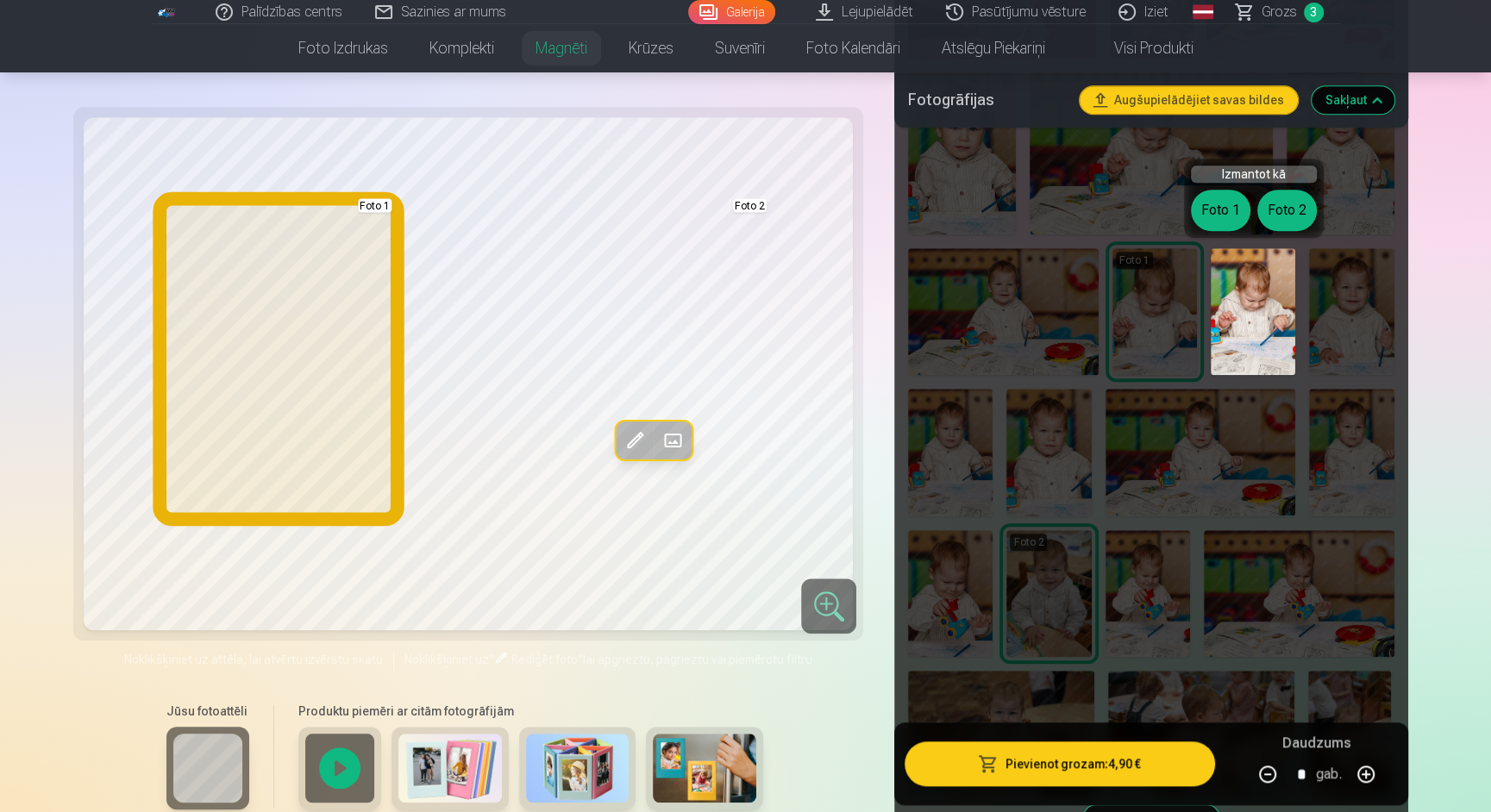
click at [1222, 214] on button "Foto 1" at bounding box center [1221, 210] width 59 height 41
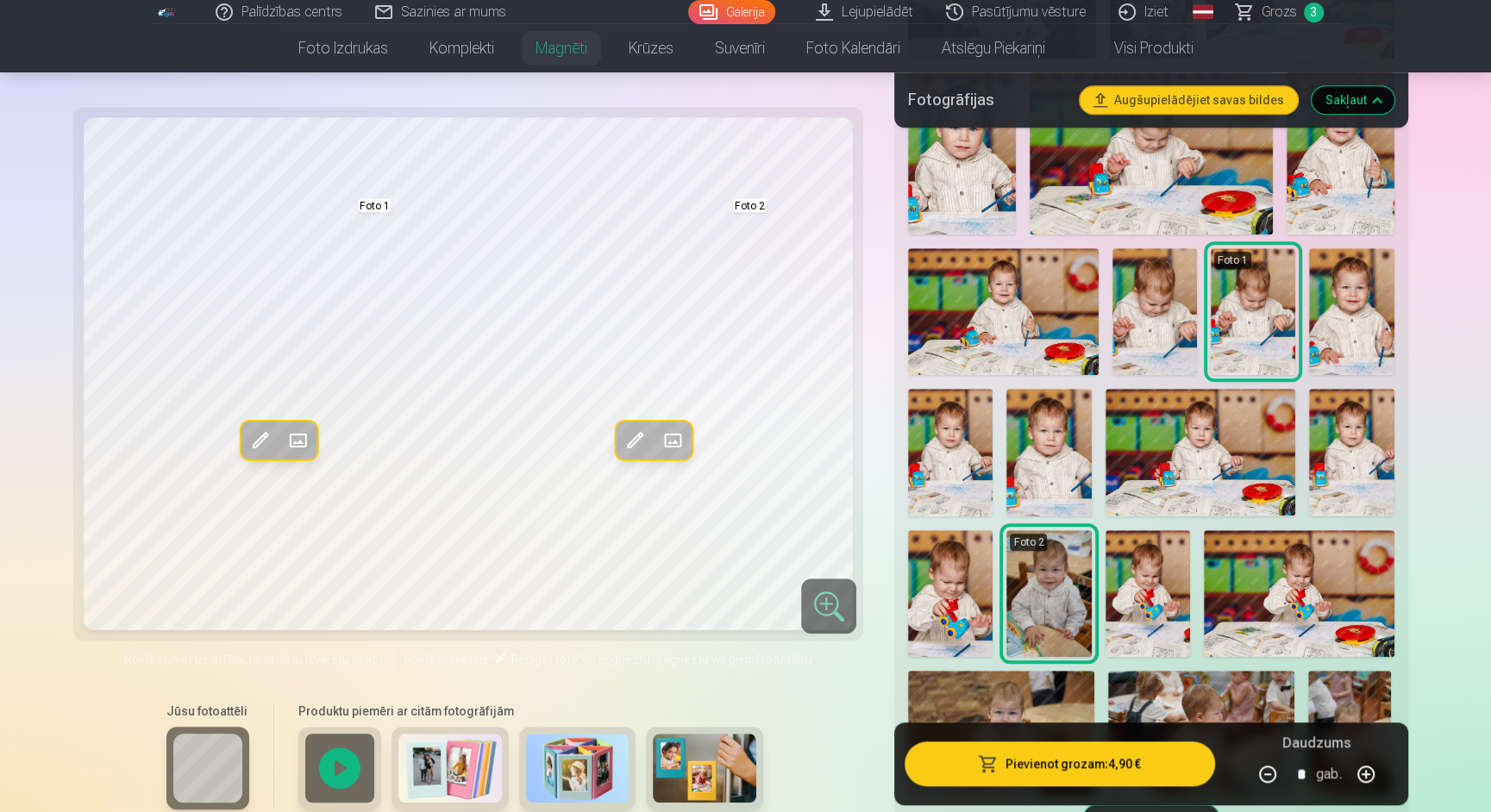
click at [1363, 310] on img at bounding box center [1351, 311] width 85 height 127
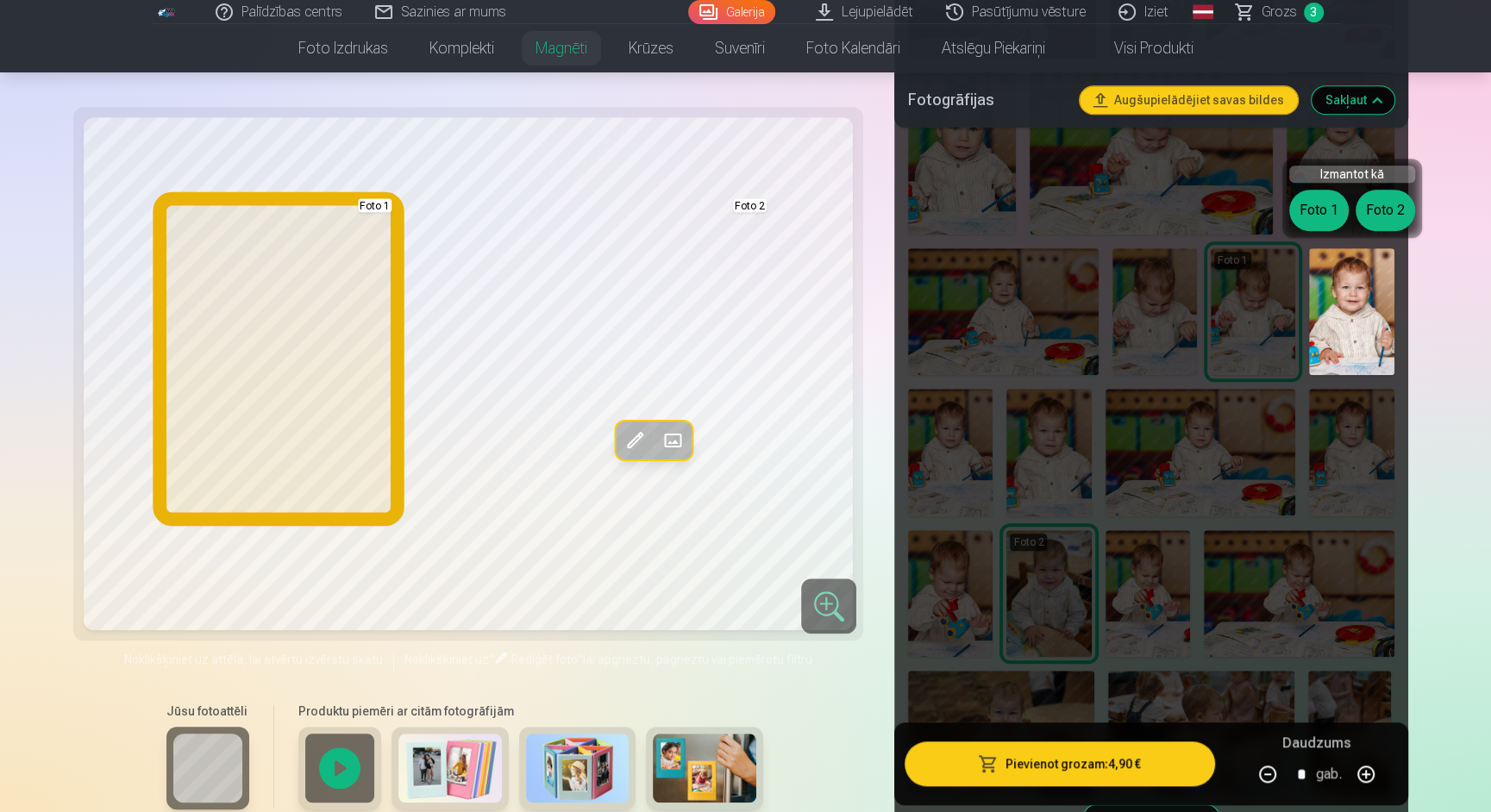
click at [1313, 213] on button "Foto 1" at bounding box center [1319, 210] width 59 height 41
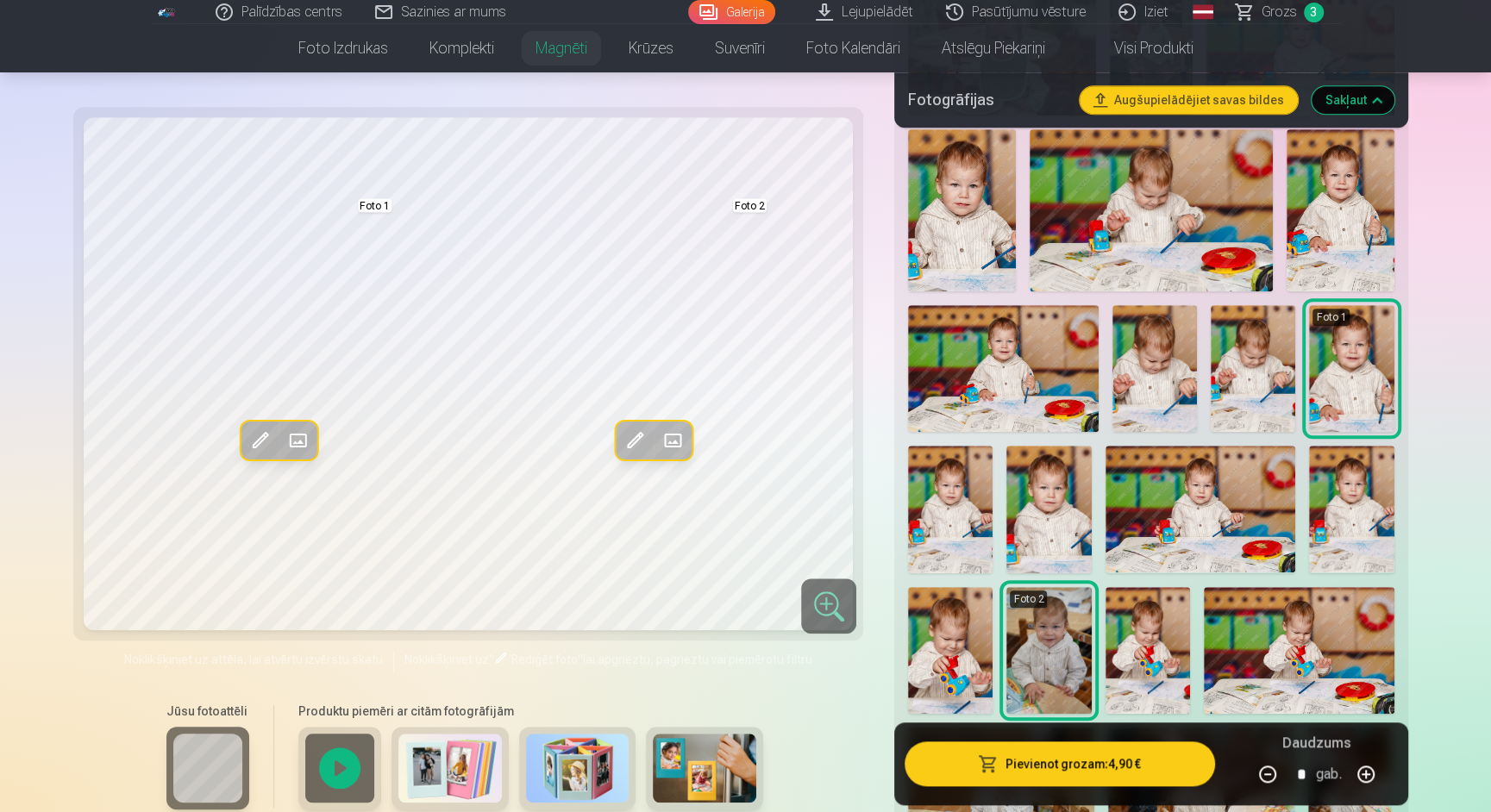
scroll to position [1169, 0]
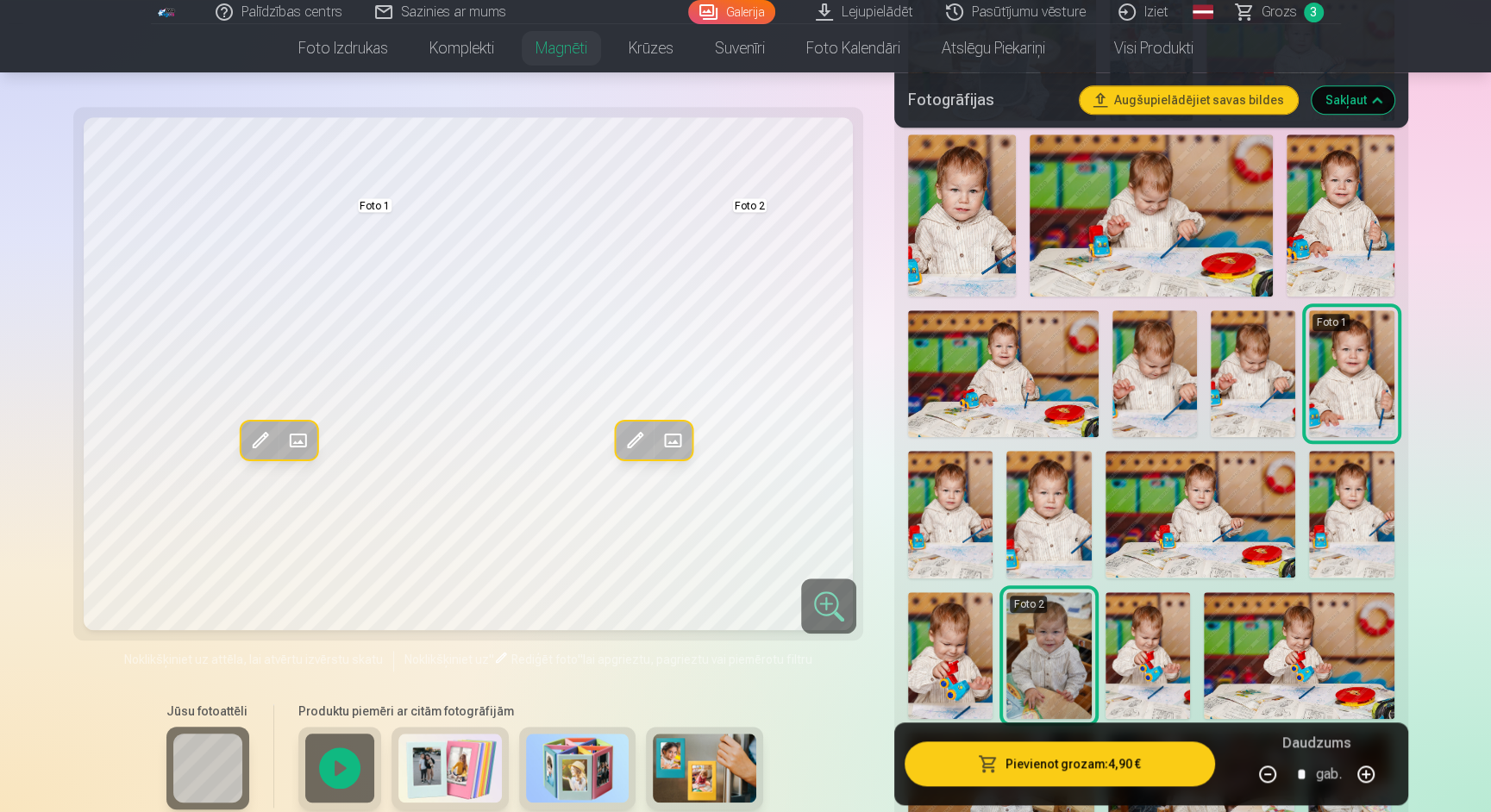
click at [1341, 249] on img at bounding box center [1340, 214] width 108 height 161
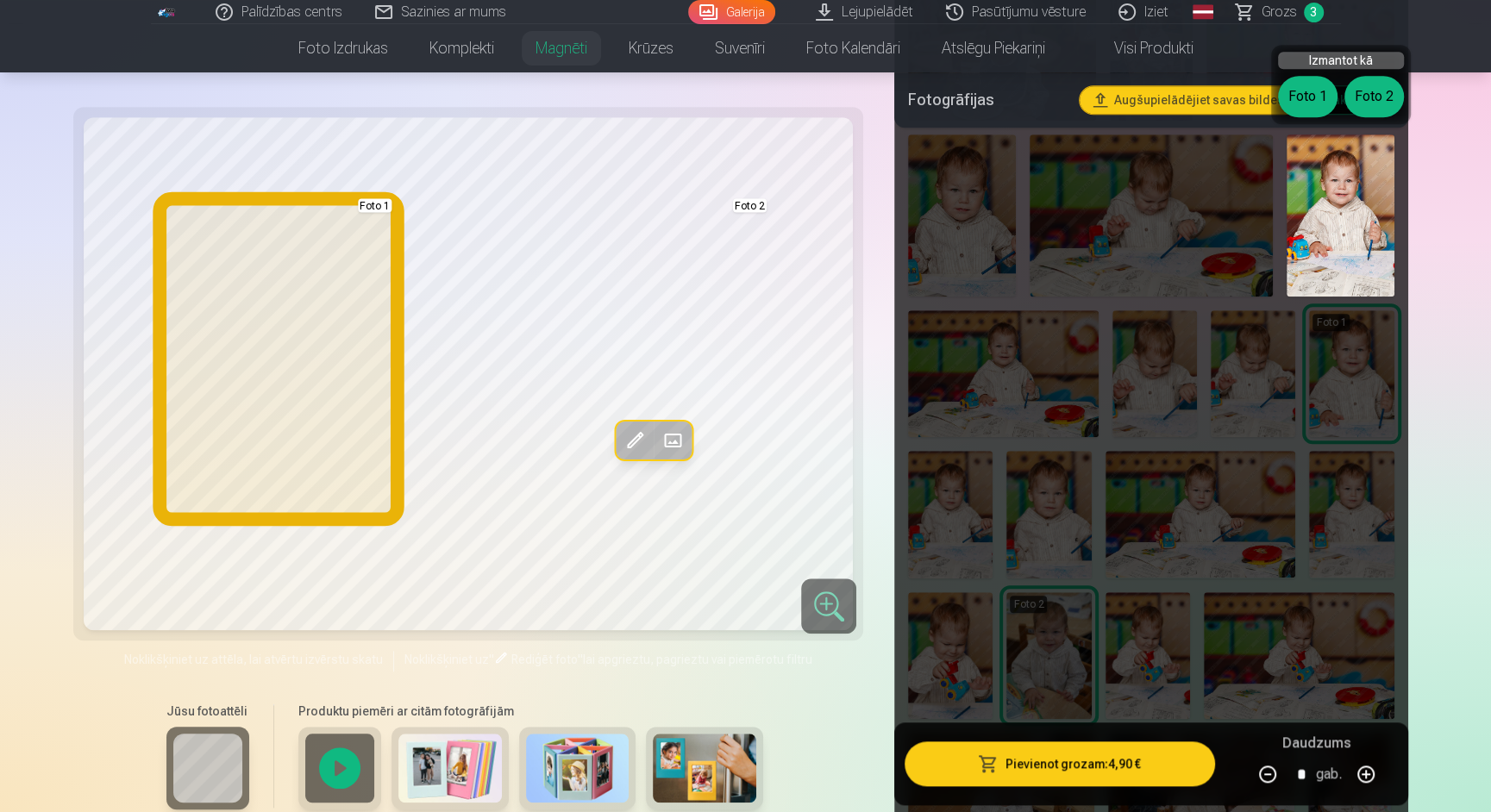
click at [1303, 101] on button "Foto 1" at bounding box center [1307, 96] width 59 height 41
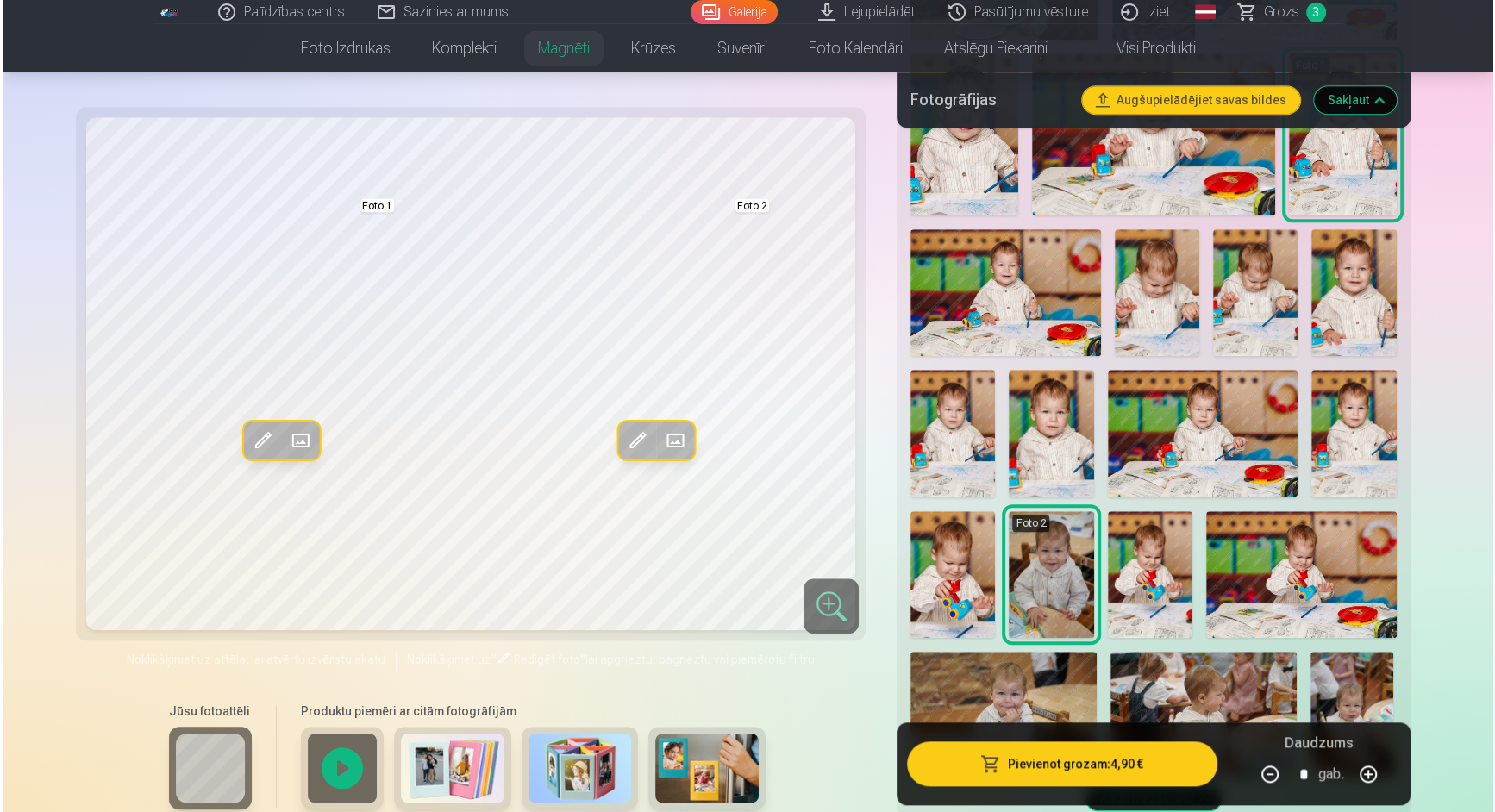
scroll to position [1252, 0]
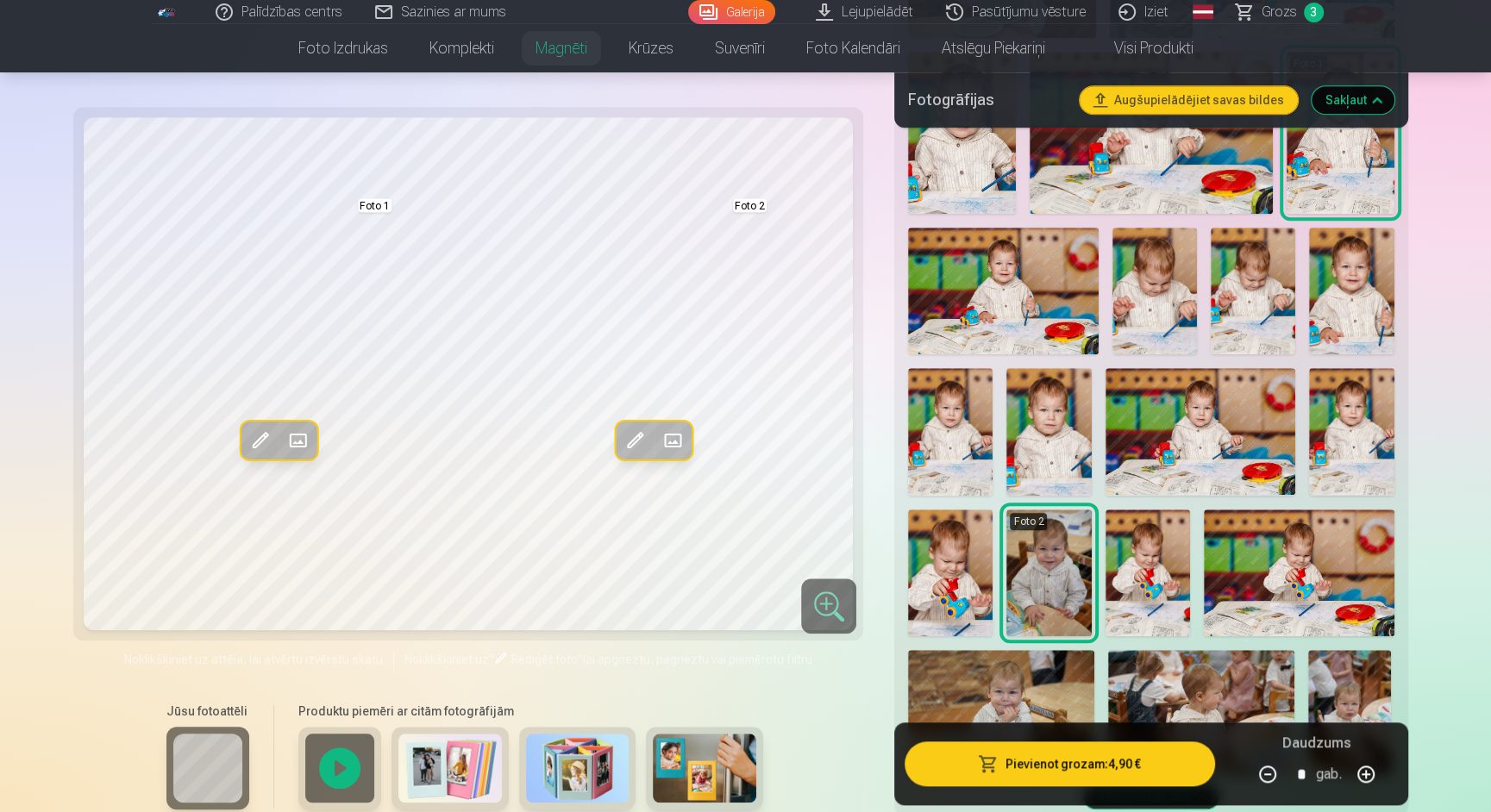
click at [1041, 445] on img at bounding box center [1048, 431] width 85 height 127
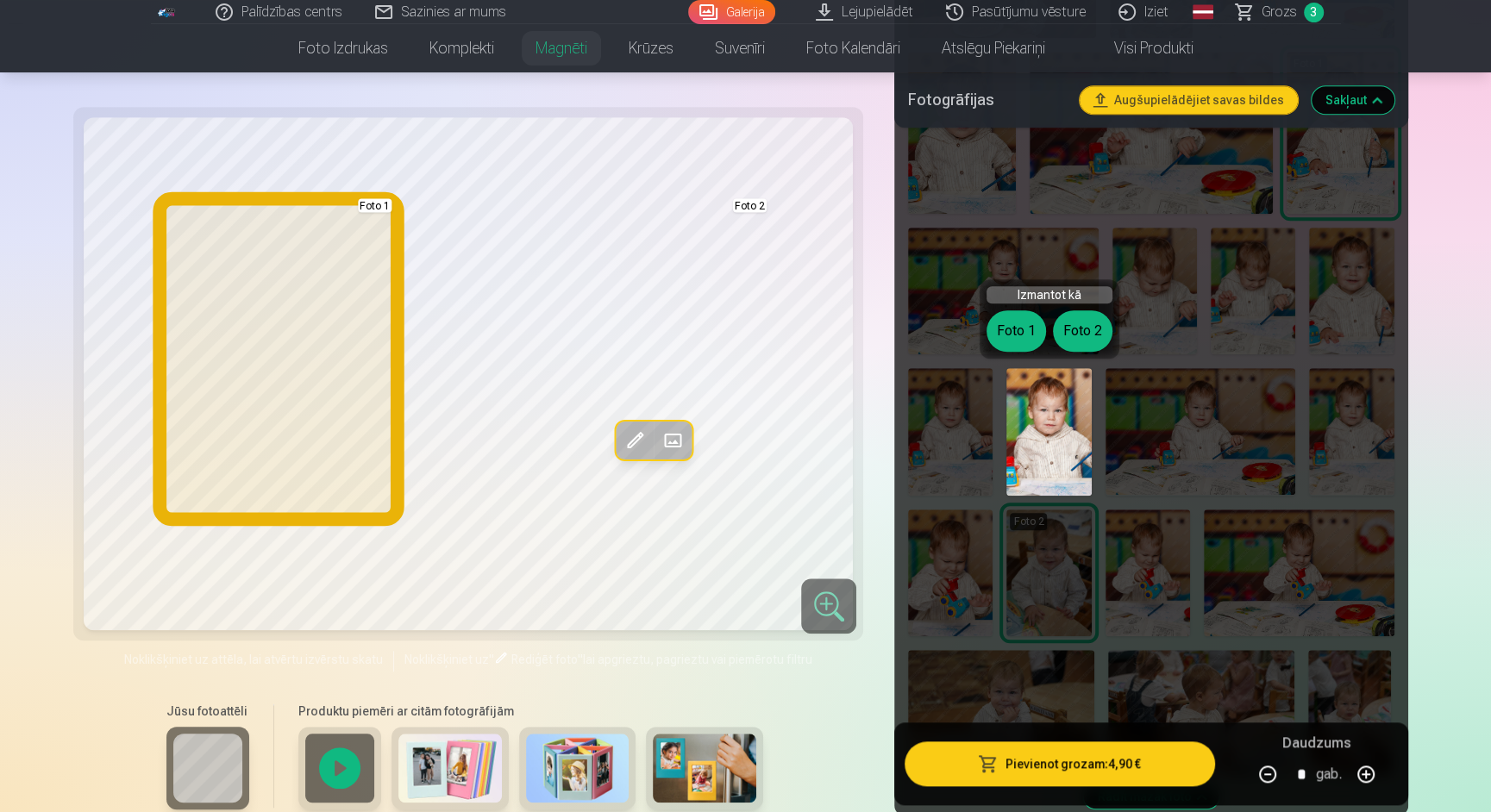
click at [1018, 321] on button "Foto 1" at bounding box center [1016, 331] width 59 height 41
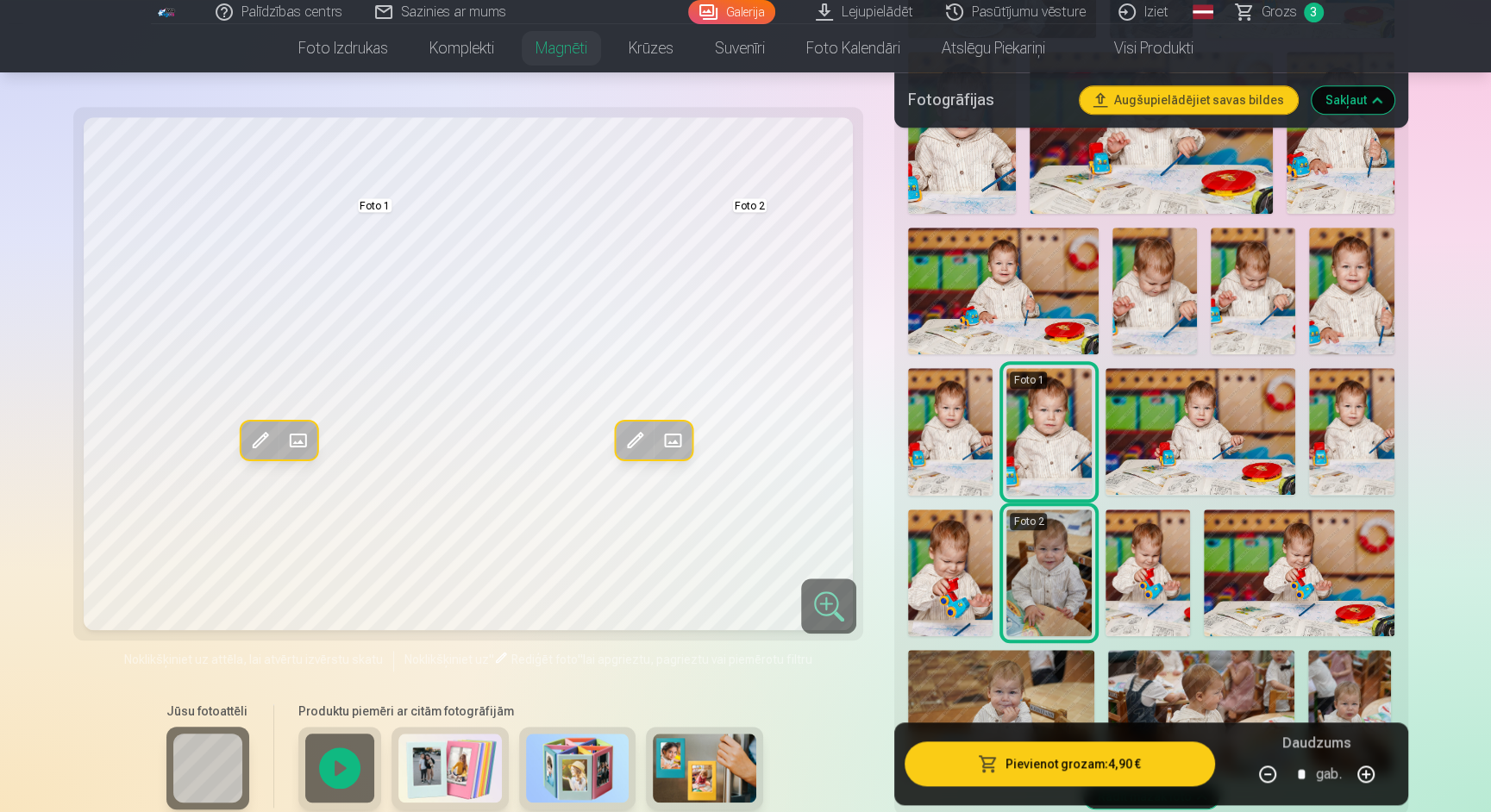
click at [263, 442] on span at bounding box center [260, 440] width 28 height 28
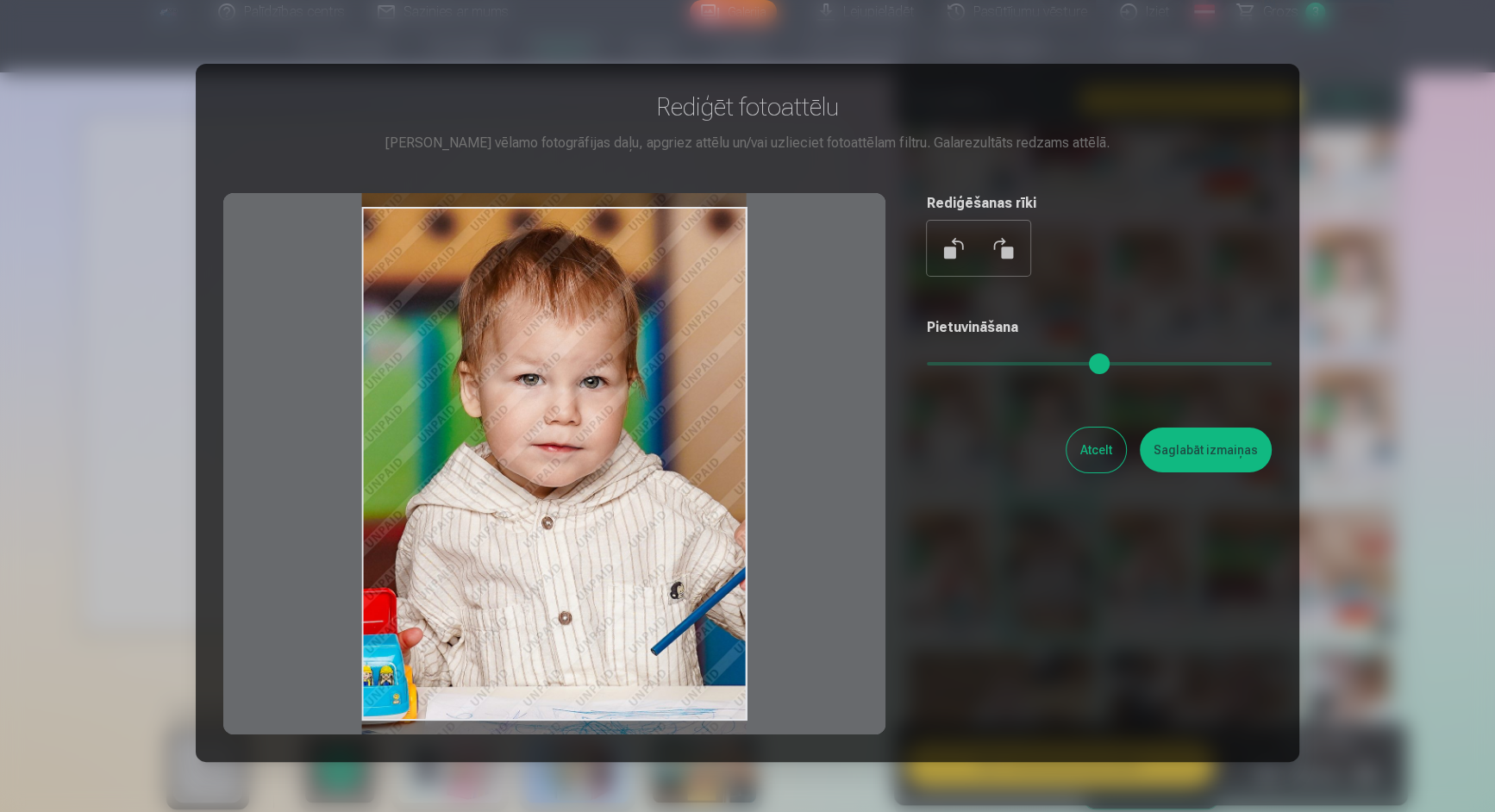
drag, startPoint x: 619, startPoint y: 465, endPoint x: 624, endPoint y: 477, distance: 13.0
click at [624, 477] on div at bounding box center [555, 463] width 663 height 542
click at [1206, 461] on button "Saglabāt izmaiņas" at bounding box center [1206, 450] width 132 height 45
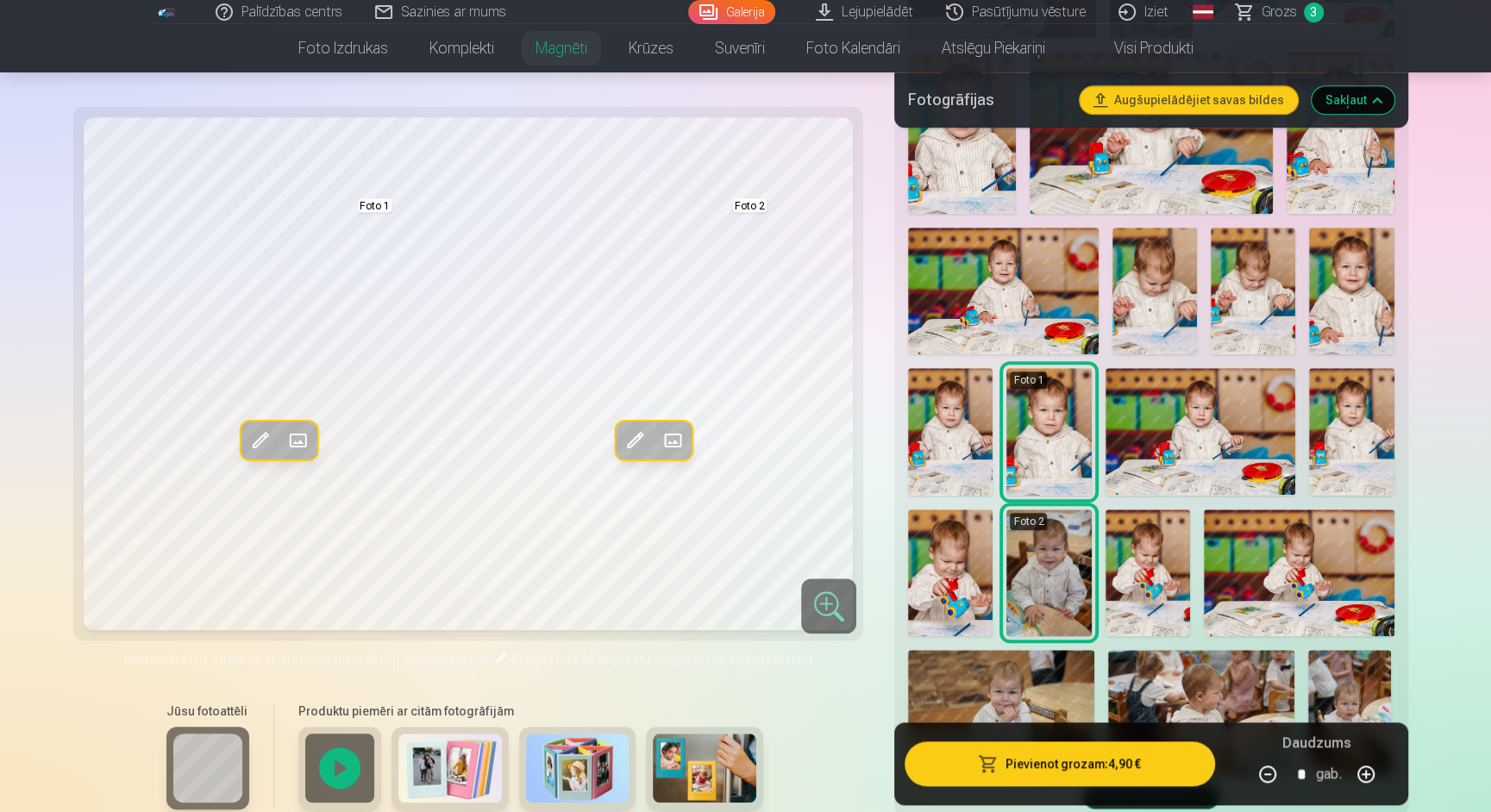
click at [1344, 442] on img at bounding box center [1351, 431] width 85 height 127
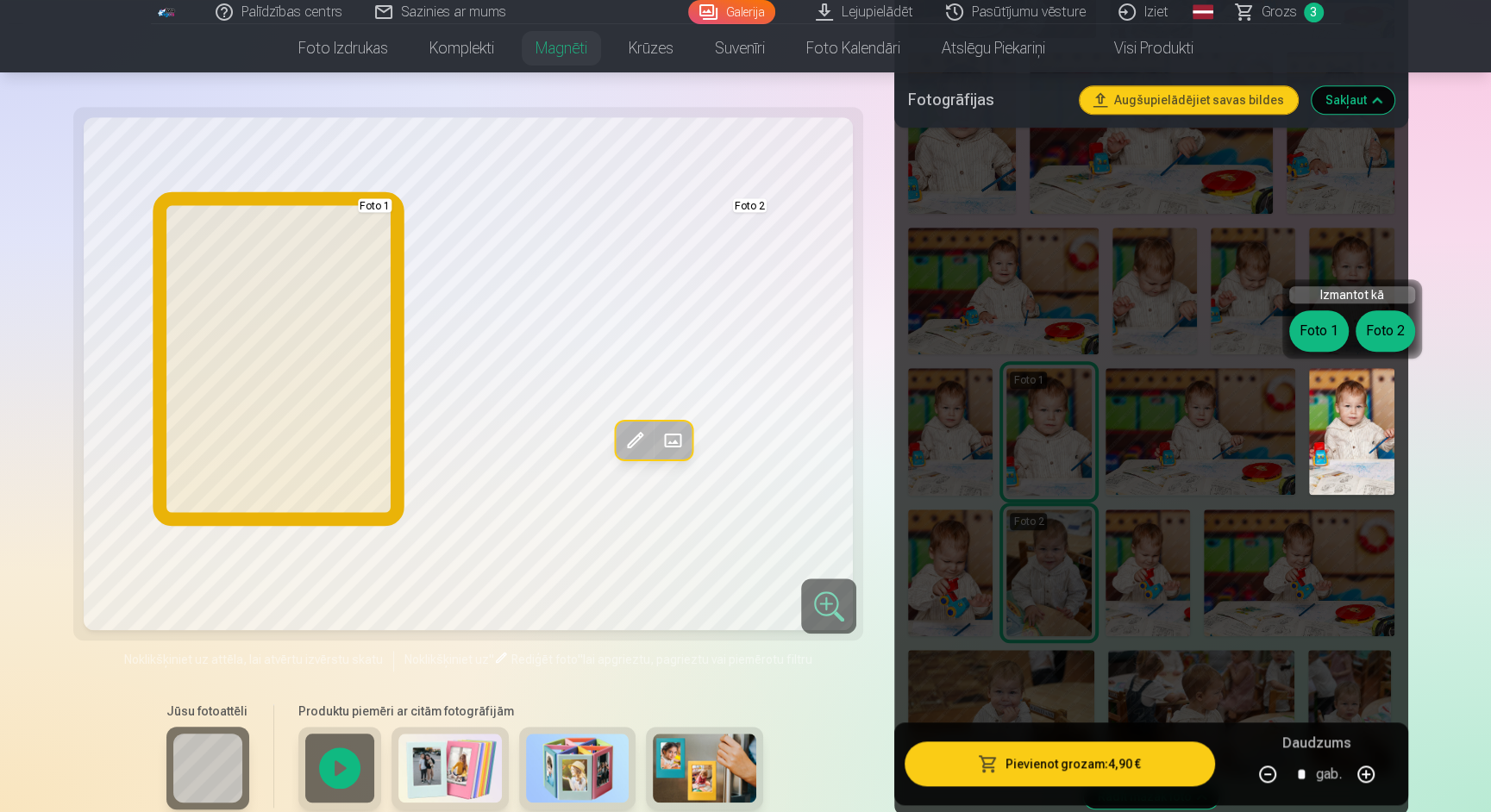
click at [1316, 321] on button "Foto 1" at bounding box center [1319, 331] width 59 height 41
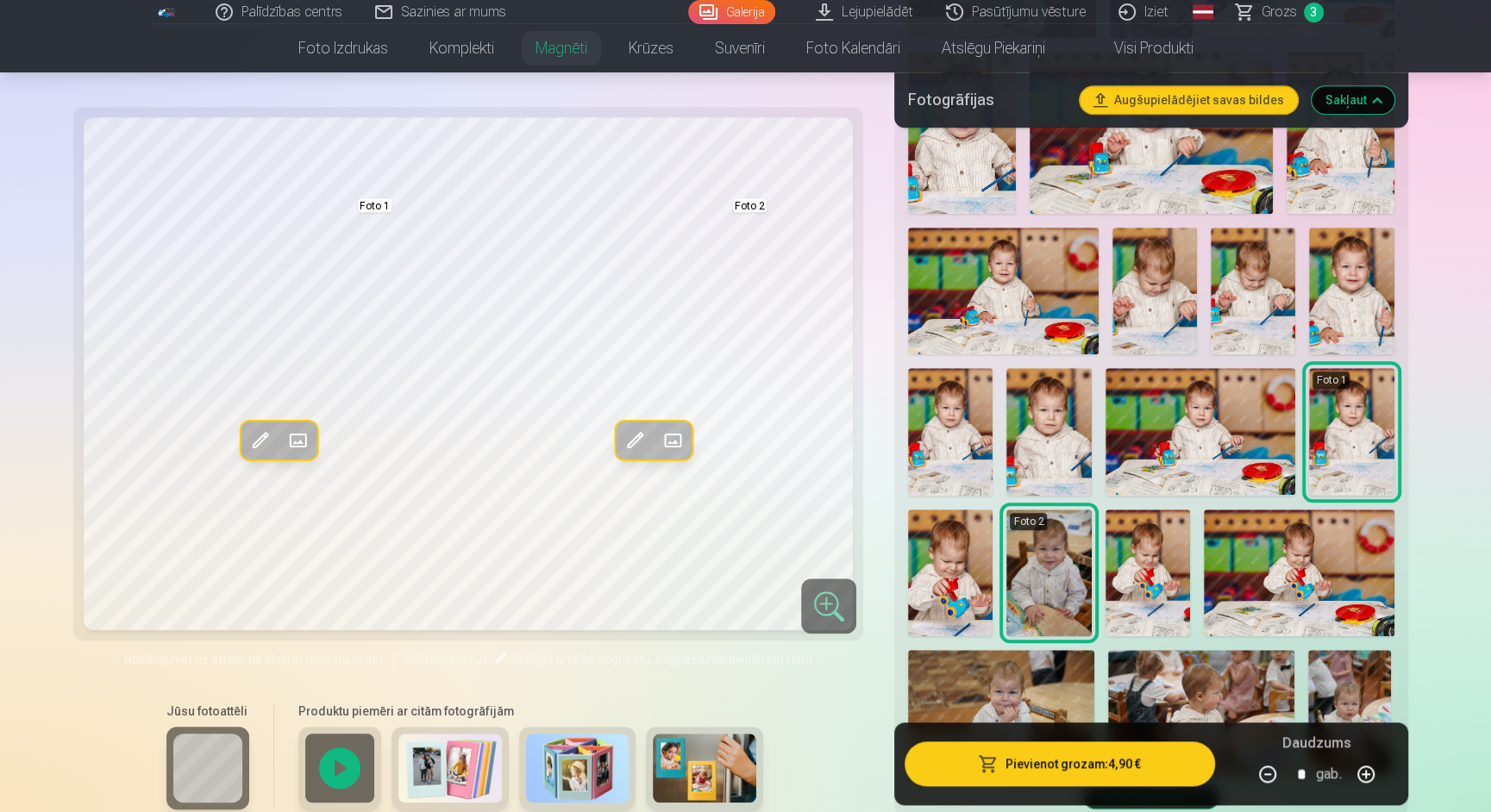
click at [267, 442] on span at bounding box center [260, 440] width 28 height 28
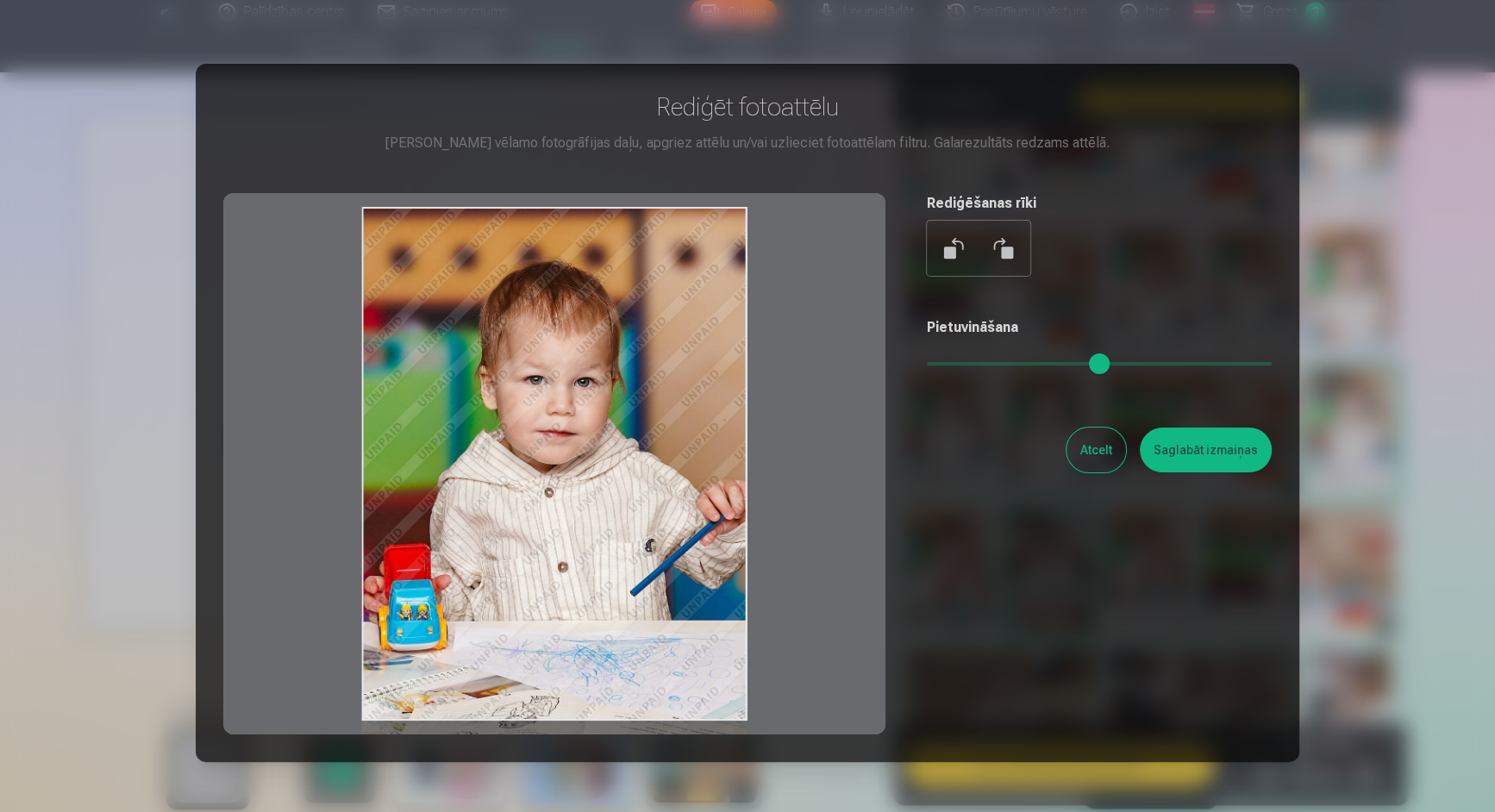
drag, startPoint x: 504, startPoint y: 427, endPoint x: 503, endPoint y: 534, distance: 107.0
click at [504, 534] on div at bounding box center [555, 463] width 663 height 542
drag, startPoint x: 611, startPoint y: 495, endPoint x: 612, endPoint y: 504, distance: 9.1
click at [612, 504] on div at bounding box center [555, 463] width 663 height 542
click at [1190, 468] on button "Saglabāt izmaiņas" at bounding box center [1206, 450] width 132 height 45
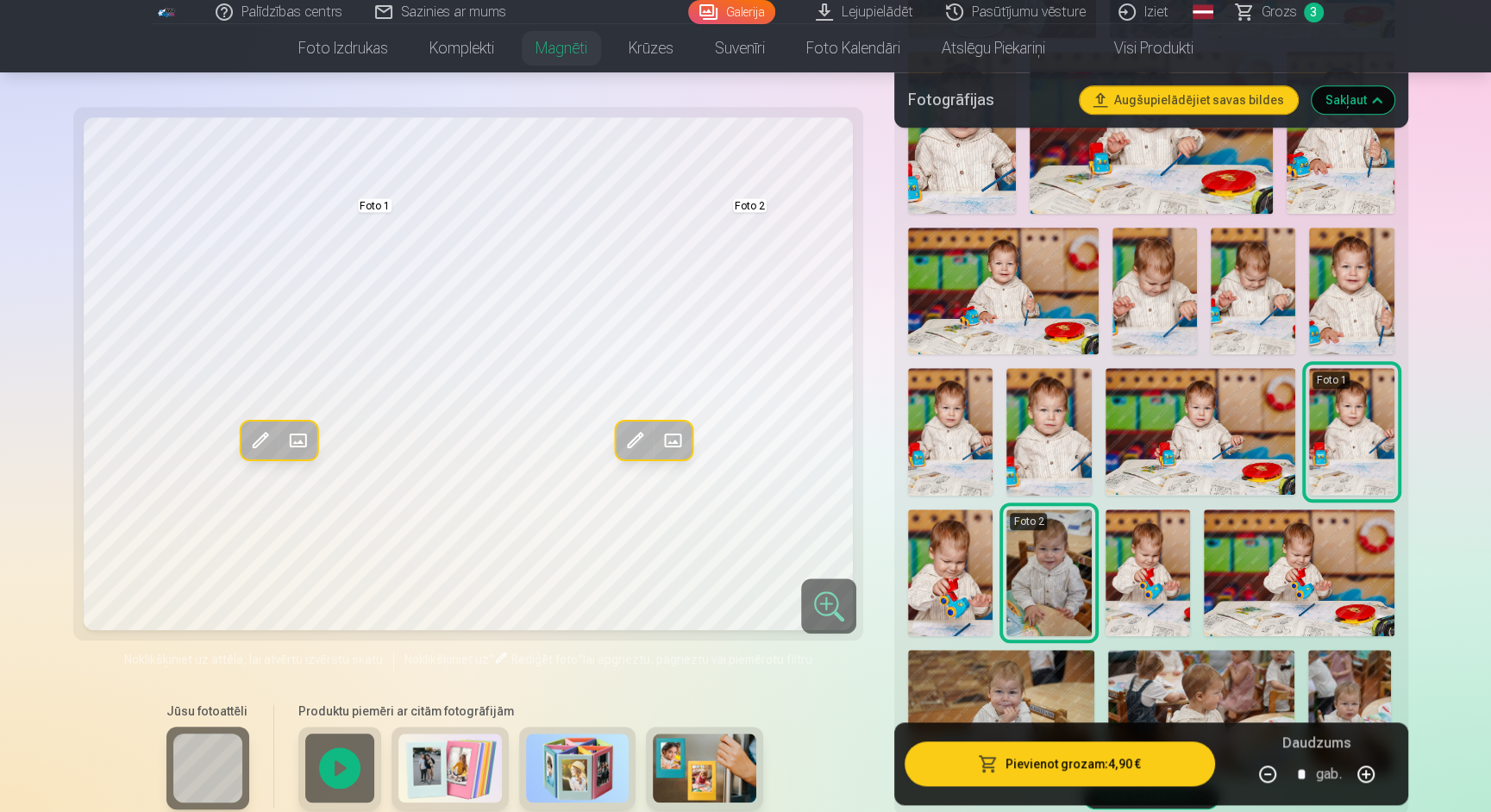
click at [631, 431] on span at bounding box center [634, 440] width 28 height 28
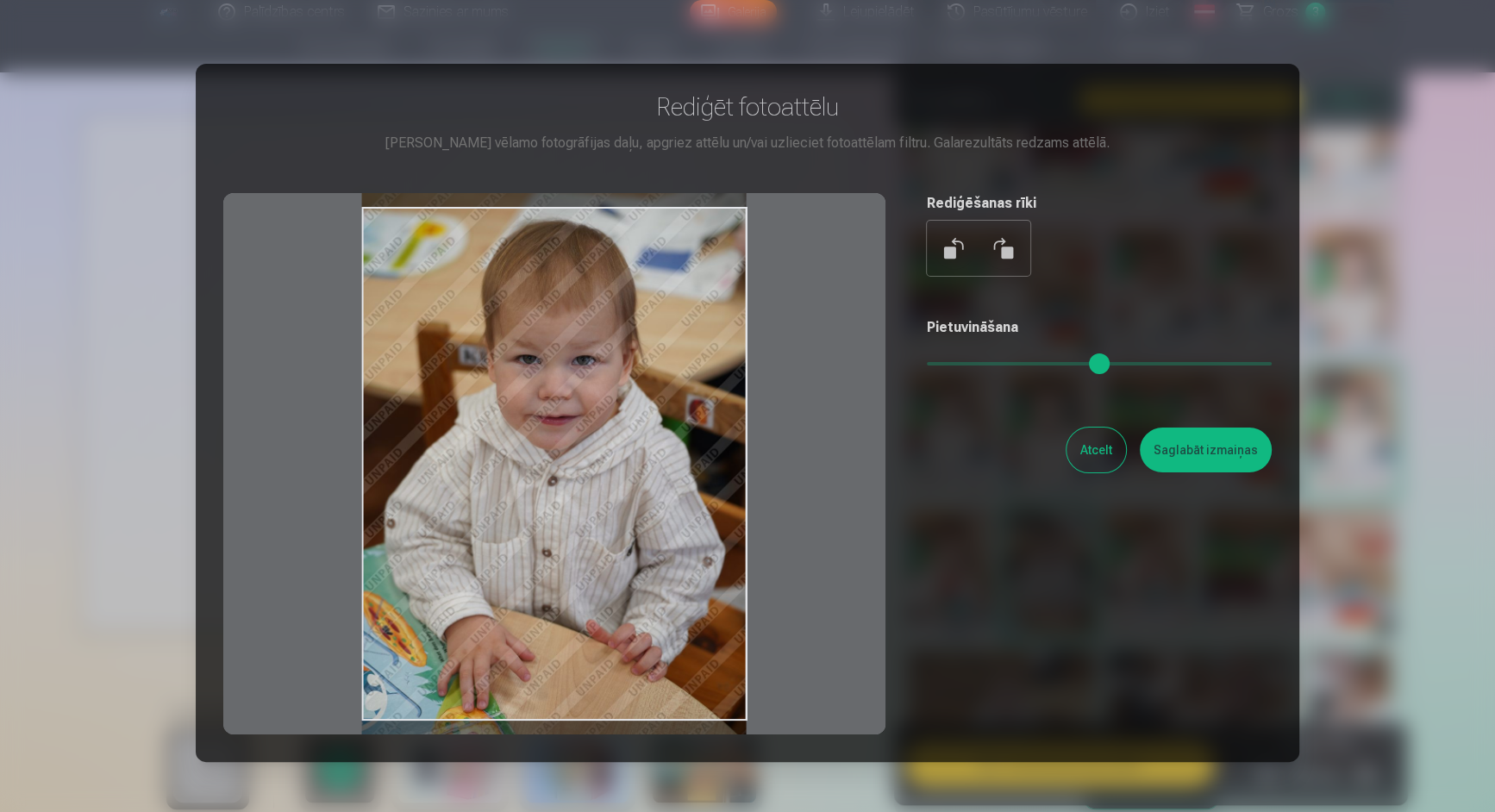
drag, startPoint x: 640, startPoint y: 425, endPoint x: 640, endPoint y: 435, distance: 10.0
click at [640, 435] on div at bounding box center [555, 463] width 663 height 542
click at [640, 433] on div at bounding box center [555, 463] width 663 height 542
click at [1195, 448] on button "Saglabāt izmaiņas" at bounding box center [1206, 450] width 132 height 45
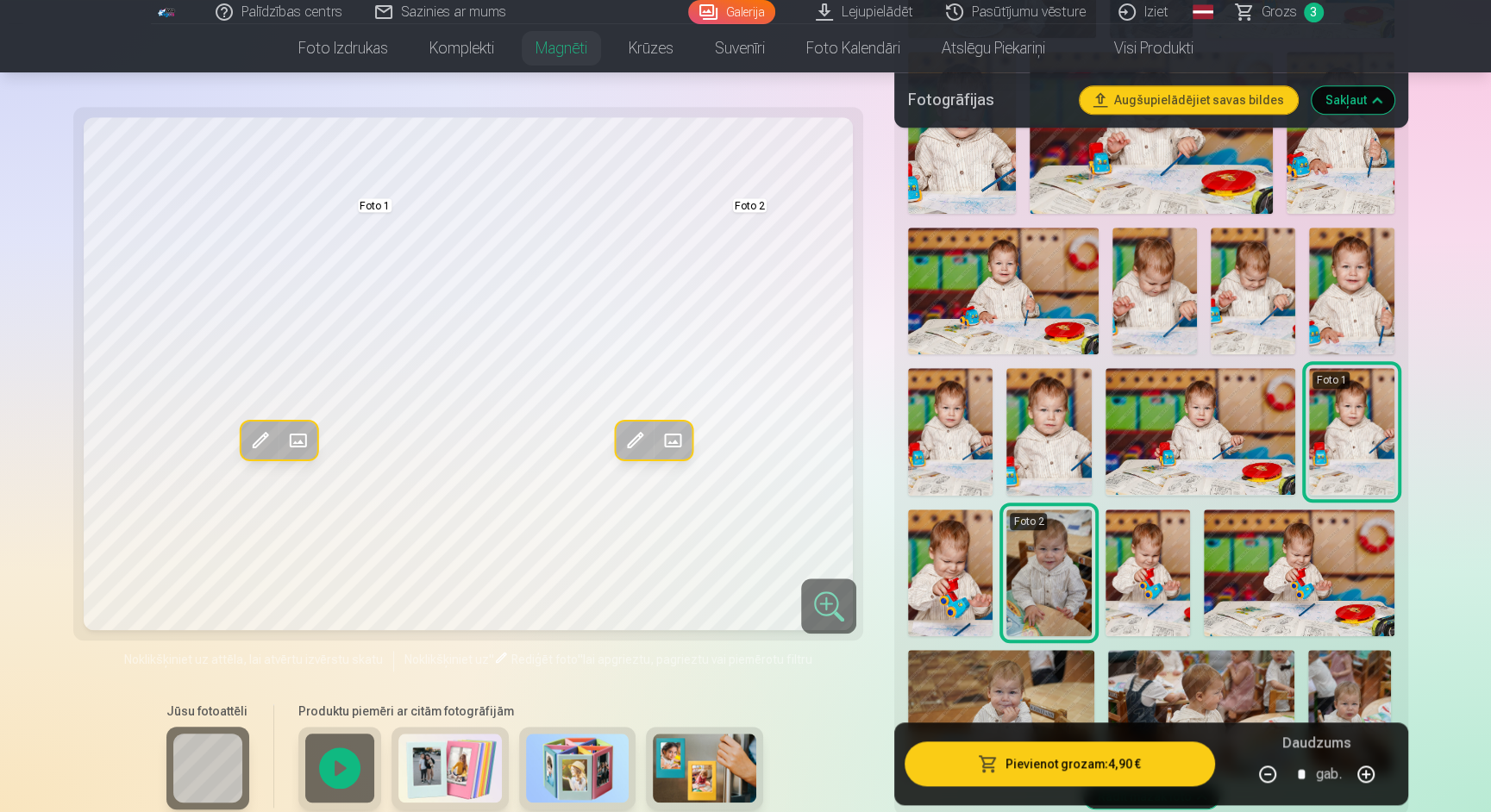
click at [643, 441] on span at bounding box center [634, 440] width 28 height 28
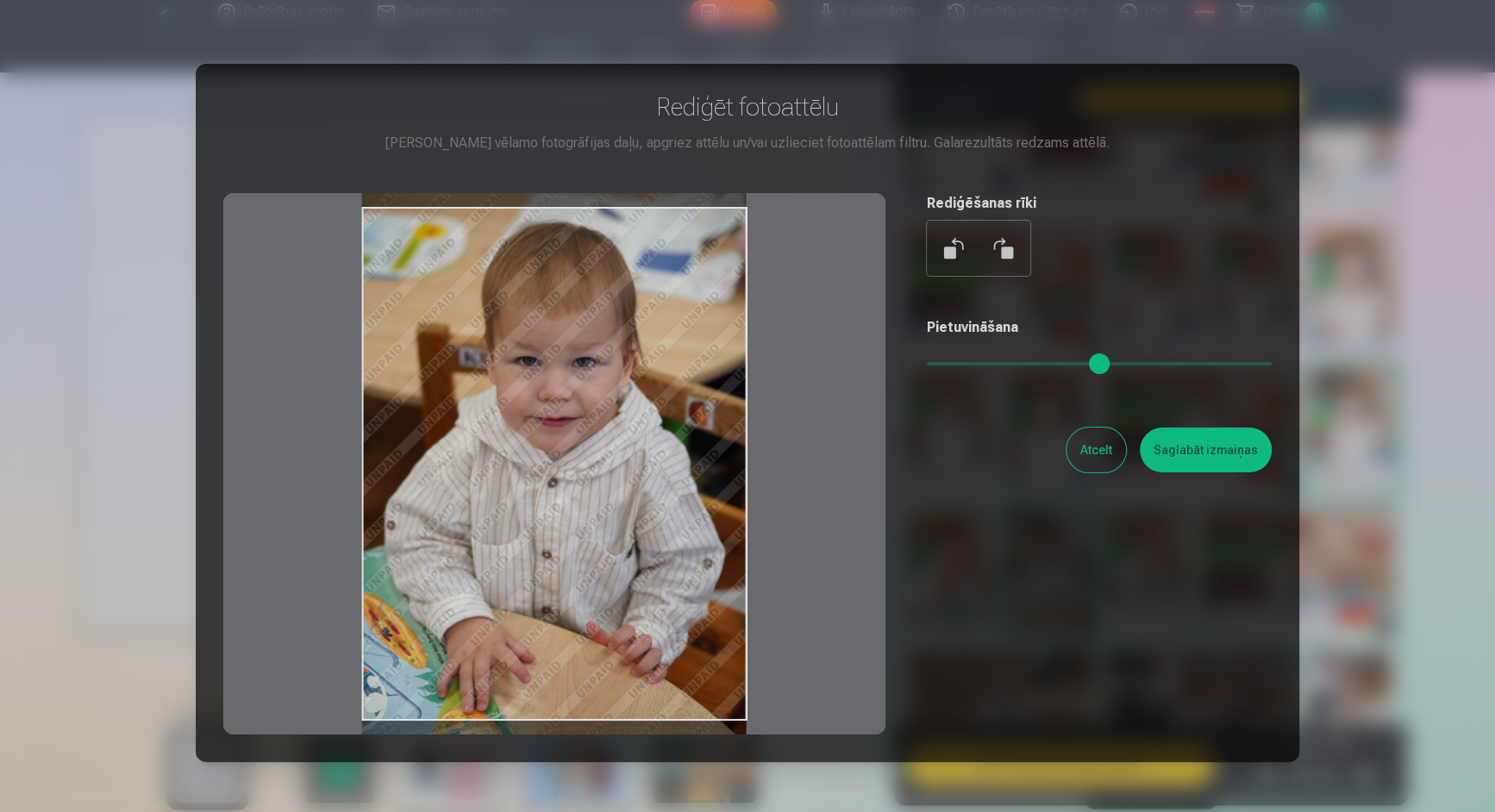
click at [661, 414] on div at bounding box center [555, 463] width 663 height 542
click at [1222, 442] on button "Saglabāt izmaiņas" at bounding box center [1206, 450] width 132 height 45
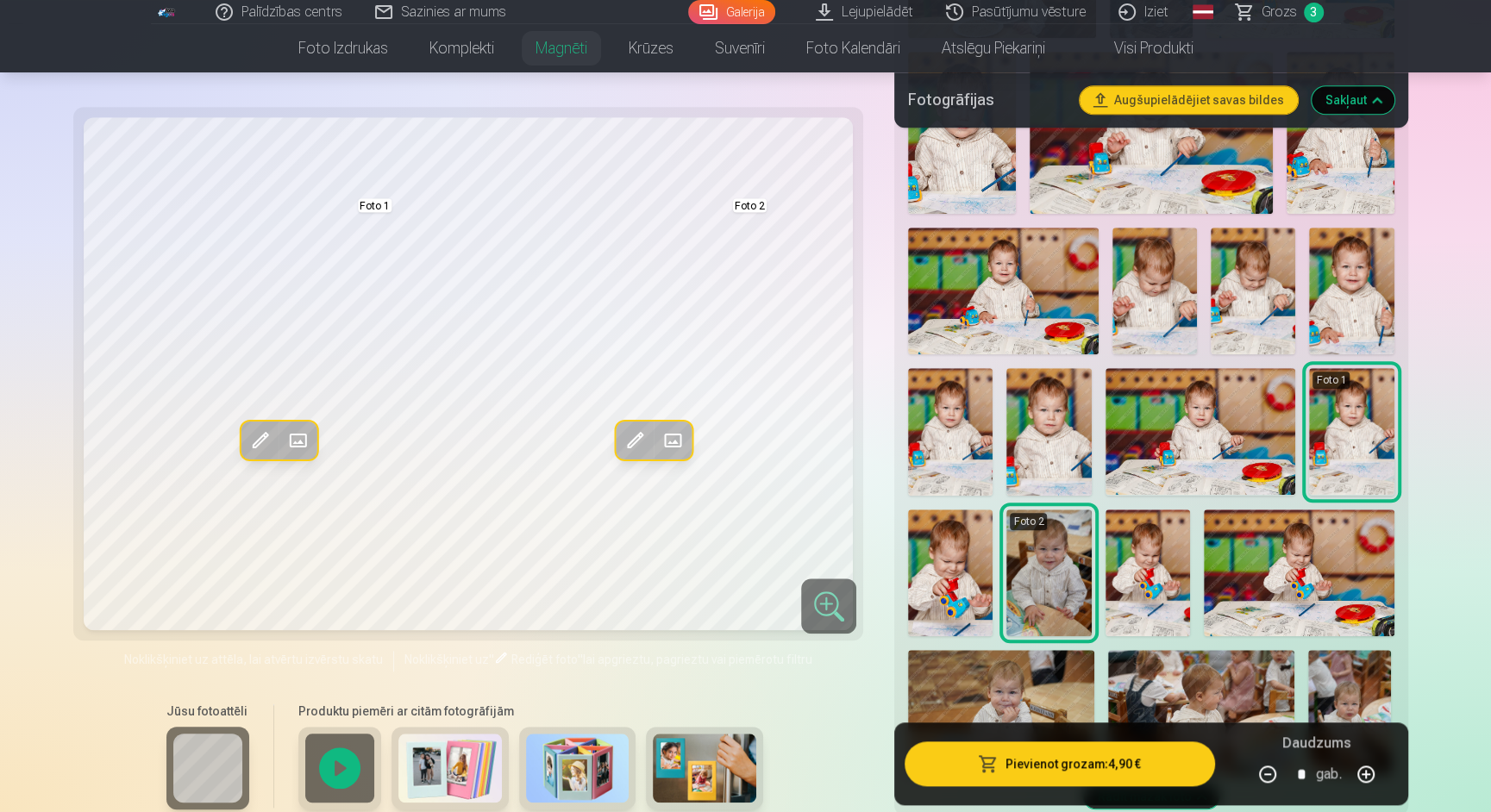
click at [992, 747] on button "Pievienot grozam : 4,90 €" at bounding box center [1058, 764] width 309 height 45
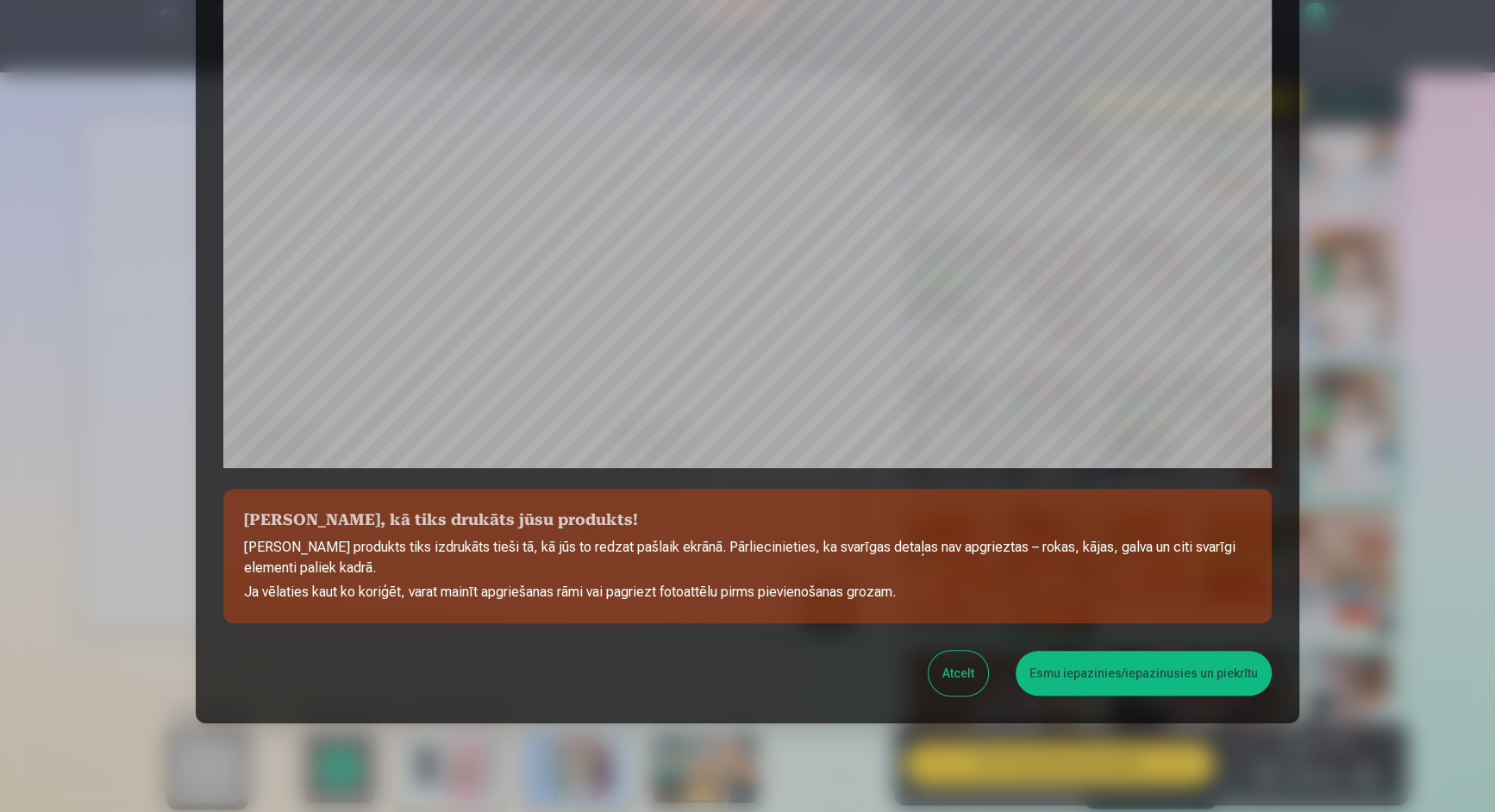
scroll to position [428, 0]
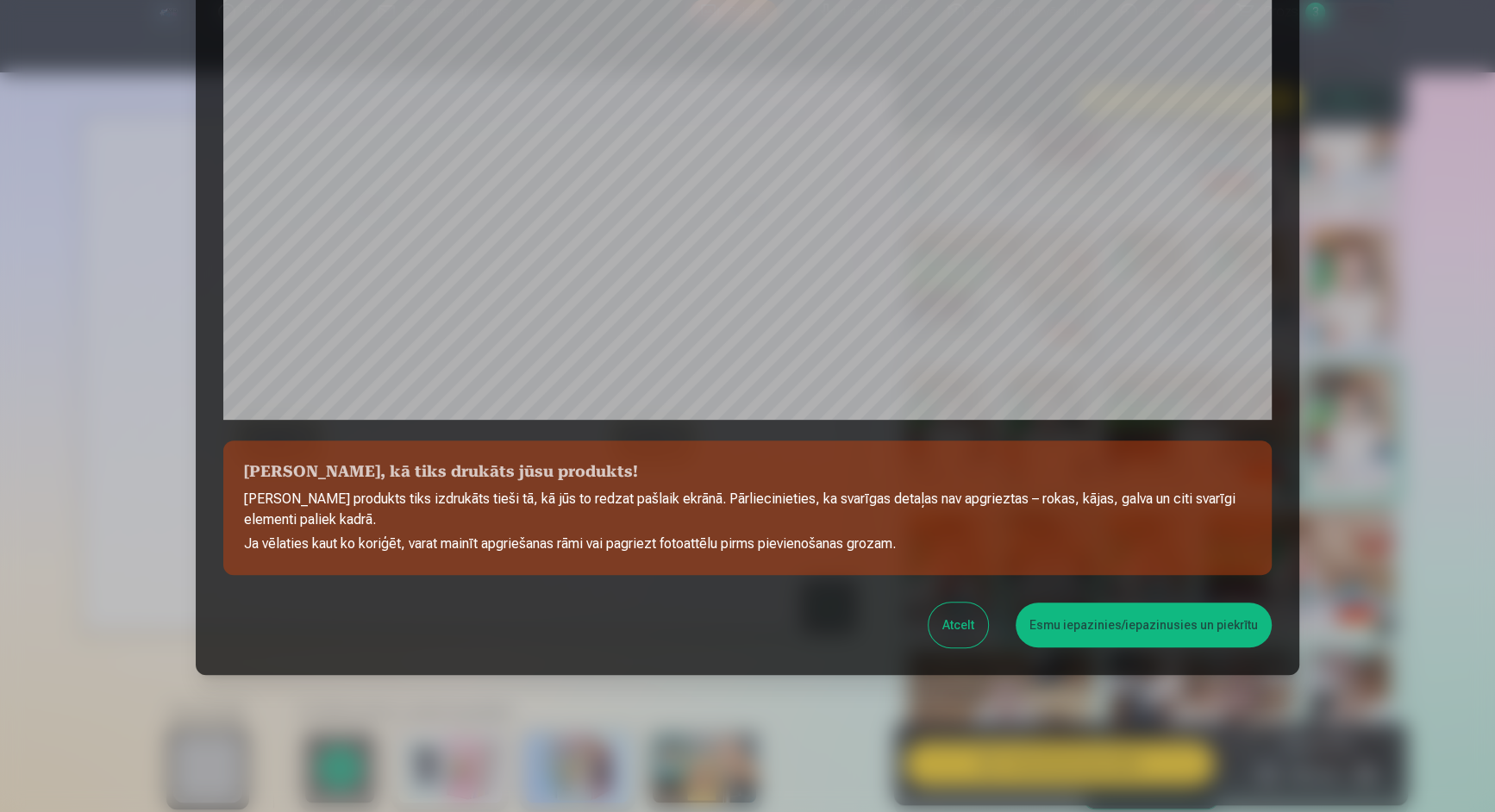
click at [1104, 624] on button "Esmu iepazinies/iepazinusies un piekrītu" at bounding box center [1144, 625] width 256 height 45
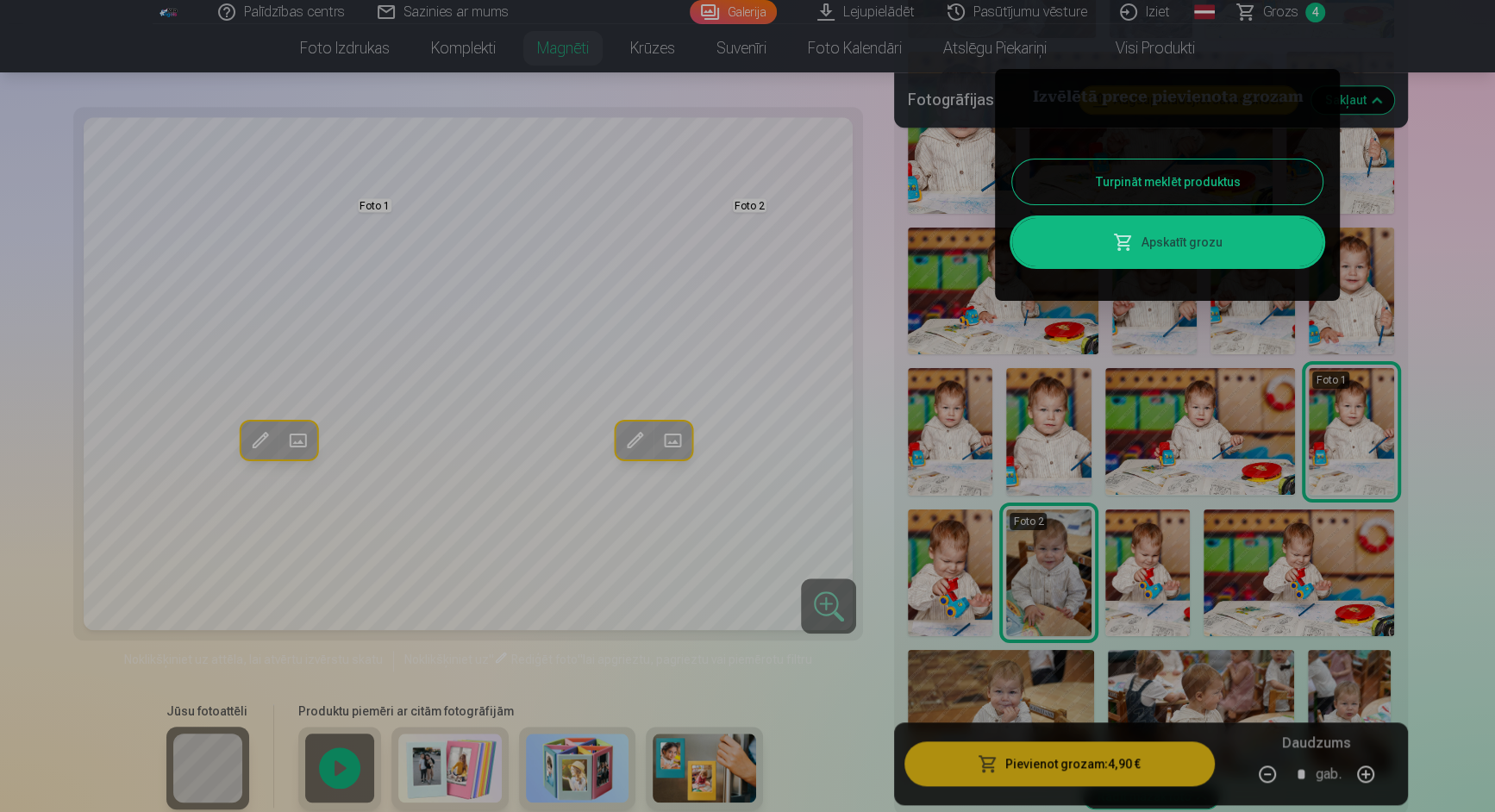
click at [1215, 243] on link "Apskatīt grozu" at bounding box center [1168, 242] width 310 height 49
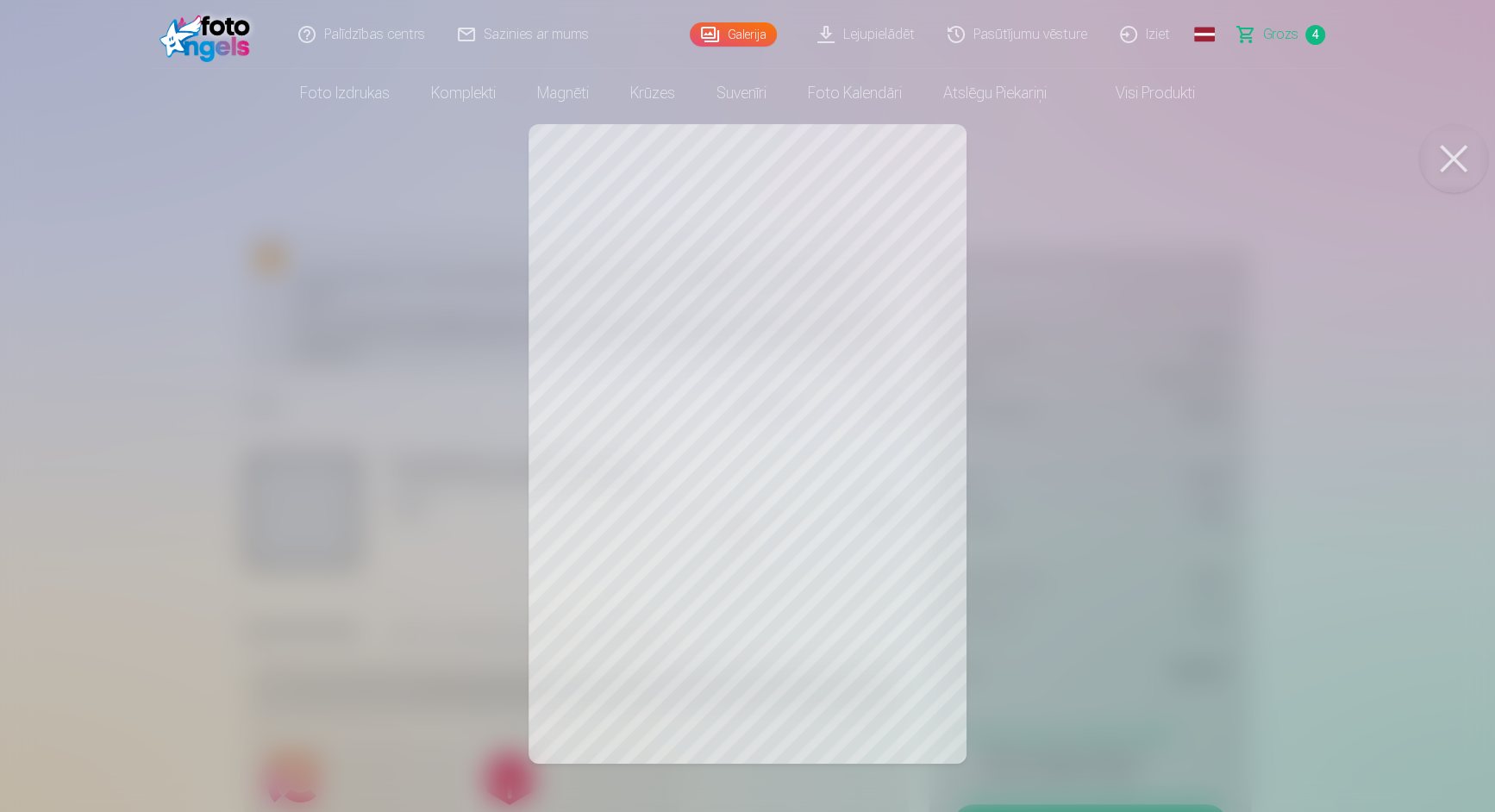
click at [1101, 323] on div at bounding box center [748, 406] width 1495 height 812
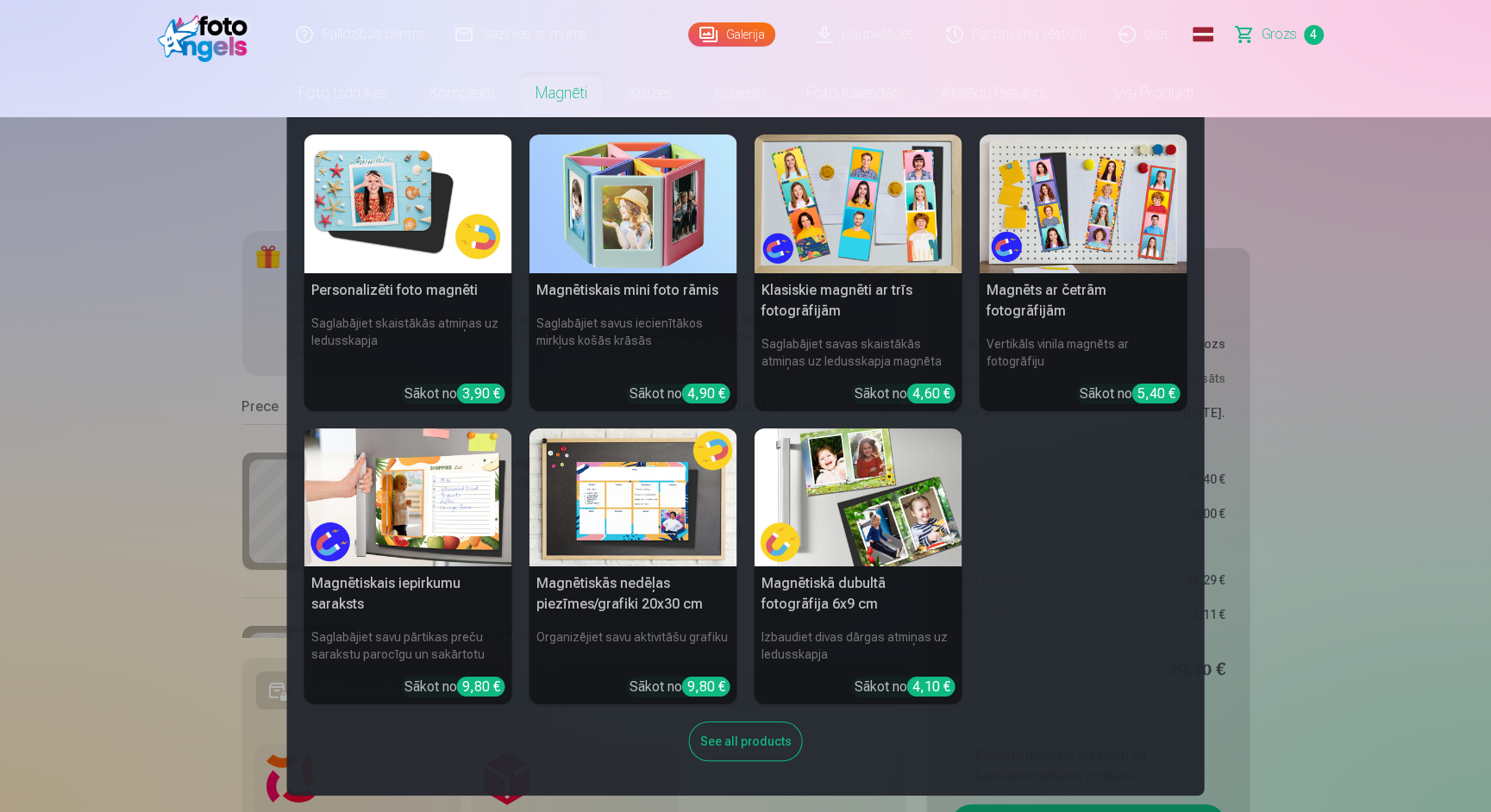
click at [449, 217] on img at bounding box center [408, 204] width 208 height 139
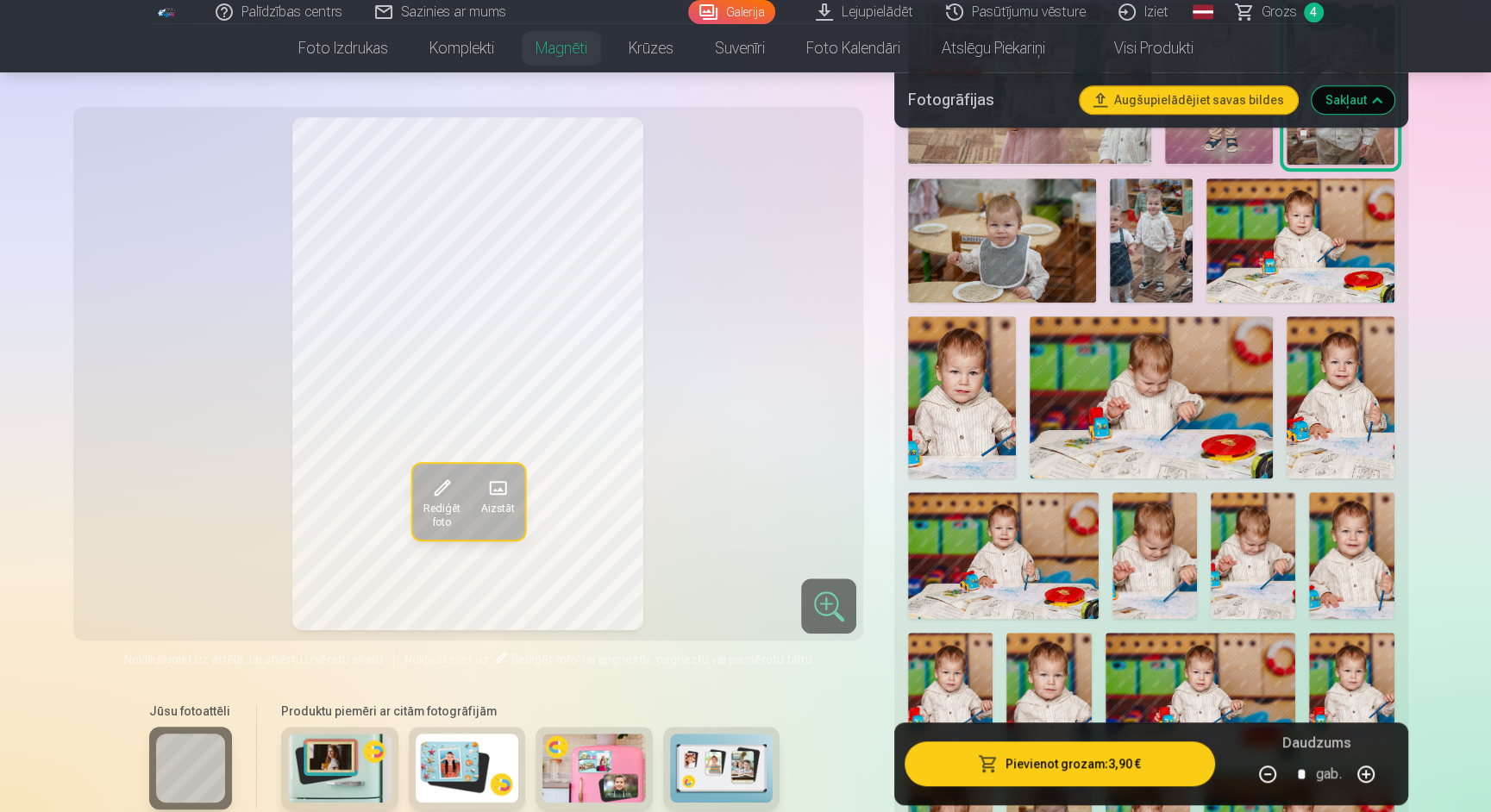
scroll to position [1121, 0]
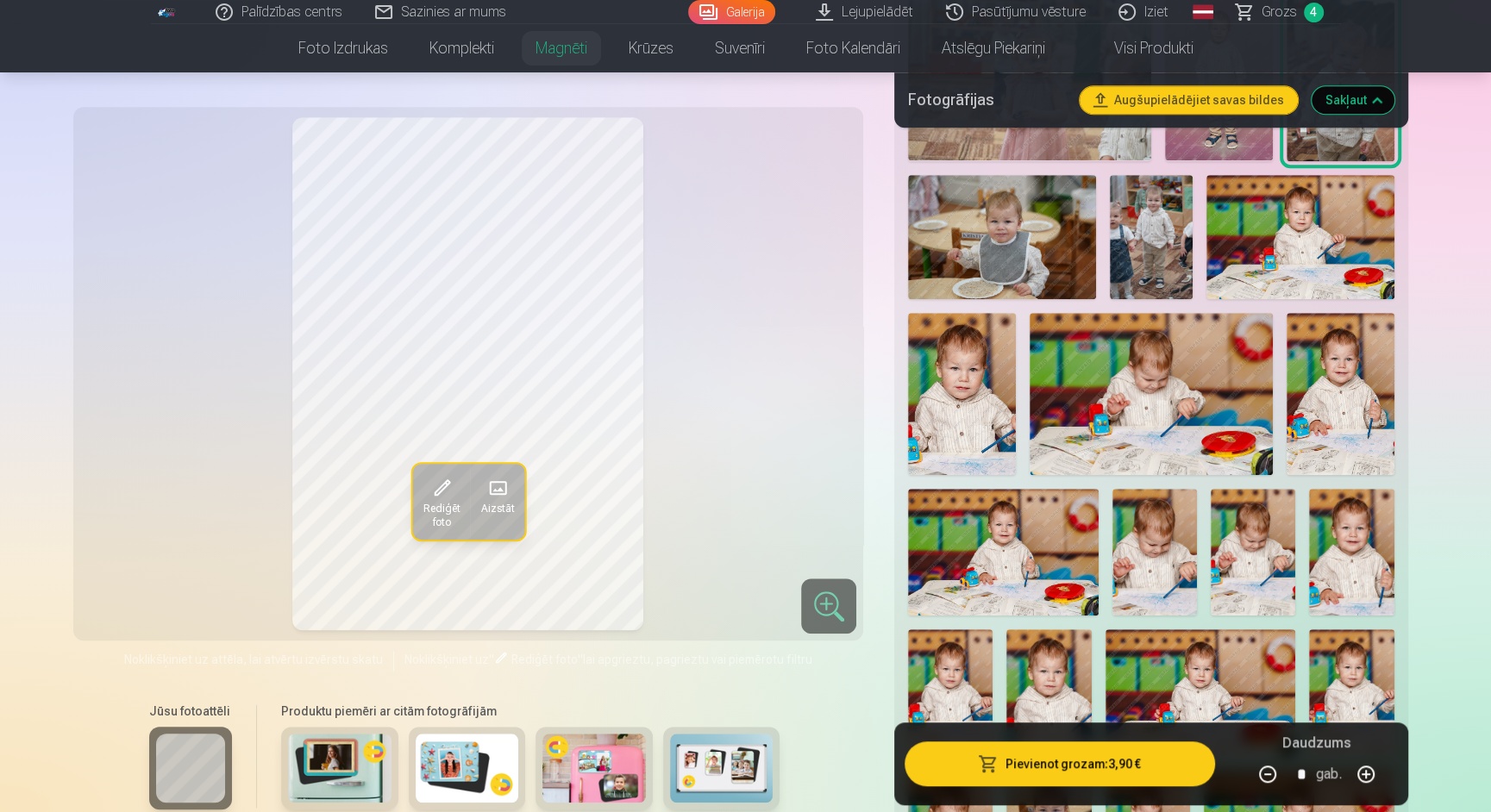
click at [979, 401] on img at bounding box center [962, 394] width 108 height 162
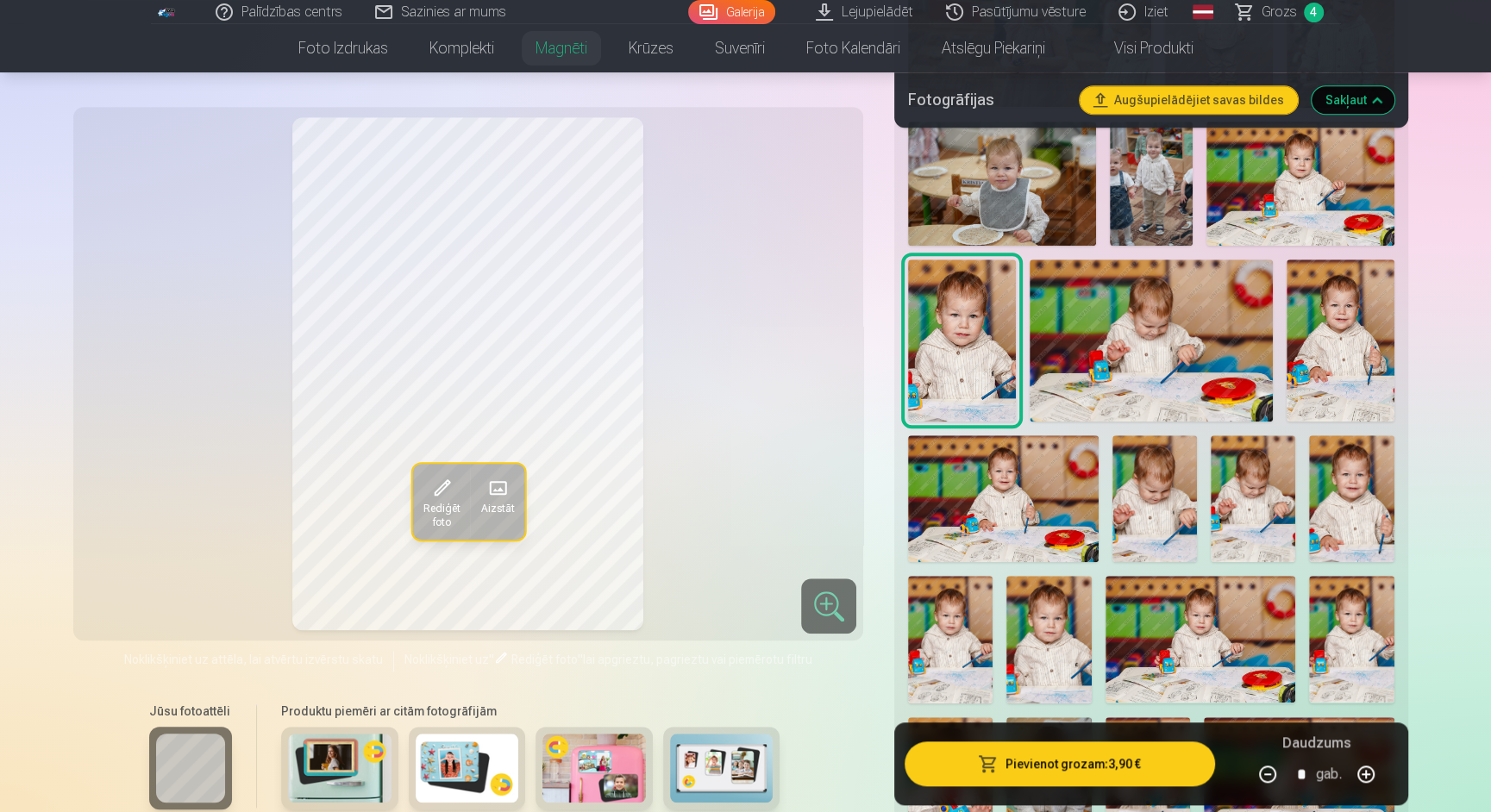
scroll to position [1182, 0]
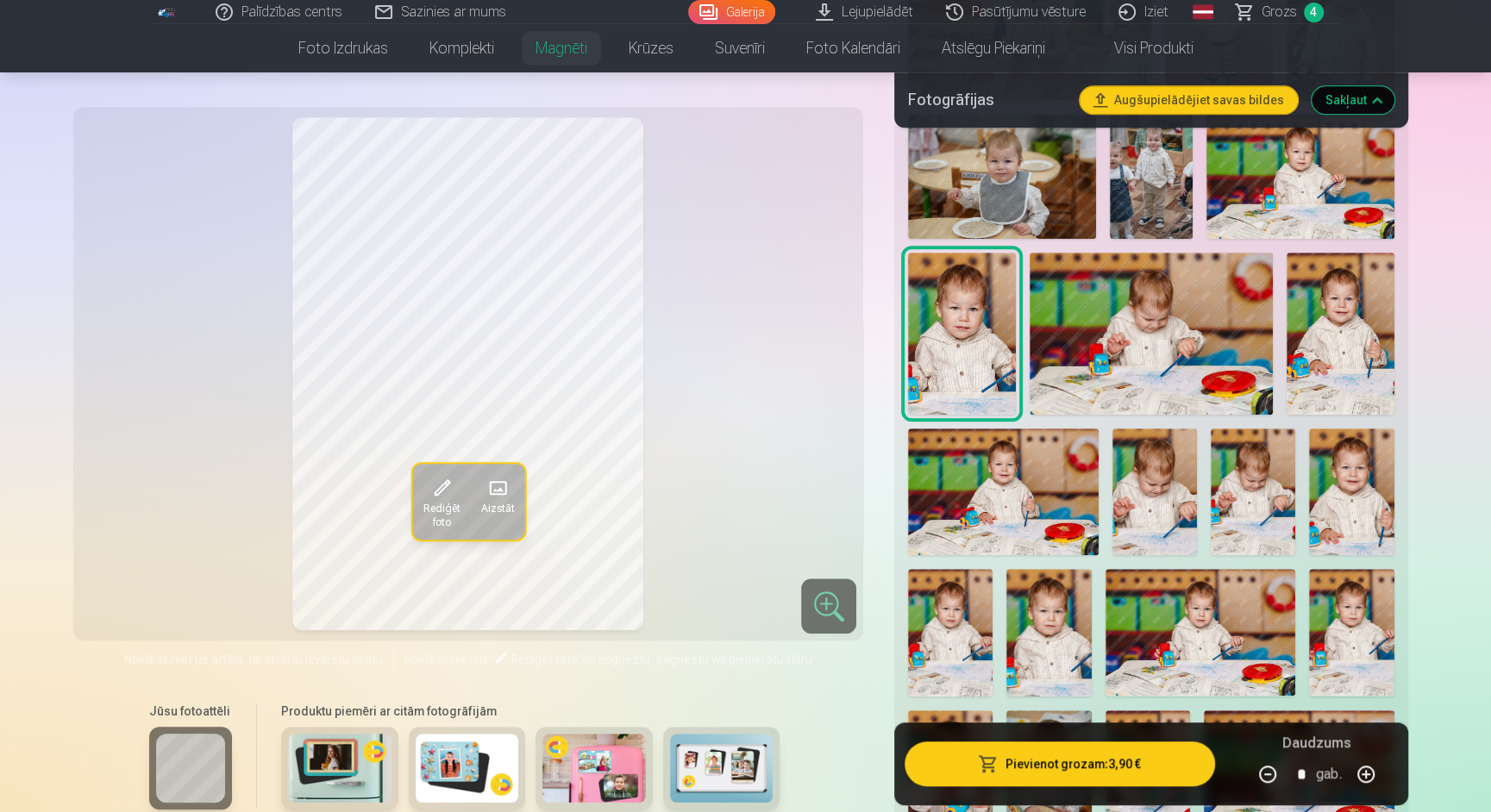
click at [1039, 621] on img at bounding box center [1048, 632] width 85 height 127
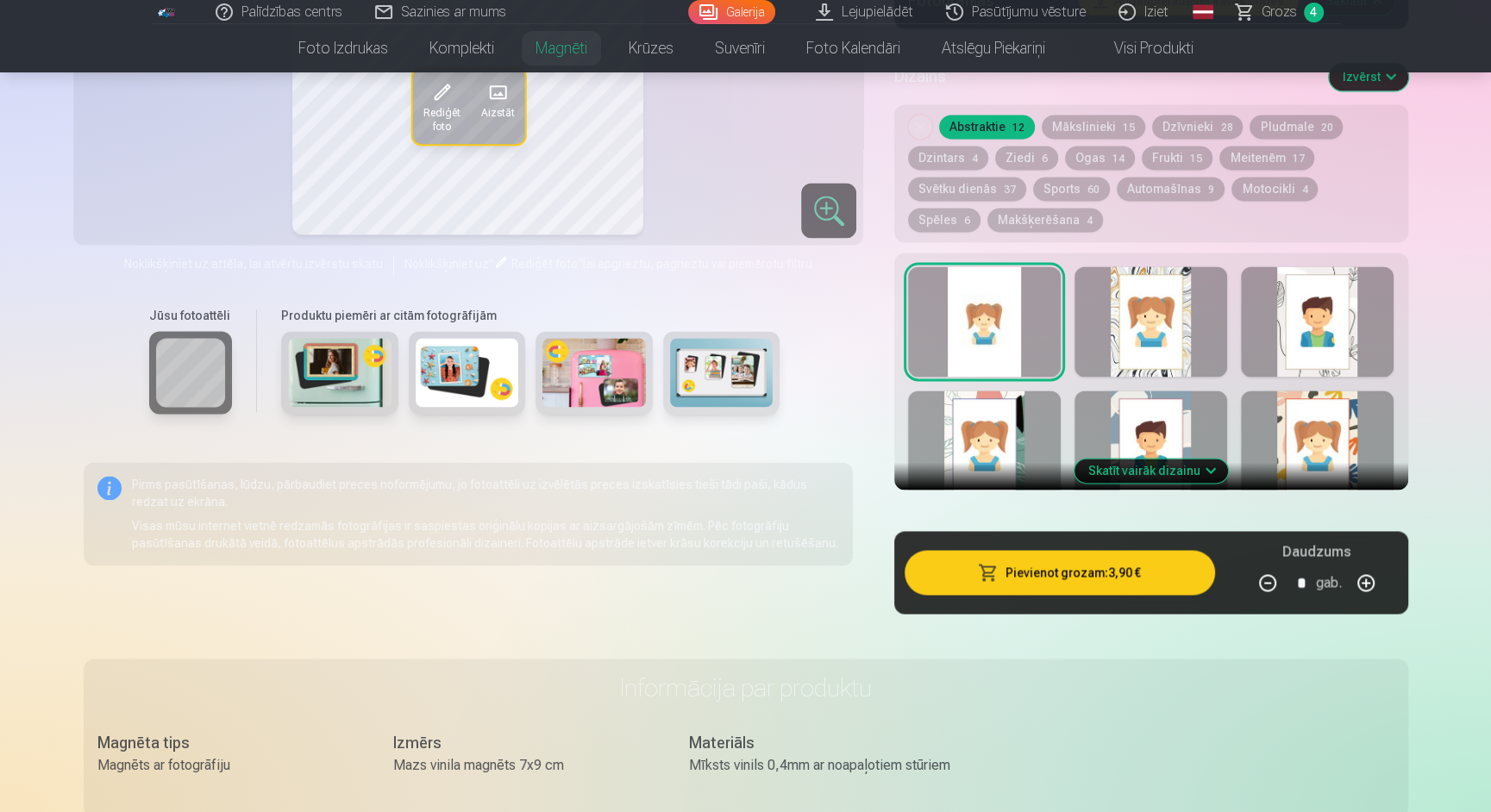
scroll to position [2184, 0]
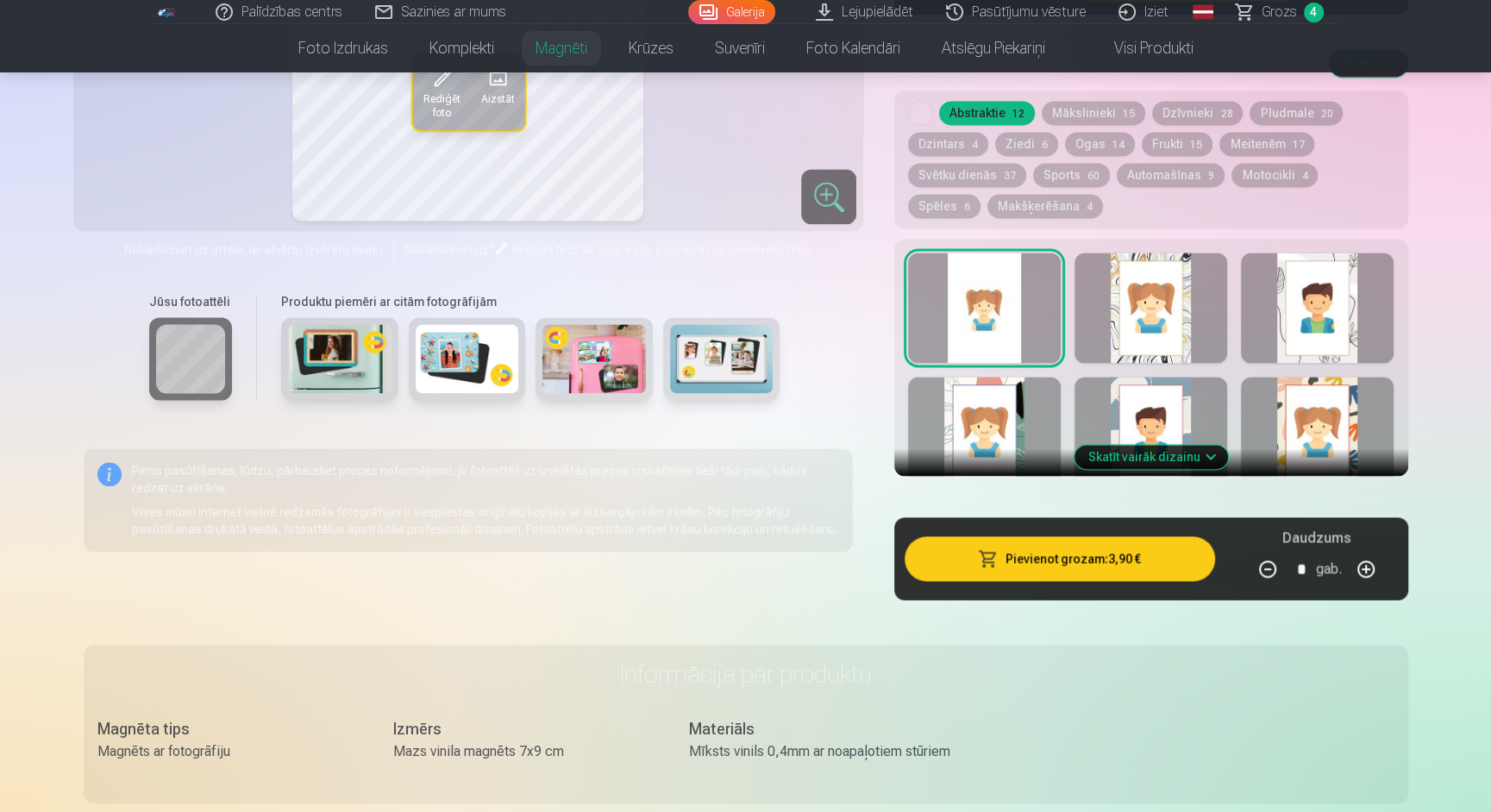
click at [1187, 445] on button "Skatīt vairāk dizainu" at bounding box center [1151, 457] width 153 height 24
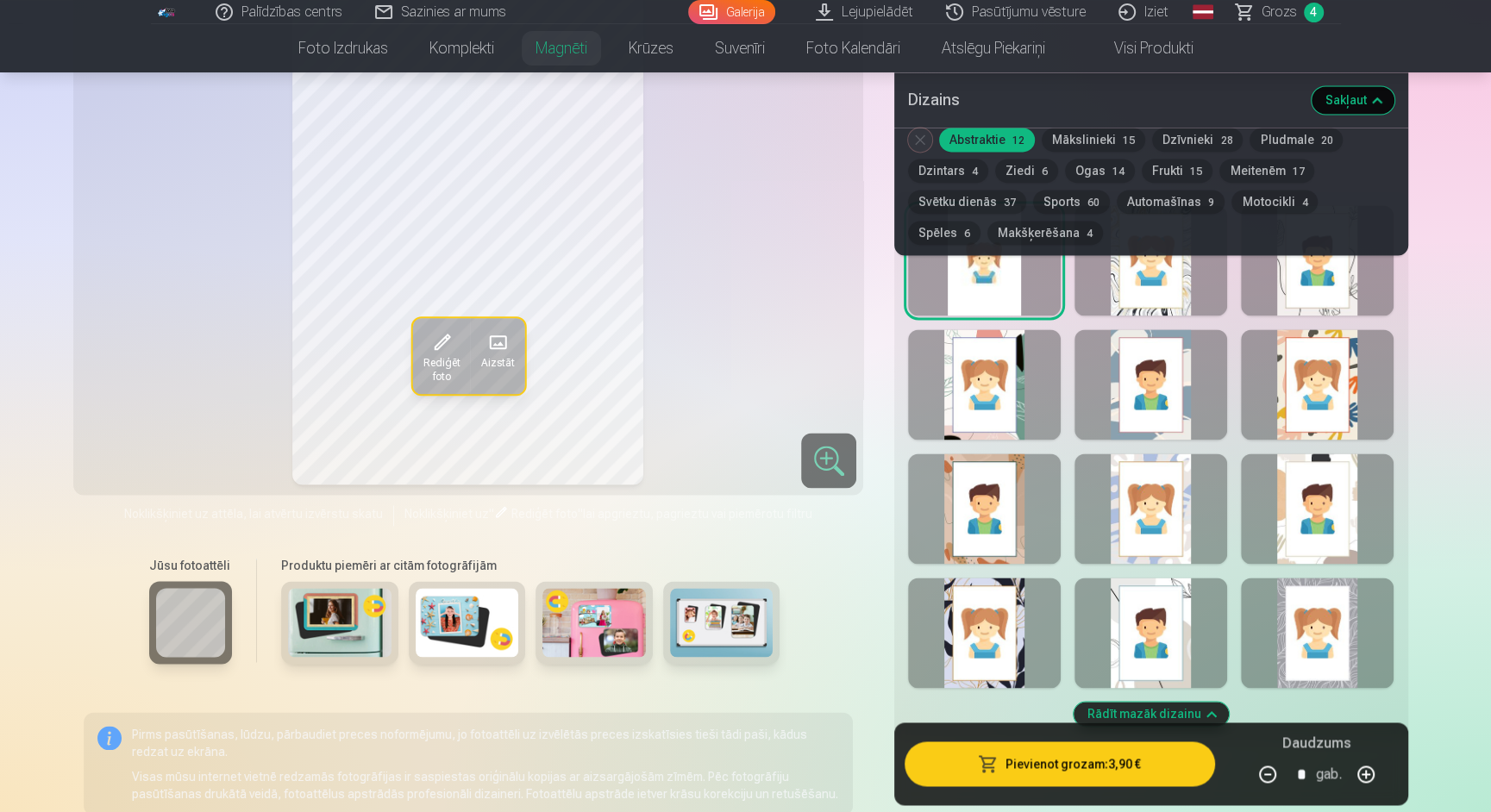
scroll to position [2228, 0]
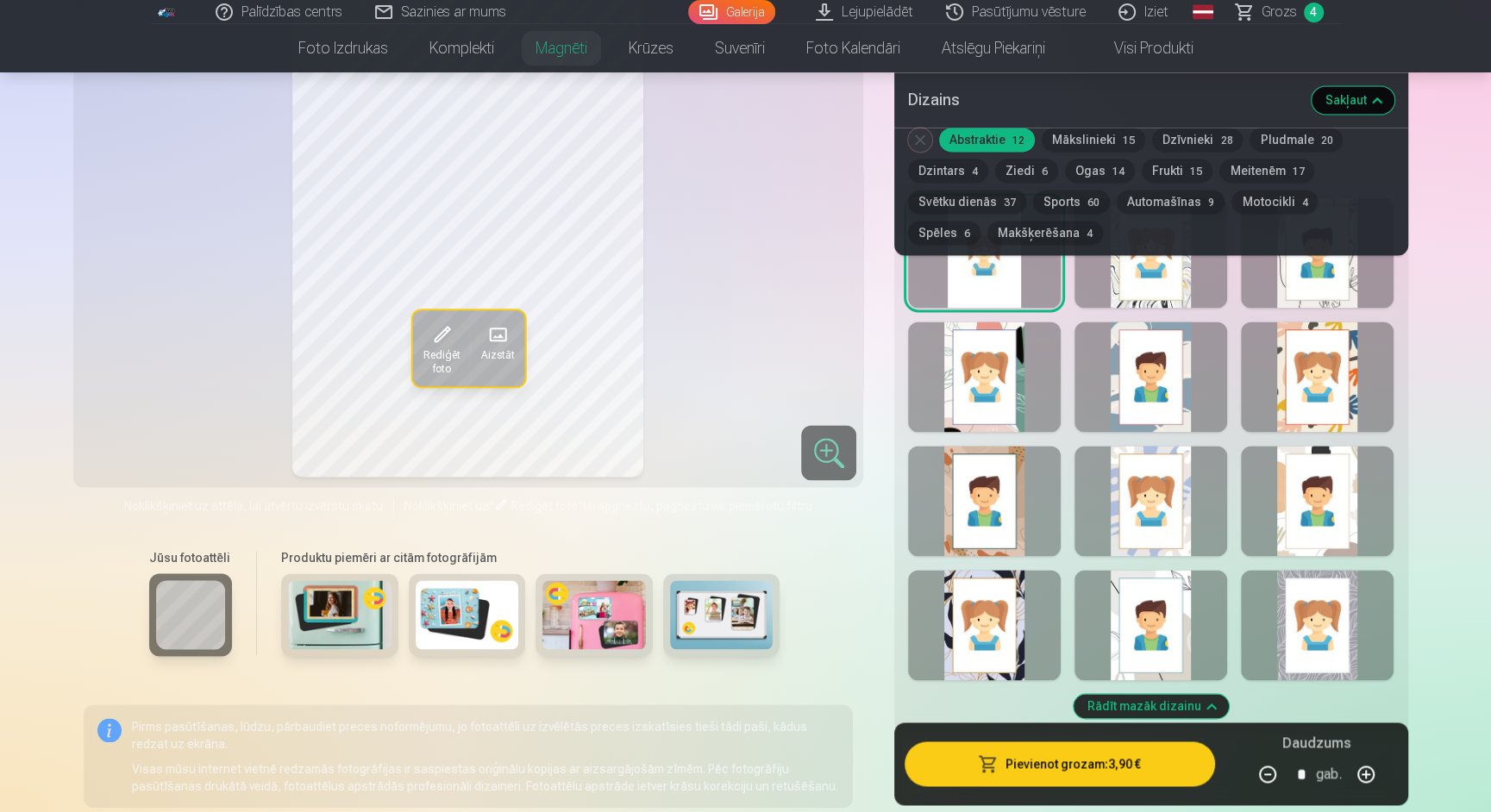
click at [1190, 595] on div at bounding box center [1150, 625] width 152 height 110
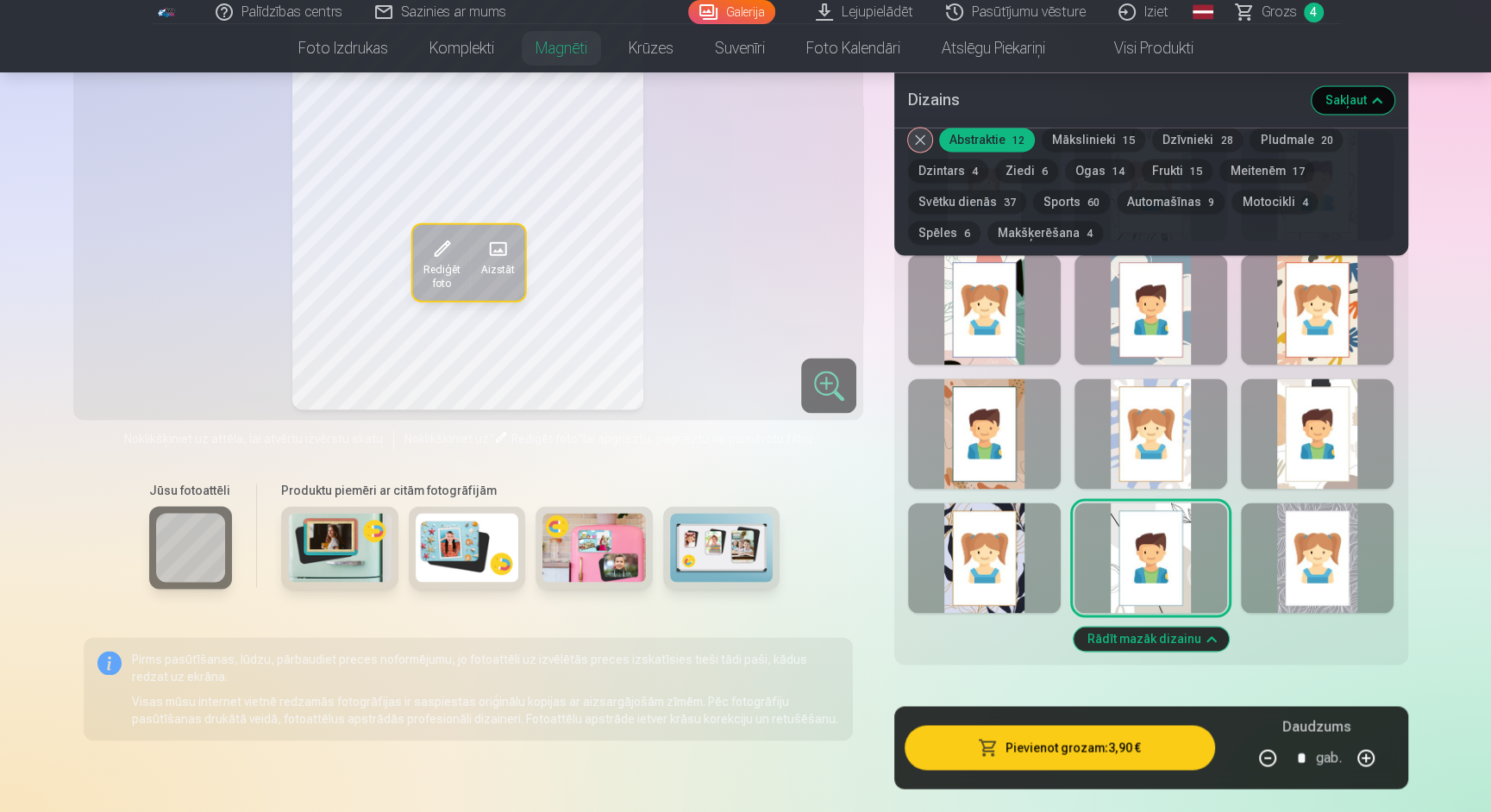
scroll to position [2281, 0]
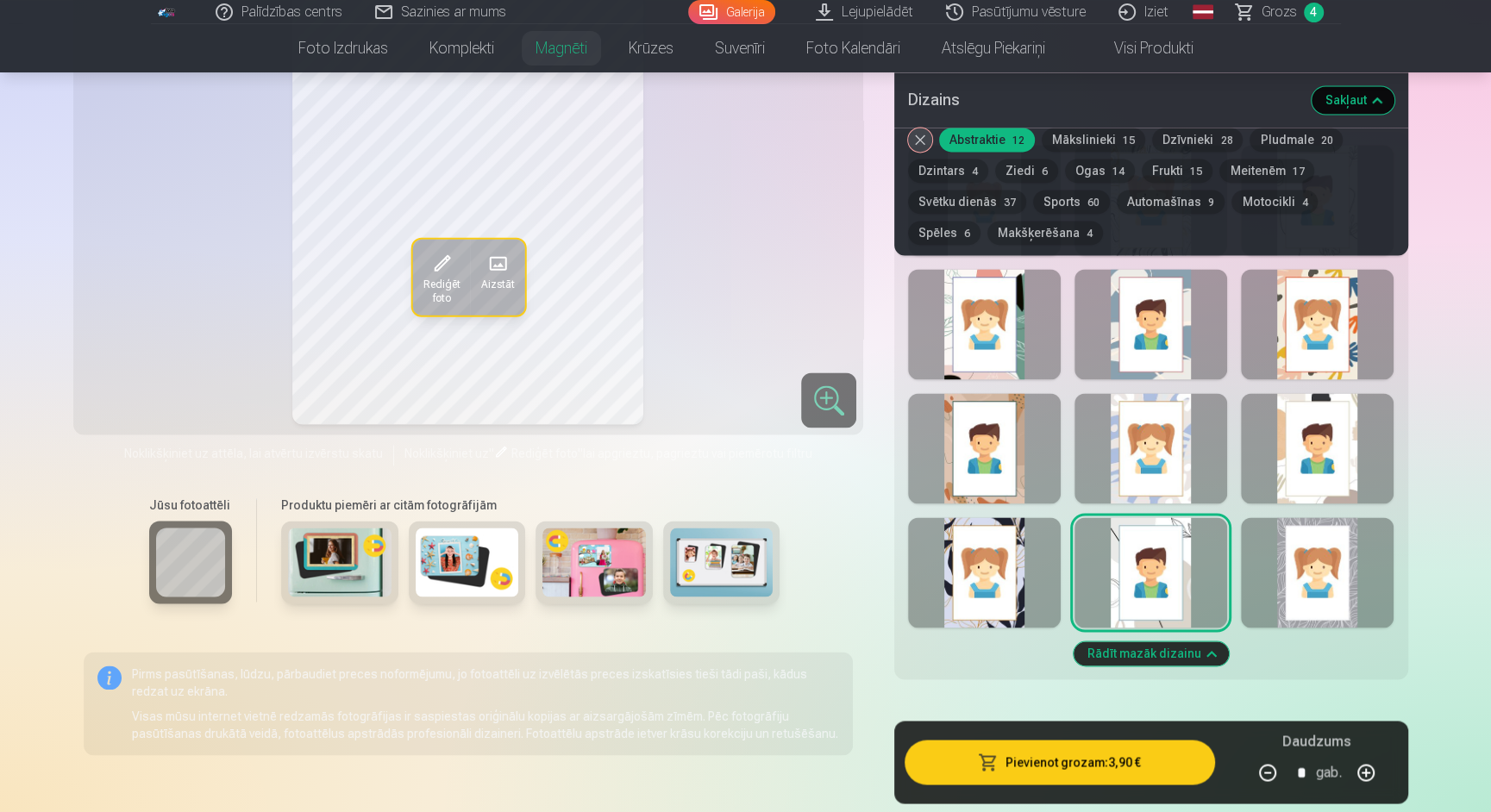
click at [1316, 550] on div at bounding box center [1316, 572] width 152 height 110
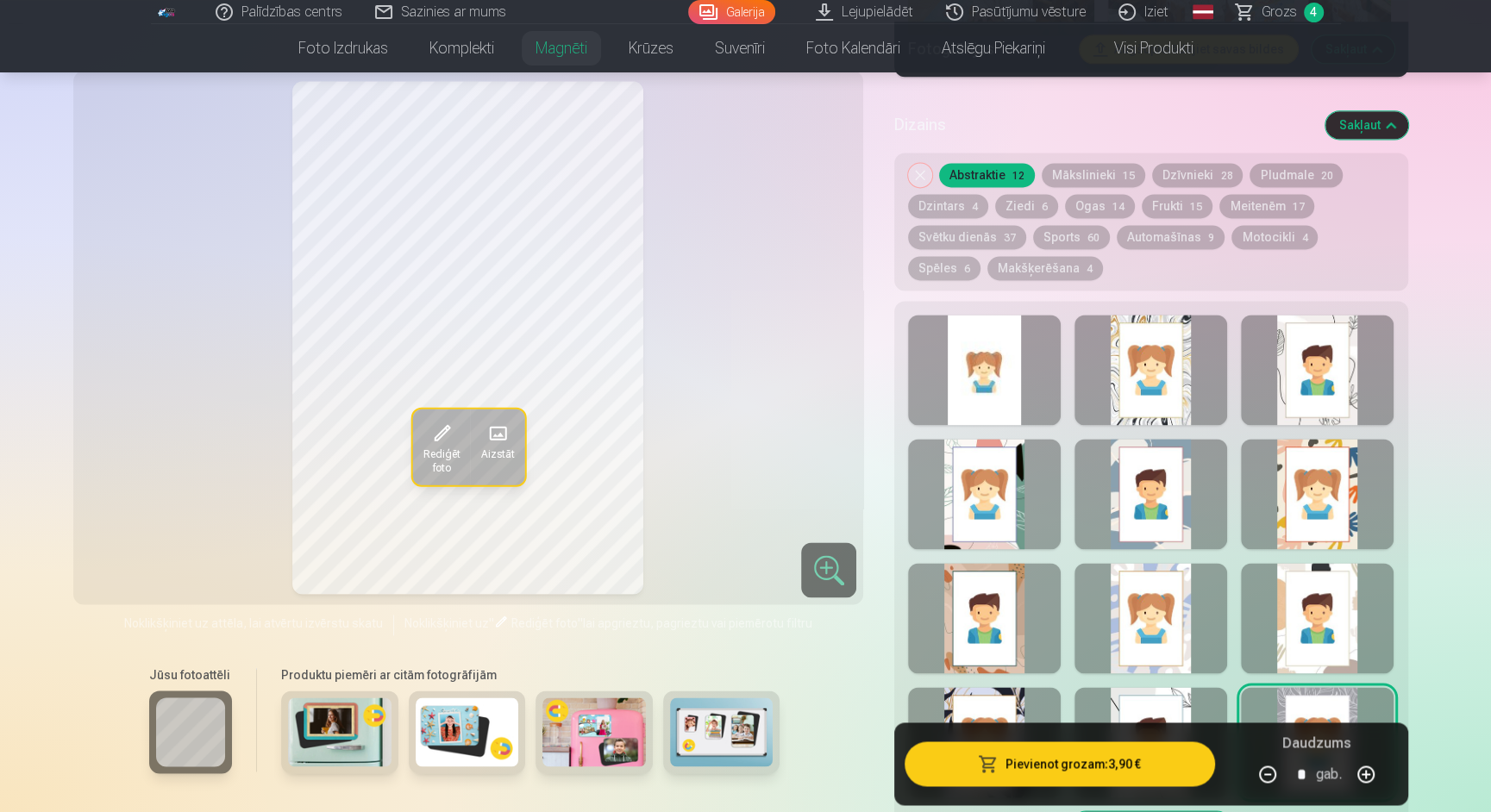
scroll to position [2125, 0]
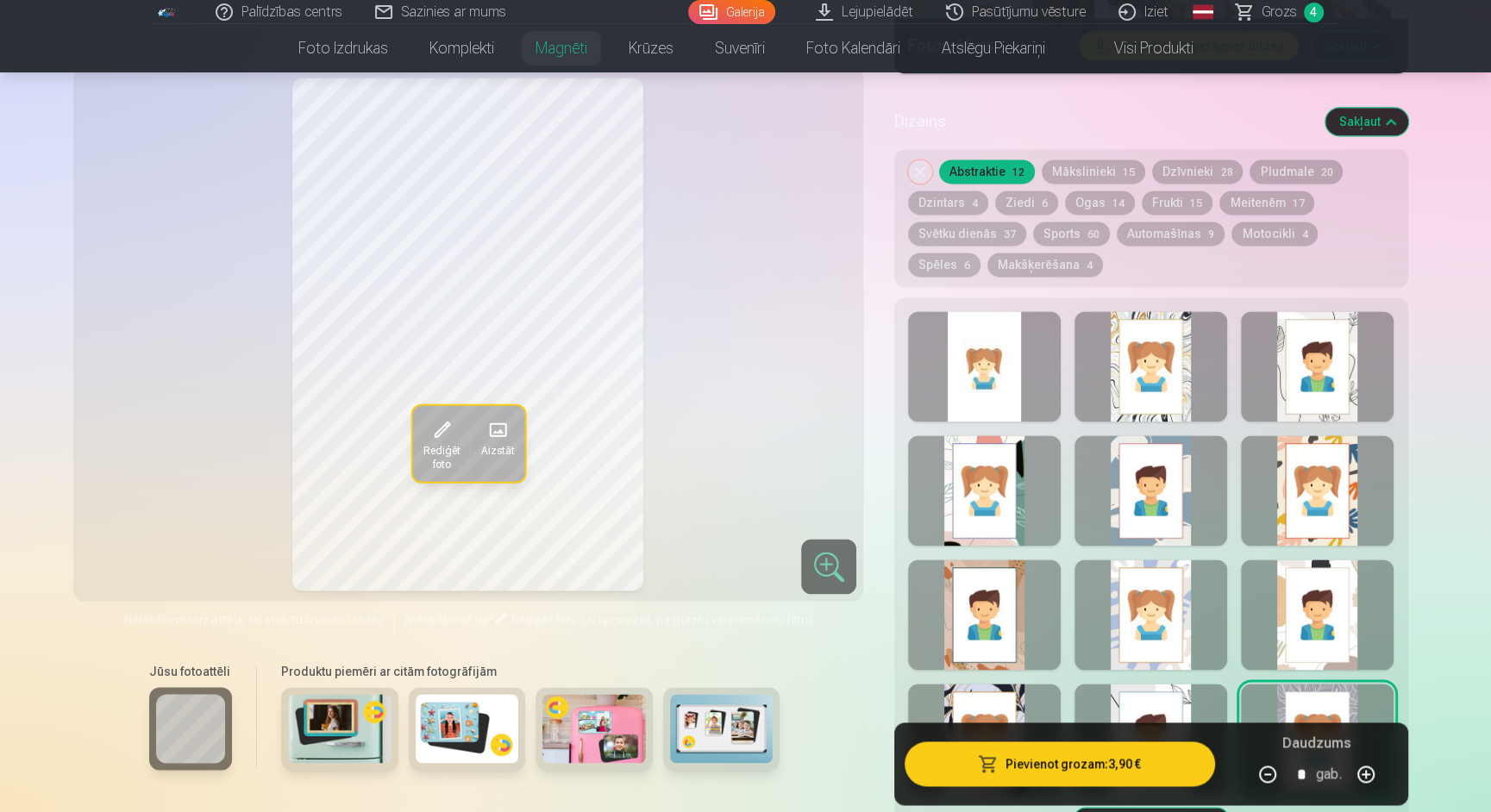
click at [1002, 607] on div at bounding box center [983, 615] width 152 height 110
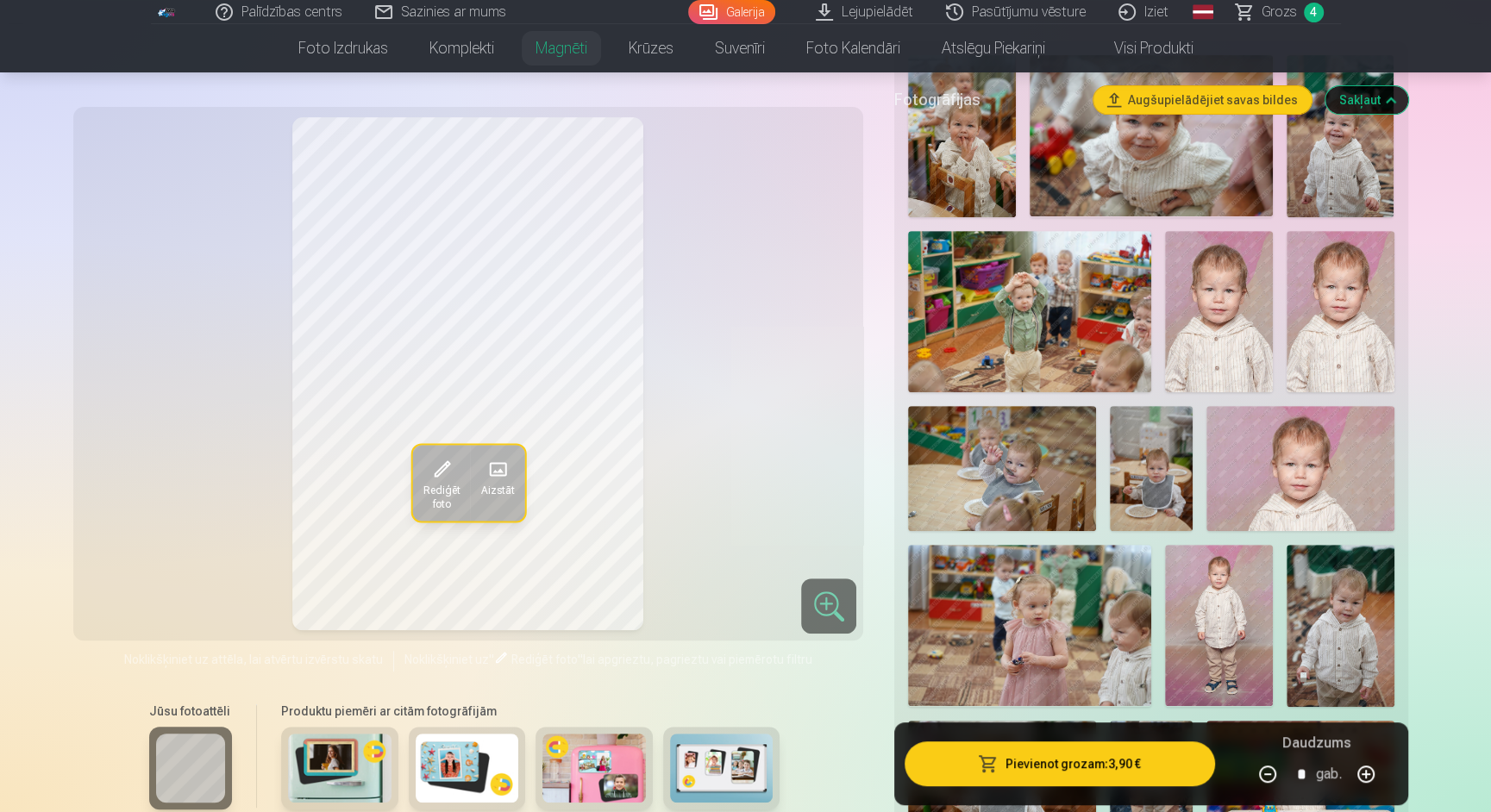
scroll to position [269, 0]
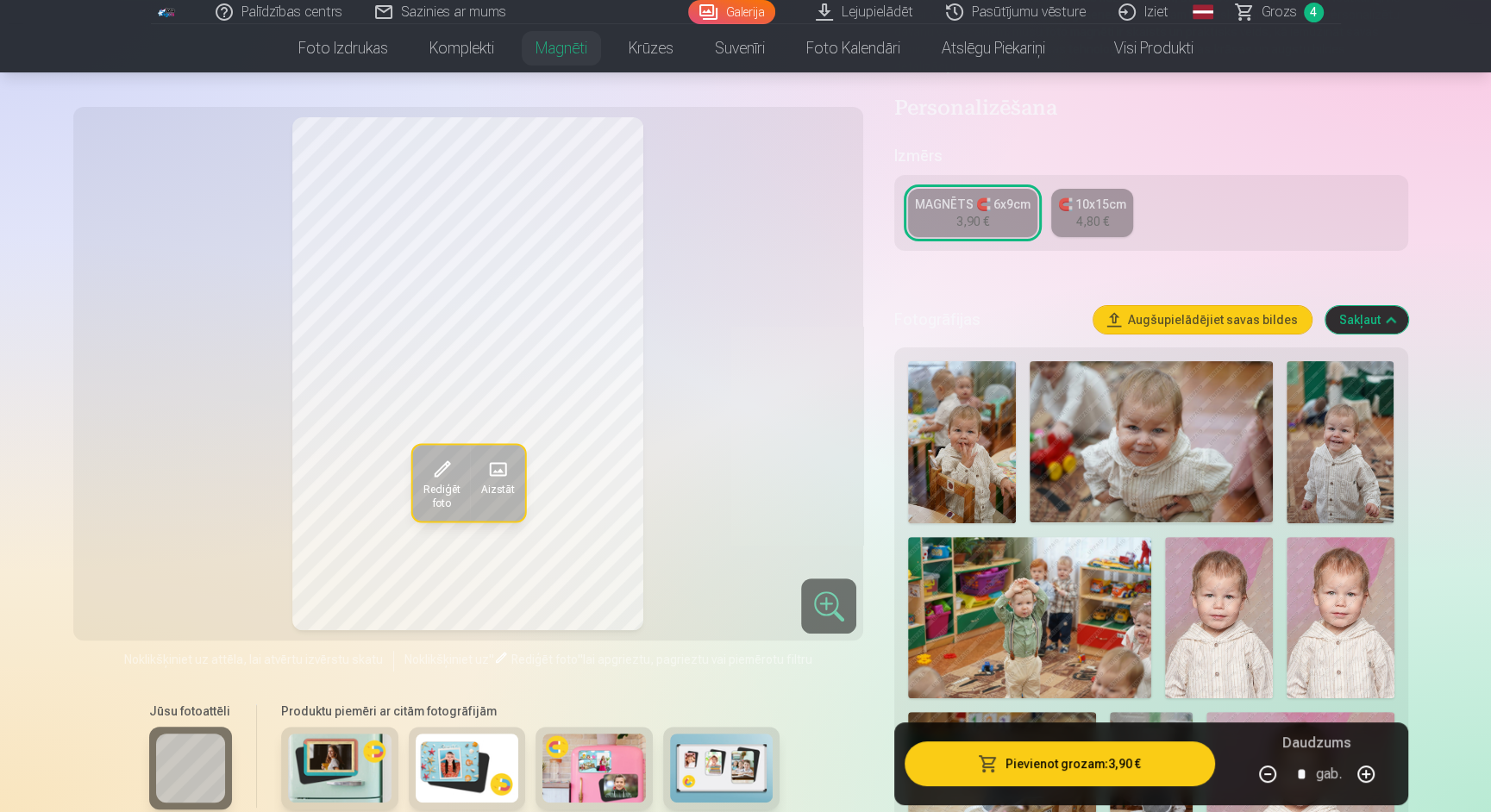
click at [1281, 22] on span "Grozs" at bounding box center [1278, 12] width 35 height 21
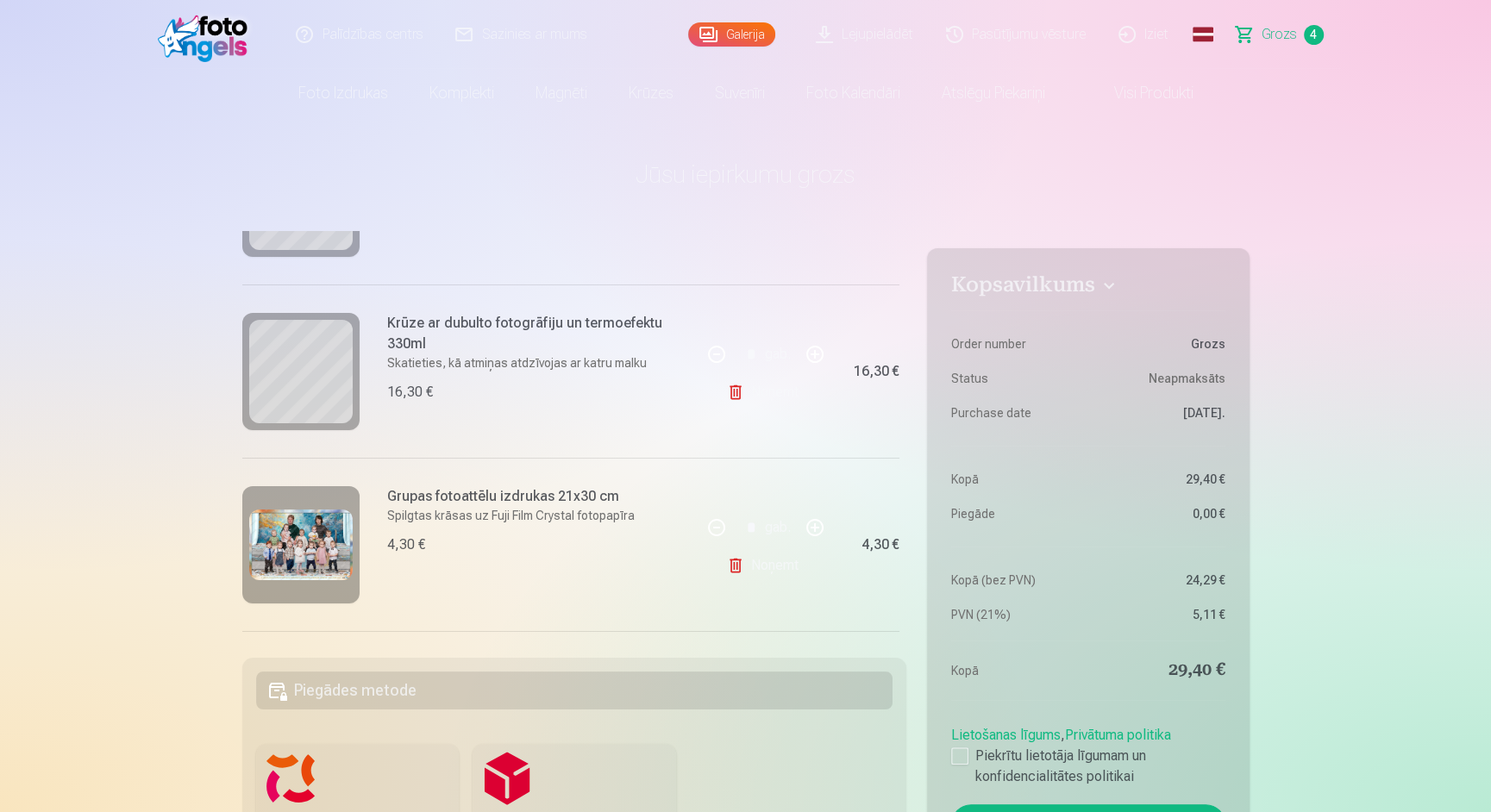
scroll to position [316, 0]
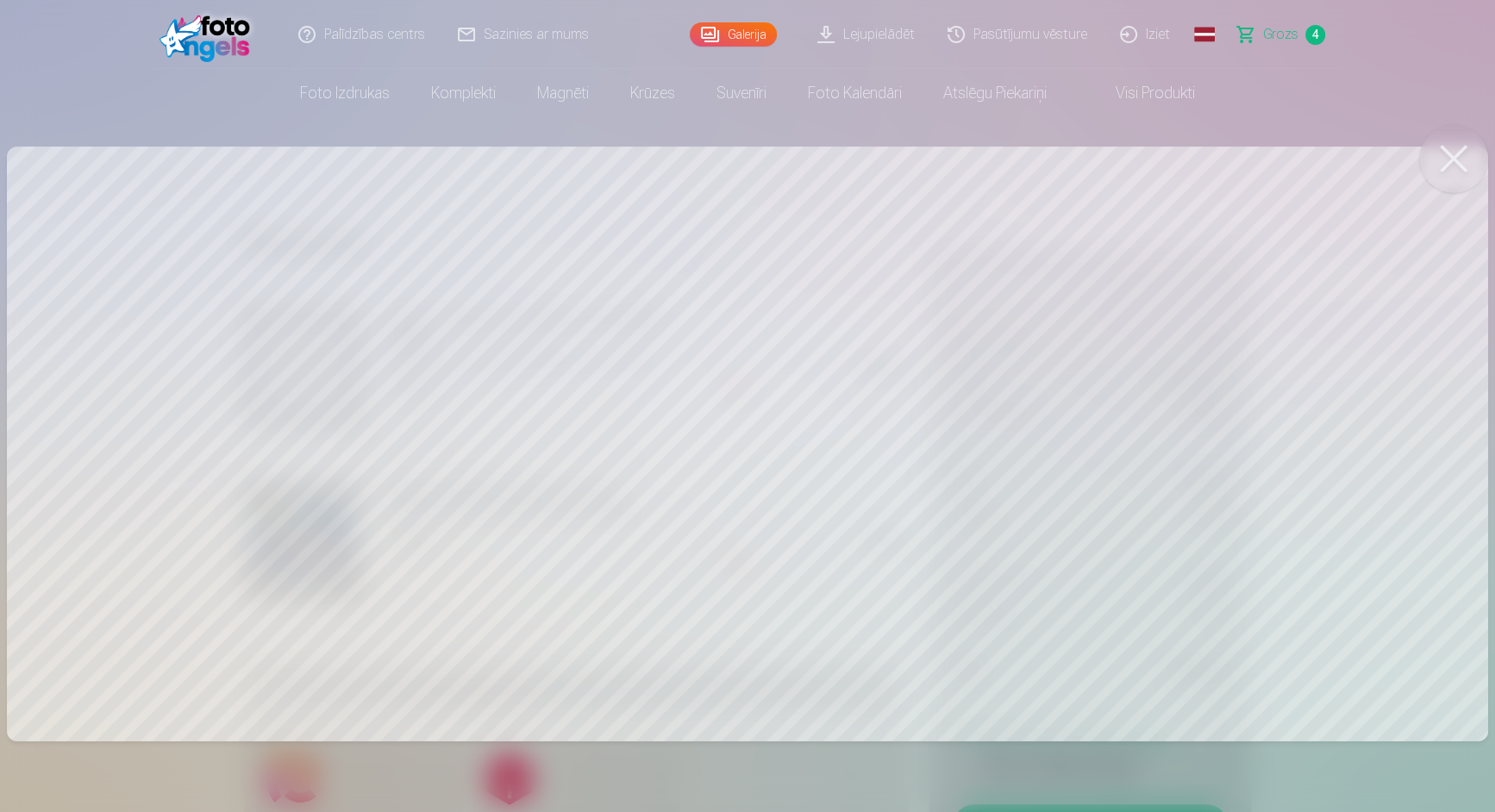
click at [1319, 69] on nav "Foto izdrukas Augstas kvalitātes fotoattēlu izdrukas 210 gsm papīrs, piesātināt…" at bounding box center [748, 94] width 1495 height 49
click at [1470, 173] on button at bounding box center [1454, 159] width 69 height 69
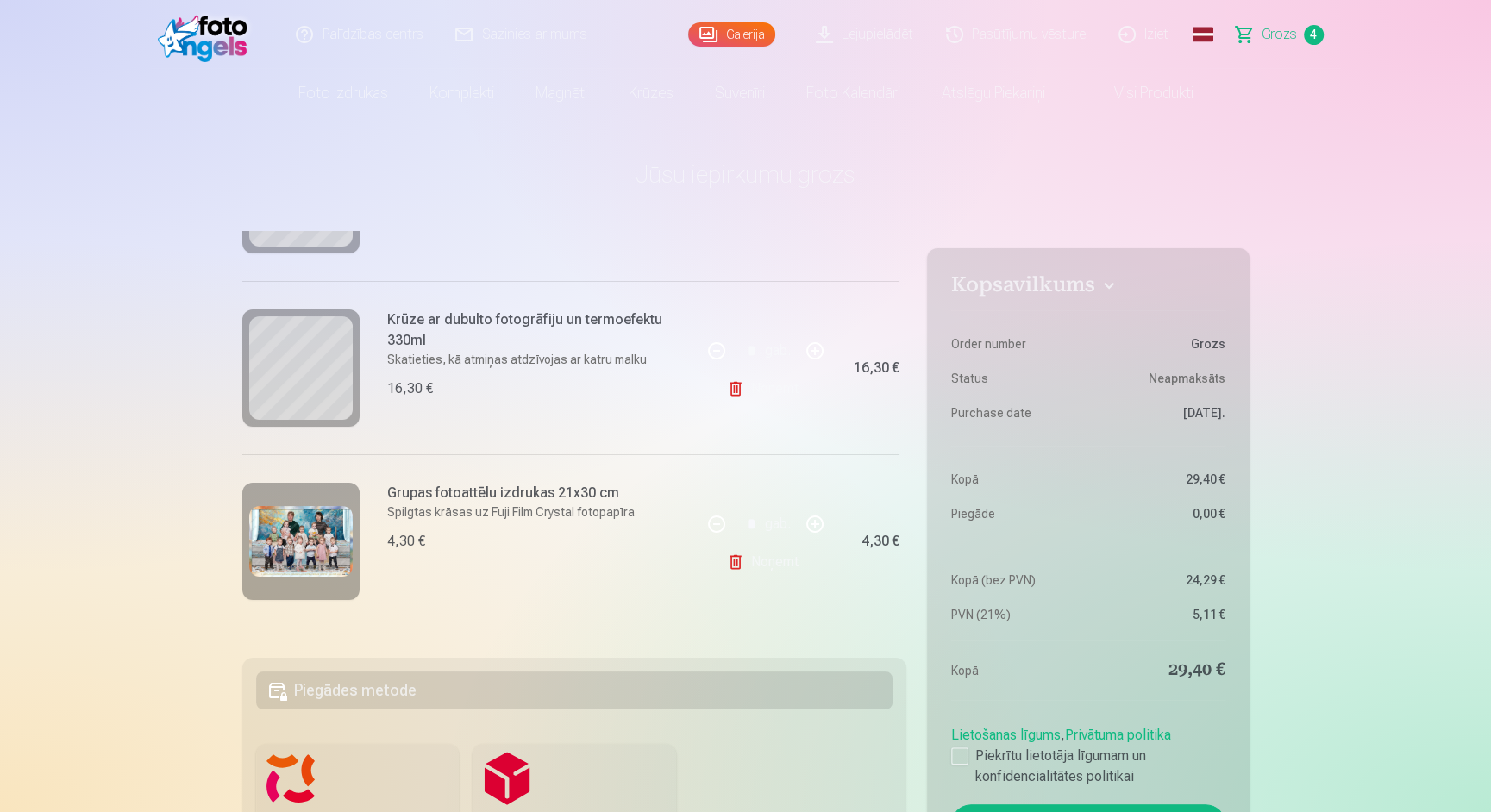
click at [551, 414] on div "Krūze ar dubulto fotogrāfiju un termoefektu 330ml Skatieties, kā atmiņas atdzīv…" at bounding box center [472, 368] width 460 height 173
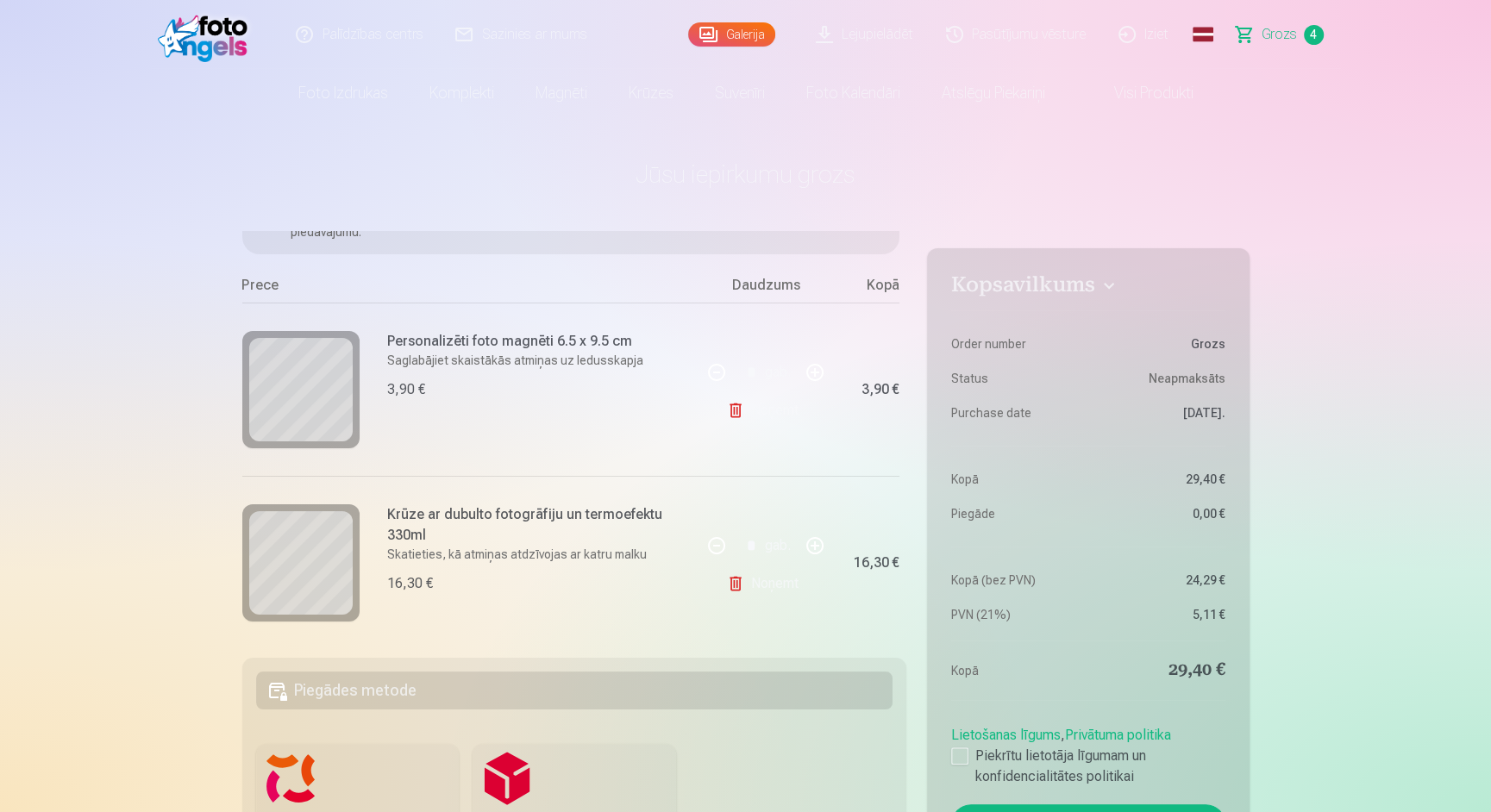
scroll to position [121, 0]
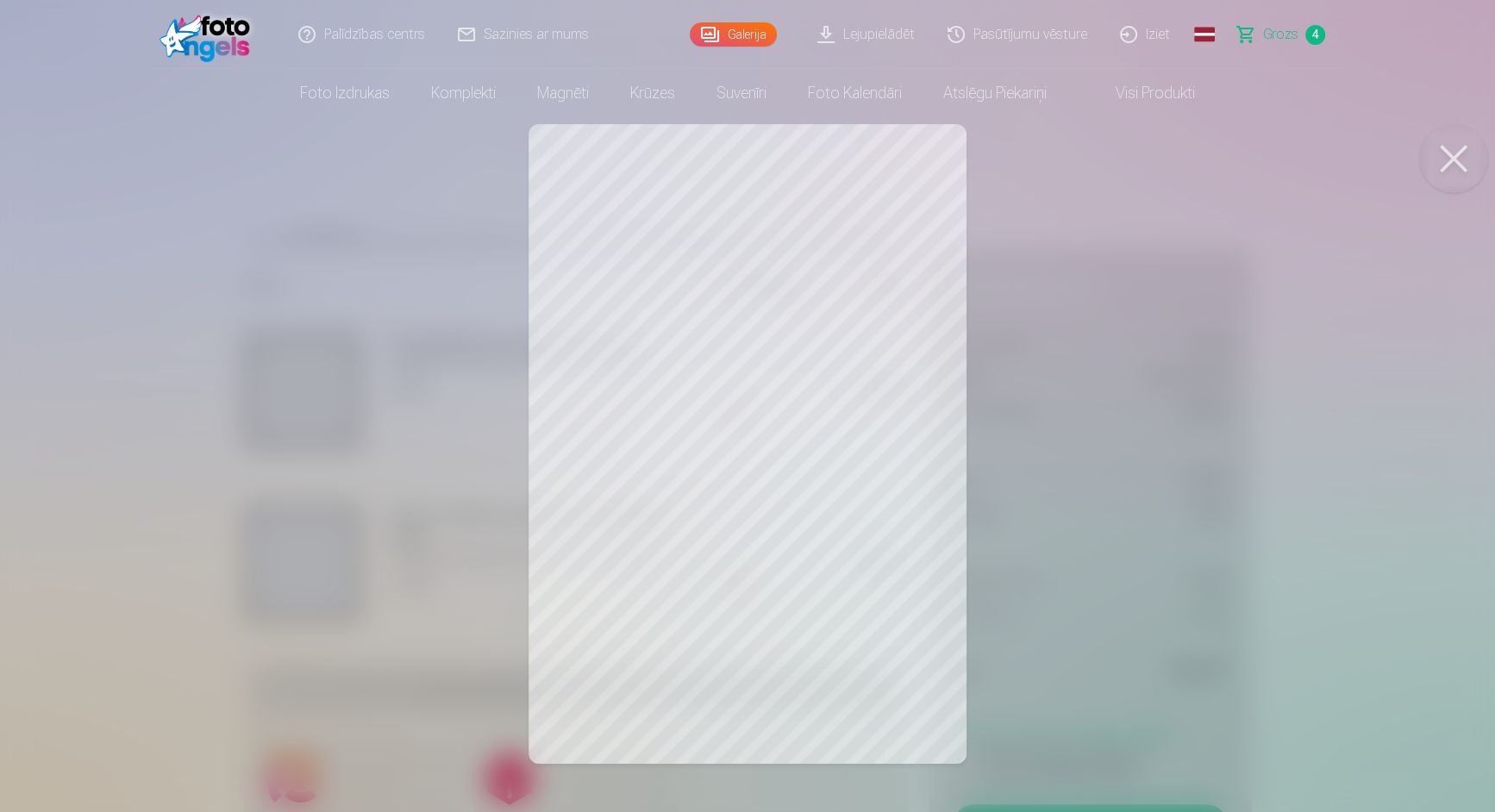
click at [1451, 165] on button at bounding box center [1454, 159] width 69 height 69
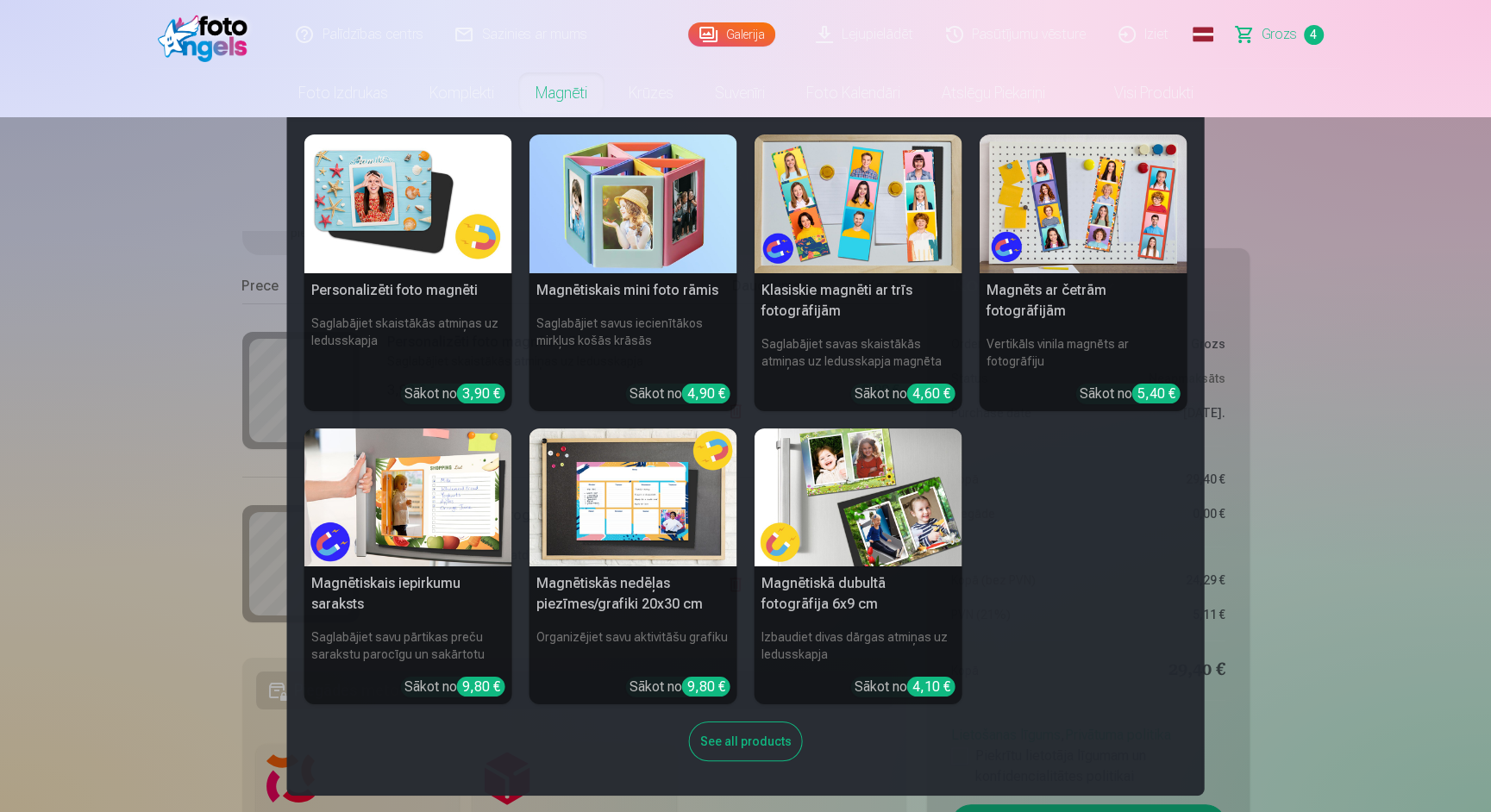
click at [554, 87] on link "Magnēti" at bounding box center [561, 94] width 93 height 49
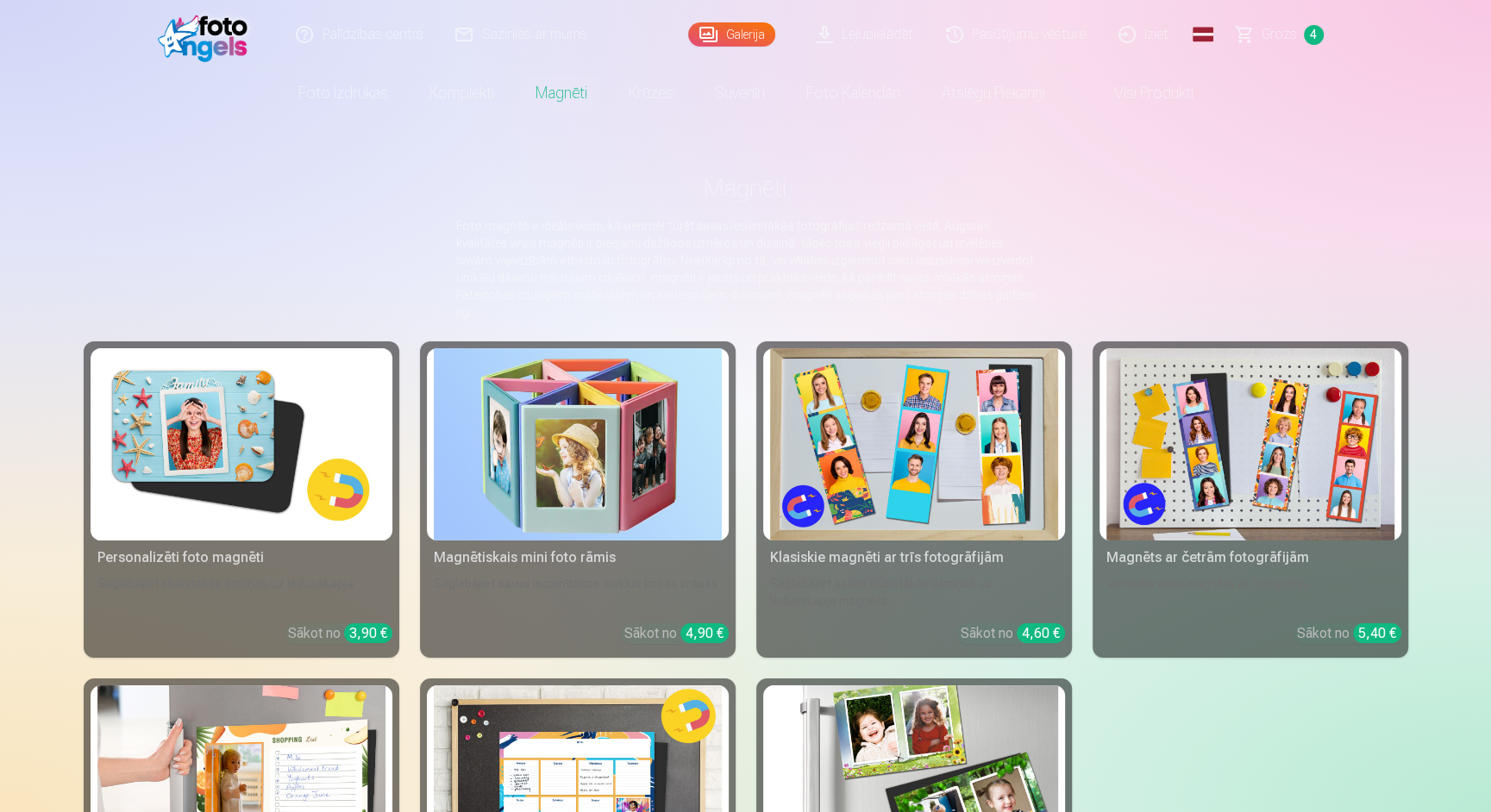
click at [270, 377] on img at bounding box center [241, 443] width 288 height 192
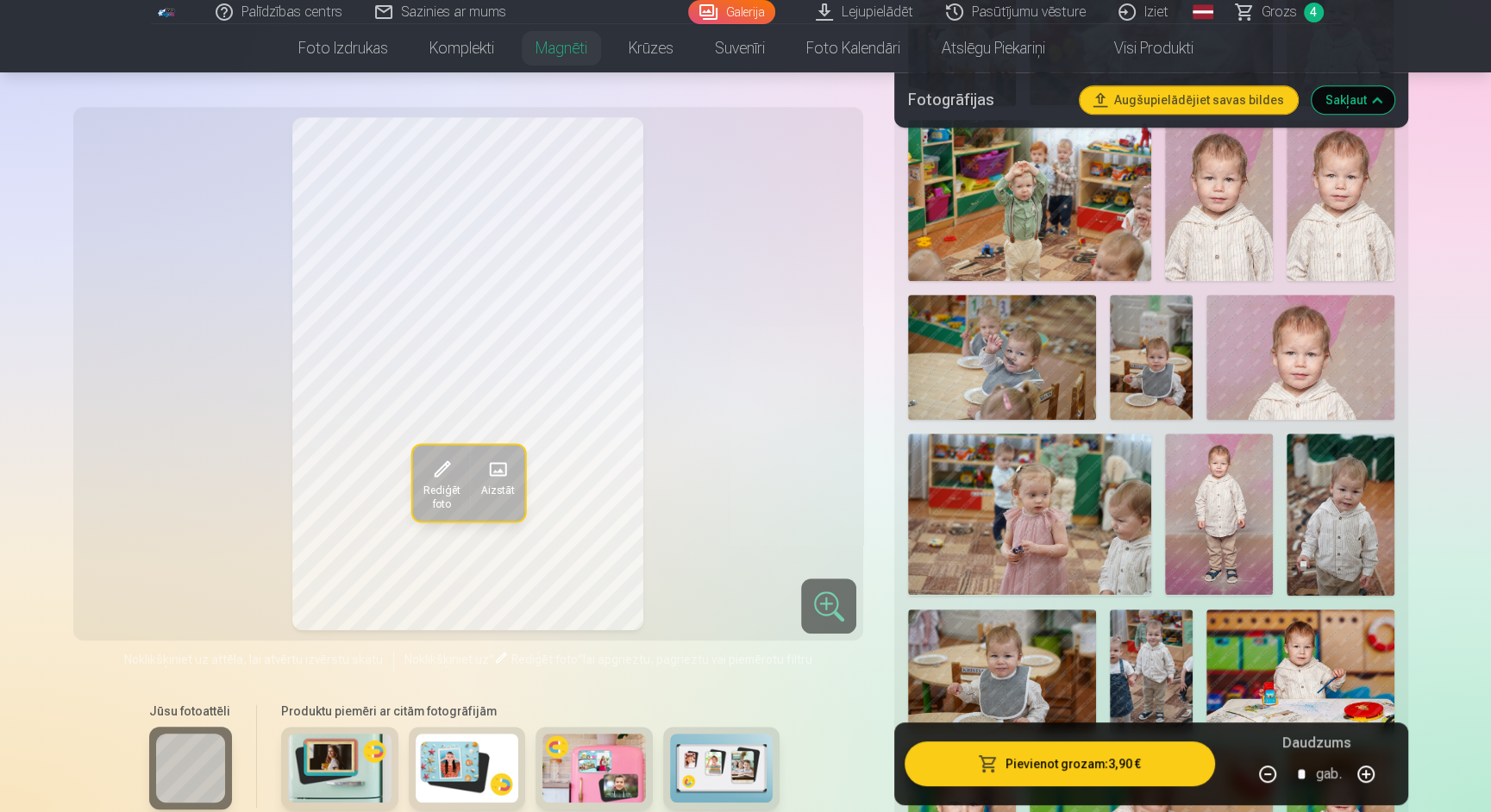
scroll to position [629, 0]
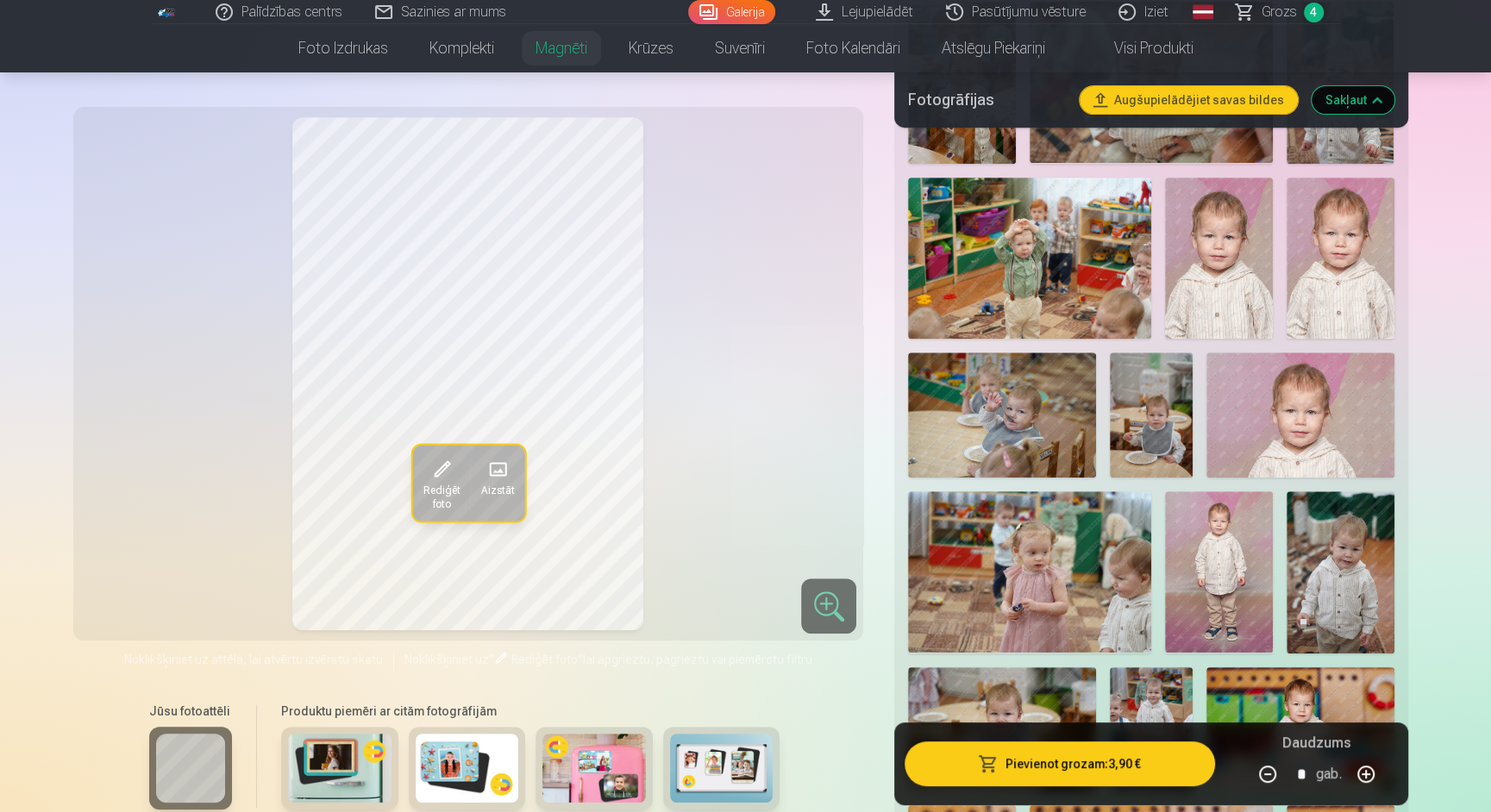
click at [1221, 540] on img at bounding box center [1219, 572] width 108 height 162
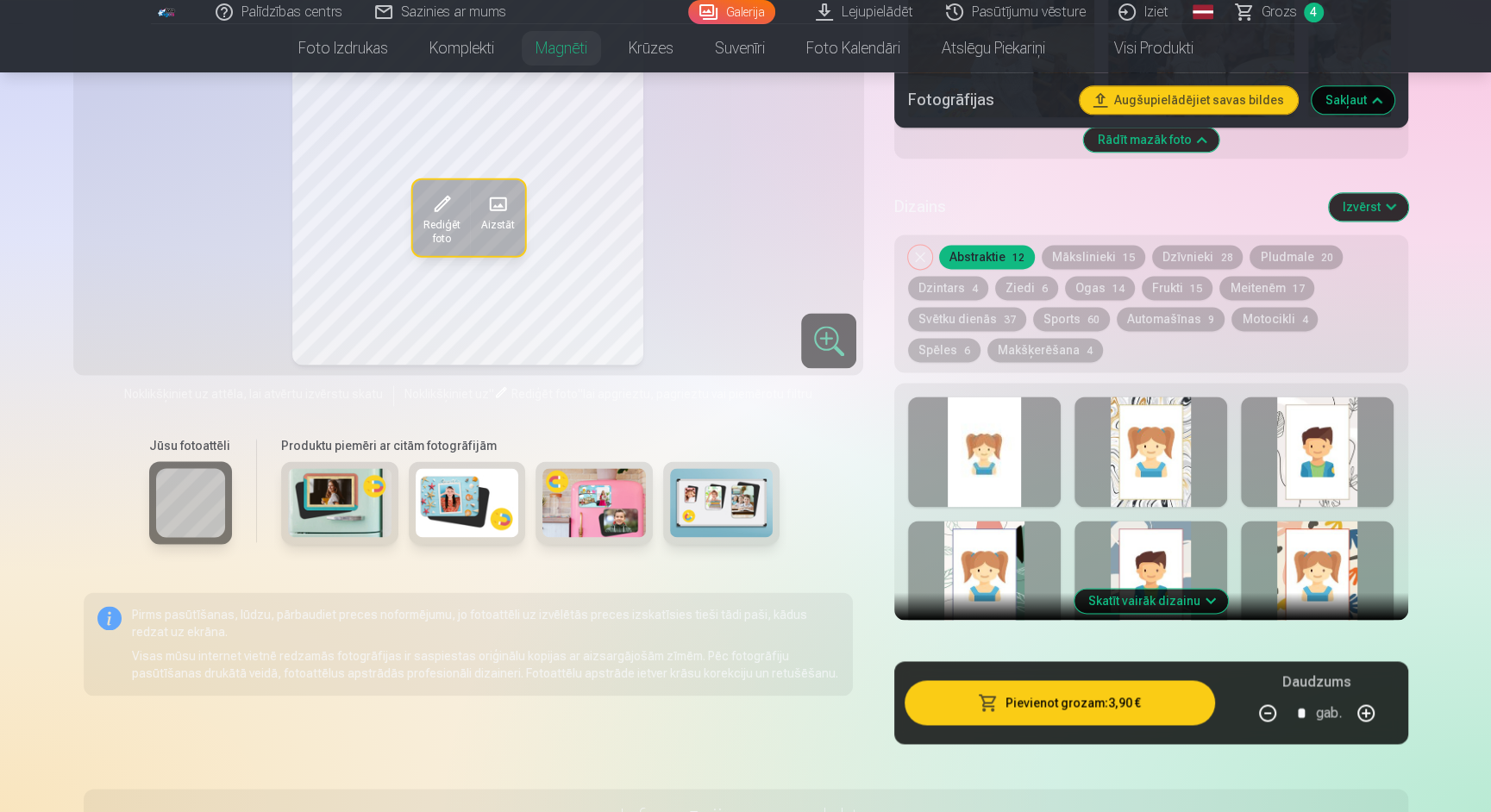
scroll to position [2037, 0]
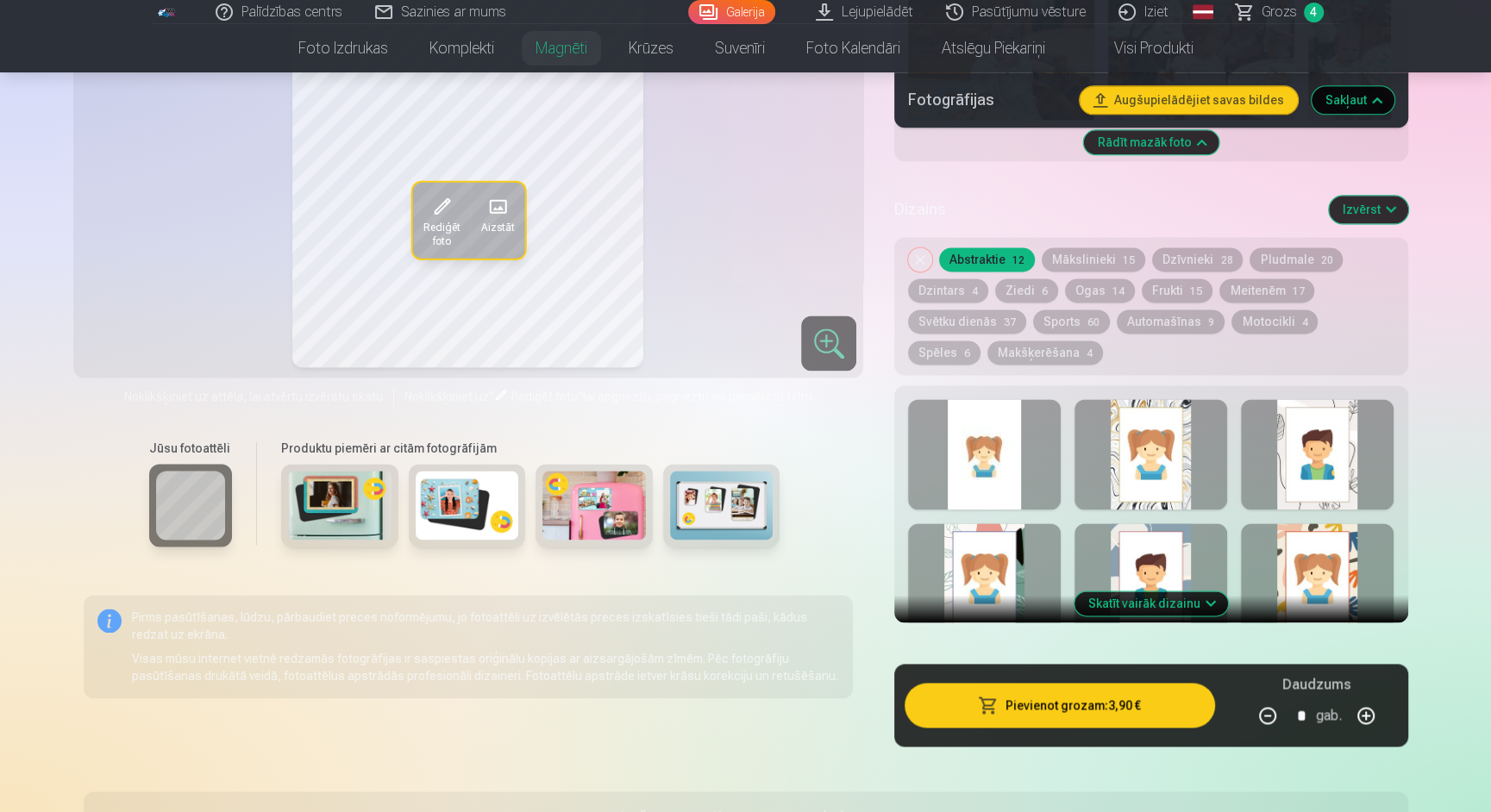
click at [992, 454] on div at bounding box center [983, 454] width 152 height 110
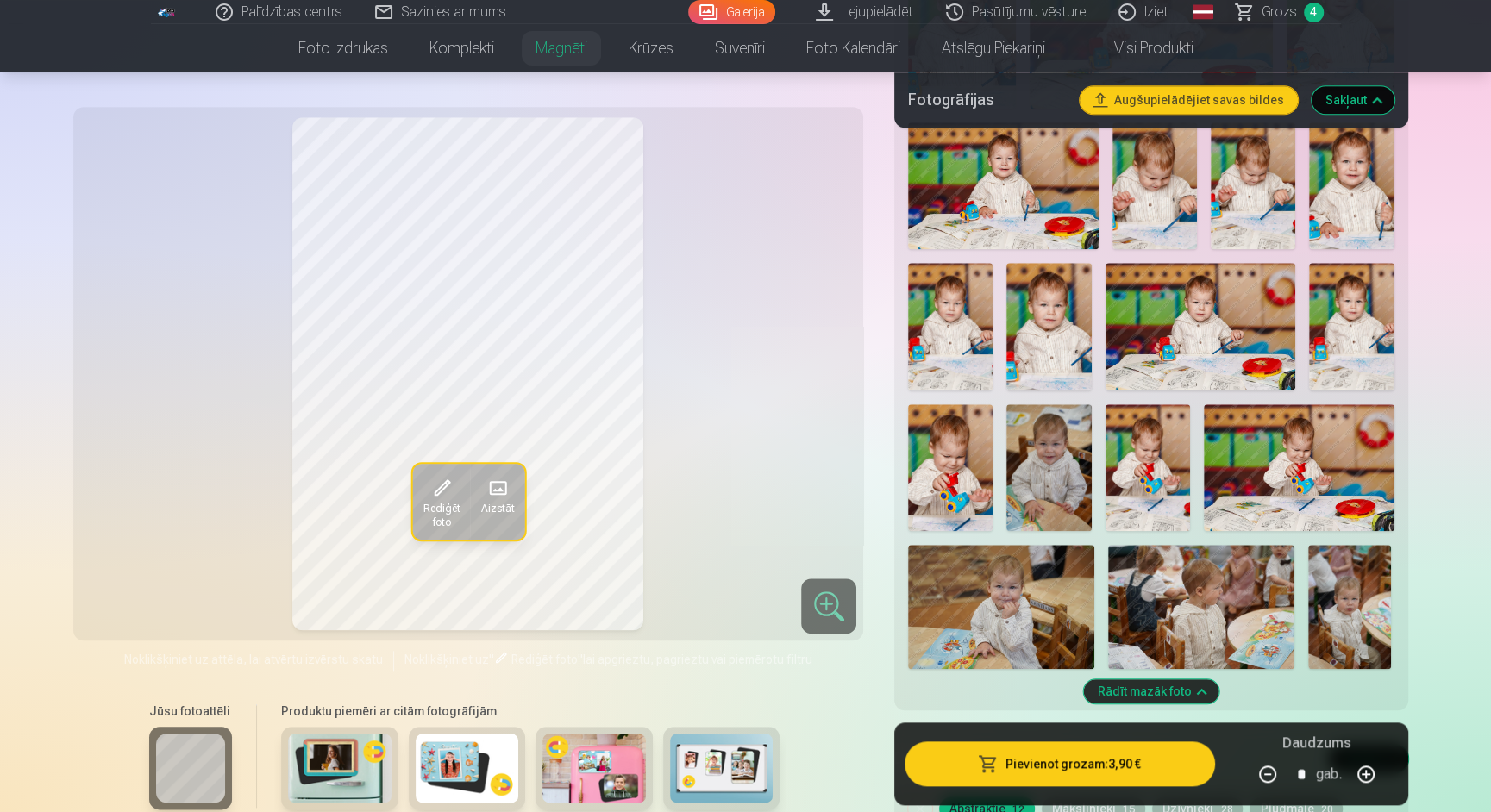
scroll to position [1474, 0]
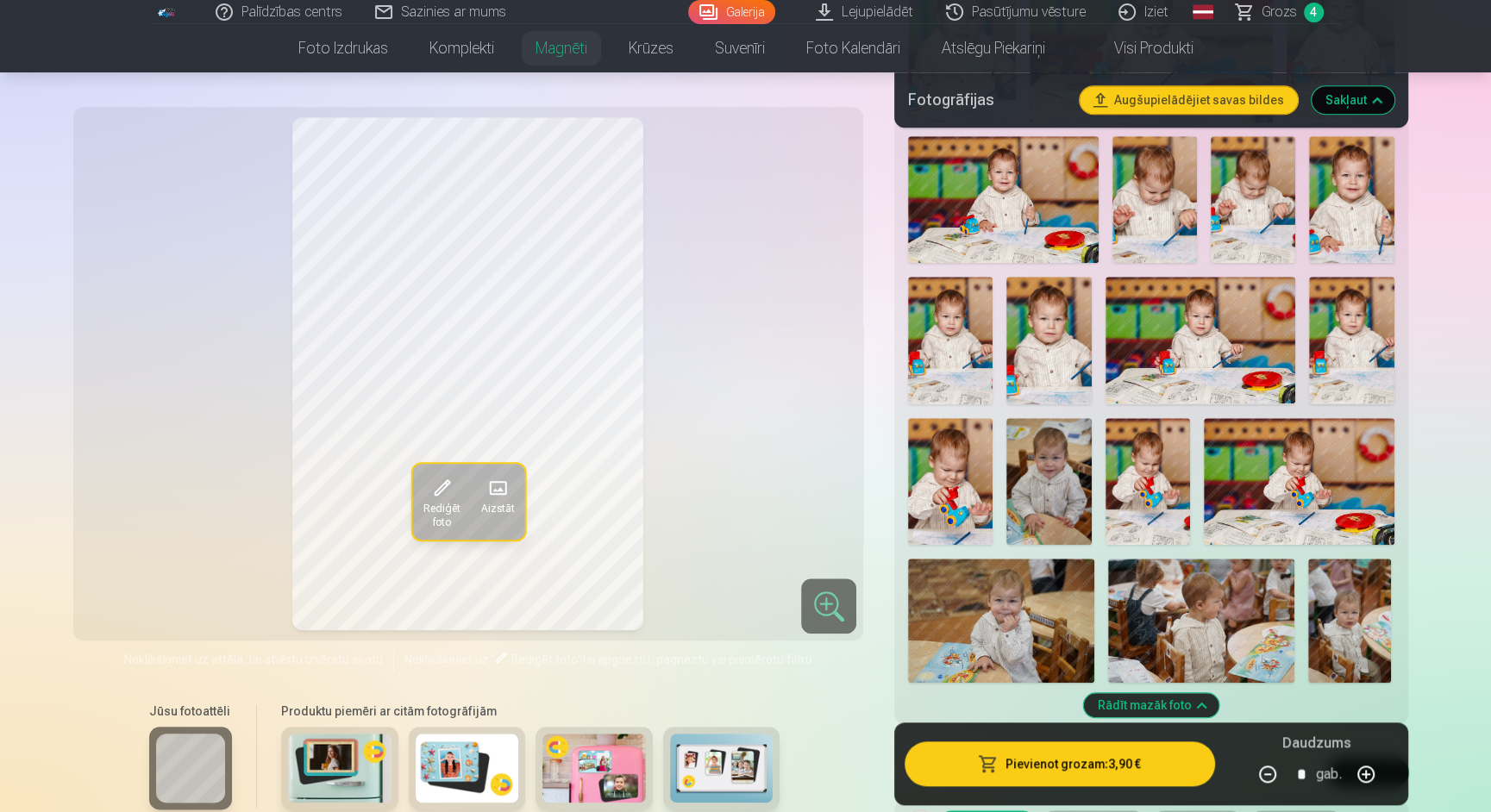
click at [1046, 339] on img at bounding box center [1048, 340] width 85 height 127
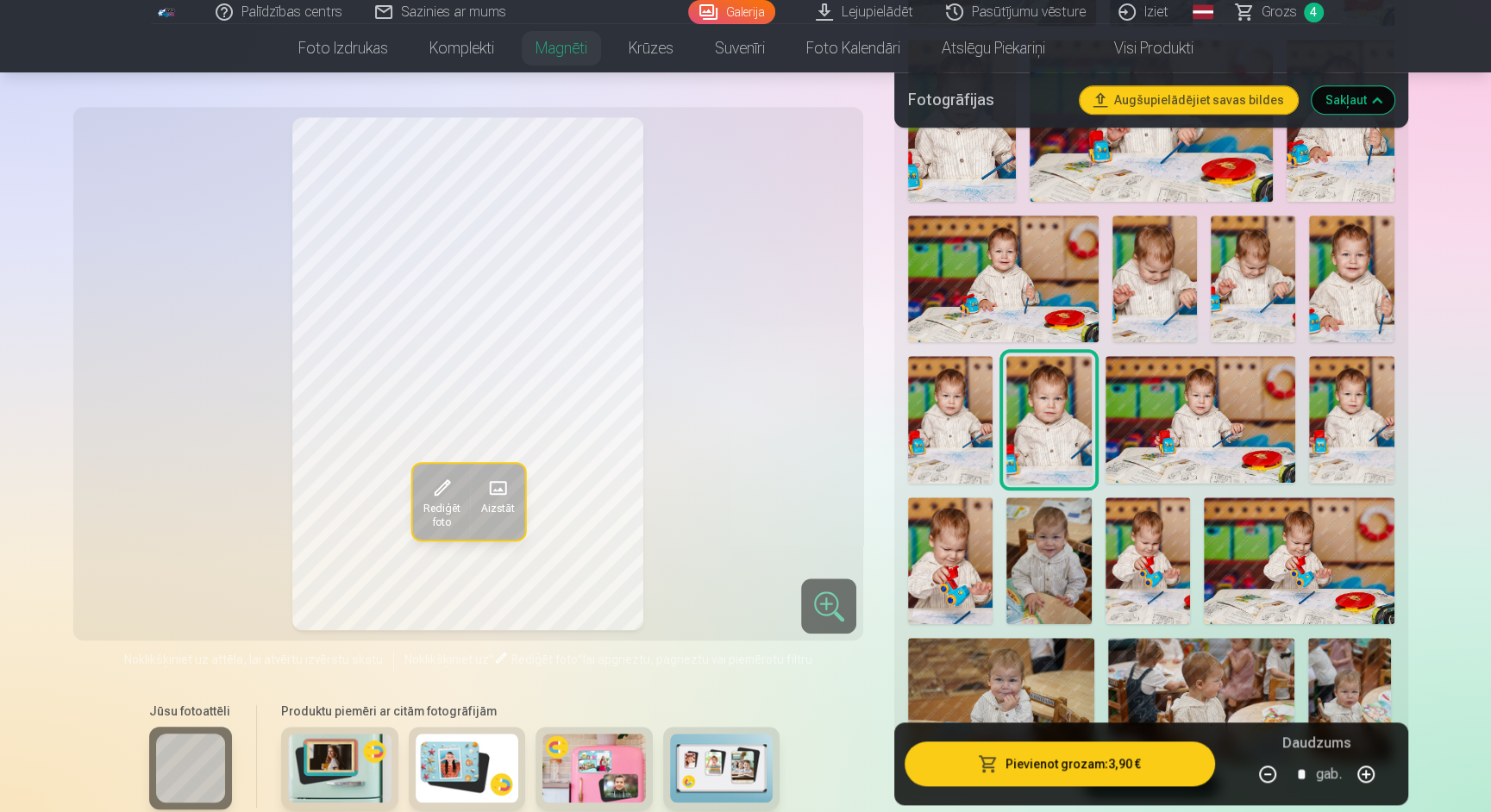
scroll to position [1362, 0]
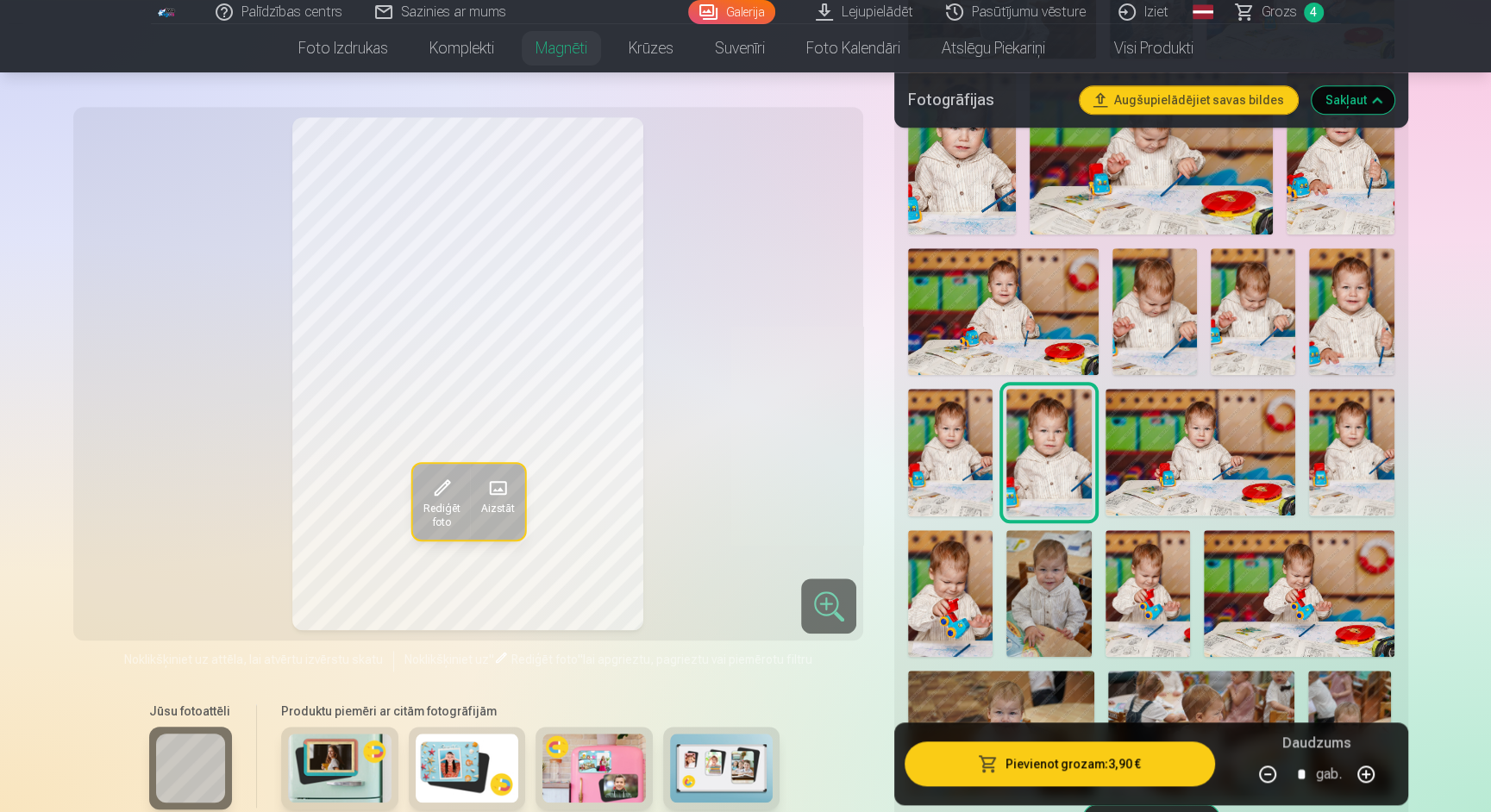
click at [1358, 324] on img at bounding box center [1351, 311] width 85 height 127
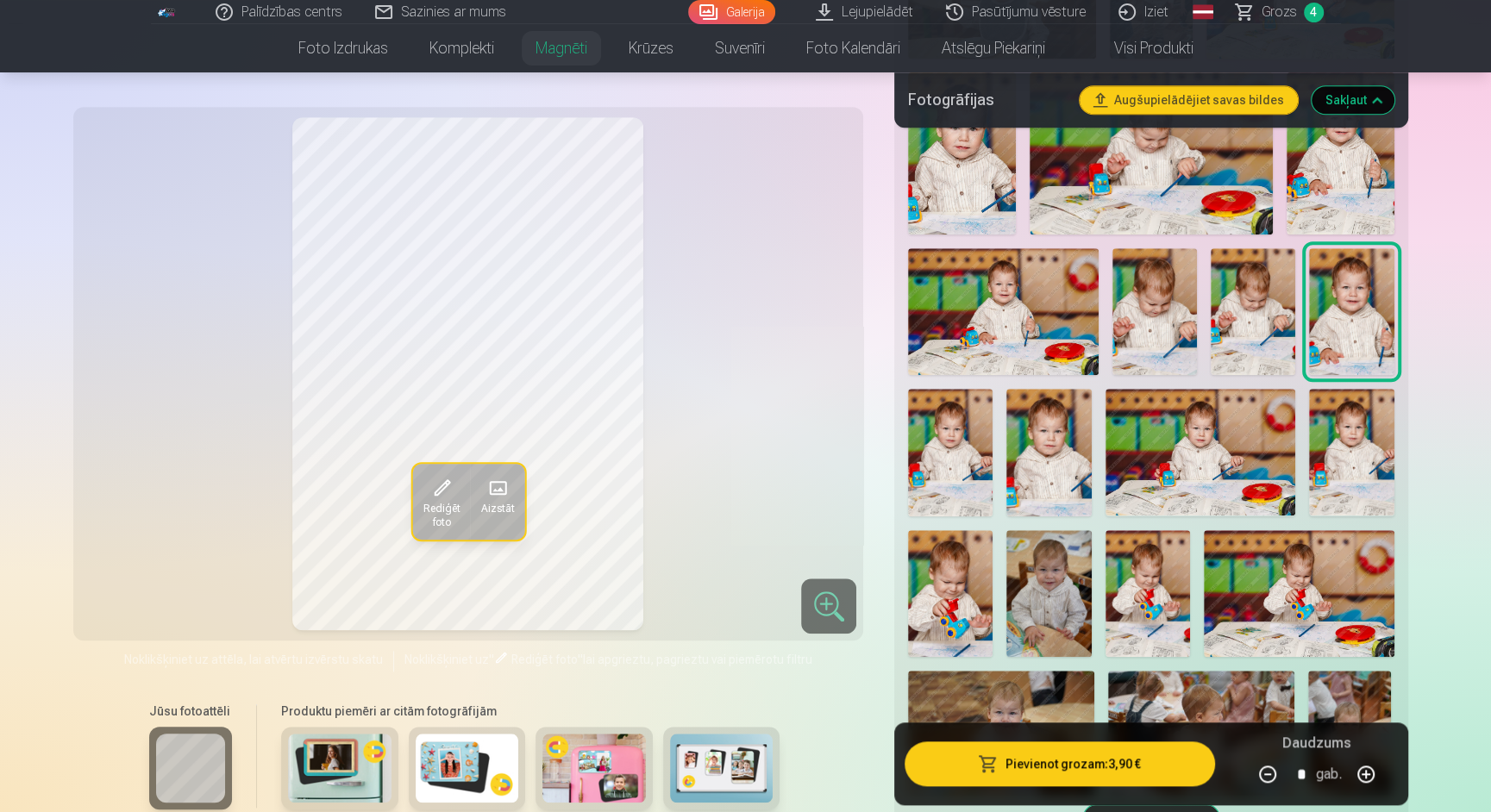
click at [1375, 412] on img at bounding box center [1351, 452] width 85 height 127
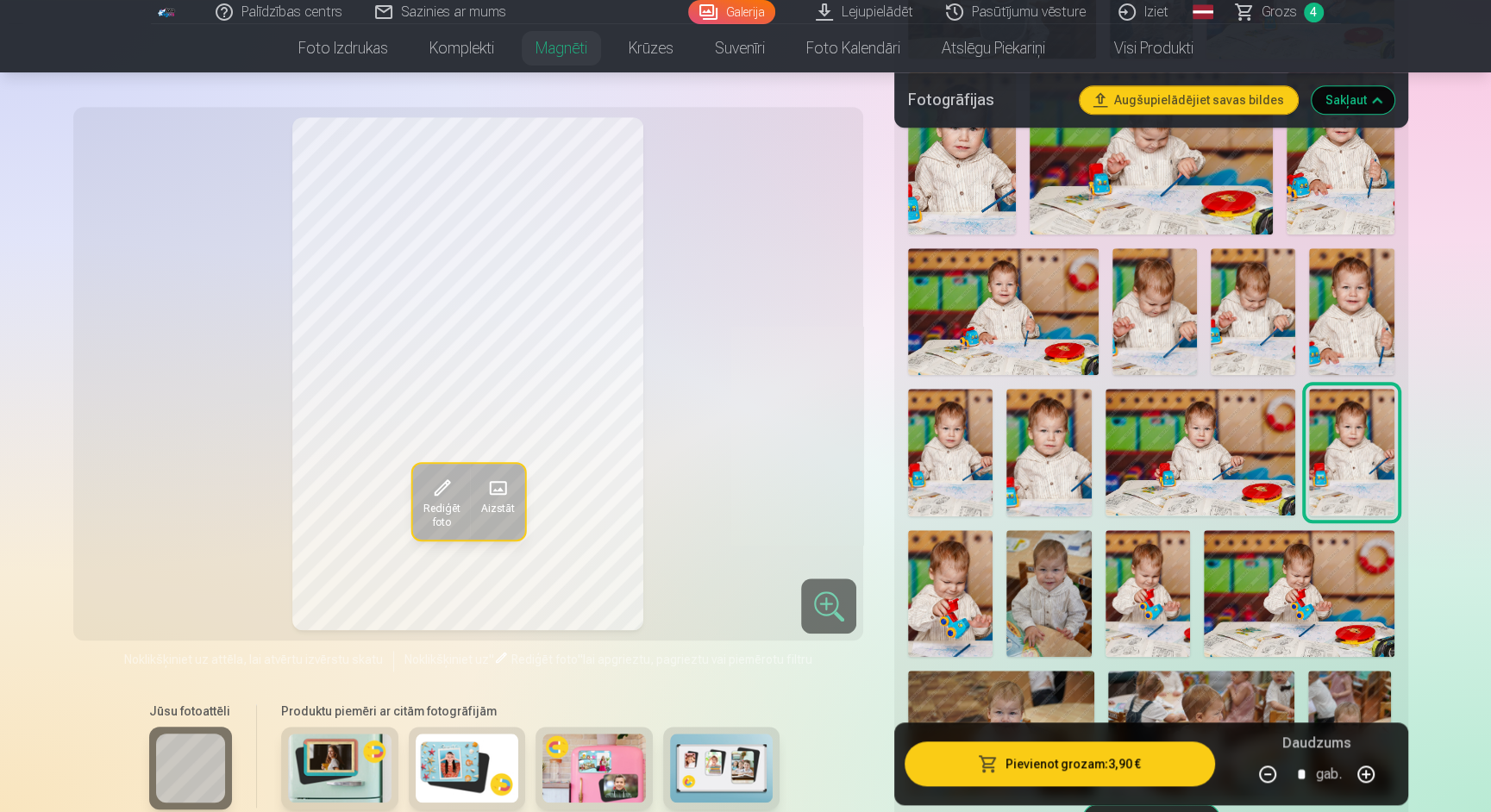
click at [1264, 434] on img at bounding box center [1200, 452] width 190 height 127
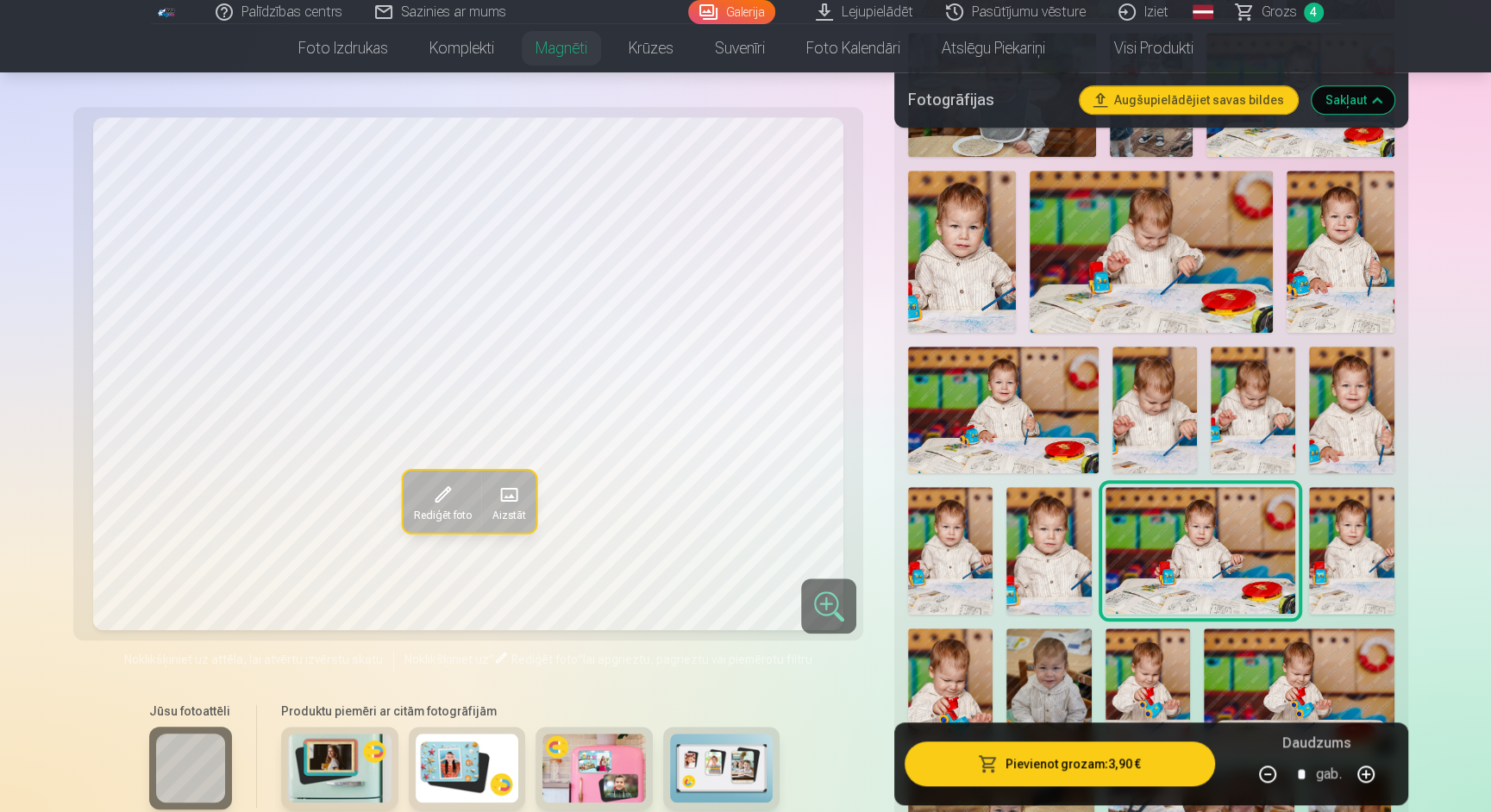
scroll to position [1261, 0]
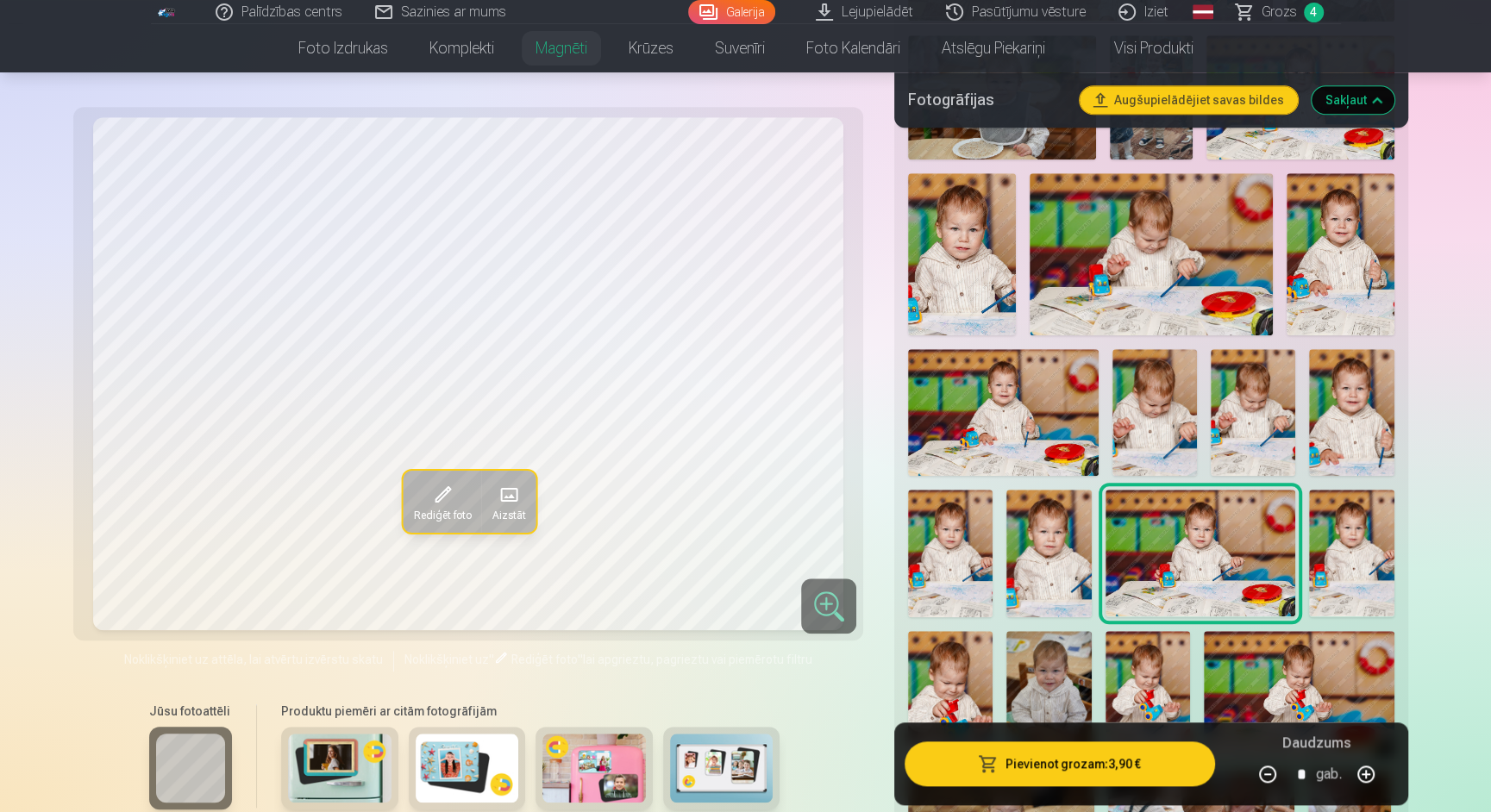
click at [1041, 375] on img at bounding box center [1002, 412] width 190 height 127
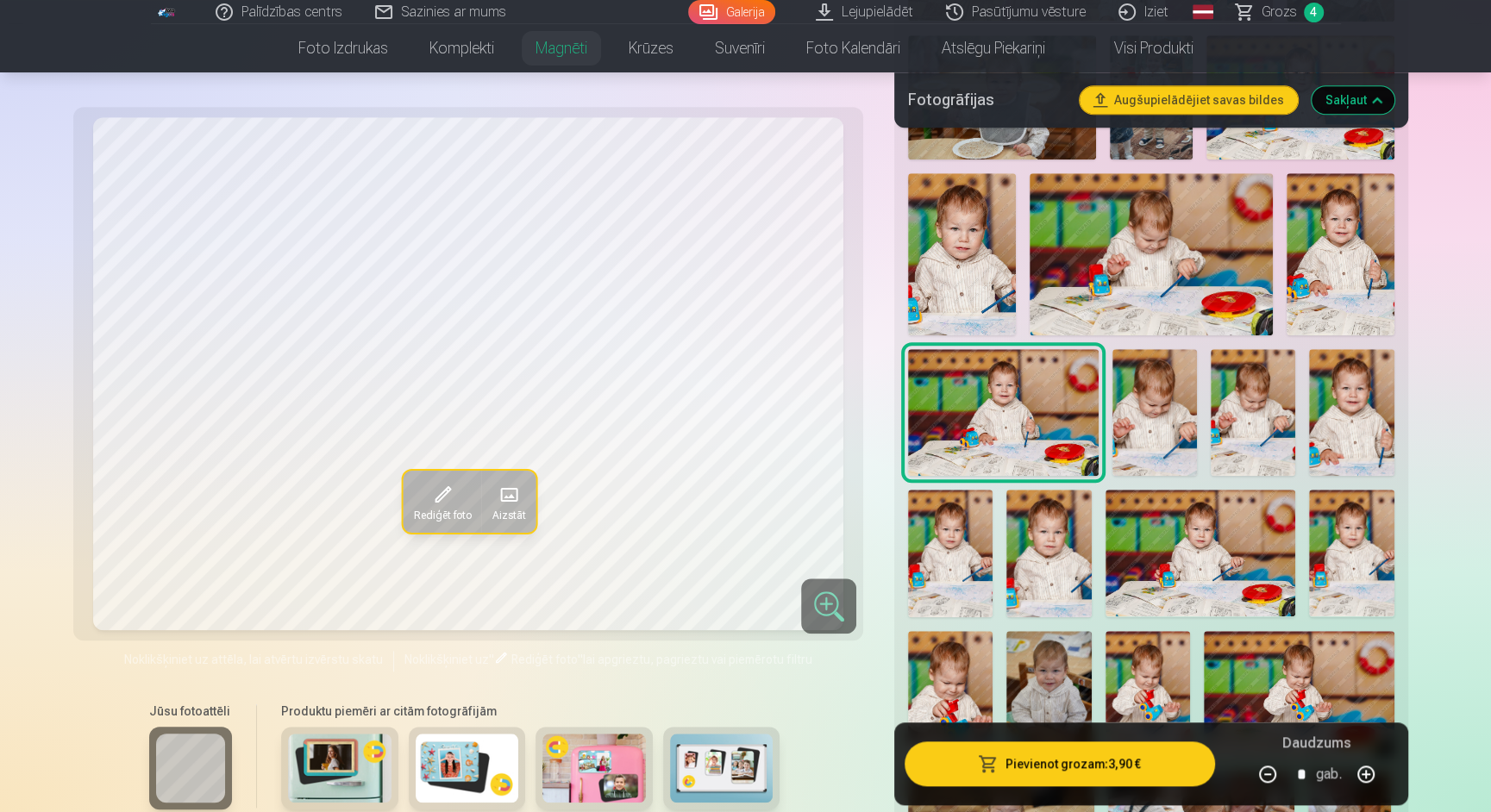
click at [1151, 388] on img at bounding box center [1155, 412] width 85 height 127
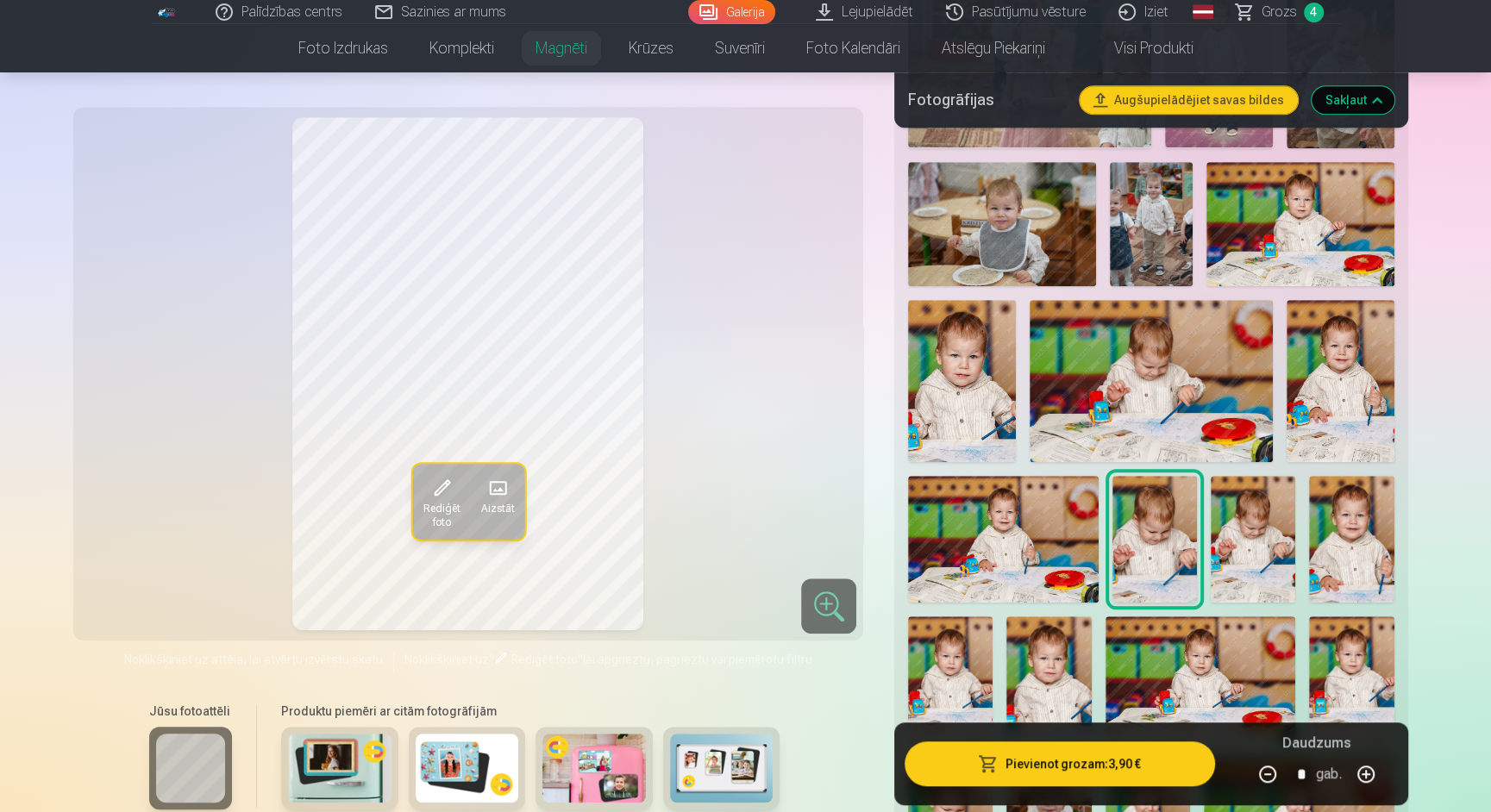
scroll to position [1118, 0]
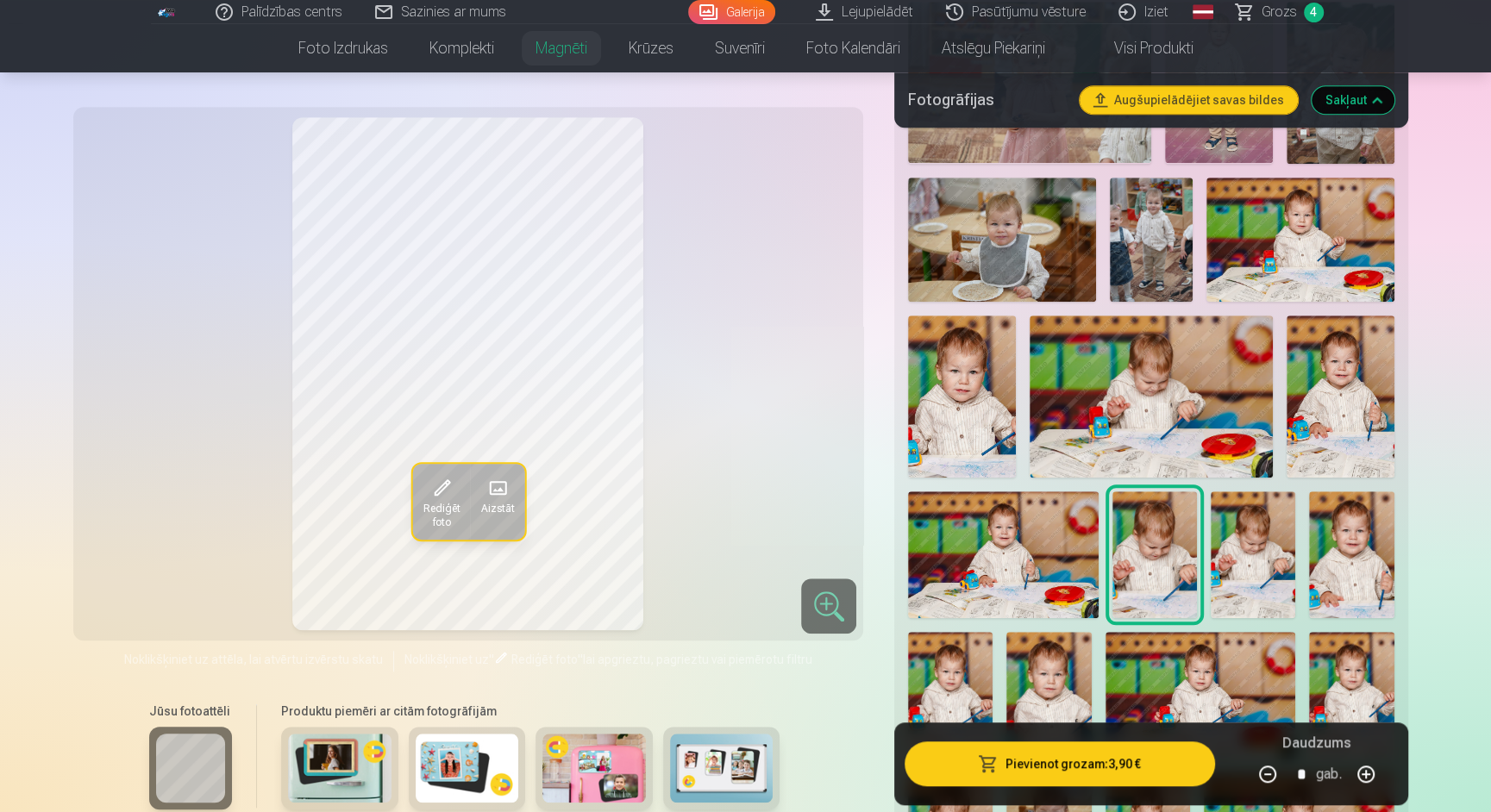
click at [1367, 326] on img at bounding box center [1340, 396] width 108 height 161
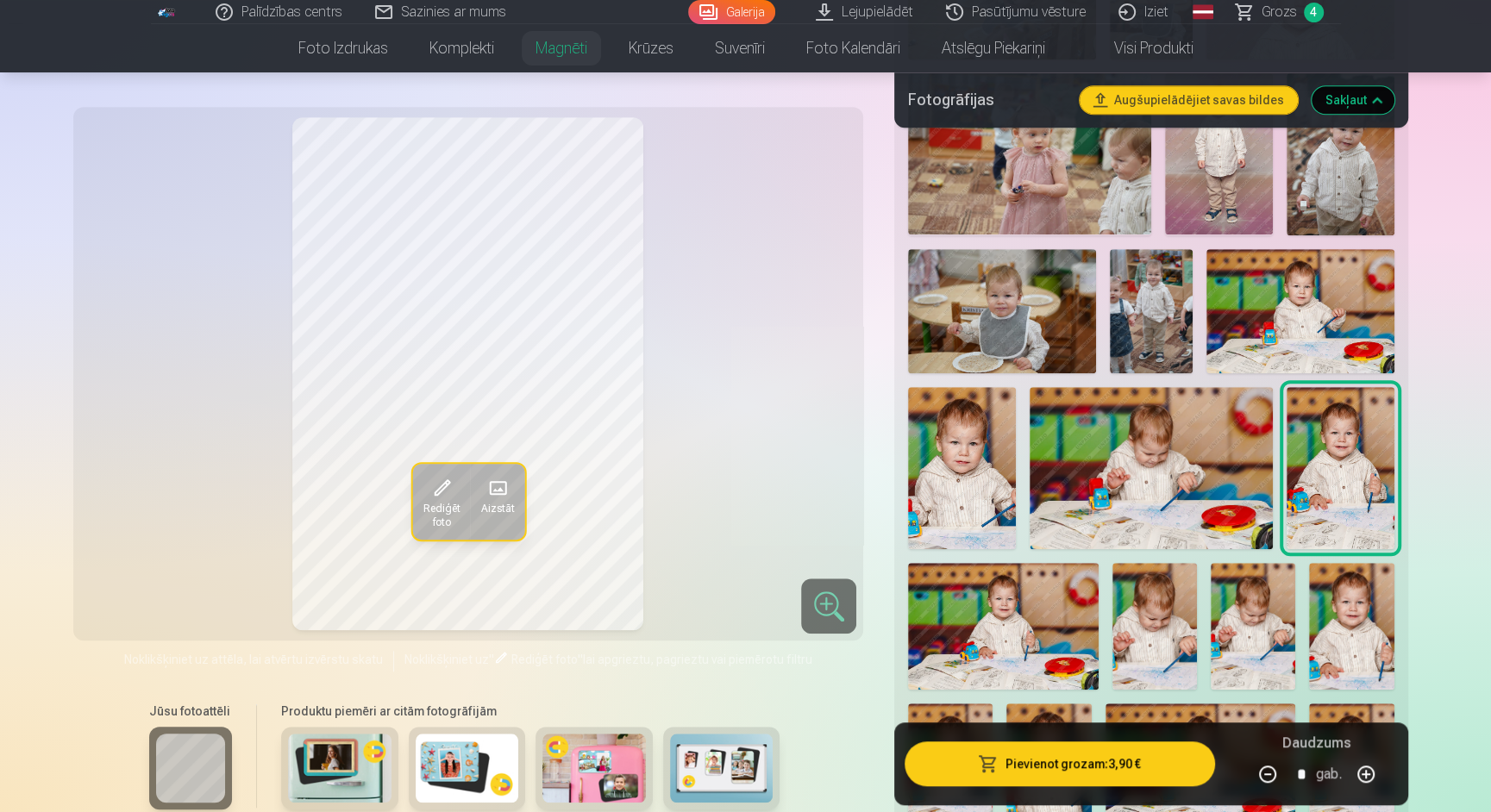
scroll to position [993, 0]
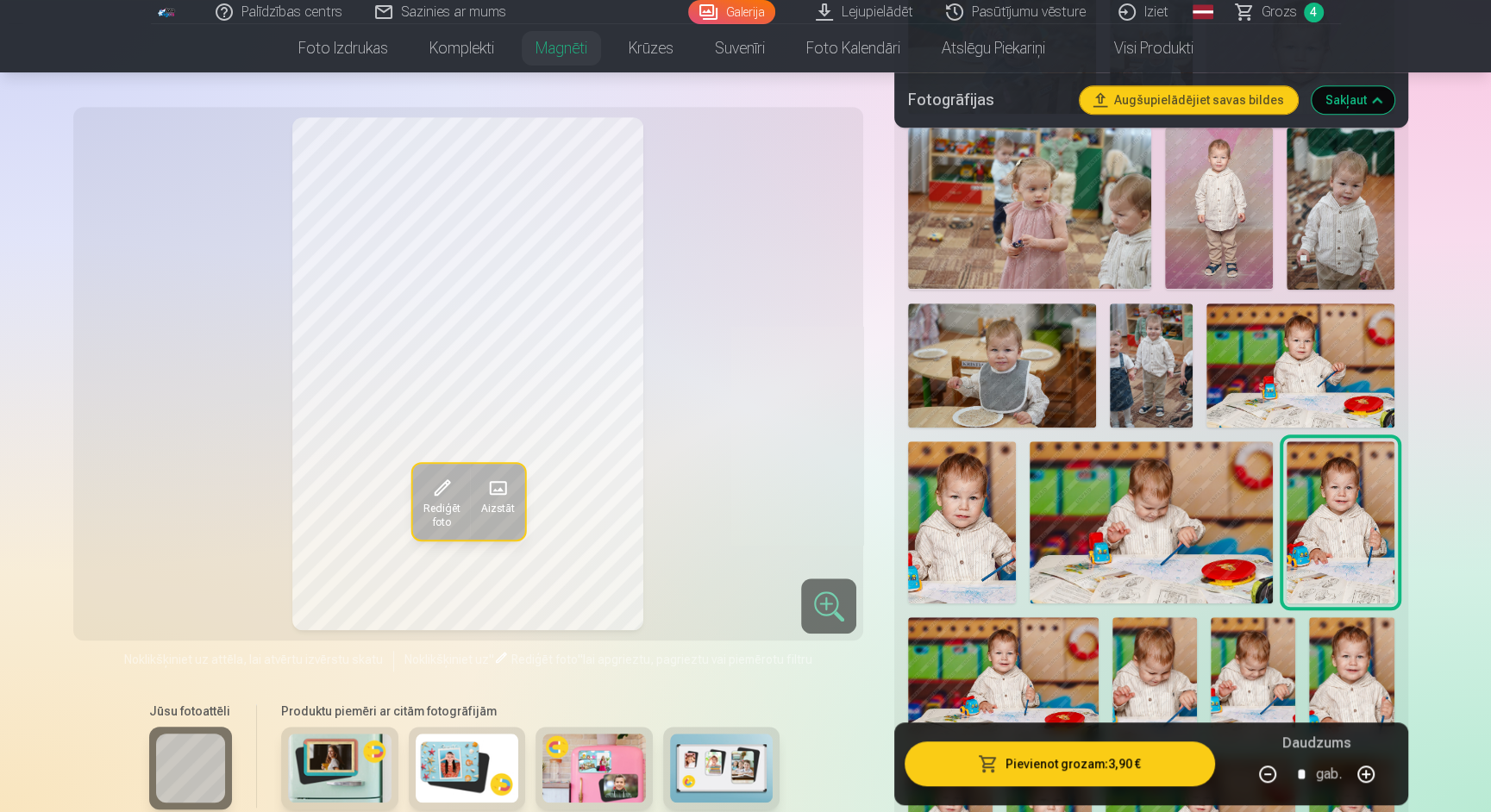
click at [1155, 354] on img at bounding box center [1151, 366] width 84 height 125
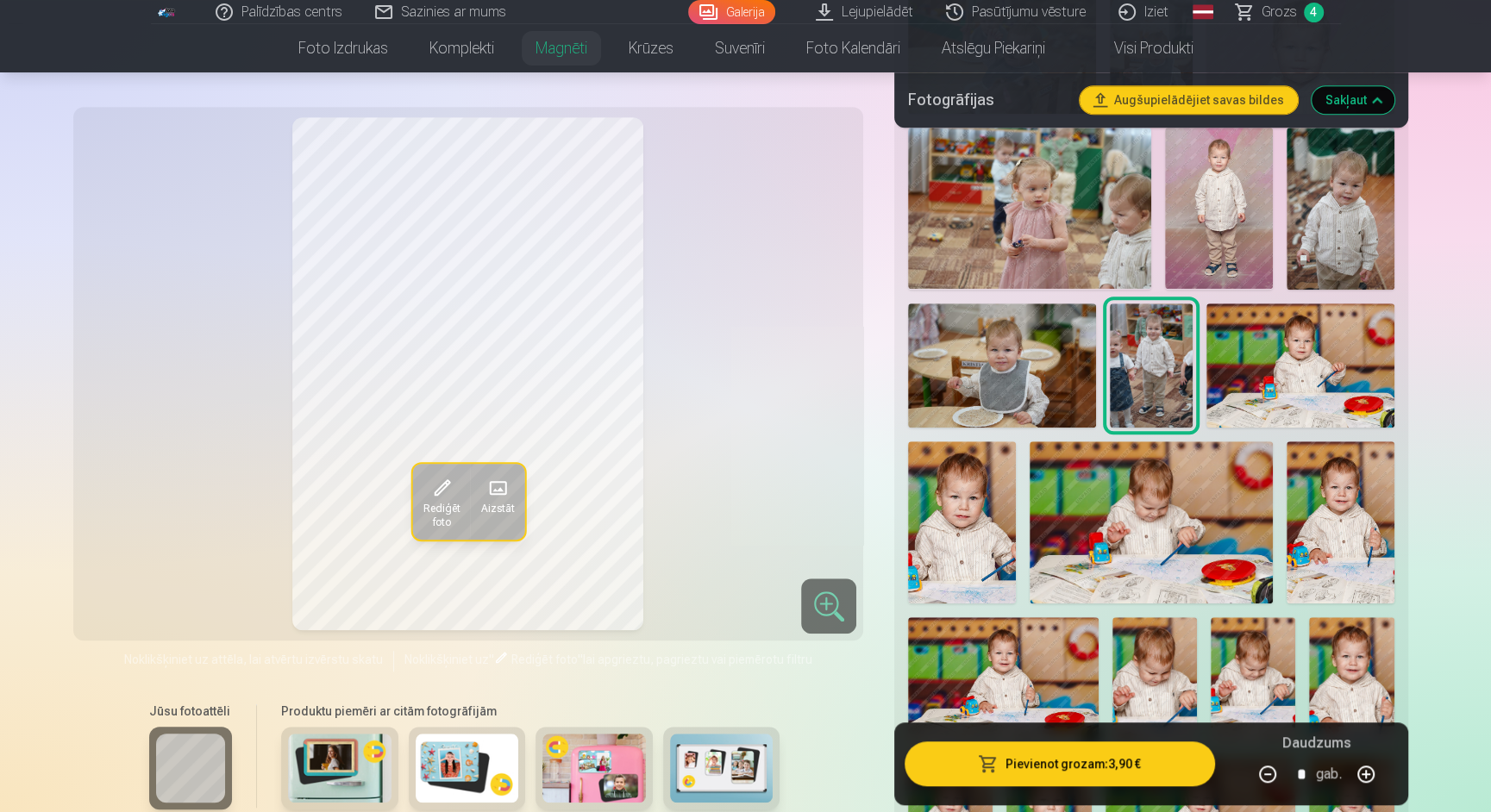
click at [1048, 341] on img at bounding box center [1002, 366] width 188 height 125
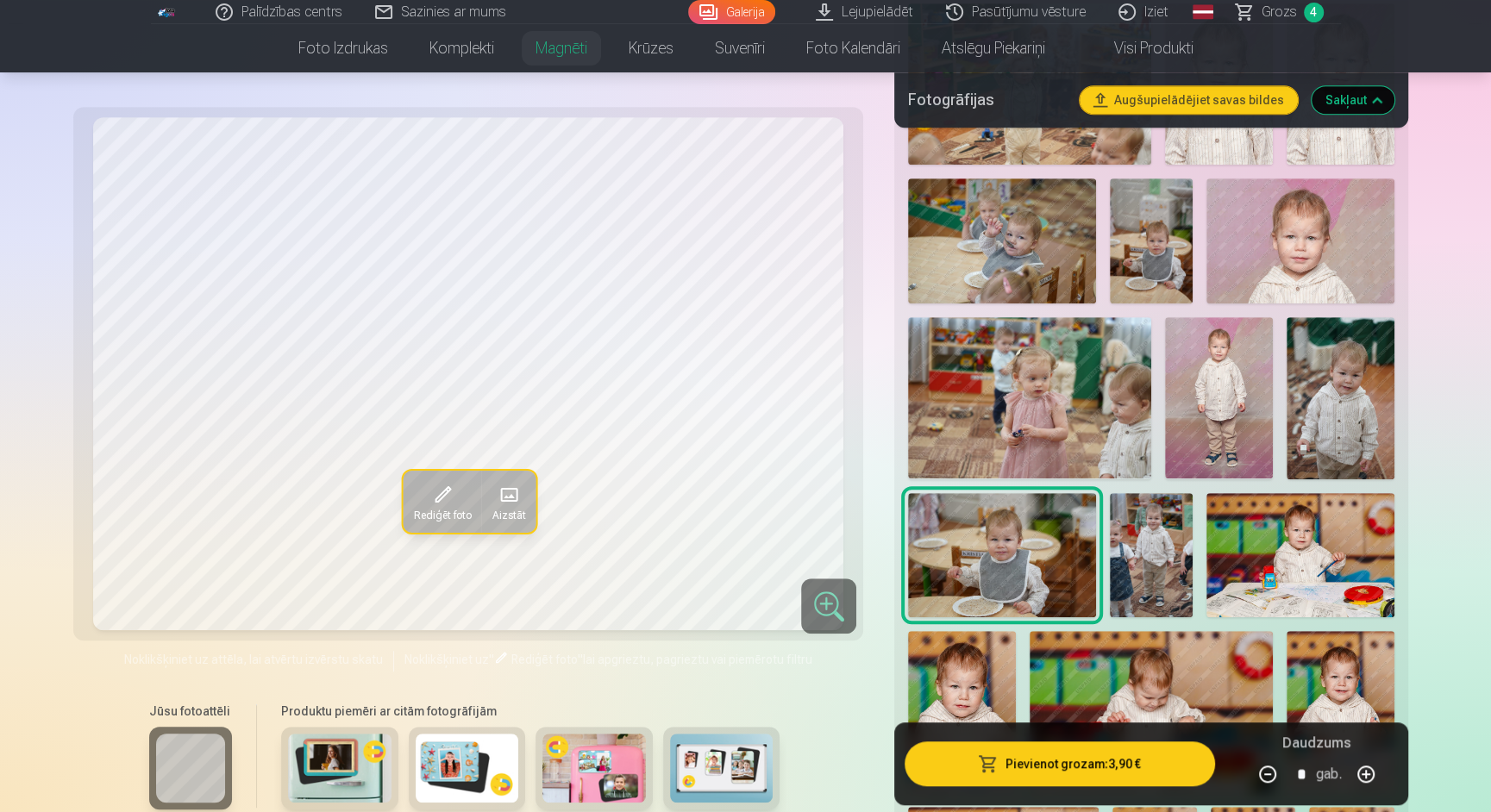
scroll to position [794, 0]
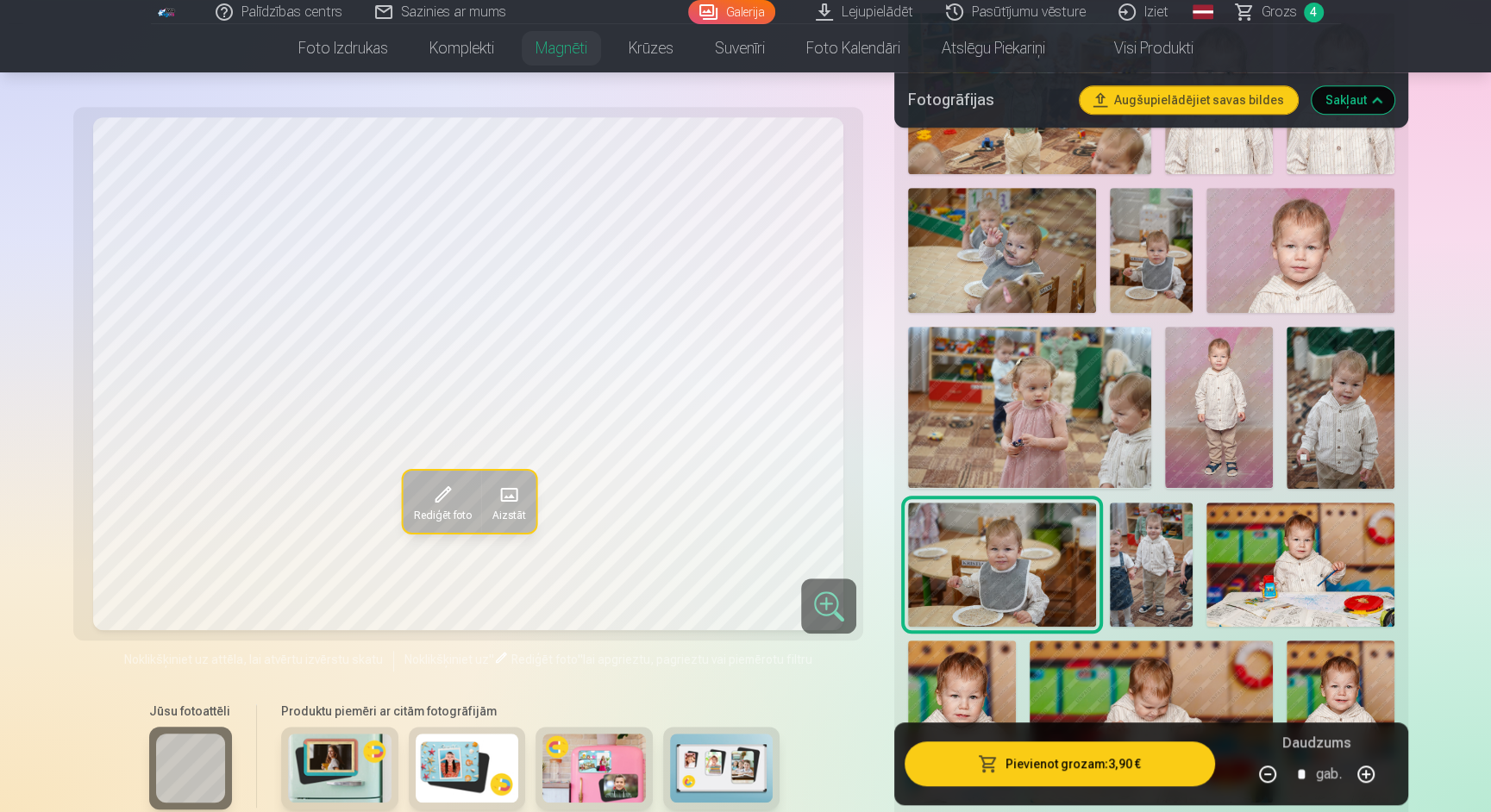
click at [1327, 383] on img at bounding box center [1340, 407] width 108 height 162
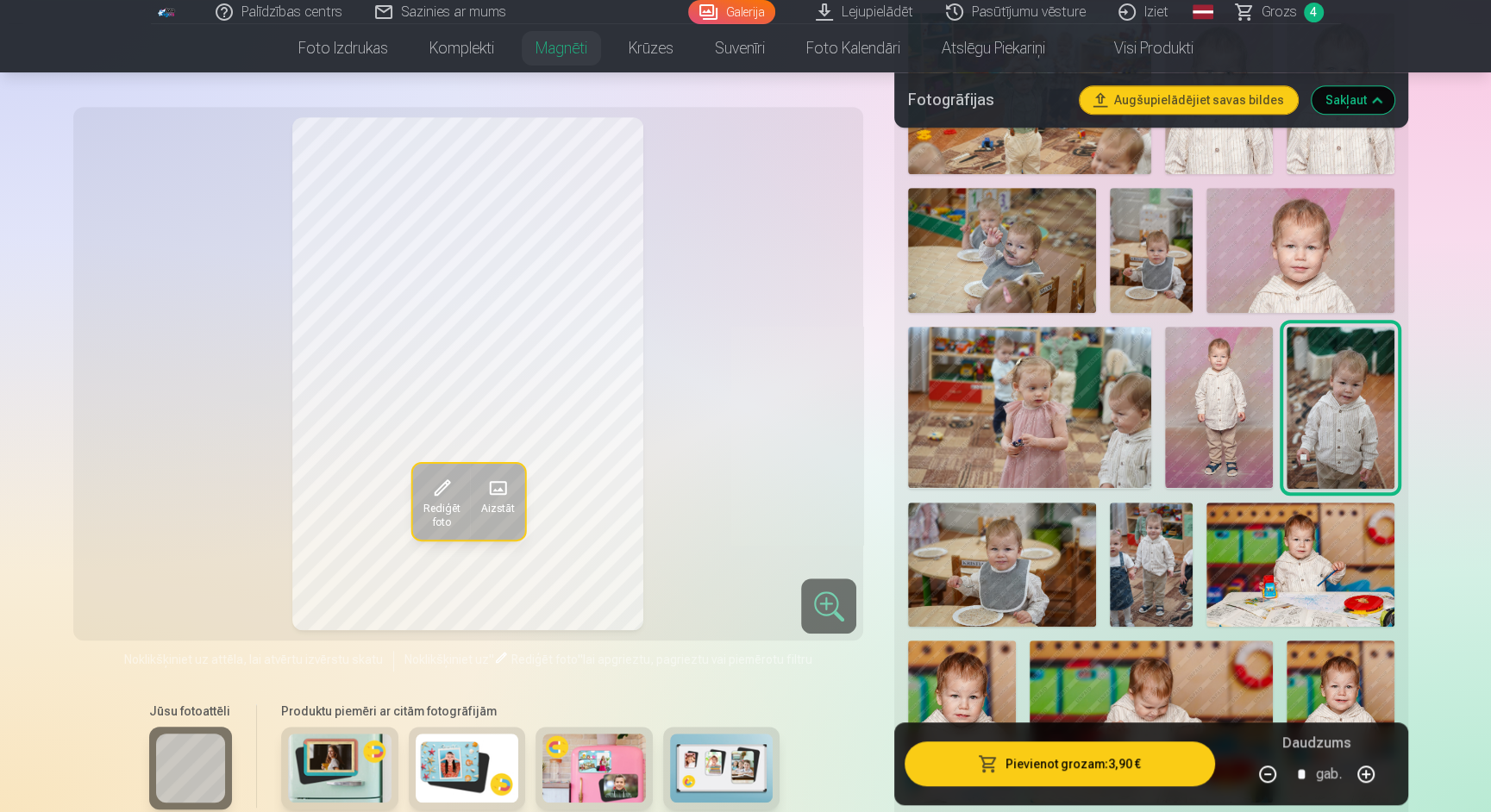
click at [1227, 353] on img at bounding box center [1219, 407] width 108 height 162
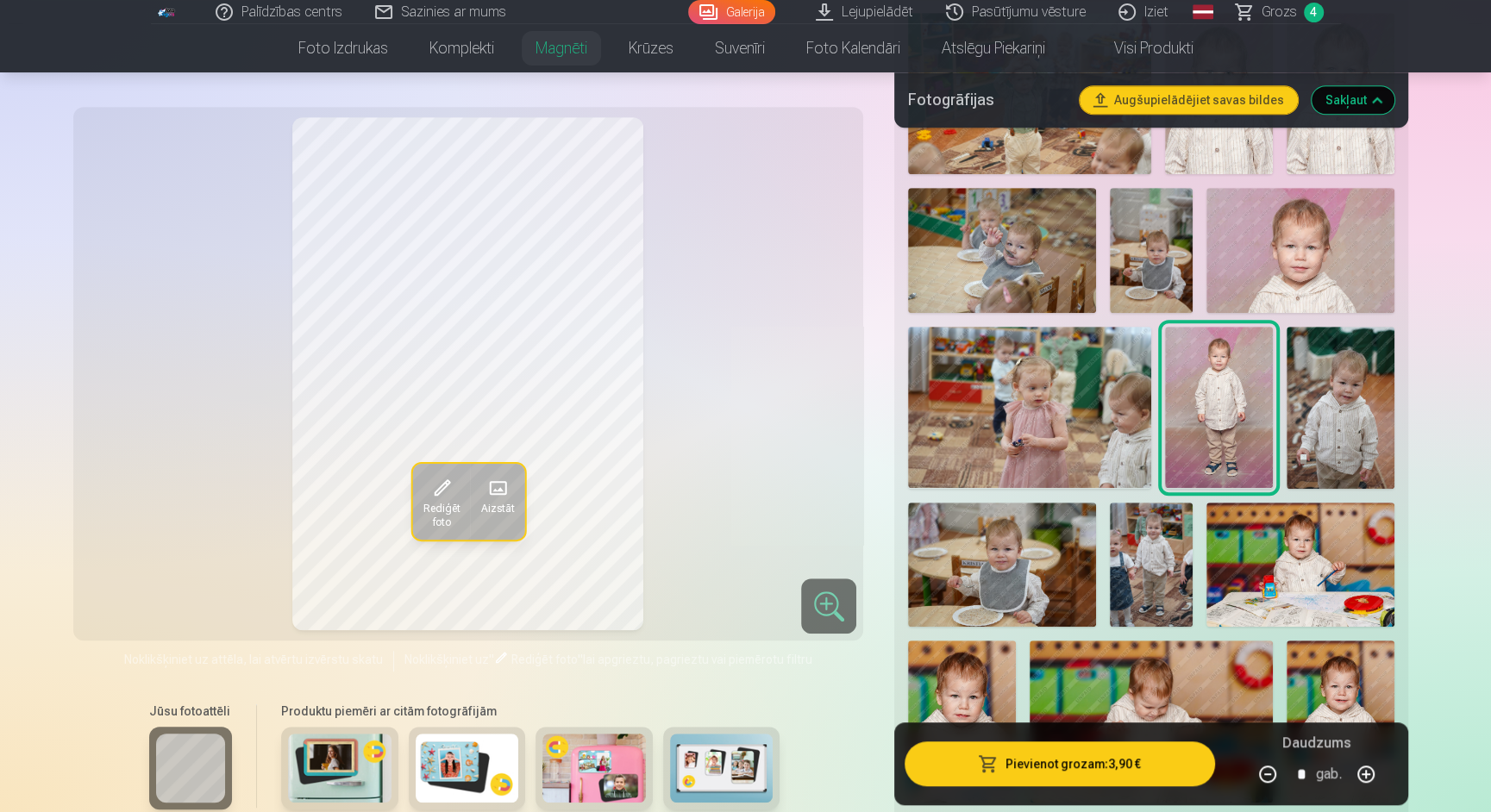
click at [1098, 371] on img at bounding box center [1029, 406] width 242 height 161
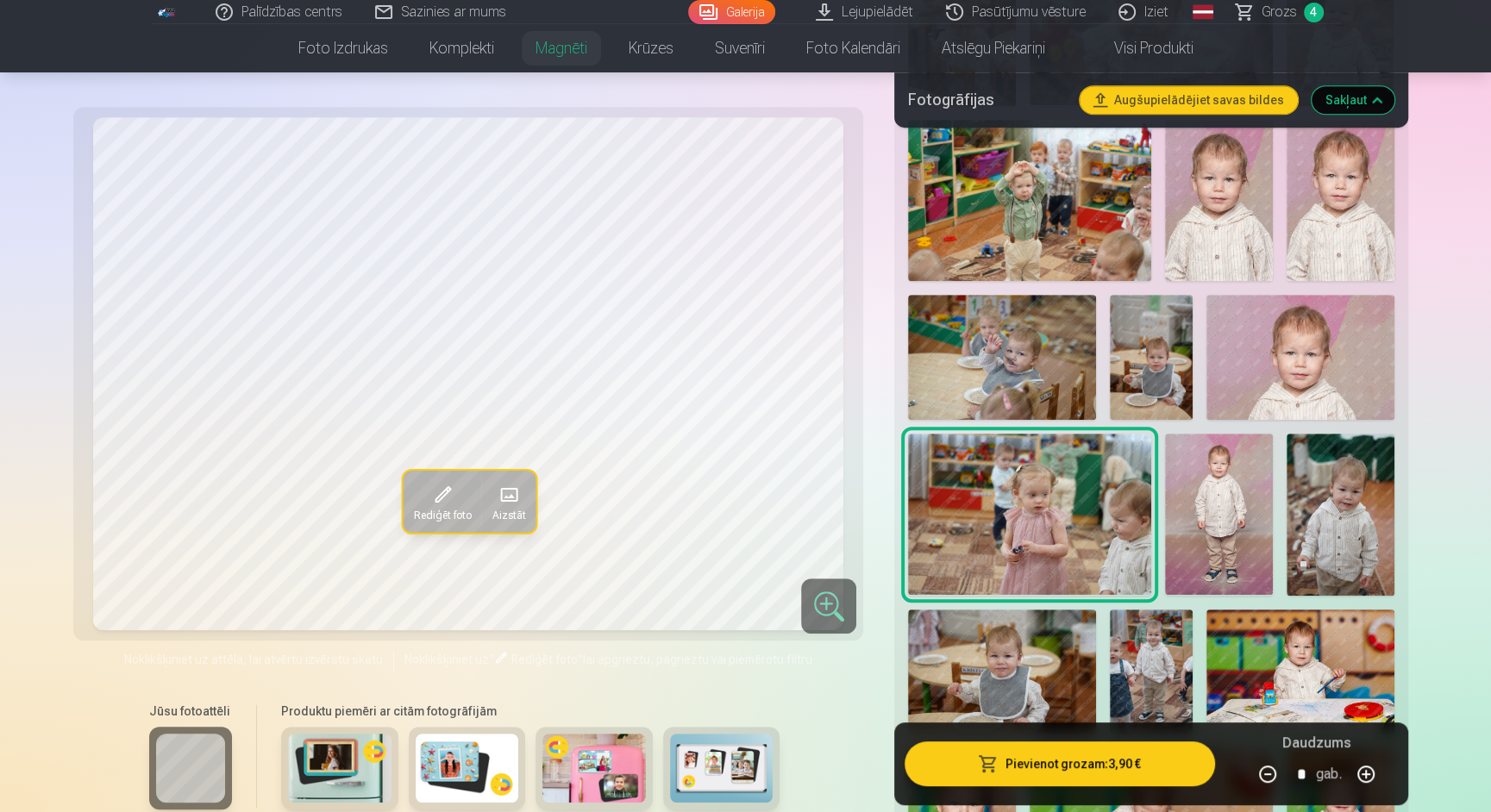
scroll to position [670, 0]
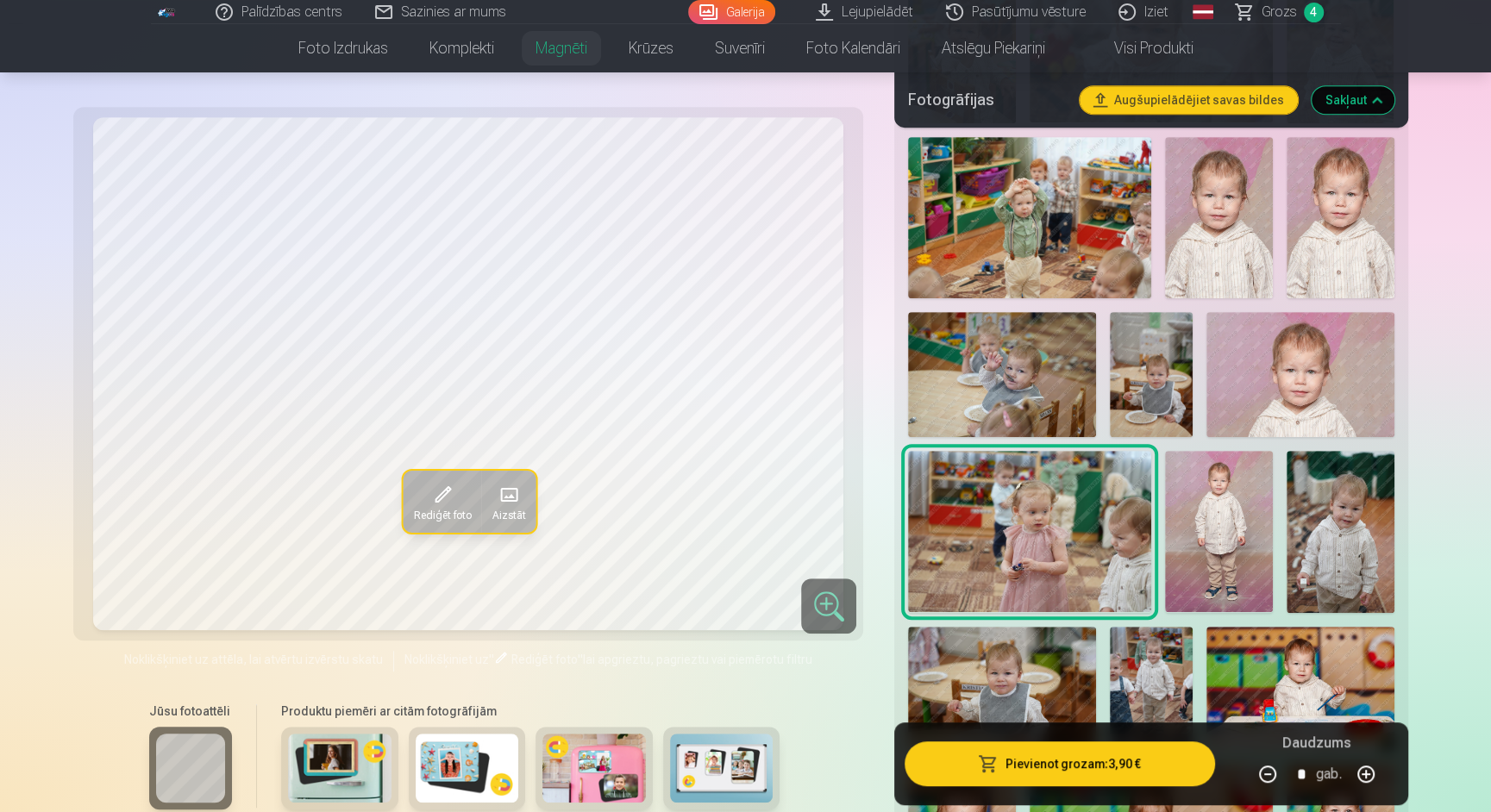
click at [1269, 370] on img at bounding box center [1300, 374] width 188 height 125
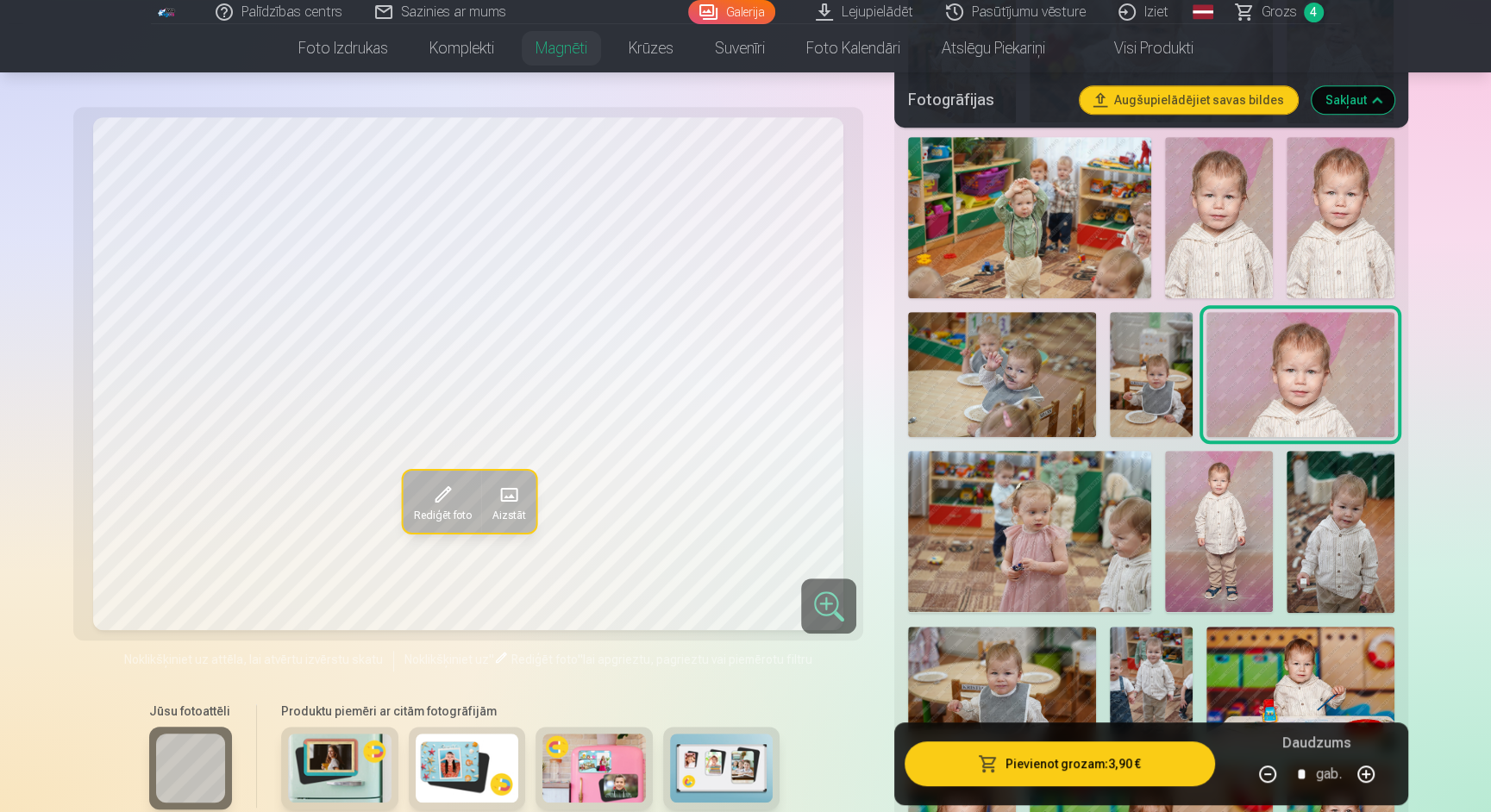
click at [1148, 314] on img at bounding box center [1151, 374] width 84 height 125
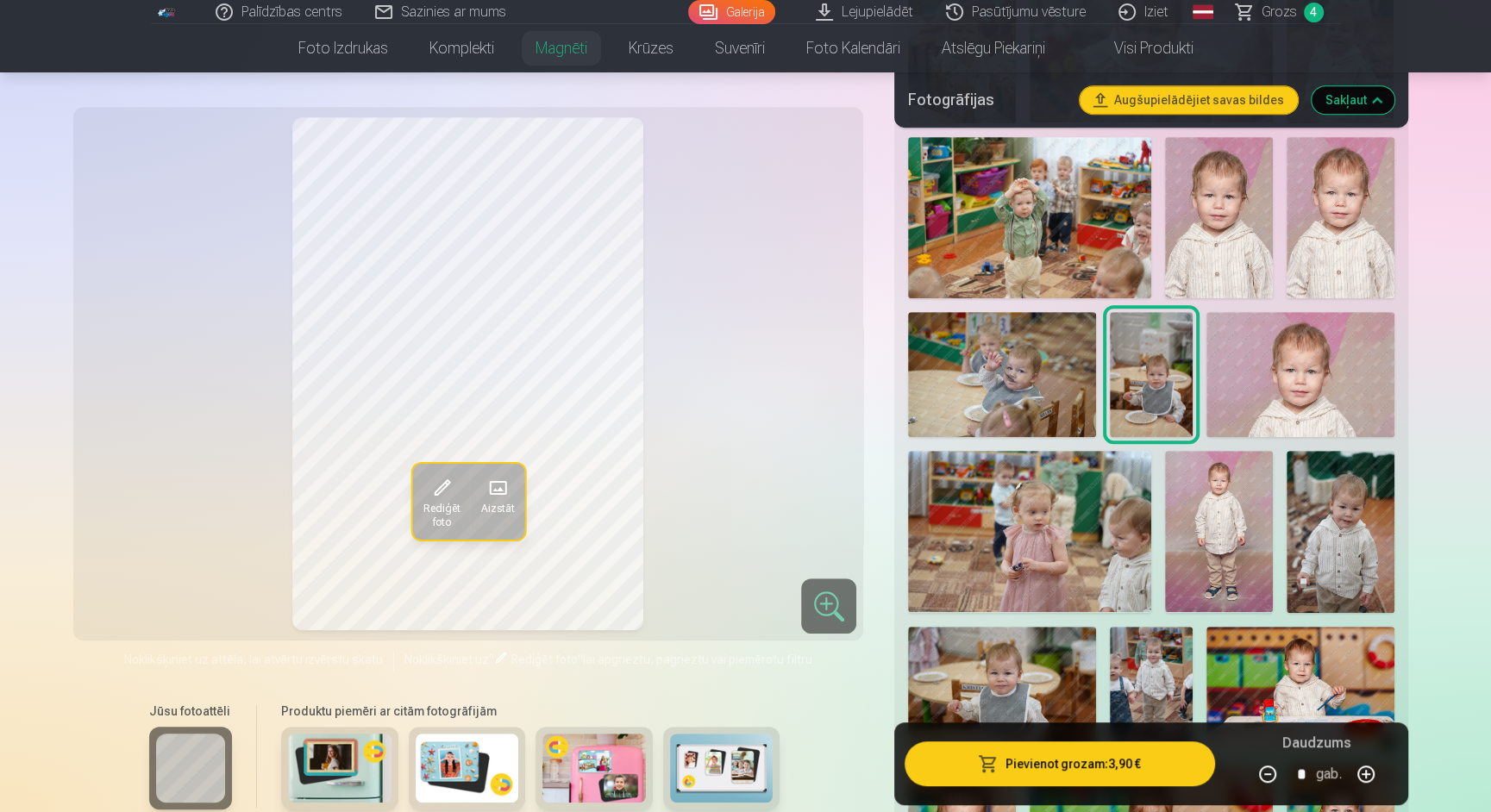
click at [1076, 319] on img at bounding box center [1002, 374] width 188 height 125
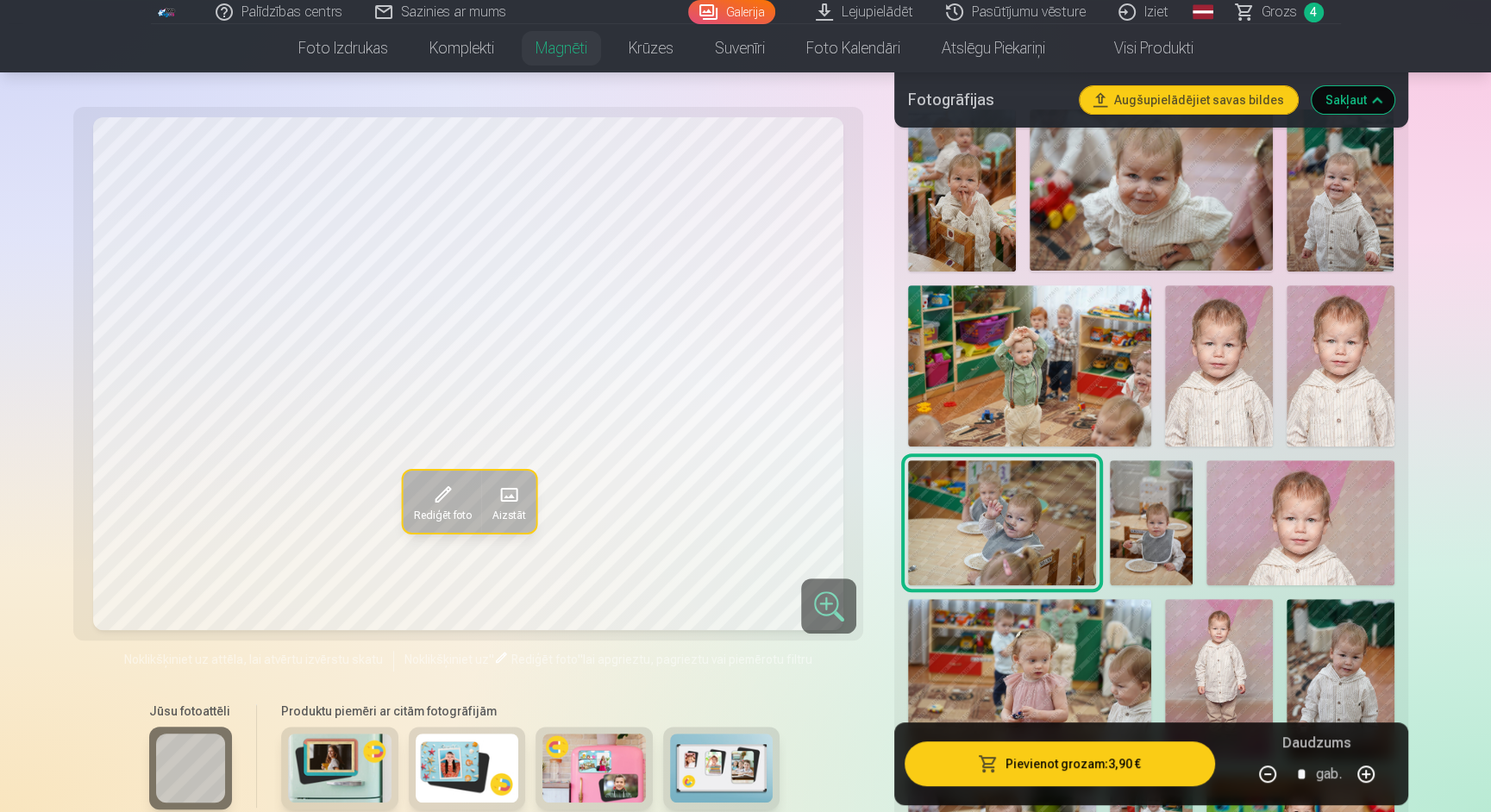
scroll to position [517, 0]
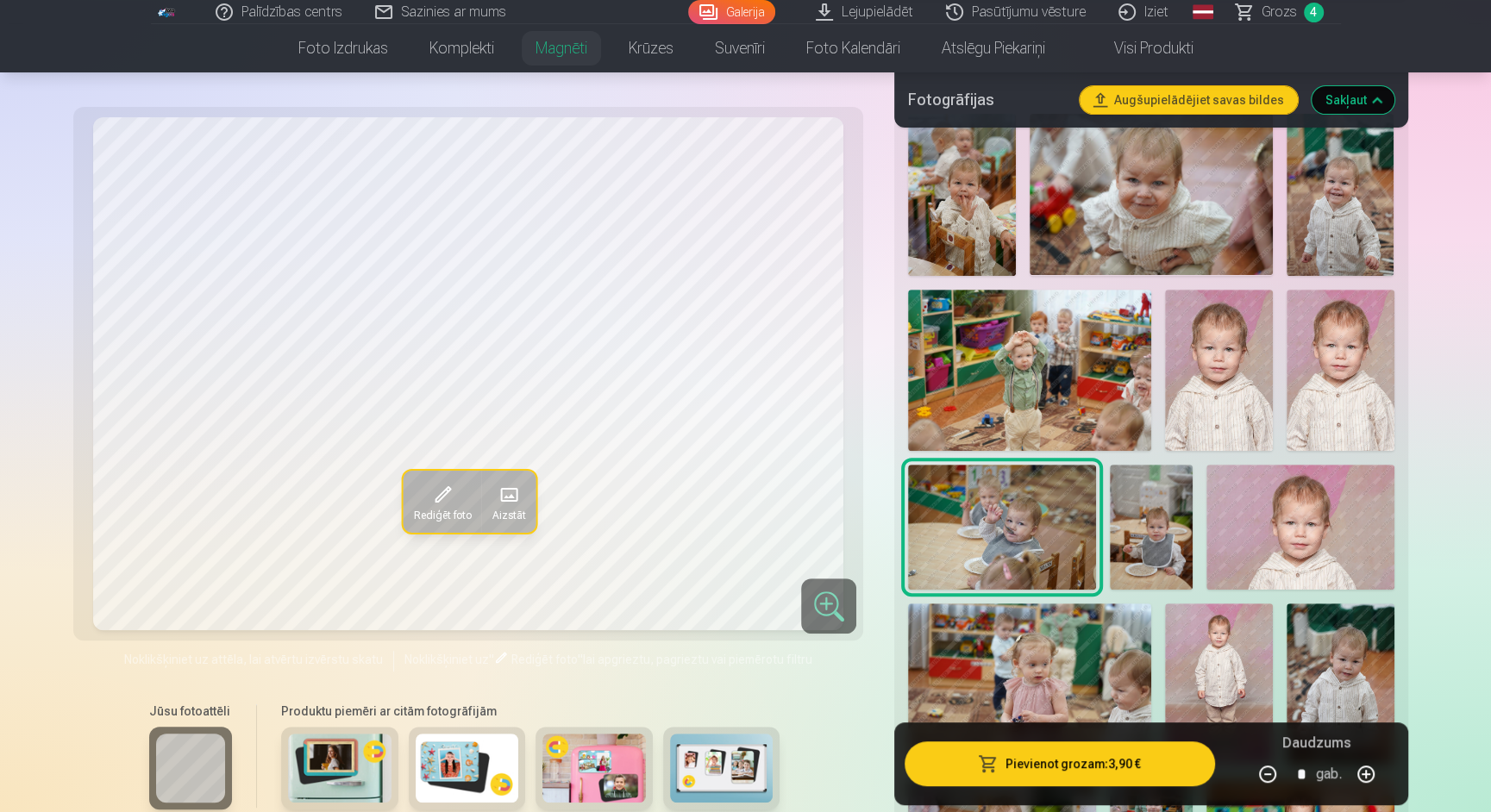
click at [1345, 351] on img at bounding box center [1340, 370] width 108 height 162
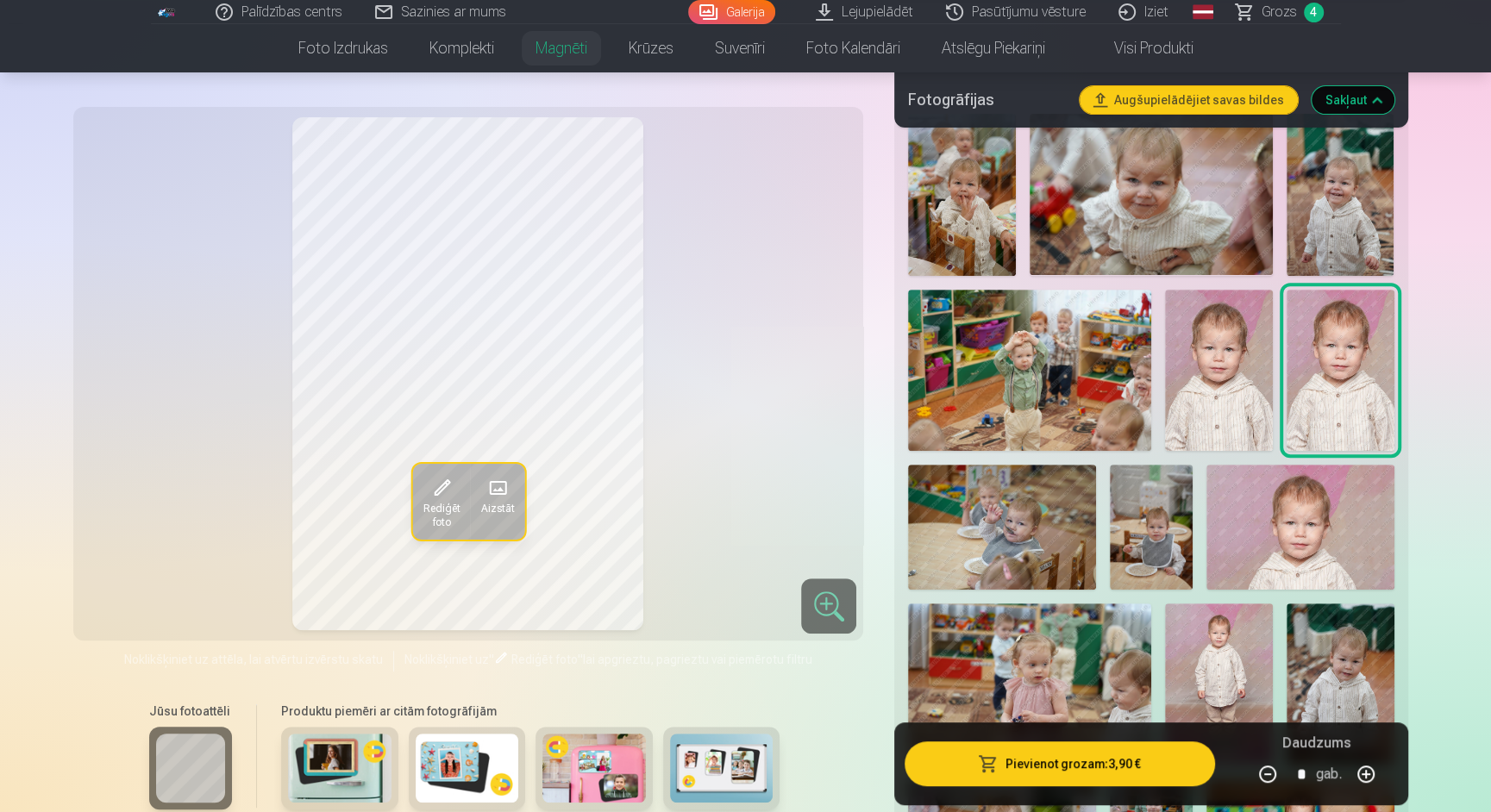
click at [1236, 357] on img at bounding box center [1219, 370] width 108 height 161
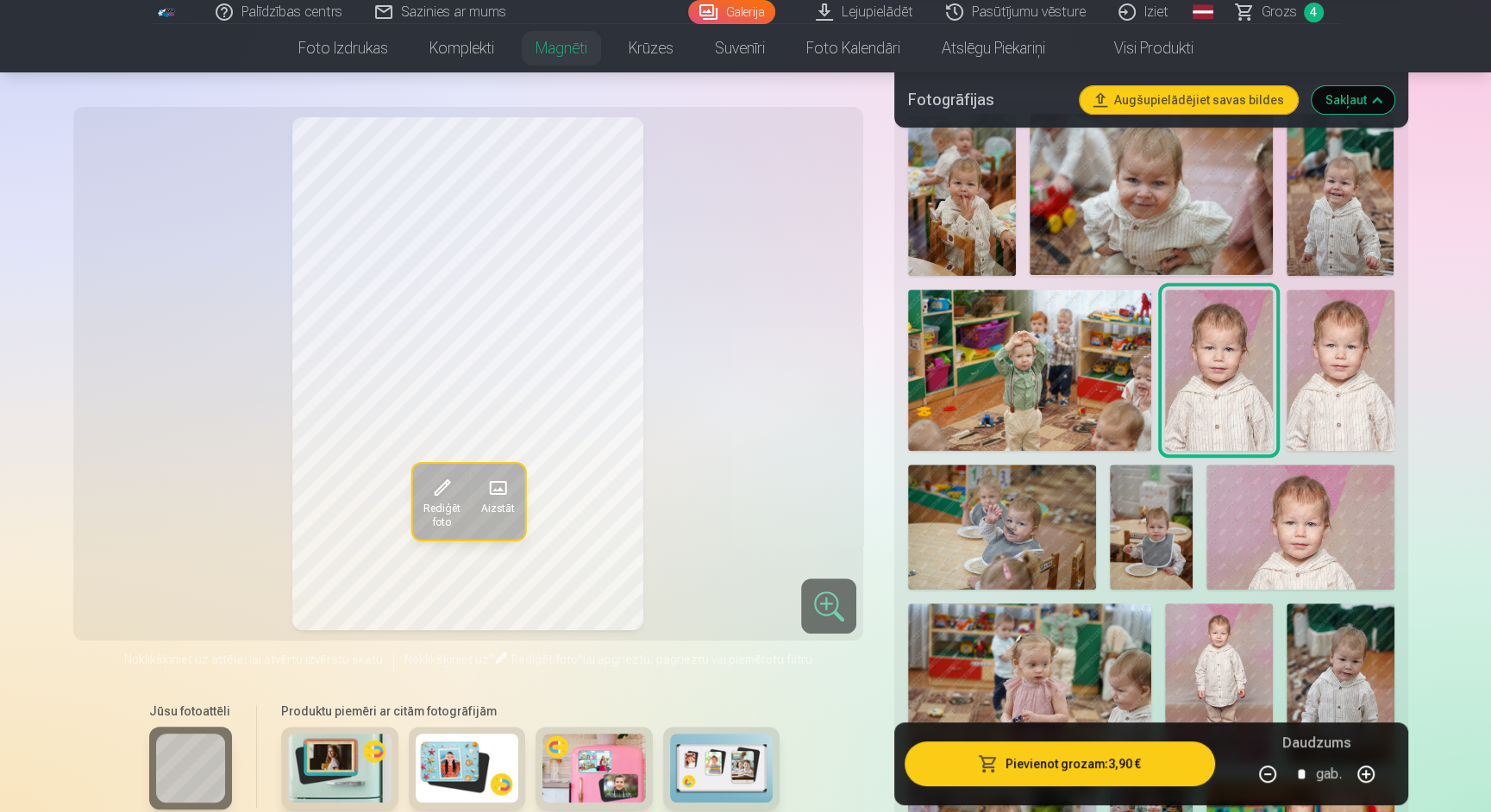
click at [1346, 370] on img at bounding box center [1340, 370] width 108 height 162
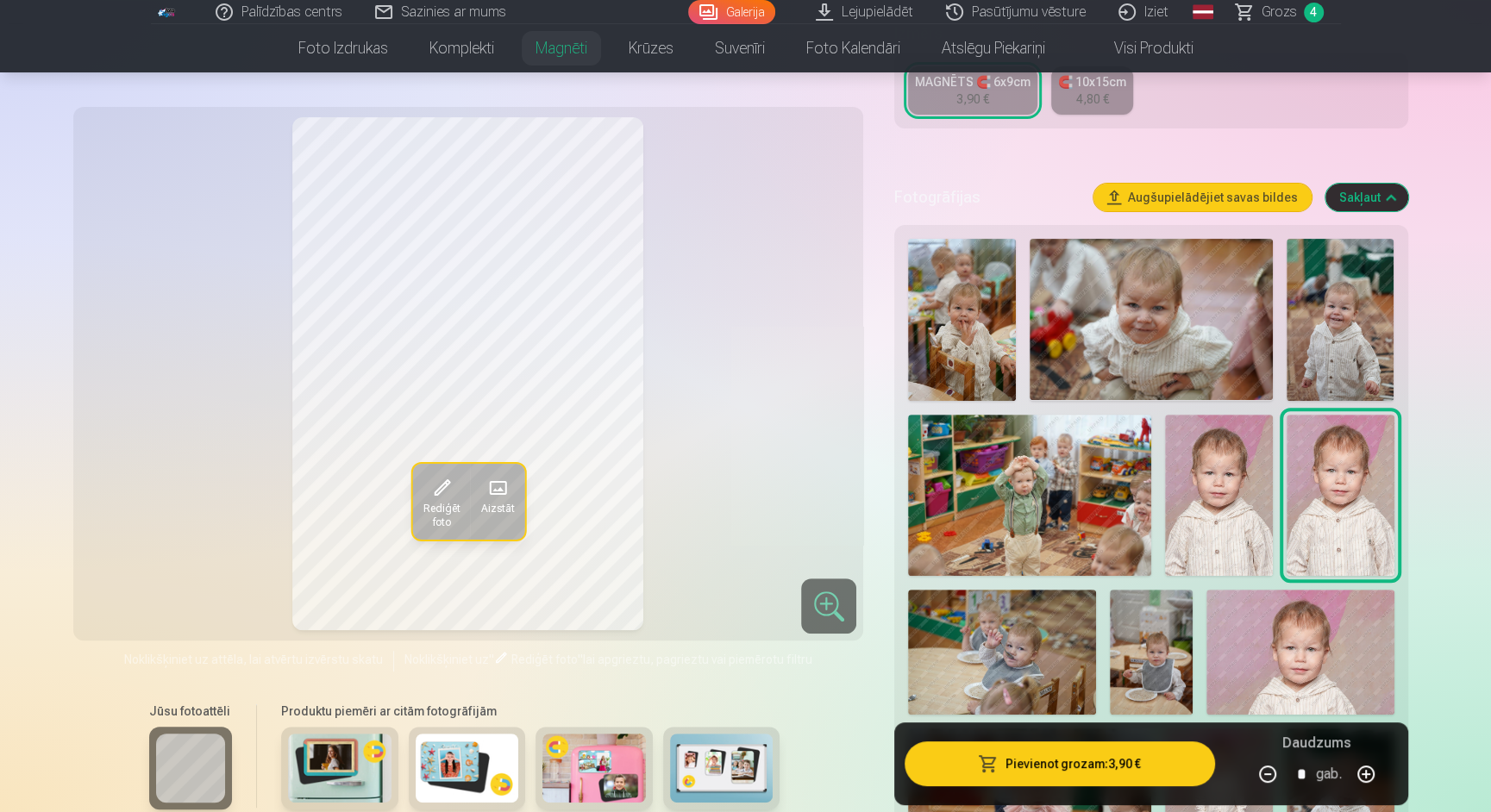
scroll to position [351, 0]
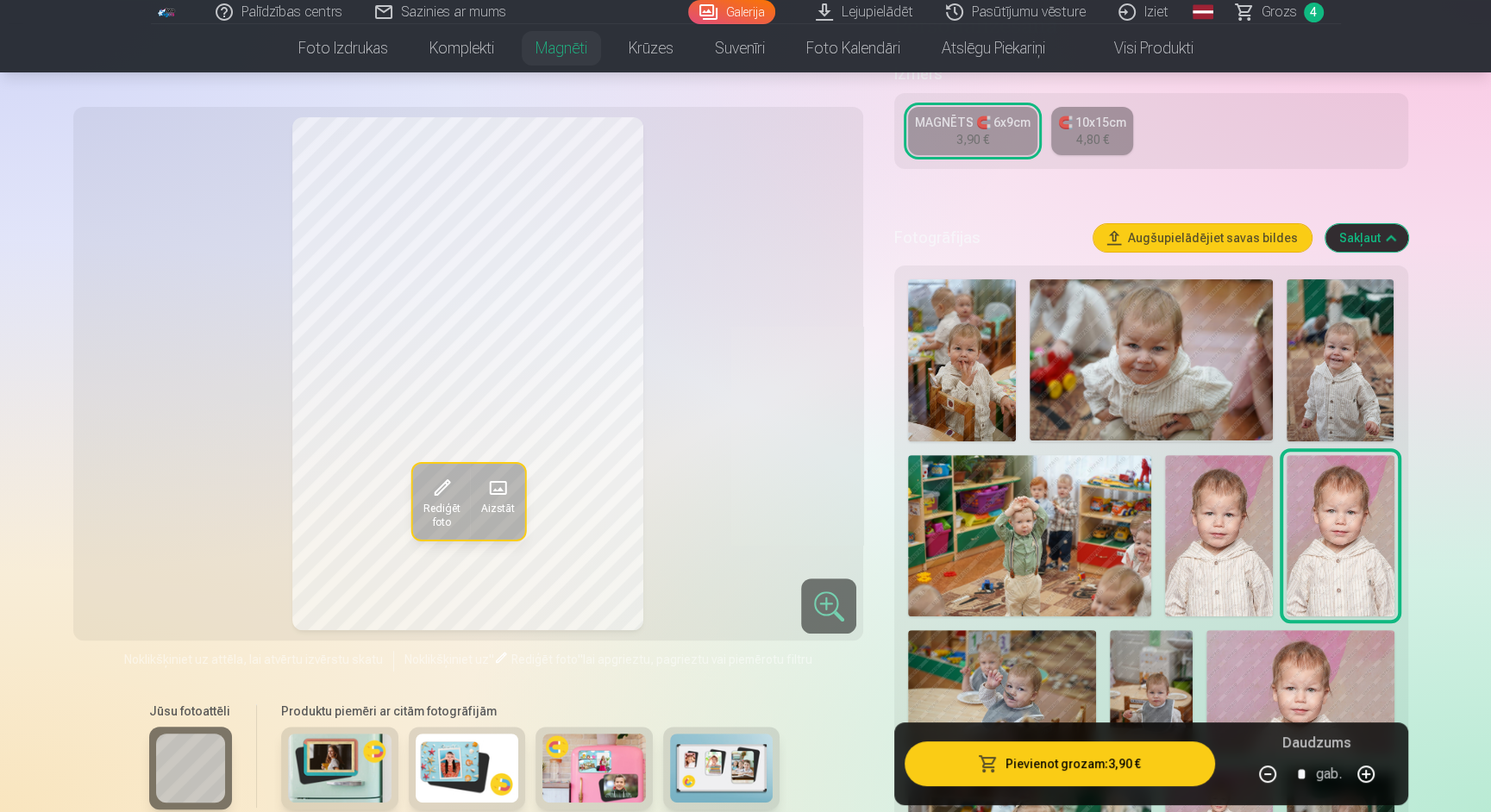
click at [1349, 366] on img at bounding box center [1340, 360] width 108 height 162
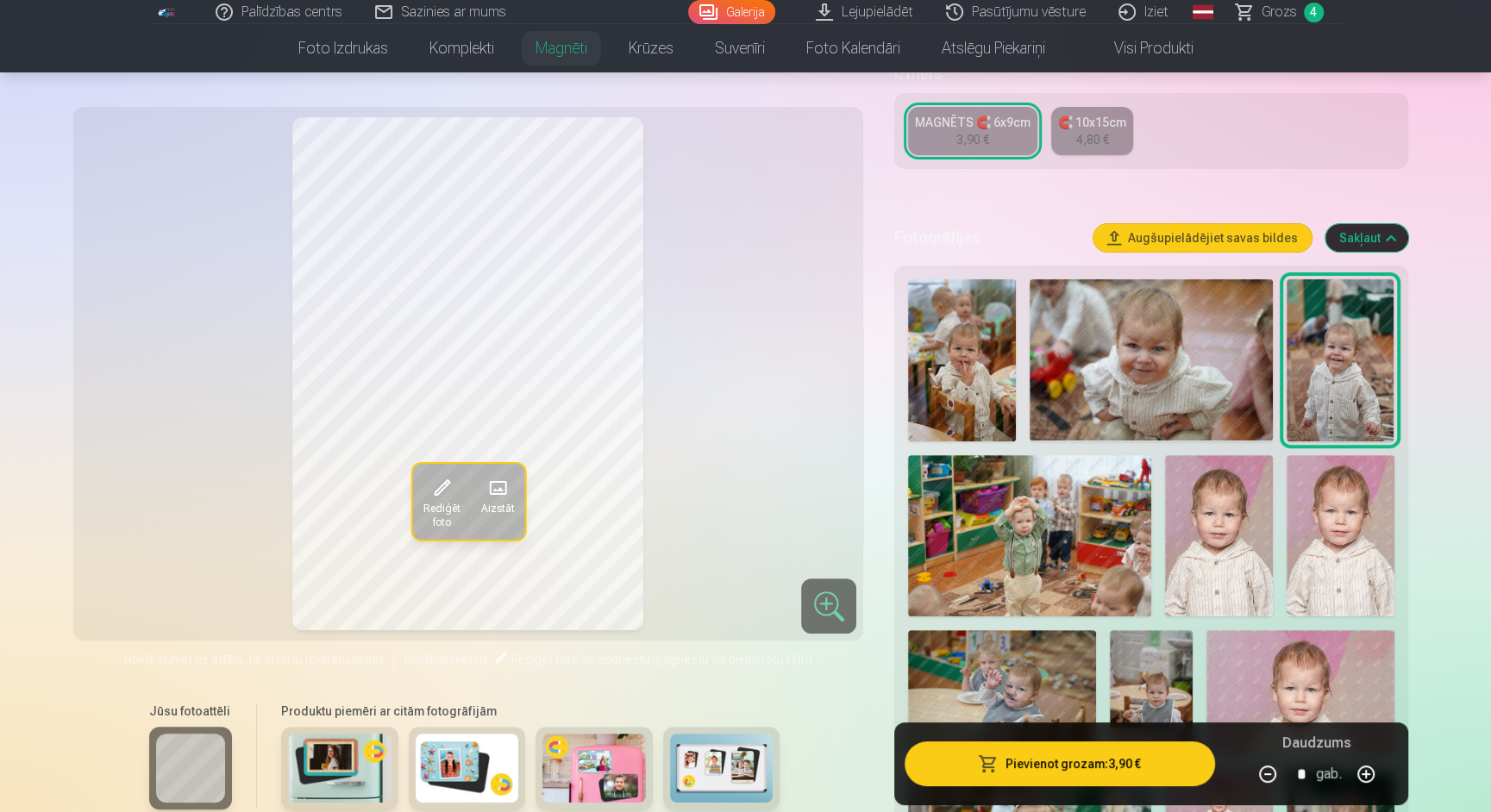
click at [1276, 14] on span "Grozs" at bounding box center [1278, 12] width 35 height 21
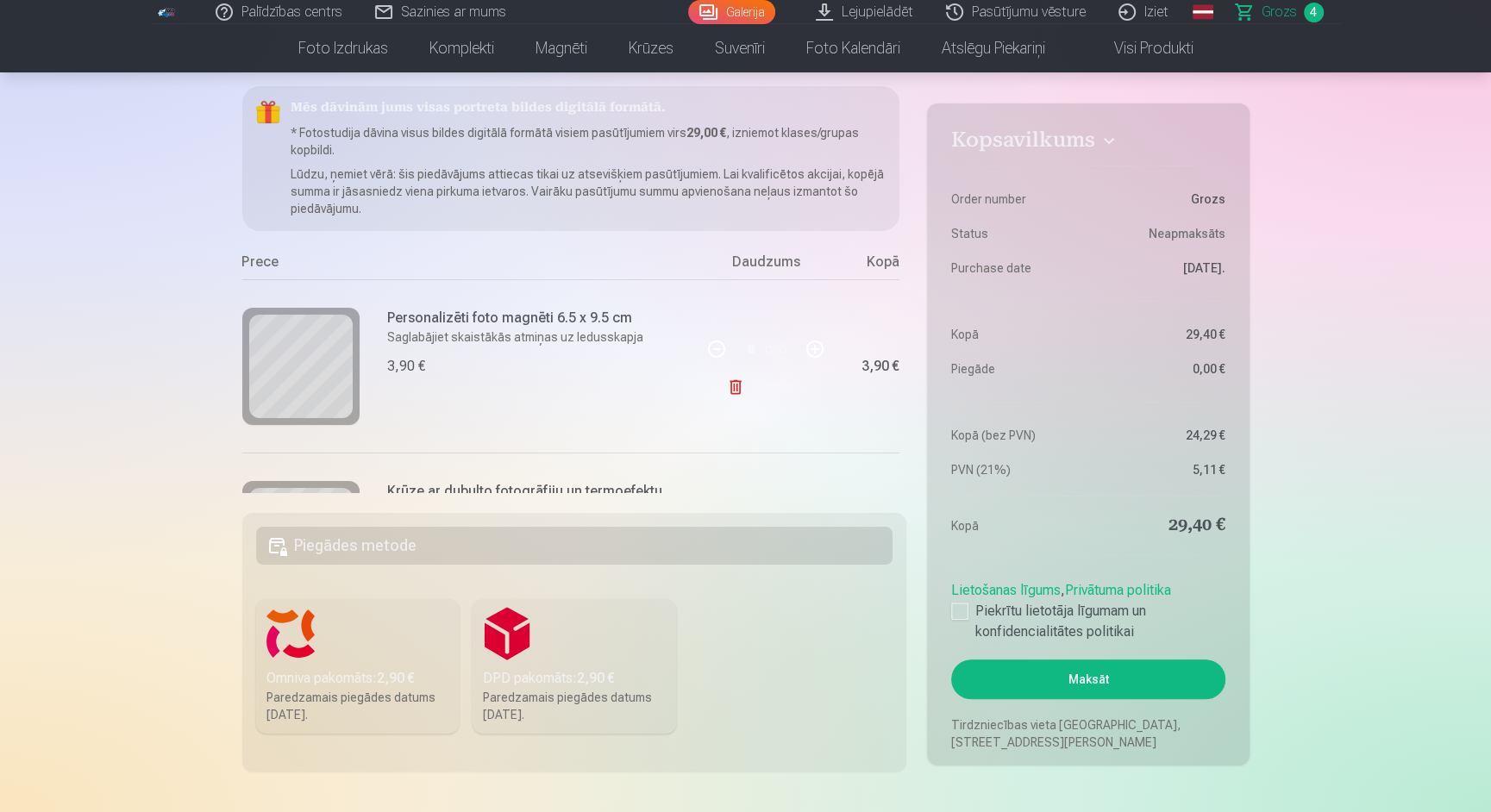
scroll to position [149, 0]
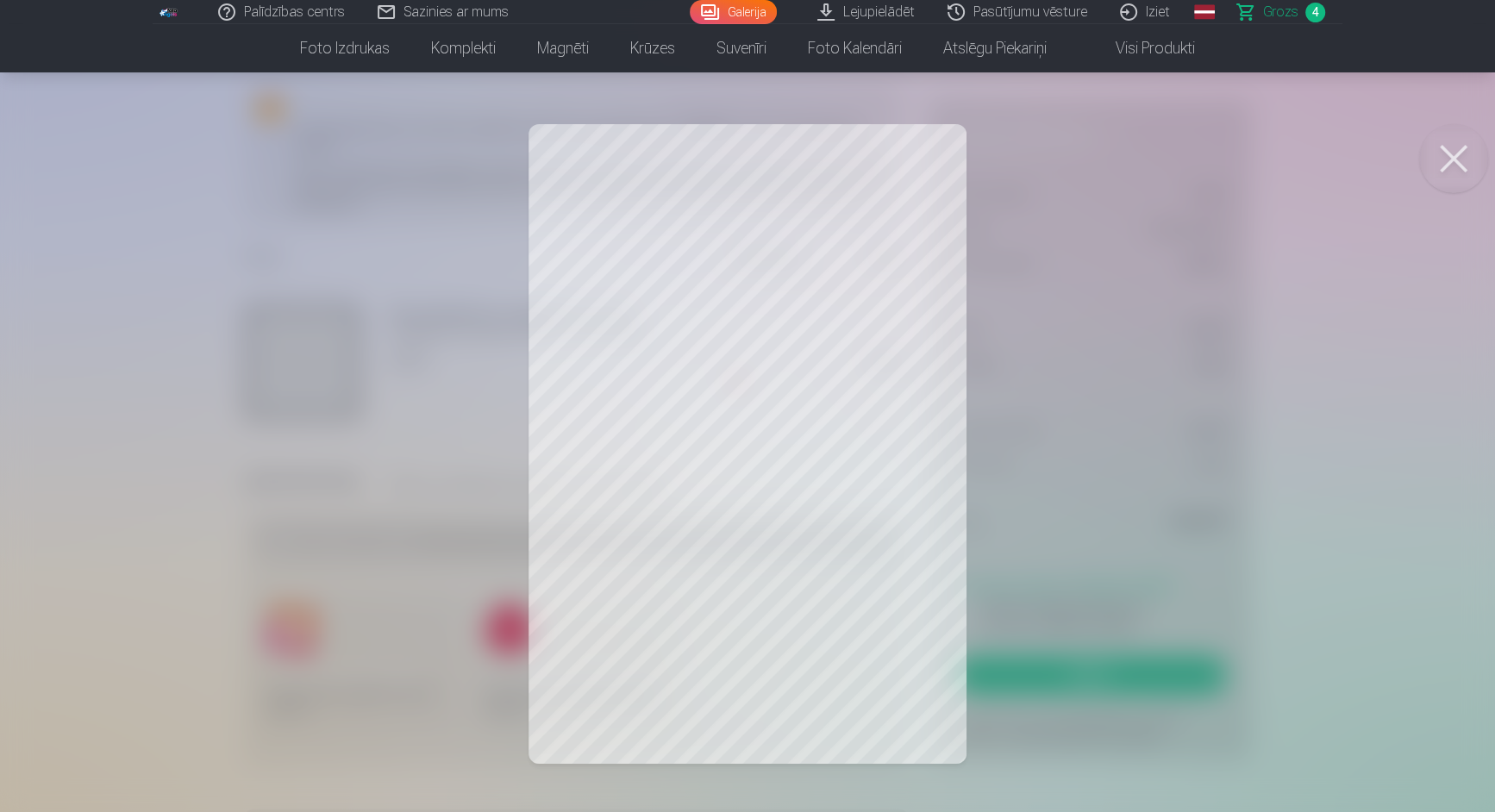
click at [1458, 167] on button at bounding box center [1454, 159] width 69 height 69
click at [1455, 159] on button at bounding box center [1454, 159] width 69 height 69
click at [1457, 150] on button at bounding box center [1454, 159] width 69 height 69
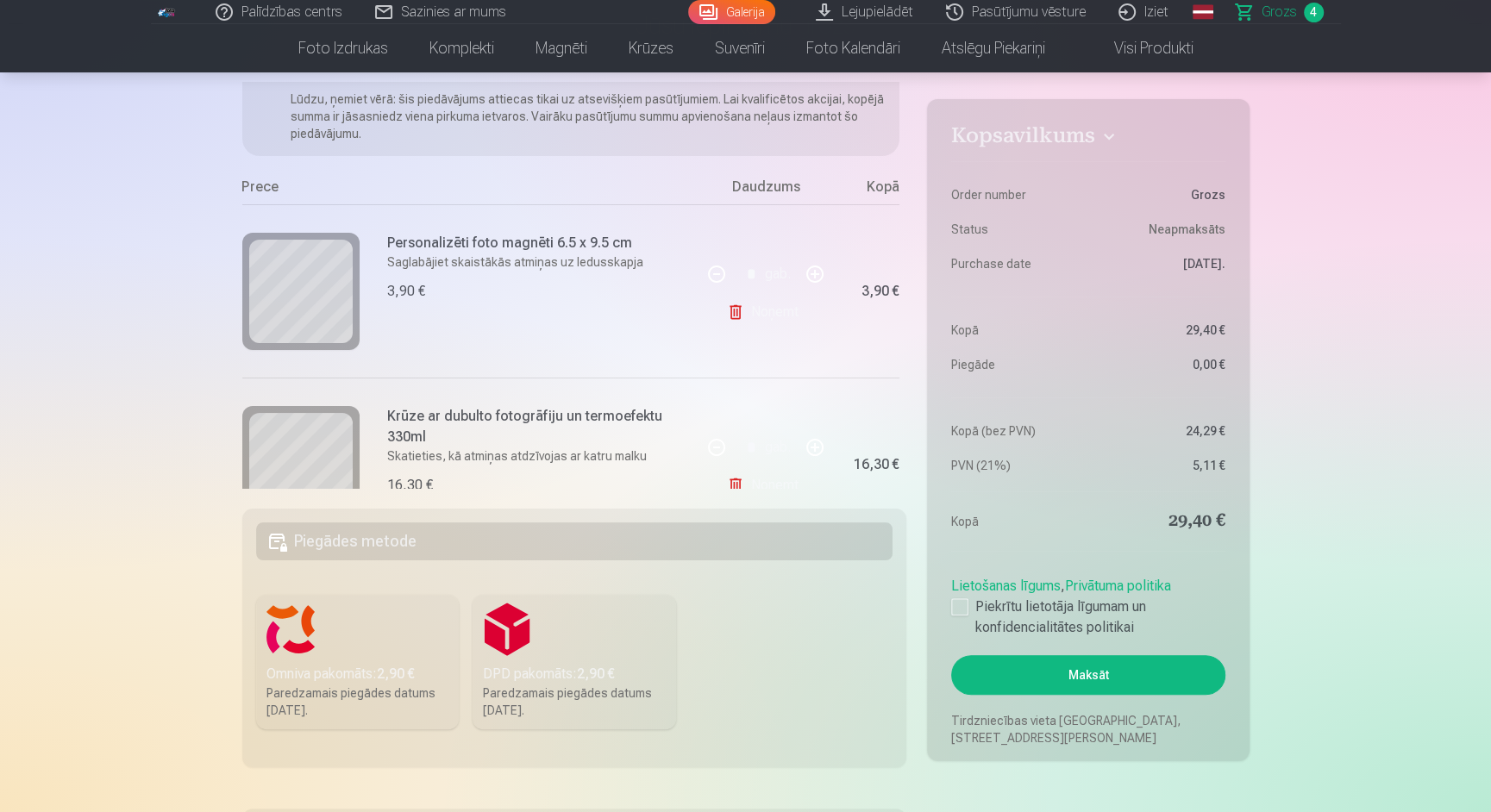
scroll to position [96, 0]
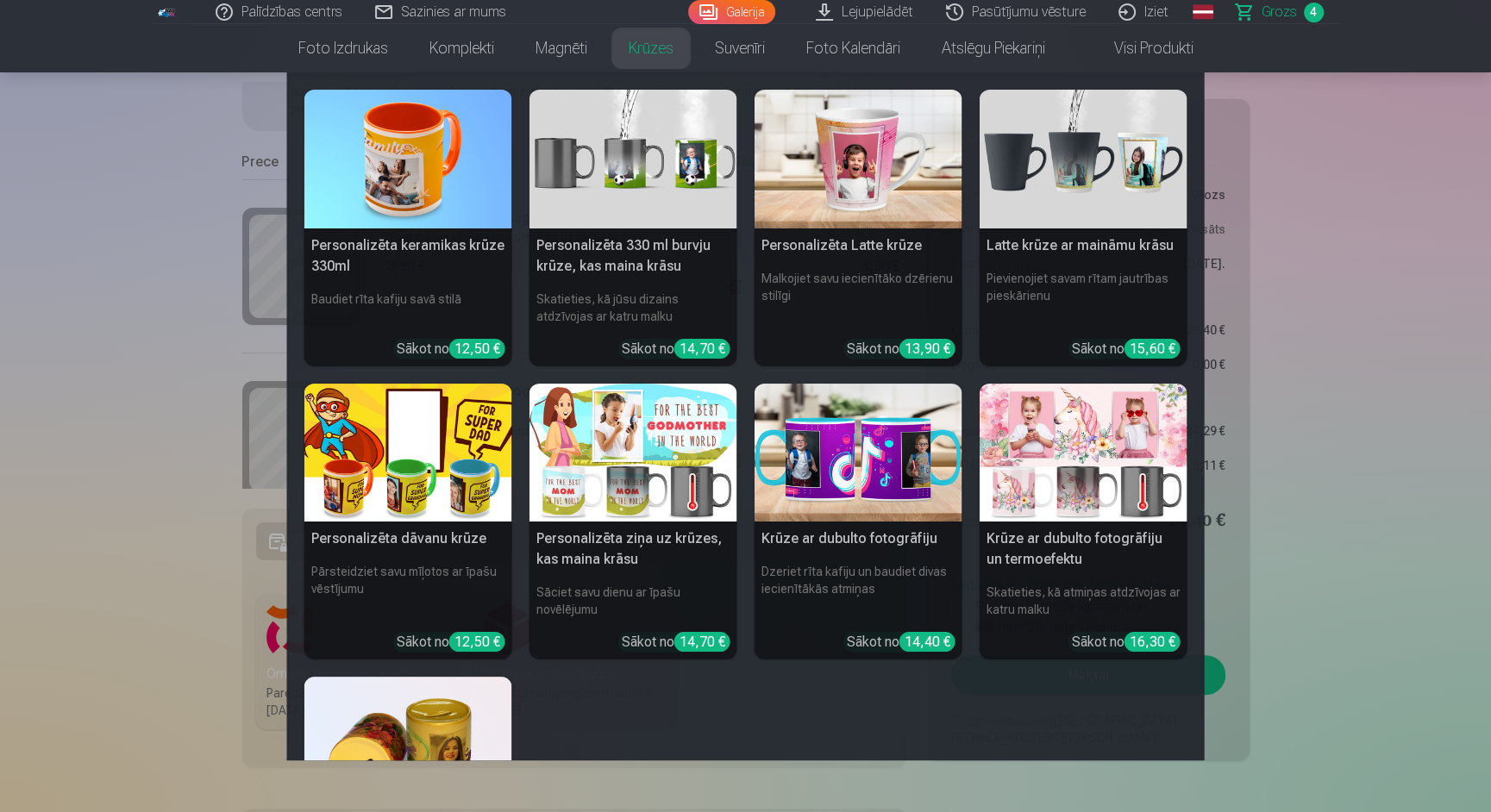
click at [1020, 558] on h5 "Krūze ar dubulto fotogrāfiju un termoefektu" at bounding box center [1084, 549] width 208 height 55
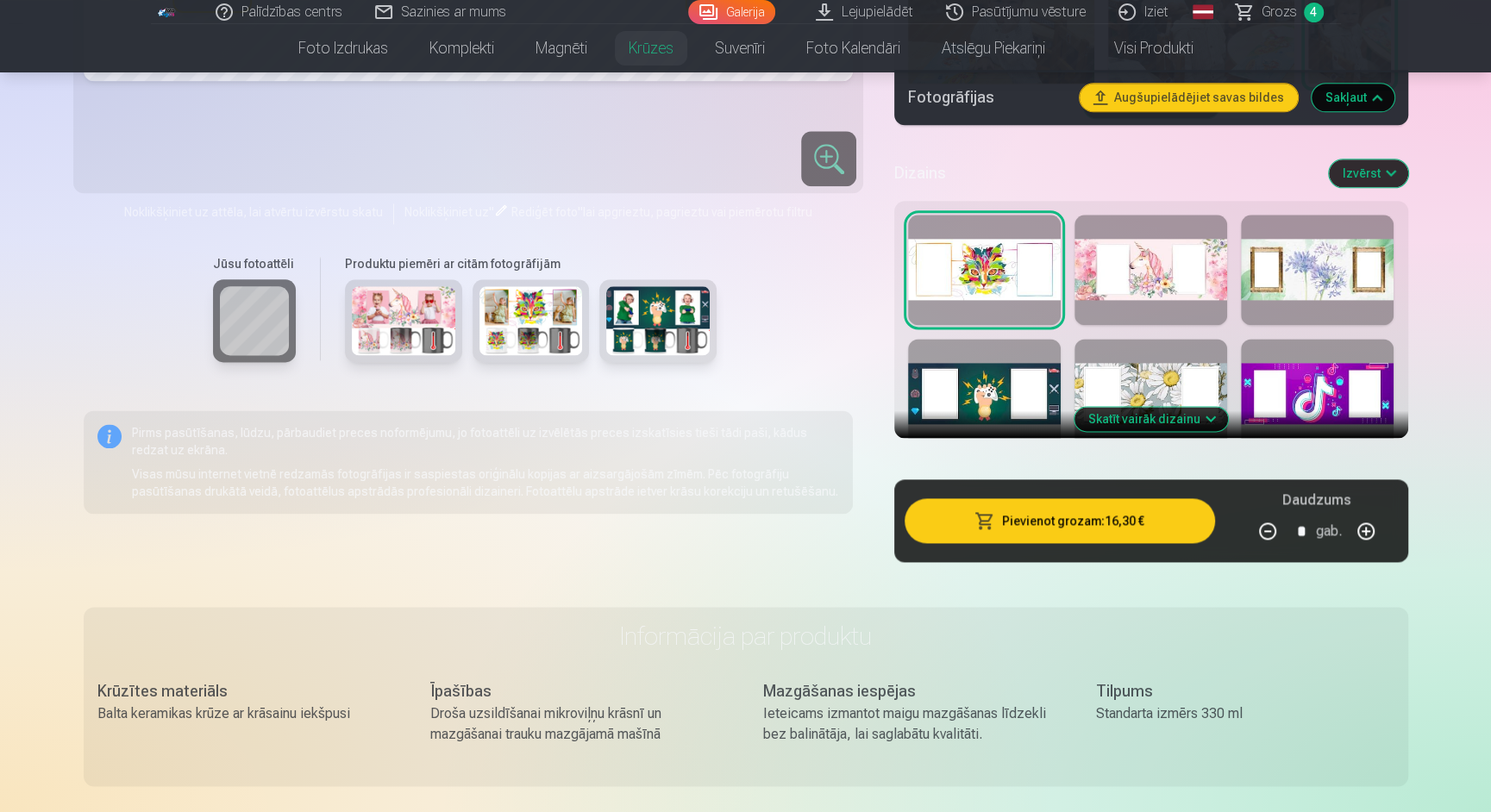
scroll to position [1898, 0]
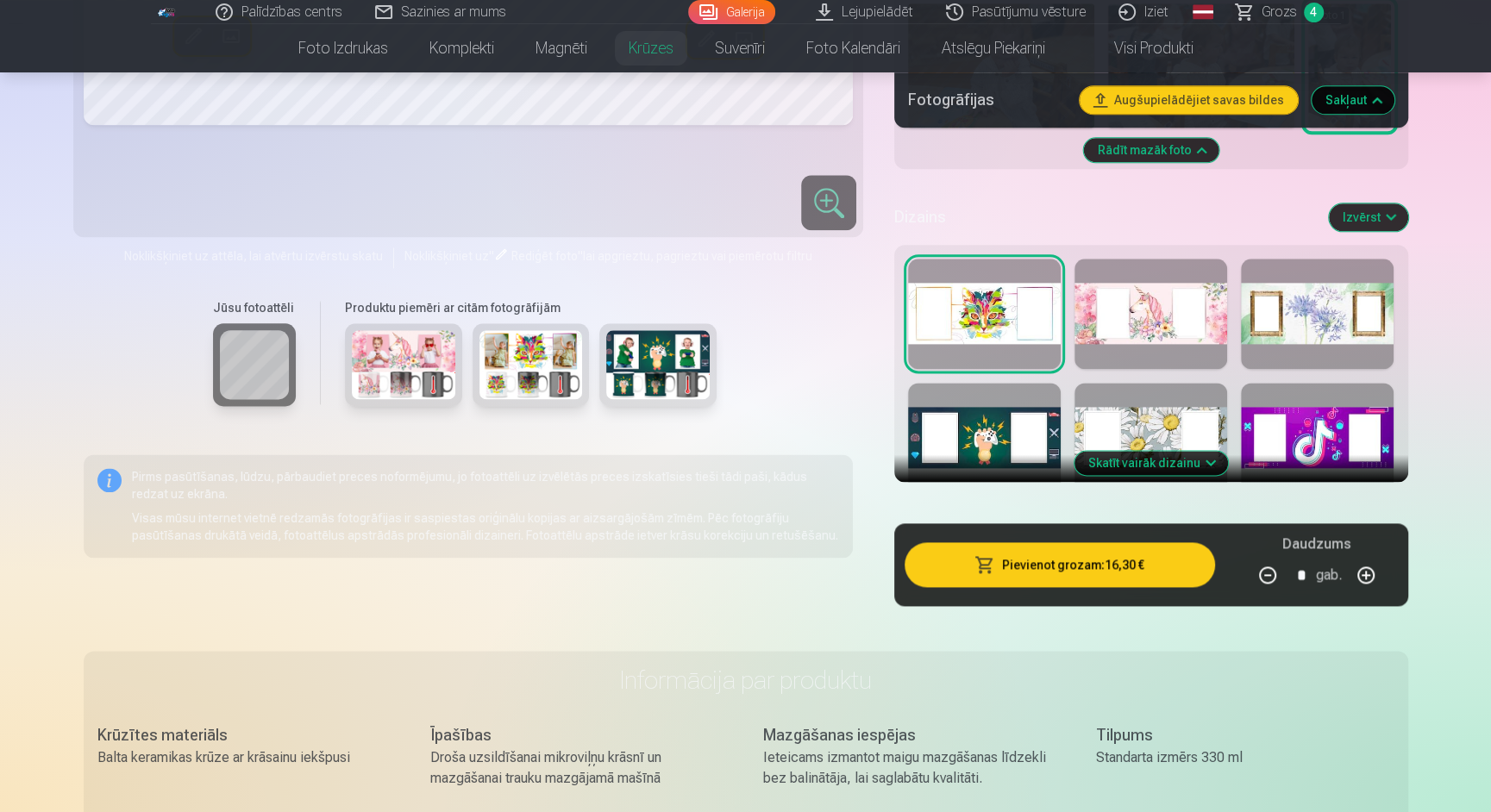
click at [1199, 475] on button "Skatīt vairāk dizainu" at bounding box center [1151, 462] width 153 height 24
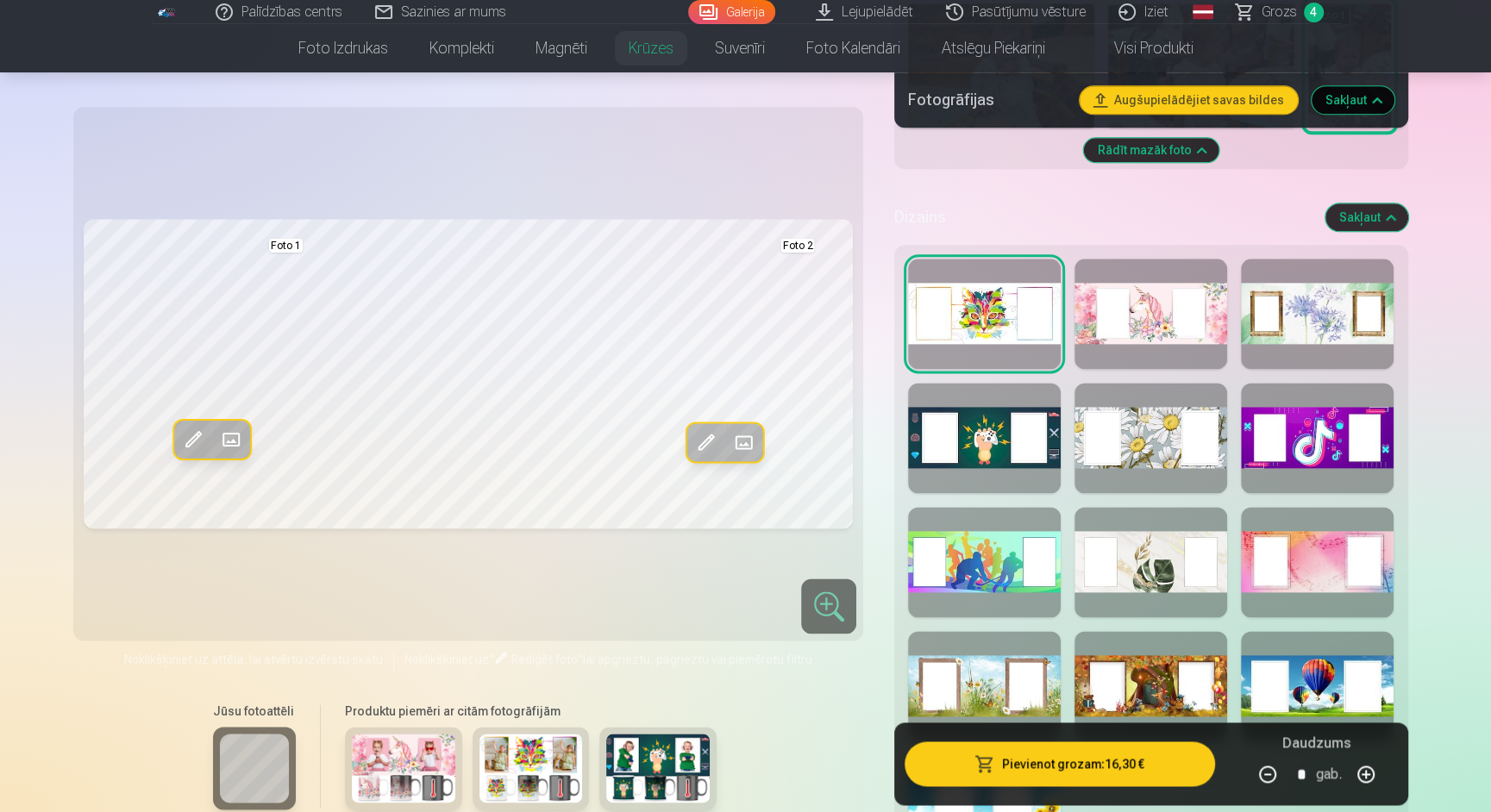
click at [1322, 369] on div at bounding box center [1316, 314] width 152 height 110
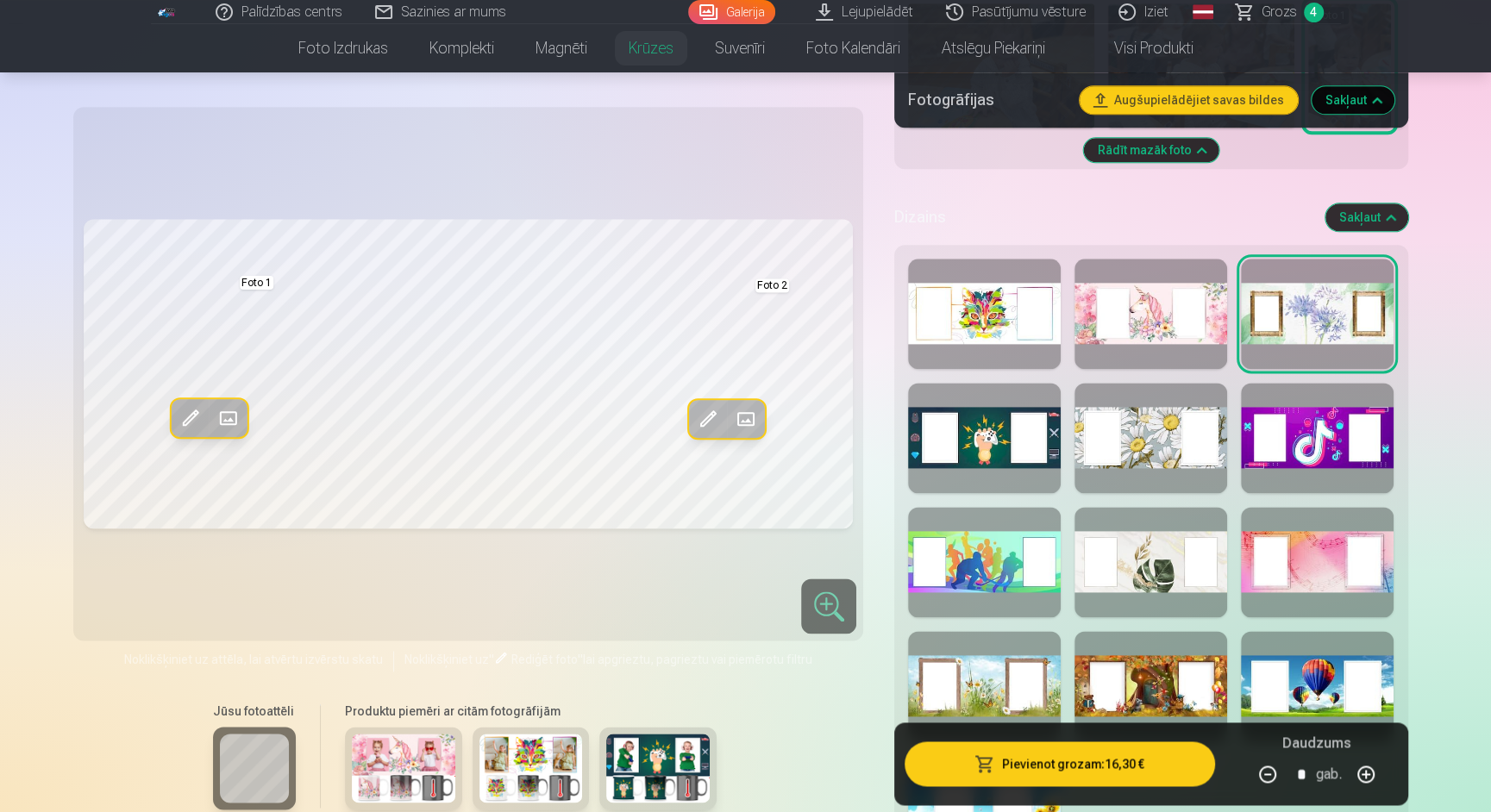
click at [1166, 493] on div at bounding box center [1150, 438] width 152 height 110
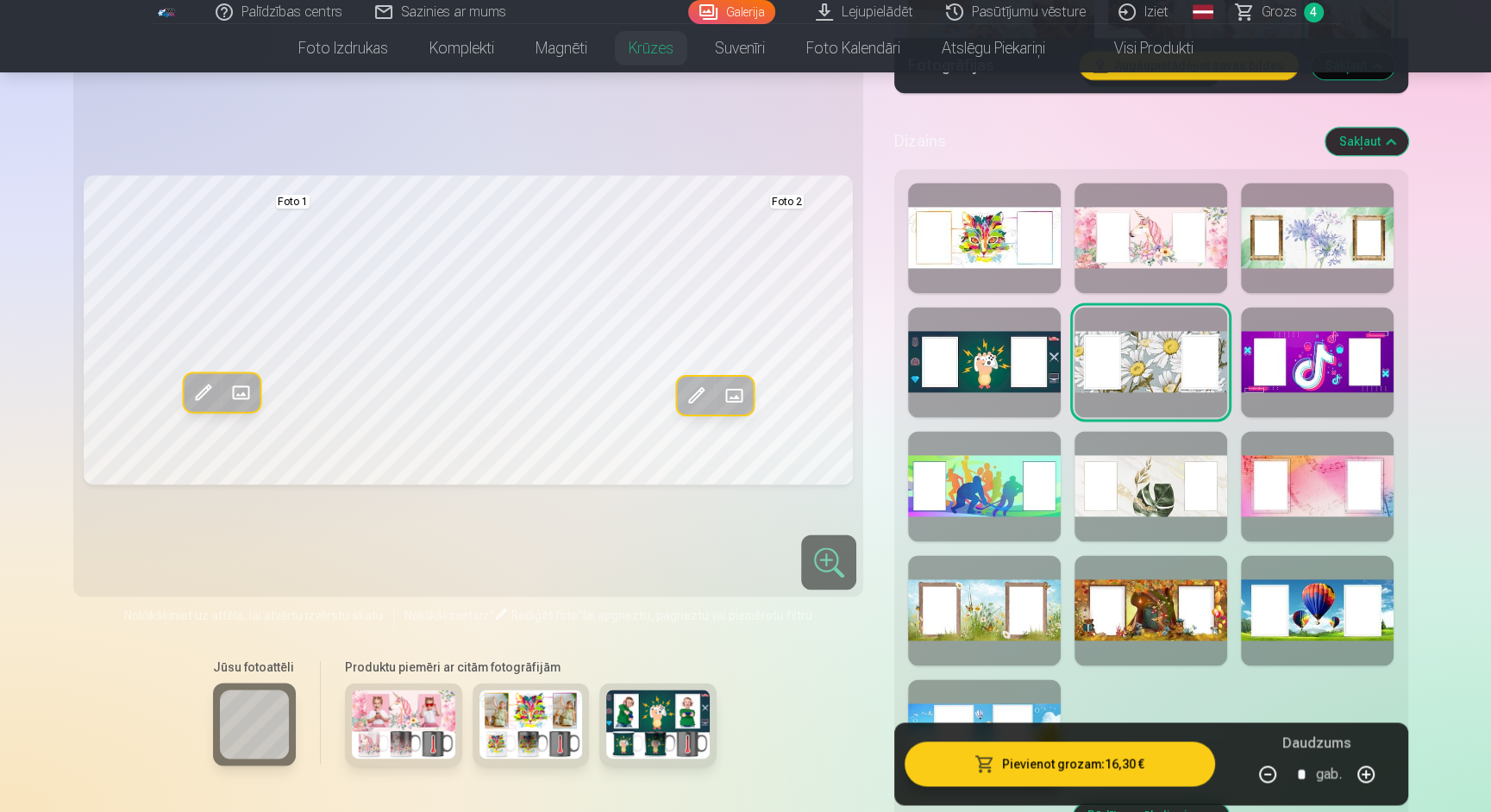
scroll to position [1983, 0]
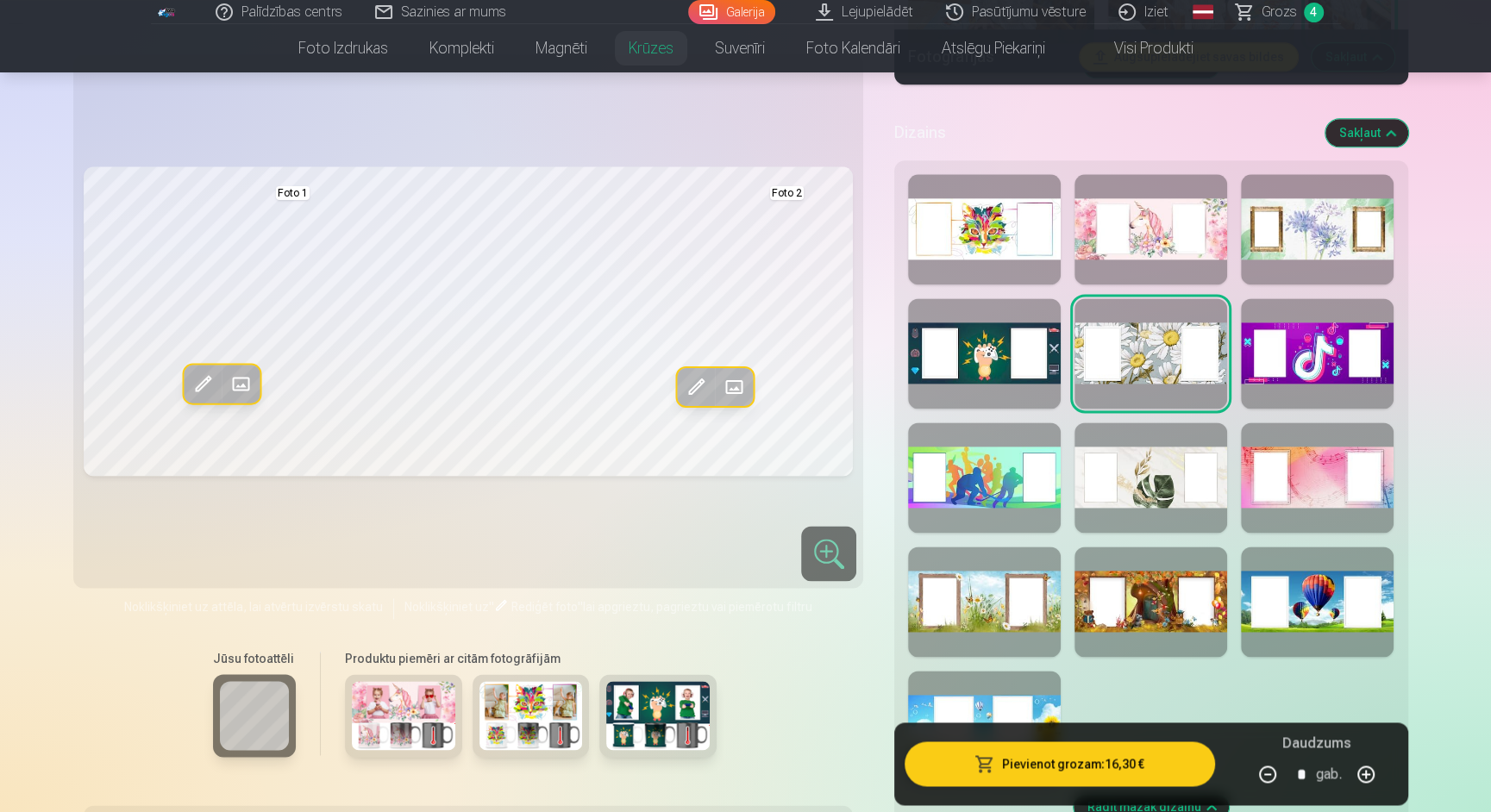
click at [1166, 497] on div at bounding box center [1150, 478] width 152 height 110
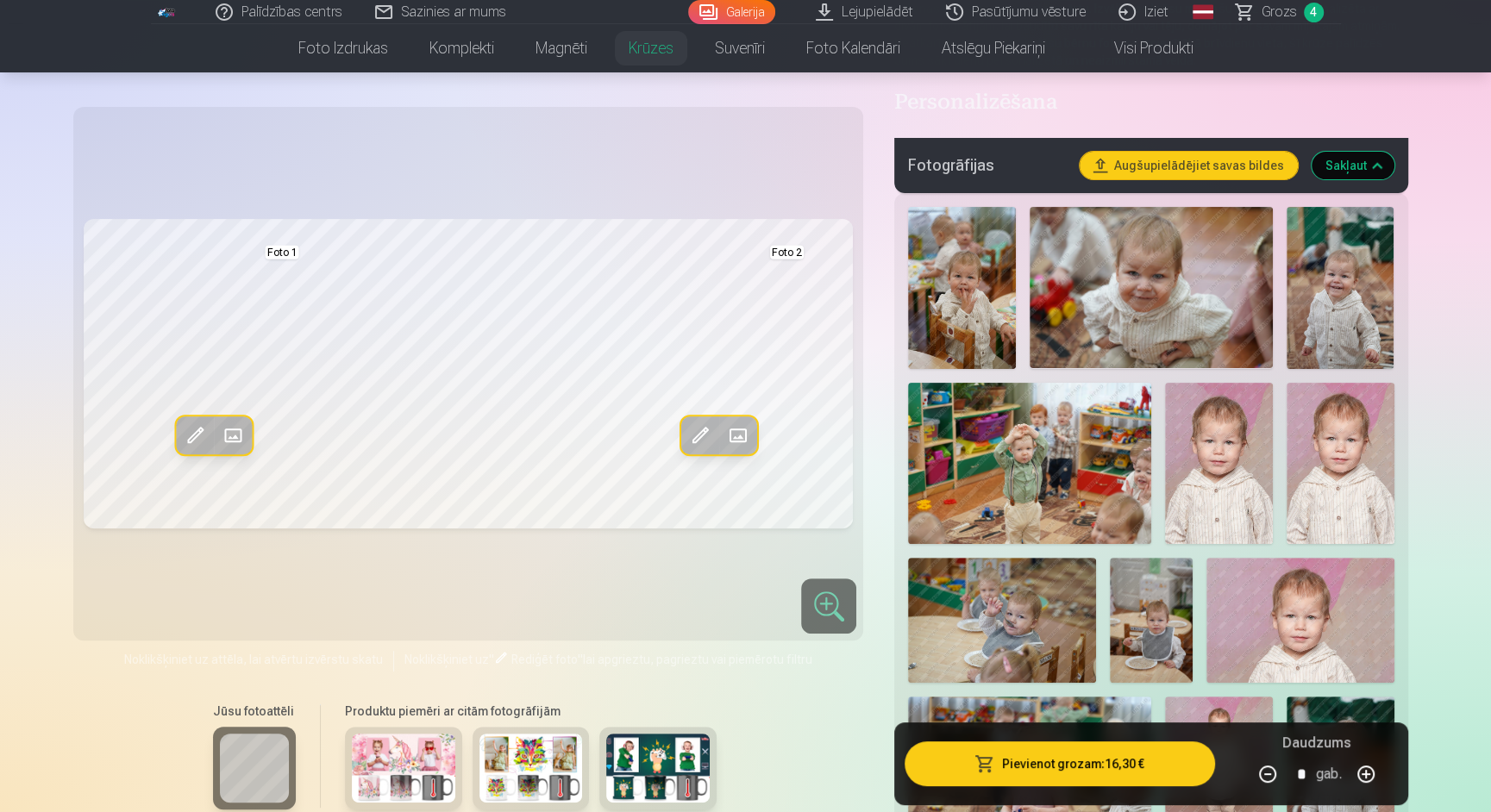
scroll to position [0, 0]
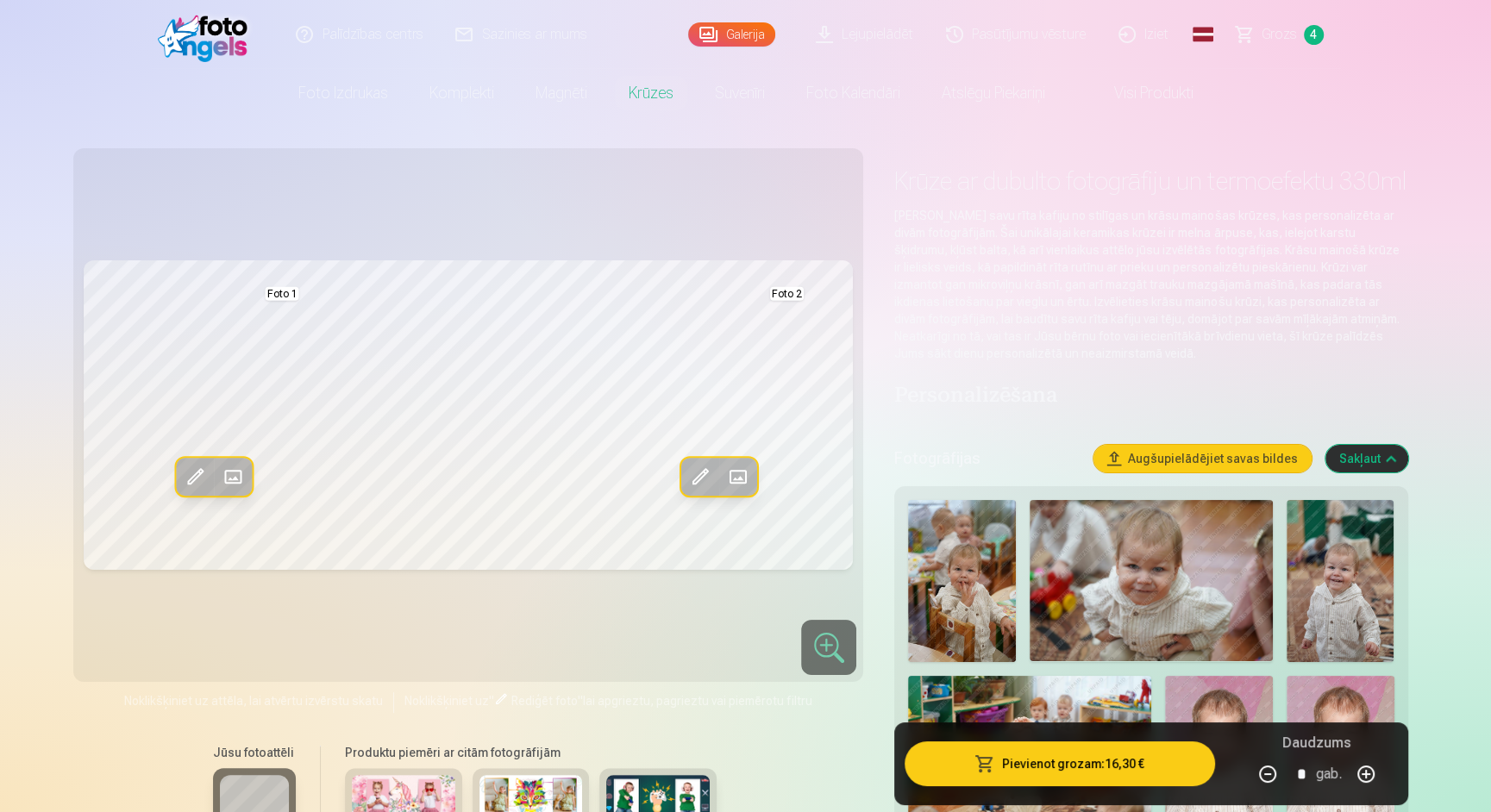
click at [1272, 40] on span "Grozs" at bounding box center [1278, 34] width 35 height 21
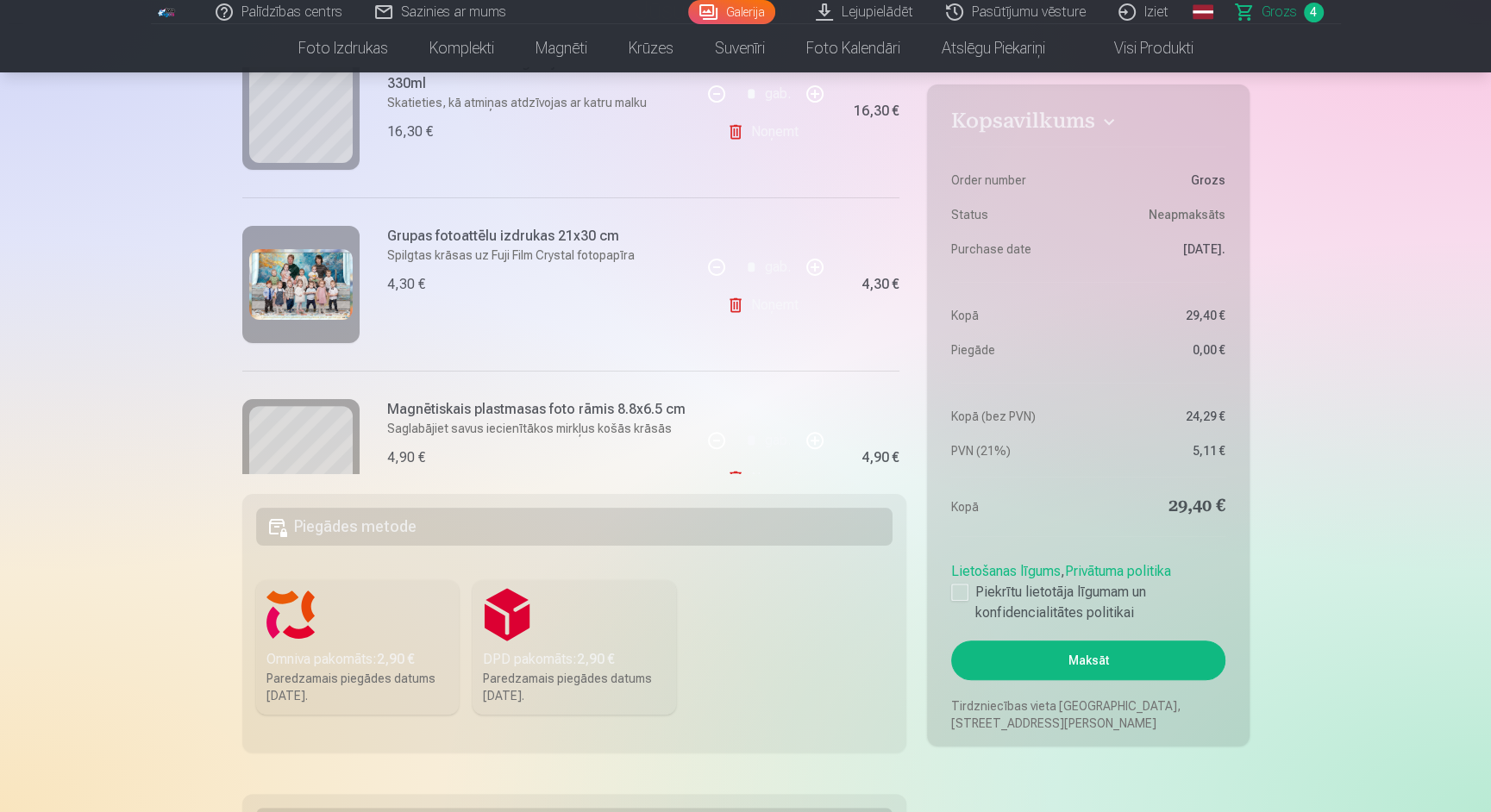
scroll to position [483, 0]
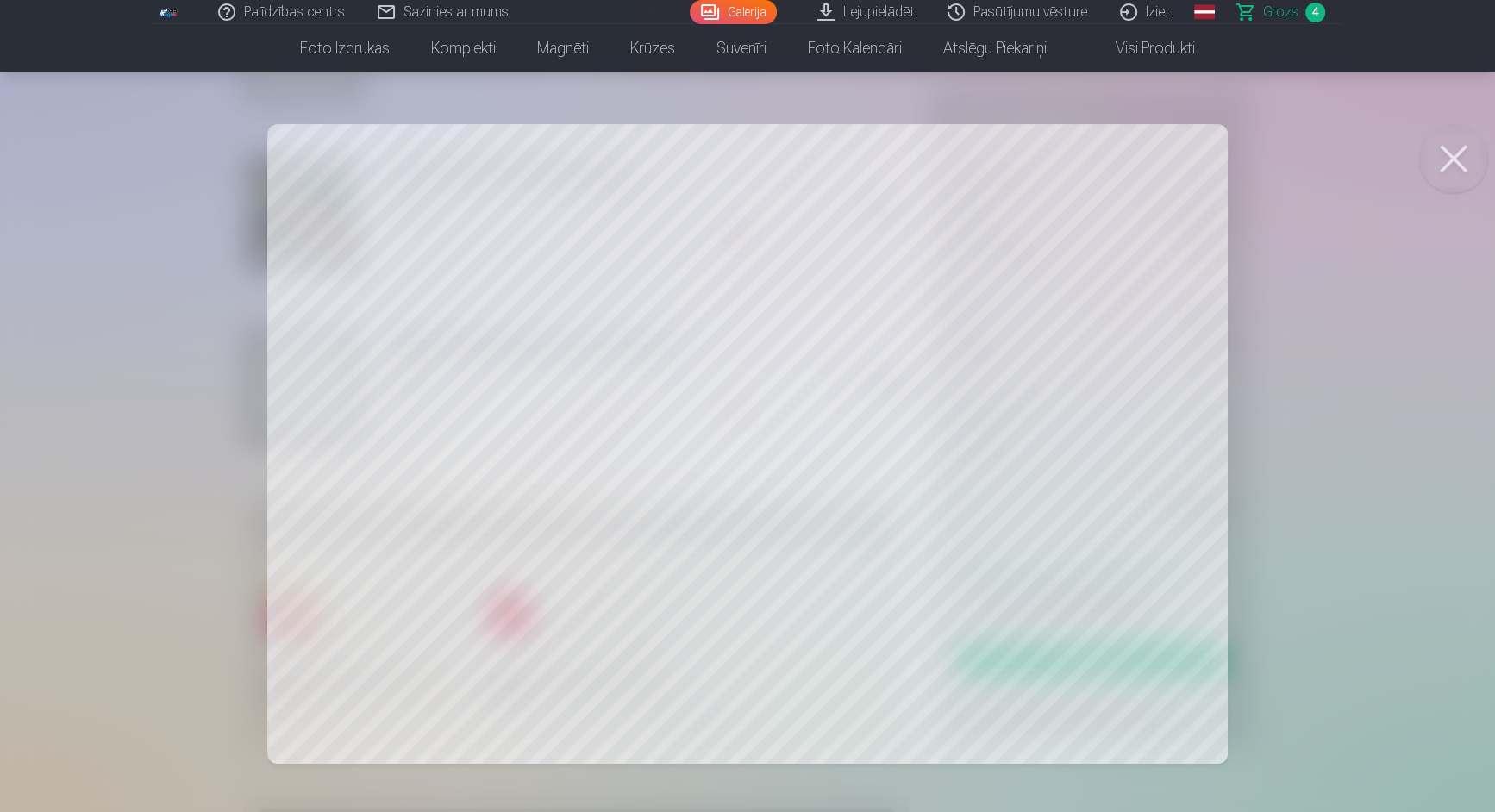
click at [1456, 162] on button at bounding box center [1454, 159] width 69 height 69
click at [1456, 153] on button at bounding box center [1454, 159] width 69 height 69
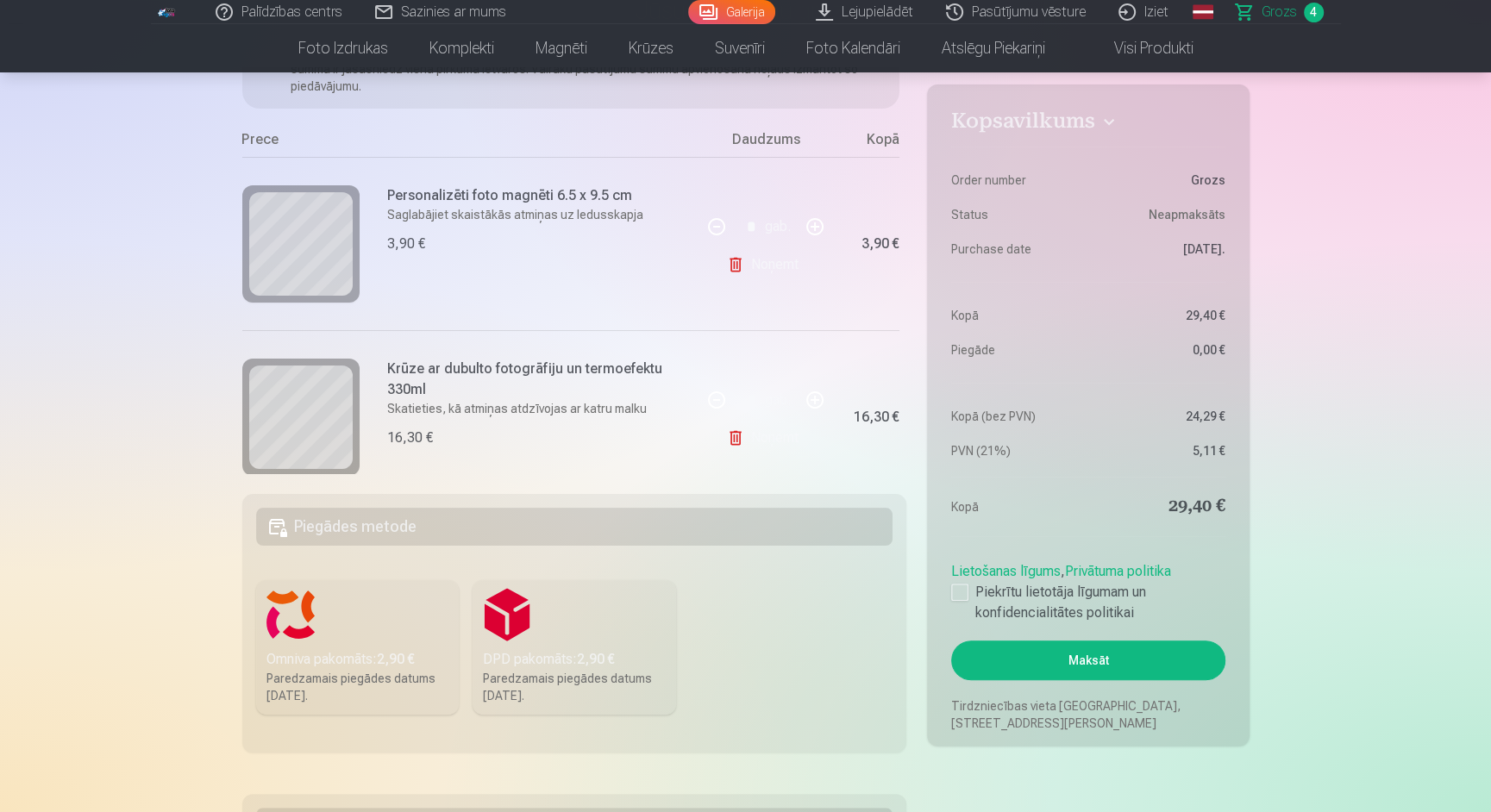
scroll to position [88, 0]
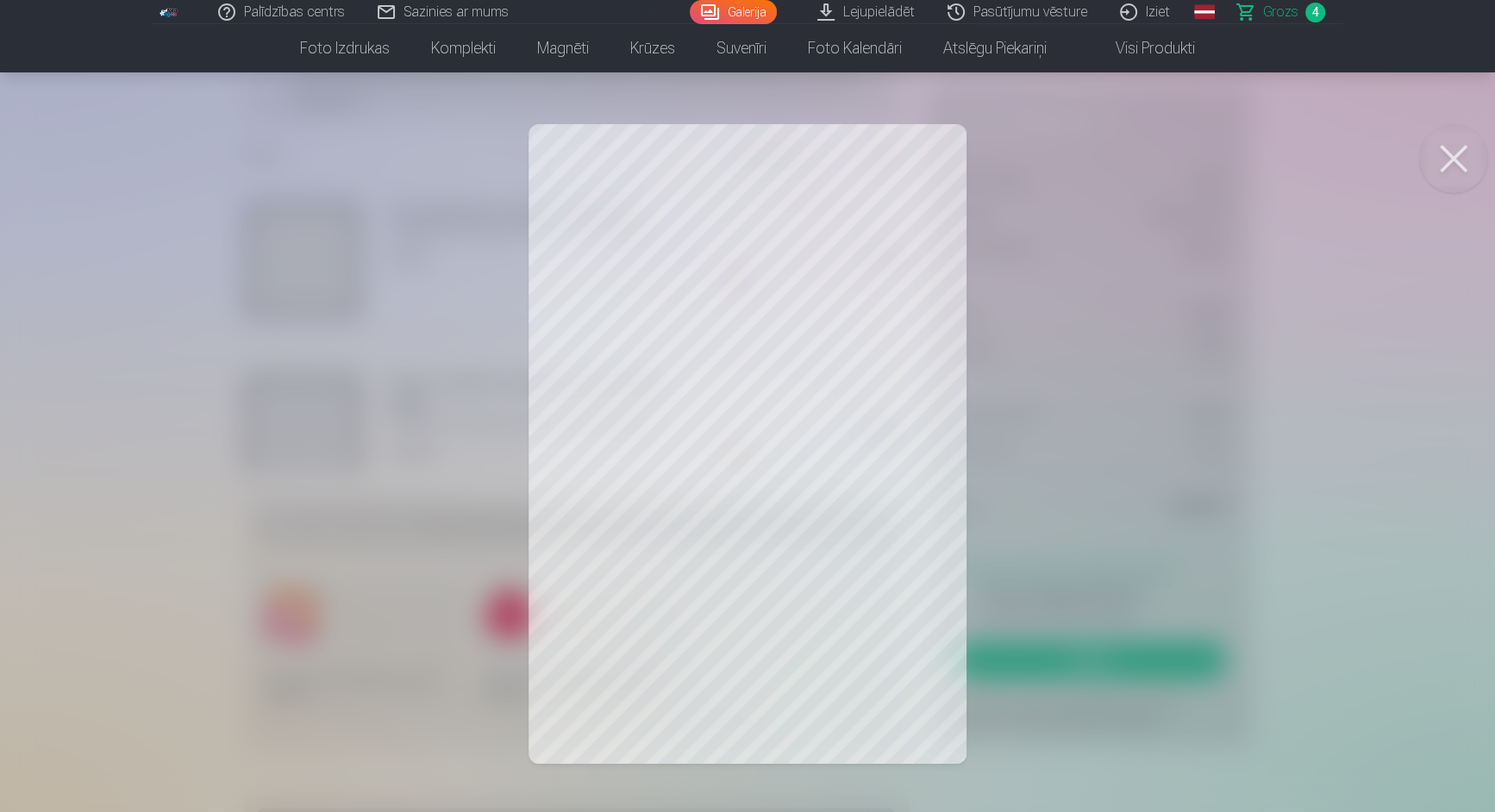
click at [1454, 164] on button at bounding box center [1454, 159] width 69 height 69
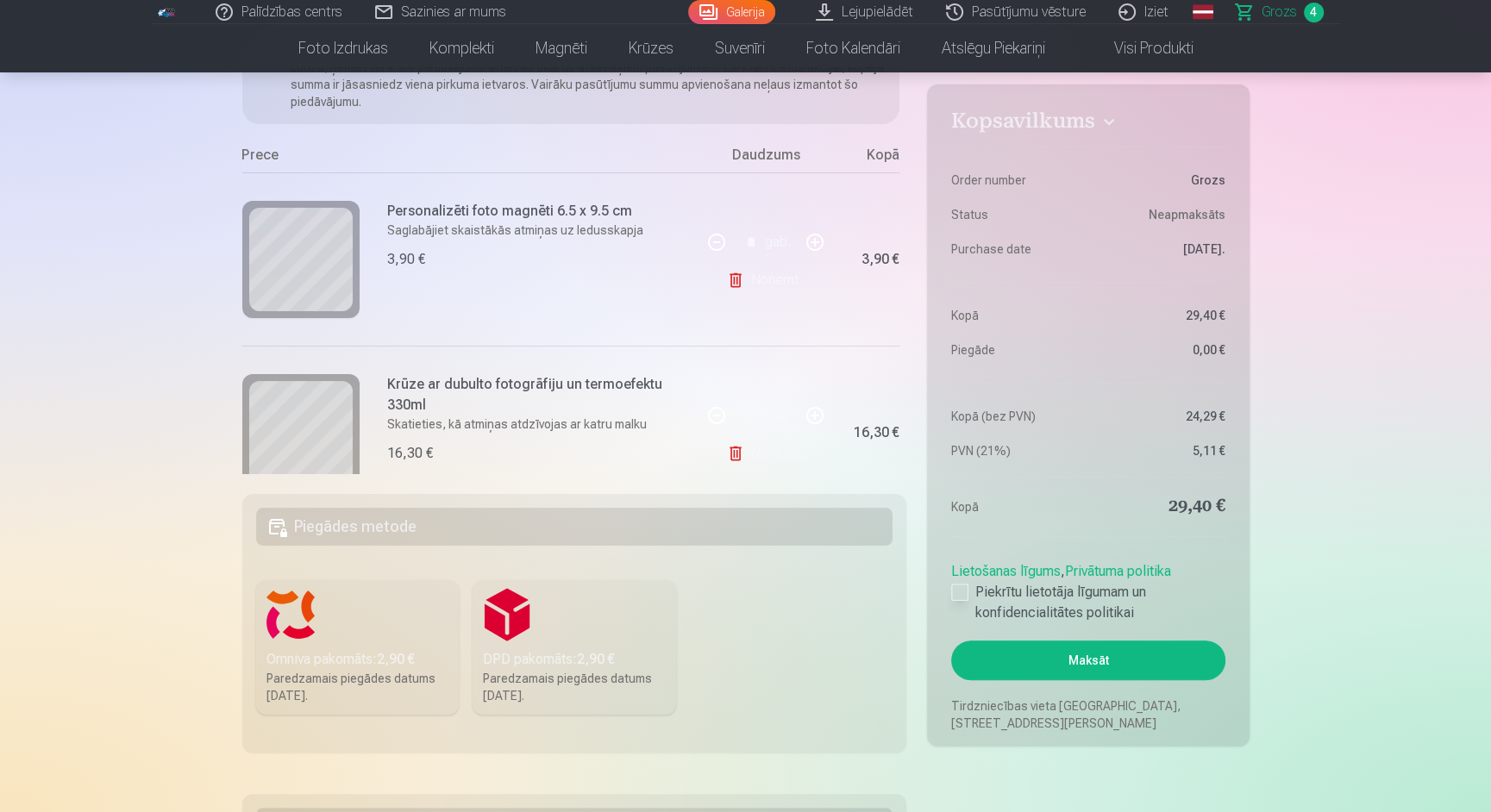
click at [959, 588] on div at bounding box center [959, 592] width 17 height 17
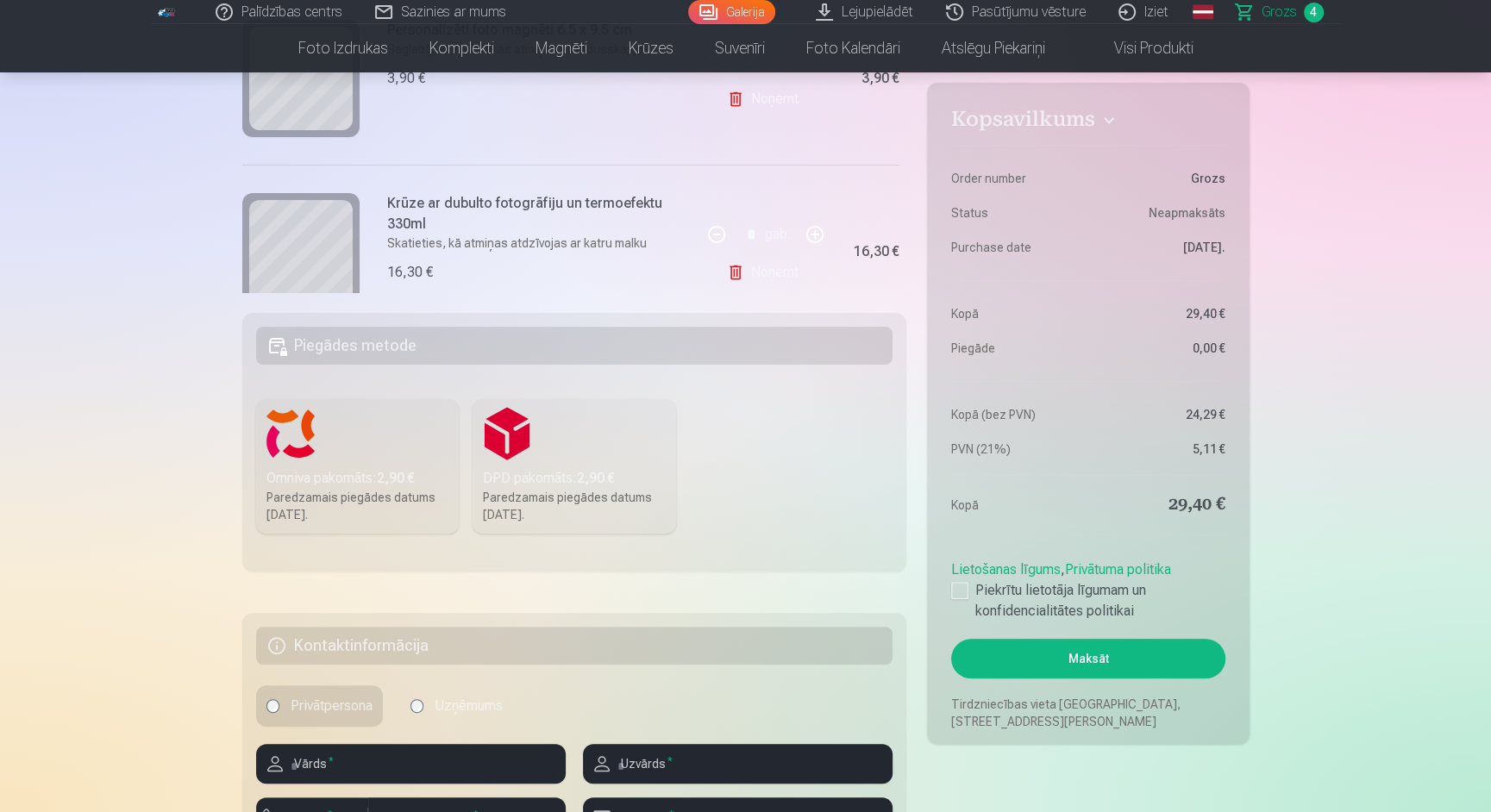
scroll to position [346, 0]
click at [398, 350] on h5 "Piegādes metode" at bounding box center [574, 345] width 637 height 38
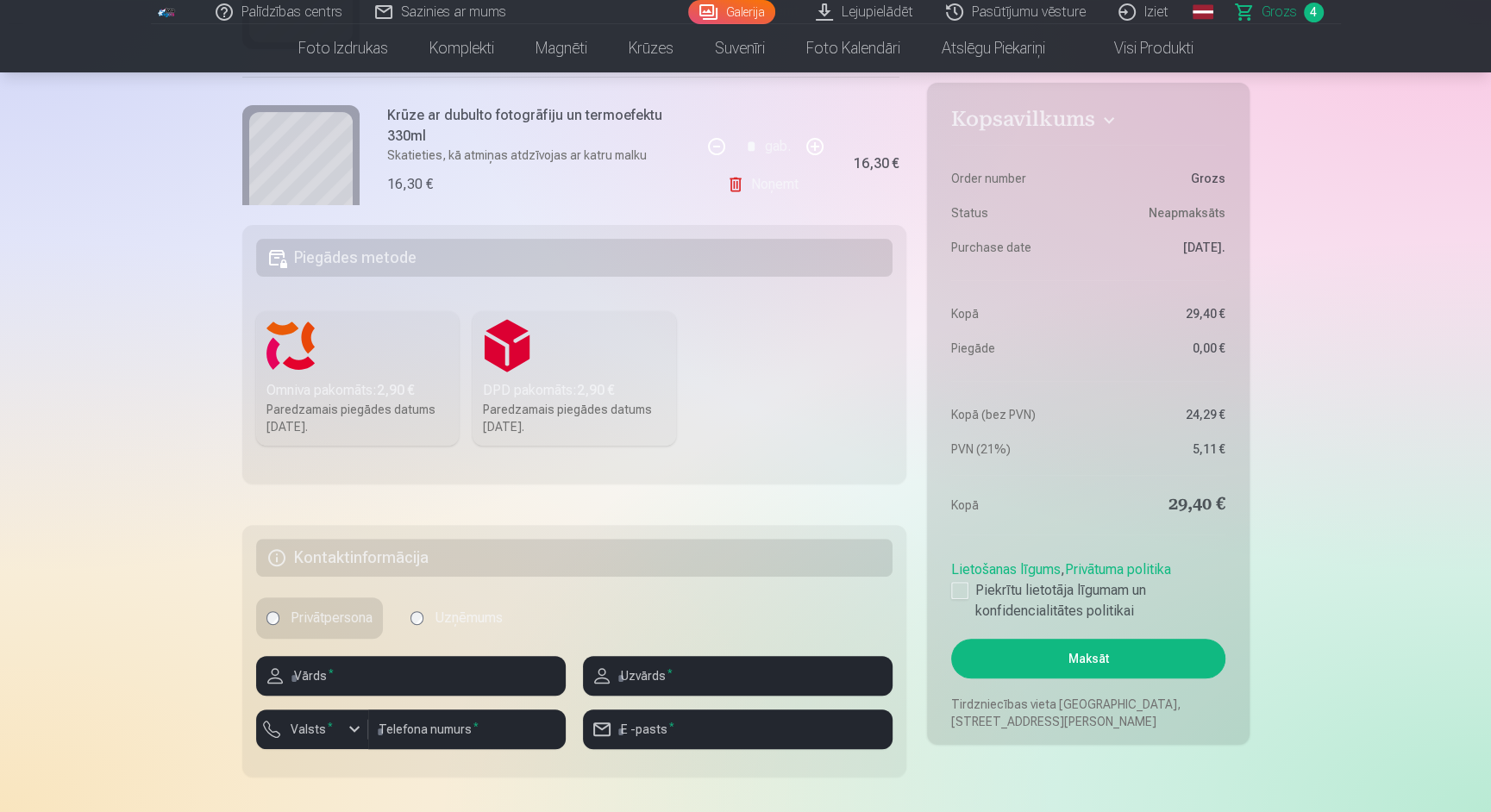
scroll to position [438, 0]
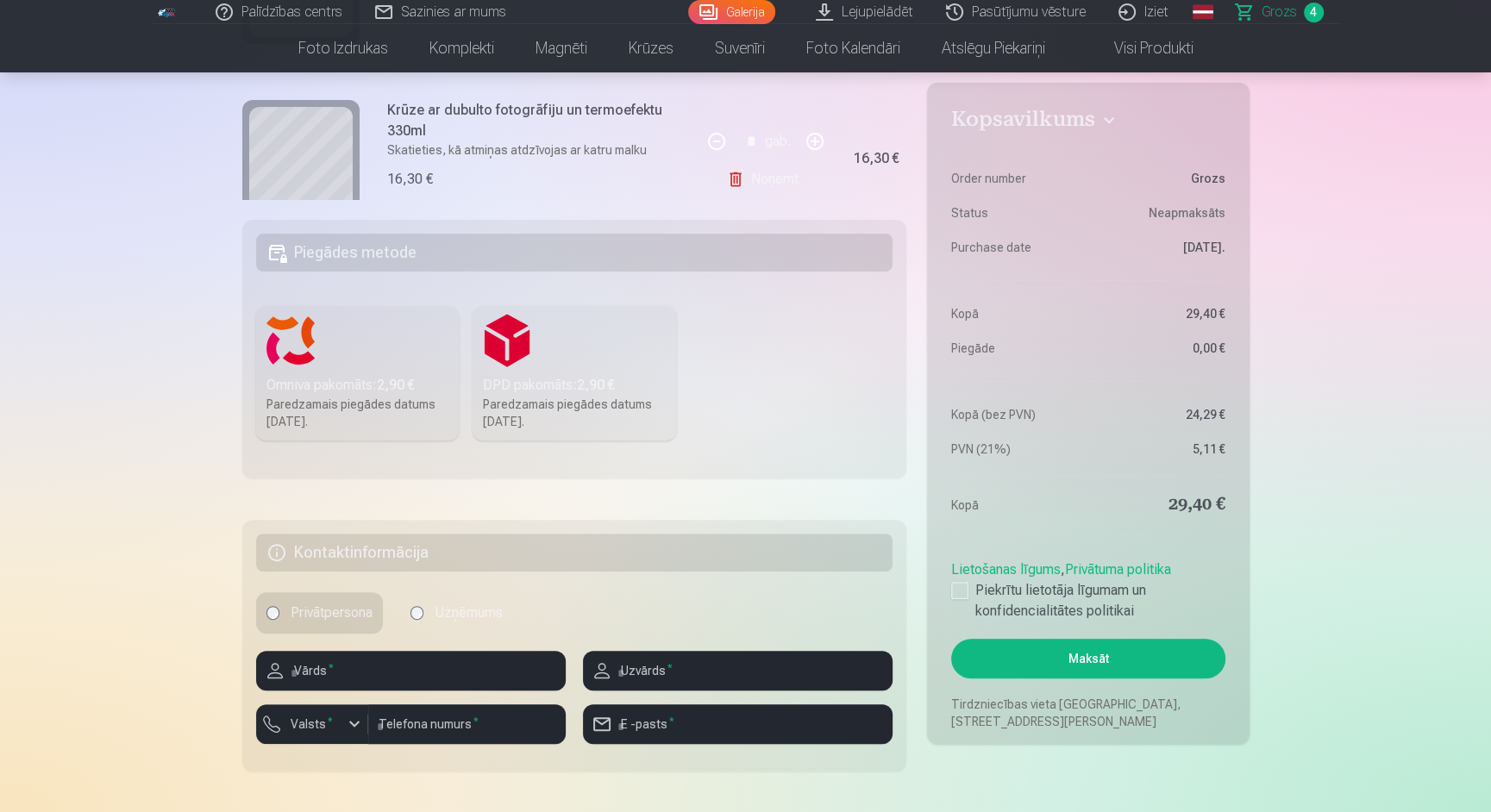
click at [364, 382] on div "Omniva pakomāts : 2,90 €" at bounding box center [358, 385] width 183 height 21
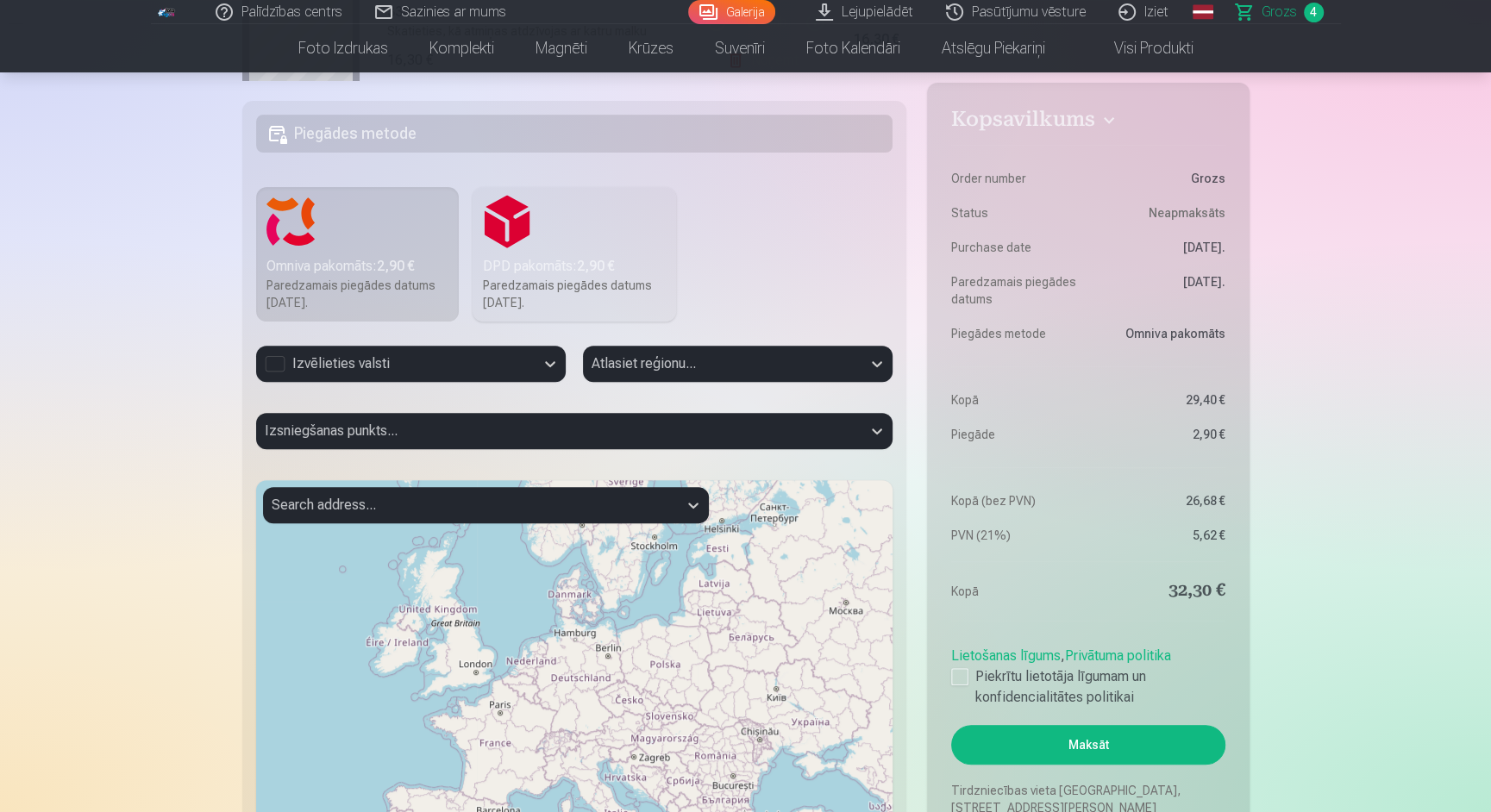
scroll to position [616, 0]
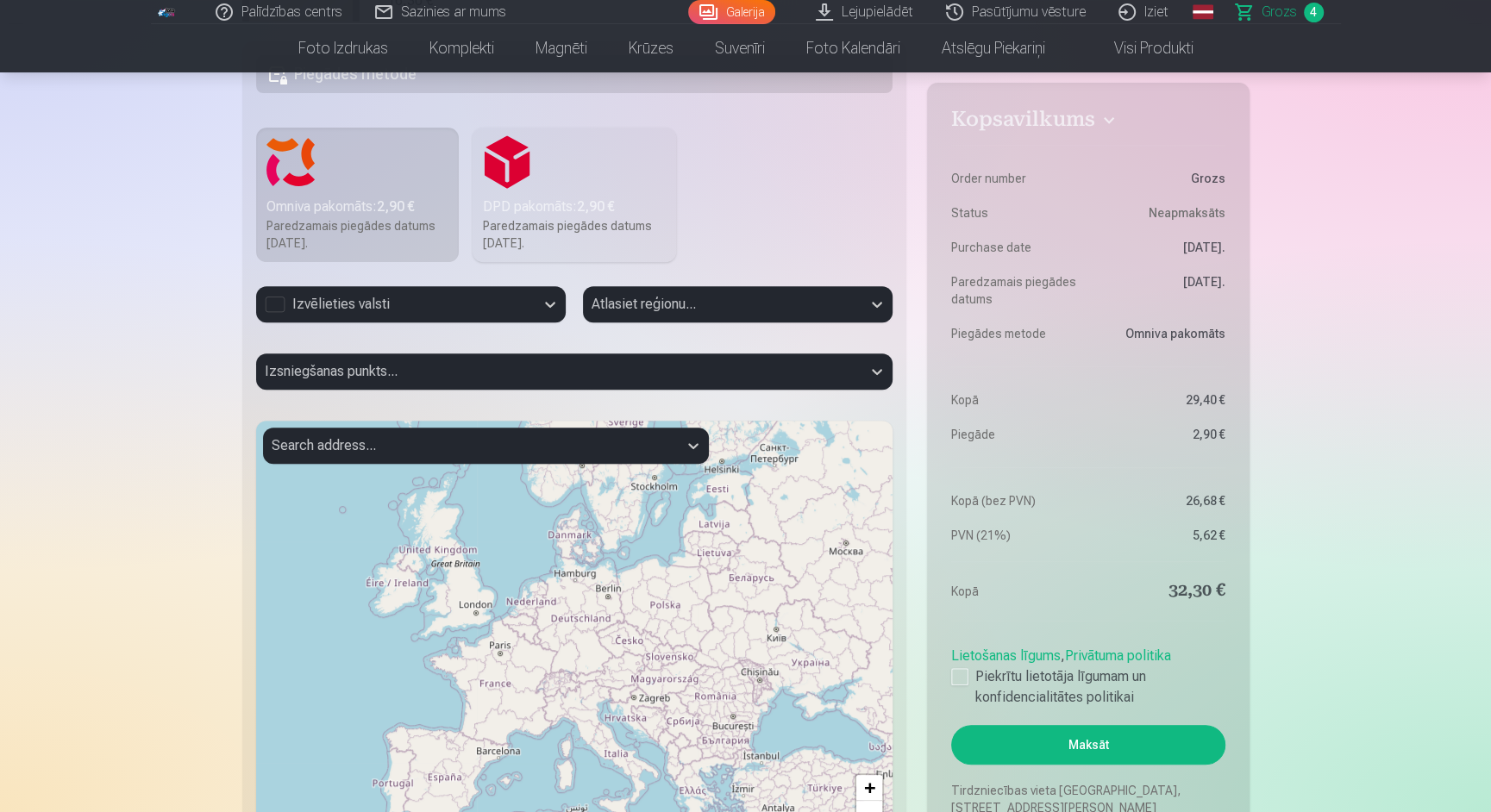
click at [494, 307] on div "Izvēlieties valsti" at bounding box center [396, 304] width 261 height 21
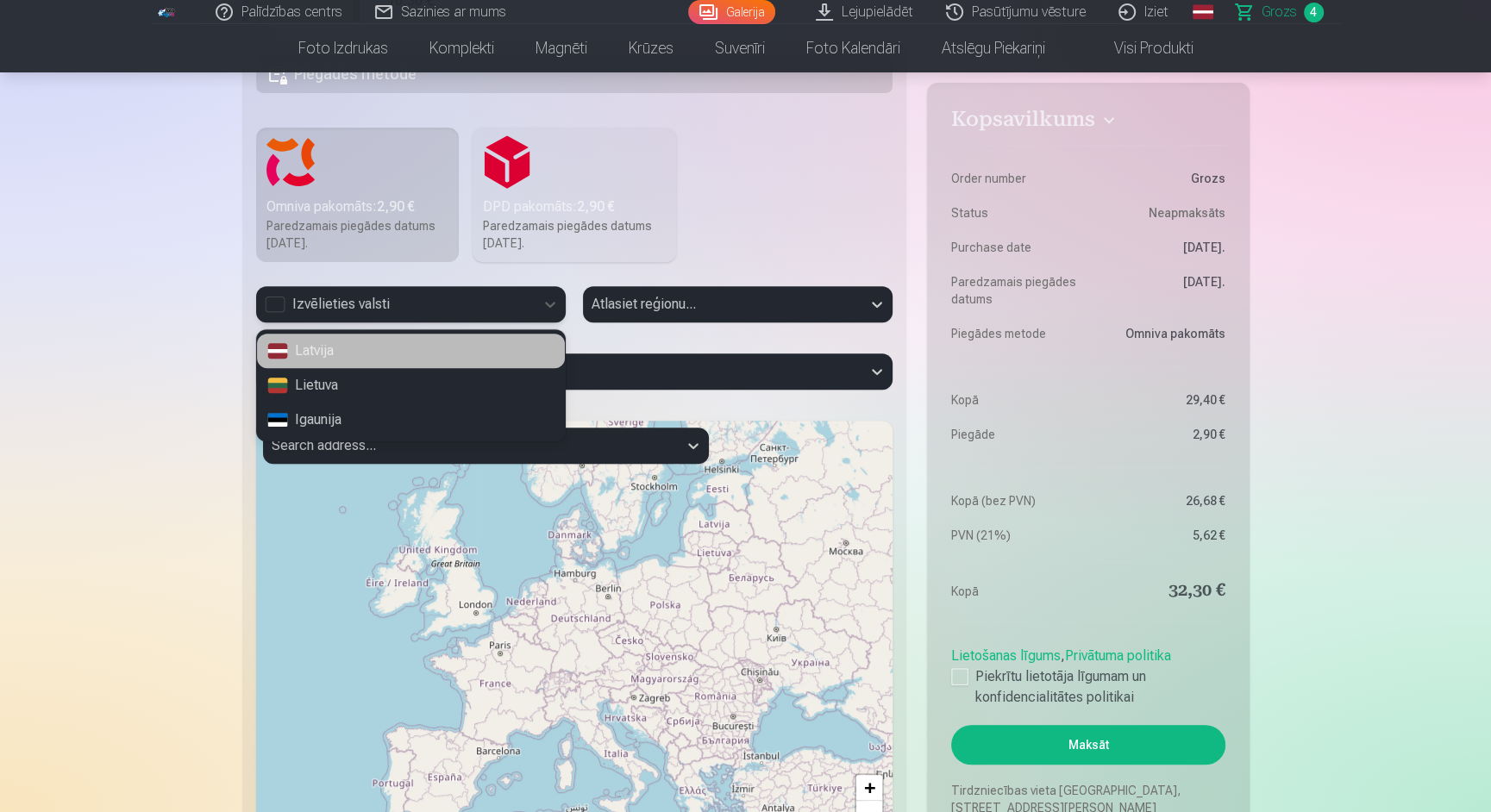
click at [385, 348] on div "Latvija" at bounding box center [410, 351] width 307 height 34
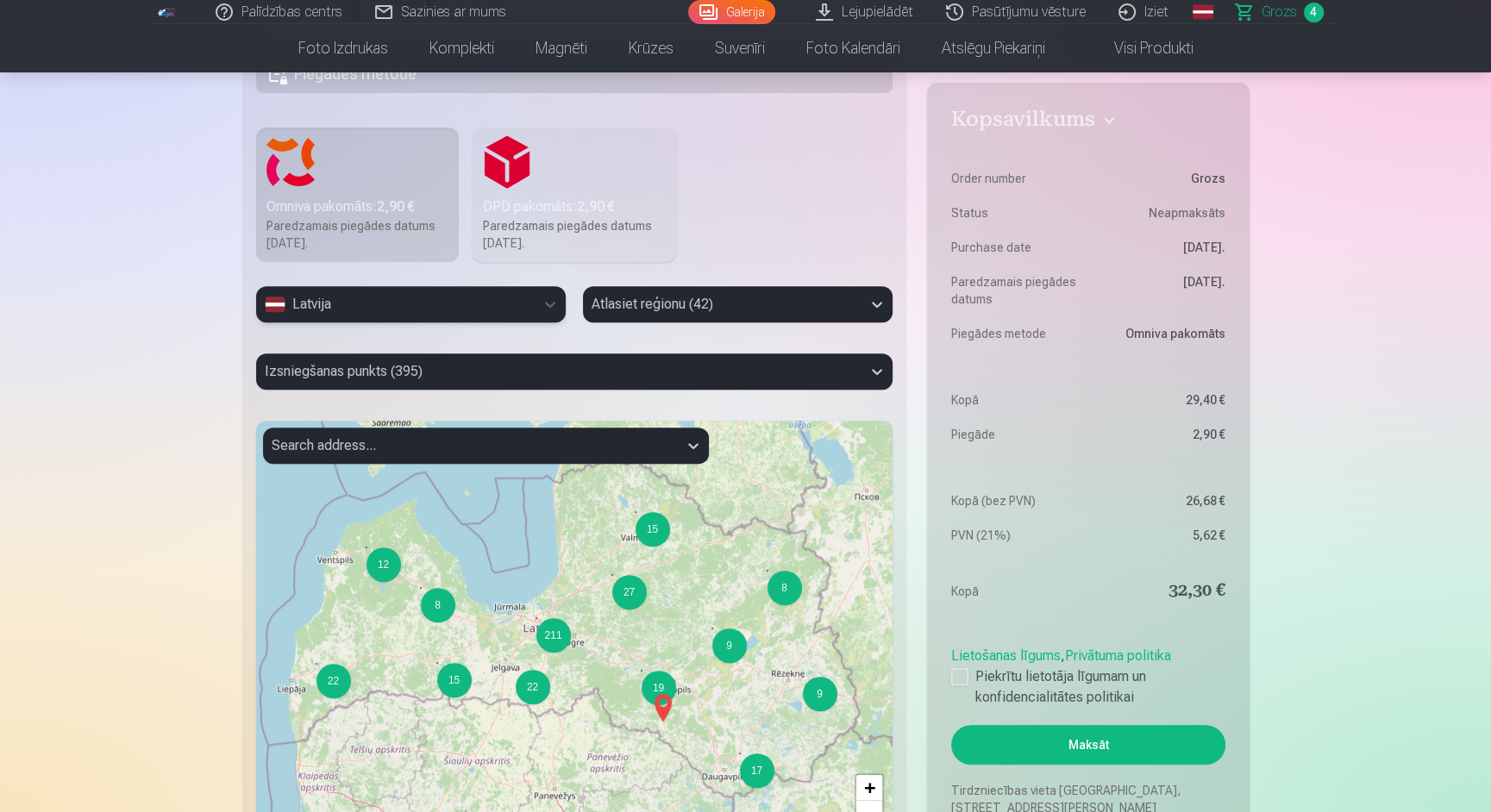
click at [700, 306] on div at bounding box center [722, 304] width 261 height 24
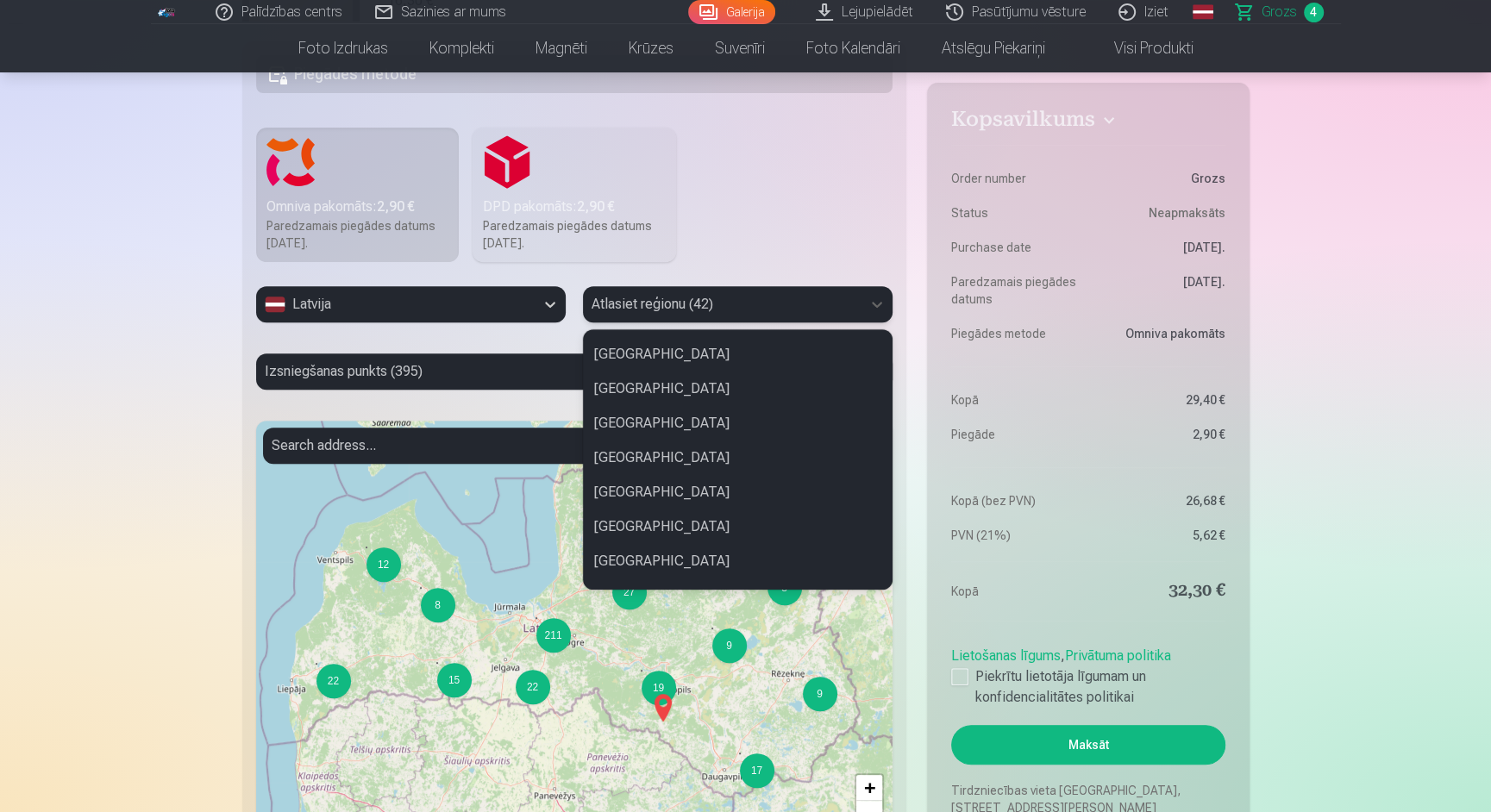
scroll to position [1196, 0]
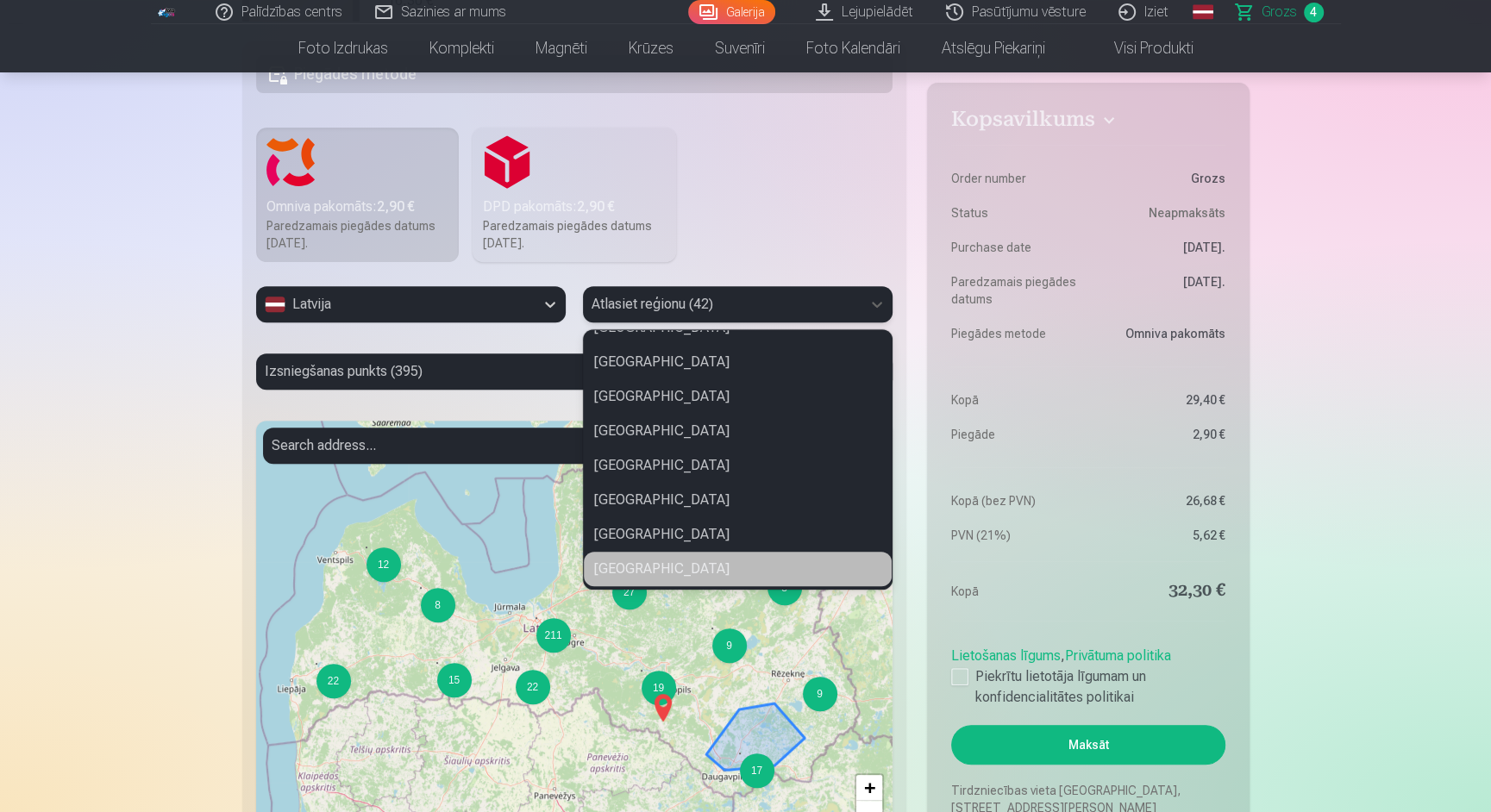
click at [758, 774] on div "17" at bounding box center [757, 771] width 34 height 34
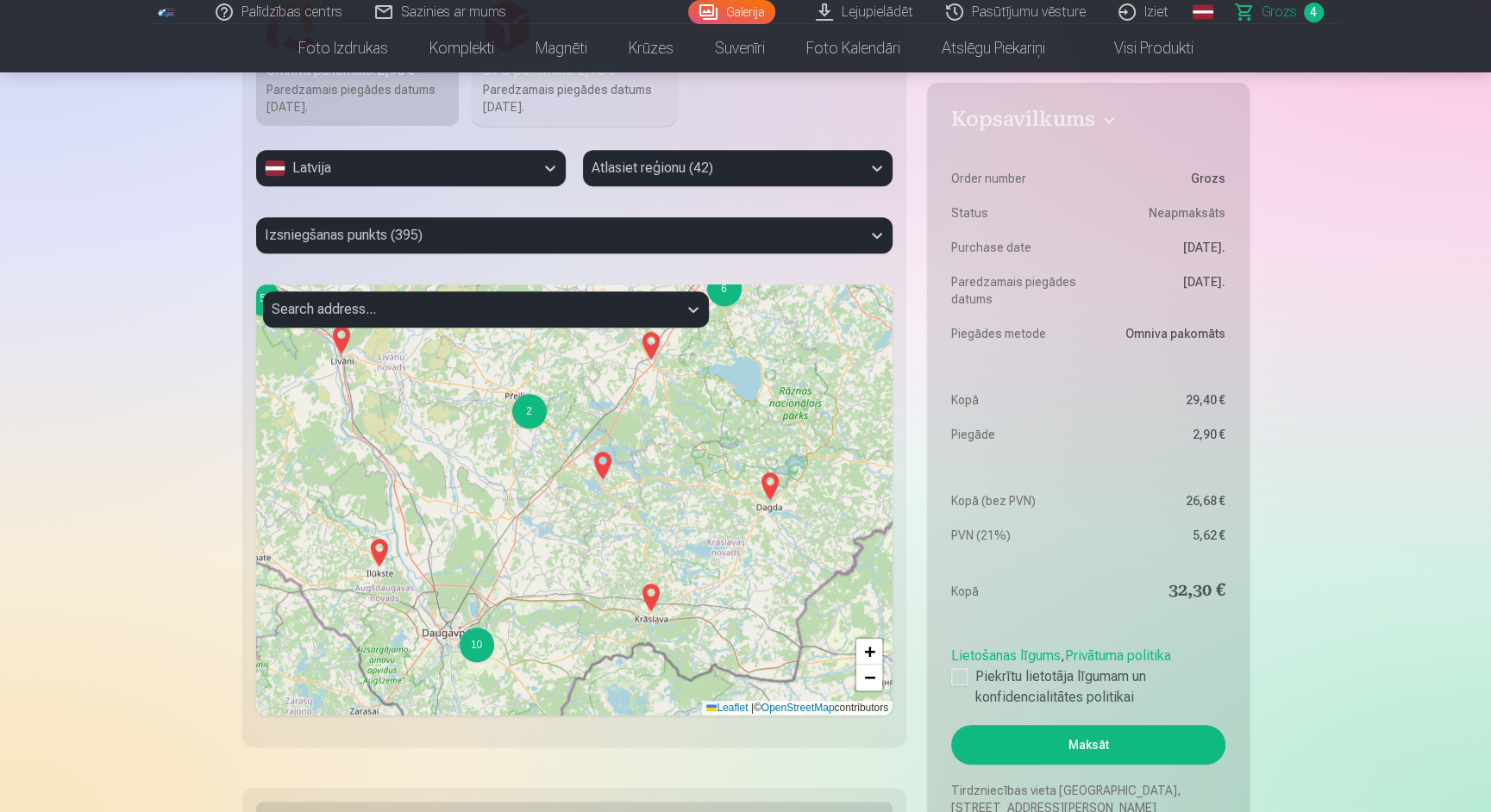
scroll to position [755, 0]
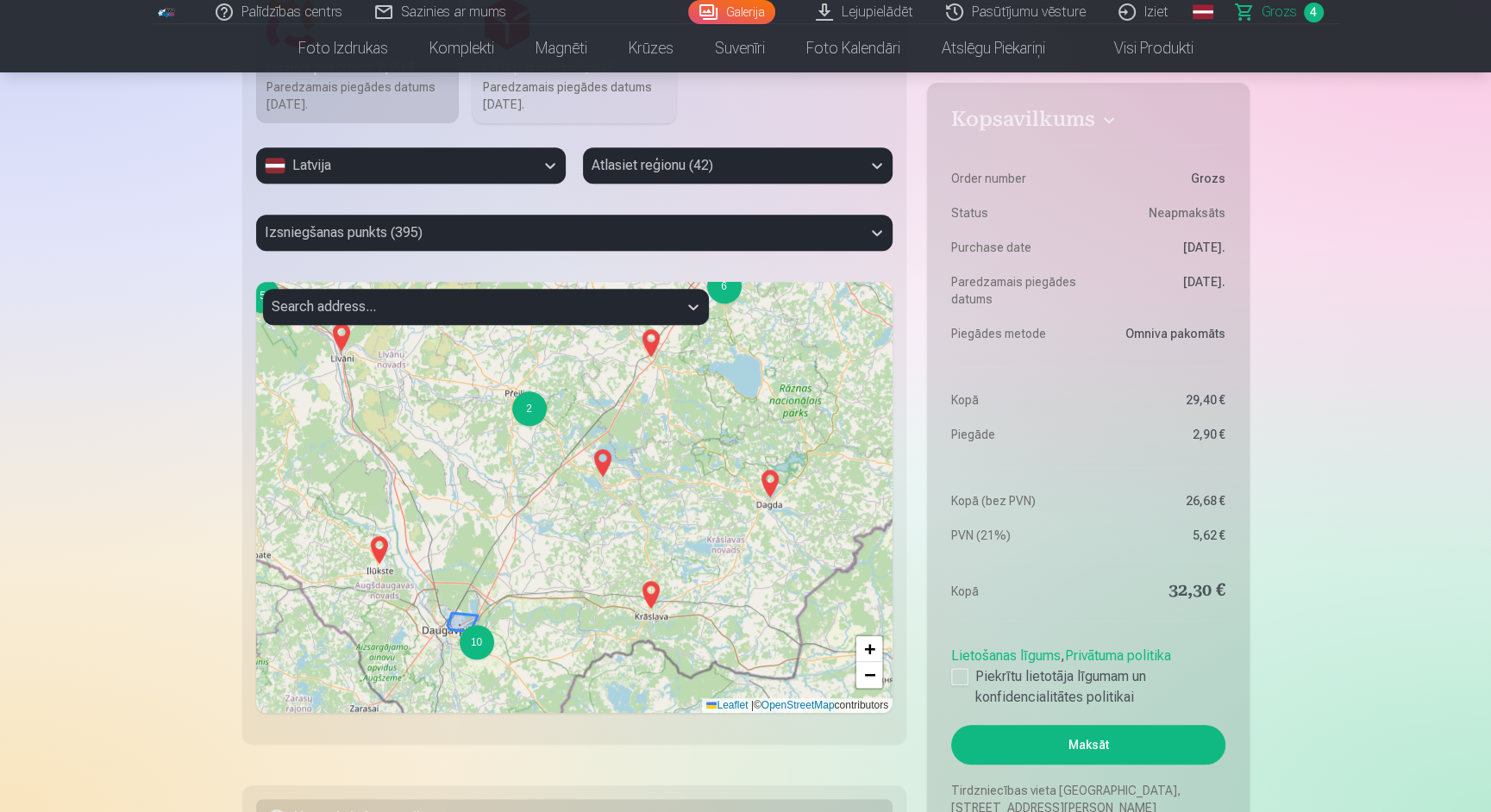
click at [473, 650] on div "10" at bounding box center [477, 642] width 34 height 34
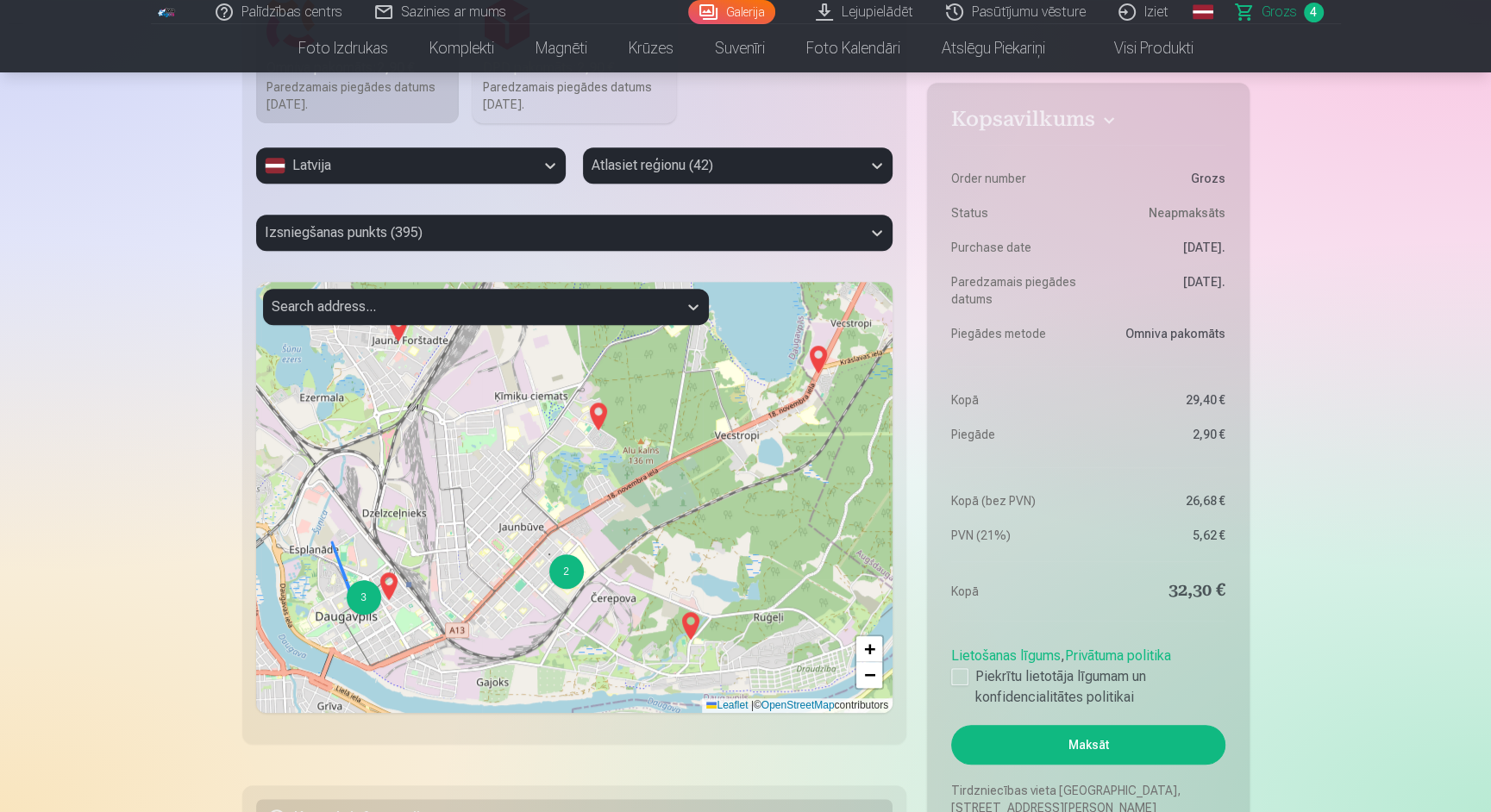
click at [360, 586] on div "3" at bounding box center [363, 598] width 34 height 34
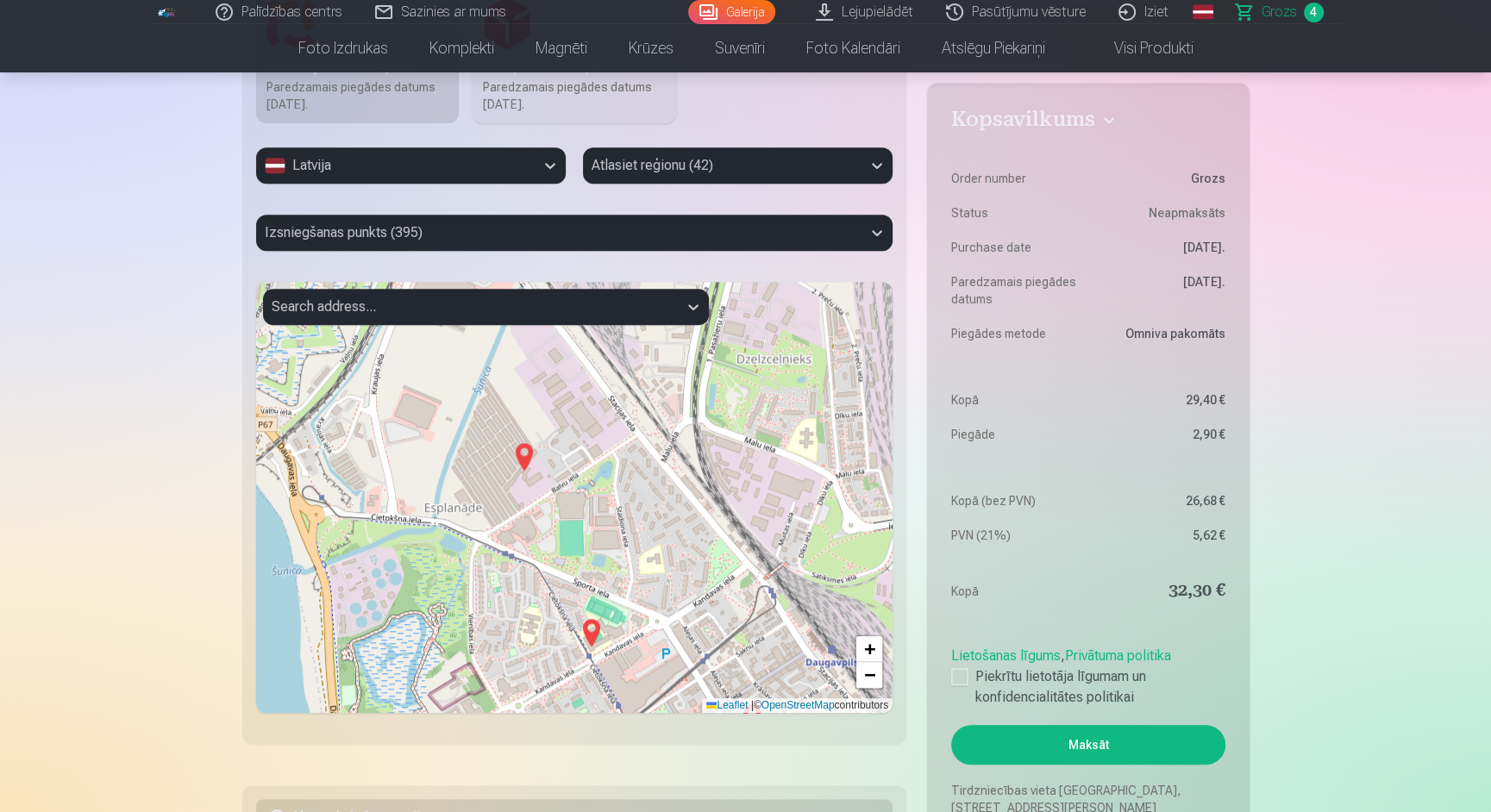
drag, startPoint x: 485, startPoint y: 407, endPoint x: 481, endPoint y: 524, distance: 117.1
click at [481, 525] on div "+ − Leaflet | © OpenStreetMap contributors" at bounding box center [574, 497] width 637 height 431
click at [524, 455] on img at bounding box center [521, 456] width 28 height 41
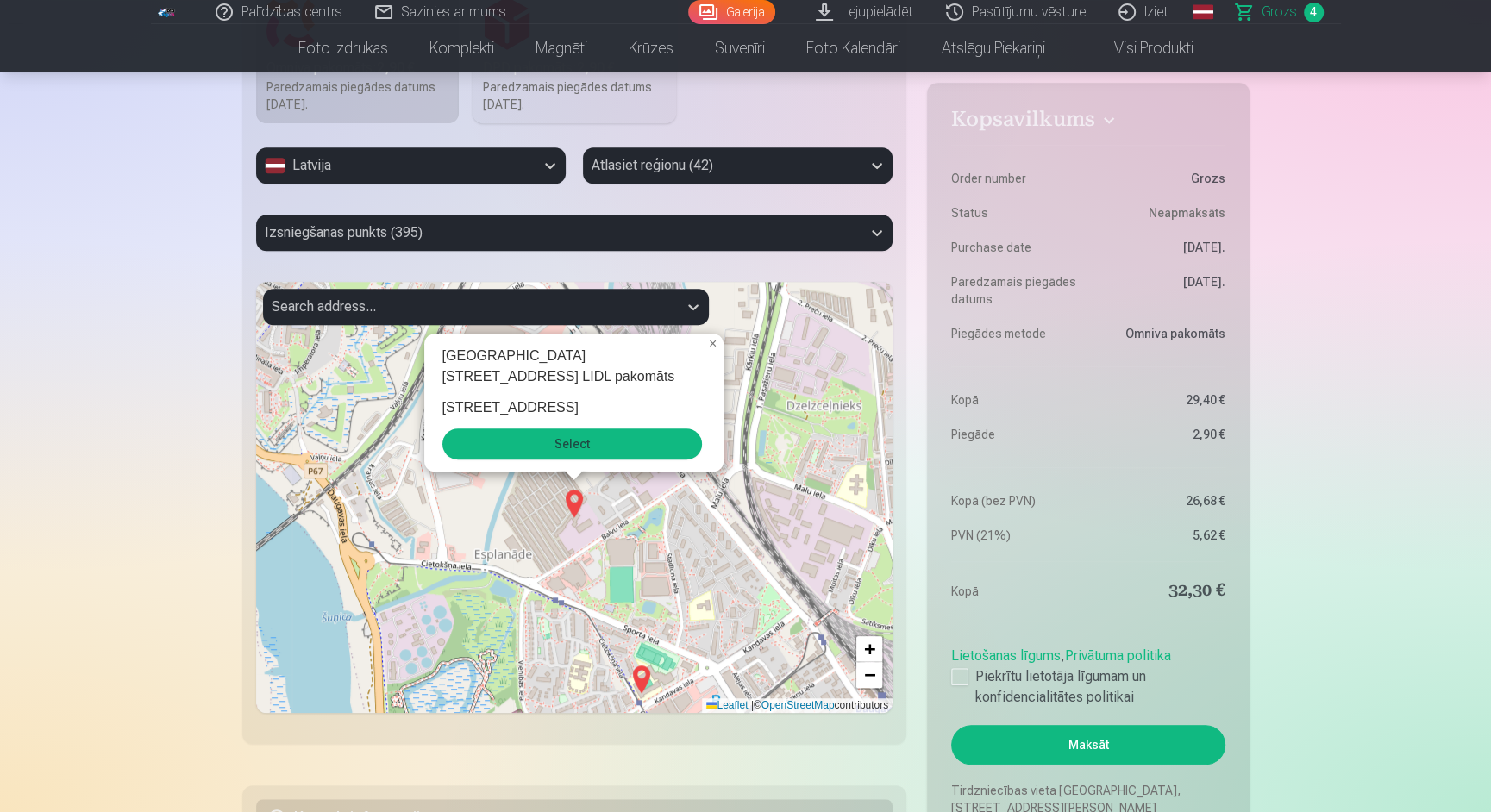
click at [571, 438] on button "Select" at bounding box center [572, 443] width 260 height 31
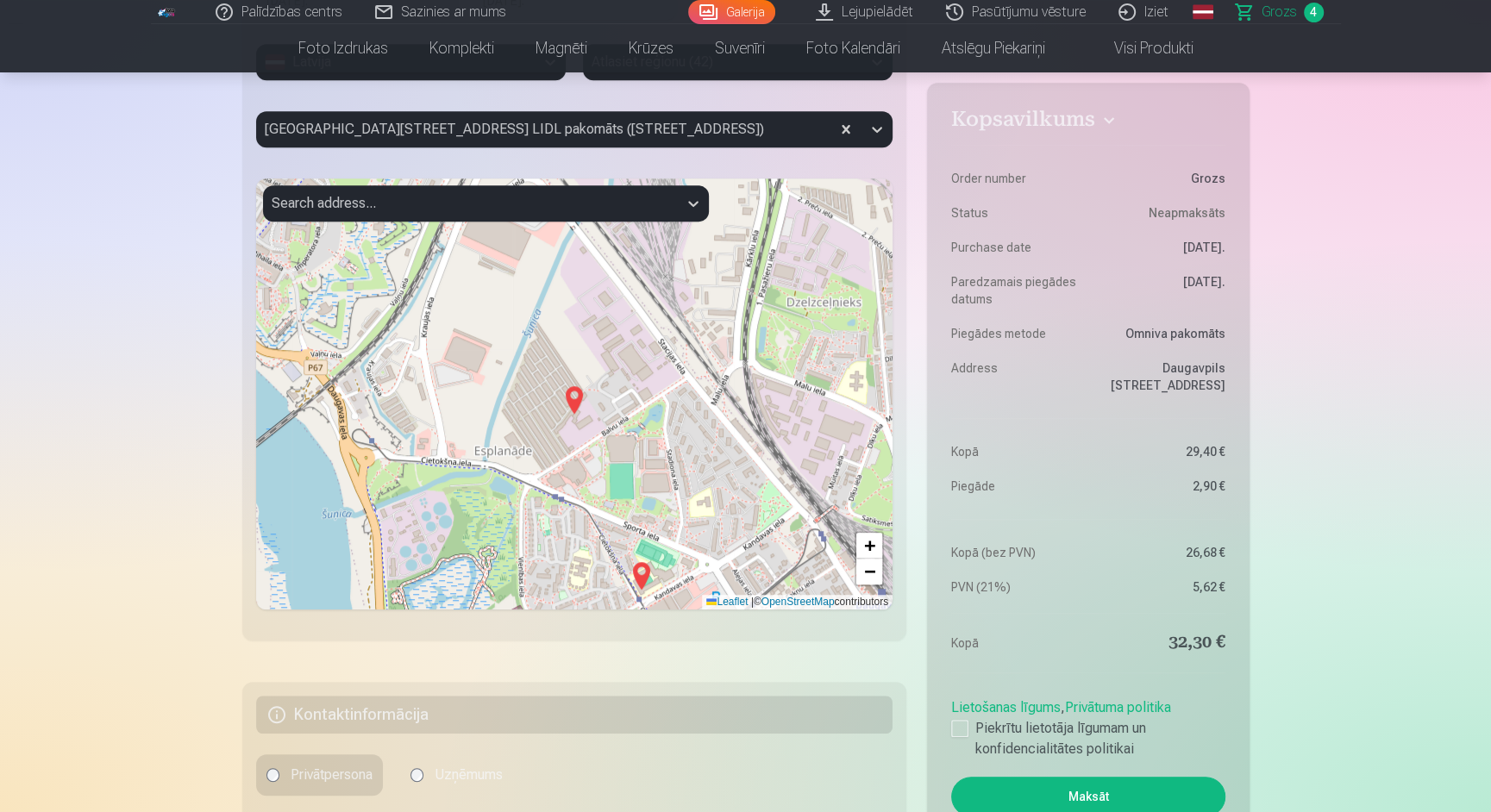
scroll to position [862, 0]
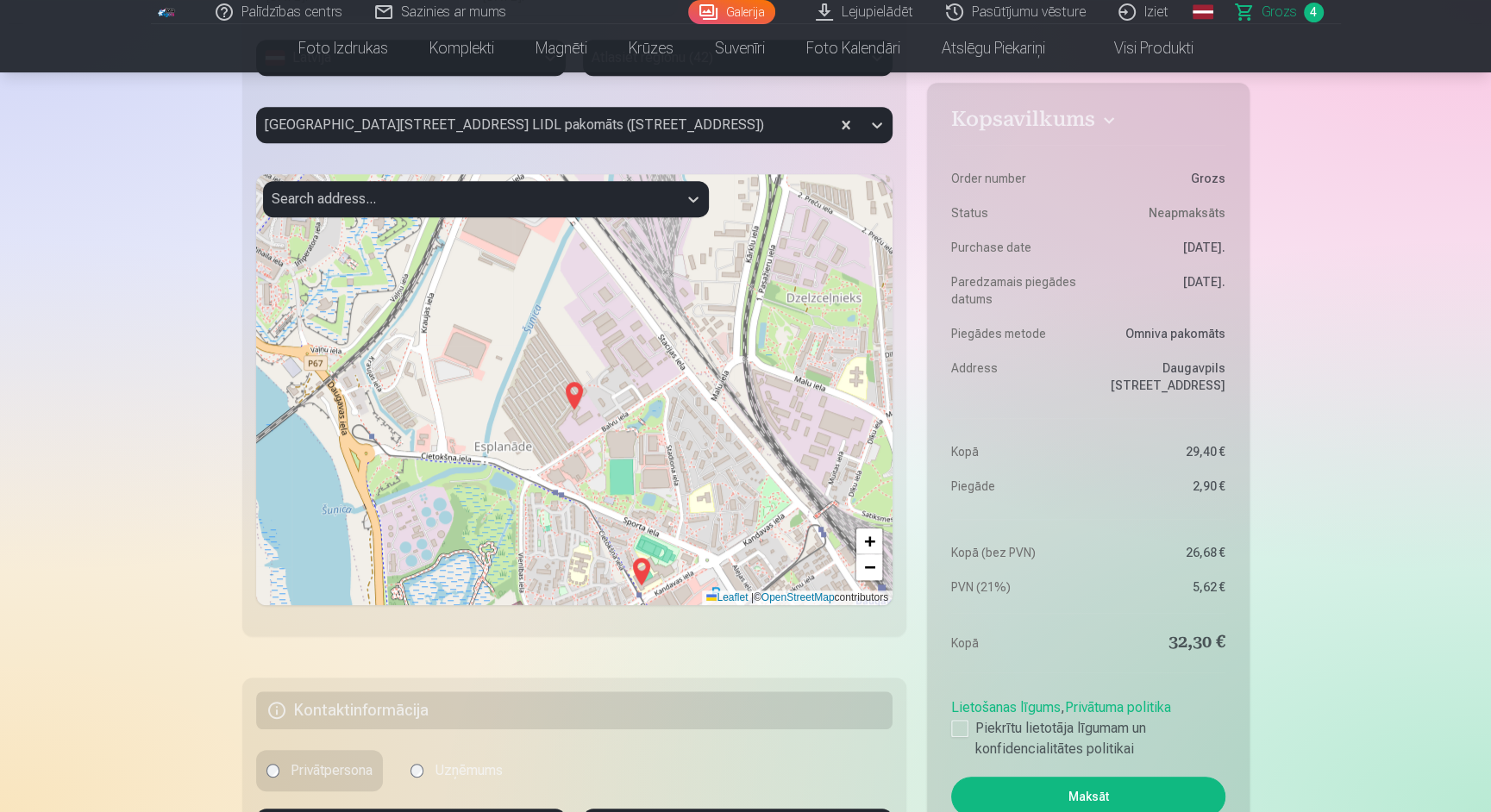
click at [611, 206] on div at bounding box center [470, 199] width 398 height 24
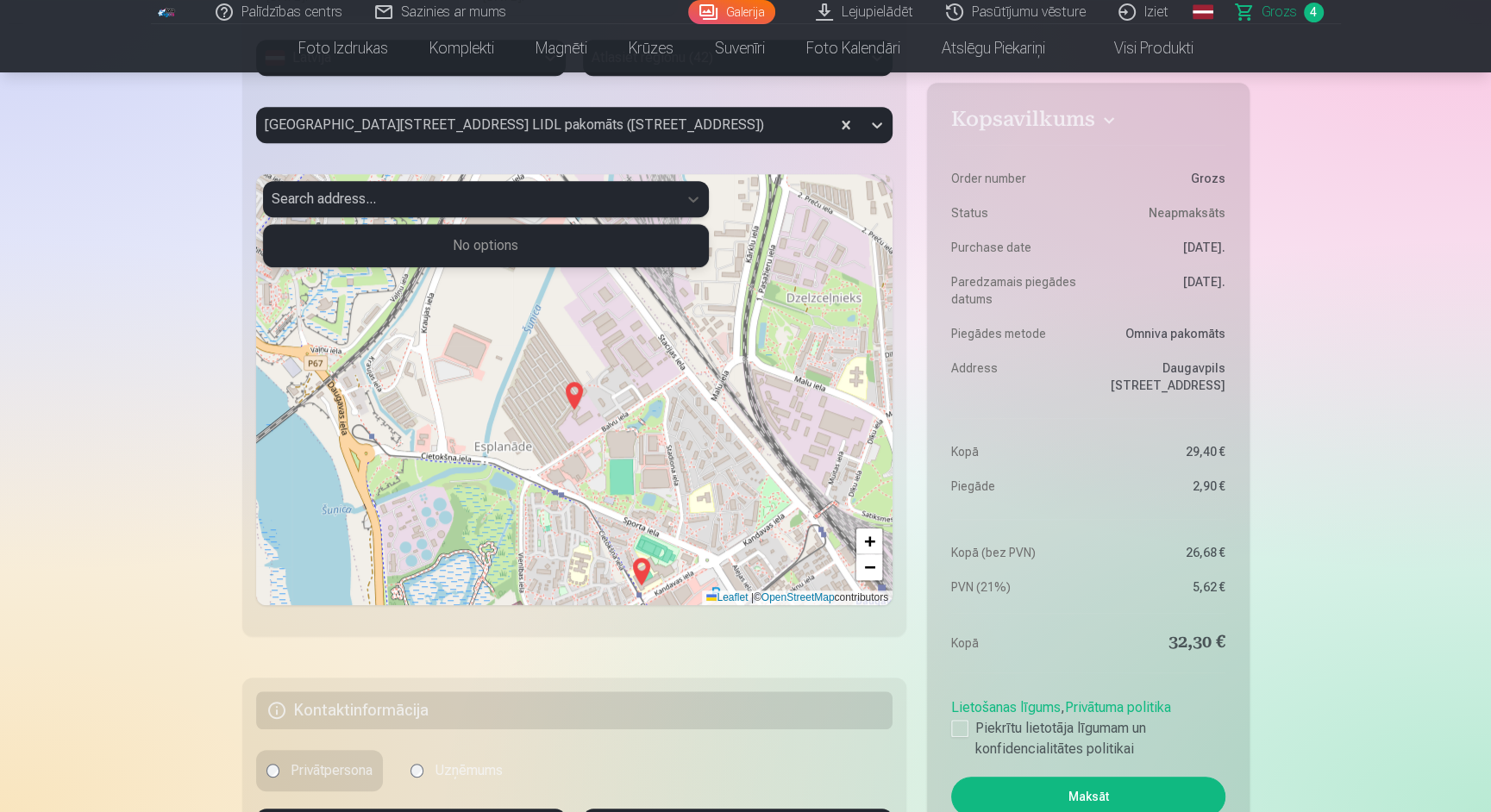
click at [909, 234] on div "Kopsavilkums Order number Grozs Status Neapmaksāts Purchase date 11.09.2025. Pa…" at bounding box center [746, 159] width 1007 height 1582
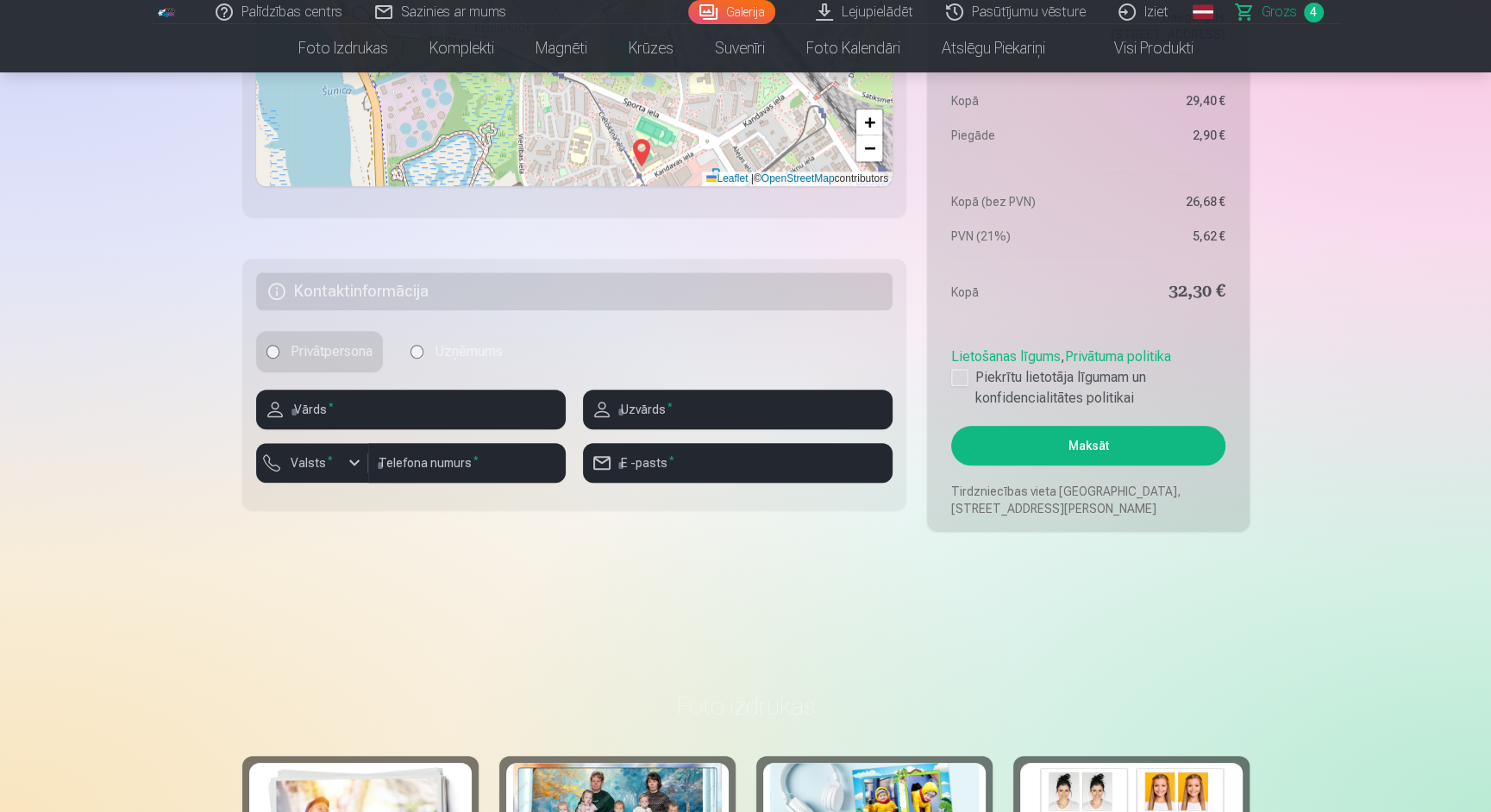
scroll to position [1282, 0]
click at [447, 407] on input "text" at bounding box center [410, 408] width 309 height 40
type input "*"
type input "*******"
click at [780, 388] on input "text" at bounding box center [737, 408] width 309 height 40
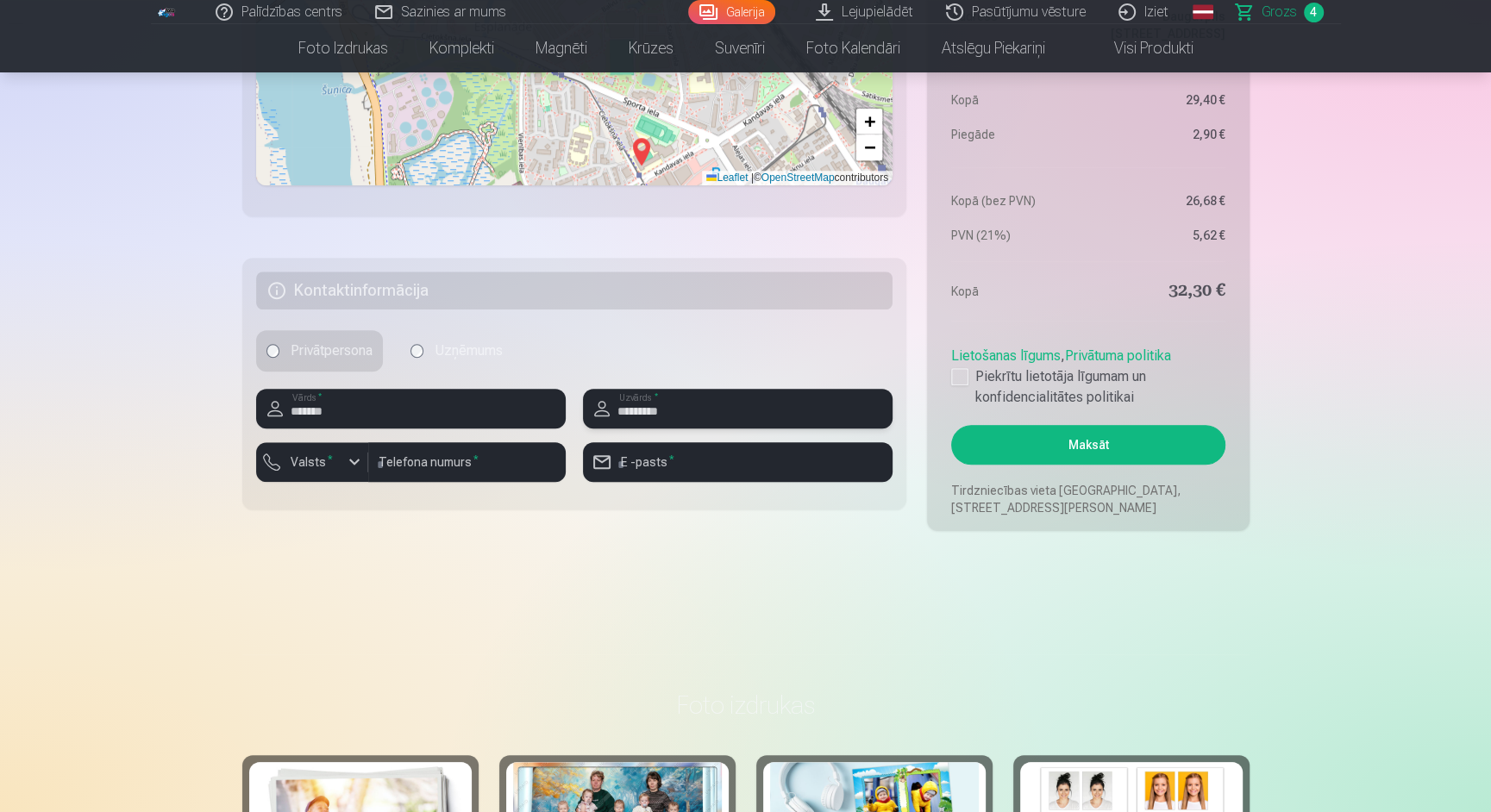
type input "*********"
click at [432, 453] on input "number" at bounding box center [466, 462] width 197 height 40
click at [348, 467] on div "button" at bounding box center [354, 461] width 21 height 21
click at [360, 497] on li "+371 Latvija" at bounding box center [331, 502] width 123 height 34
click at [421, 468] on input "number" at bounding box center [466, 462] width 197 height 40
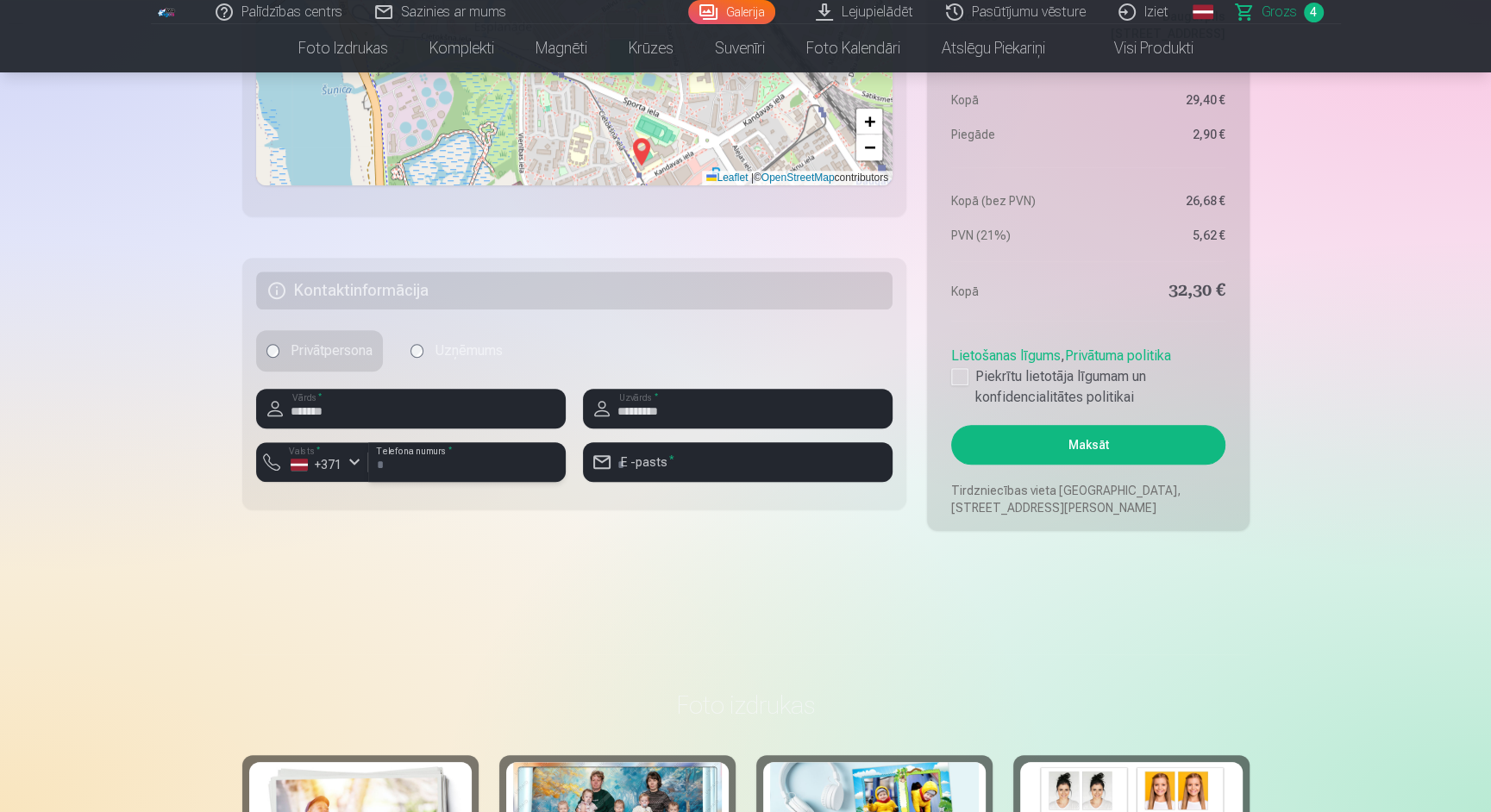
type input "********"
click at [691, 472] on input "email" at bounding box center [737, 462] width 309 height 40
type input "**********"
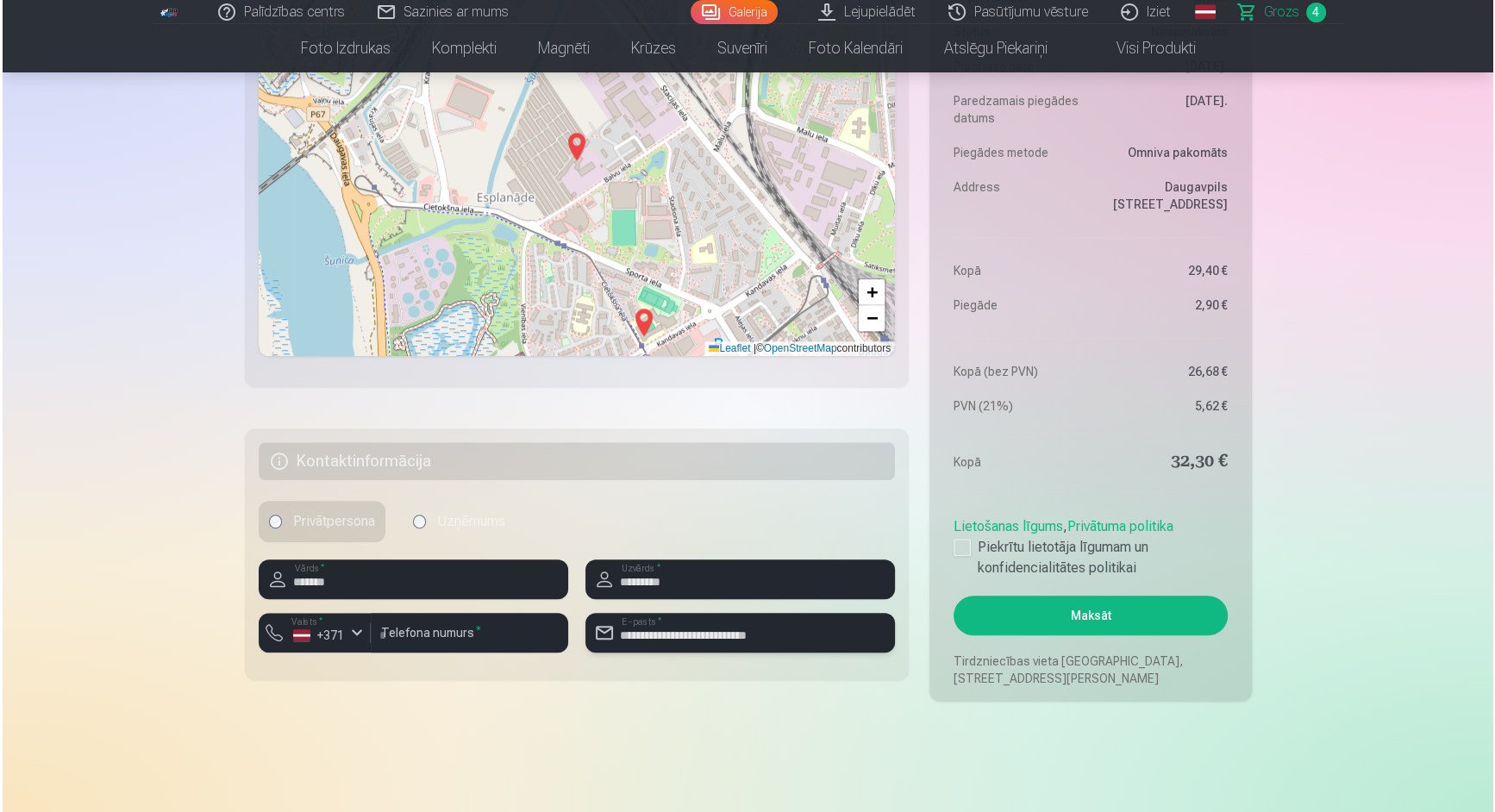
scroll to position [1121, 0]
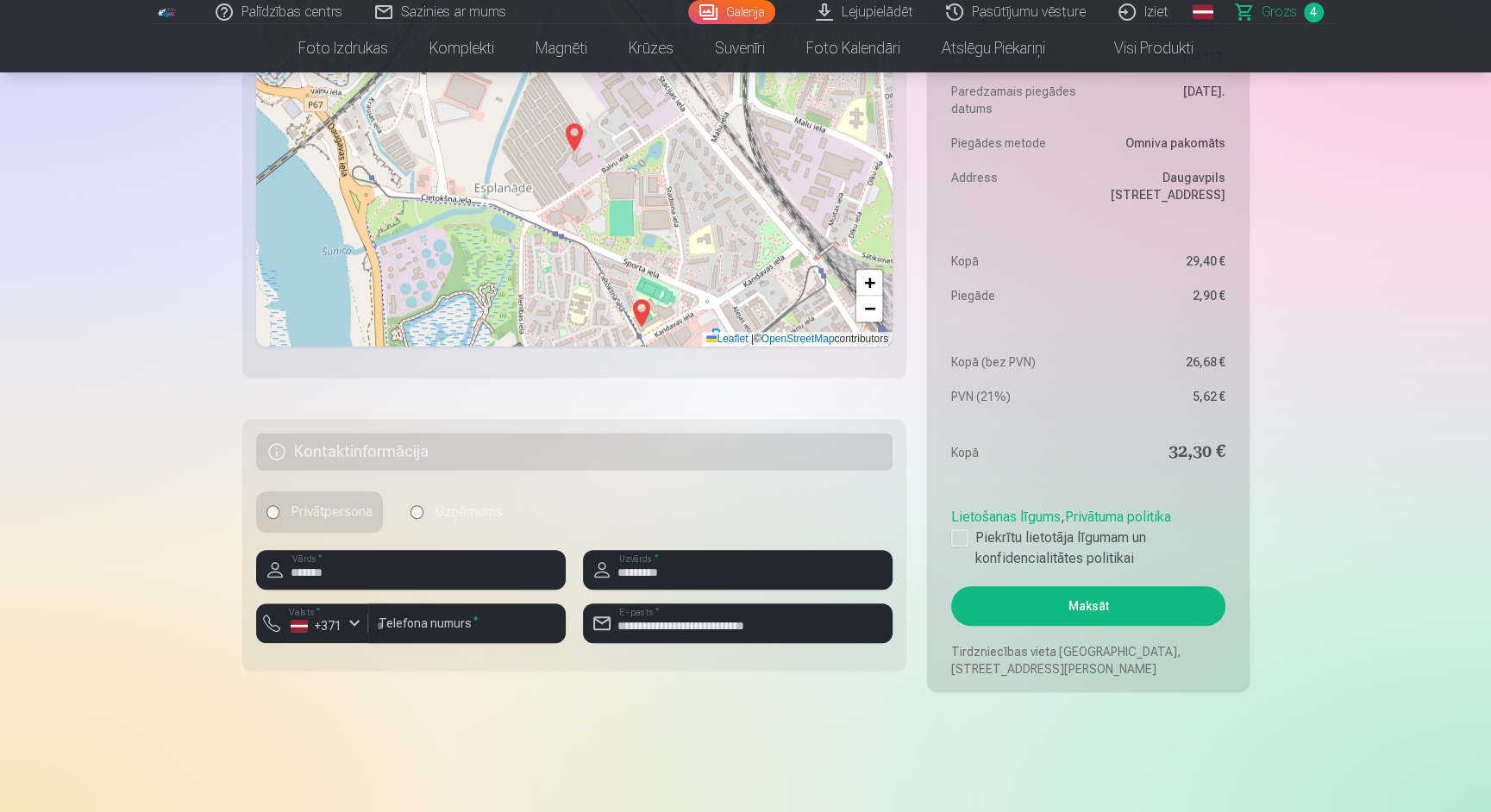
click at [1119, 607] on button "Maksāt" at bounding box center [1087, 606] width 273 height 40
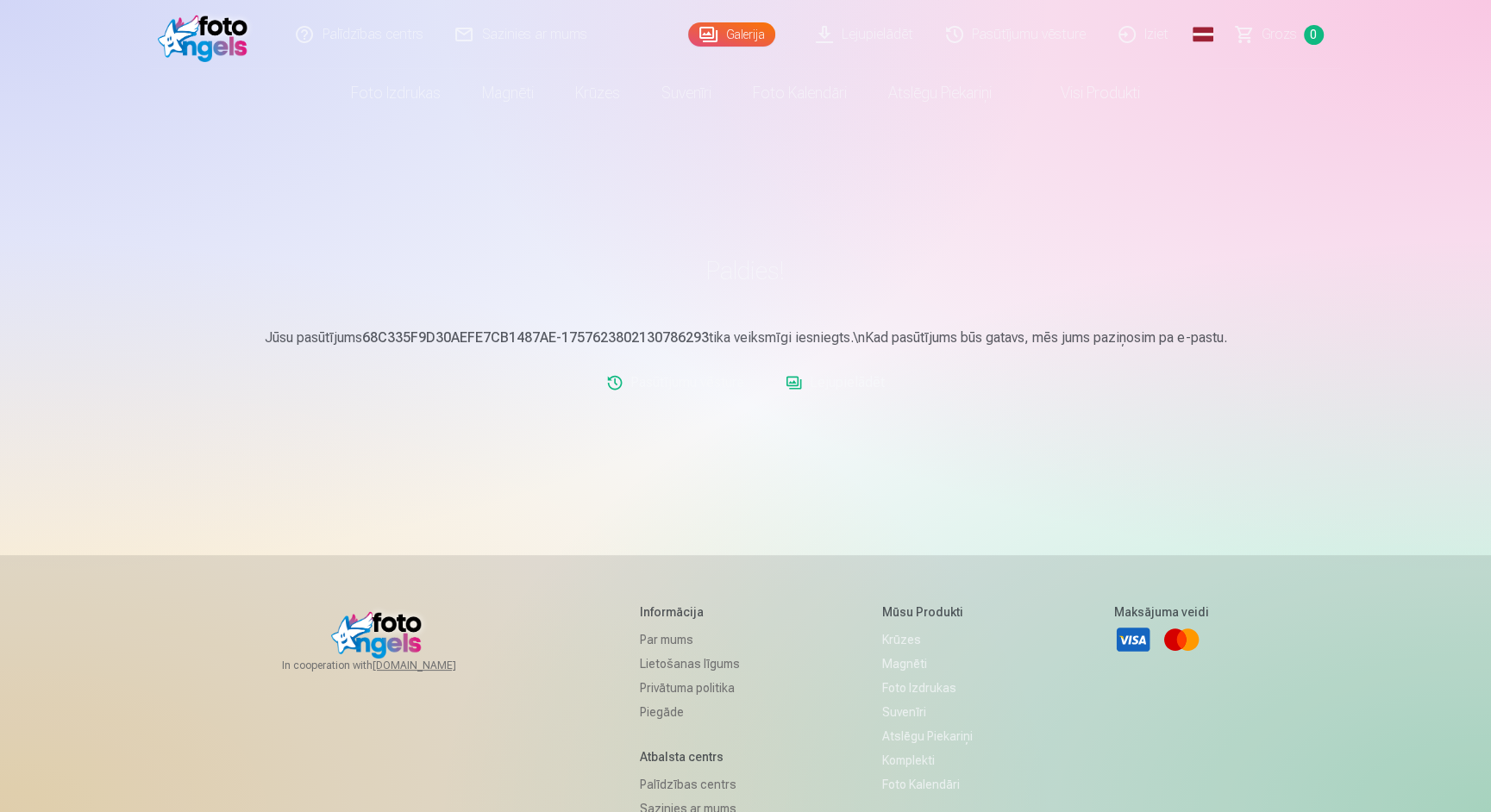
click at [745, 32] on link "Galerija" at bounding box center [731, 34] width 87 height 24
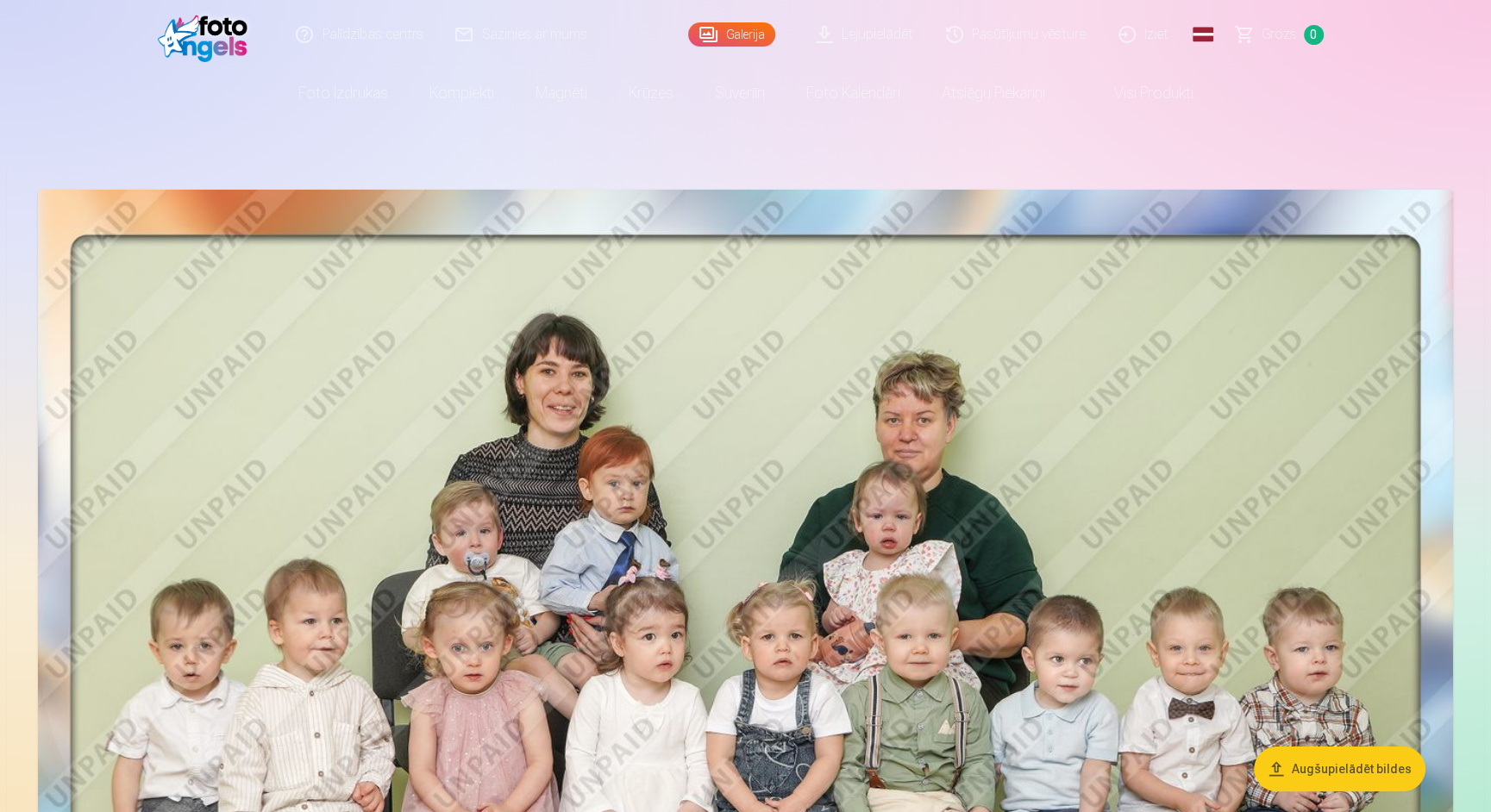
click at [983, 27] on link "Pasūtījumu vēsture" at bounding box center [1016, 34] width 172 height 69
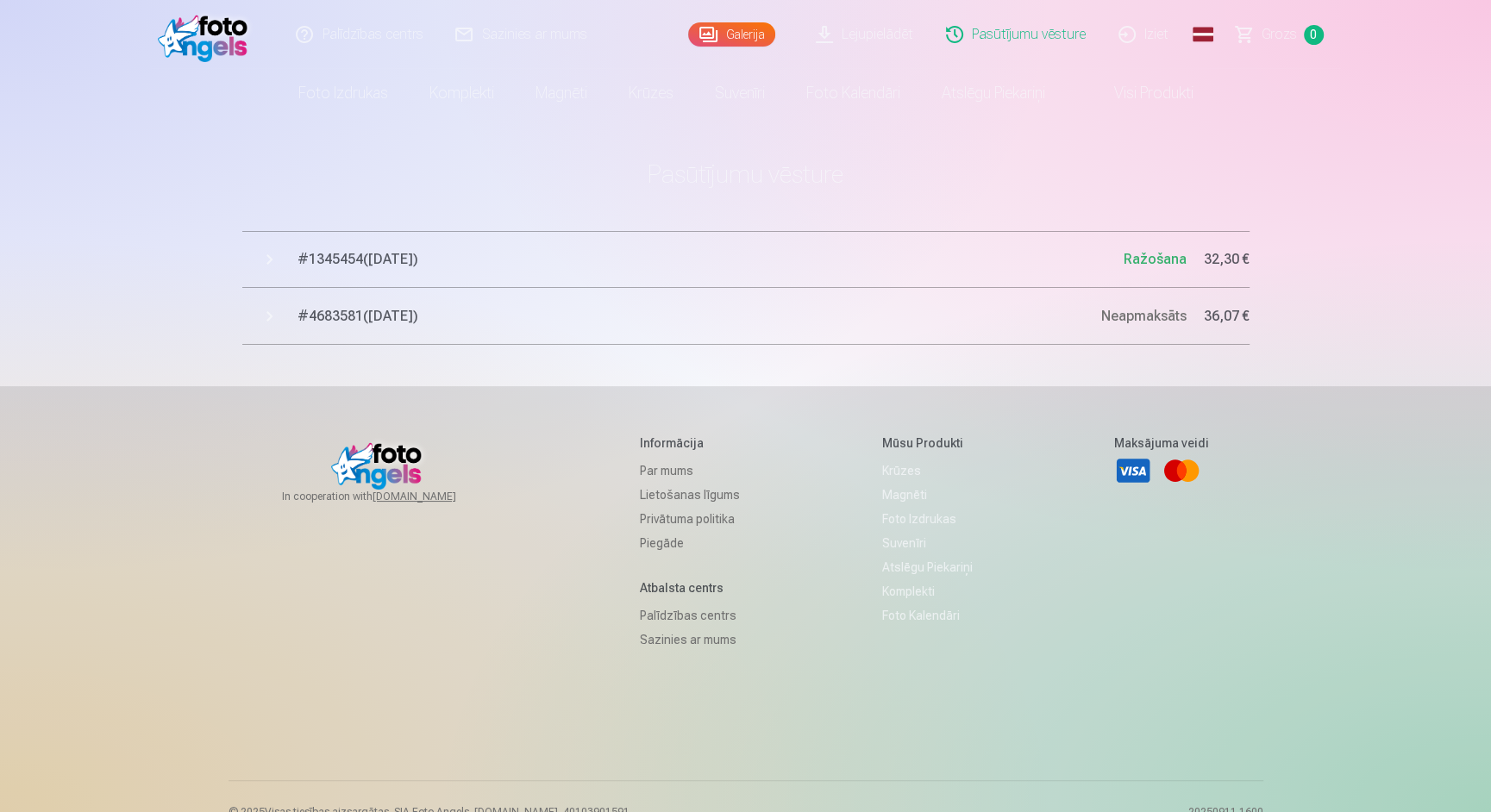
click at [913, 36] on link "Lejupielādēt" at bounding box center [865, 34] width 130 height 69
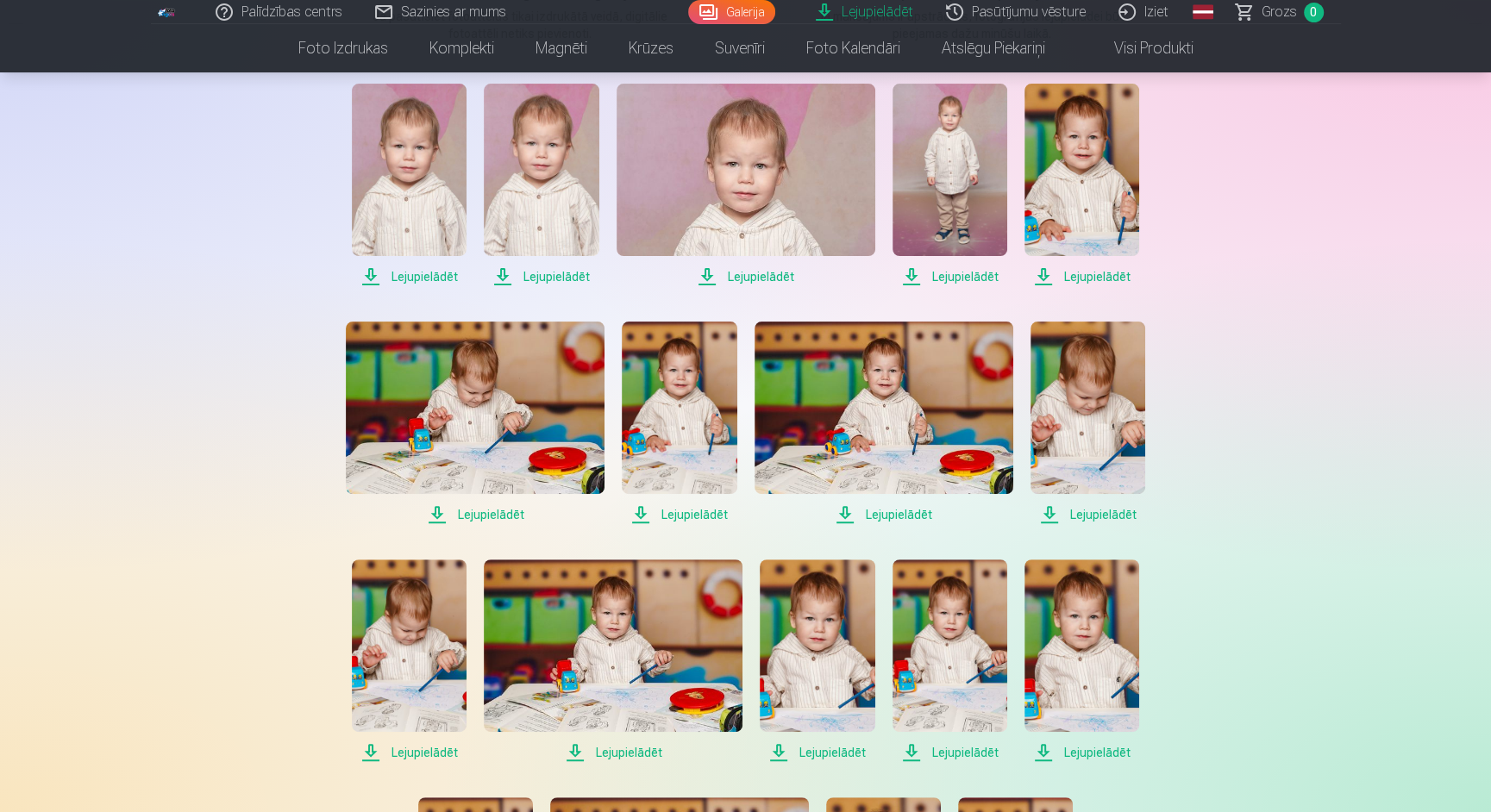
scroll to position [354, 0]
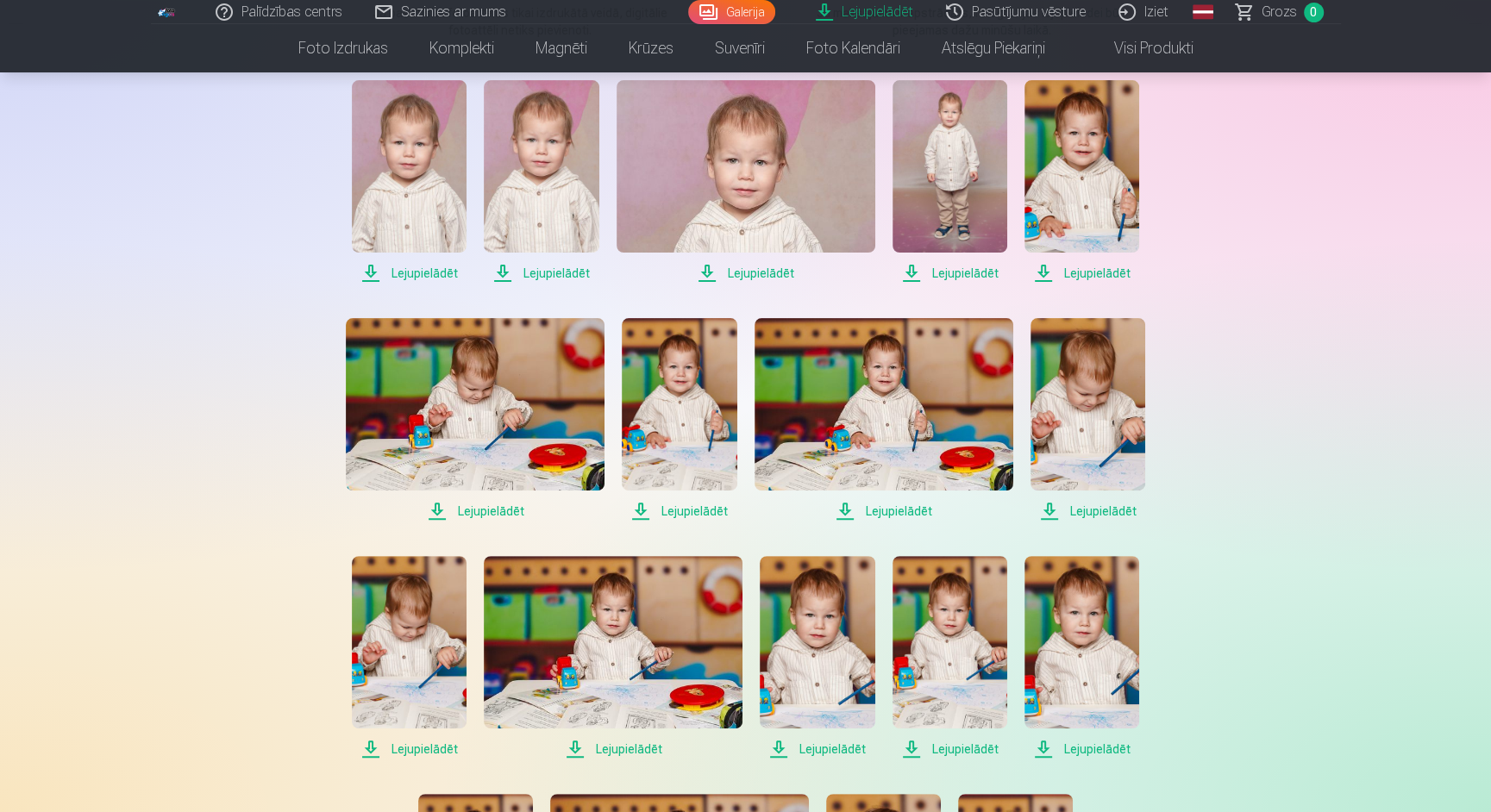
click at [1093, 164] on img at bounding box center [1081, 166] width 114 height 172
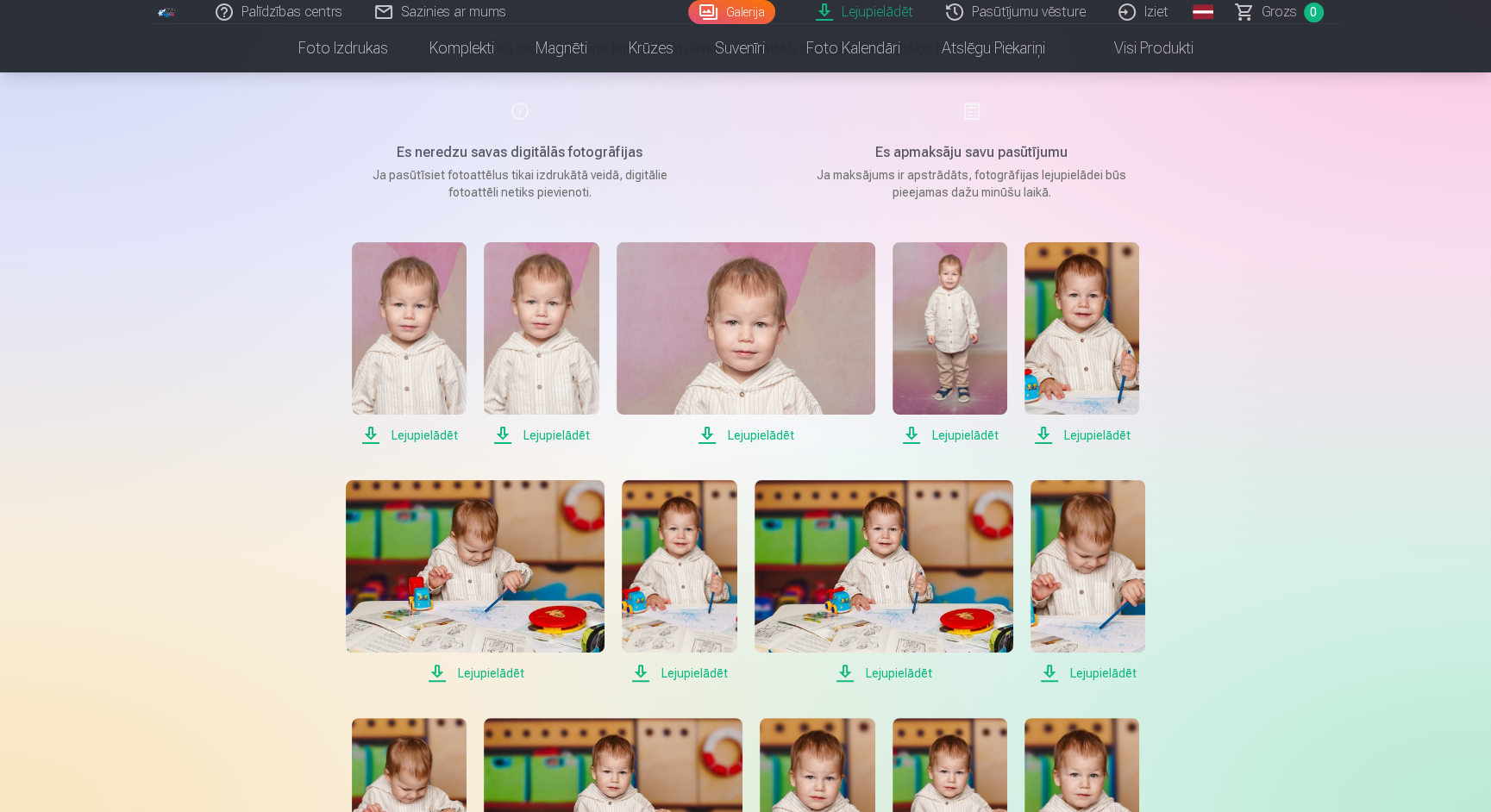
scroll to position [205, 0]
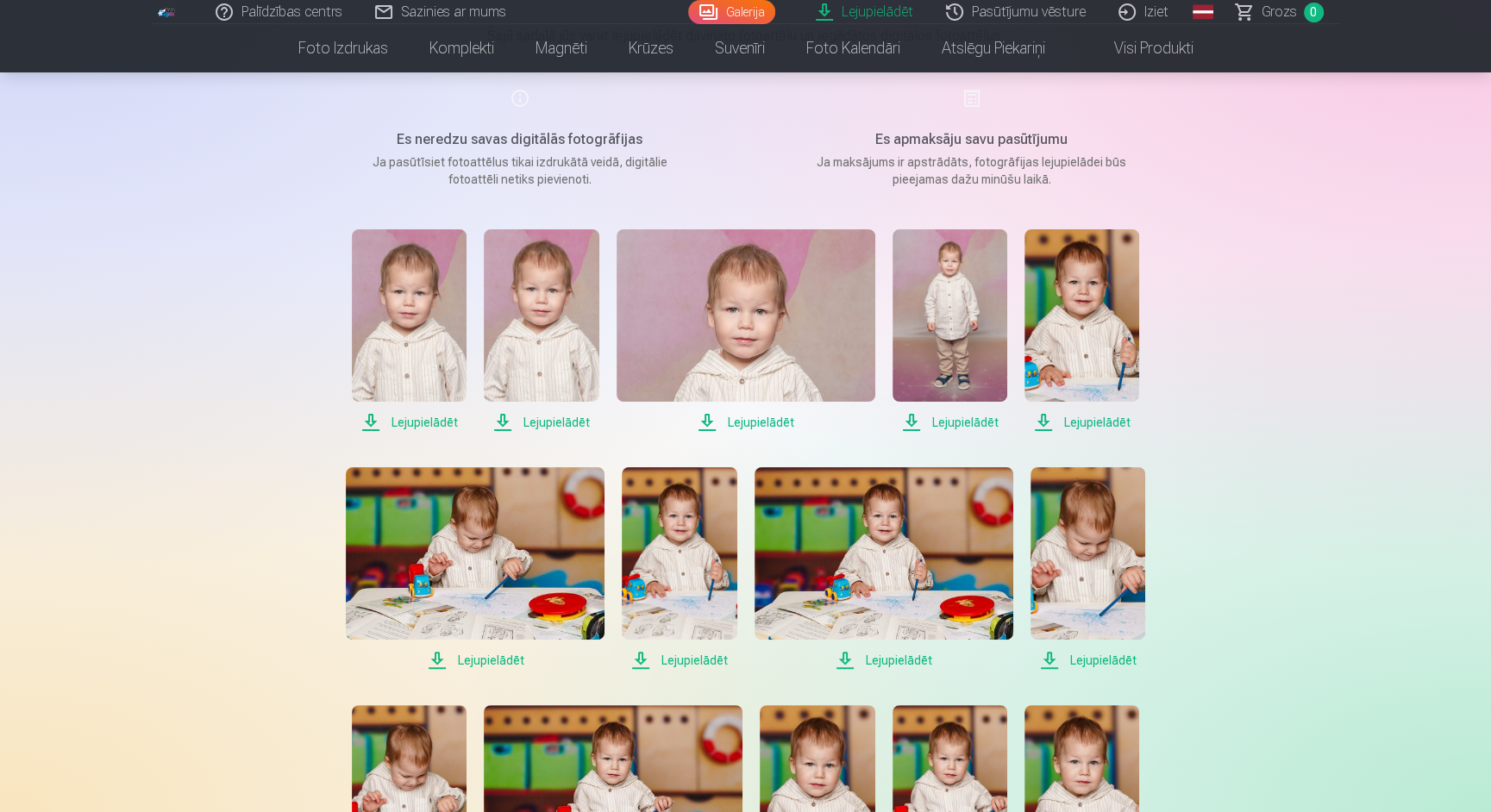
click at [403, 419] on span "Lejupielādēt" at bounding box center [408, 422] width 114 height 21
click at [535, 424] on span "Lejupielādēt" at bounding box center [541, 422] width 114 height 21
click at [752, 423] on span "Lejupielādēt" at bounding box center [746, 422] width 259 height 21
click at [946, 422] on span "Lejupielādēt" at bounding box center [949, 422] width 114 height 21
click at [1063, 418] on span "Lejupielādēt" at bounding box center [1081, 422] width 114 height 21
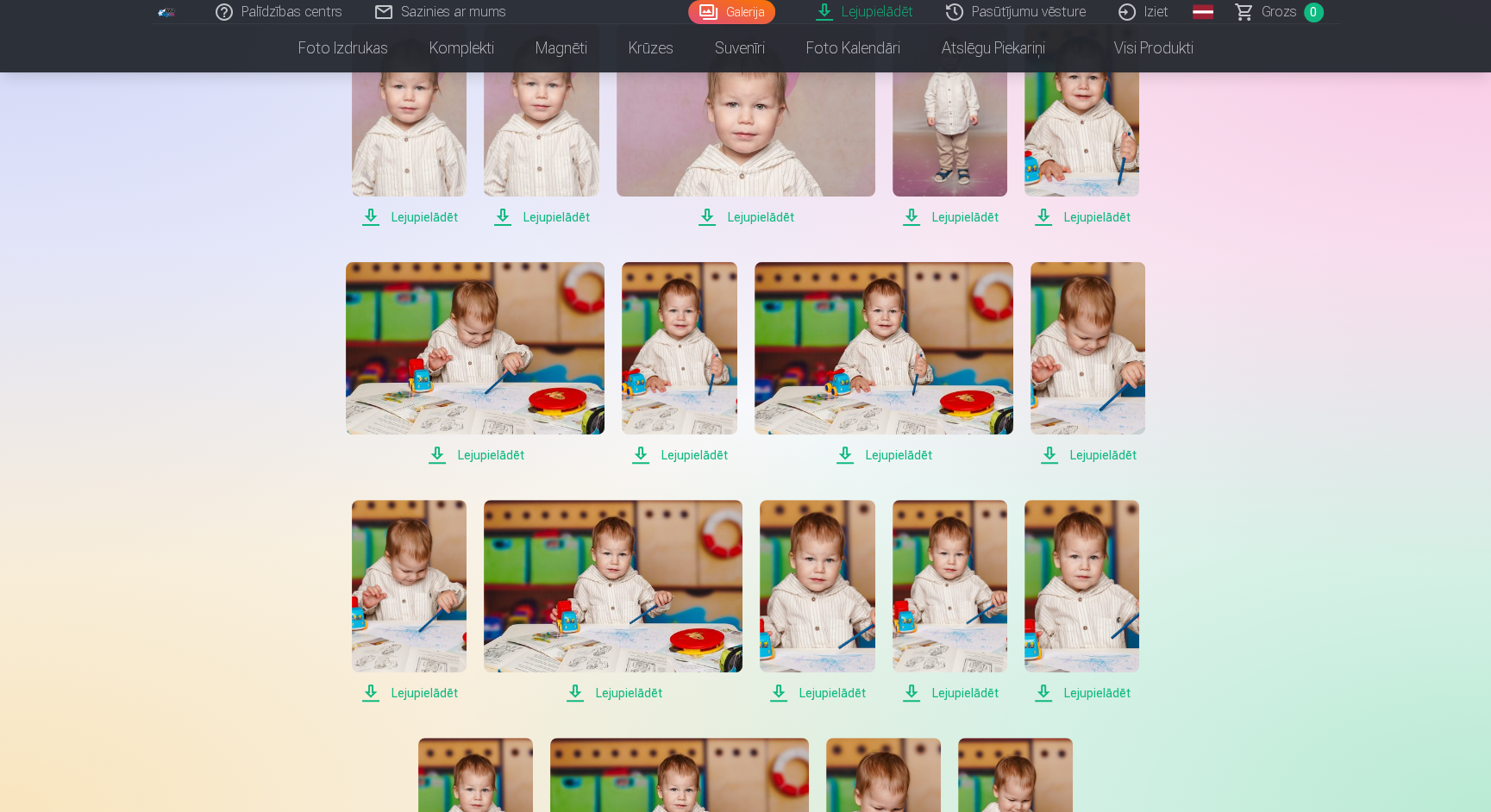
scroll to position [423, 0]
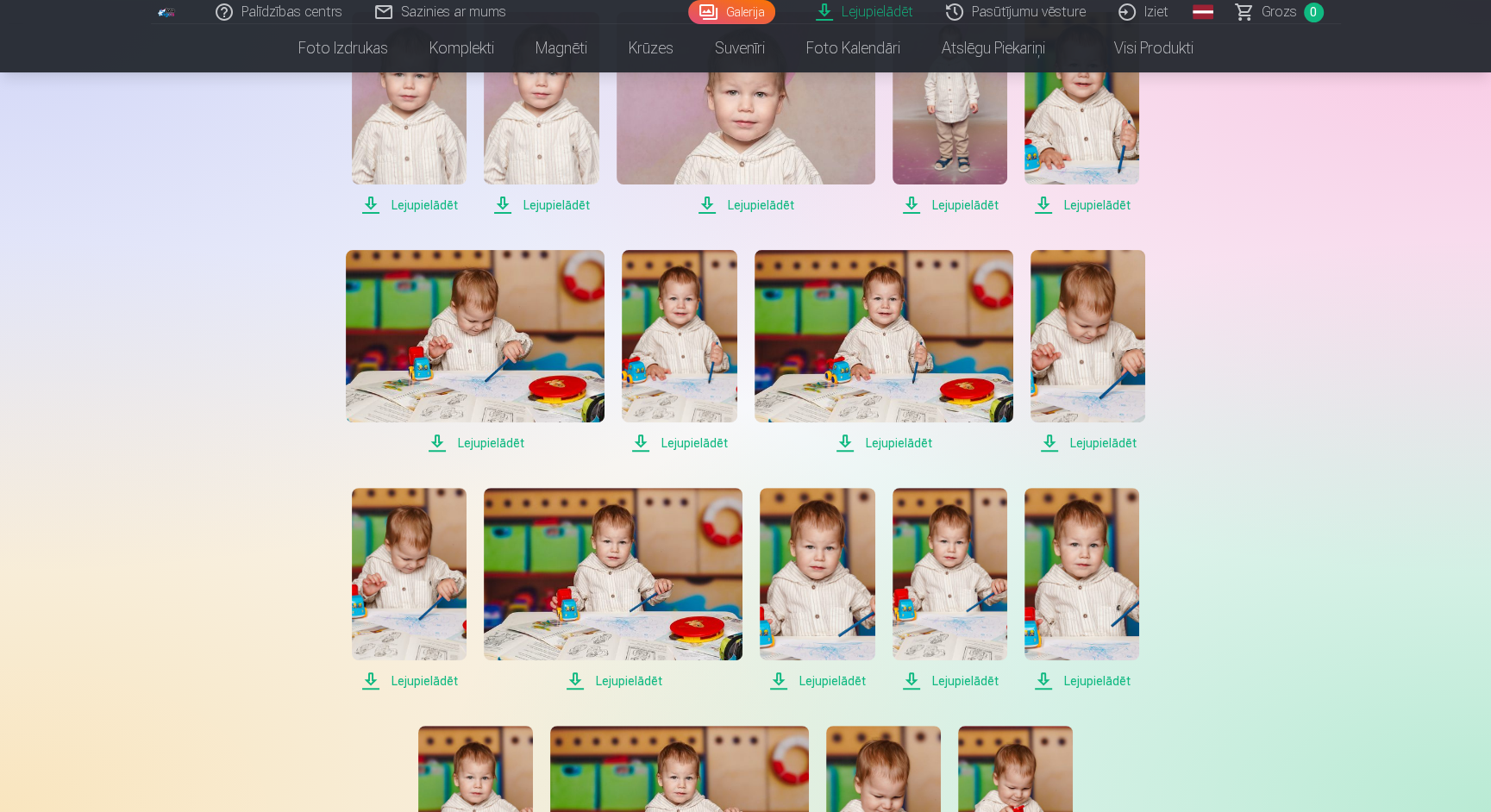
click at [478, 442] on span "Lejupielādēt" at bounding box center [475, 442] width 259 height 21
click at [685, 445] on span "Lejupielādēt" at bounding box center [679, 442] width 114 height 21
click at [880, 443] on span "Lejupielādēt" at bounding box center [883, 442] width 259 height 21
click at [1075, 444] on span "Lejupielādēt" at bounding box center [1087, 442] width 114 height 21
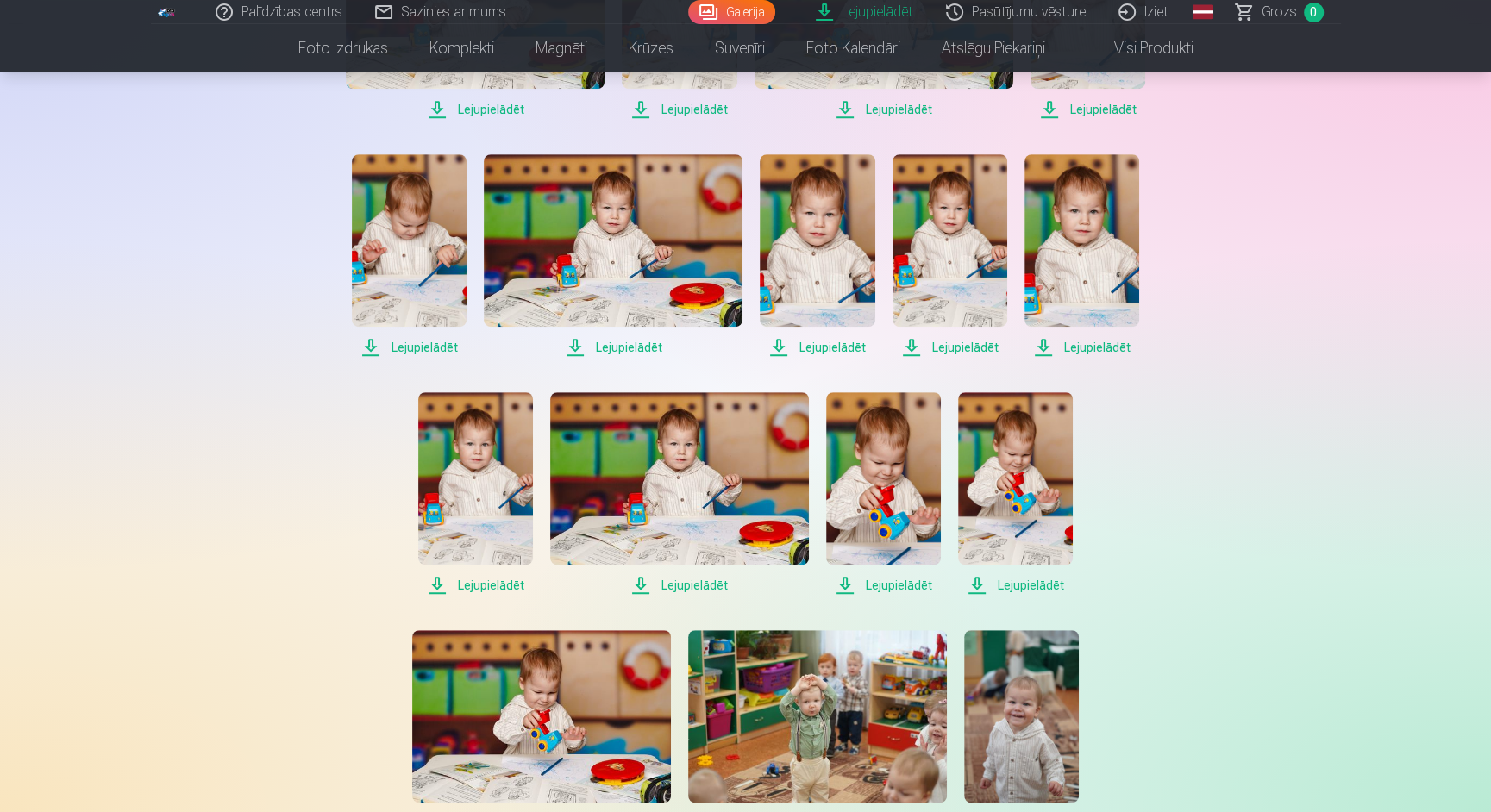
scroll to position [771, 0]
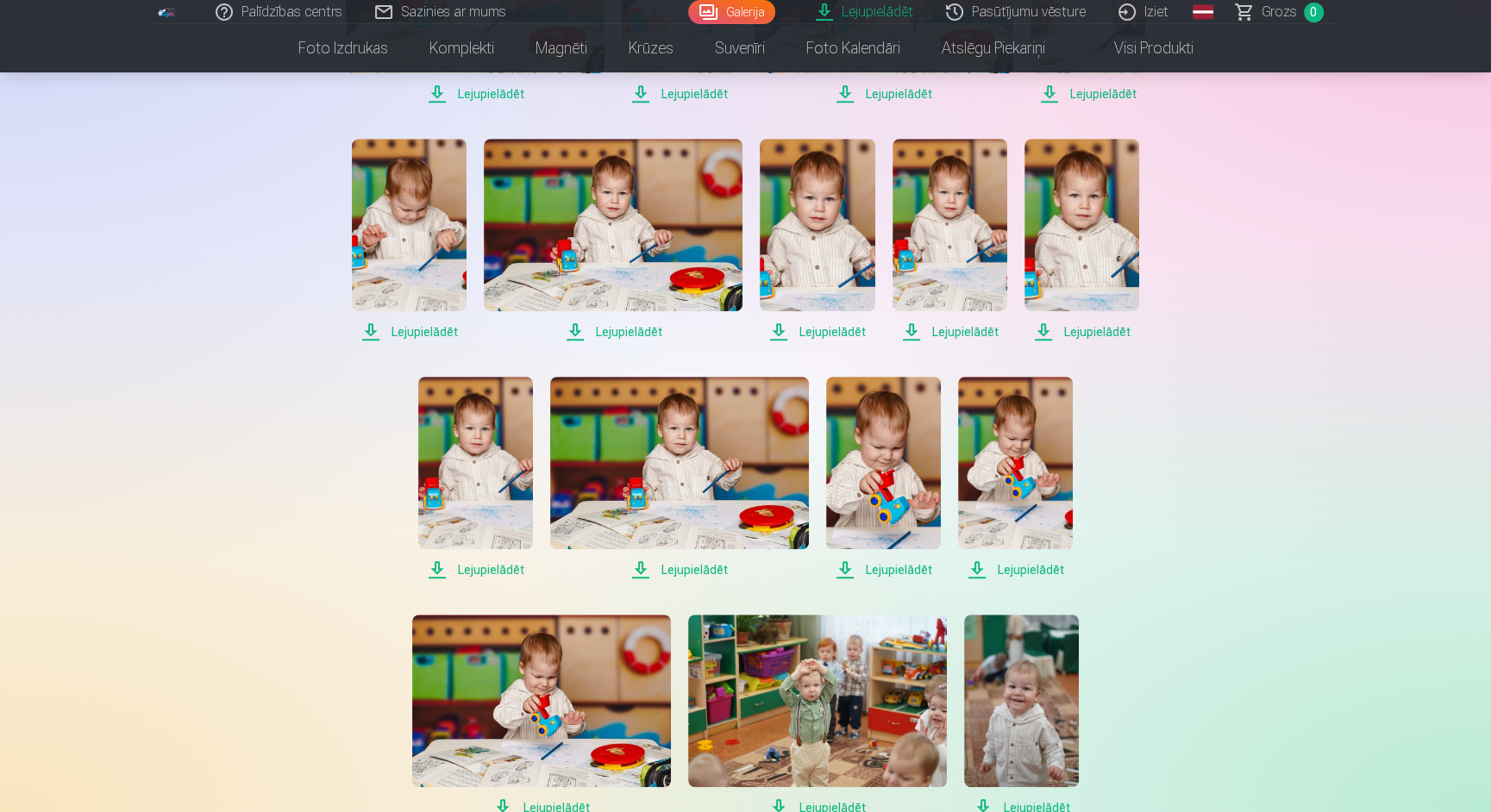
click at [443, 335] on span "Lejupielādēt" at bounding box center [408, 332] width 114 height 21
click at [615, 324] on span "Lejupielādēt" at bounding box center [613, 332] width 259 height 21
click at [830, 325] on span "Lejupielādēt" at bounding box center [817, 332] width 114 height 21
click at [963, 332] on span "Lejupielādēt" at bounding box center [949, 332] width 114 height 21
click at [1094, 332] on span "Lejupielādēt" at bounding box center [1081, 332] width 114 height 21
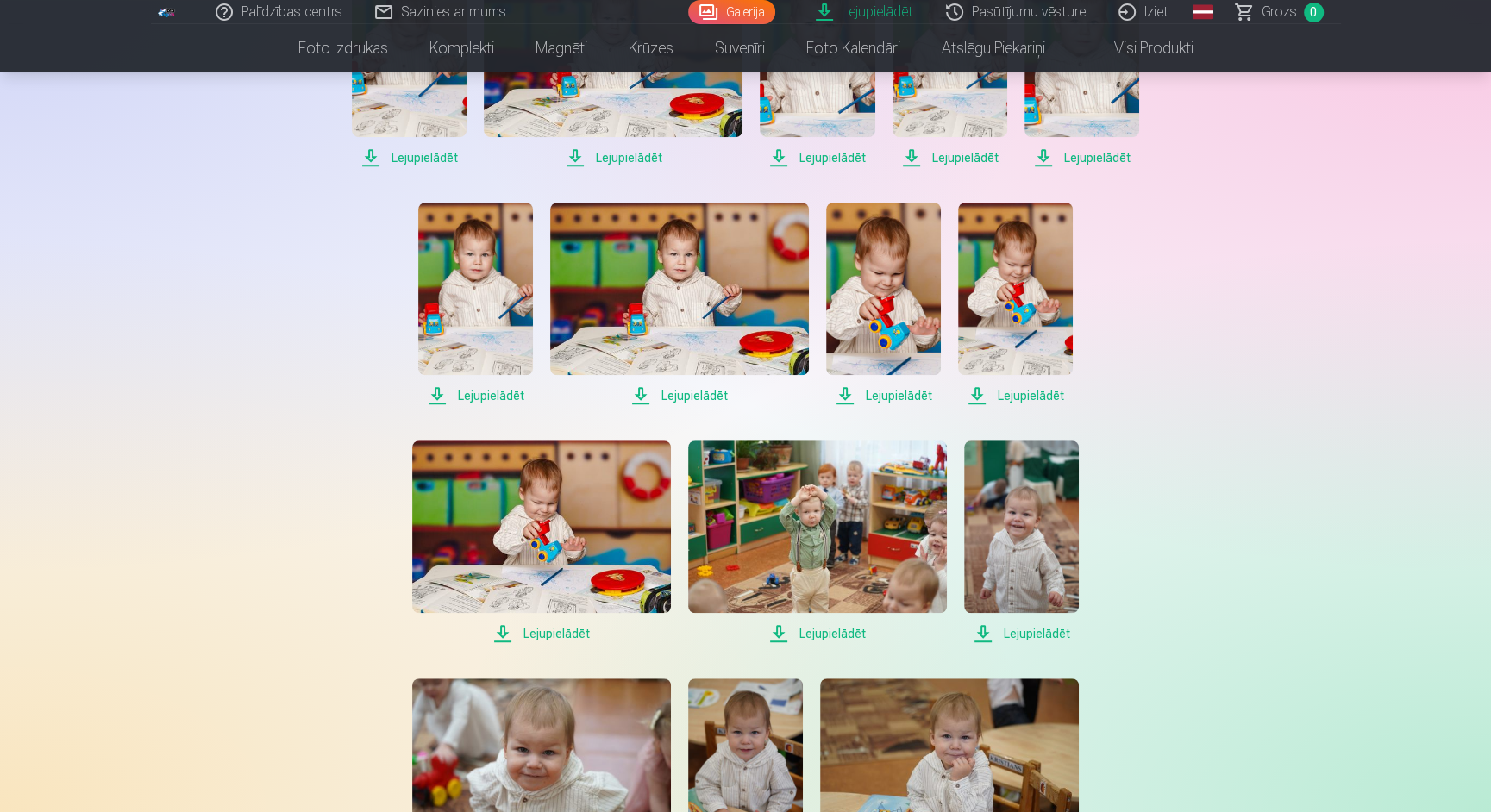
scroll to position [1060, 0]
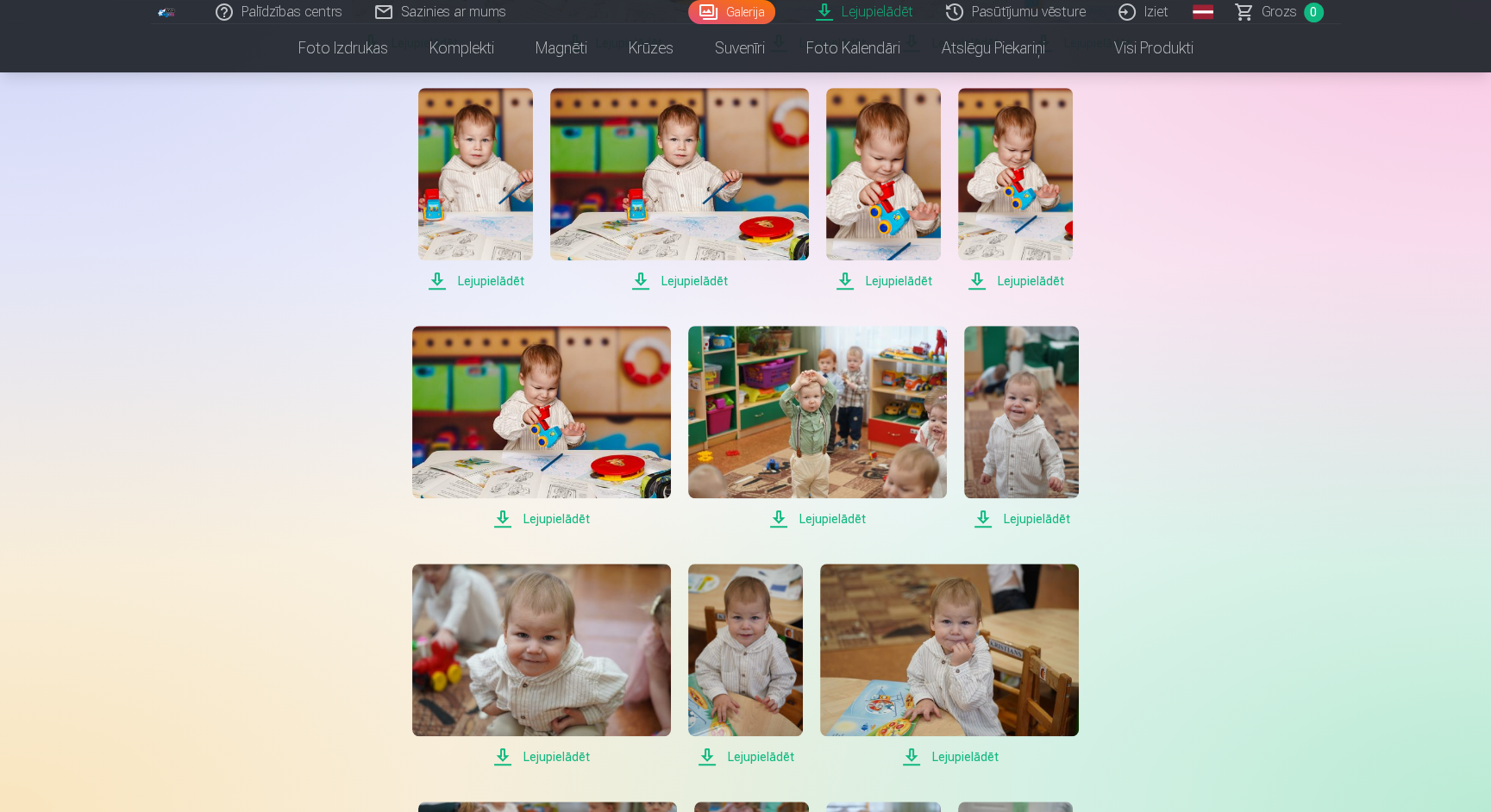
click at [505, 278] on span "Lejupielādēt" at bounding box center [475, 280] width 114 height 21
click at [681, 274] on span "Lejupielādēt" at bounding box center [679, 280] width 259 height 21
click at [1325, 242] on div "Palīdzības centrs Sazinies ar mums Galerija Lejupielādēt Pasūtījumu vēsture Izi…" at bounding box center [746, 488] width 1491 height 3097
click at [905, 278] on span "Lejupielādēt" at bounding box center [883, 280] width 114 height 21
click at [1029, 280] on span "Lejupielādēt" at bounding box center [1015, 280] width 114 height 21
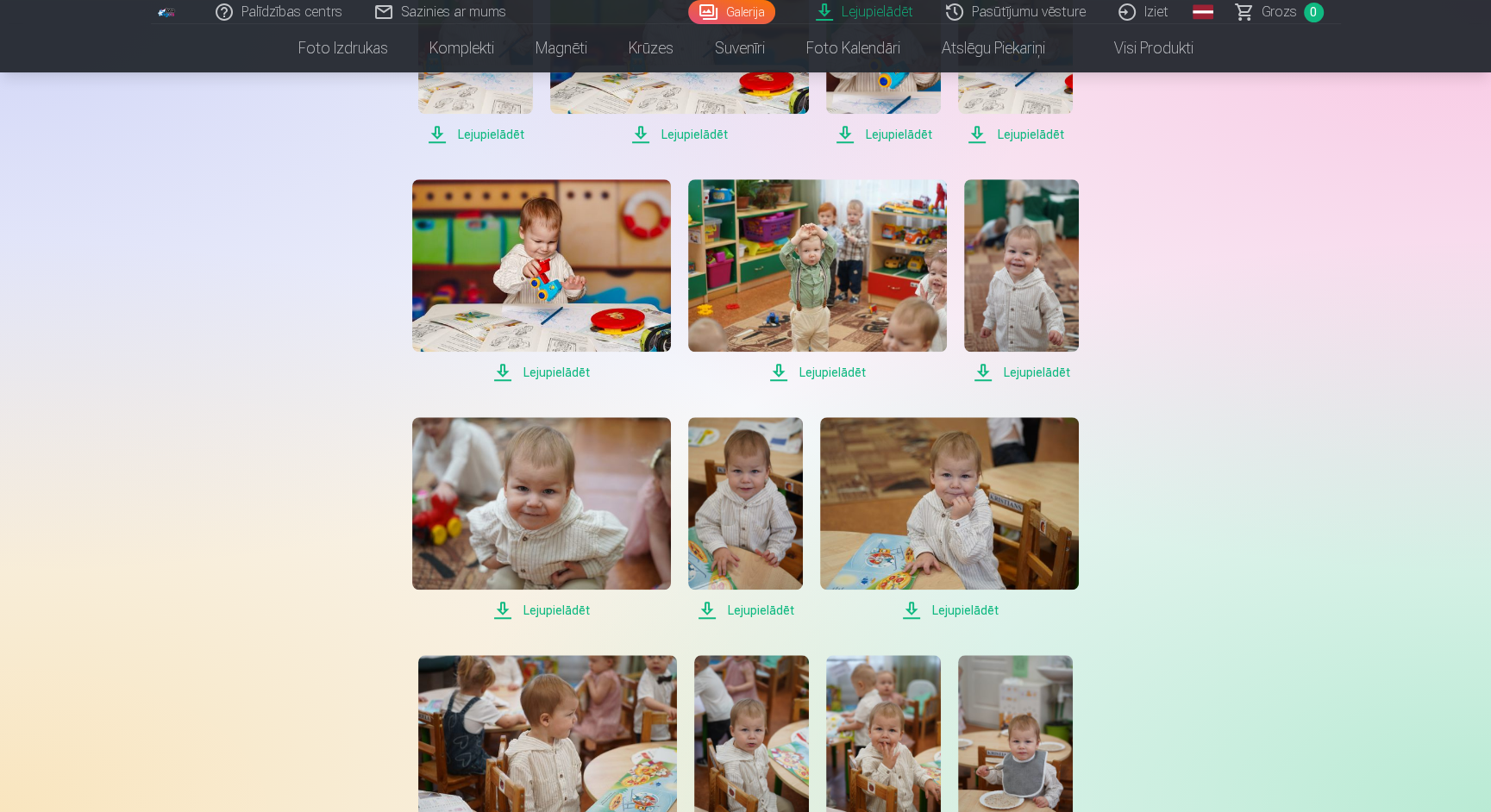
scroll to position [1216, 0]
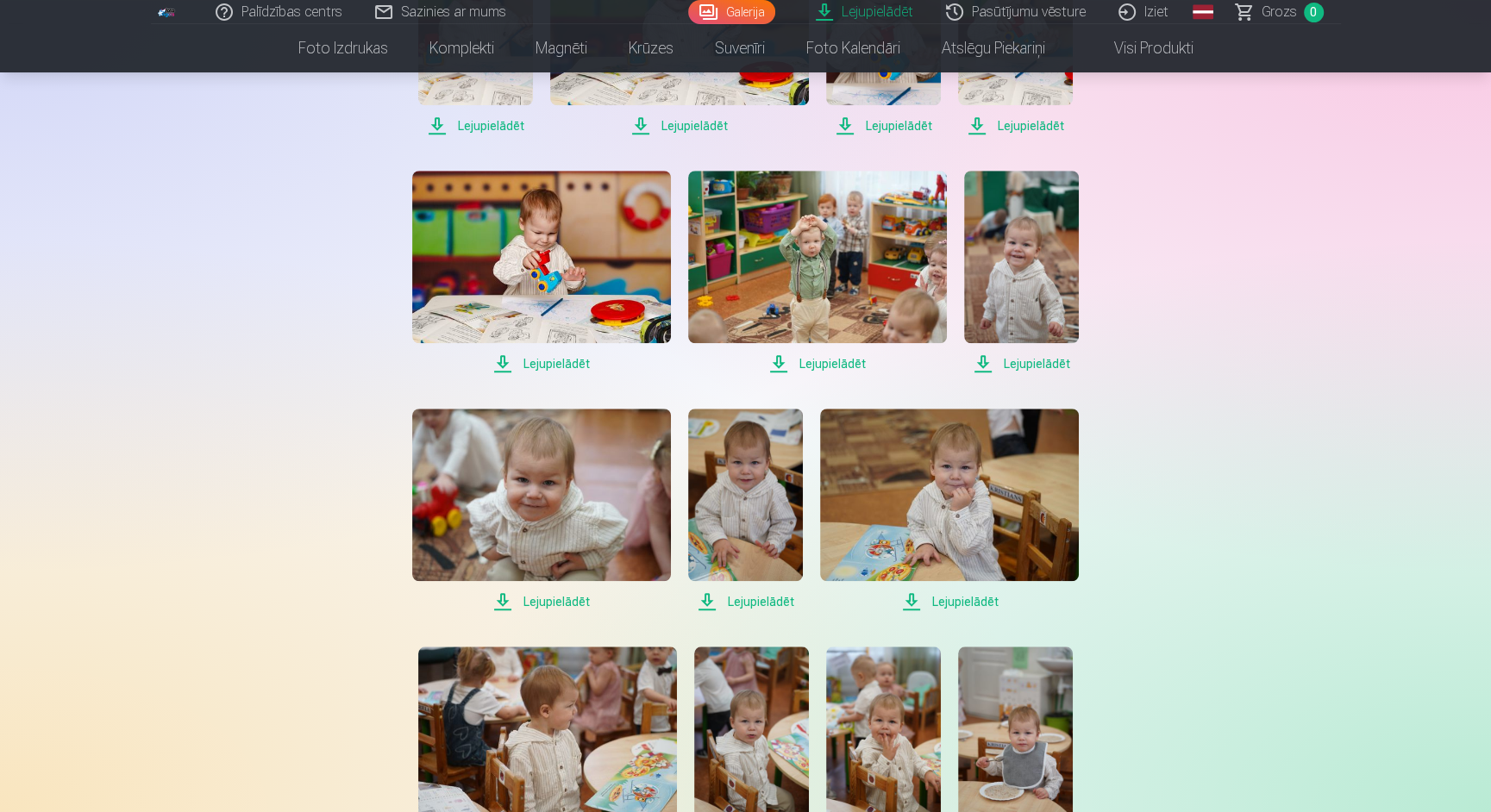
click at [550, 368] on span "Lejupielādēt" at bounding box center [541, 363] width 259 height 21
click at [828, 363] on span "Lejupielādēt" at bounding box center [817, 363] width 259 height 21
click at [1049, 364] on span "Lejupielādēt" at bounding box center [1020, 363] width 114 height 21
click at [1339, 274] on div "Palīdzības centrs Sazinies ar mums Galerija Lejupielādēt Pasūtījumu vēsture Izi…" at bounding box center [746, 333] width 1491 height 3097
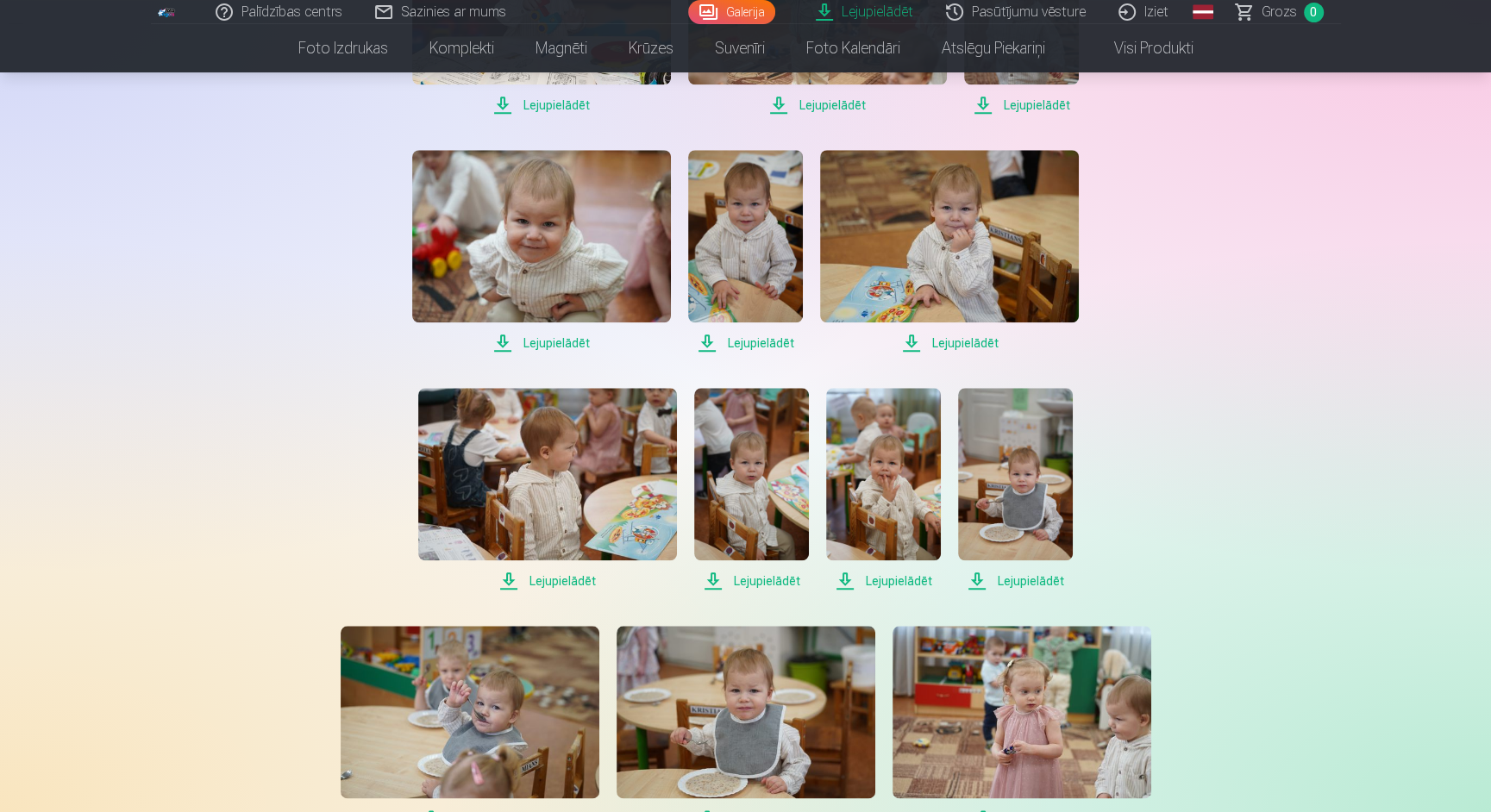
scroll to position [1483, 0]
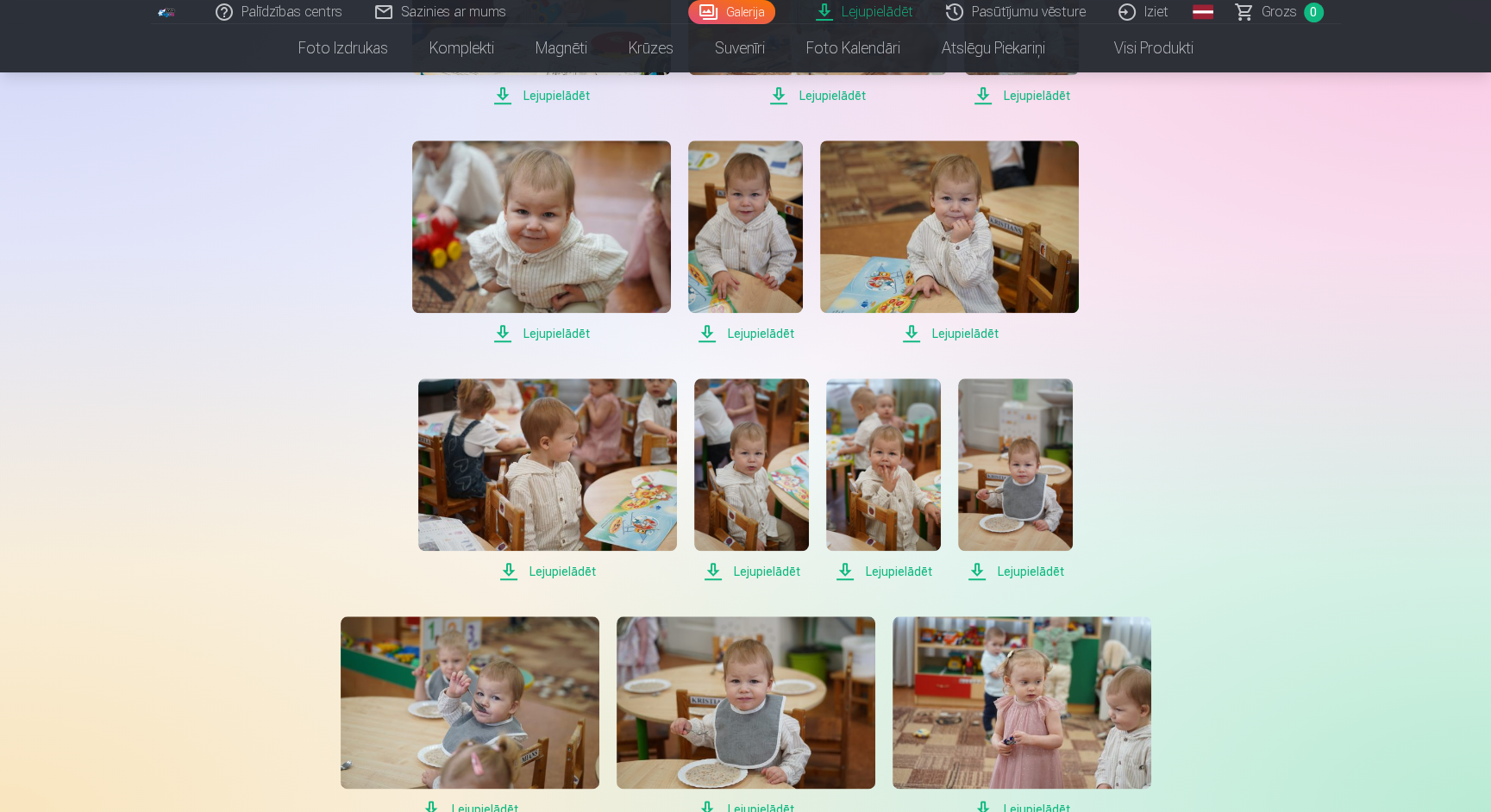
click at [563, 327] on span "Lejupielādēt" at bounding box center [541, 333] width 259 height 21
click at [737, 341] on span "Lejupielādēt" at bounding box center [745, 333] width 114 height 21
click at [951, 329] on span "Lejupielādēt" at bounding box center [949, 333] width 259 height 21
click at [565, 564] on span "Lejupielādēt" at bounding box center [547, 571] width 259 height 21
click at [784, 568] on span "Lejupielādēt" at bounding box center [751, 571] width 114 height 21
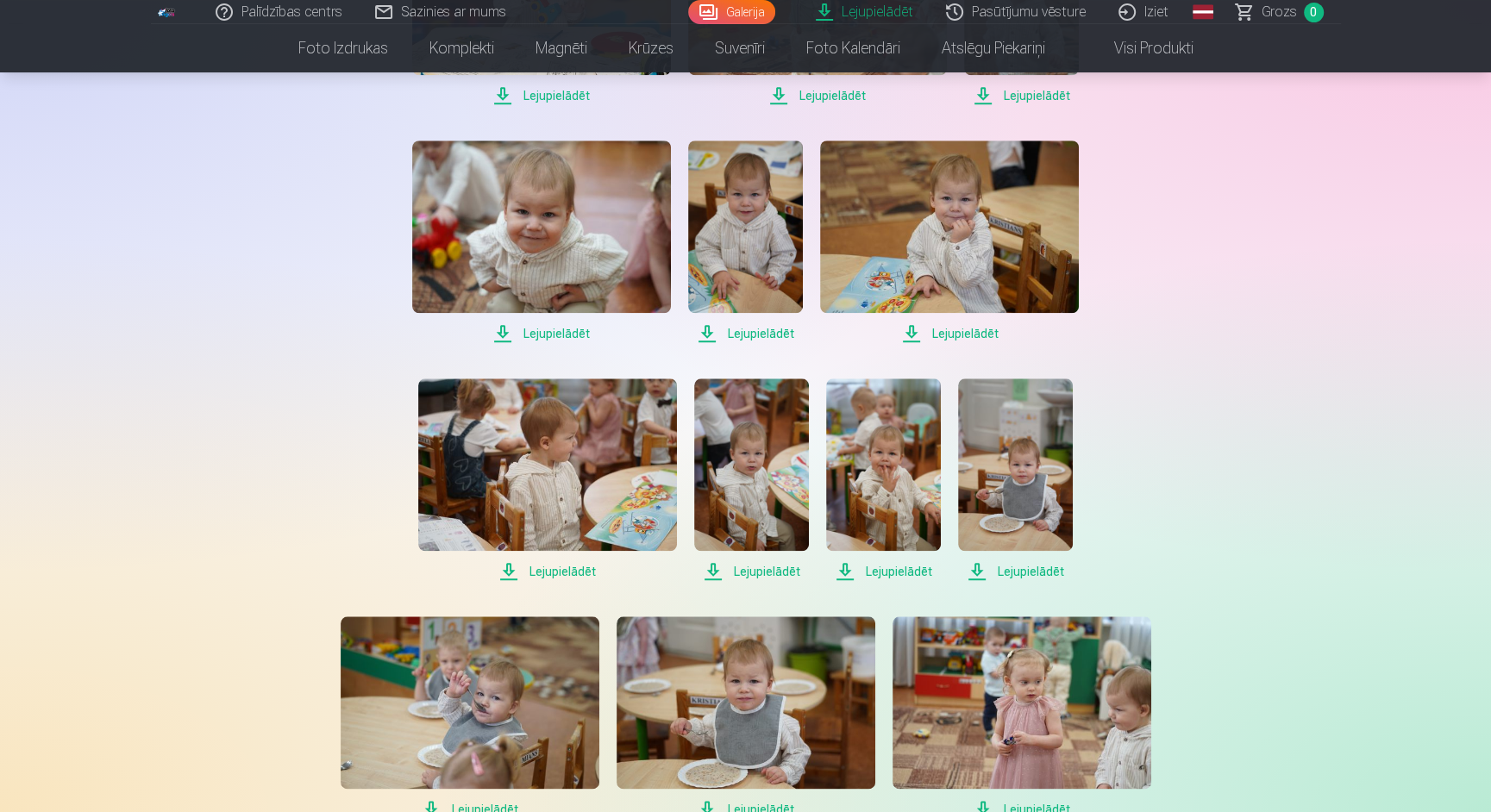
click at [897, 576] on span "Lejupielādēt" at bounding box center [883, 571] width 114 height 21
click at [1020, 562] on span "Lejupielādēt" at bounding box center [1015, 571] width 114 height 21
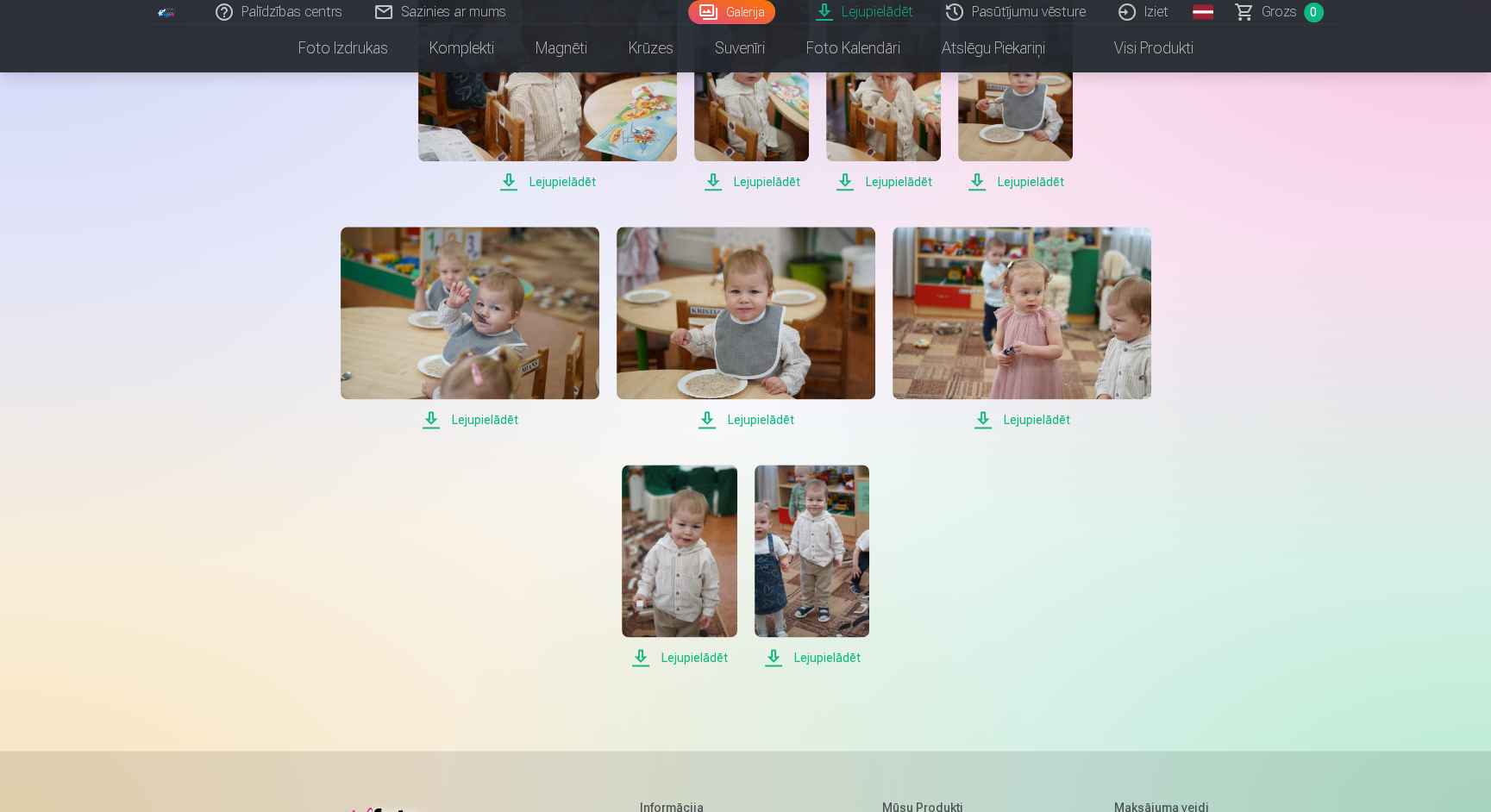
scroll to position [1898, 0]
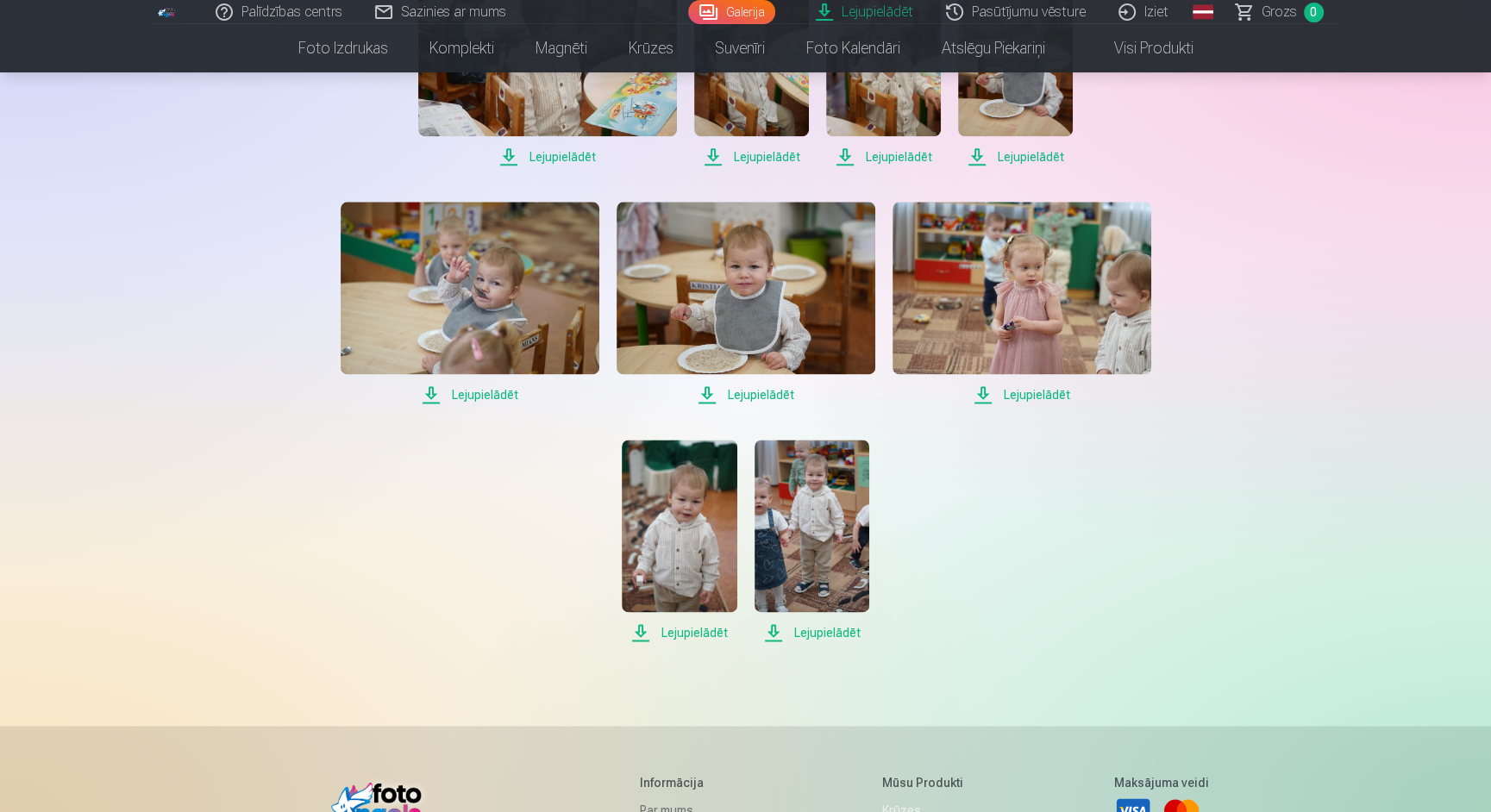
click at [461, 400] on span "Lejupielādēt" at bounding box center [470, 395] width 259 height 21
click at [747, 391] on span "Lejupielādēt" at bounding box center [746, 395] width 259 height 21
click at [1043, 397] on span "Lejupielādēt" at bounding box center [1021, 395] width 259 height 21
click at [700, 627] on span "Lejupielādēt" at bounding box center [679, 633] width 114 height 21
click at [828, 624] on span "Lejupielādēt" at bounding box center [811, 633] width 114 height 21
